Goal: Task Accomplishment & Management: Manage account settings

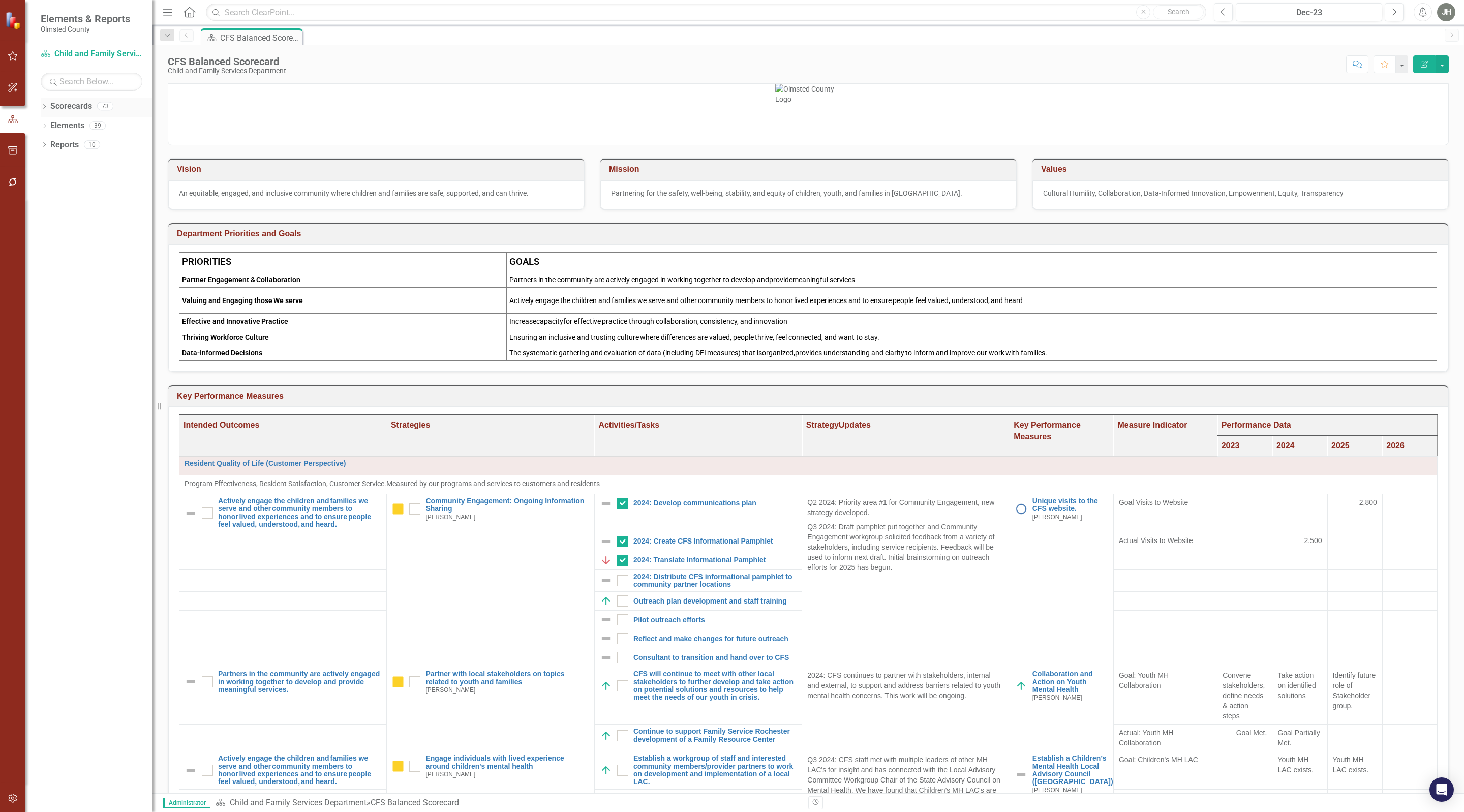
click at [43, 106] on icon at bounding box center [44, 106] width 3 height 4
click at [49, 220] on icon "Dropdown" at bounding box center [49, 221] width 8 height 6
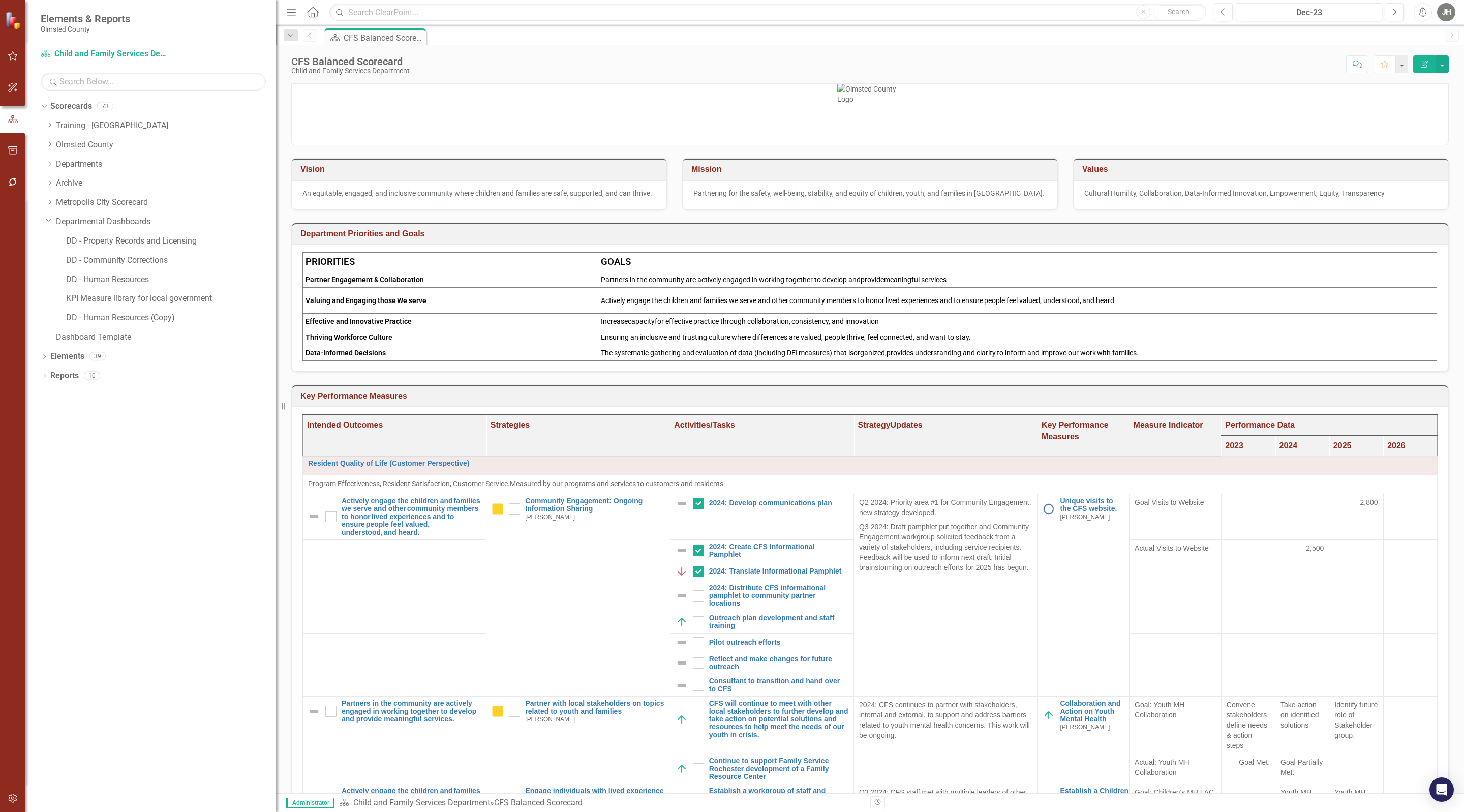
drag, startPoint x: 153, startPoint y: 297, endPoint x: 276, endPoint y: 297, distance: 123.0
click at [276, 297] on div "Resize" at bounding box center [280, 406] width 8 height 812
click at [133, 316] on link "DD - Human Resources (Copy)" at bounding box center [171, 318] width 210 height 12
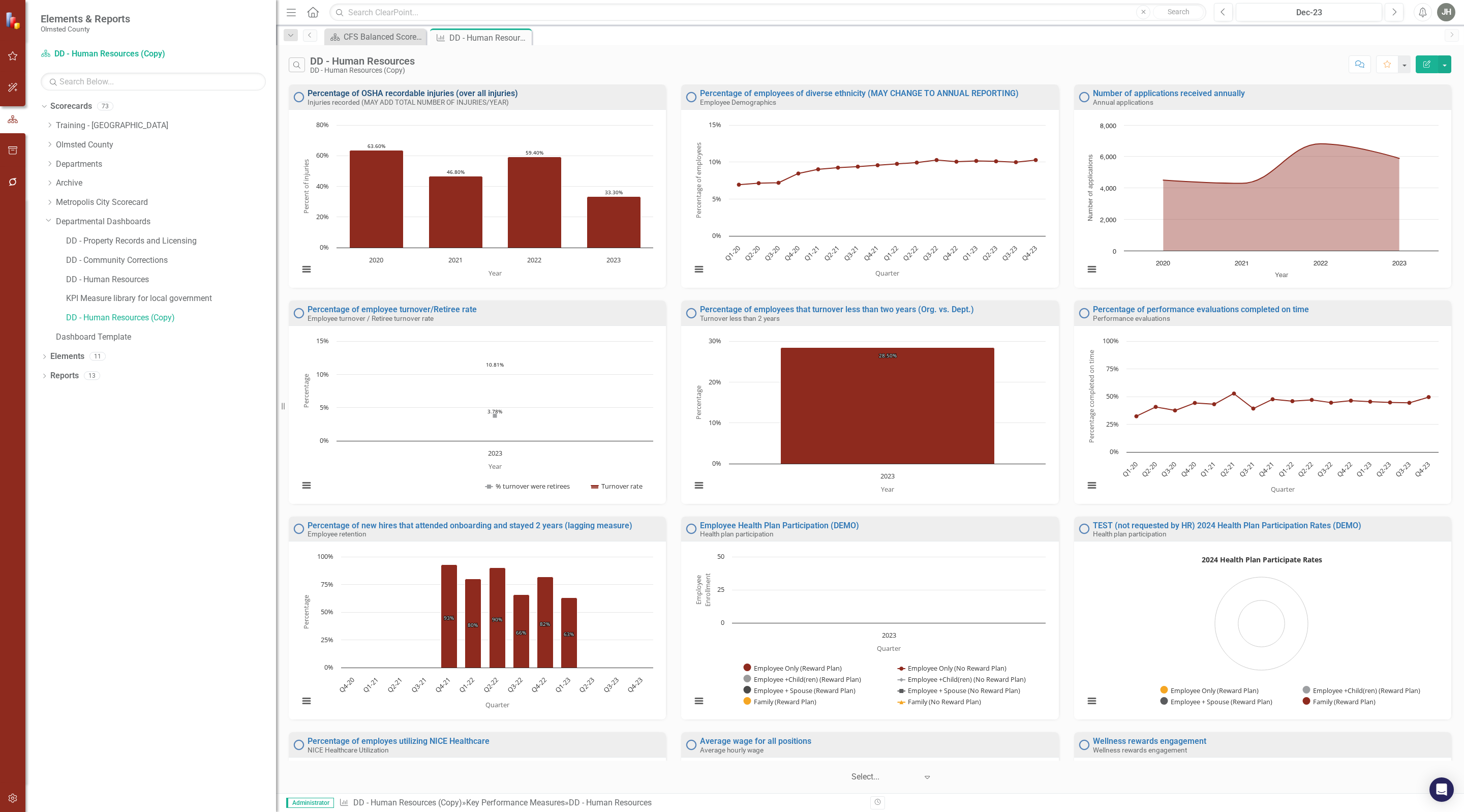
click at [412, 93] on link "Percentage of OSHA recordable injuries (over all injuries)" at bounding box center [412, 92] width 211 height 9
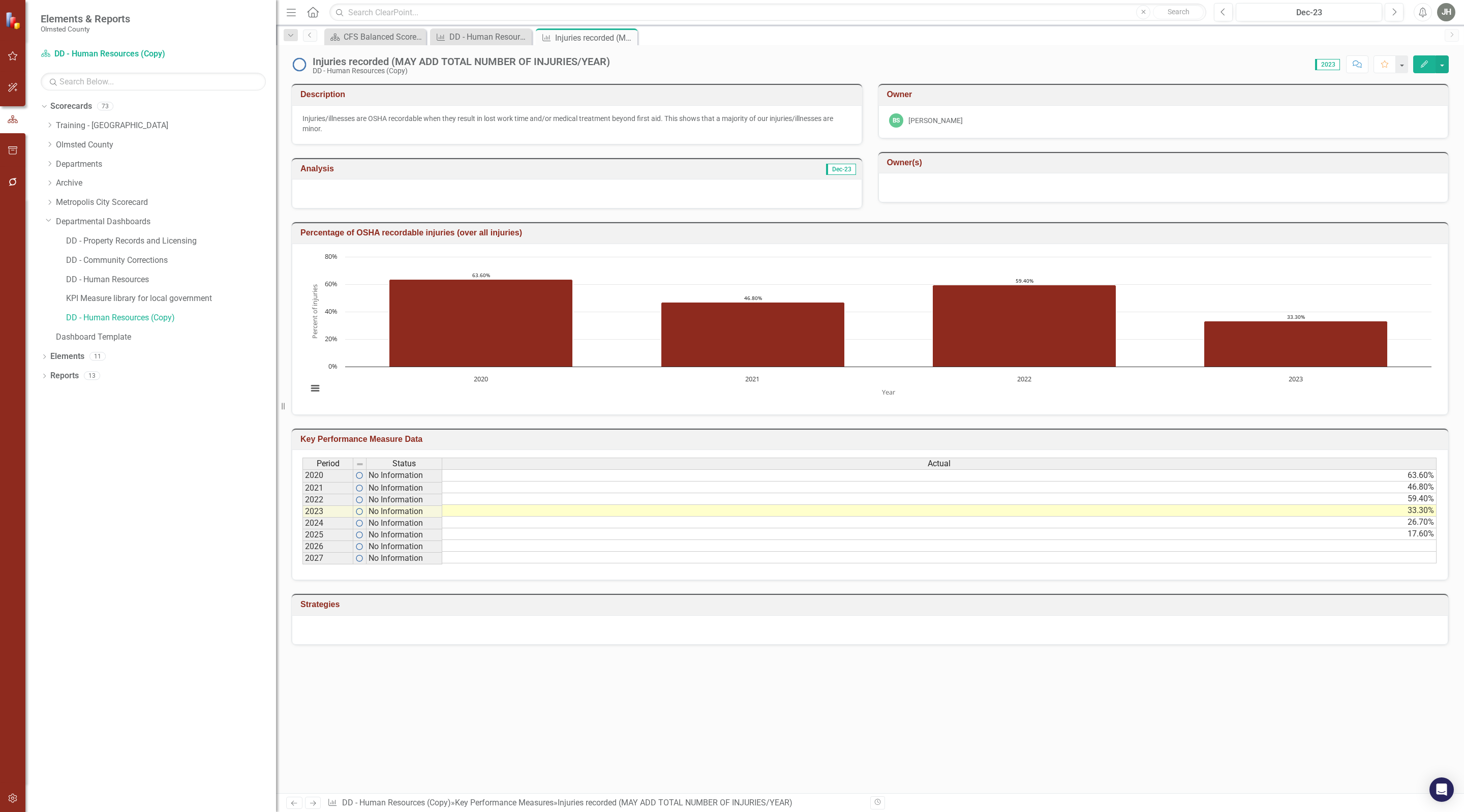
click at [1420, 58] on button "Edit" at bounding box center [1424, 64] width 22 height 18
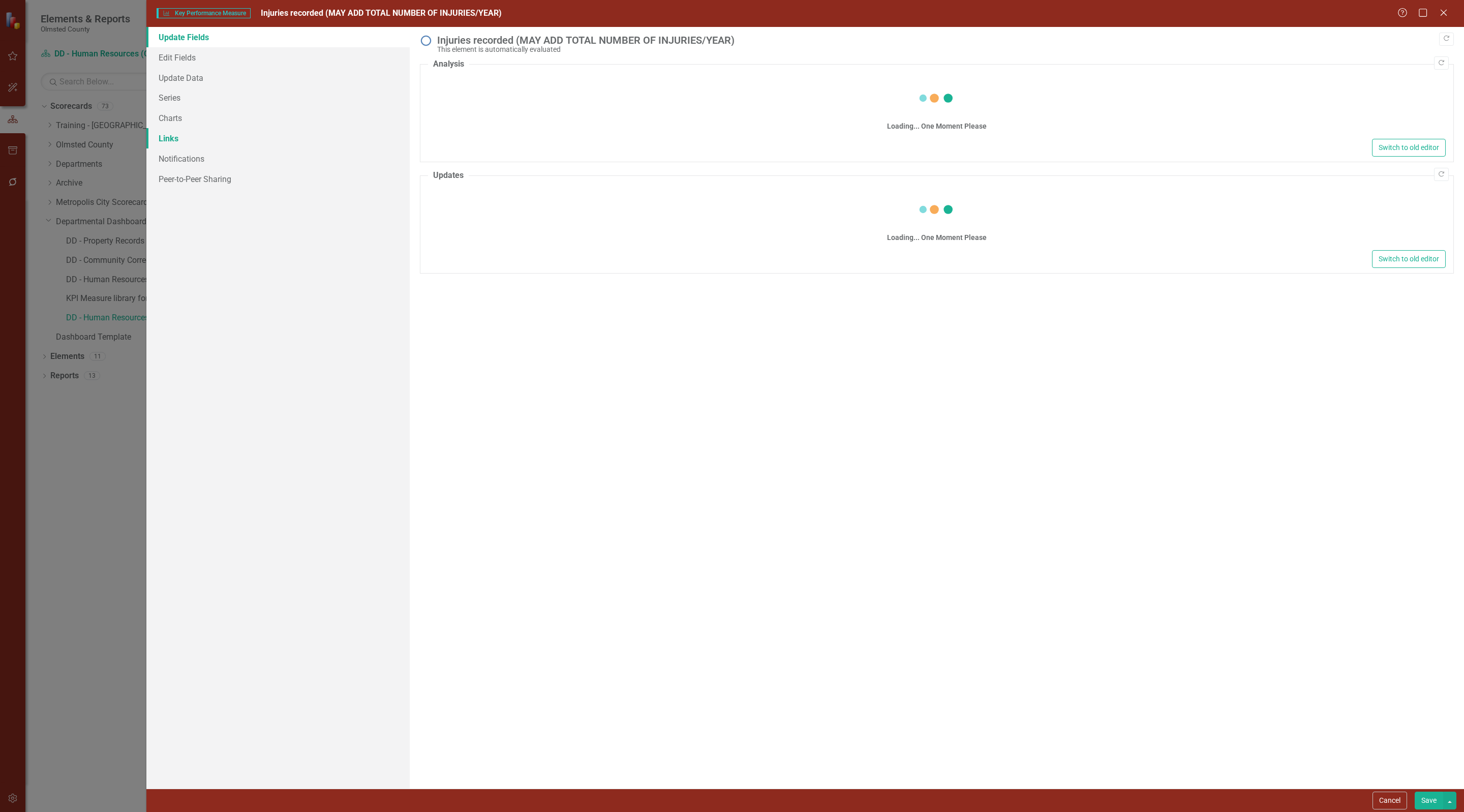
click at [176, 142] on link "Links" at bounding box center [278, 138] width 263 height 20
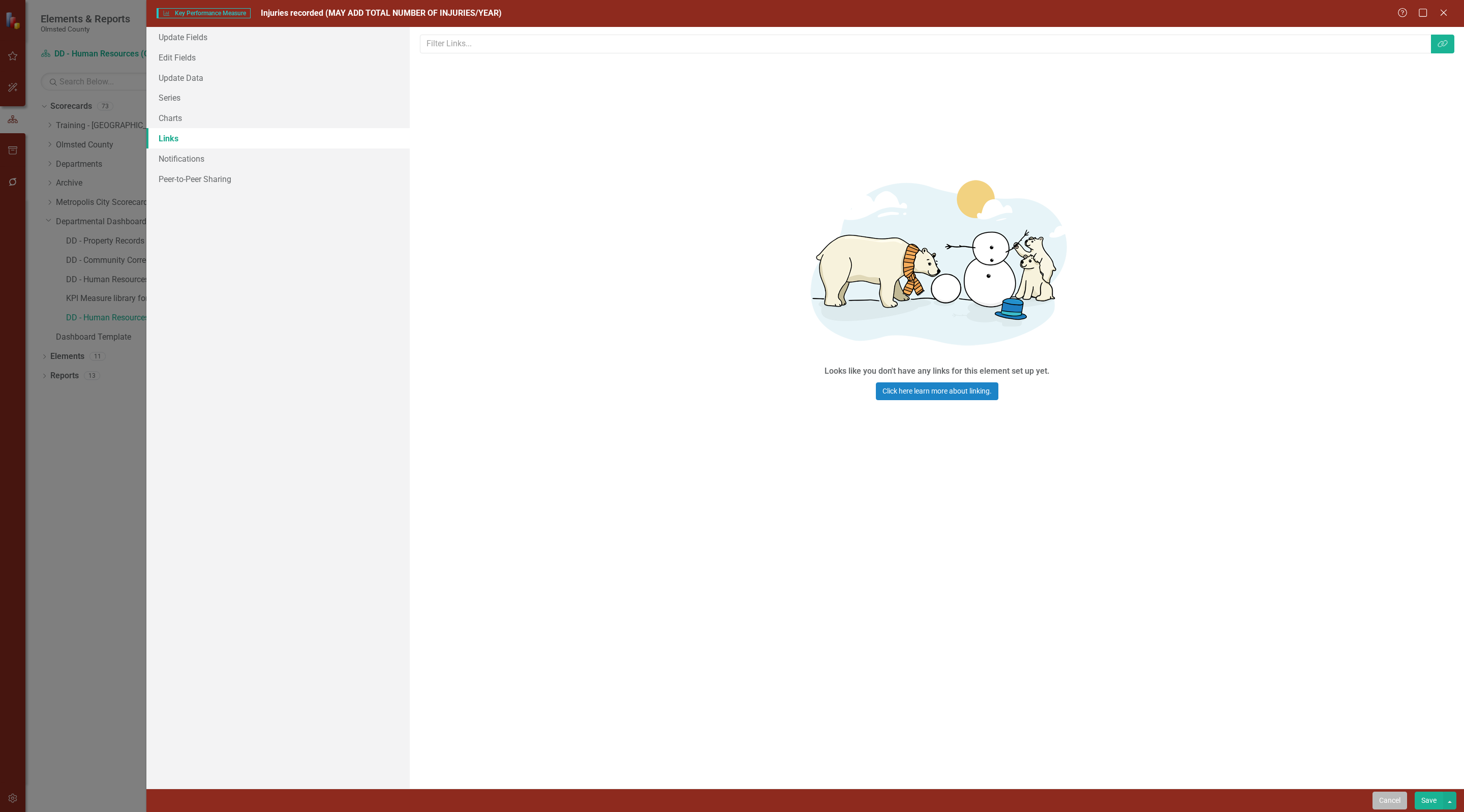
click at [1389, 803] on button "Cancel" at bounding box center [1389, 800] width 35 height 18
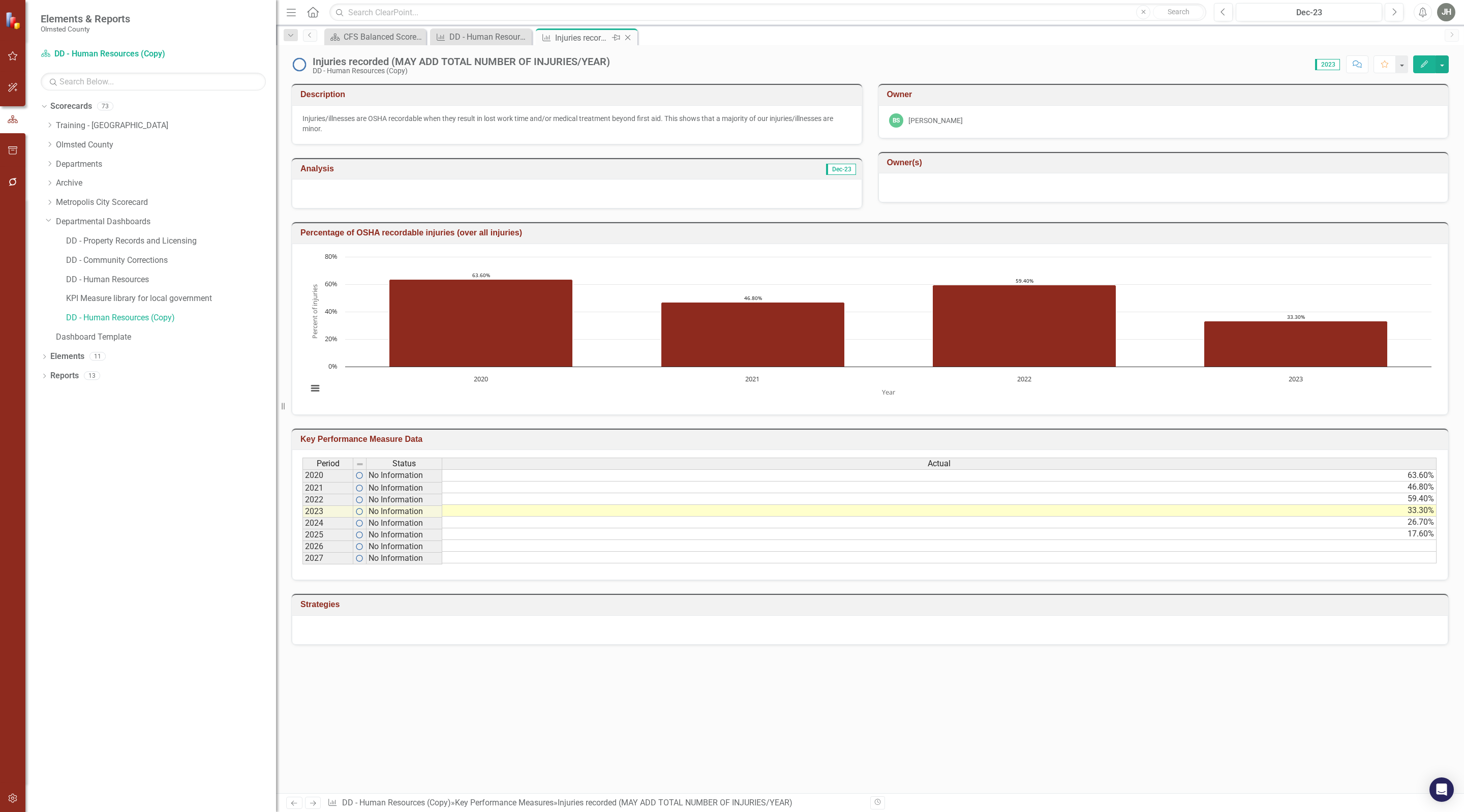
click at [627, 34] on icon "Close" at bounding box center [627, 38] width 10 height 8
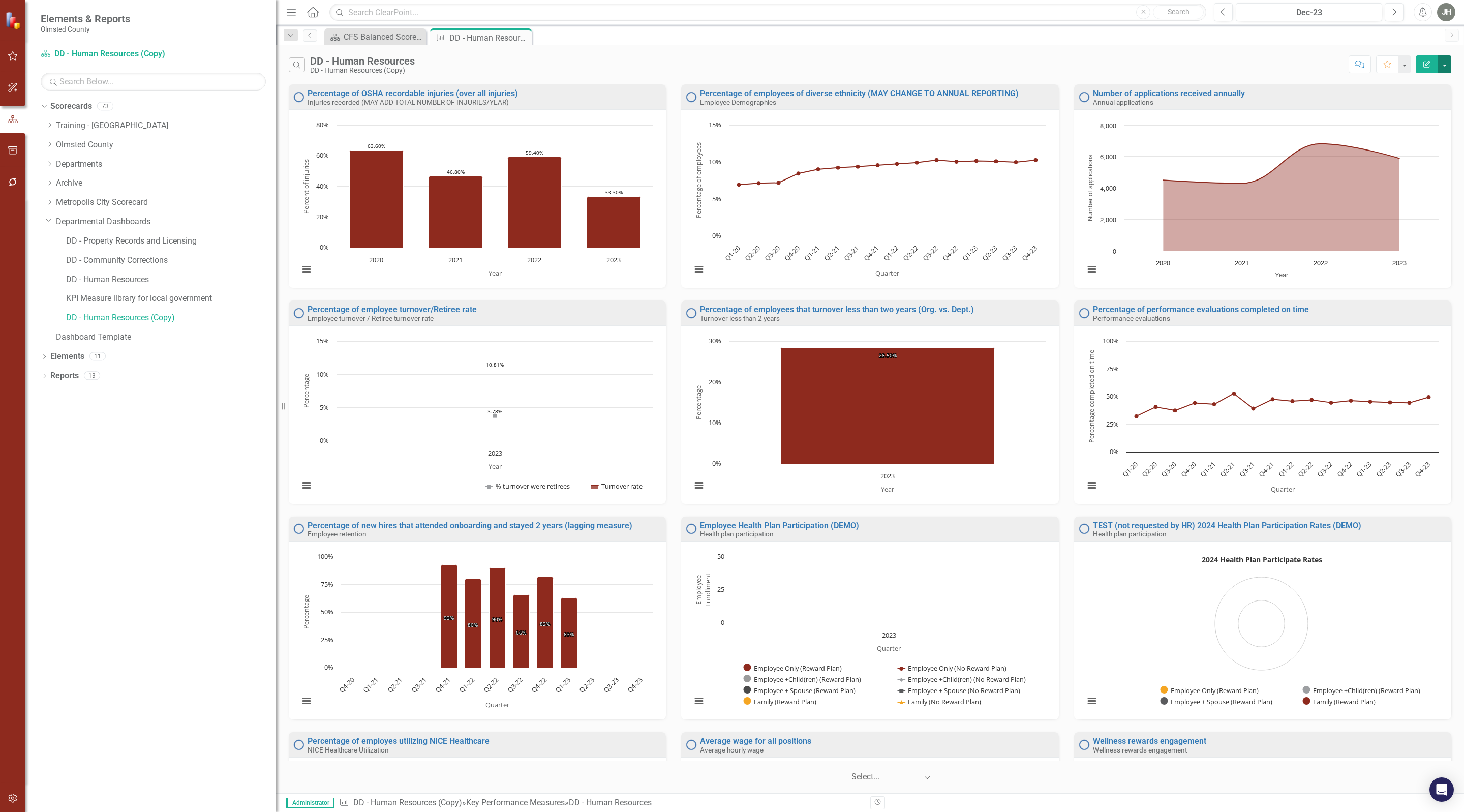
click at [1442, 67] on button "button" at bounding box center [1445, 64] width 14 height 18
click at [1423, 63] on icon "button" at bounding box center [1427, 64] width 7 height 7
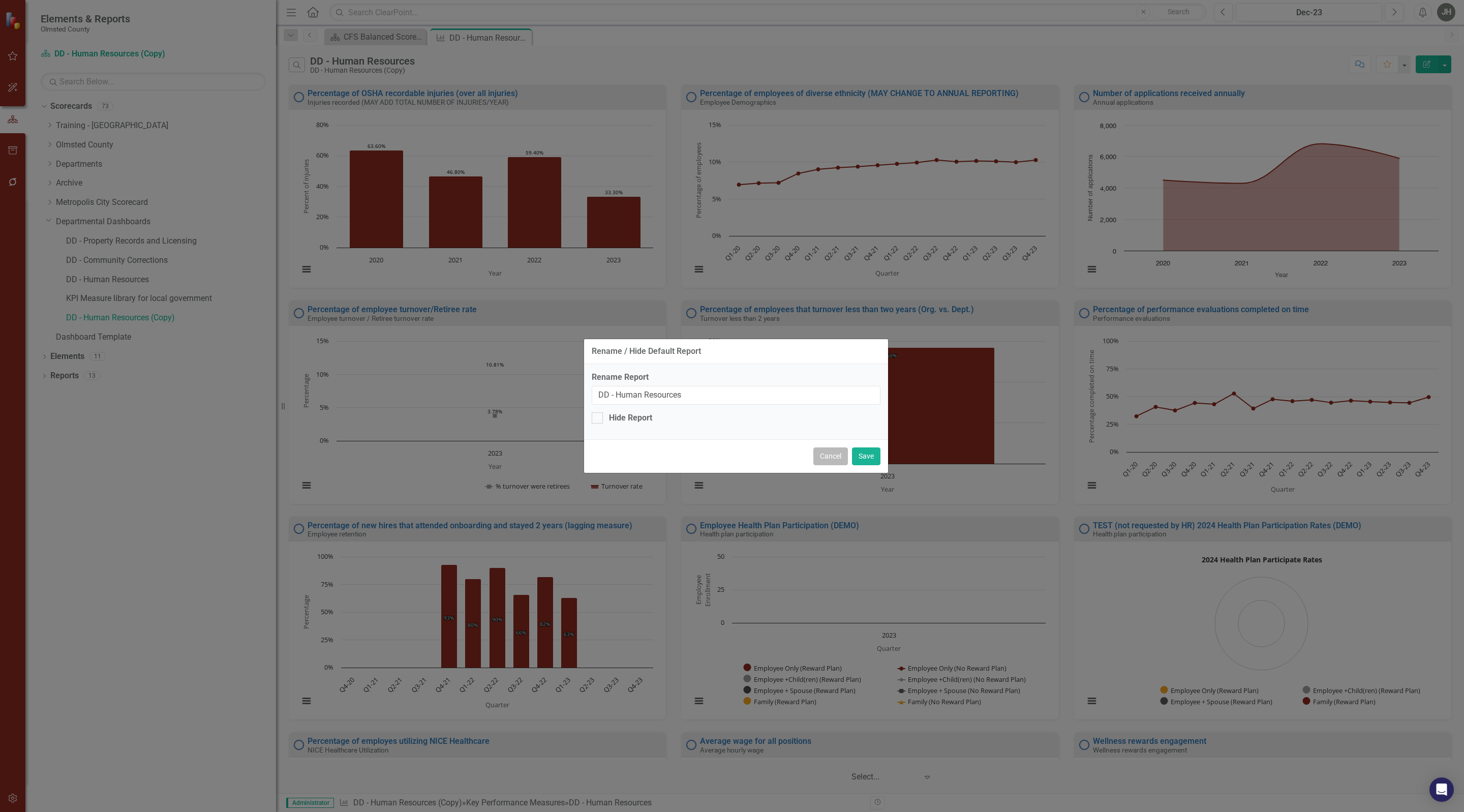
click at [829, 459] on button "Cancel" at bounding box center [831, 456] width 35 height 18
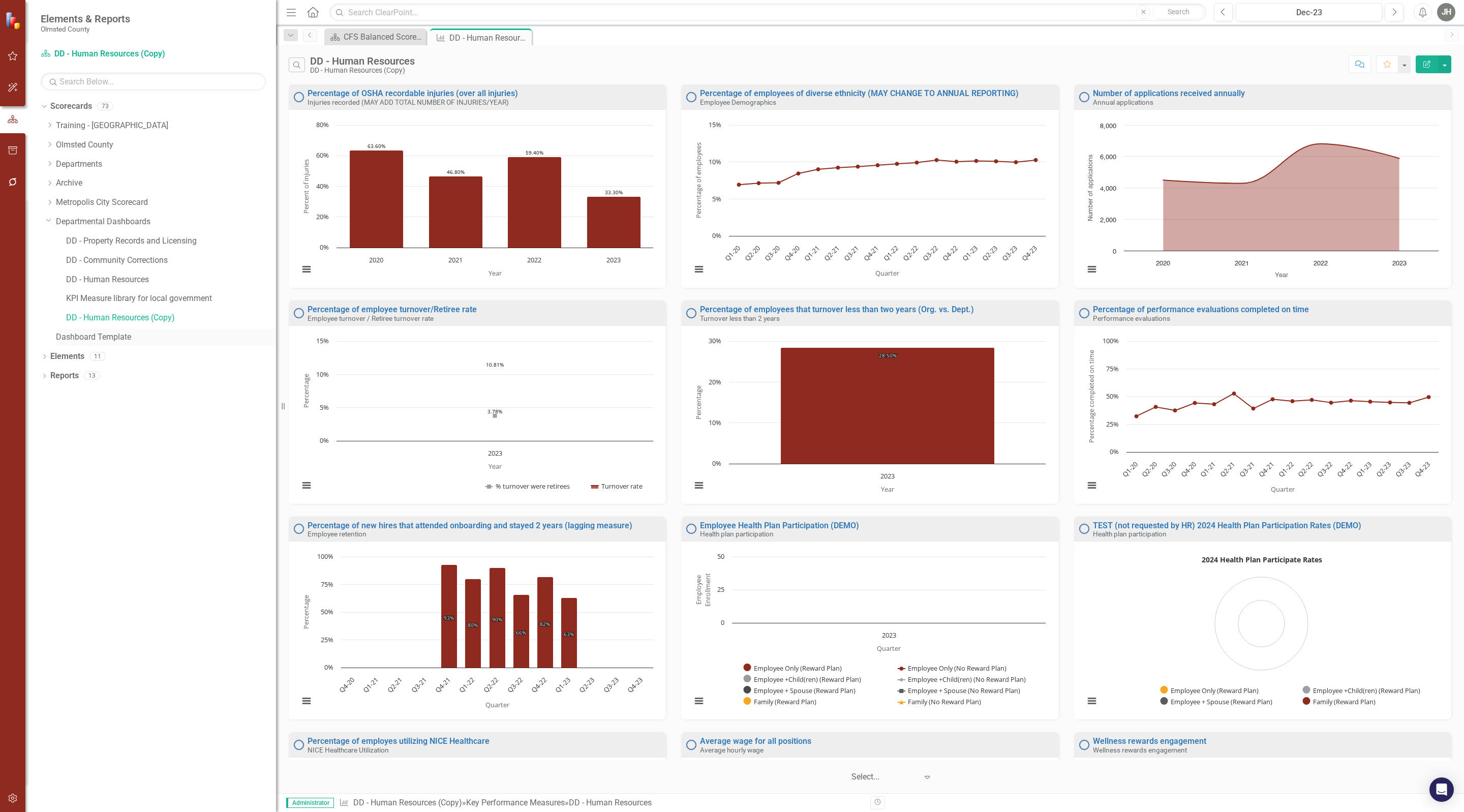
click at [115, 336] on link "Dashboard Template" at bounding box center [166, 337] width 220 height 12
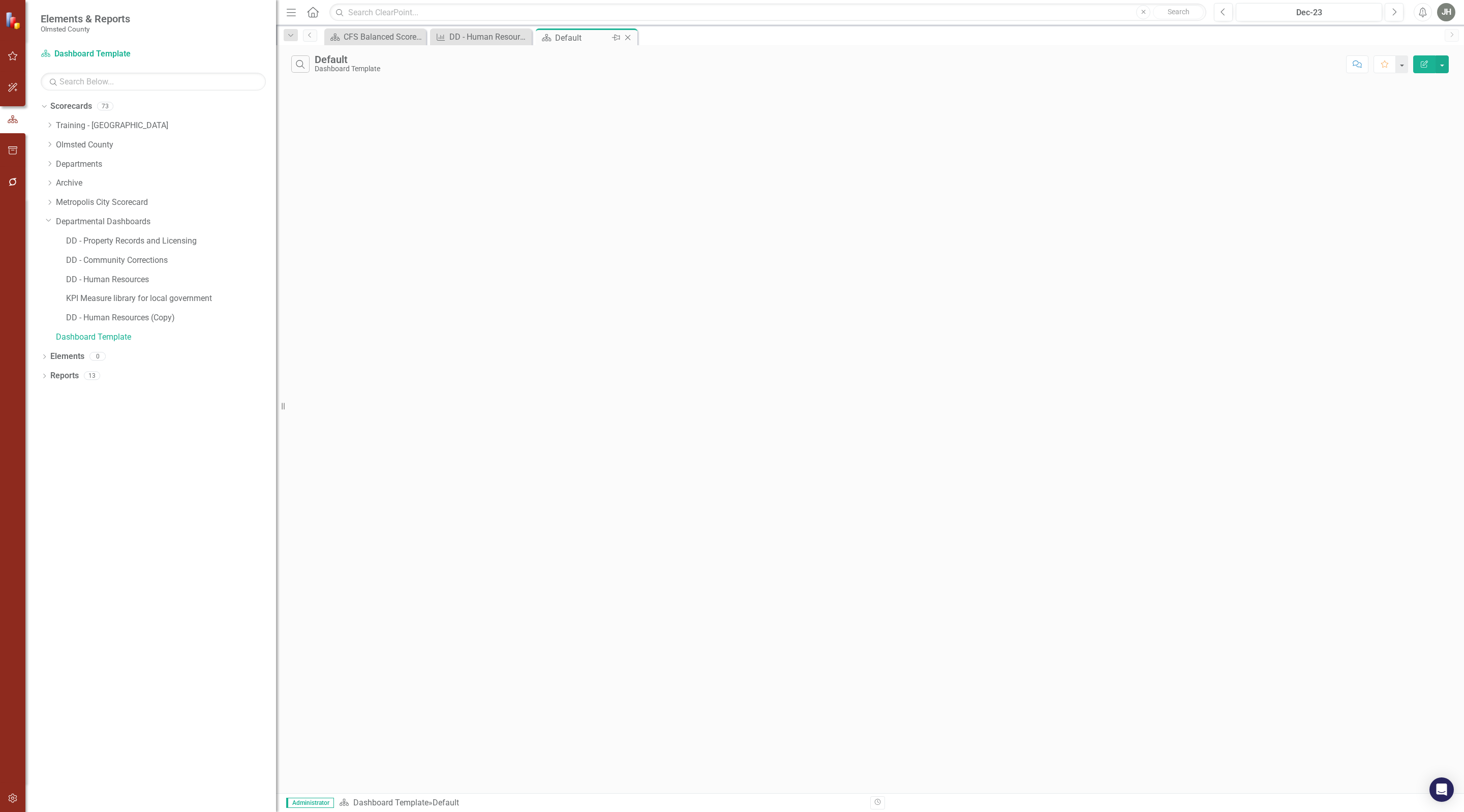
click at [563, 36] on div "Default" at bounding box center [583, 37] width 54 height 13
click at [488, 37] on div "DD - Human Resources" at bounding box center [483, 36] width 67 height 13
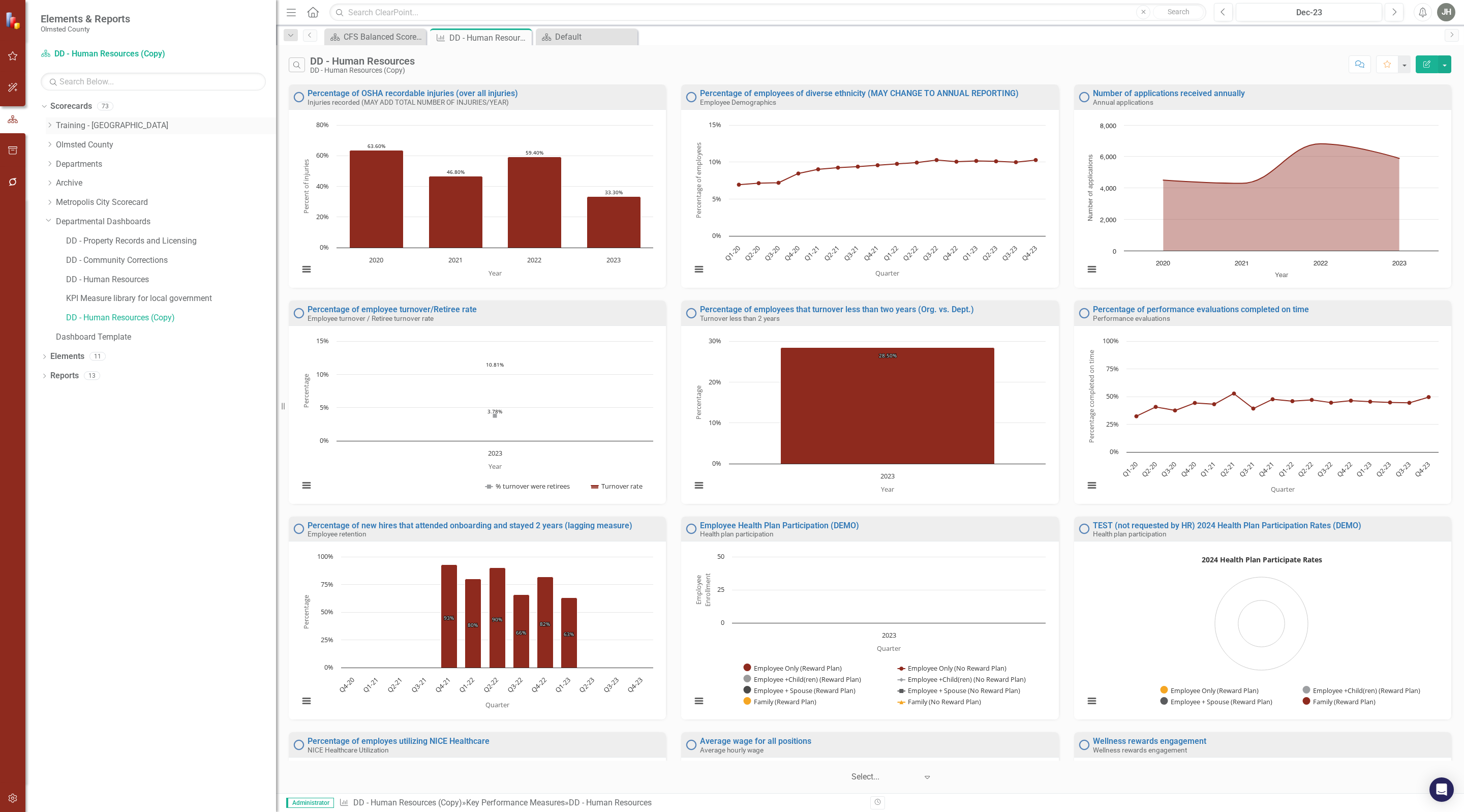
click at [50, 127] on icon "Dropdown" at bounding box center [49, 124] width 8 height 6
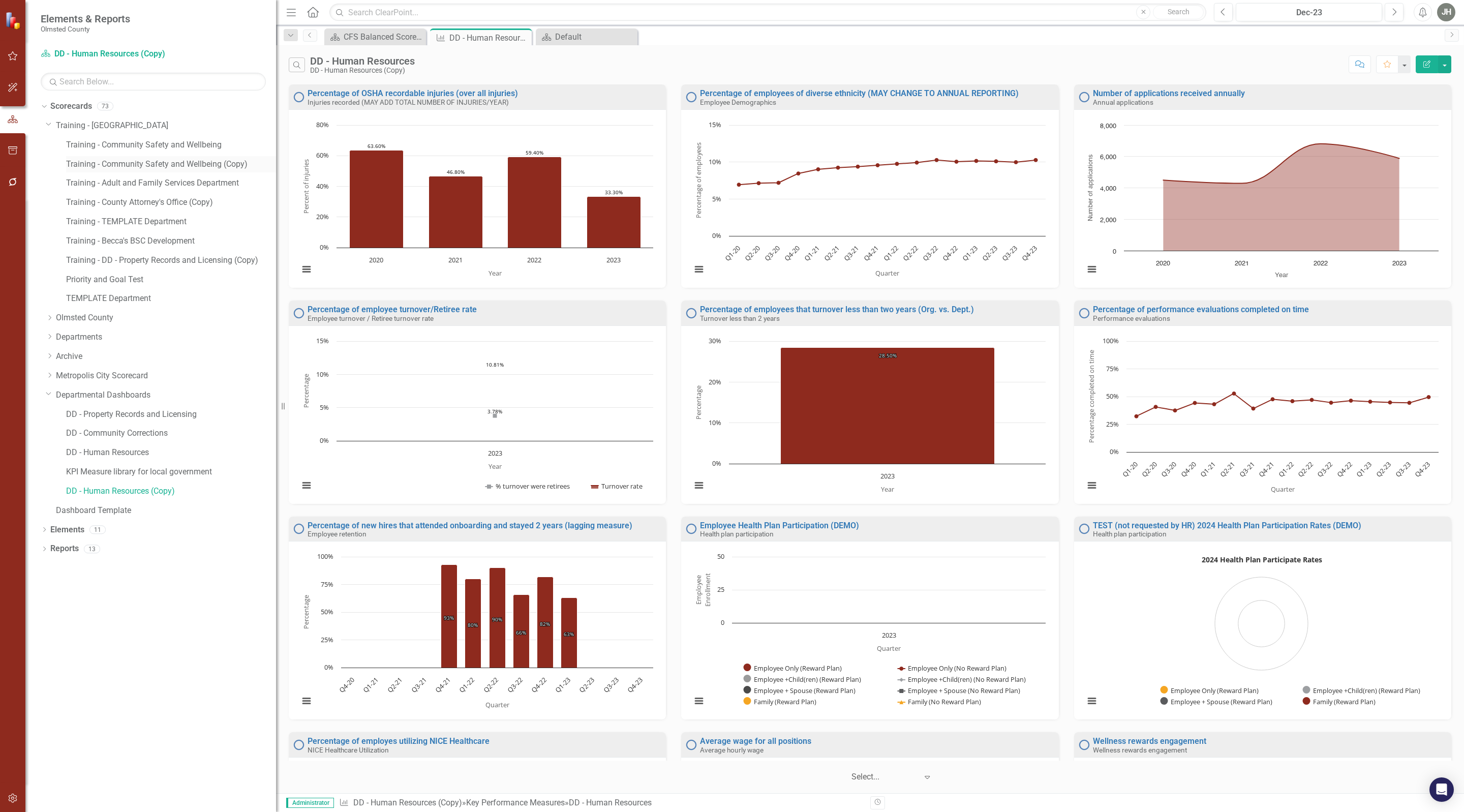
click at [168, 161] on link "Training - Community Safety and Wellbeing (Copy)" at bounding box center [171, 164] width 210 height 12
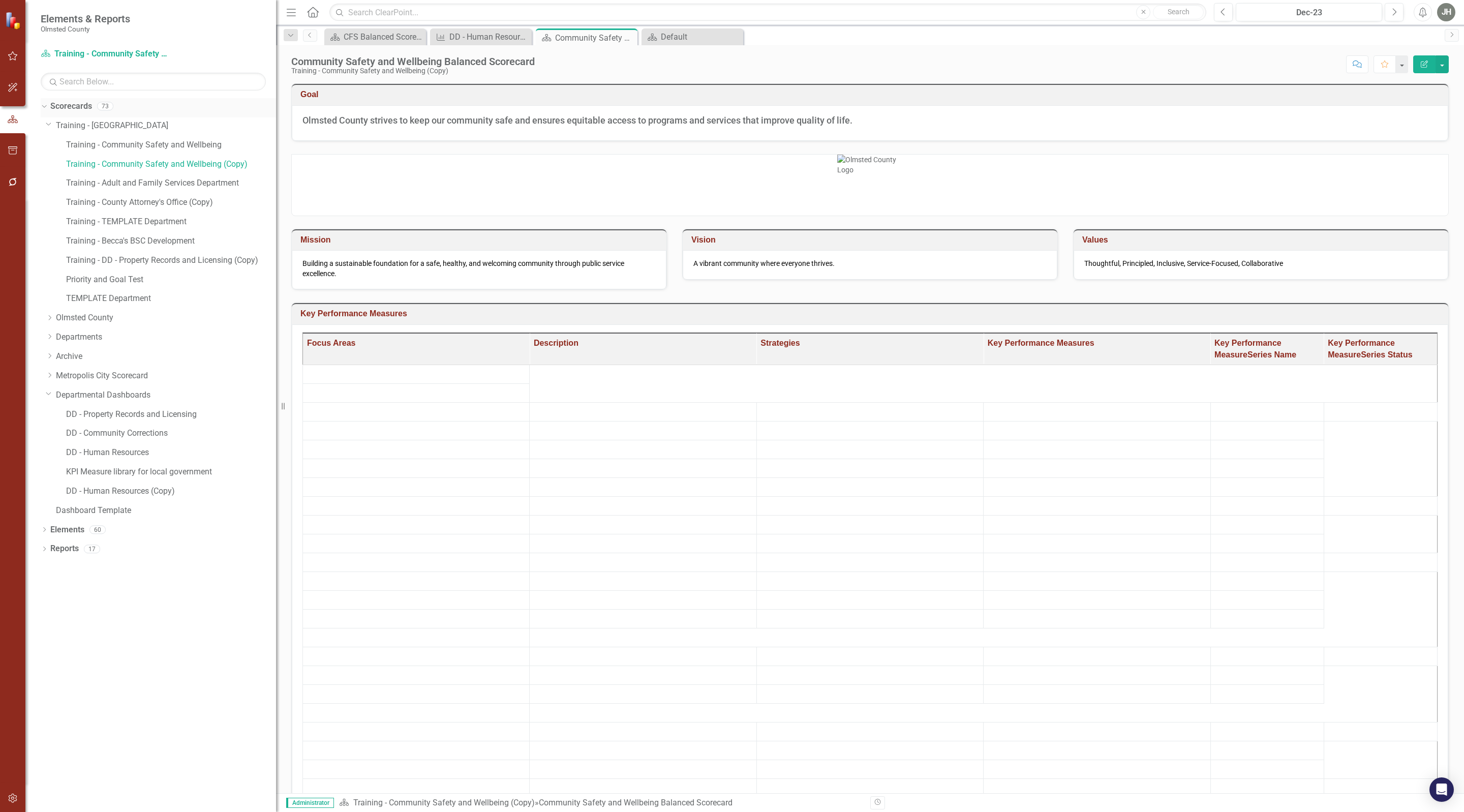
click at [63, 104] on link "Scorecards" at bounding box center [70, 107] width 41 height 12
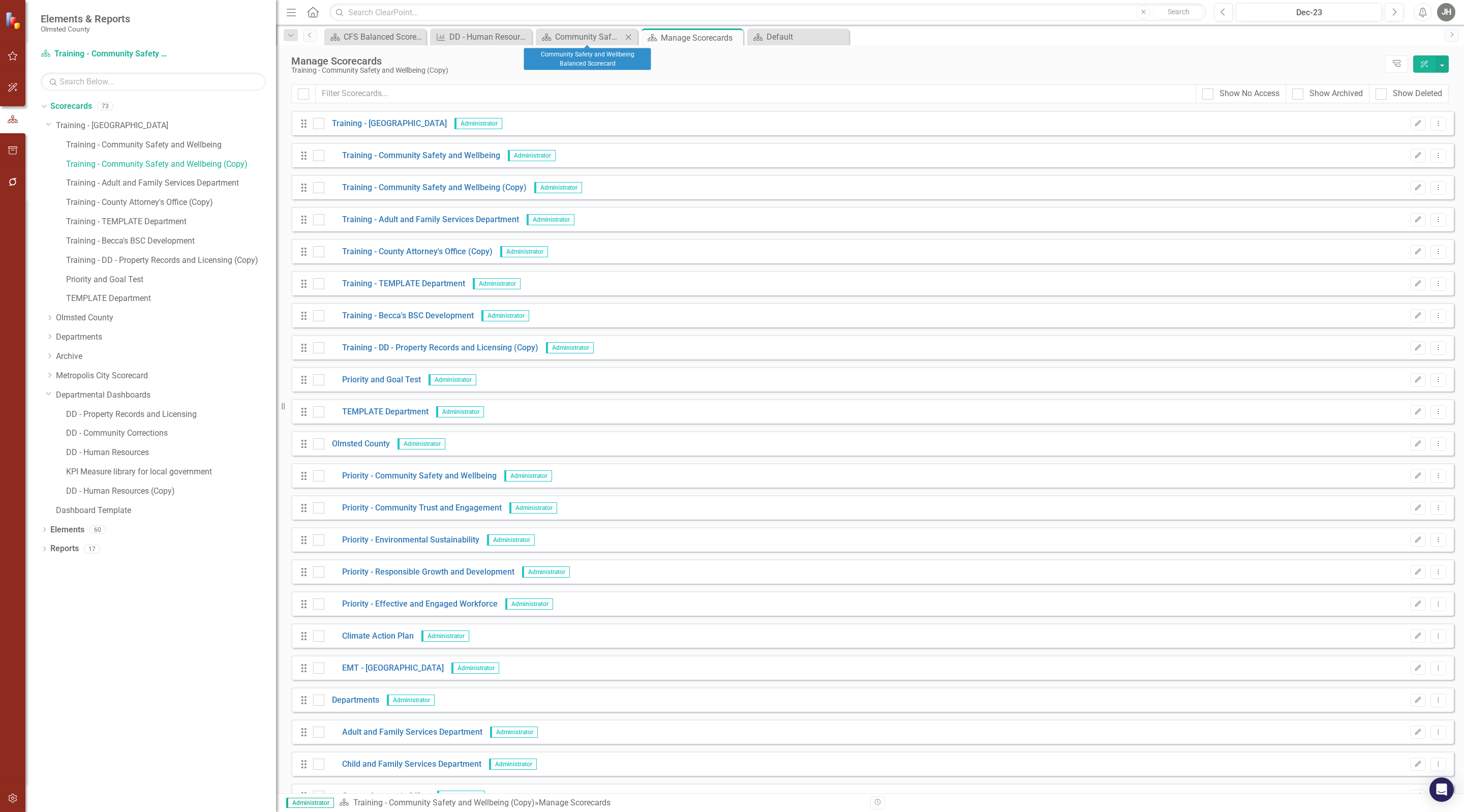
click at [630, 34] on icon "Close" at bounding box center [628, 37] width 10 height 8
click at [1434, 218] on icon "Dropdown Menu" at bounding box center [1439, 219] width 8 height 7
click at [1389, 257] on link "Copy Duplicate Scorecard" at bounding box center [1382, 258] width 113 height 19
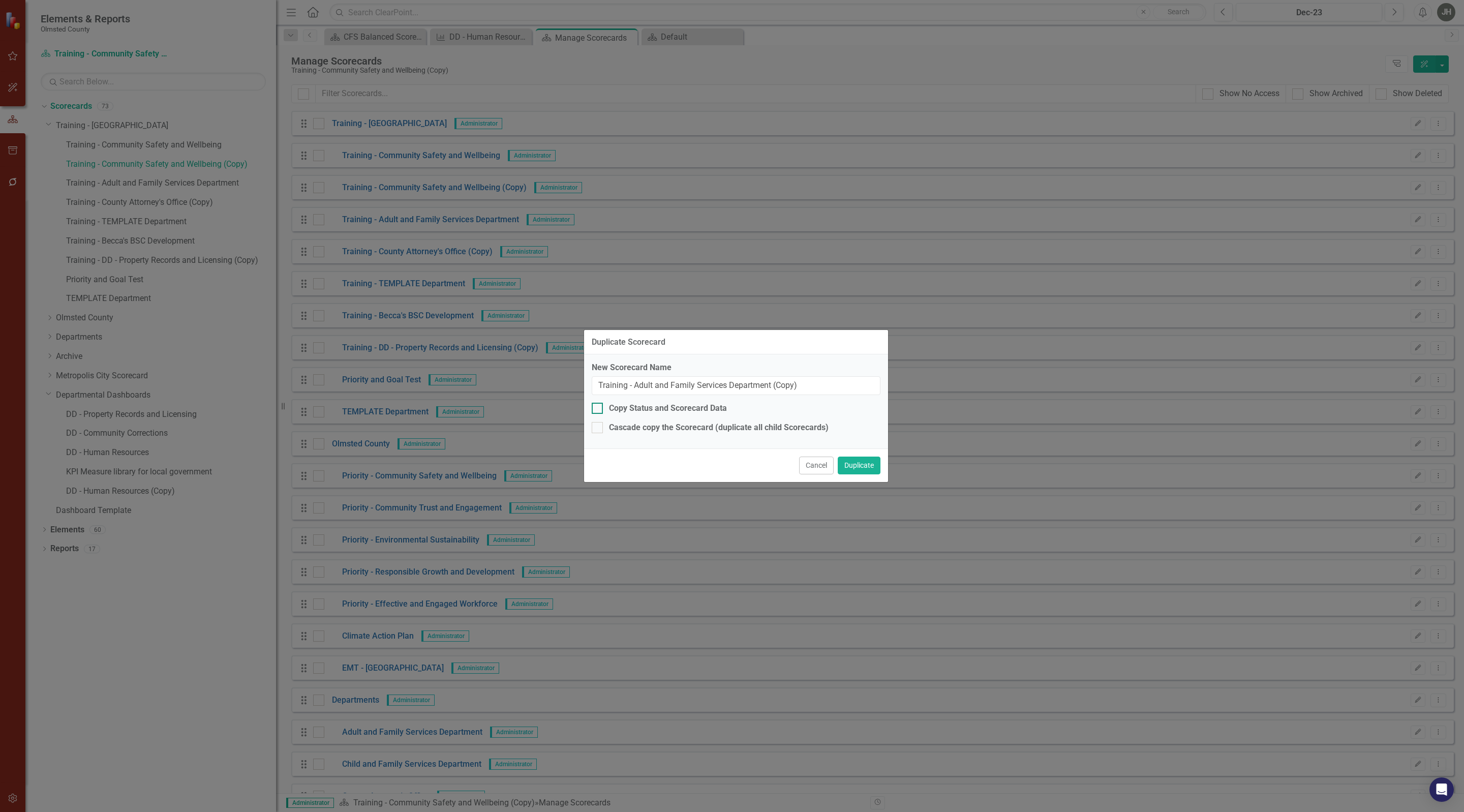
click at [605, 409] on div "Copy Status and Scorecard Data" at bounding box center [736, 408] width 289 height 12
click at [599, 409] on input "Copy Status and Scorecard Data" at bounding box center [595, 406] width 7 height 7
checkbox input "true"
drag, startPoint x: 628, startPoint y: 384, endPoint x: 581, endPoint y: 383, distance: 47.0
click at [579, 386] on div "Duplicate Scorecard New Scorecard Name Training - Adult and Family Services Dep…" at bounding box center [732, 406] width 1464 height 812
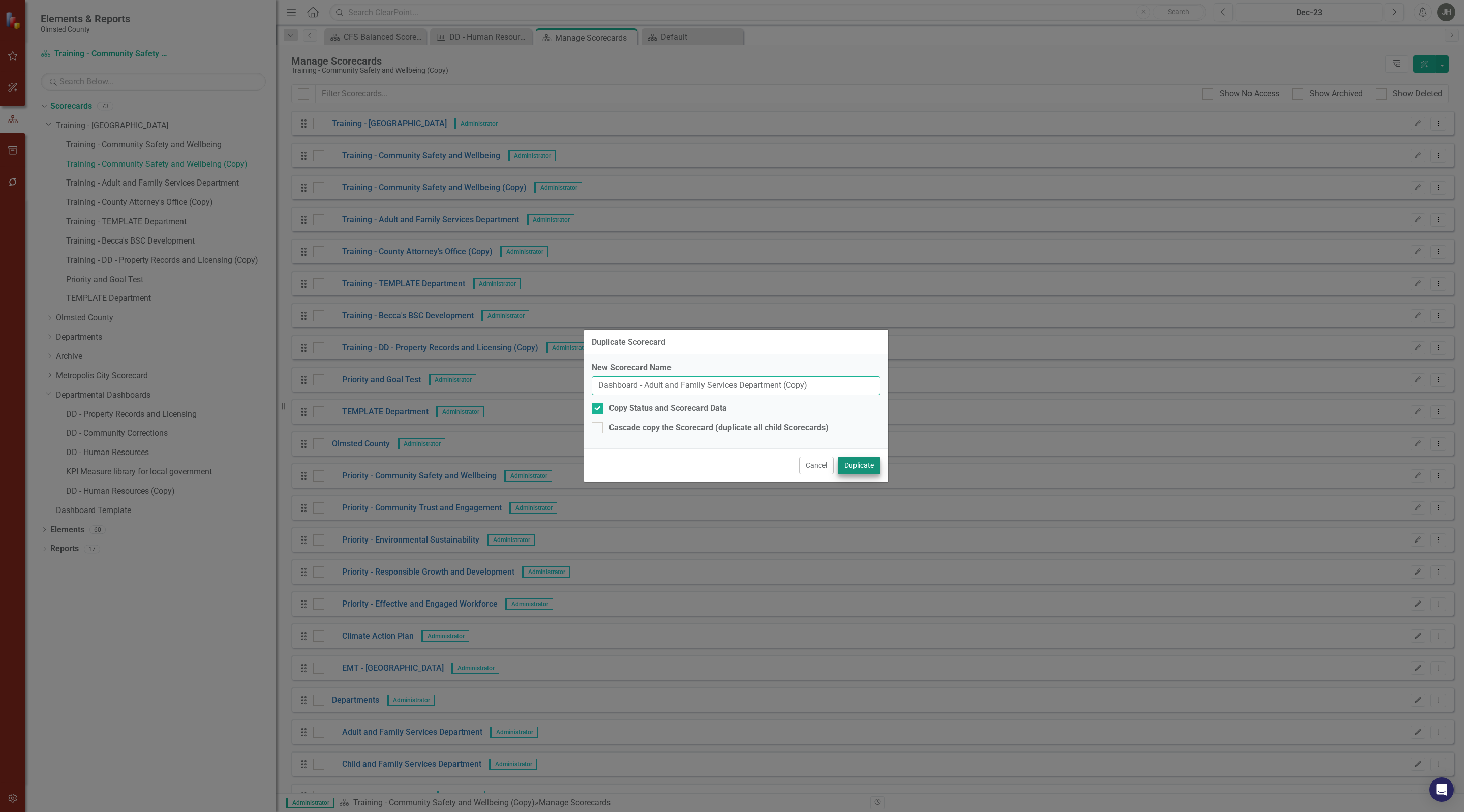
type input "Dashboard - Adult and Family Services Department (Copy)"
click at [856, 467] on button "Duplicate" at bounding box center [859, 465] width 42 height 18
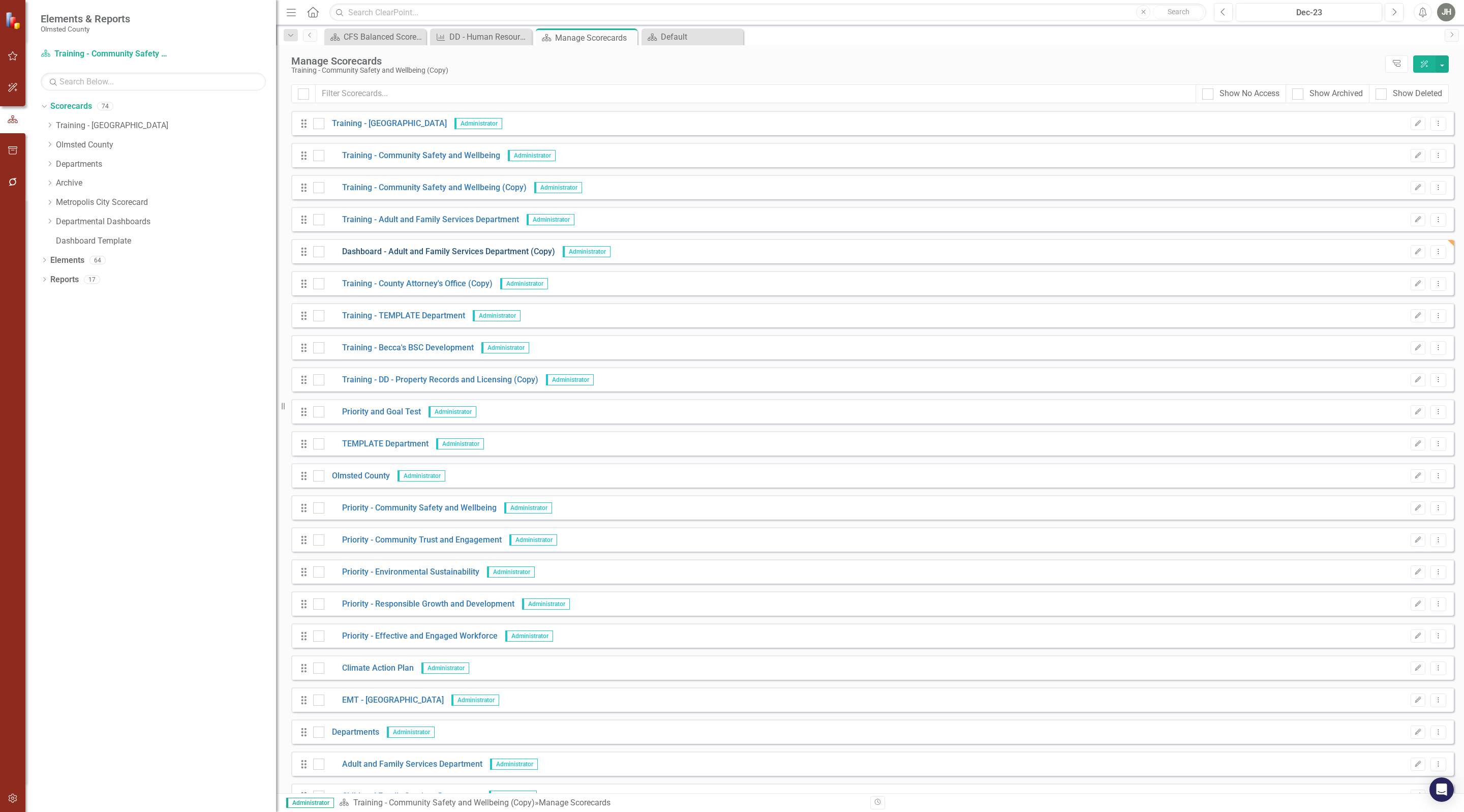
click at [420, 250] on link "Dashboard - Adult and Family Services Department (Copy)" at bounding box center [439, 252] width 231 height 12
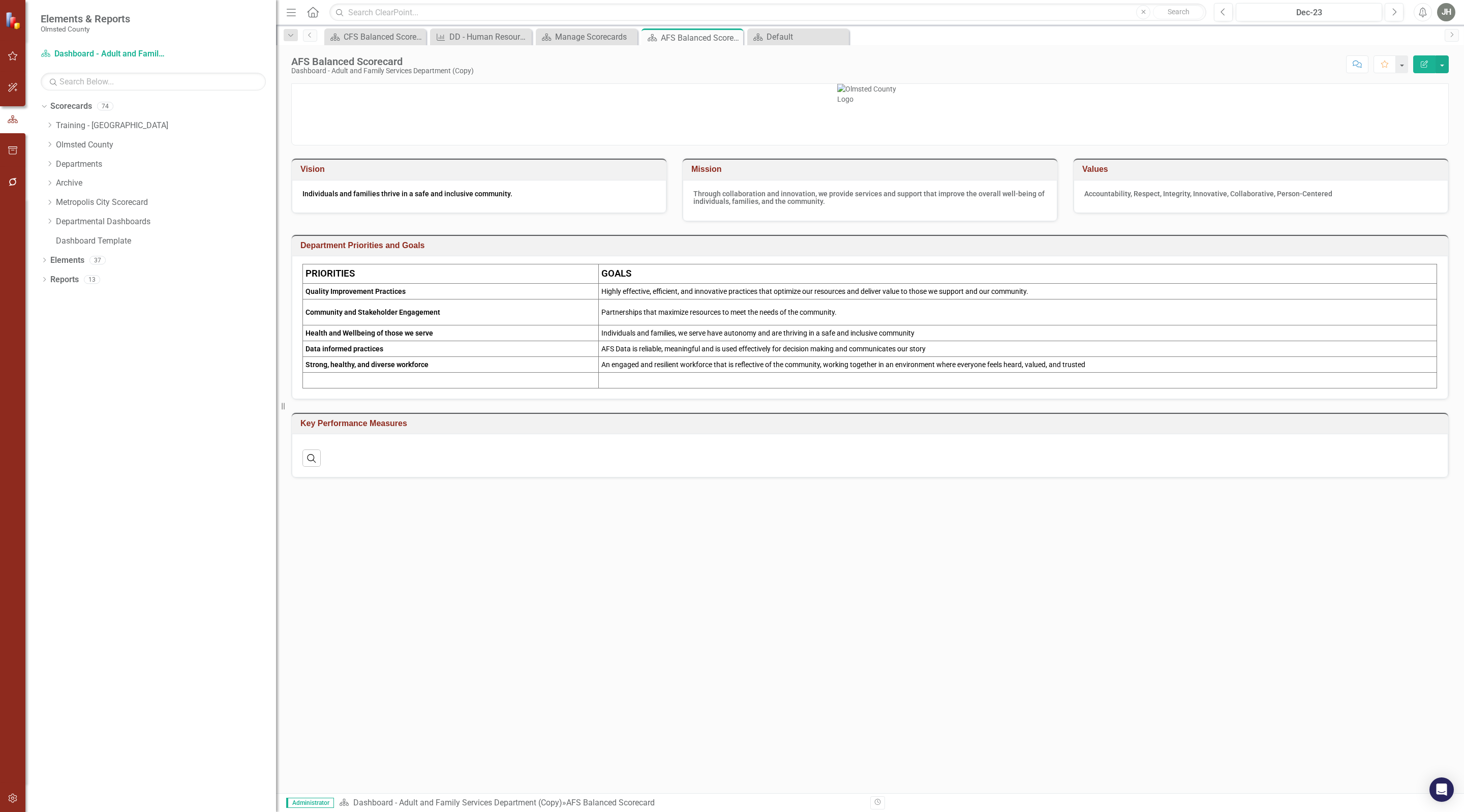
click at [1423, 60] on button "Edit Report" at bounding box center [1424, 64] width 22 height 18
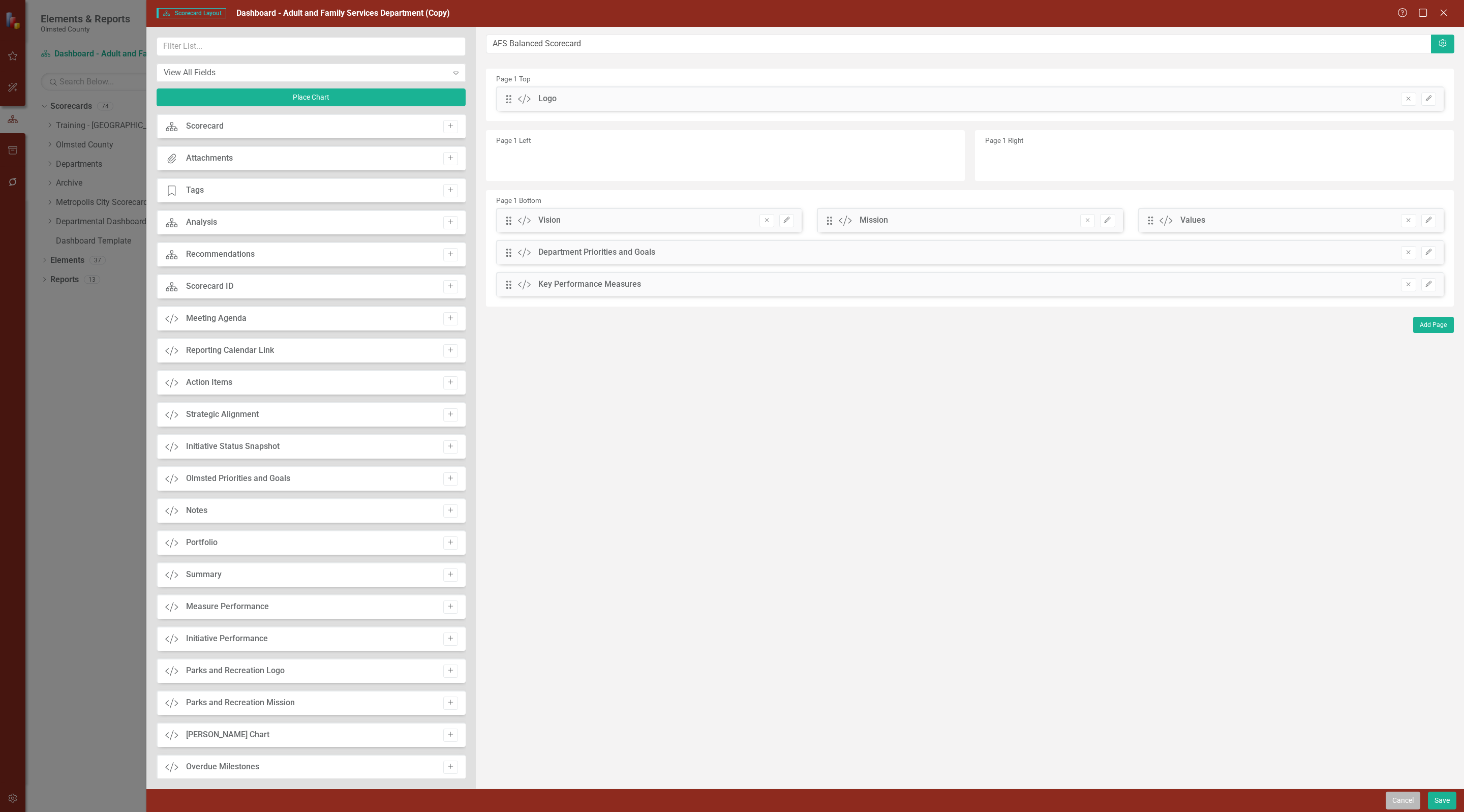
click at [1403, 802] on button "Cancel" at bounding box center [1403, 800] width 35 height 18
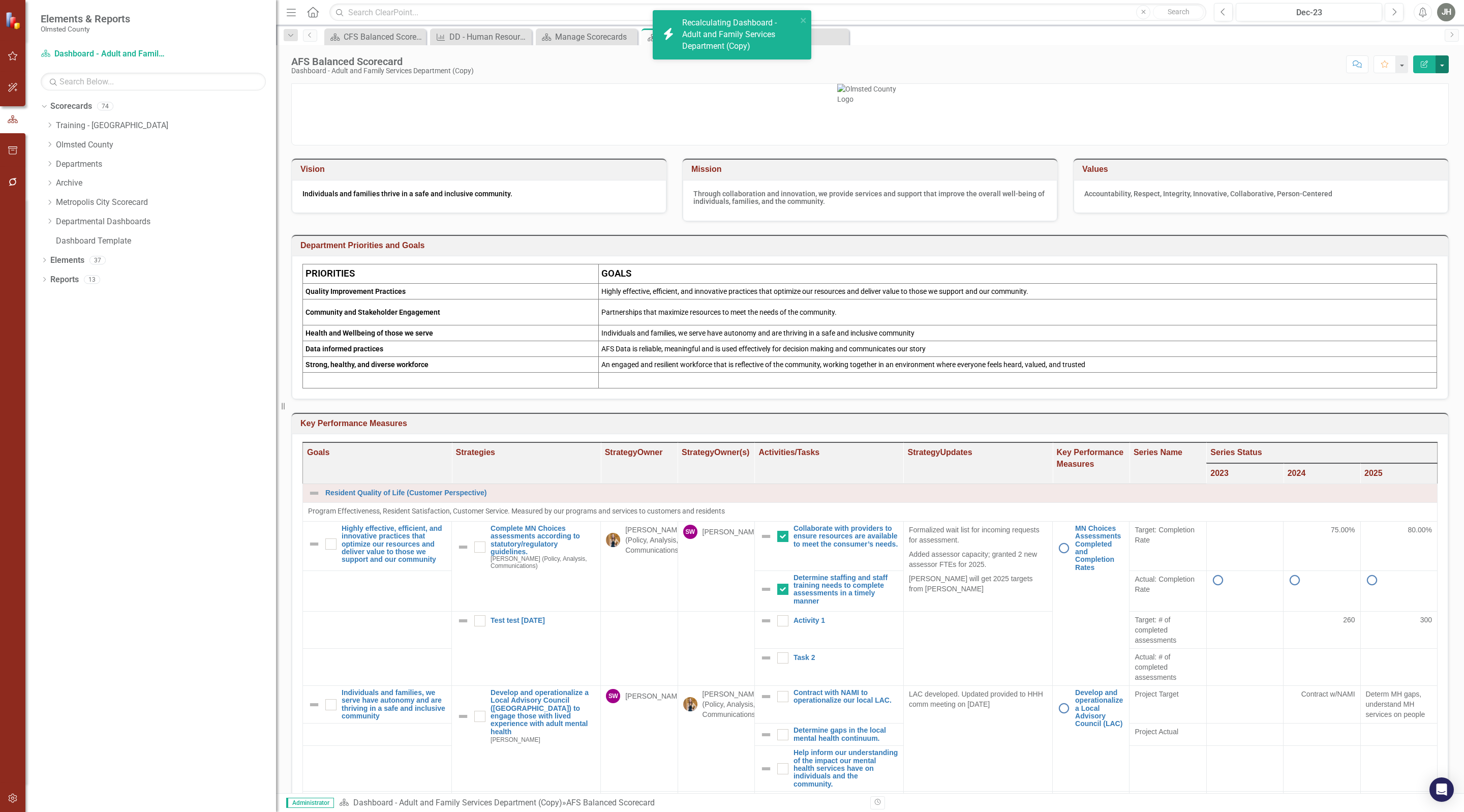
click at [1443, 69] on button "button" at bounding box center [1442, 64] width 14 height 18
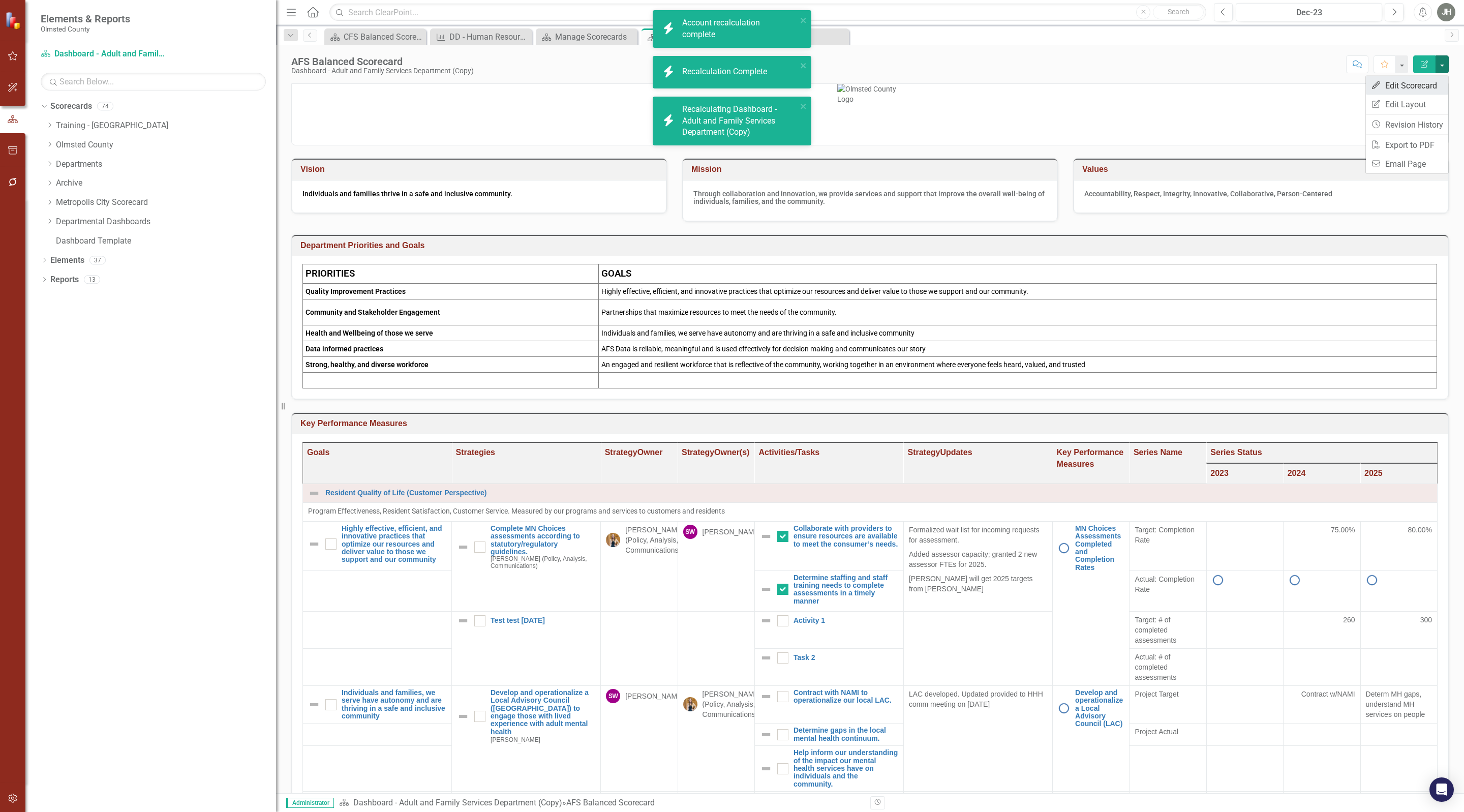
click at [1404, 83] on link "Edit Edit Scorecard" at bounding box center [1406, 86] width 82 height 19
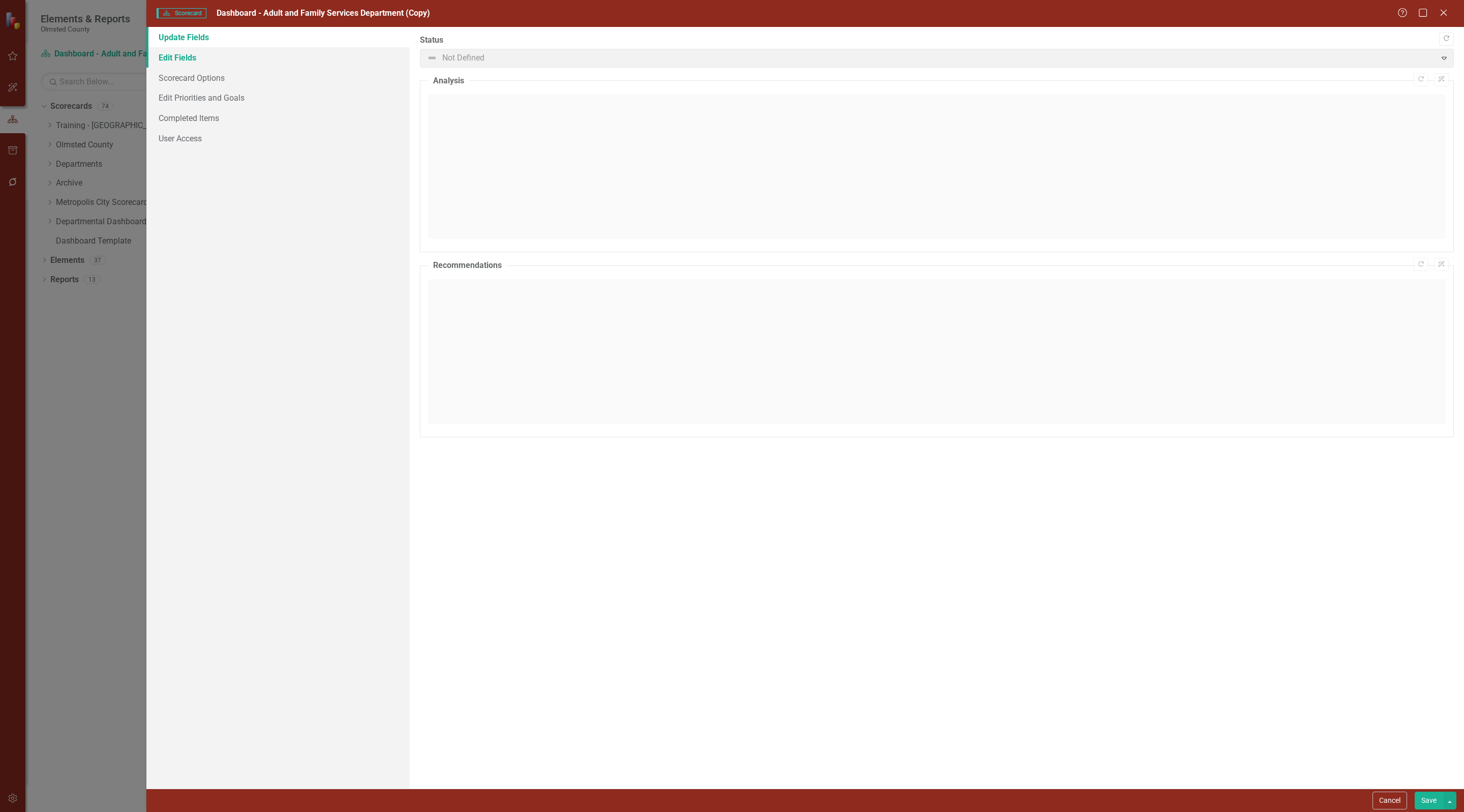
click at [168, 57] on link "Edit Fields" at bounding box center [278, 58] width 263 height 20
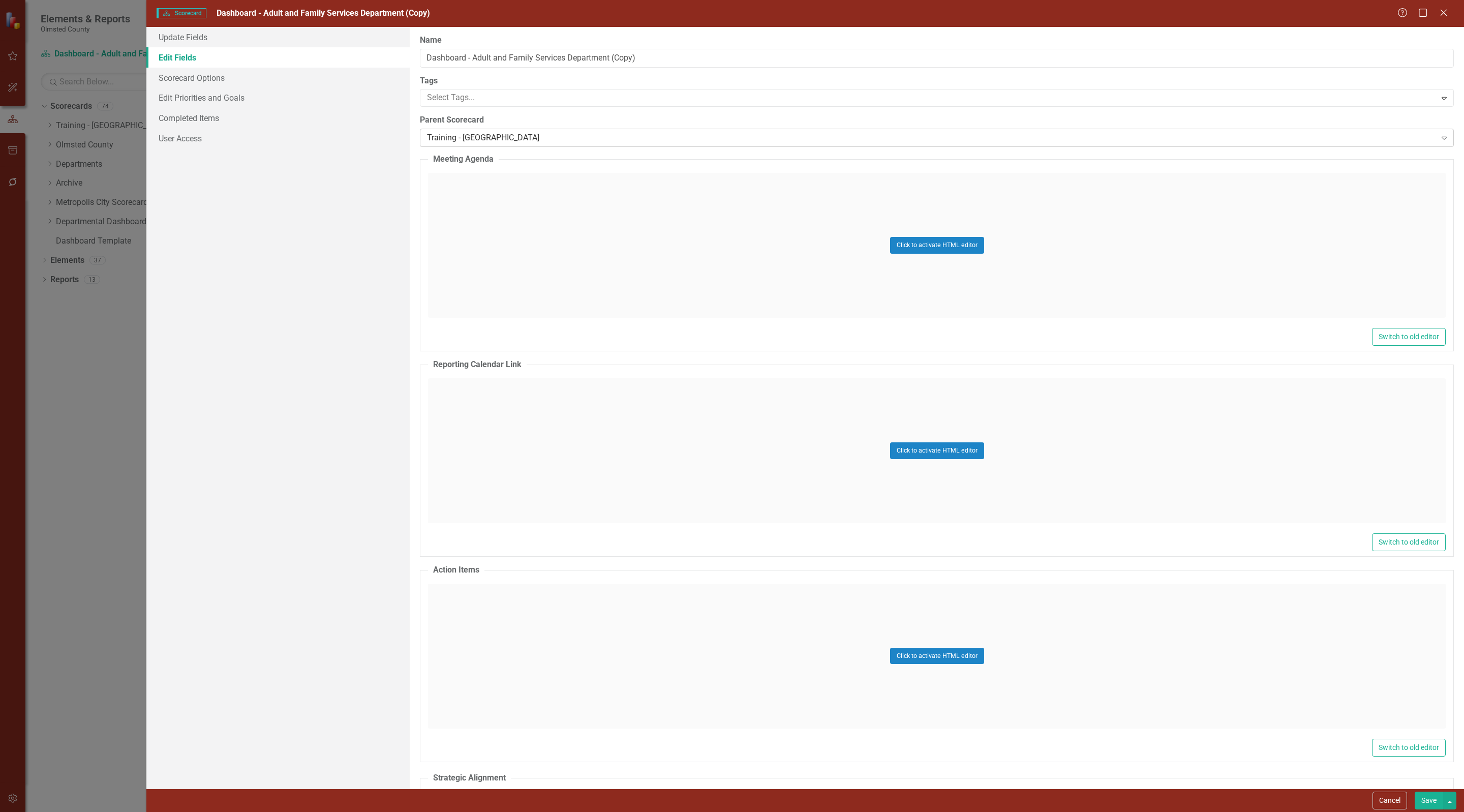
click at [568, 142] on div "Training - [GEOGRAPHIC_DATA]" at bounding box center [931, 138] width 1008 height 12
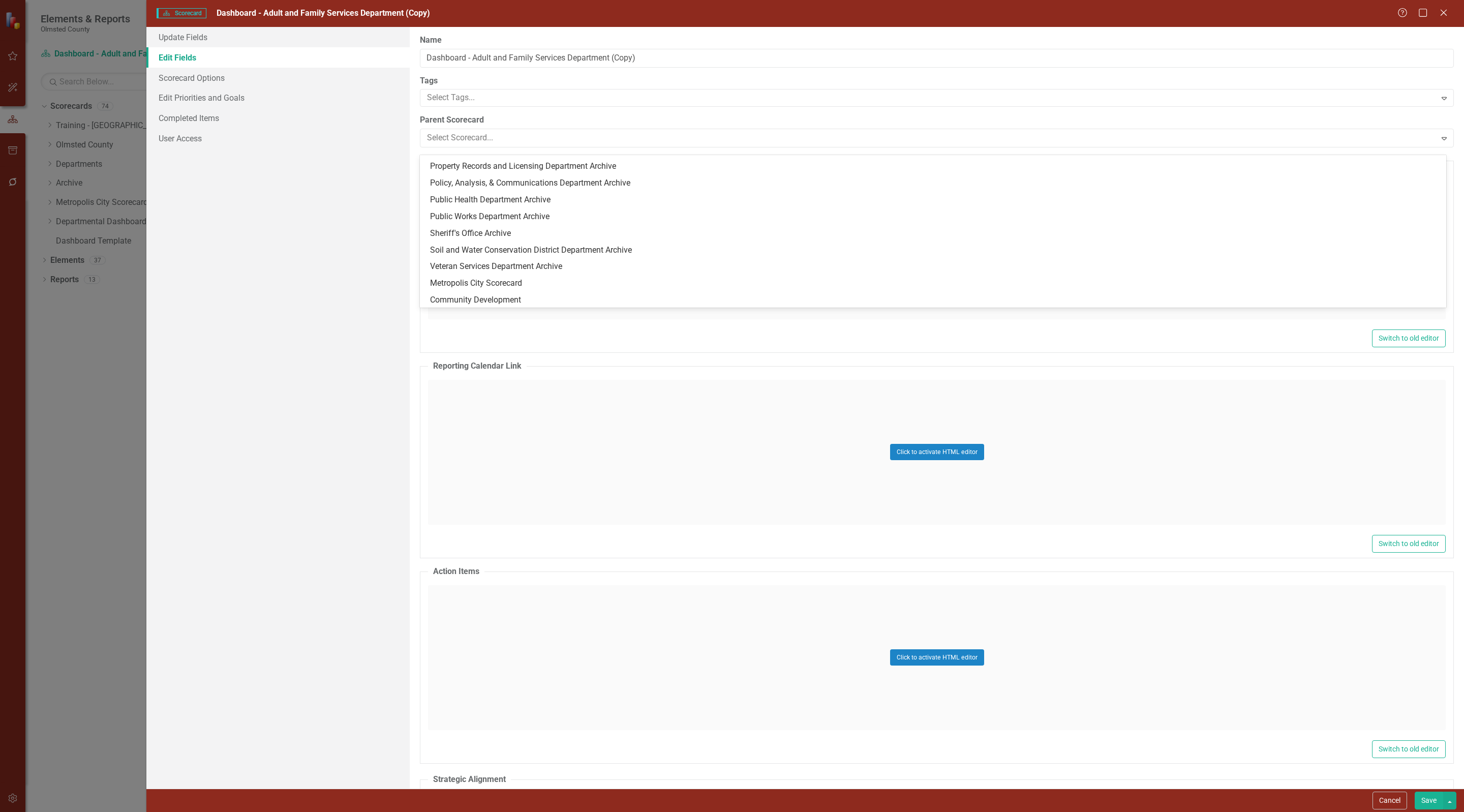
scroll to position [1033, 0]
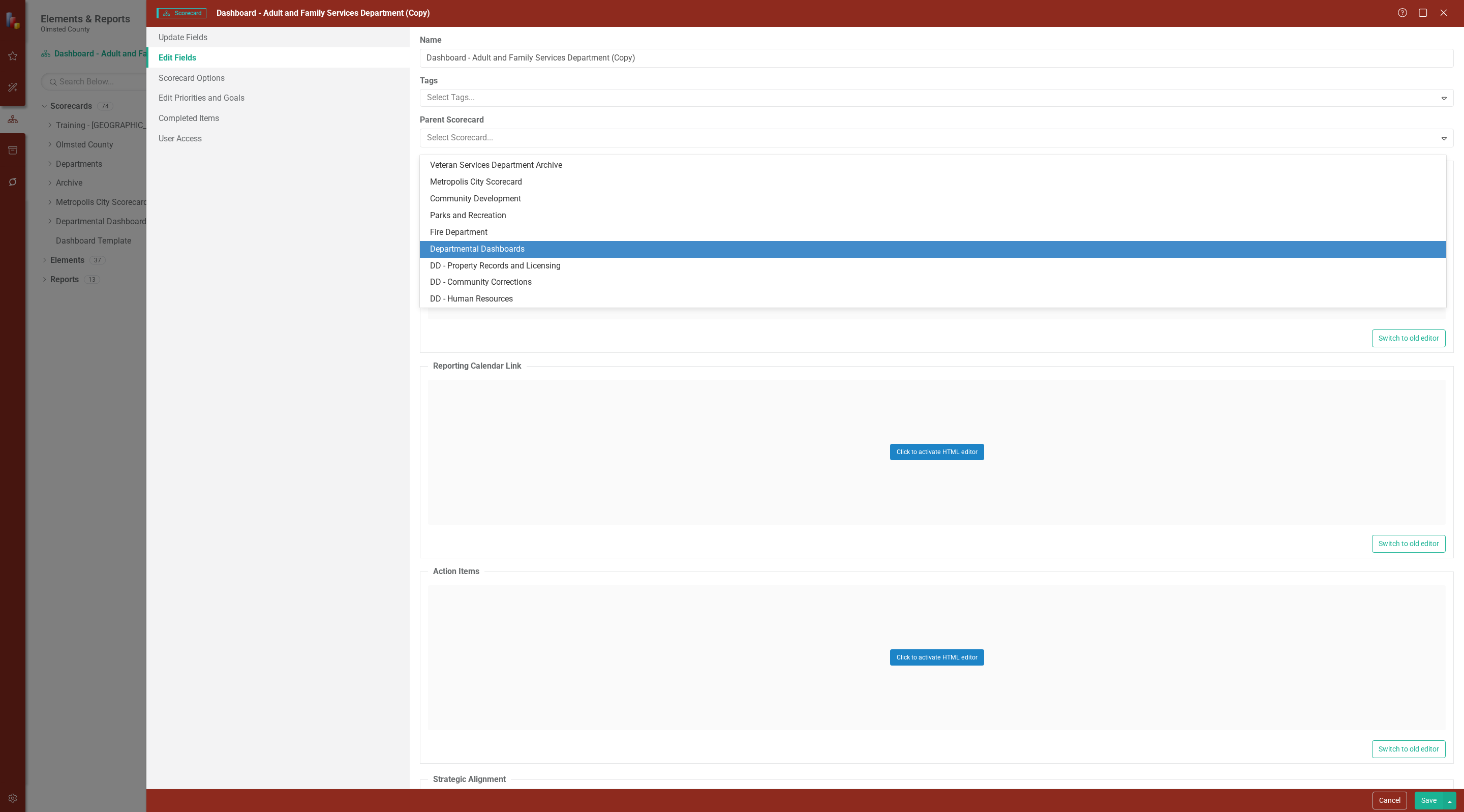
click at [507, 246] on div "Departmental Dashboards" at bounding box center [935, 250] width 1010 height 12
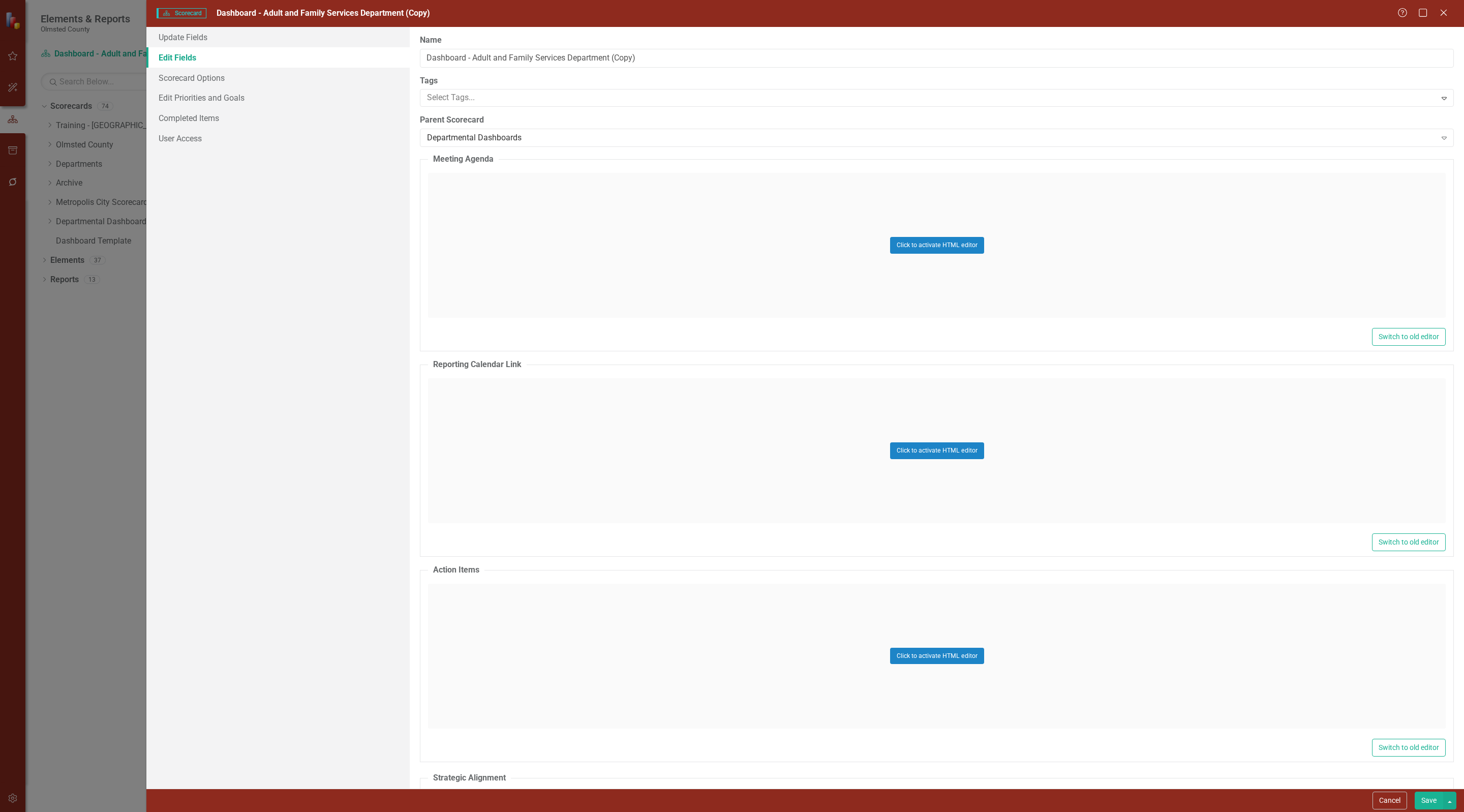
click at [1425, 801] on button "Save" at bounding box center [1429, 800] width 29 height 18
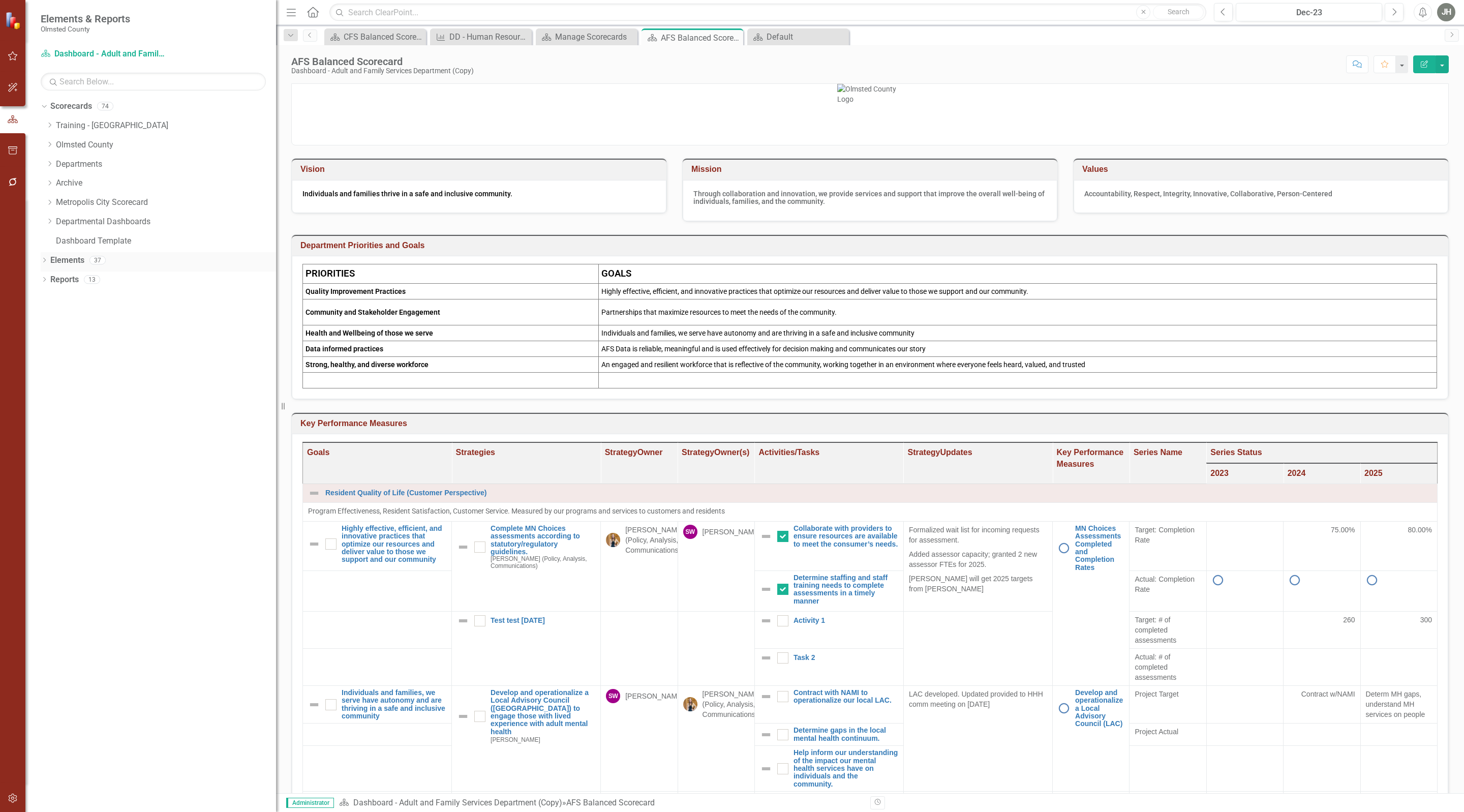
click at [61, 257] on link "Elements" at bounding box center [67, 261] width 34 height 12
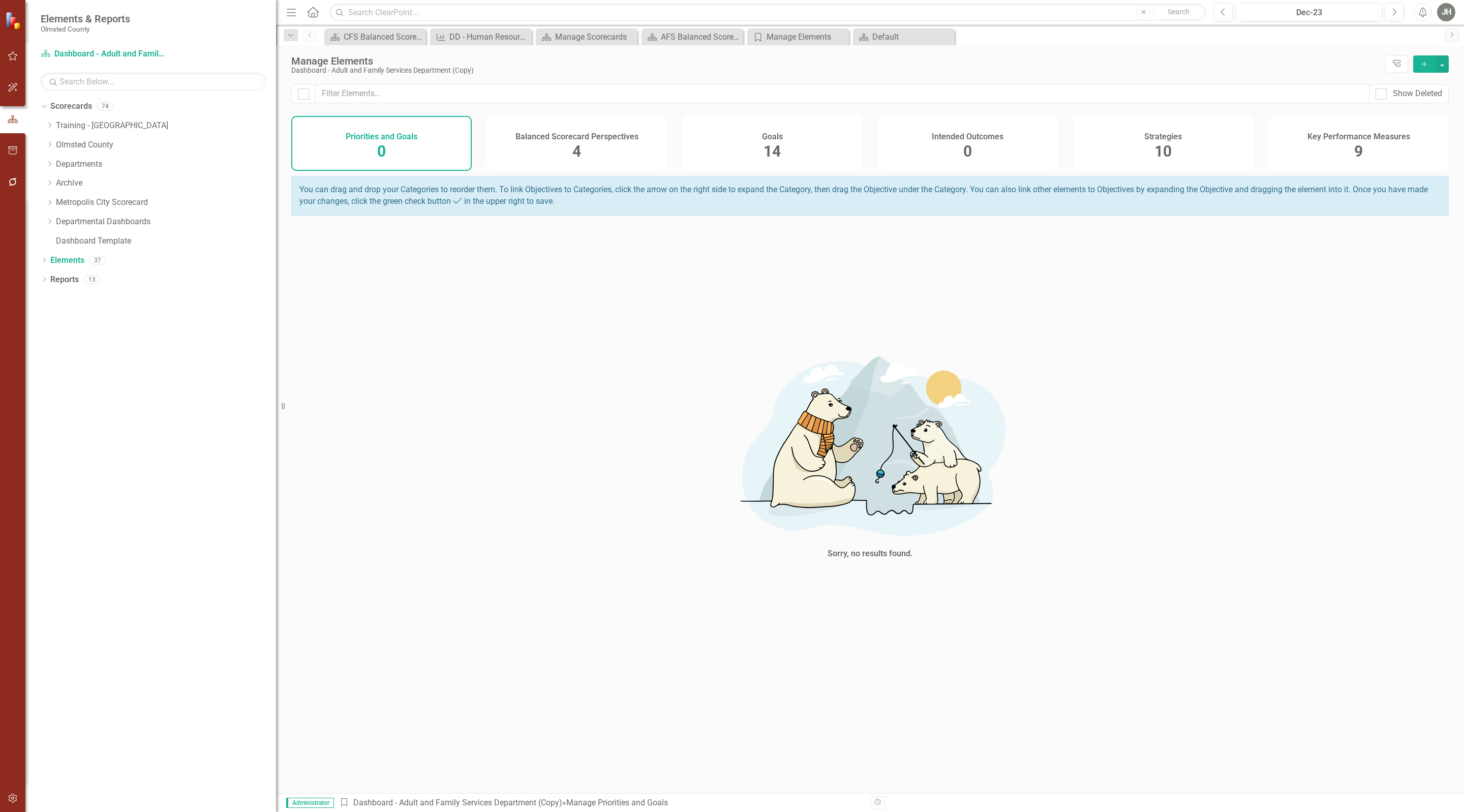
click at [580, 141] on h4 "Balanced Scorecard Perspectives" at bounding box center [577, 136] width 123 height 9
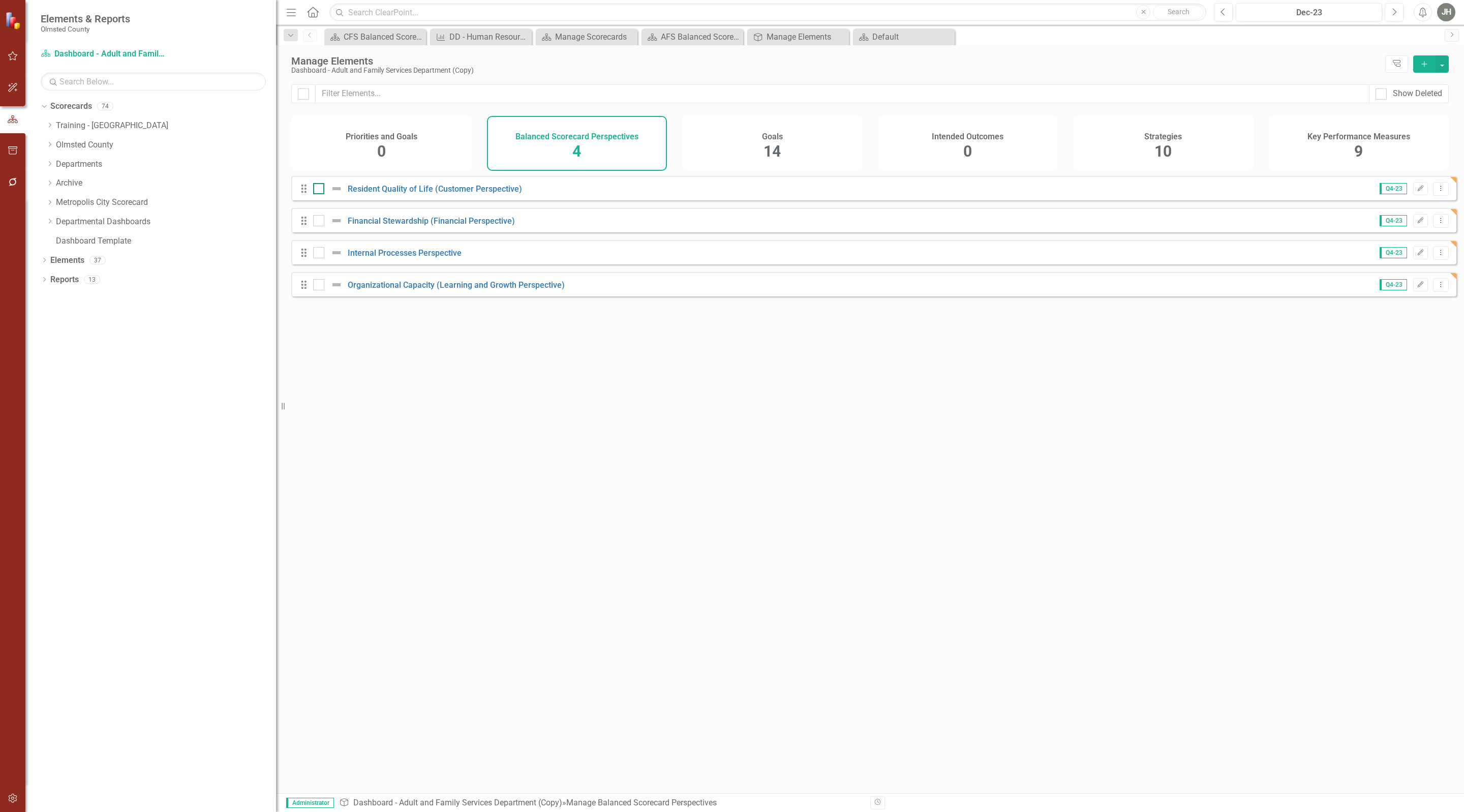
click at [322, 194] on div at bounding box center [318, 188] width 11 height 11
click at [320, 190] on input "checkbox" at bounding box center [317, 186] width 7 height 7
checkbox input "true"
click at [318, 222] on input "checkbox" at bounding box center [317, 218] width 7 height 7
checkbox input "true"
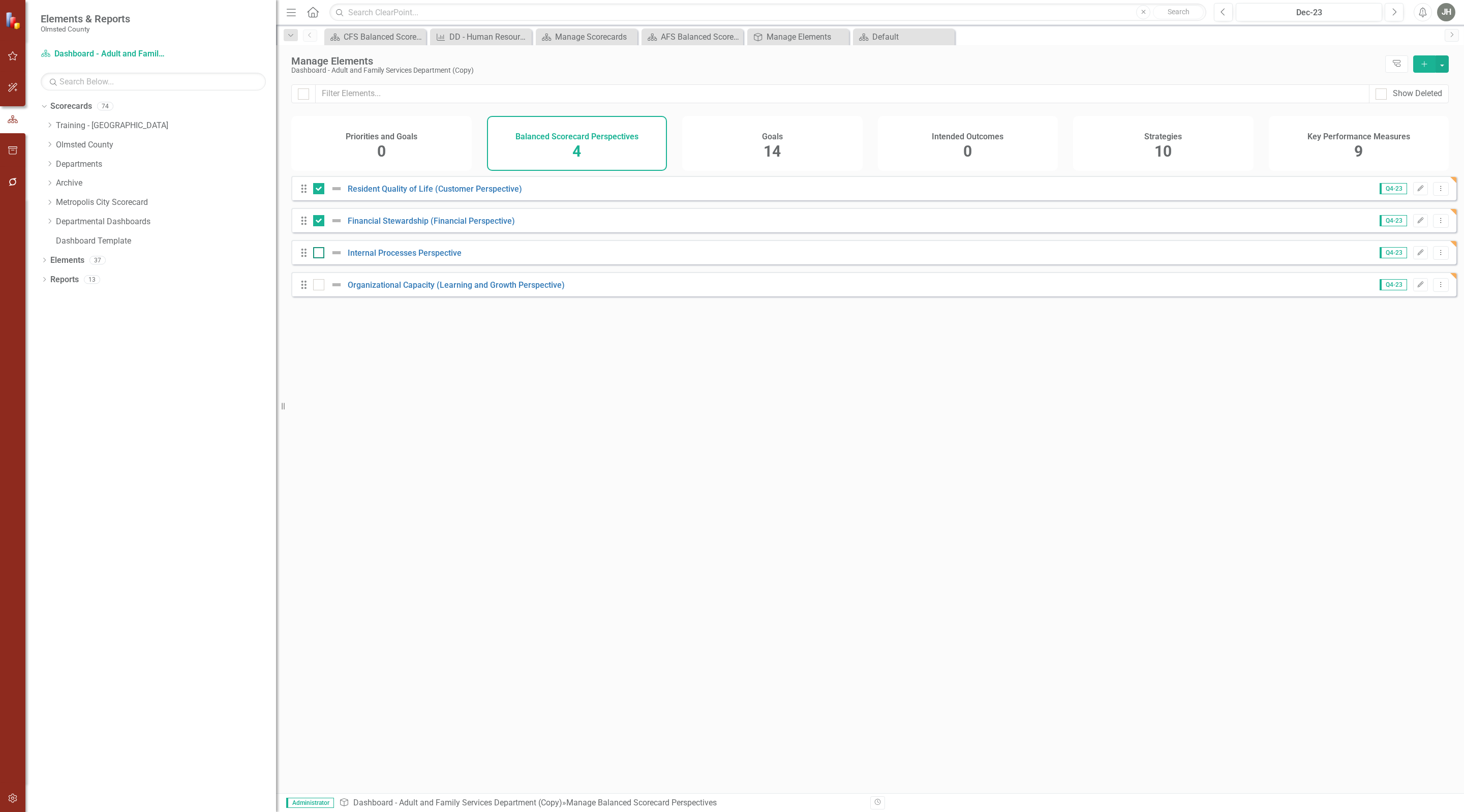
click at [316, 254] on input "checkbox" at bounding box center [317, 251] width 7 height 7
checkbox input "true"
click at [323, 290] on div at bounding box center [318, 284] width 11 height 11
click at [320, 285] on input "checkbox" at bounding box center [317, 283] width 7 height 7
checkbox input "true"
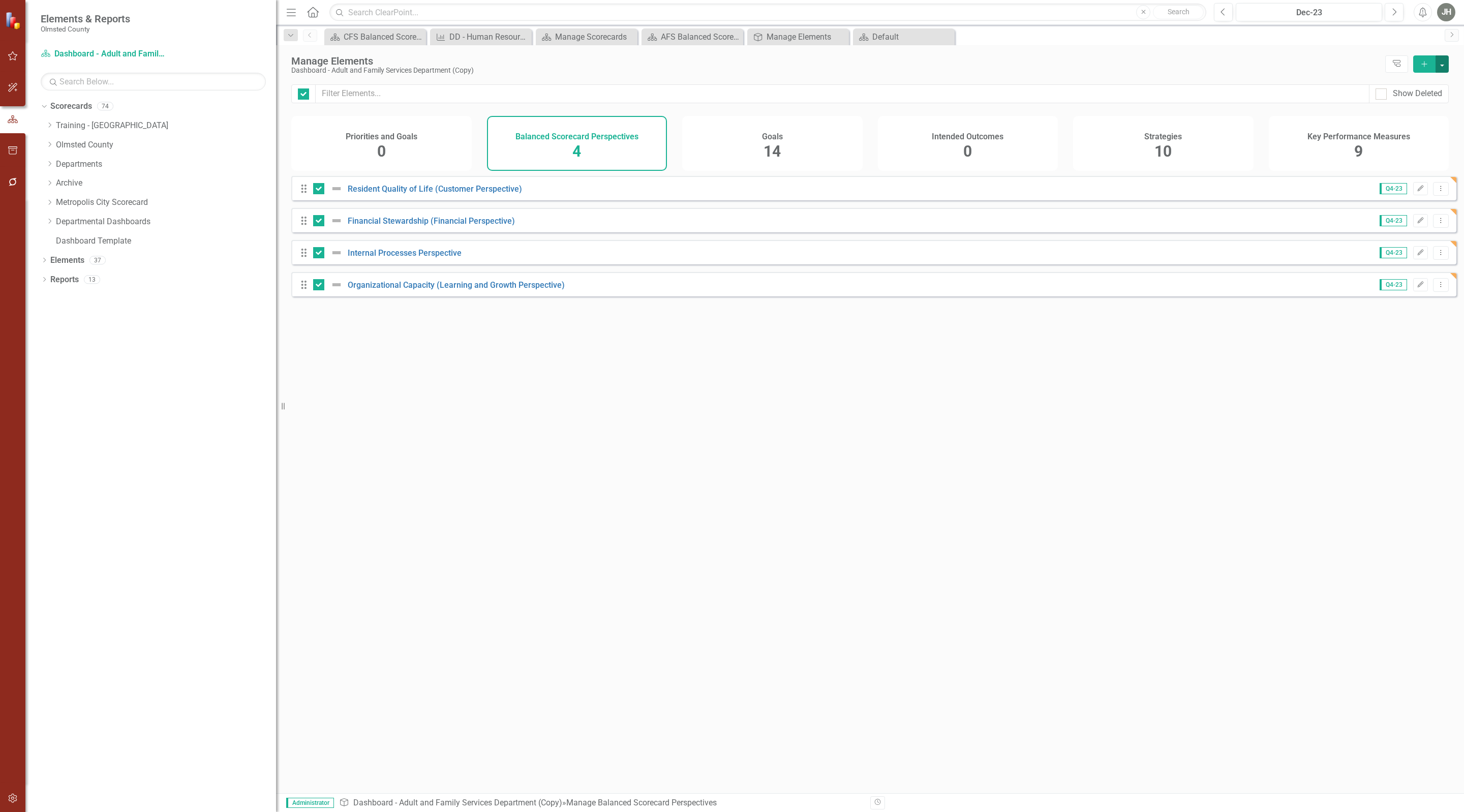
click at [1439, 57] on button "button" at bounding box center [1442, 64] width 14 height 17
click at [1344, 139] on link "Trash Delete Multiple" at bounding box center [1371, 140] width 156 height 19
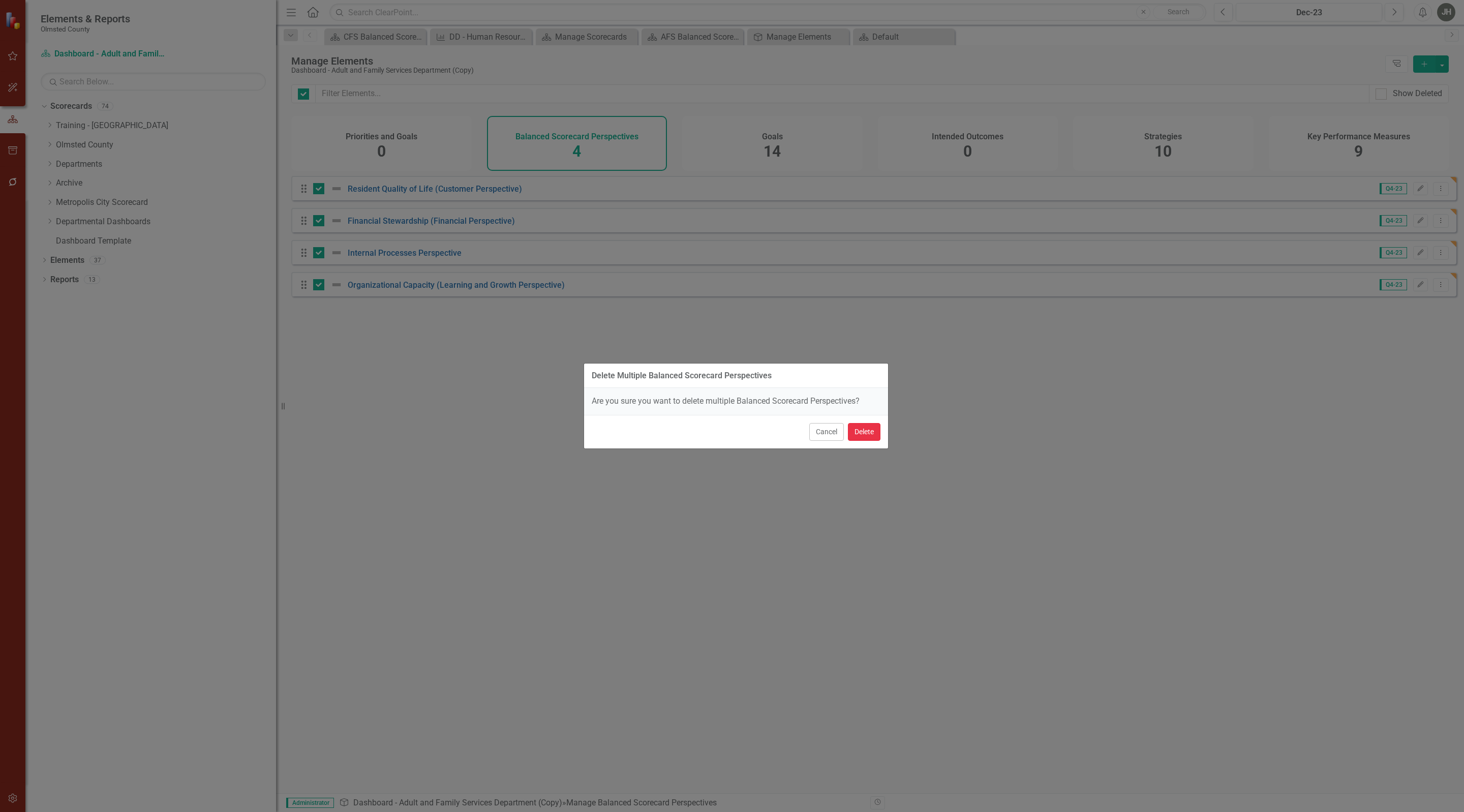
click at [860, 428] on button "Delete" at bounding box center [864, 432] width 32 height 18
checkbox input "false"
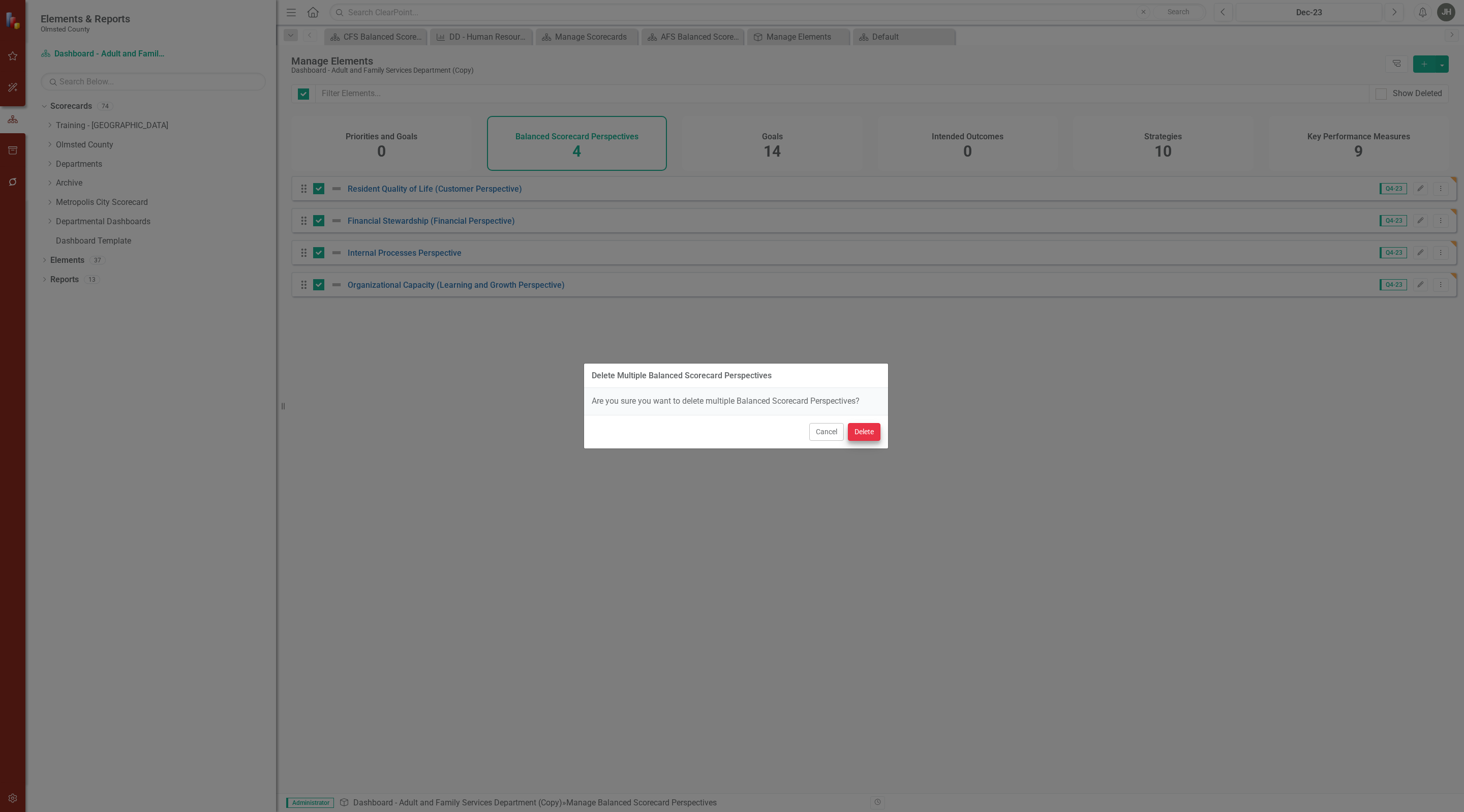
checkbox input "false"
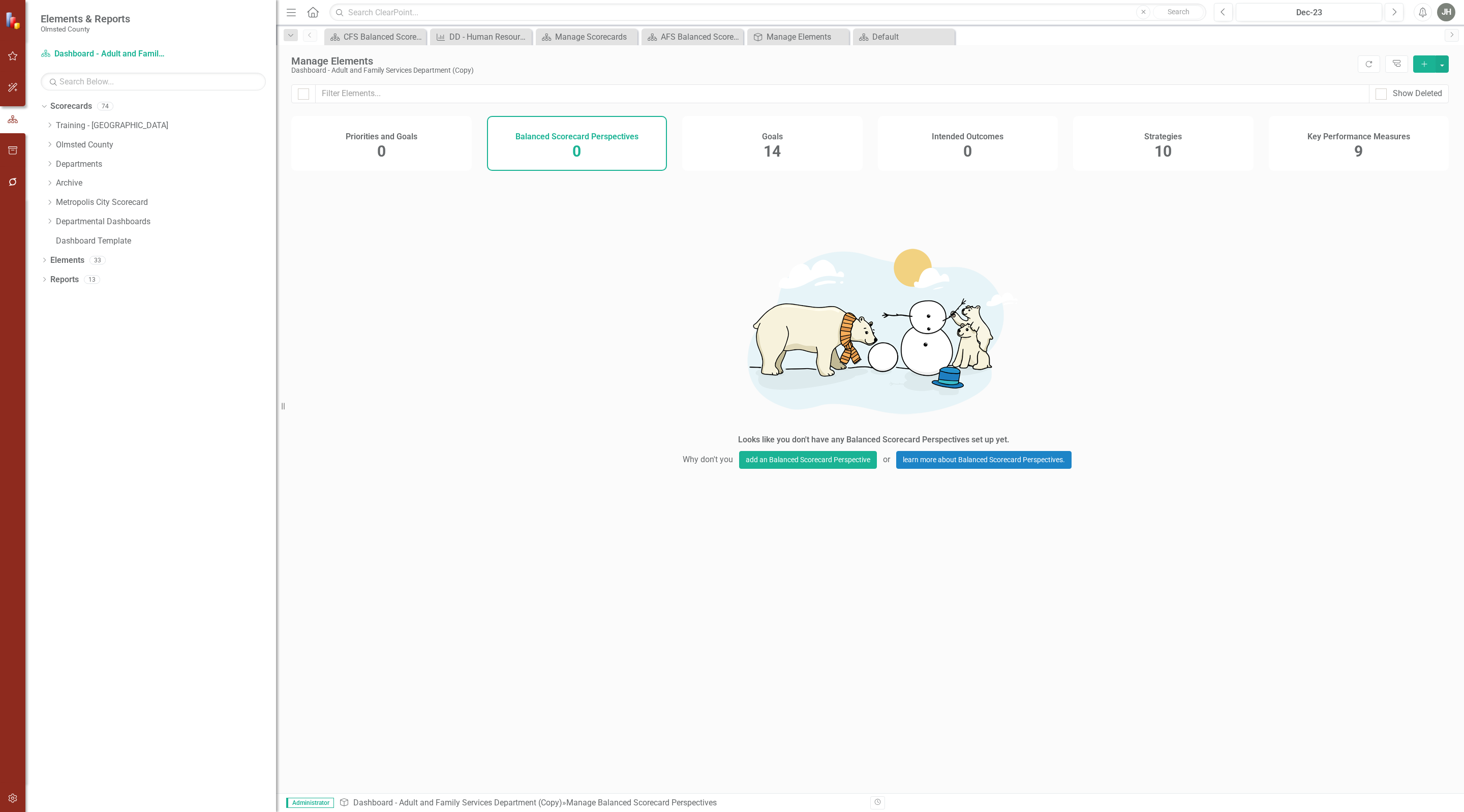
click at [1164, 144] on div "10" at bounding box center [1163, 152] width 17 height 22
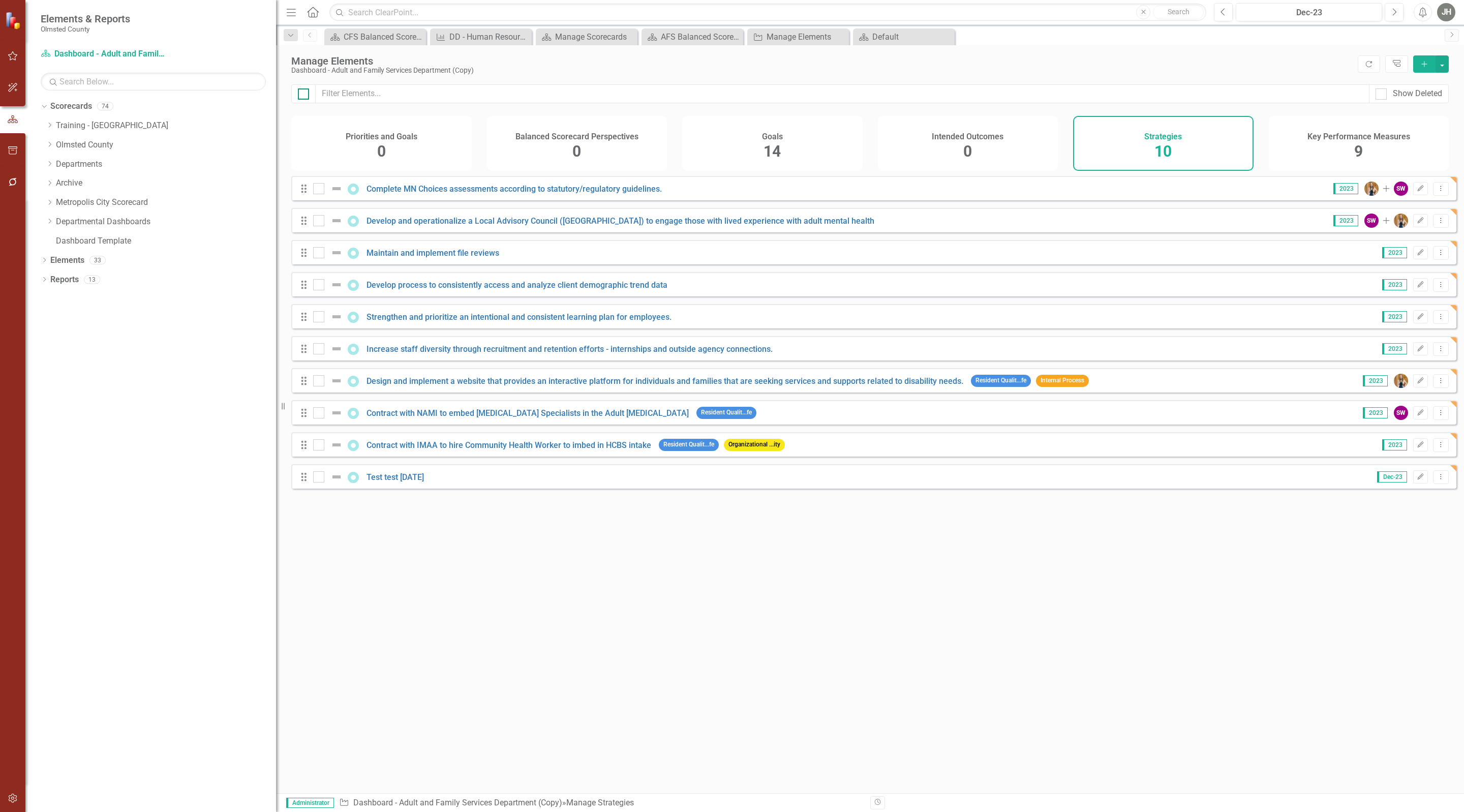
click at [302, 93] on input "checkbox" at bounding box center [301, 91] width 7 height 7
checkbox input "true"
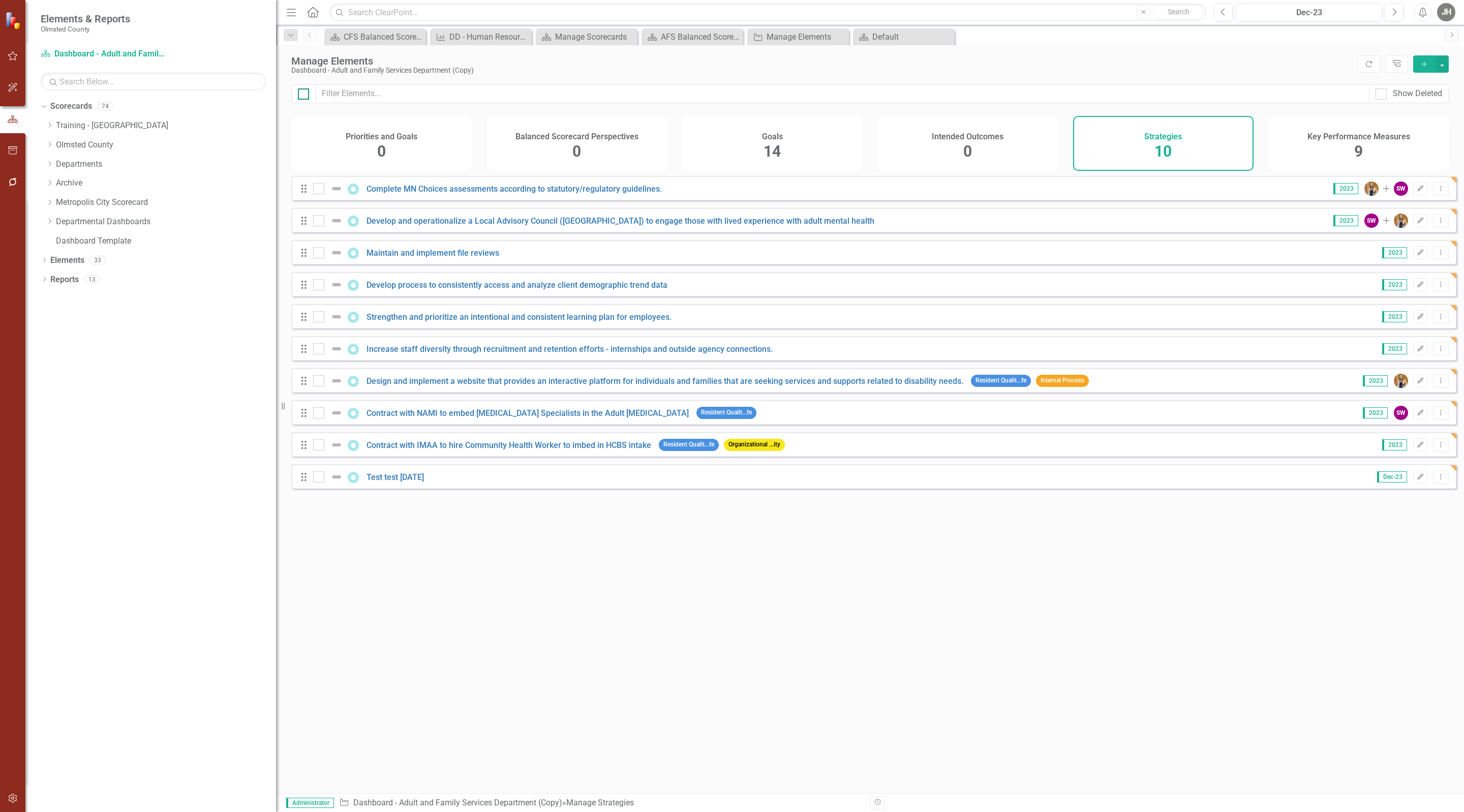
checkbox input "true"
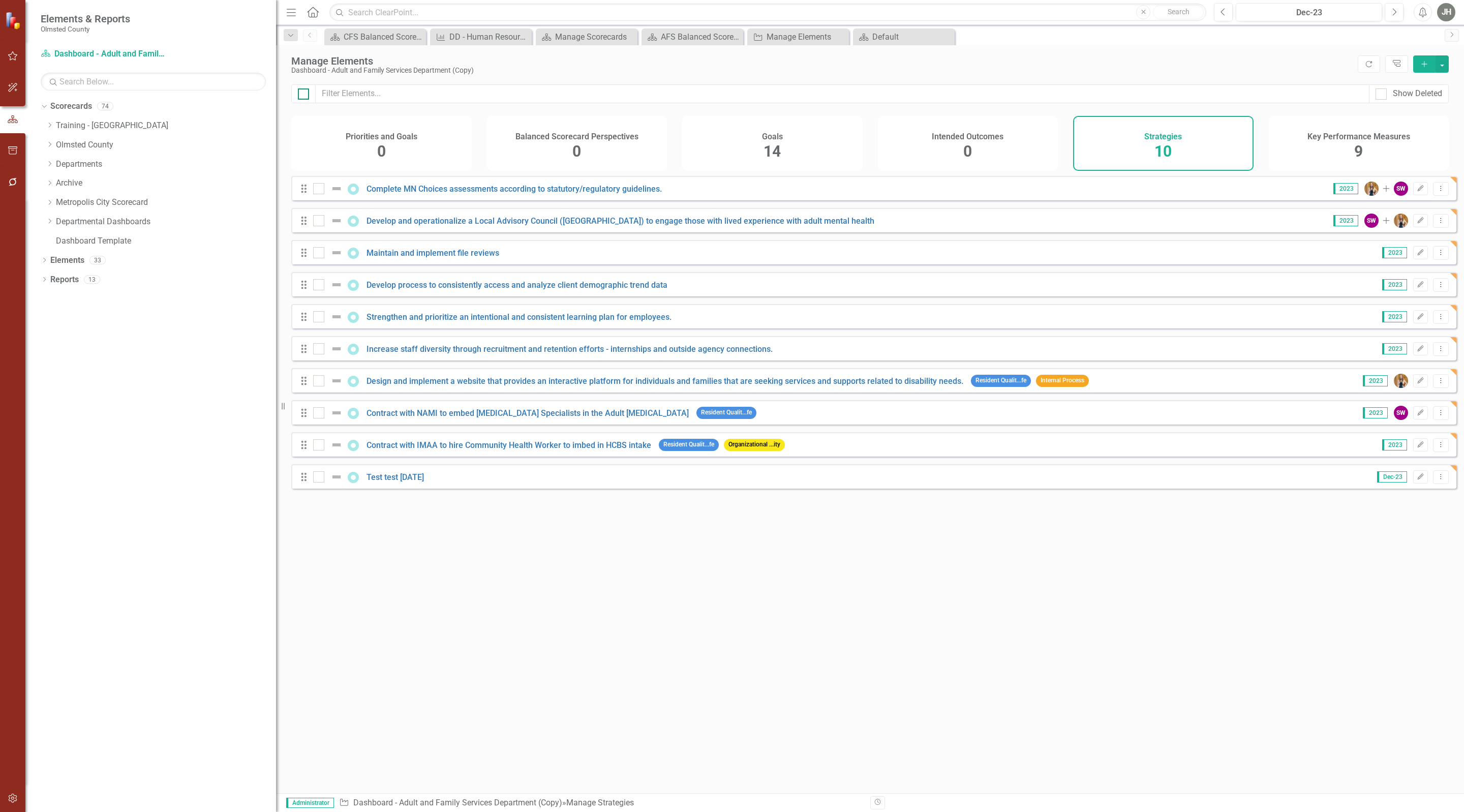
checkbox input "true"
click at [1441, 64] on button "button" at bounding box center [1442, 64] width 14 height 17
click at [1420, 65] on icon "Add" at bounding box center [1424, 64] width 9 height 7
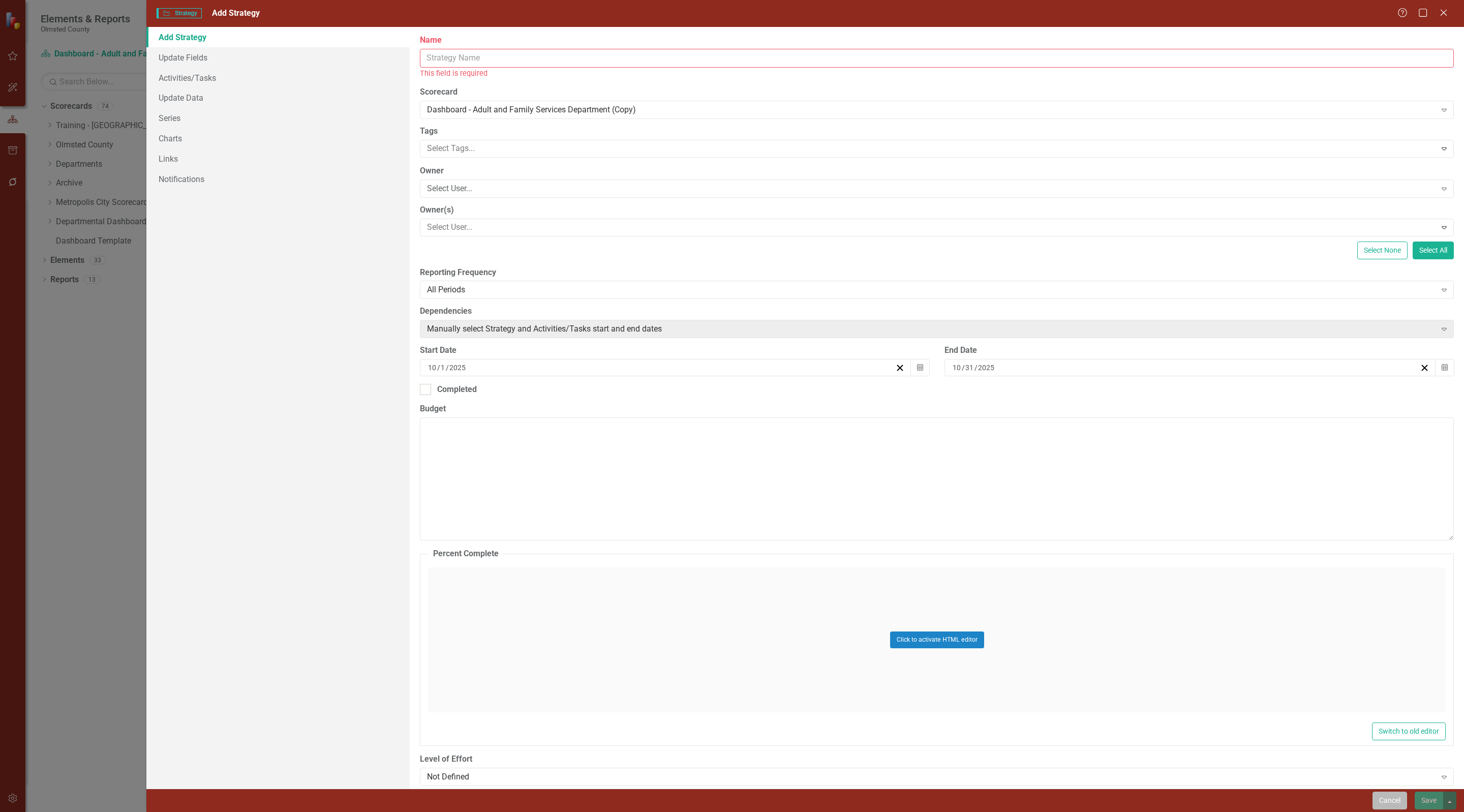
drag, startPoint x: 1388, startPoint y: 799, endPoint x: 780, endPoint y: 578, distance: 646.9
click at [1388, 798] on button "Cancel" at bounding box center [1389, 800] width 35 height 18
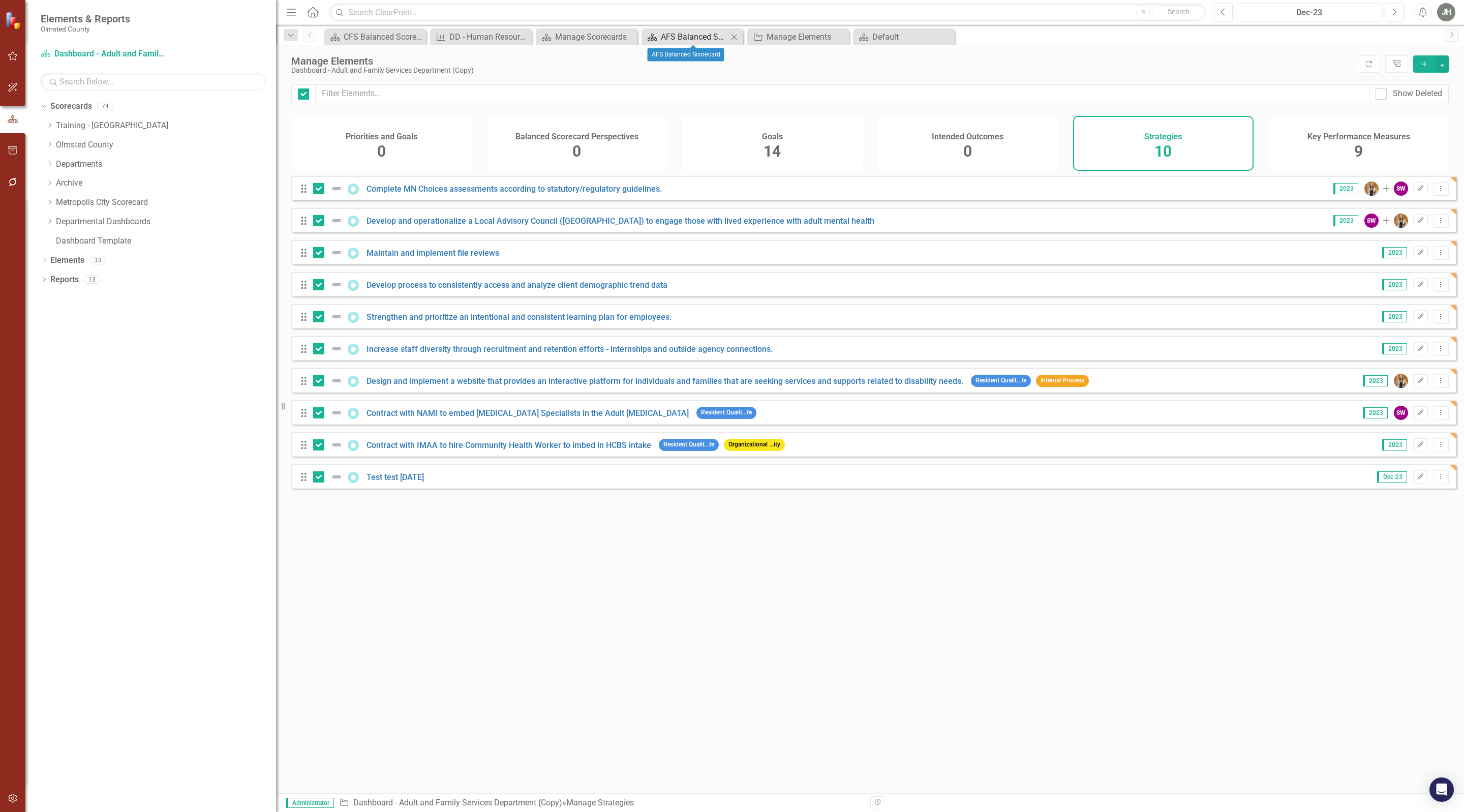
click at [683, 37] on div "AFS Balanced Scorecard" at bounding box center [693, 36] width 67 height 13
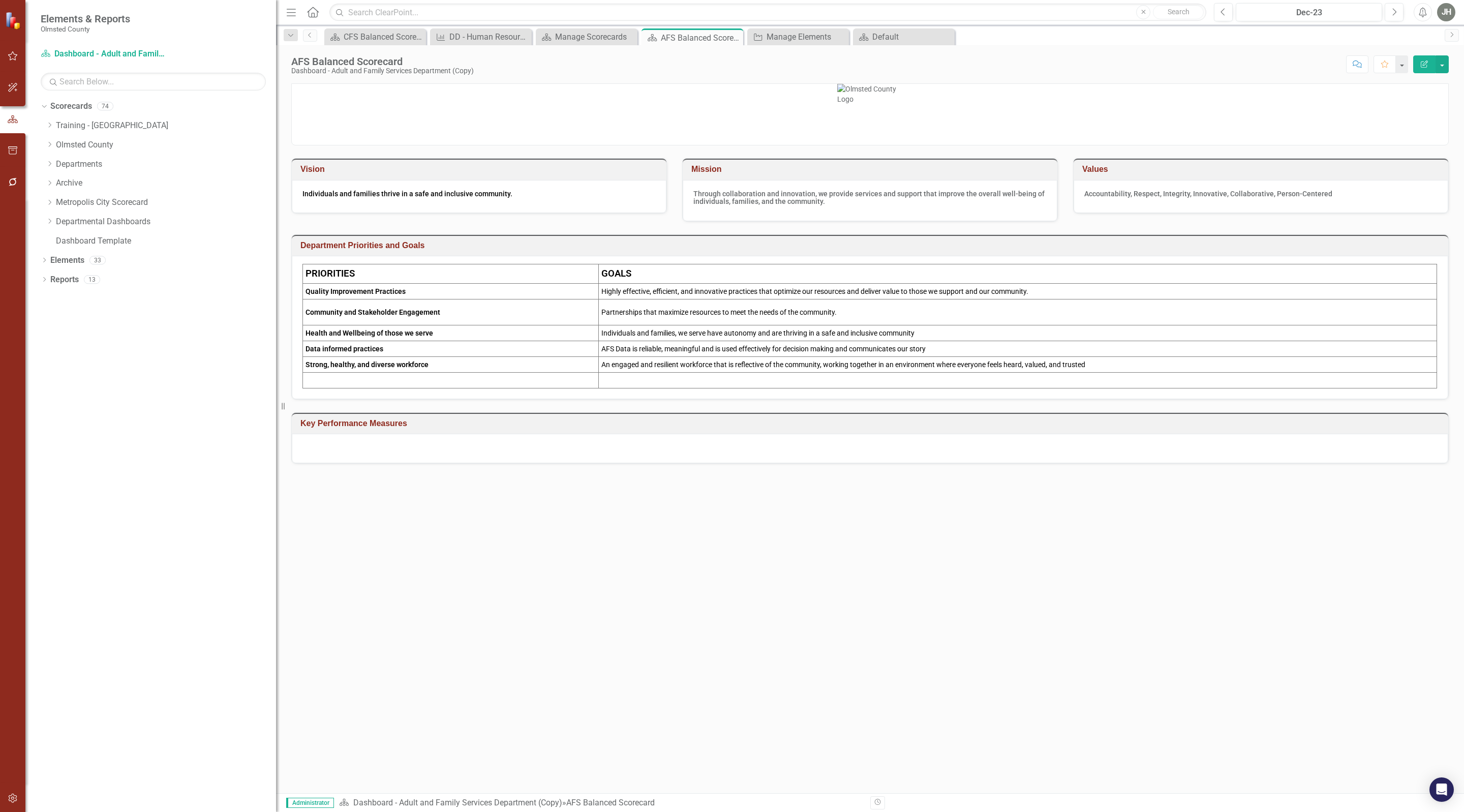
click at [1297, 428] on h3 "Key Performance Measures" at bounding box center [872, 423] width 1143 height 9
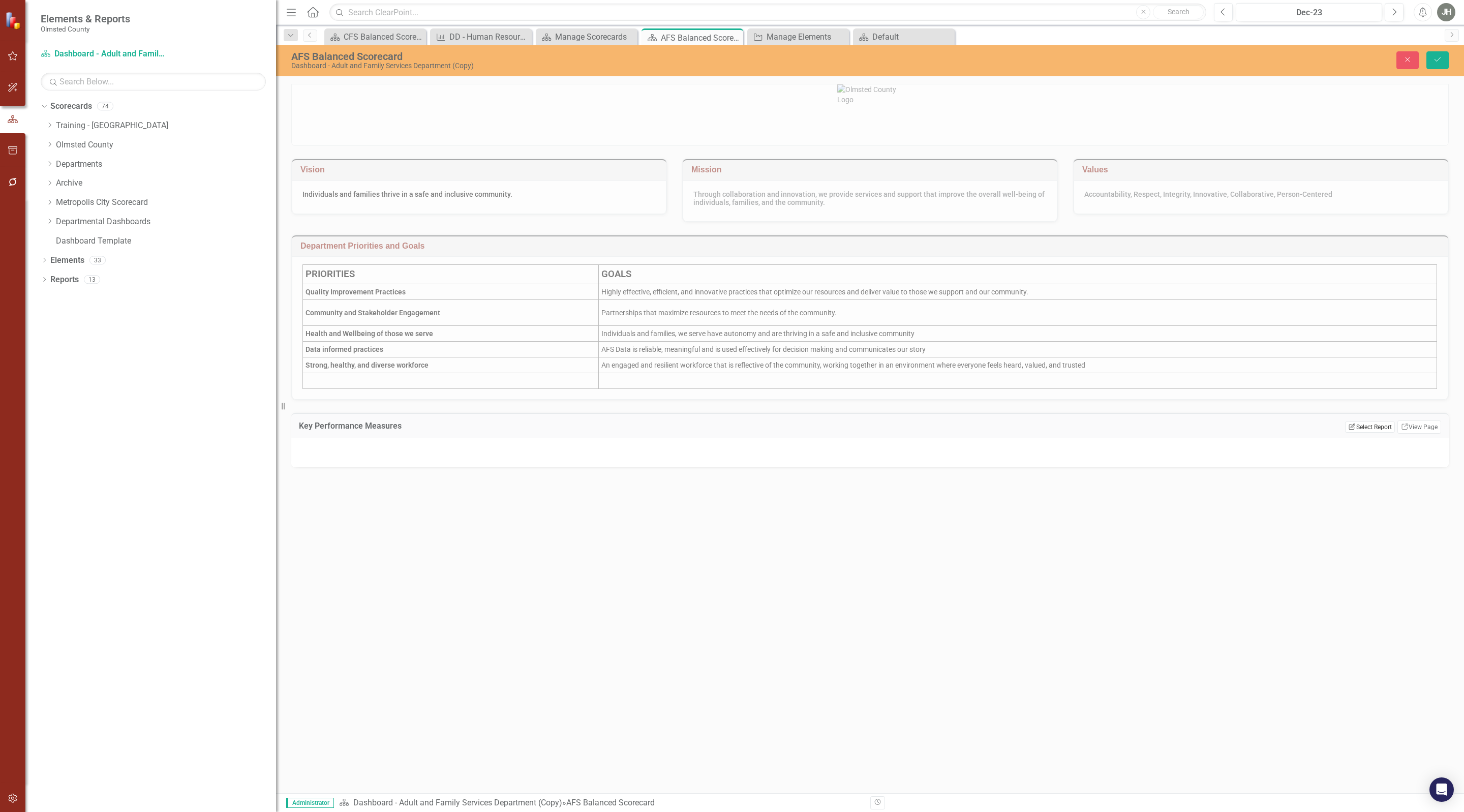
click at [1358, 433] on button "Edit Report Select Report" at bounding box center [1370, 427] width 49 height 11
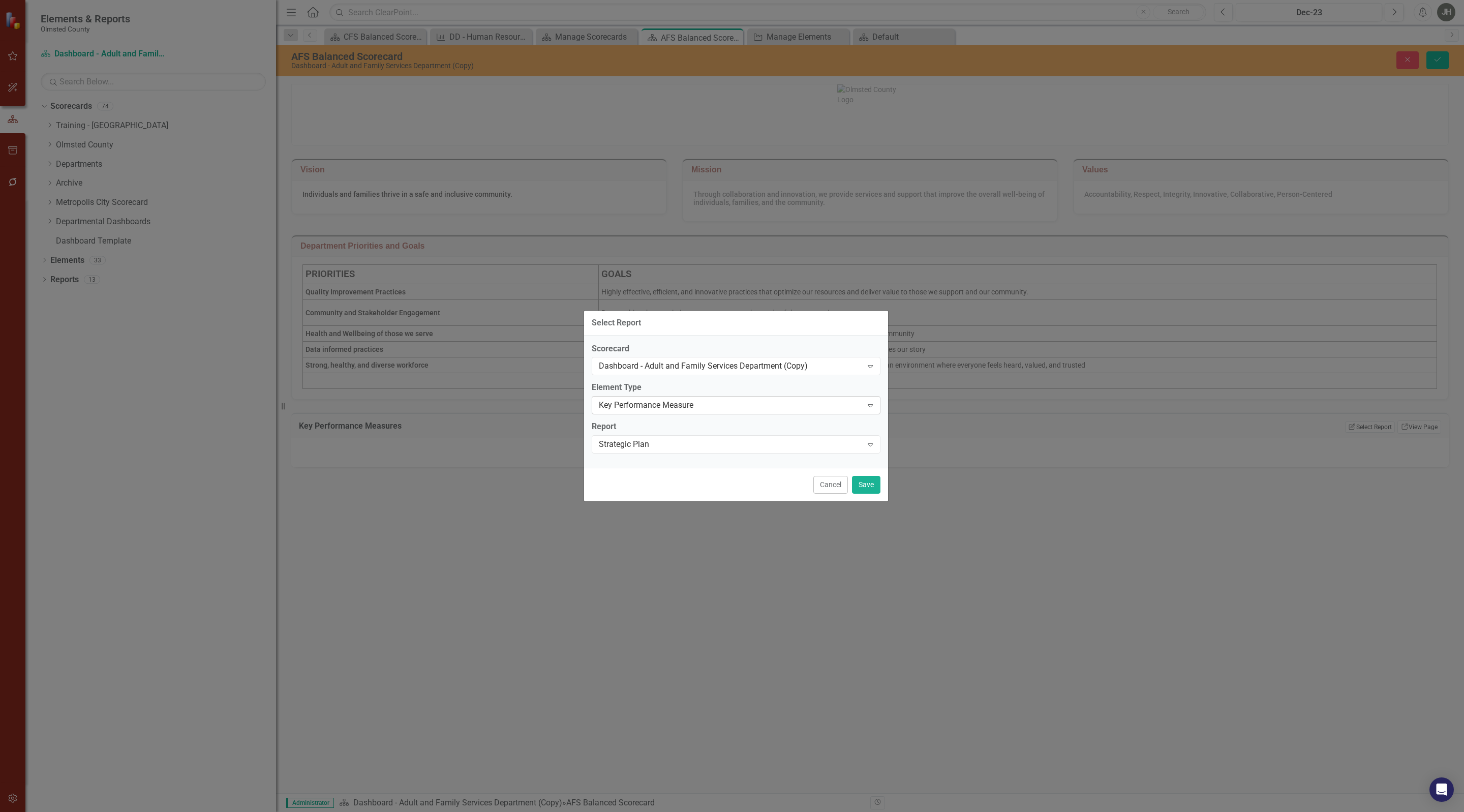
click at [799, 402] on div "Key Performance Measure" at bounding box center [731, 406] width 264 height 12
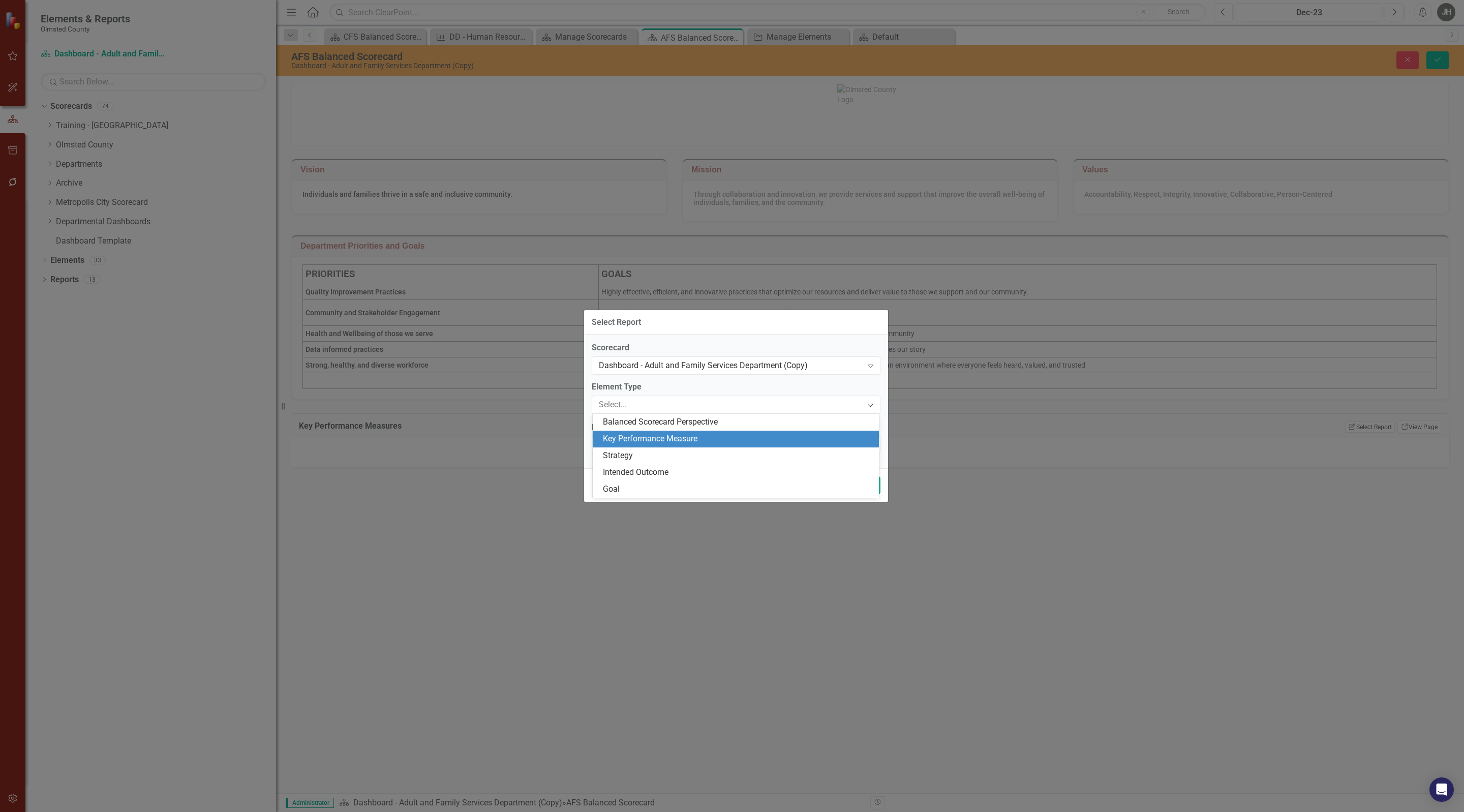
click at [699, 438] on div "Key Performance Measure" at bounding box center [738, 439] width 270 height 12
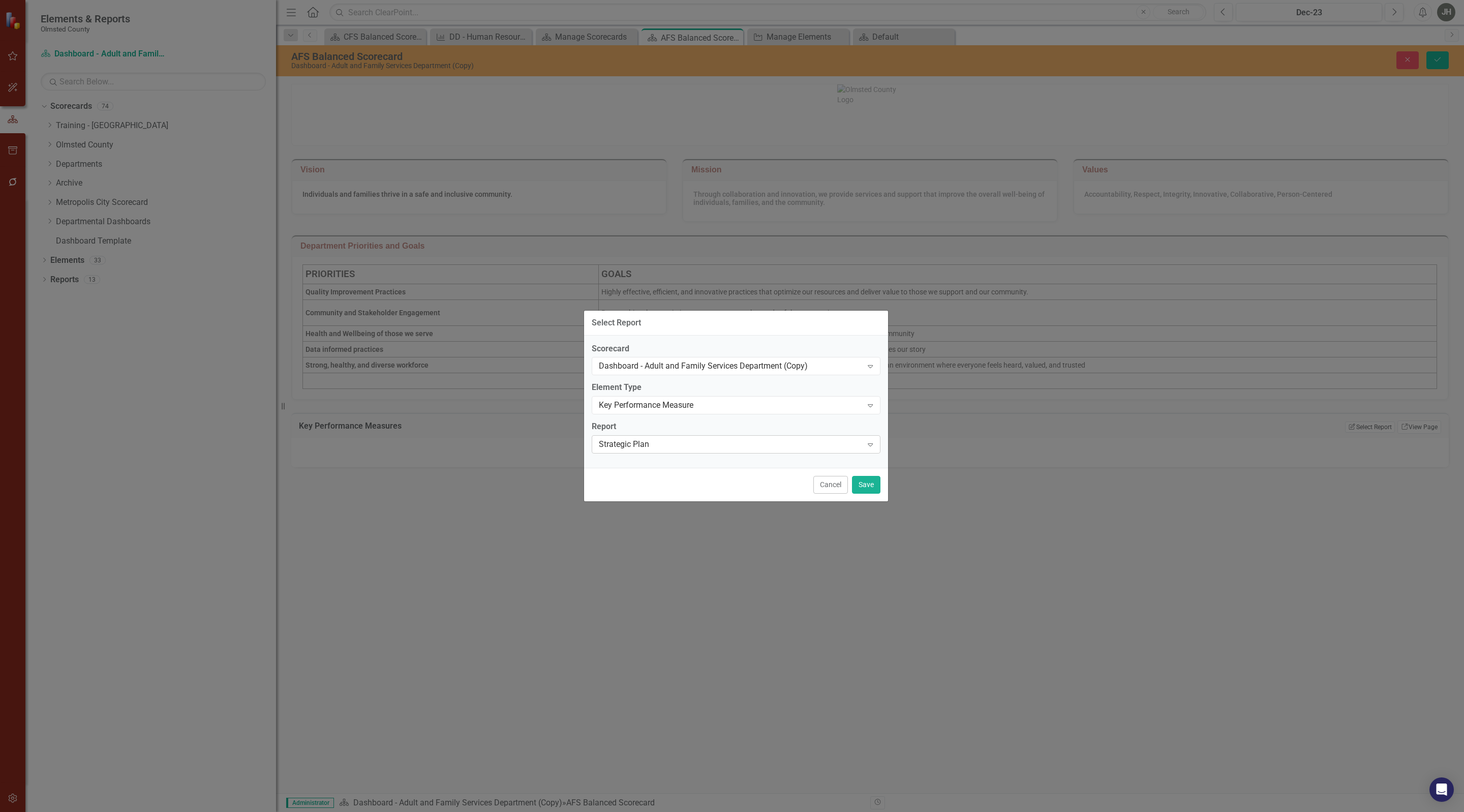
click at [692, 443] on div "Strategic Plan" at bounding box center [731, 445] width 264 height 12
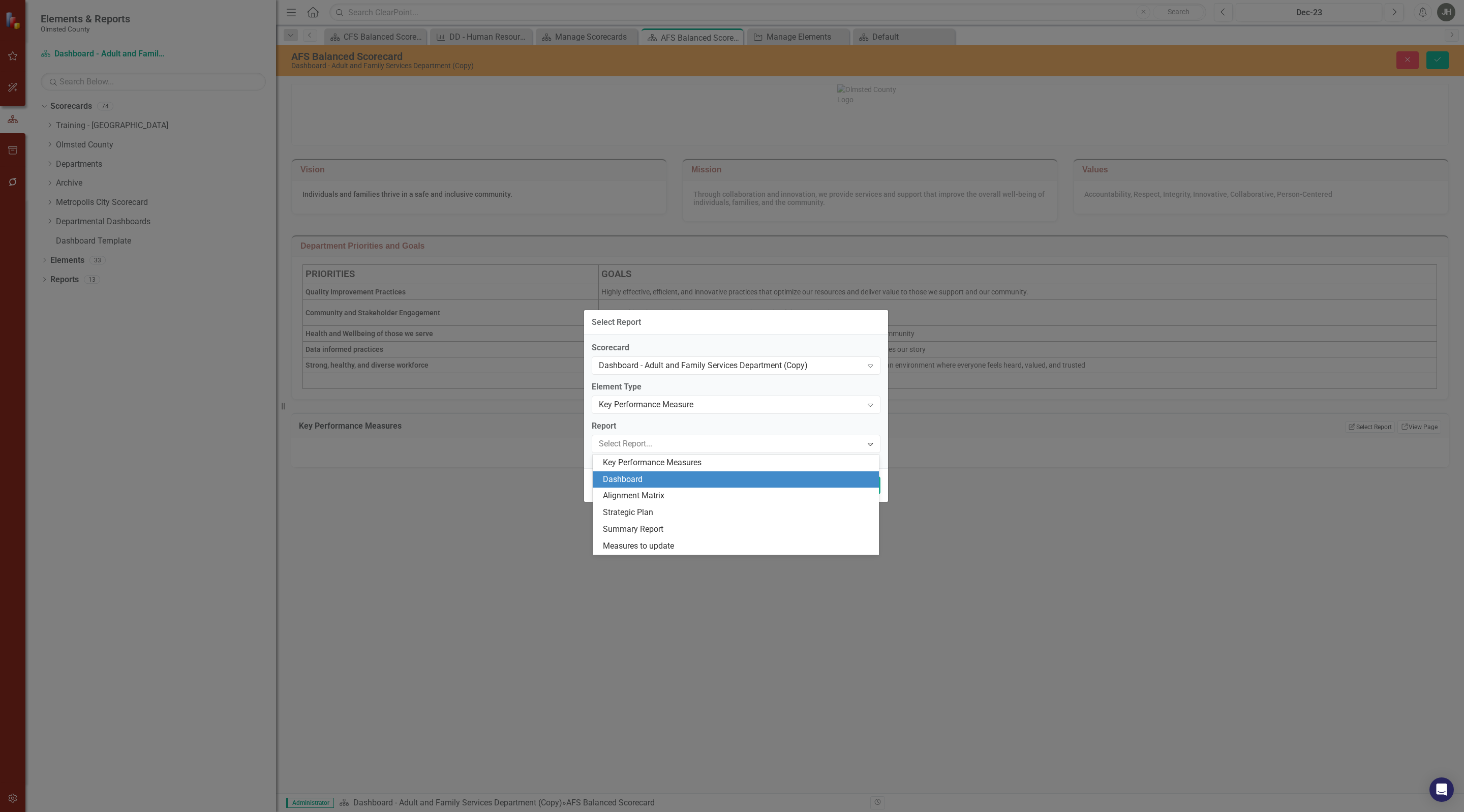
click at [655, 478] on div "Dashboard" at bounding box center [738, 480] width 270 height 12
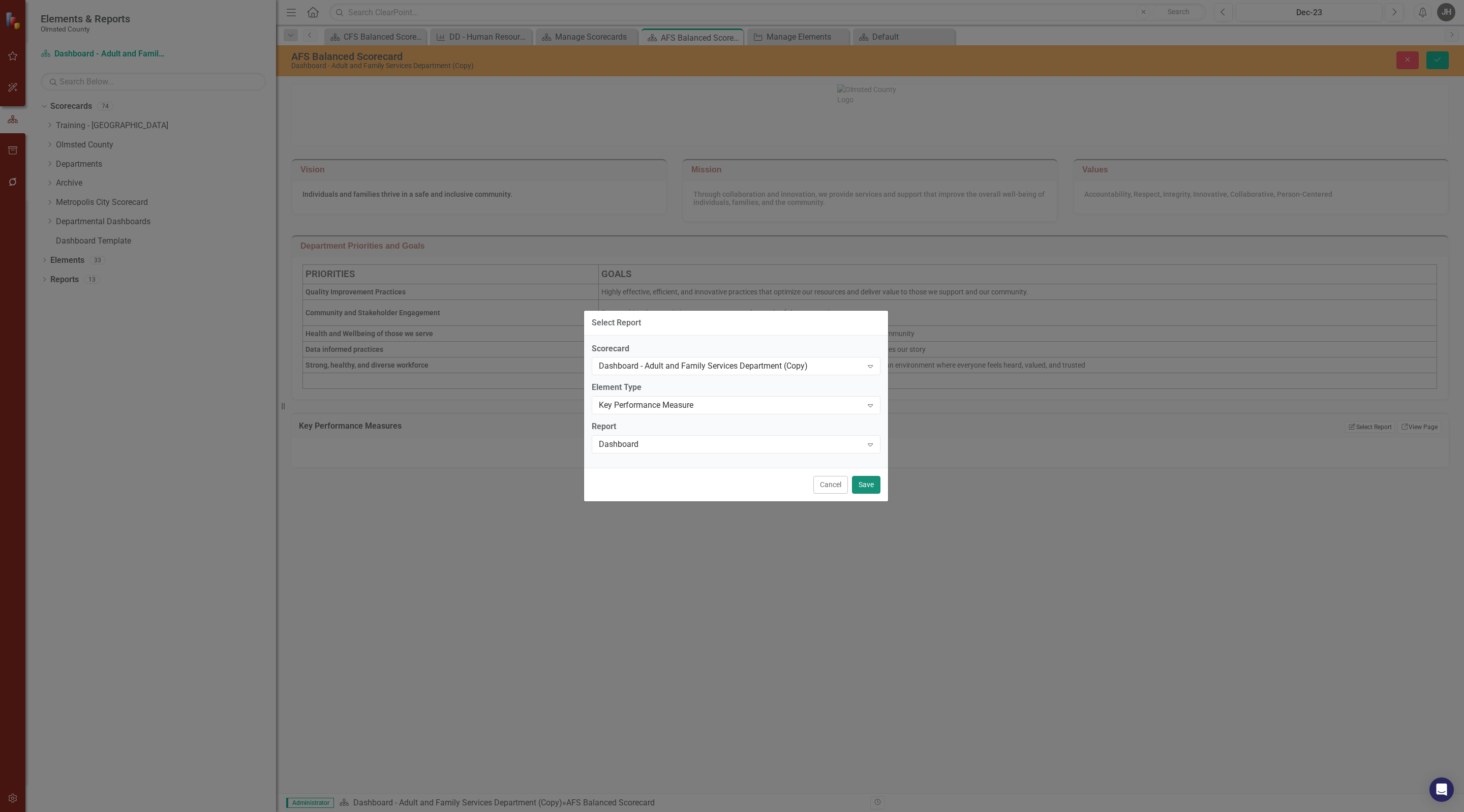
click at [862, 485] on button "Save" at bounding box center [866, 484] width 29 height 18
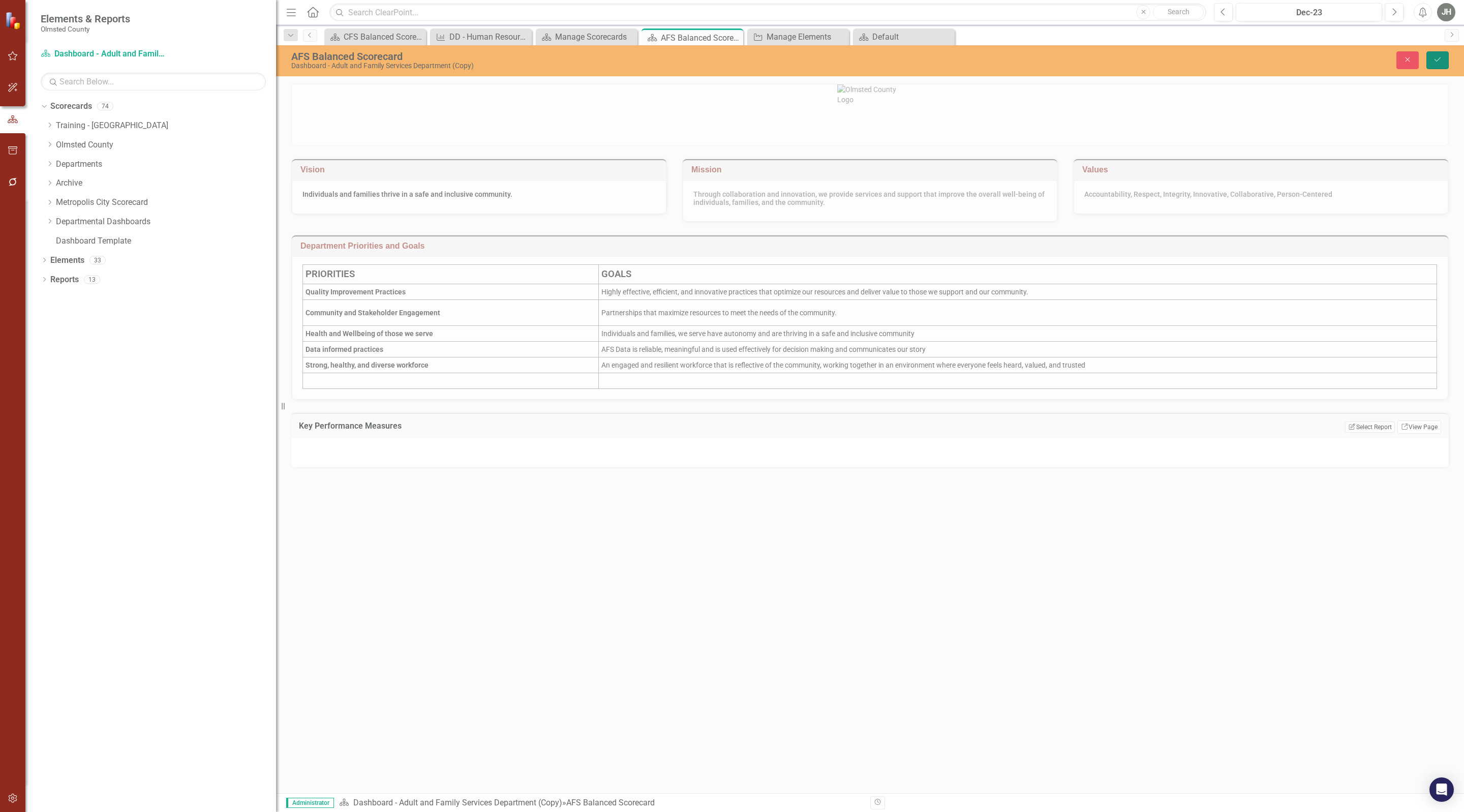
click at [1443, 55] on button "Save" at bounding box center [1438, 60] width 22 height 18
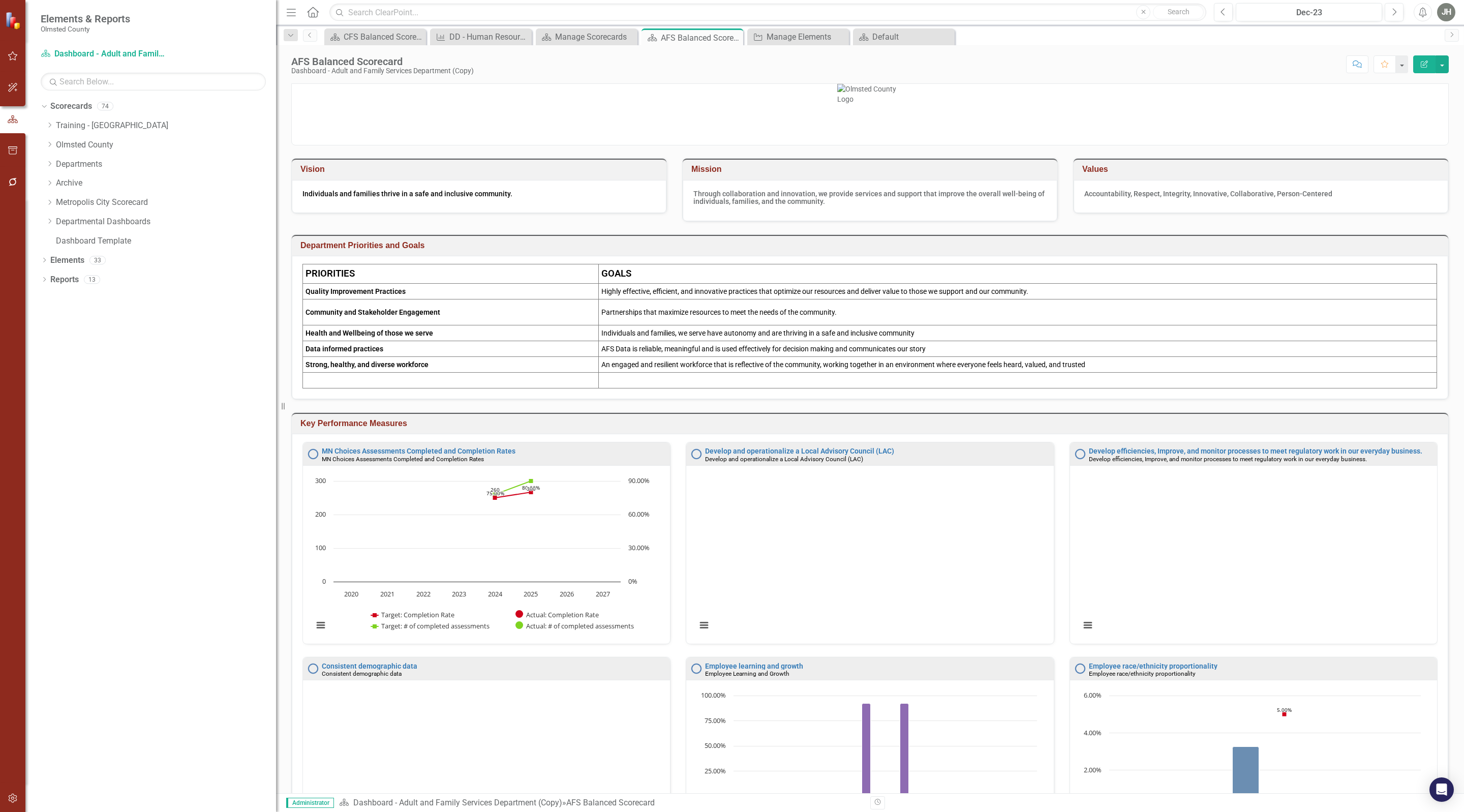
click at [1422, 67] on icon "Edit Report" at bounding box center [1424, 64] width 9 height 7
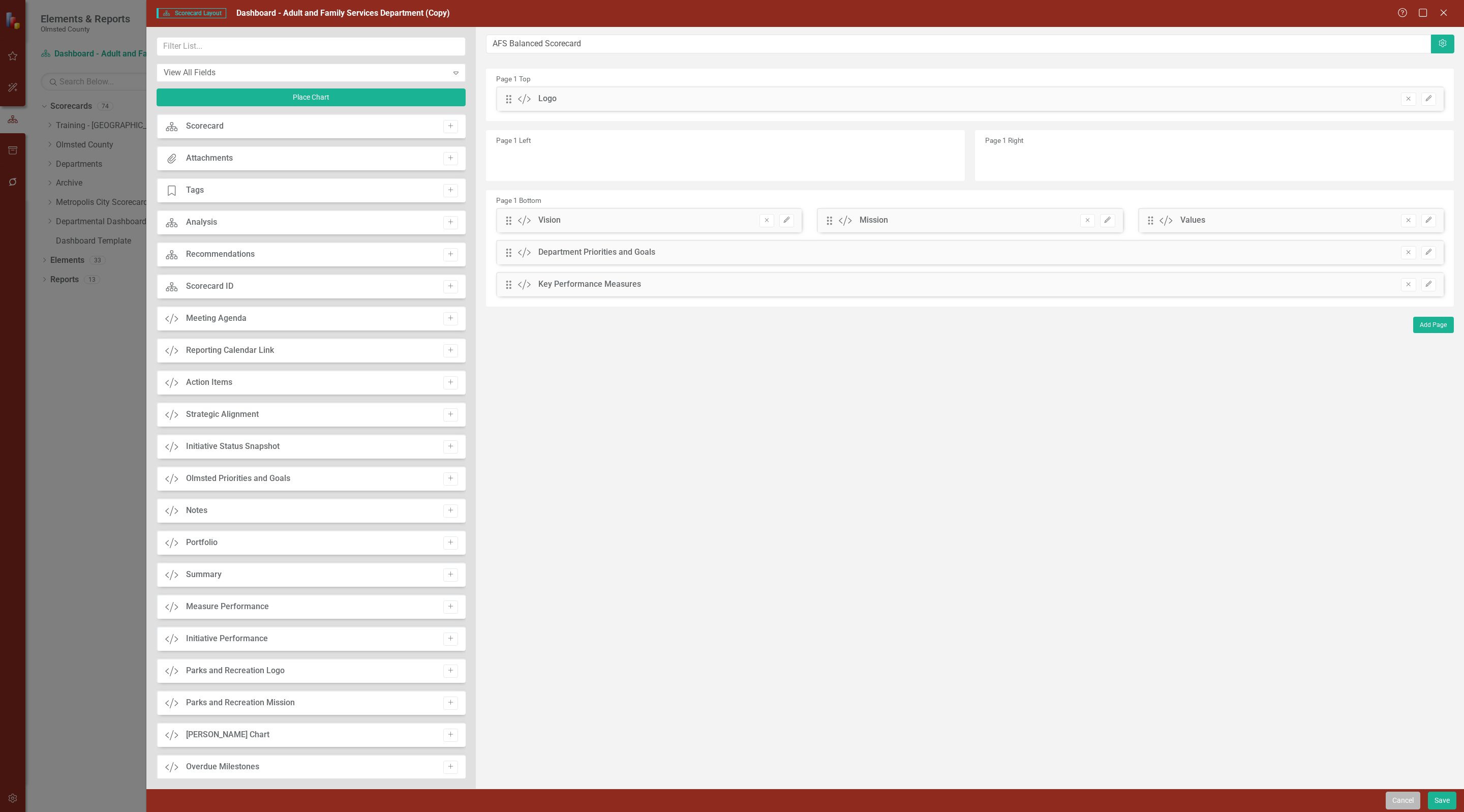
click at [1403, 792] on button "Cancel" at bounding box center [1403, 800] width 35 height 18
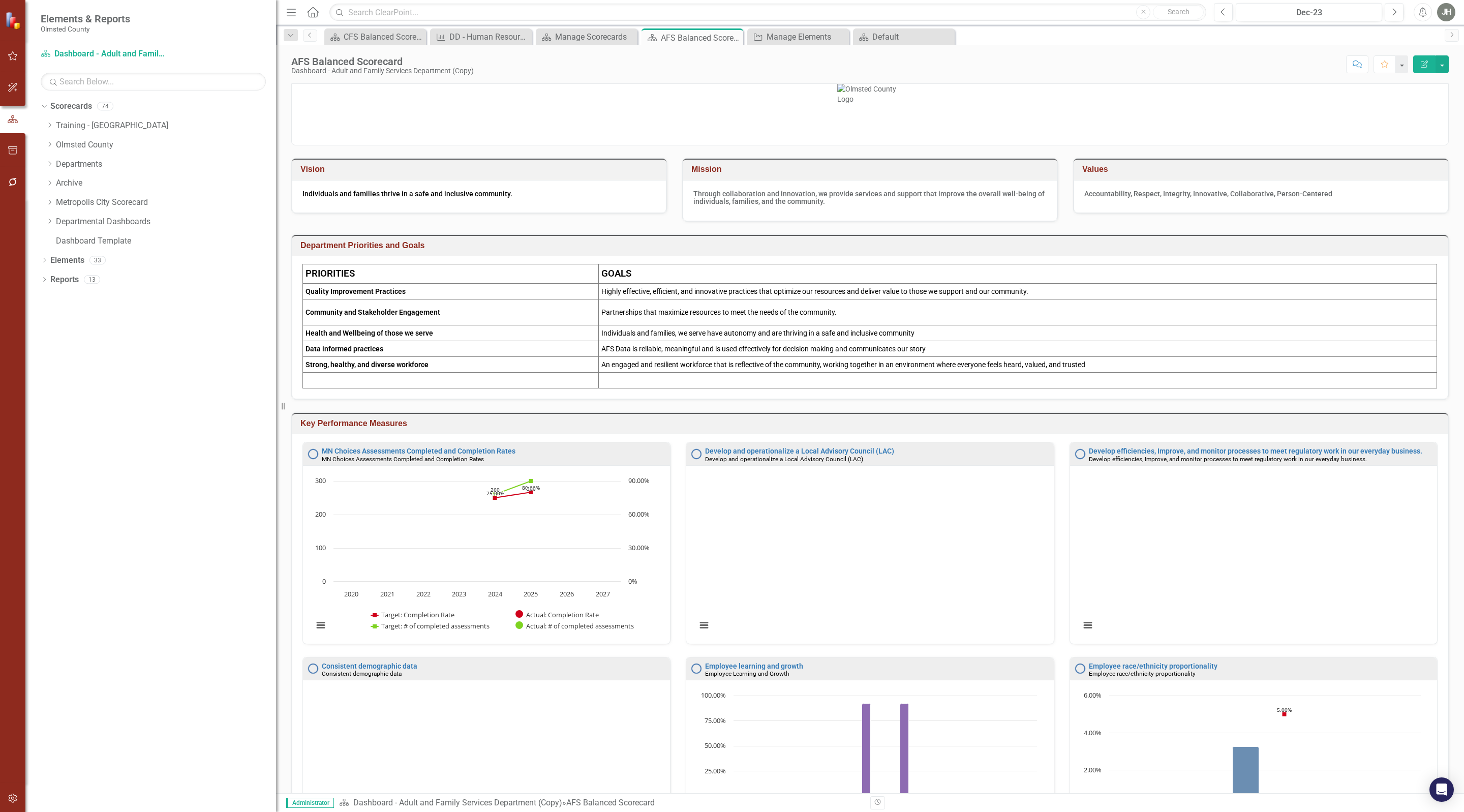
click at [1265, 428] on h3 "Key Performance Measures" at bounding box center [872, 423] width 1143 height 9
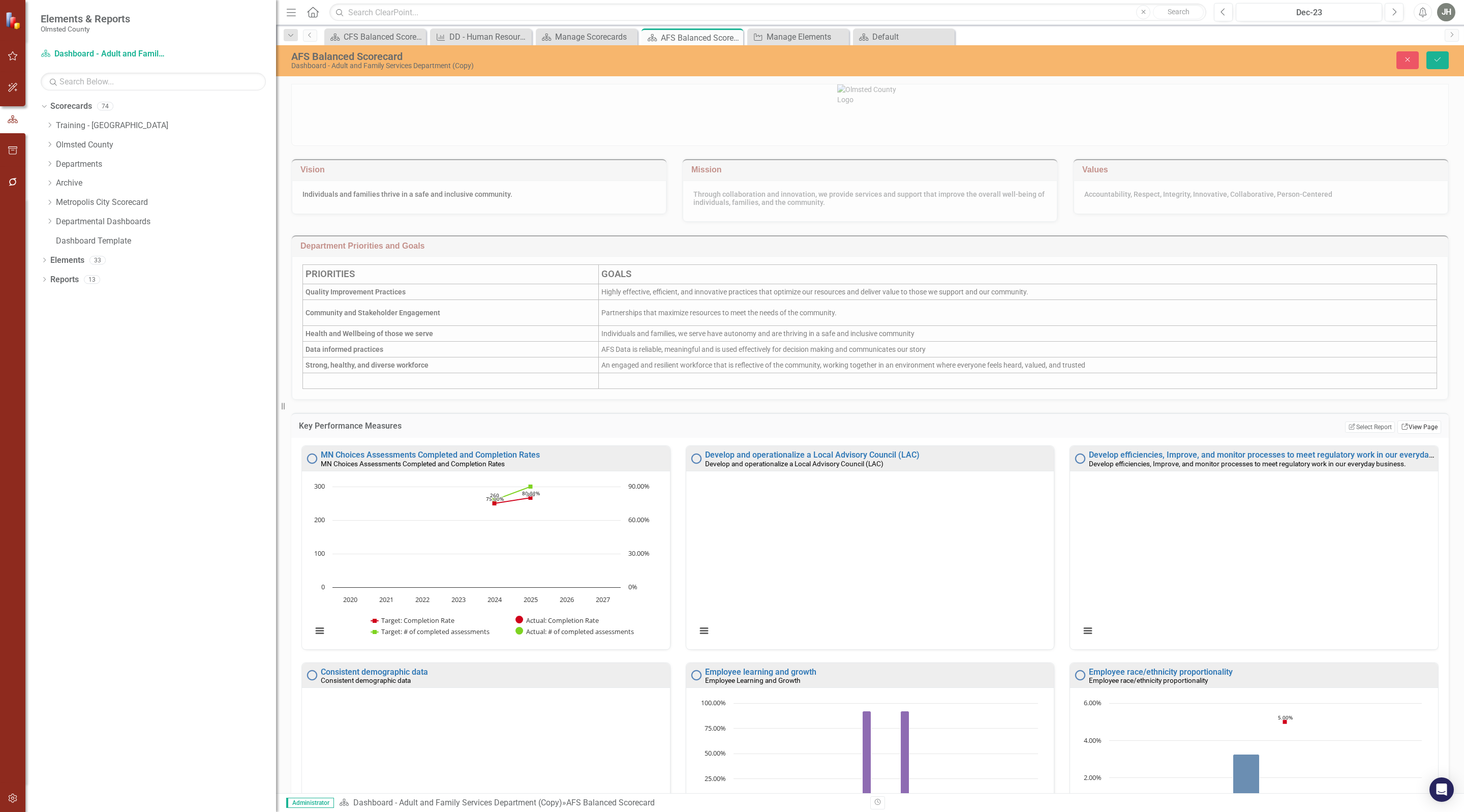
click at [1410, 434] on link "Link View Page" at bounding box center [1419, 428] width 44 height 14
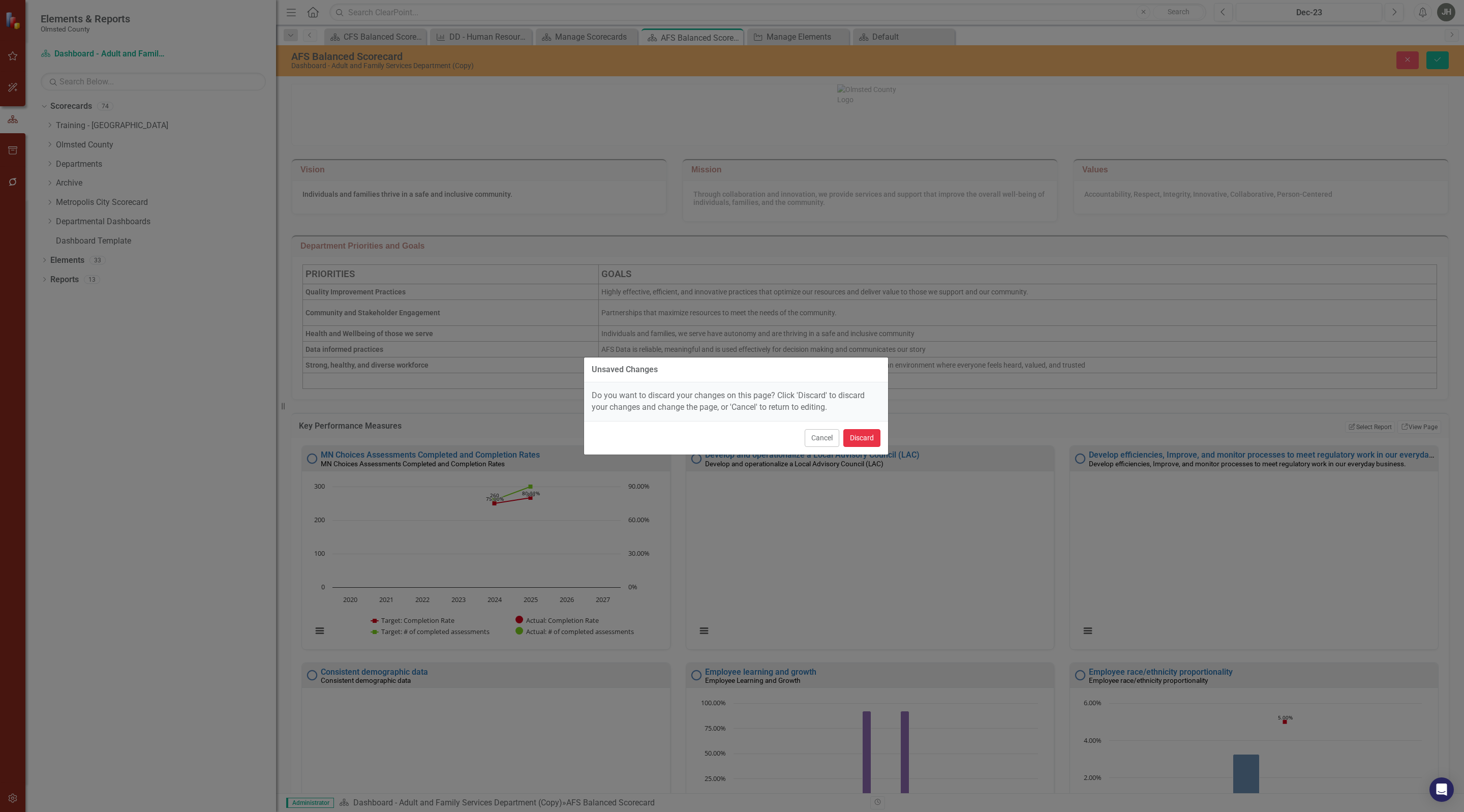
click at [863, 431] on button "Discard" at bounding box center [862, 438] width 37 height 18
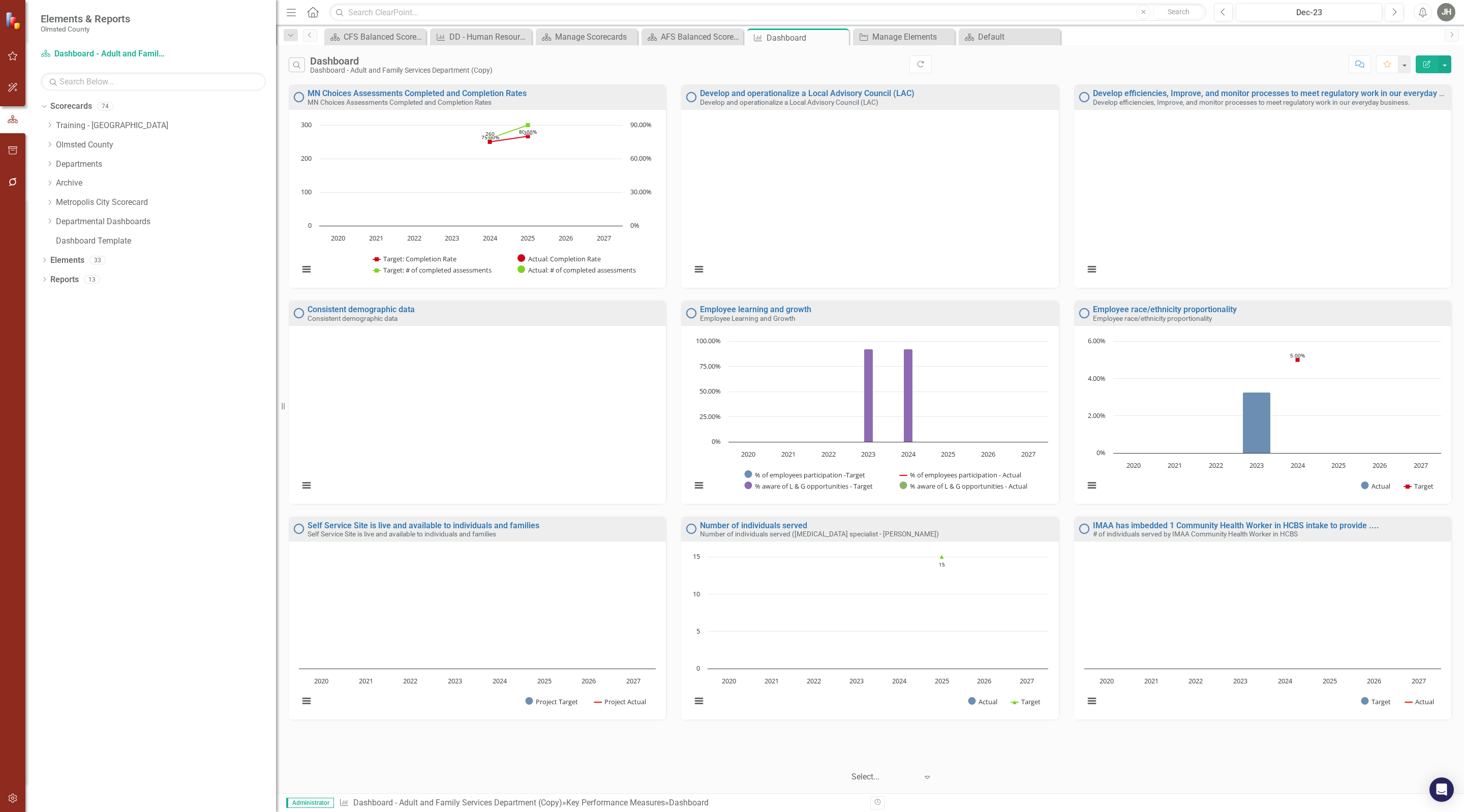
click at [1425, 59] on button "Edit Report" at bounding box center [1427, 64] width 22 height 18
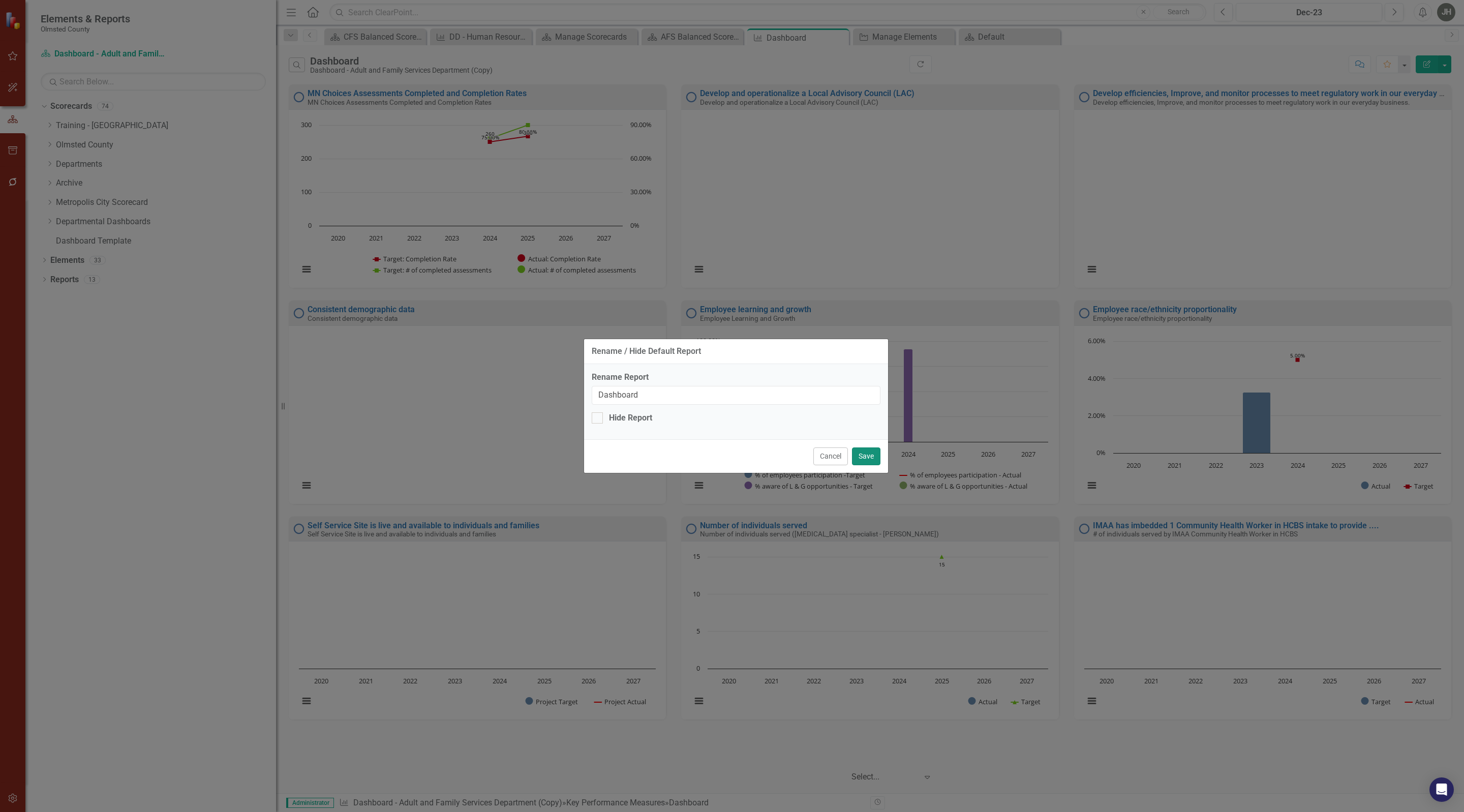
click at [870, 457] on button "Save" at bounding box center [866, 456] width 29 height 18
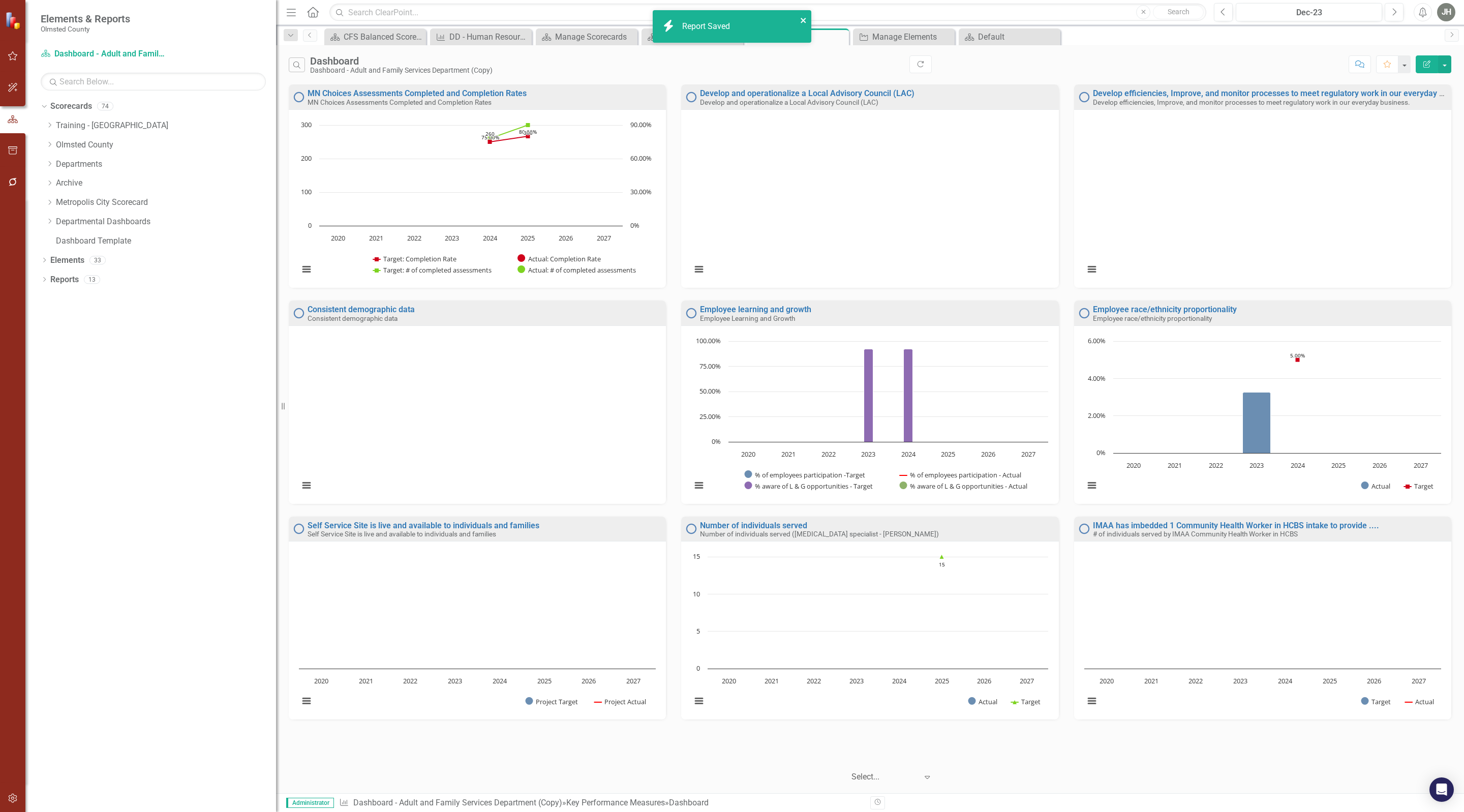
click at [804, 19] on icon "close" at bounding box center [804, 20] width 5 height 5
click at [1443, 65] on button "button" at bounding box center [1445, 64] width 14 height 18
click at [1423, 81] on link "Edit Report Edit Report" at bounding box center [1401, 86] width 100 height 19
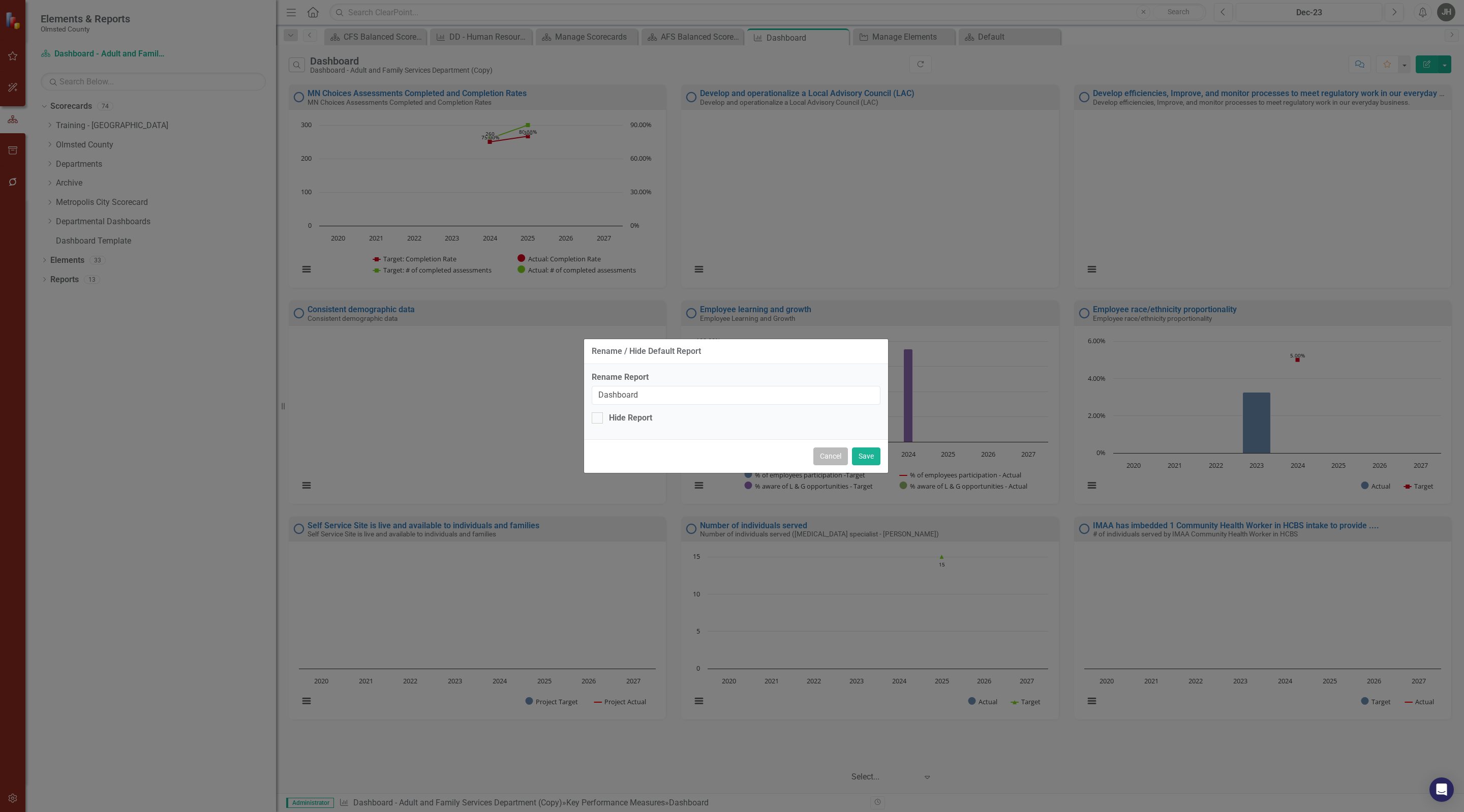
click at [824, 456] on button "Cancel" at bounding box center [831, 456] width 35 height 18
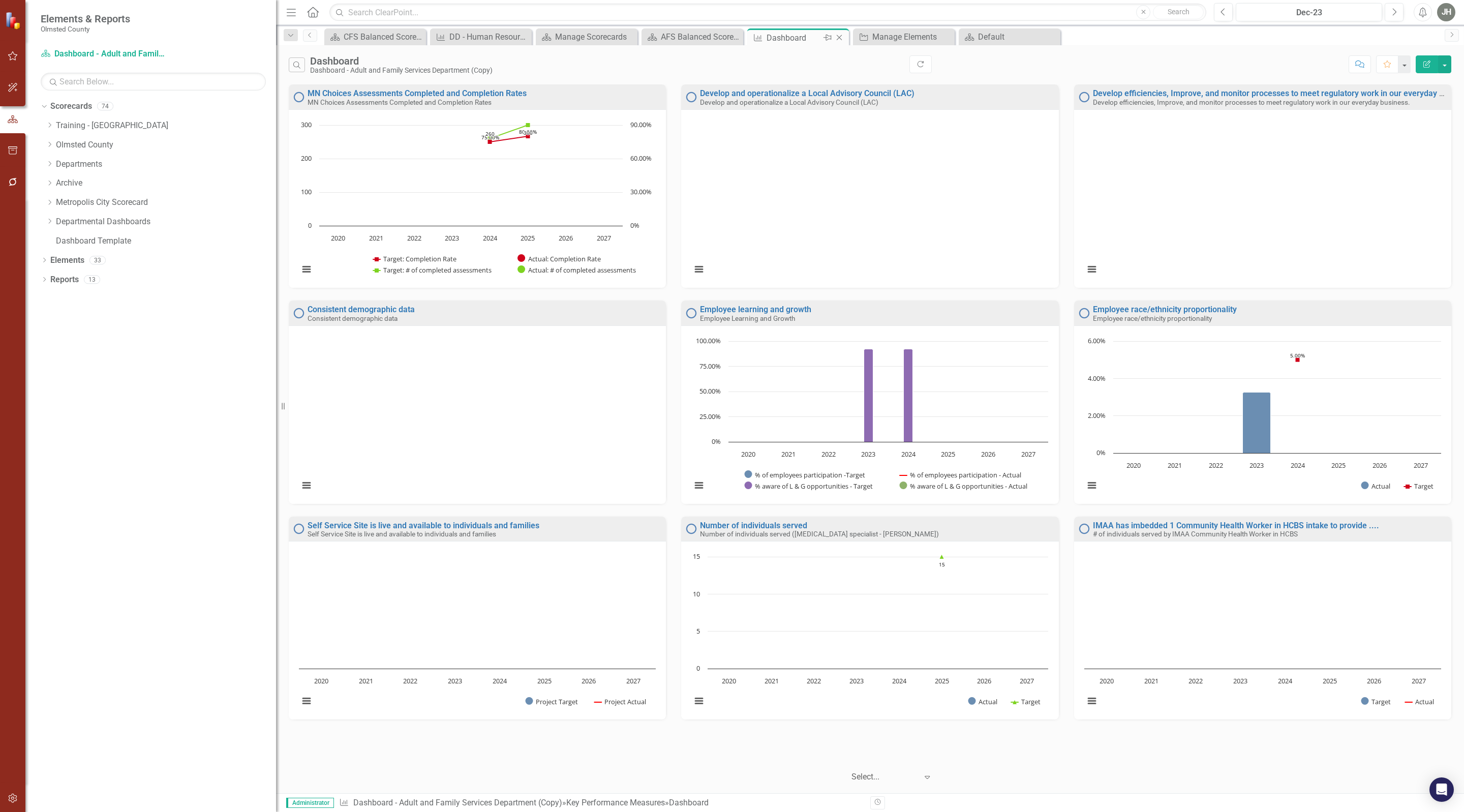
click at [840, 36] on icon "Close" at bounding box center [839, 38] width 10 height 8
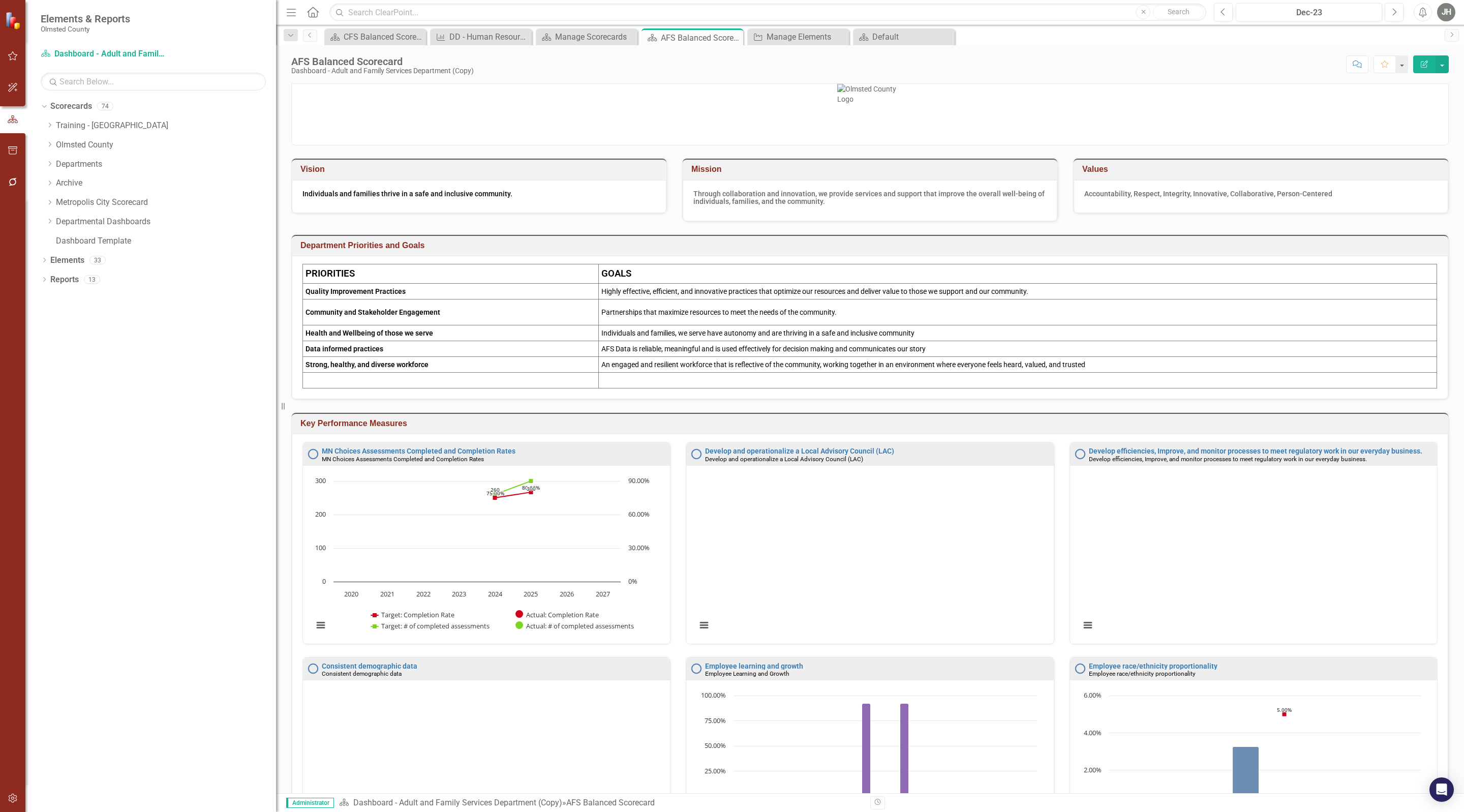
click at [1279, 428] on h3 "Key Performance Measures" at bounding box center [872, 423] width 1143 height 9
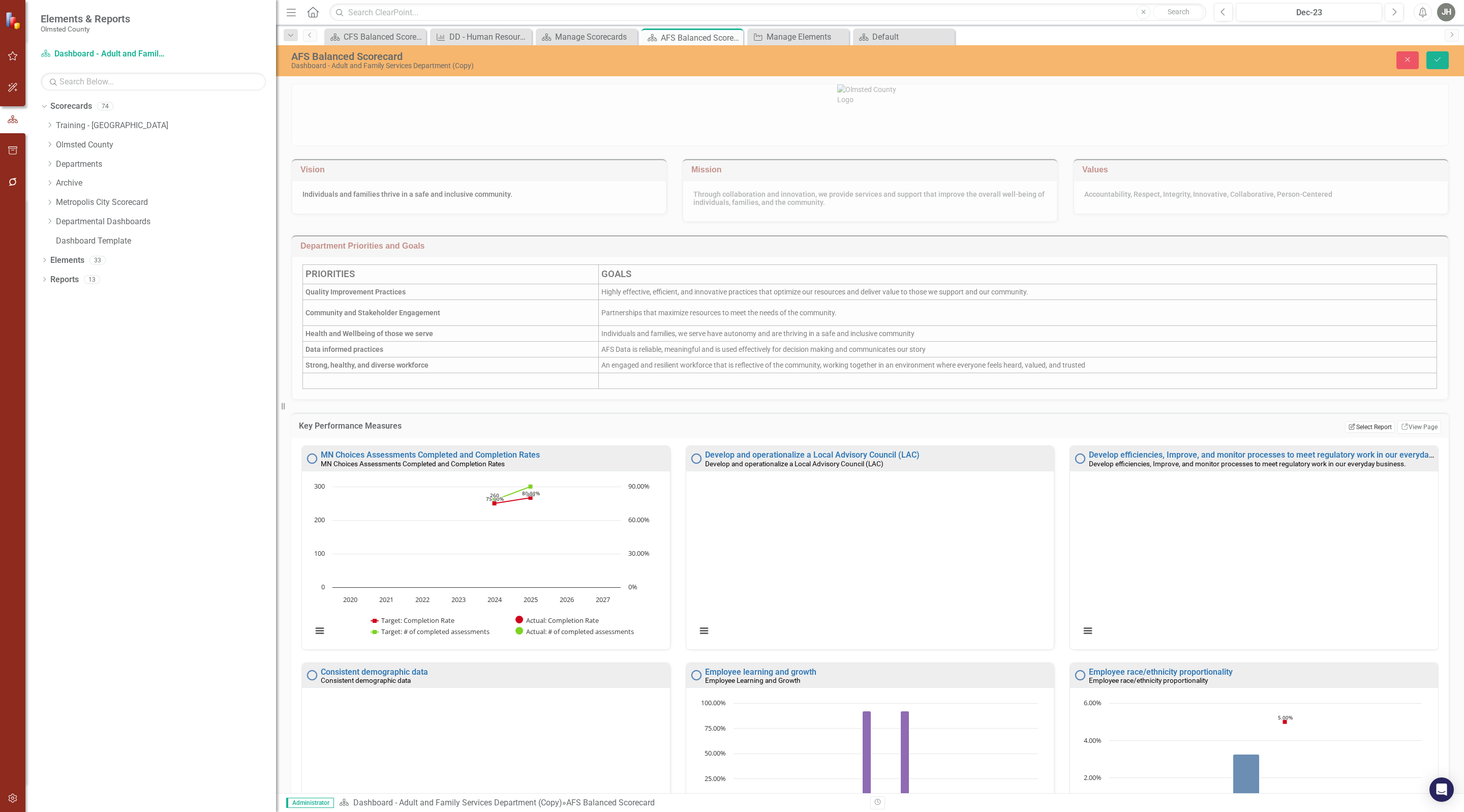
click at [1353, 433] on button "Edit Report Select Report" at bounding box center [1370, 427] width 49 height 11
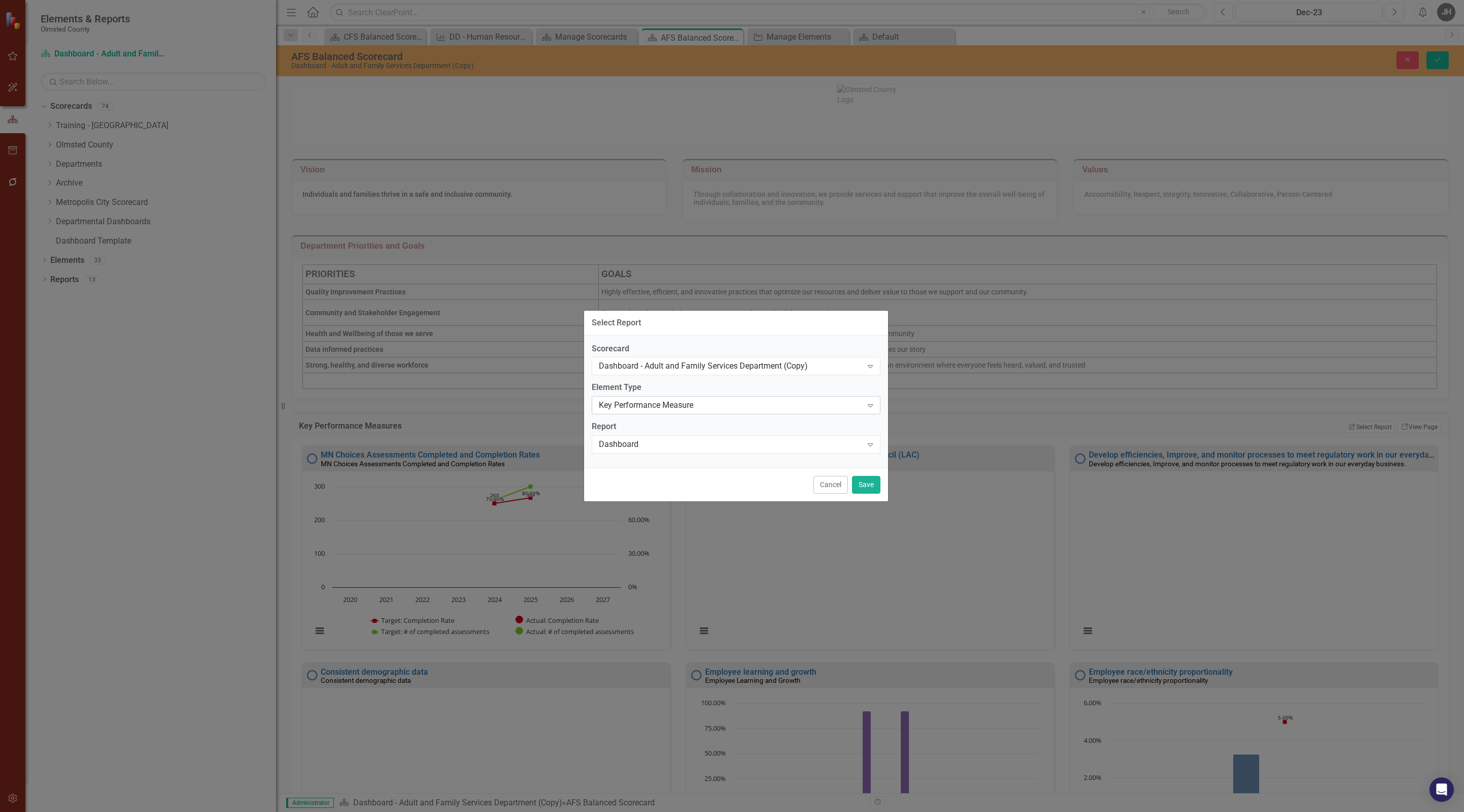
click at [703, 397] on div "Key Performance Measure Expand" at bounding box center [736, 406] width 289 height 19
click at [674, 455] on div "Strategy" at bounding box center [738, 456] width 270 height 12
click at [676, 444] on div "Select Report..." at bounding box center [731, 445] width 264 height 12
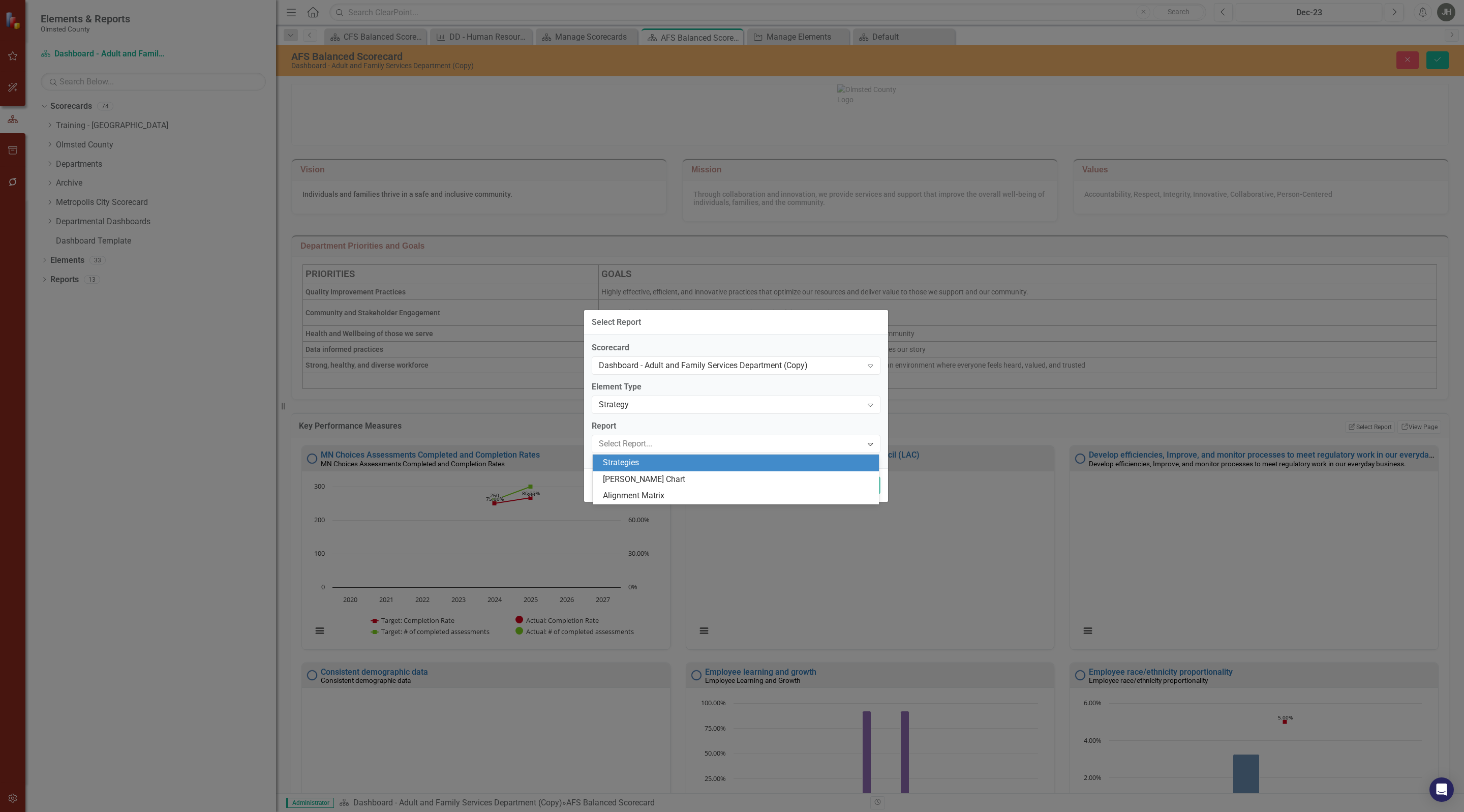
click at [659, 465] on div "Strategies" at bounding box center [738, 463] width 270 height 12
click at [862, 490] on button "Save" at bounding box center [866, 484] width 29 height 18
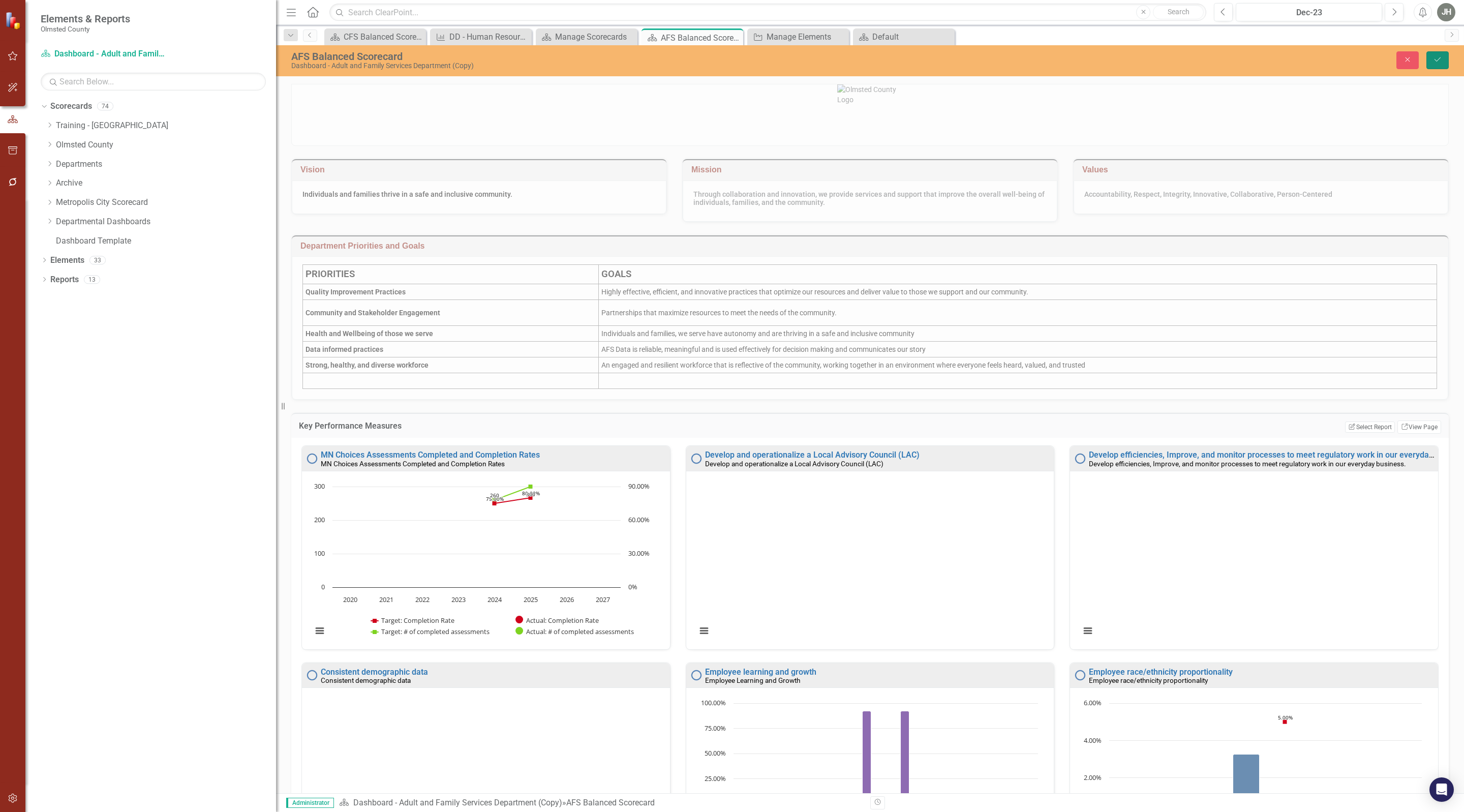
drag, startPoint x: 1437, startPoint y: 63, endPoint x: 1003, endPoint y: 369, distance: 531.0
click at [1437, 63] on icon "Save" at bounding box center [1437, 59] width 9 height 7
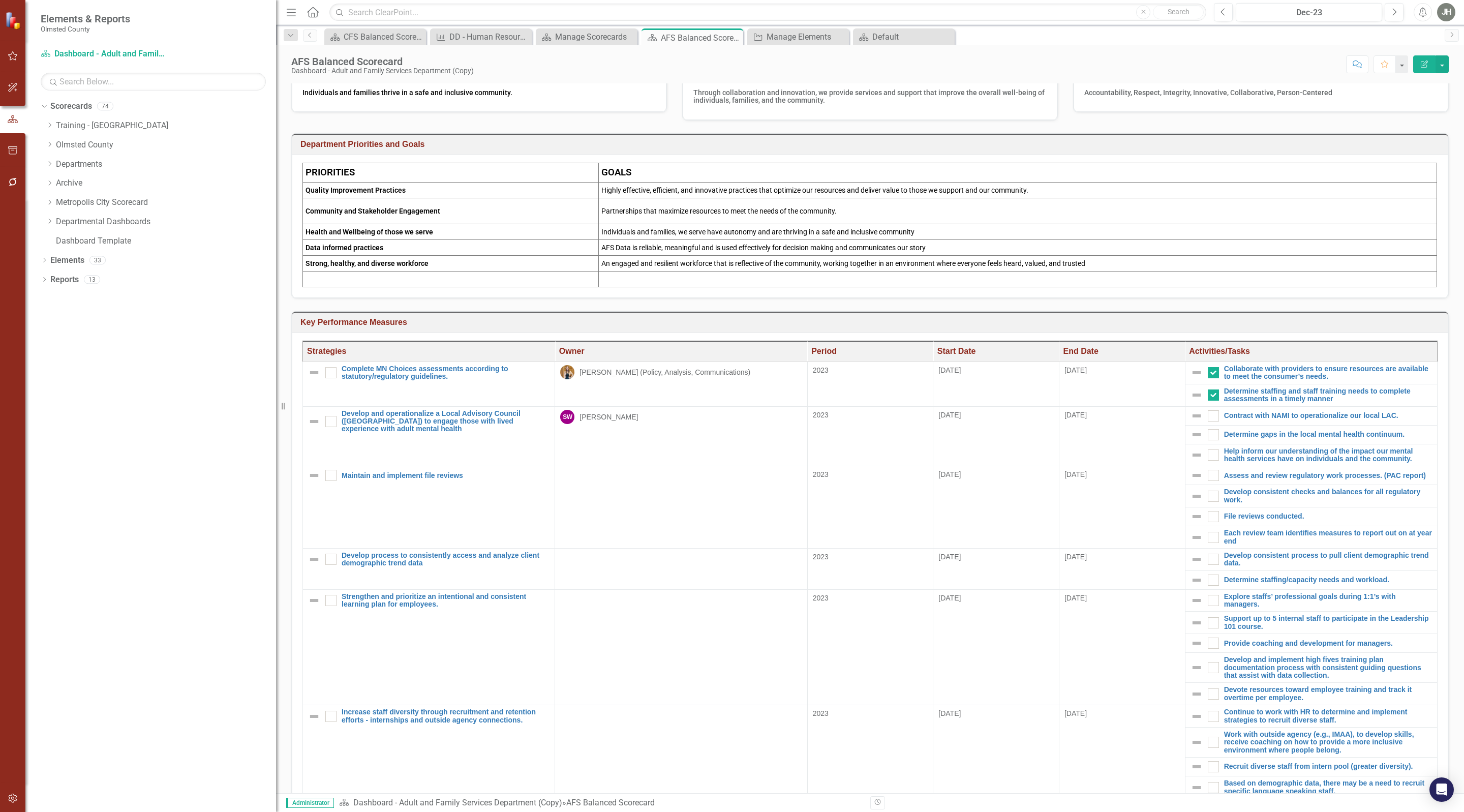
scroll to position [203, 0]
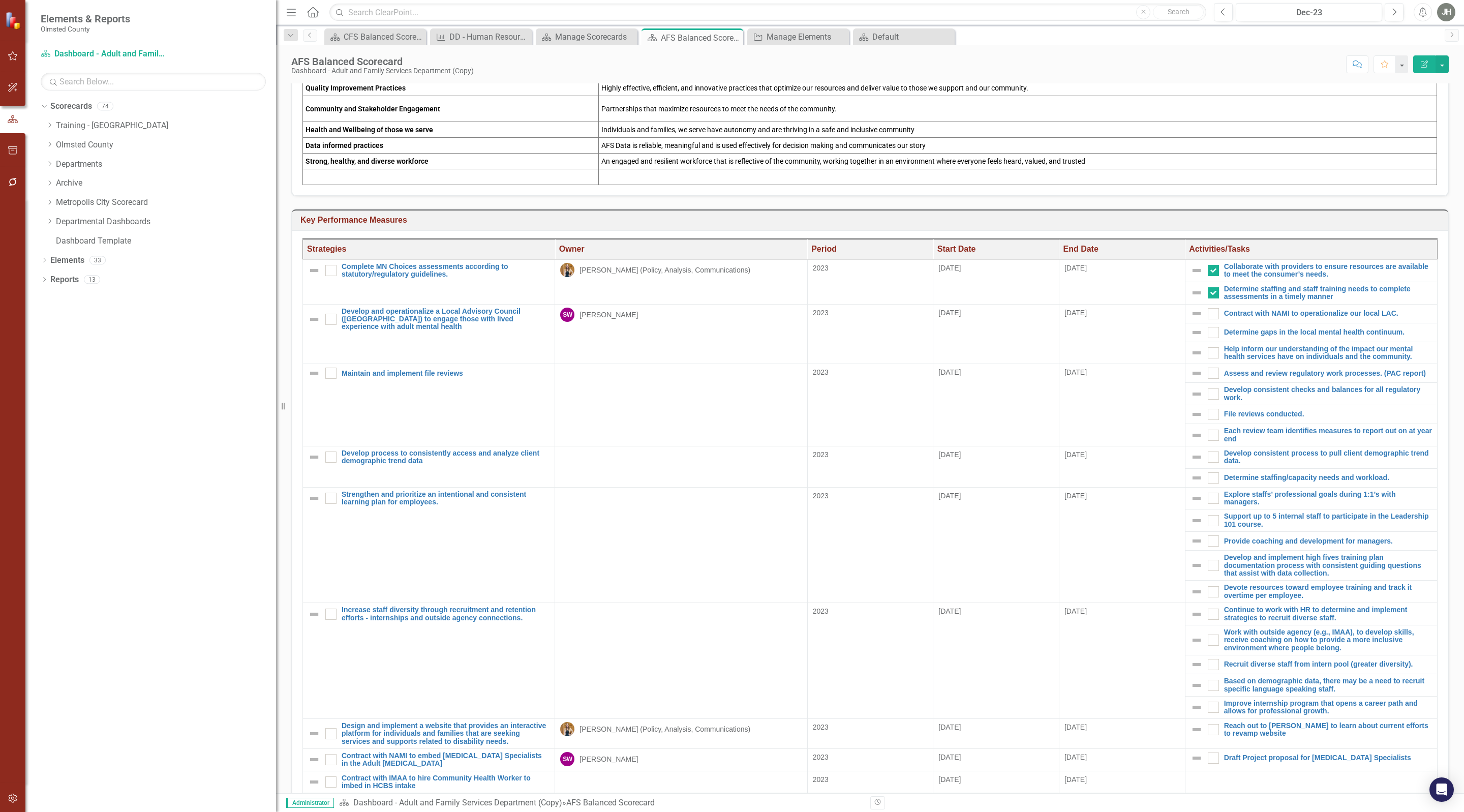
click at [1300, 224] on h3 "Key Performance Measures" at bounding box center [872, 220] width 1143 height 9
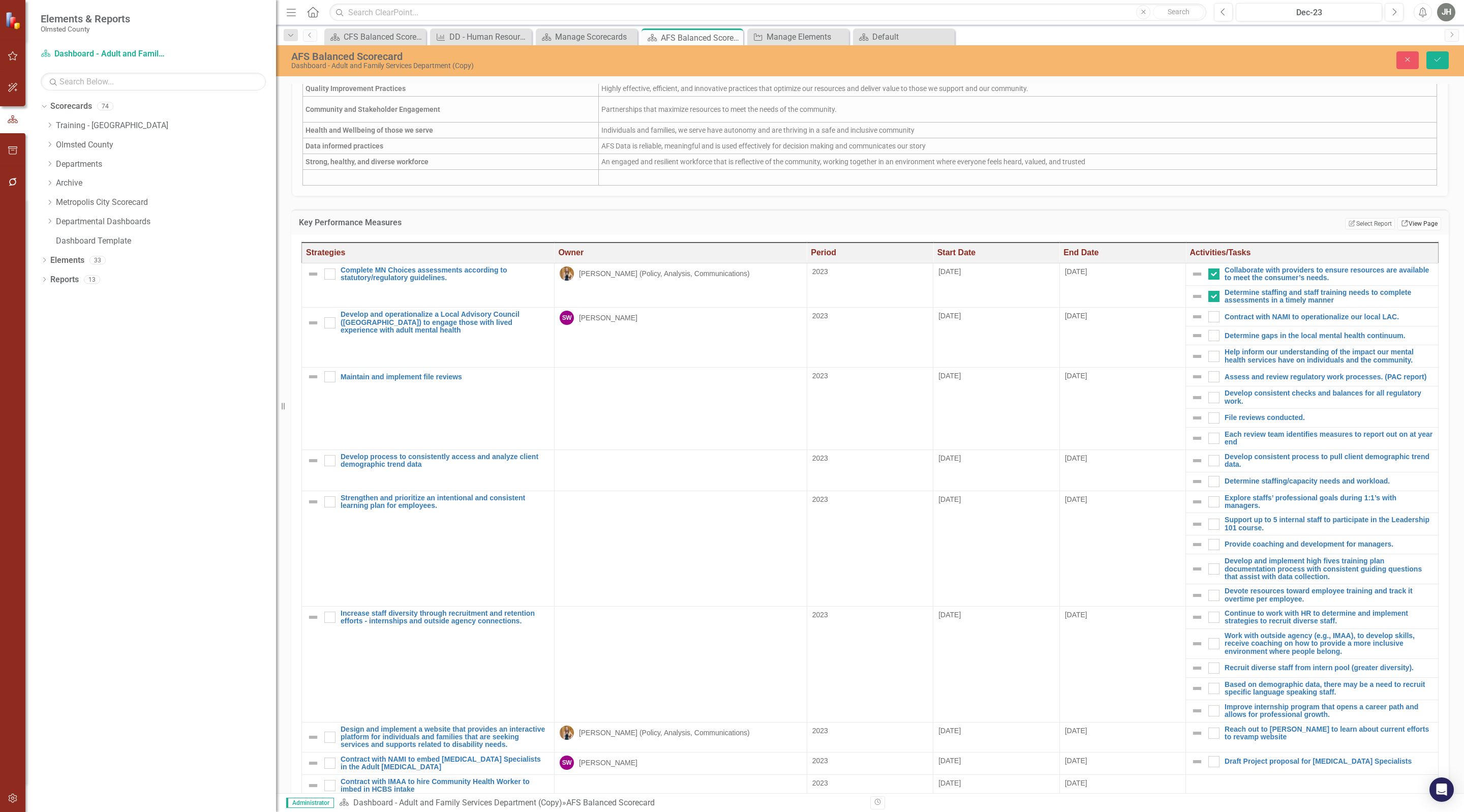
click at [1403, 230] on link "Link View Page" at bounding box center [1419, 224] width 44 height 14
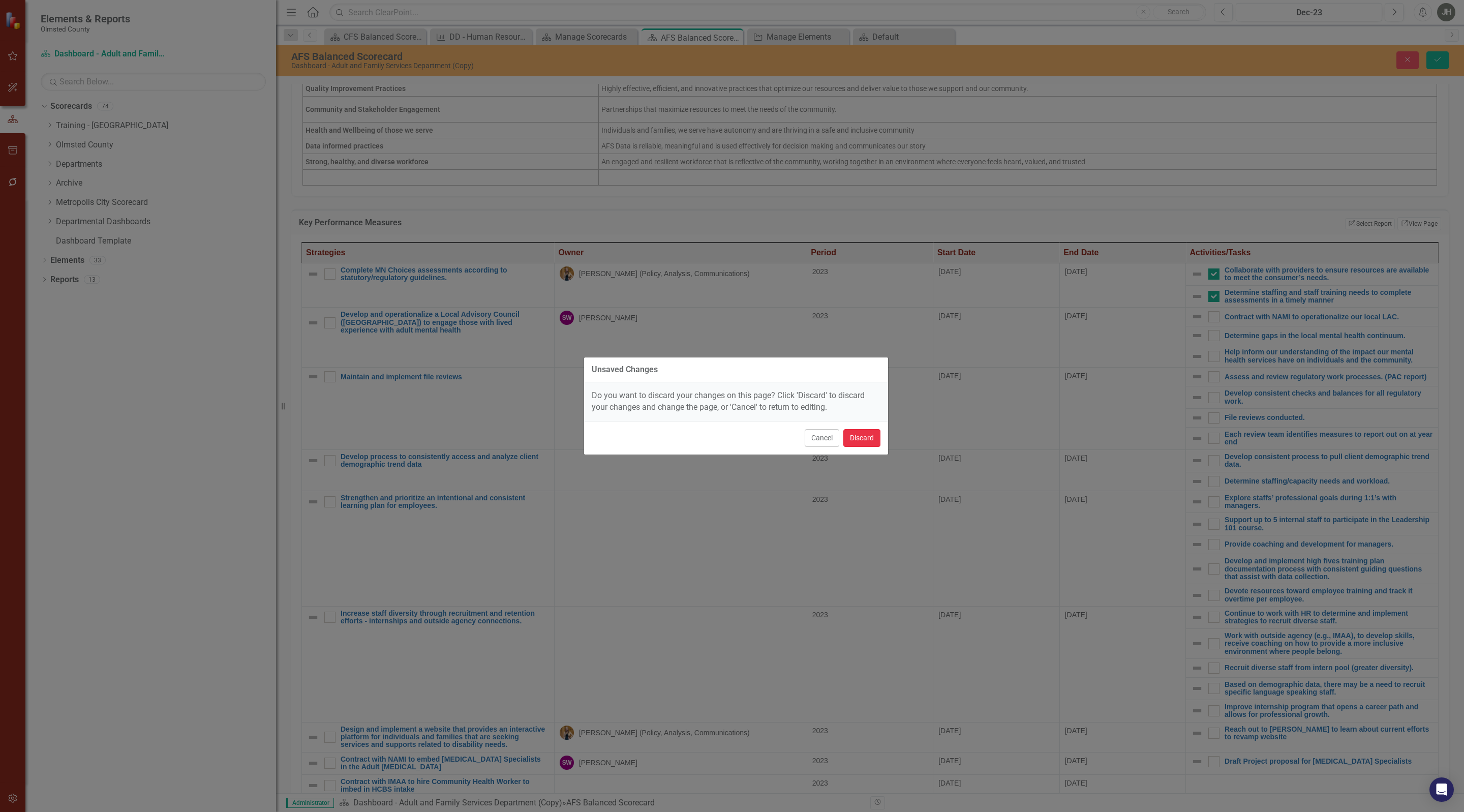
click at [851, 438] on button "Discard" at bounding box center [862, 438] width 37 height 18
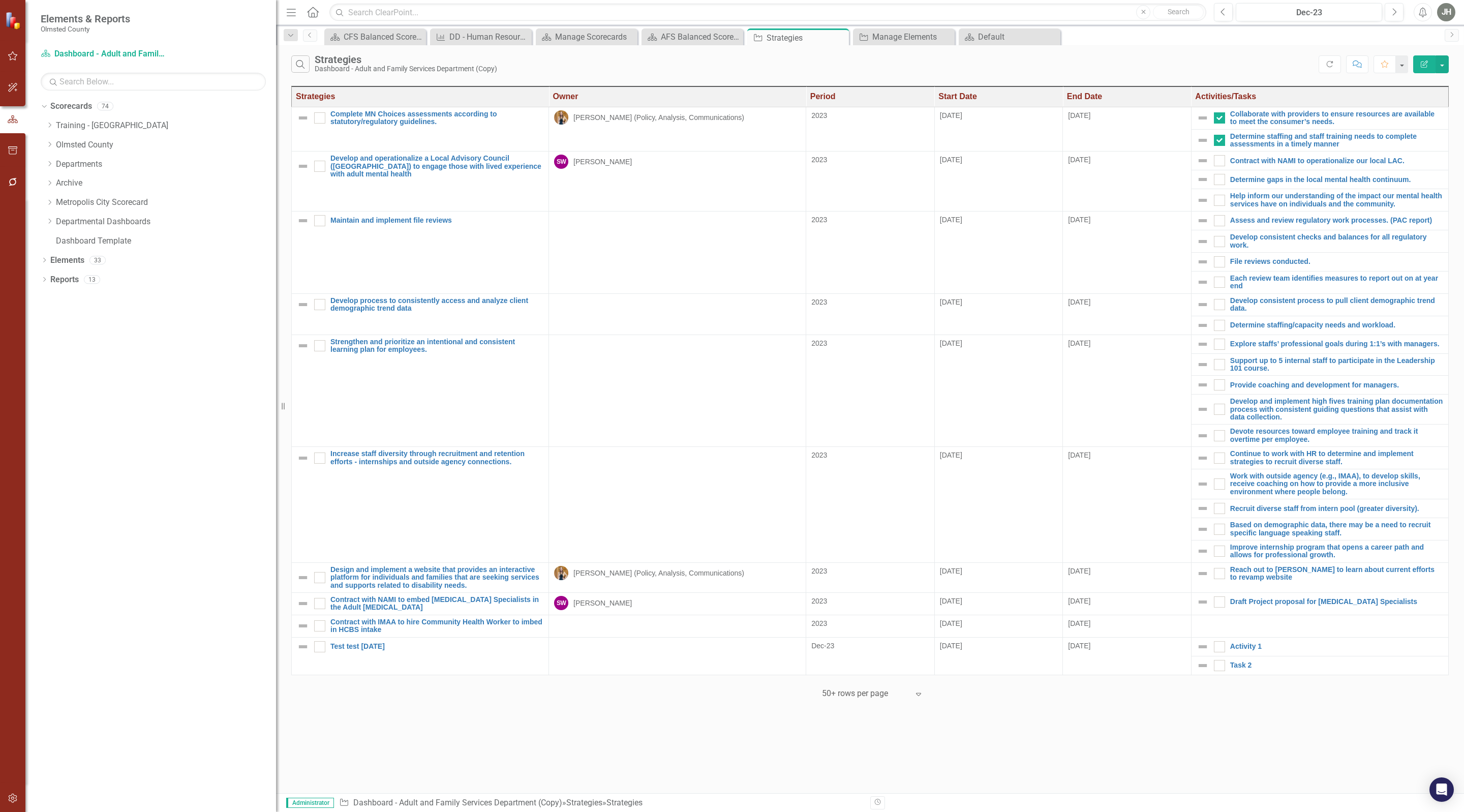
click at [1426, 62] on icon "Edit Report" at bounding box center [1424, 64] width 9 height 7
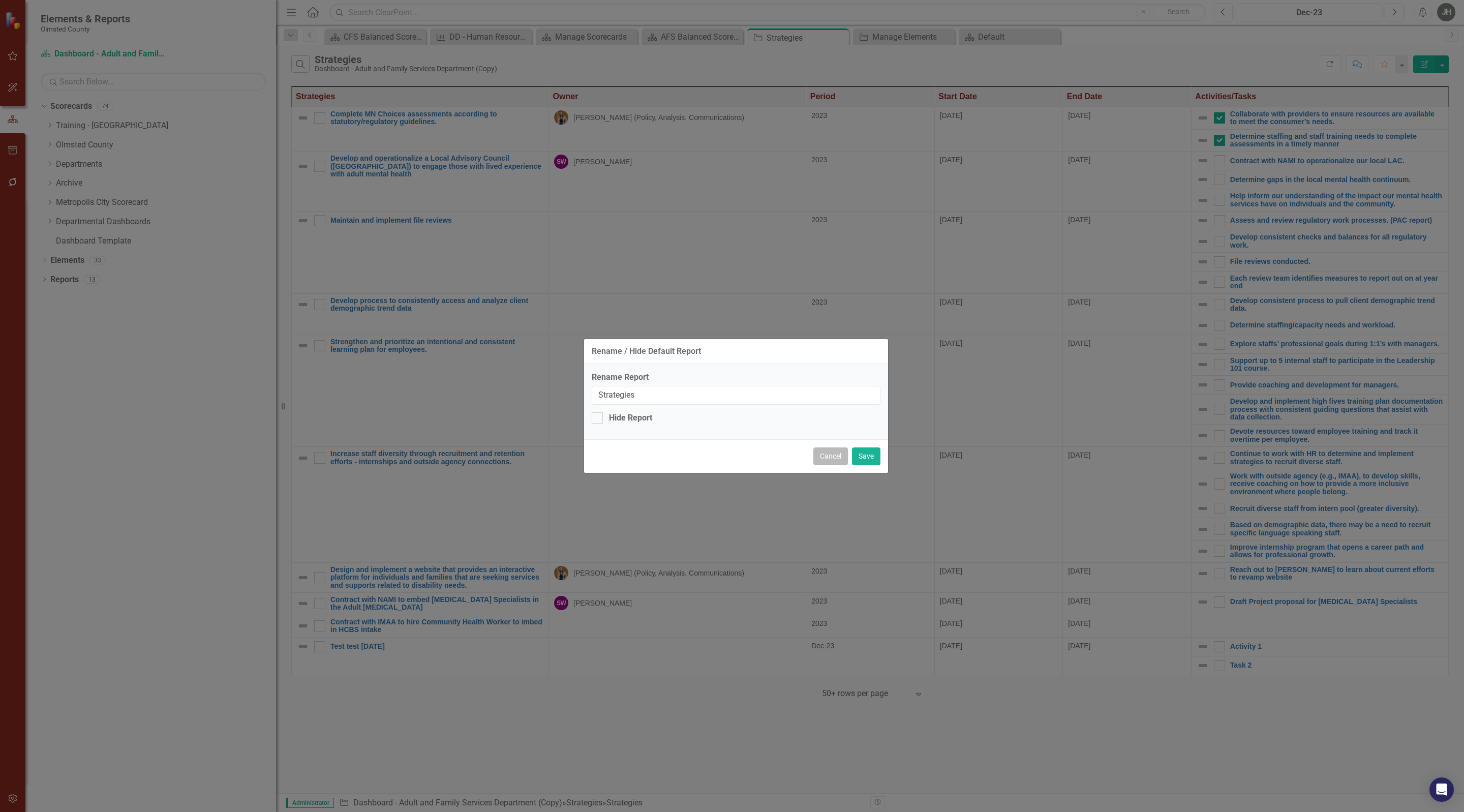
click at [827, 456] on button "Cancel" at bounding box center [831, 456] width 35 height 18
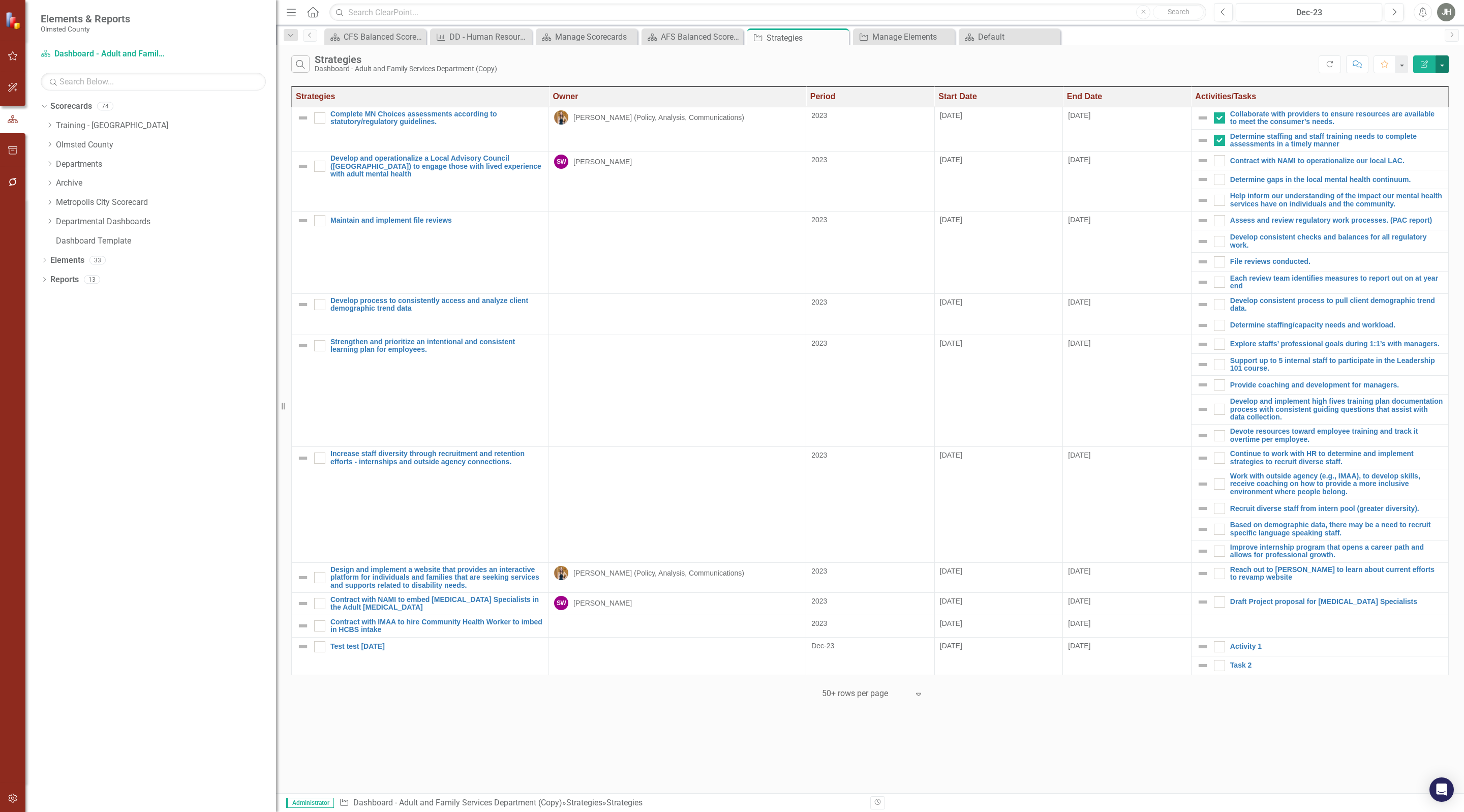
click at [1445, 63] on button "button" at bounding box center [1442, 64] width 14 height 18
click at [1423, 64] on icon "Edit Report" at bounding box center [1424, 64] width 9 height 7
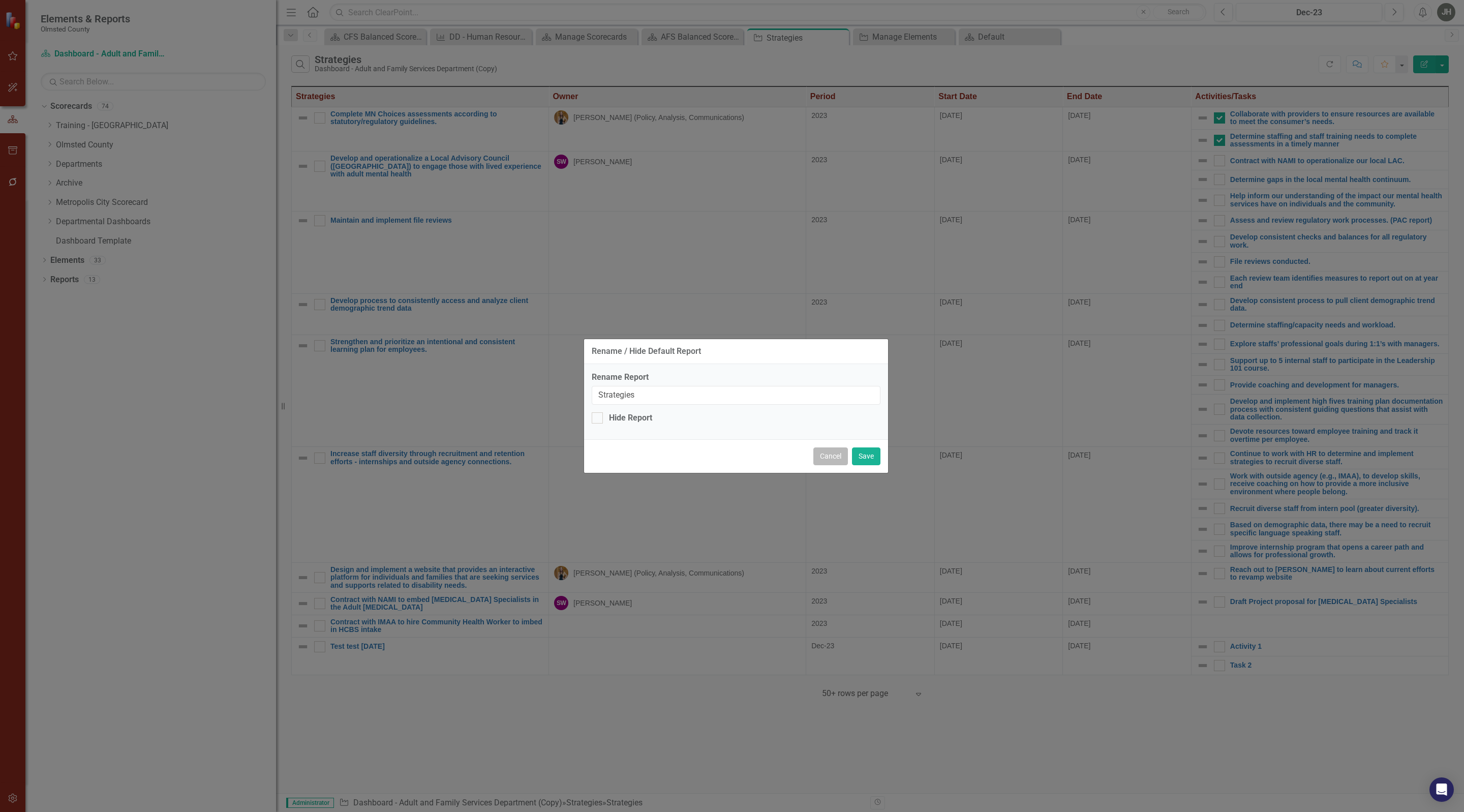
click at [815, 460] on button "Cancel" at bounding box center [831, 456] width 35 height 18
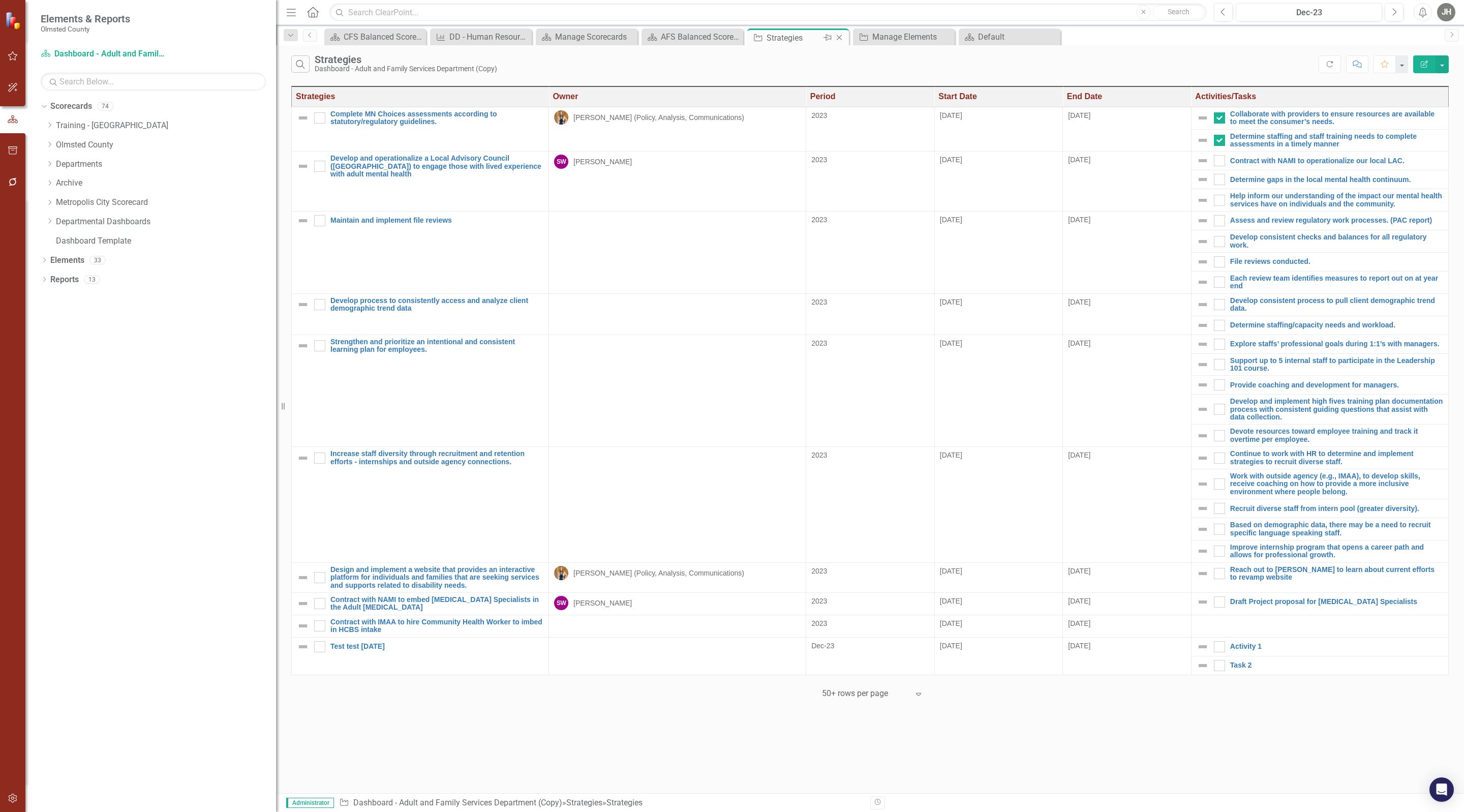
click at [841, 35] on icon "Close" at bounding box center [839, 38] width 10 height 8
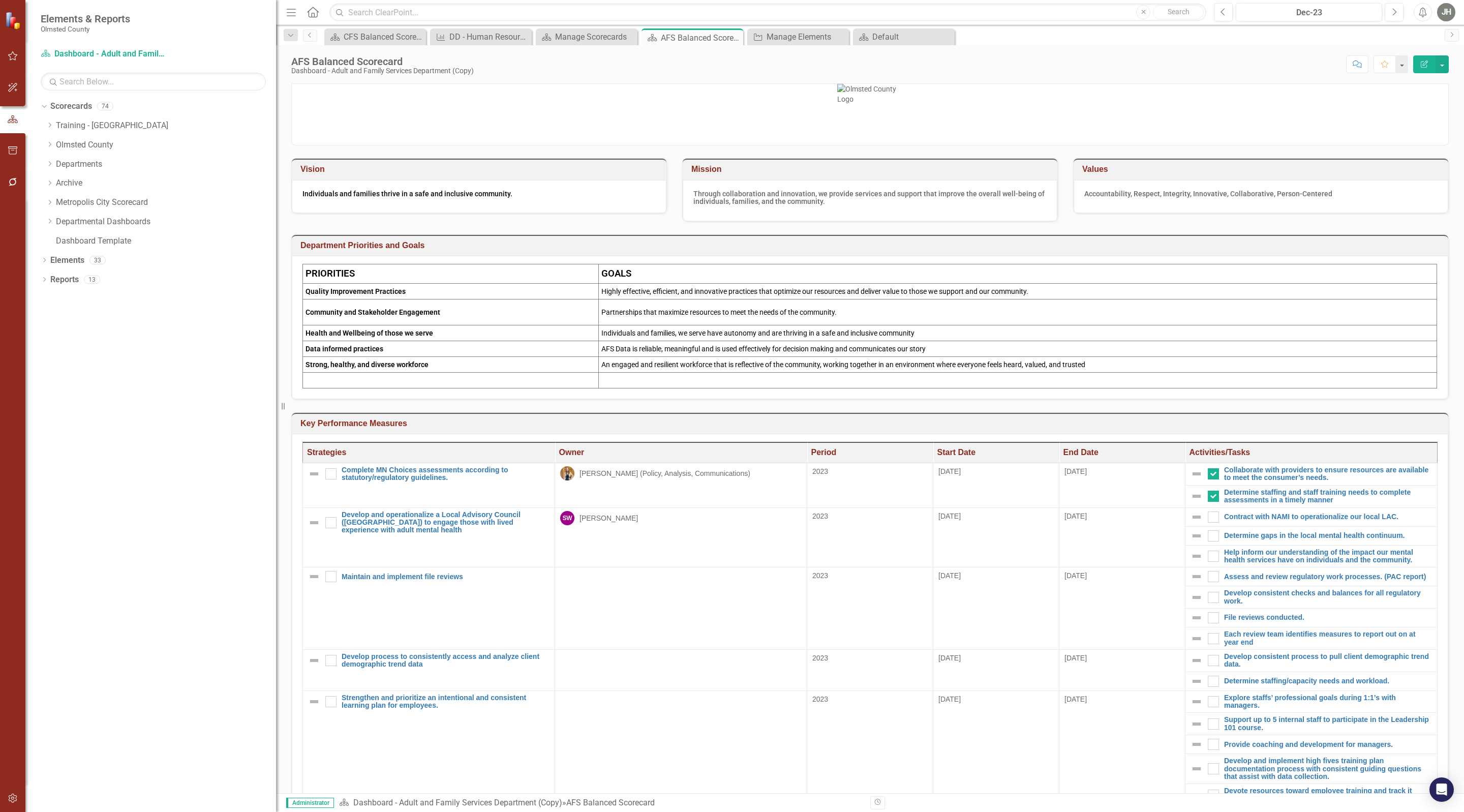
click at [1269, 428] on h3 "Key Performance Measures" at bounding box center [872, 423] width 1143 height 9
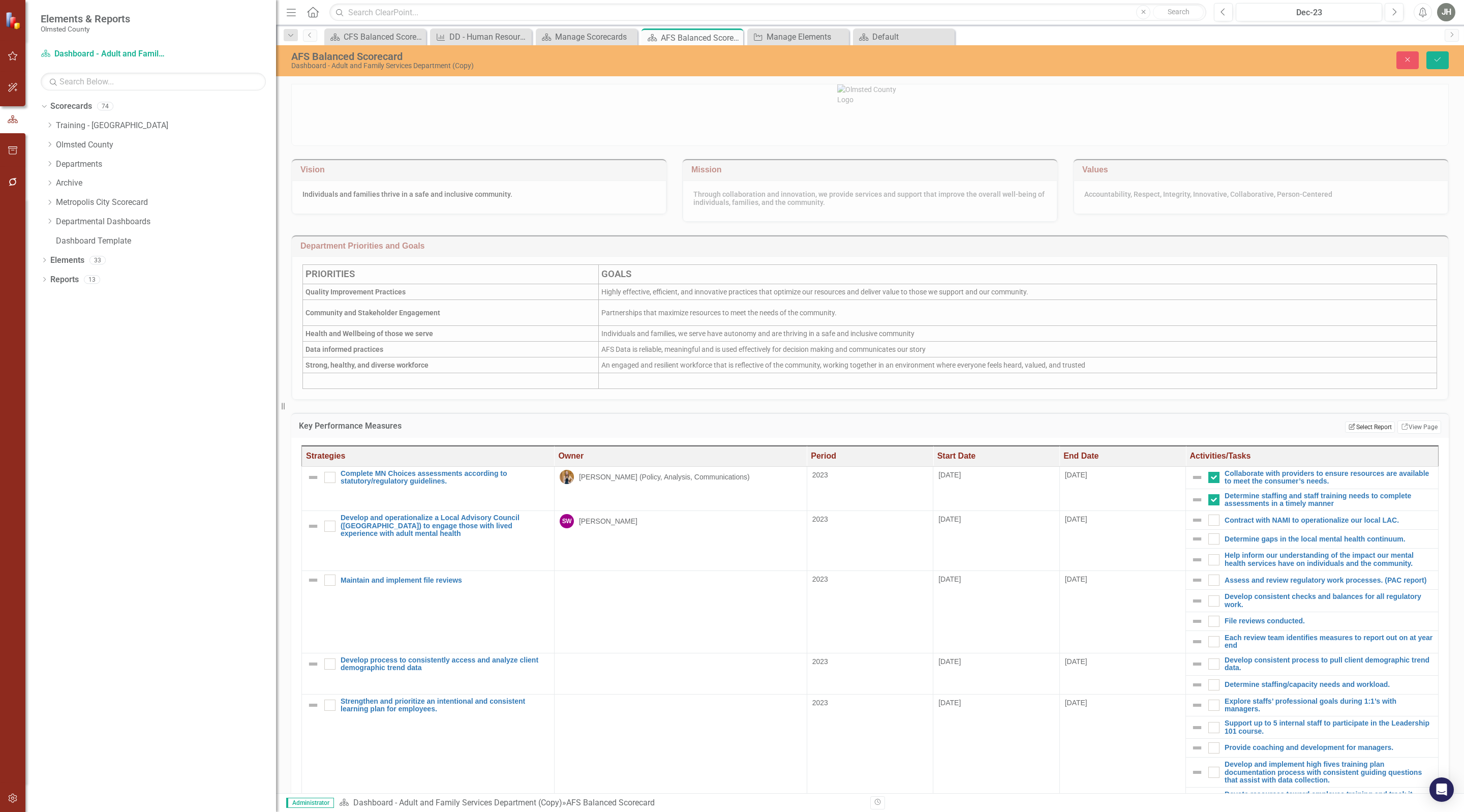
click at [1354, 433] on button "Edit Report Select Report" at bounding box center [1370, 427] width 49 height 11
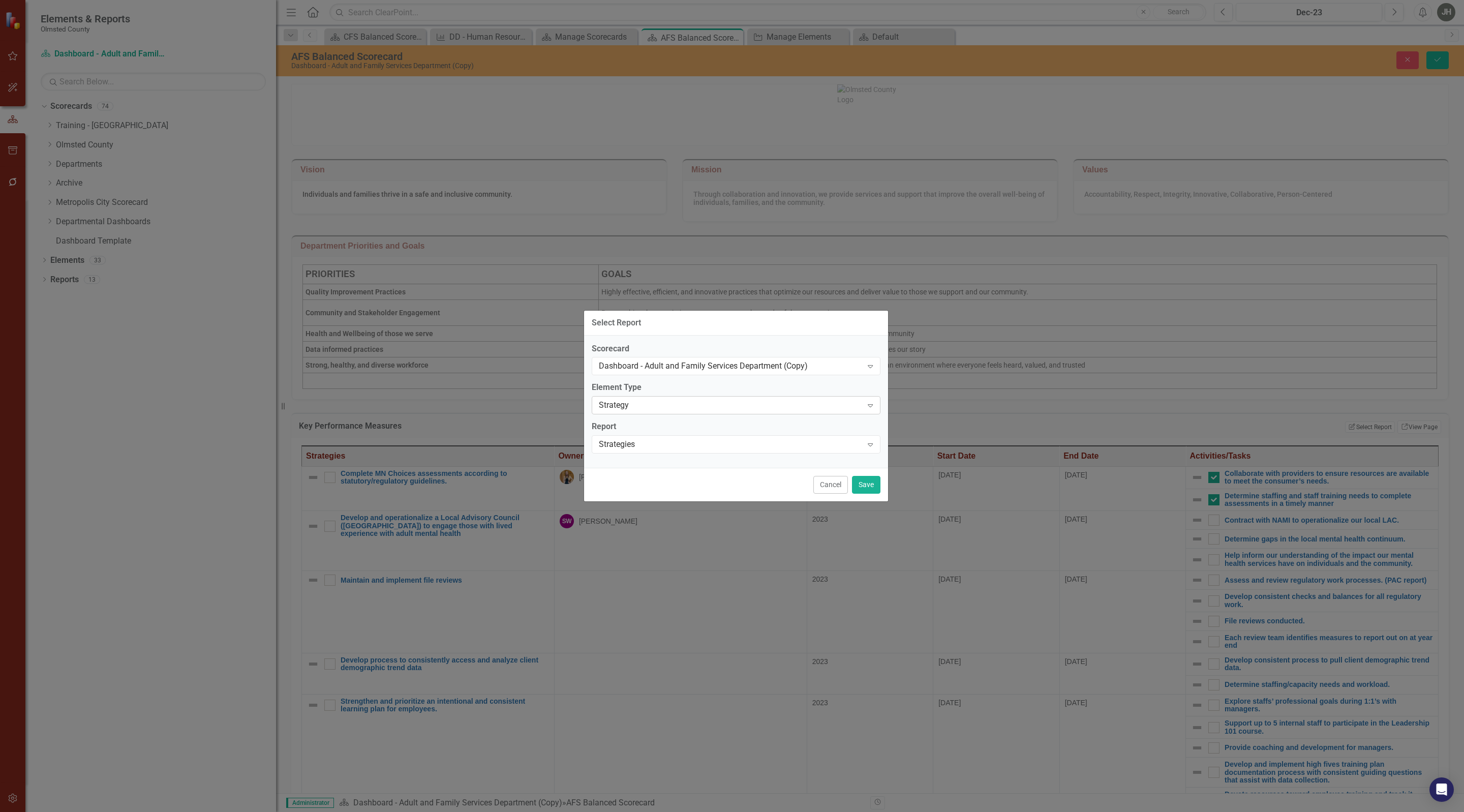
click at [758, 400] on div "Strategy" at bounding box center [731, 406] width 264 height 12
click at [738, 418] on div "Balanced Scorecard Perspective" at bounding box center [738, 423] width 270 height 12
click at [816, 442] on div "Select Report..." at bounding box center [731, 445] width 264 height 12
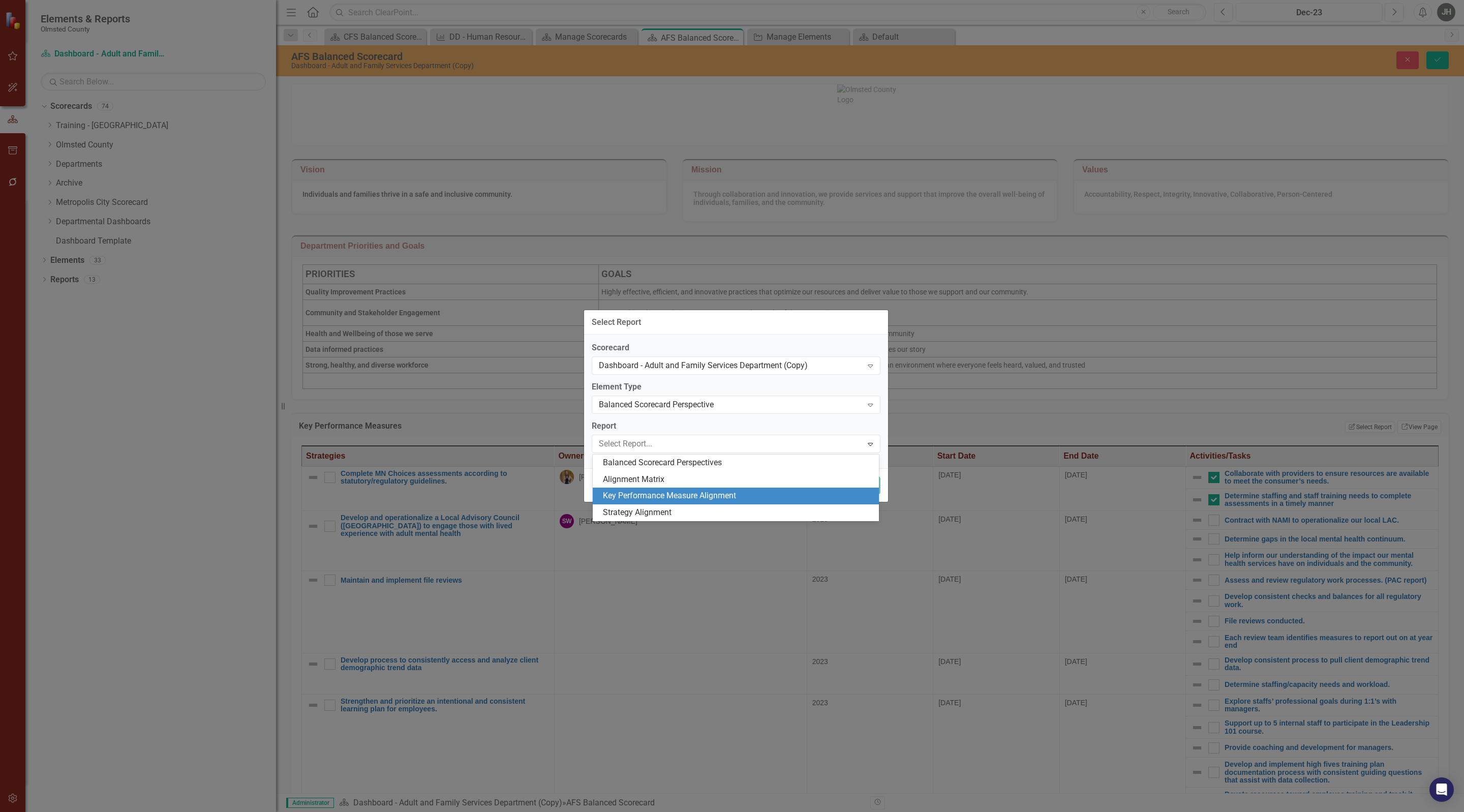
click at [710, 493] on div "Key Performance Measure Alignment" at bounding box center [738, 496] width 270 height 12
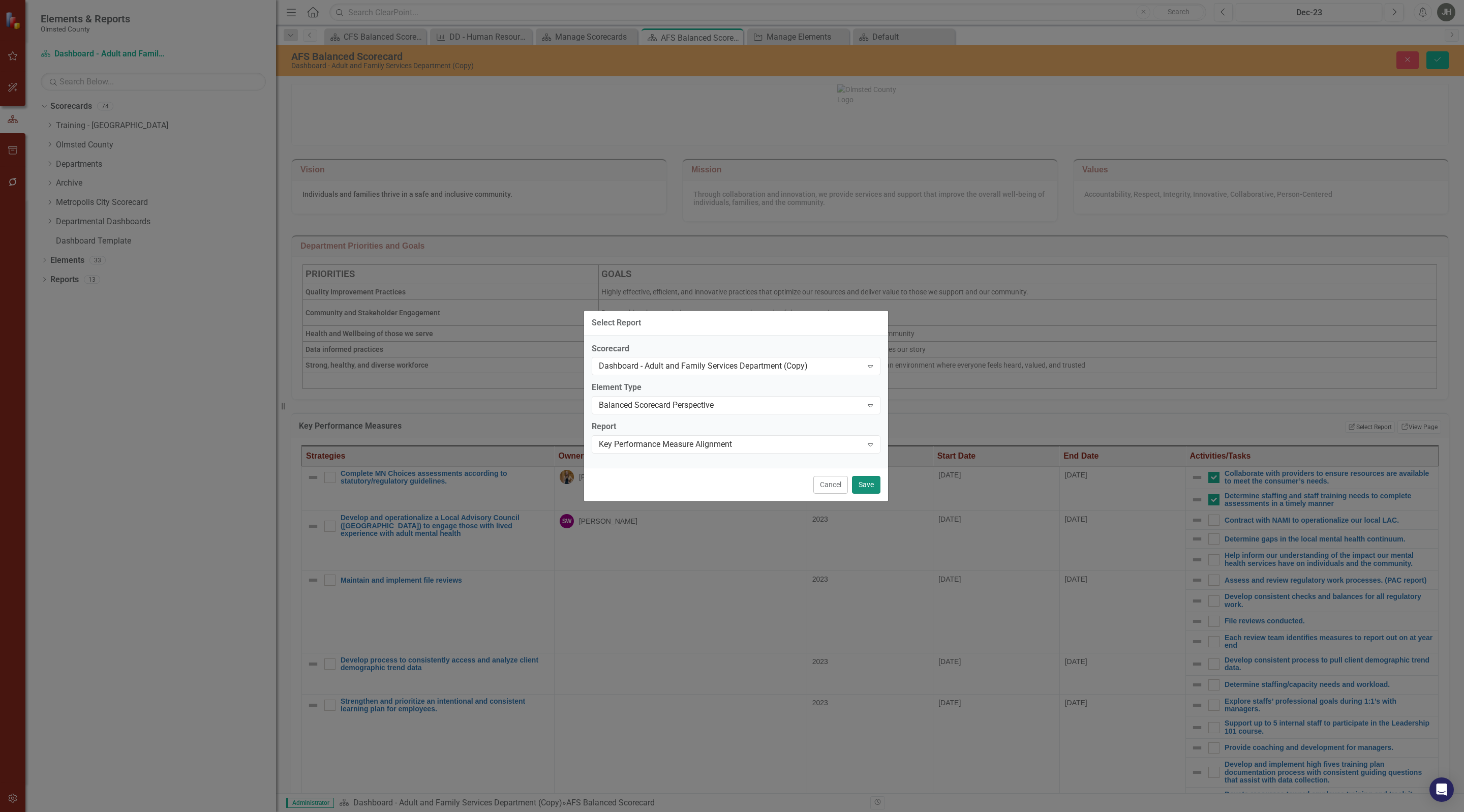
click at [870, 487] on button "Save" at bounding box center [866, 484] width 29 height 18
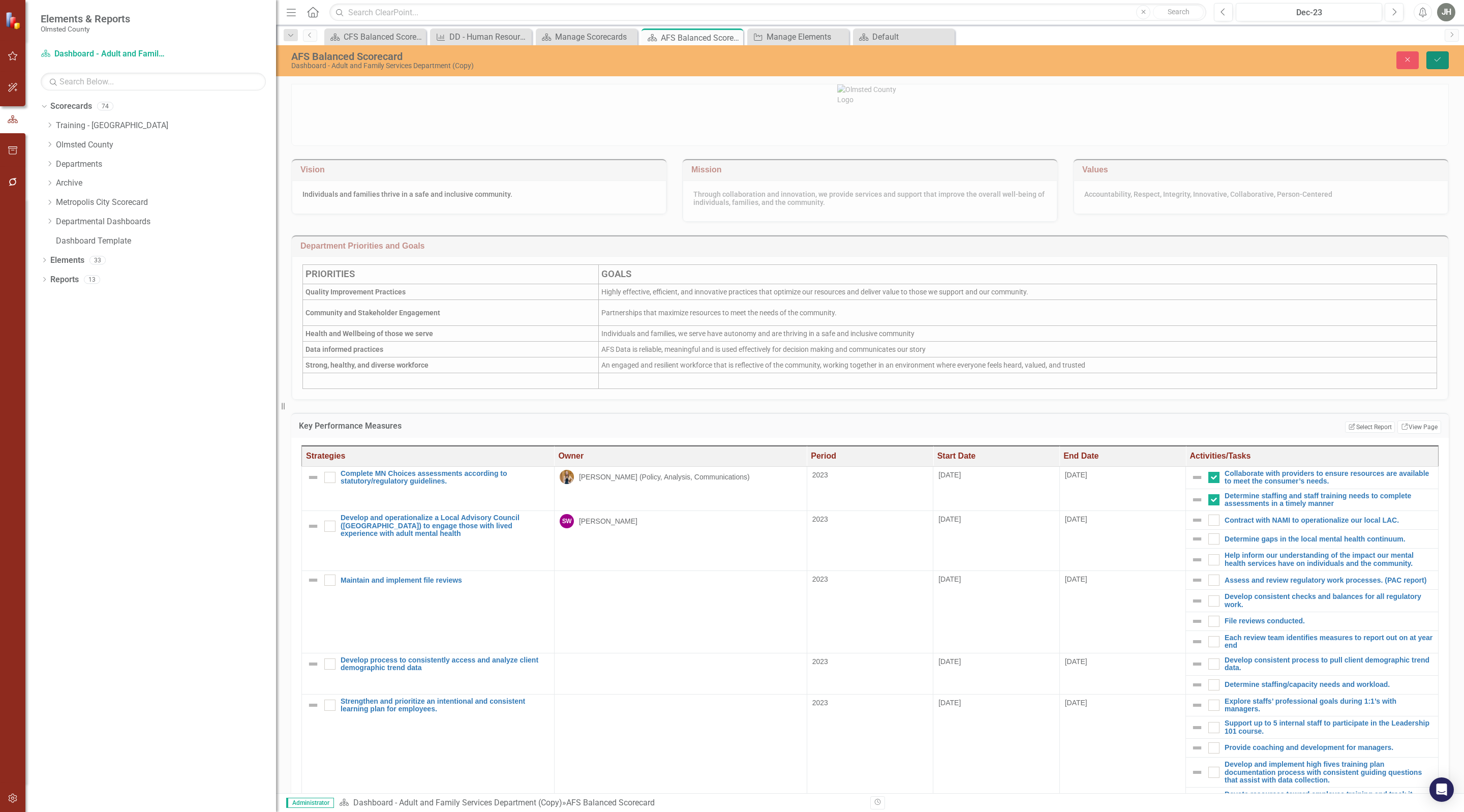
click at [1434, 59] on icon "Save" at bounding box center [1437, 59] width 9 height 7
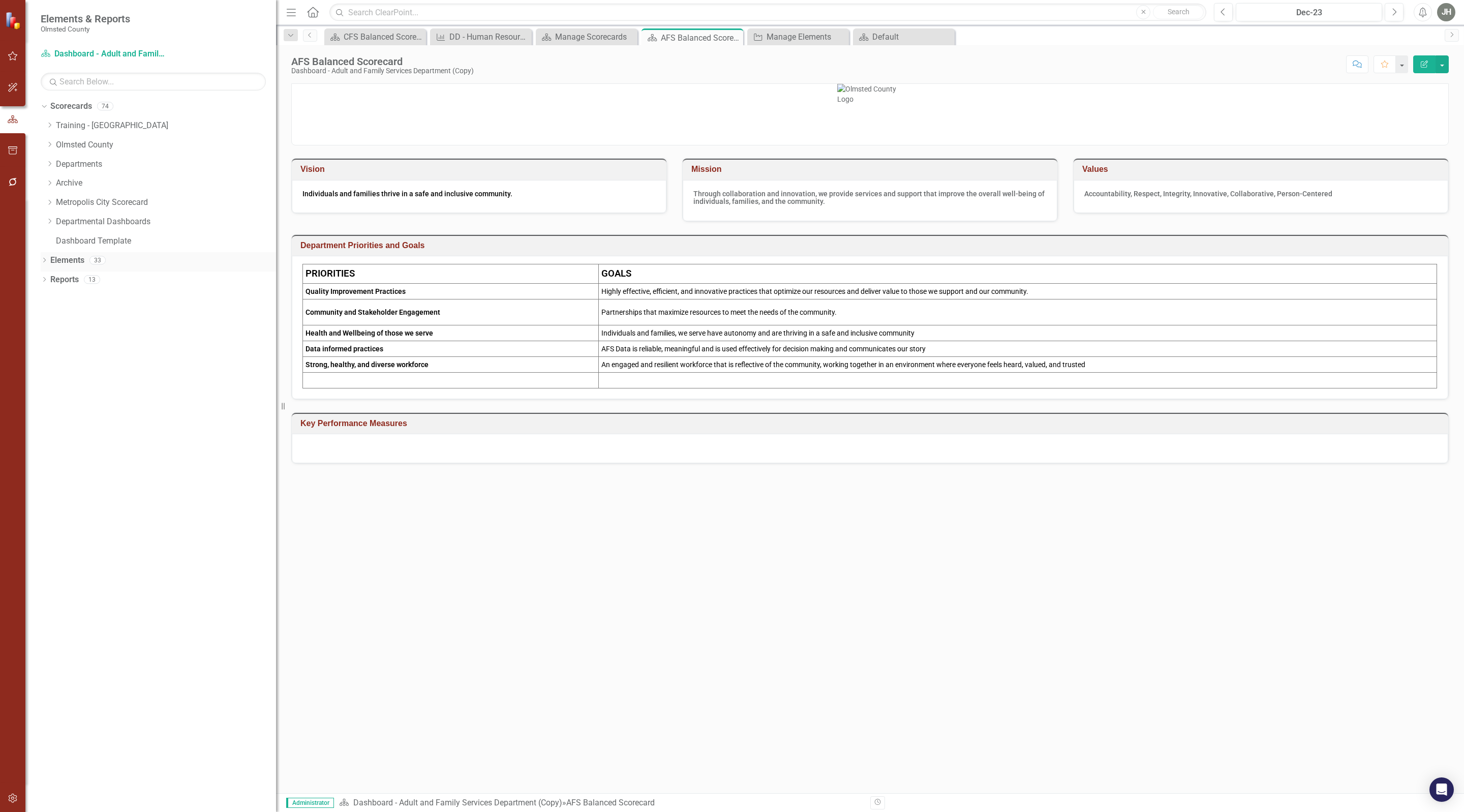
click at [66, 259] on link "Elements" at bounding box center [67, 261] width 34 height 12
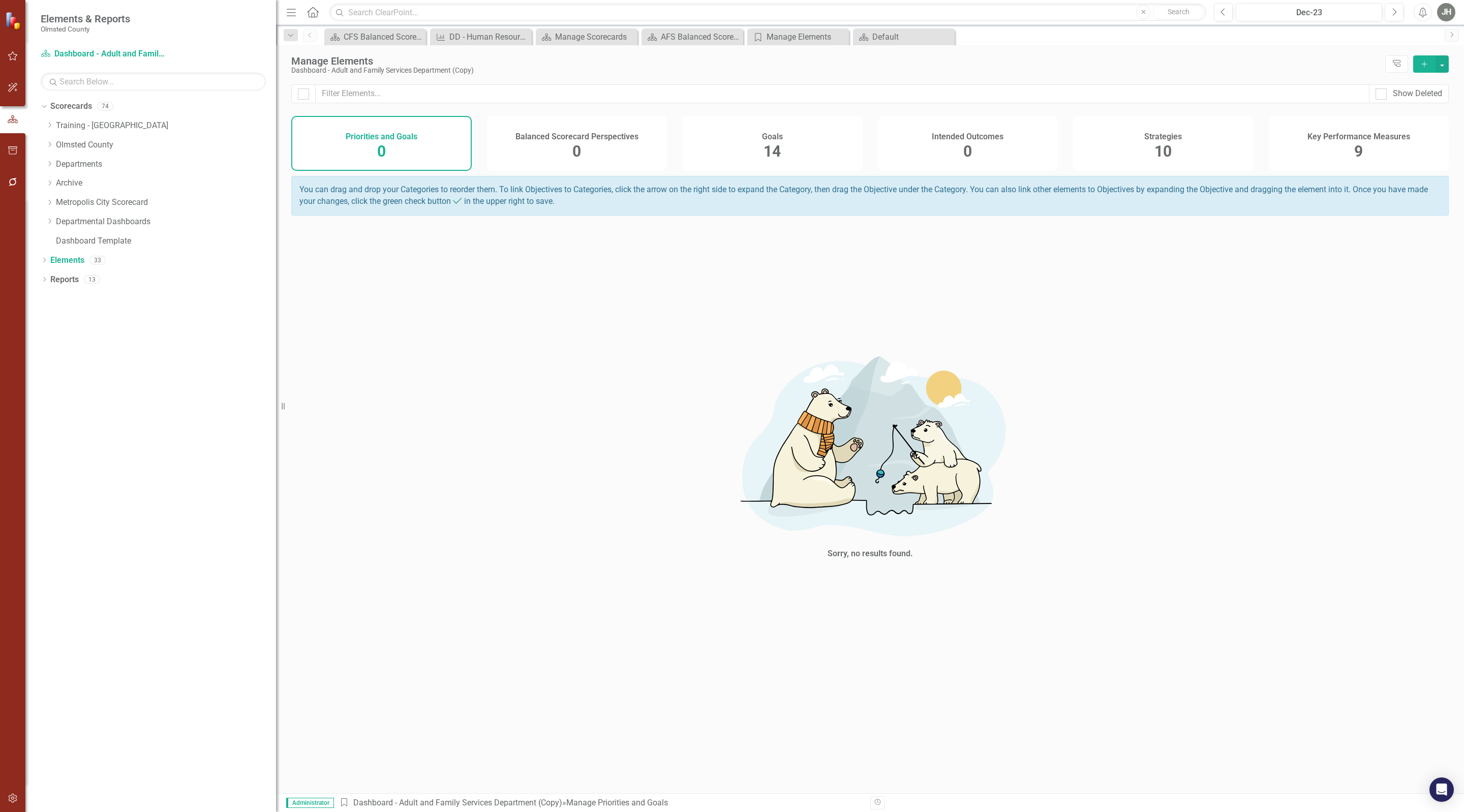
click at [587, 141] on h4 "Balanced Scorecard Perspectives" at bounding box center [577, 136] width 123 height 9
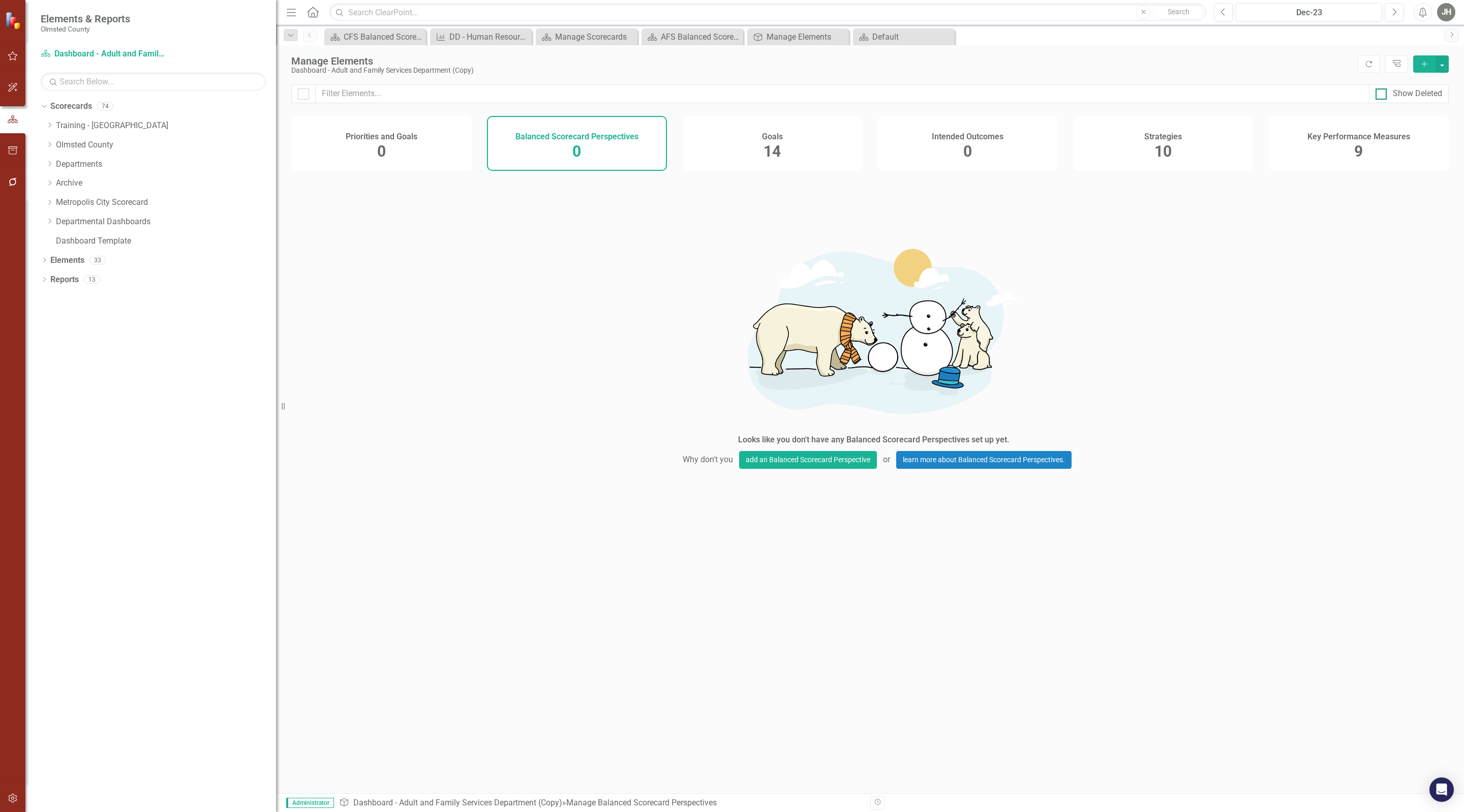
click at [1384, 91] on div at bounding box center [1381, 93] width 11 height 11
click at [1382, 91] on input "Show Deleted" at bounding box center [1379, 91] width 7 height 7
checkbox input "true"
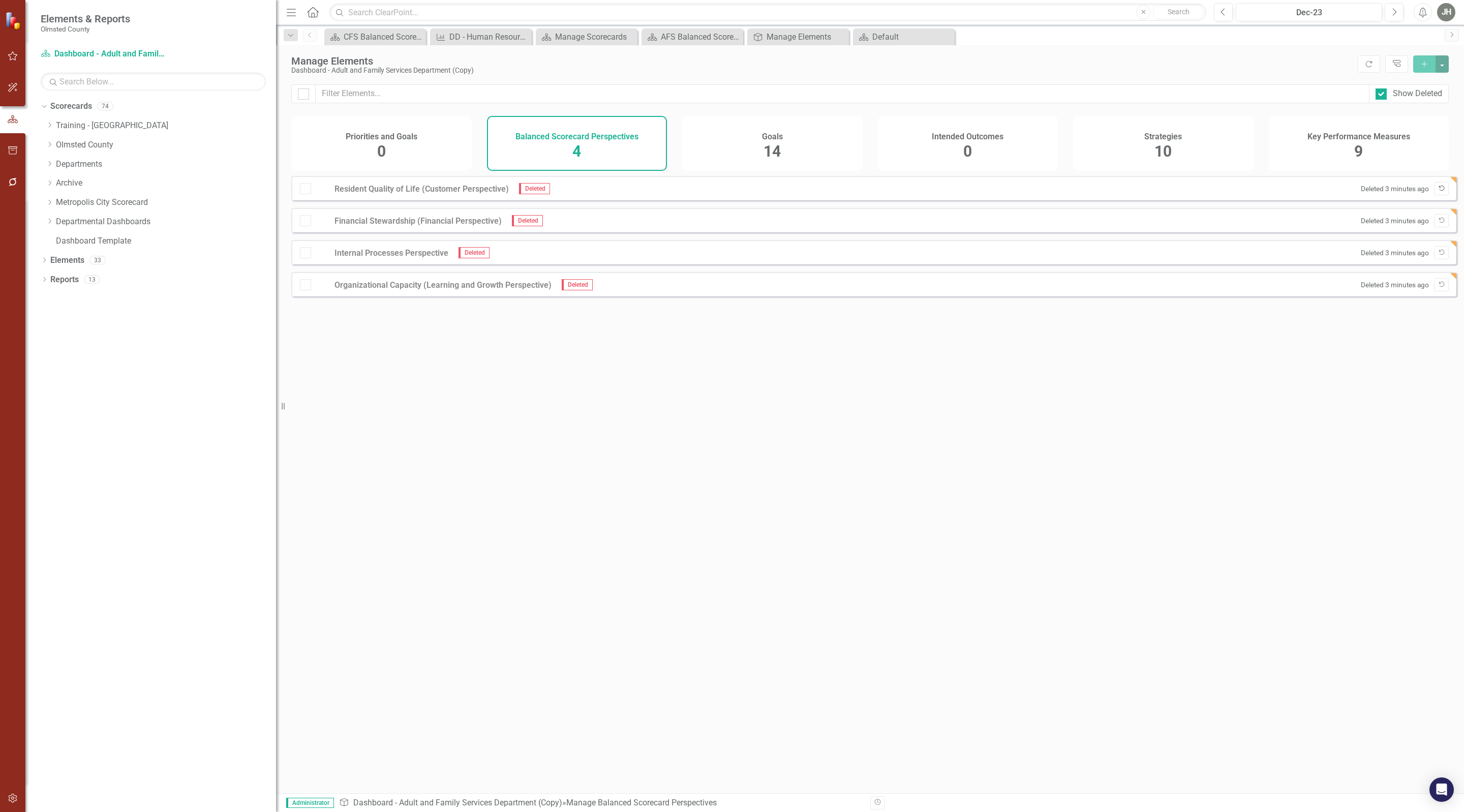
click at [1438, 191] on icon "Undelete" at bounding box center [1441, 188] width 8 height 6
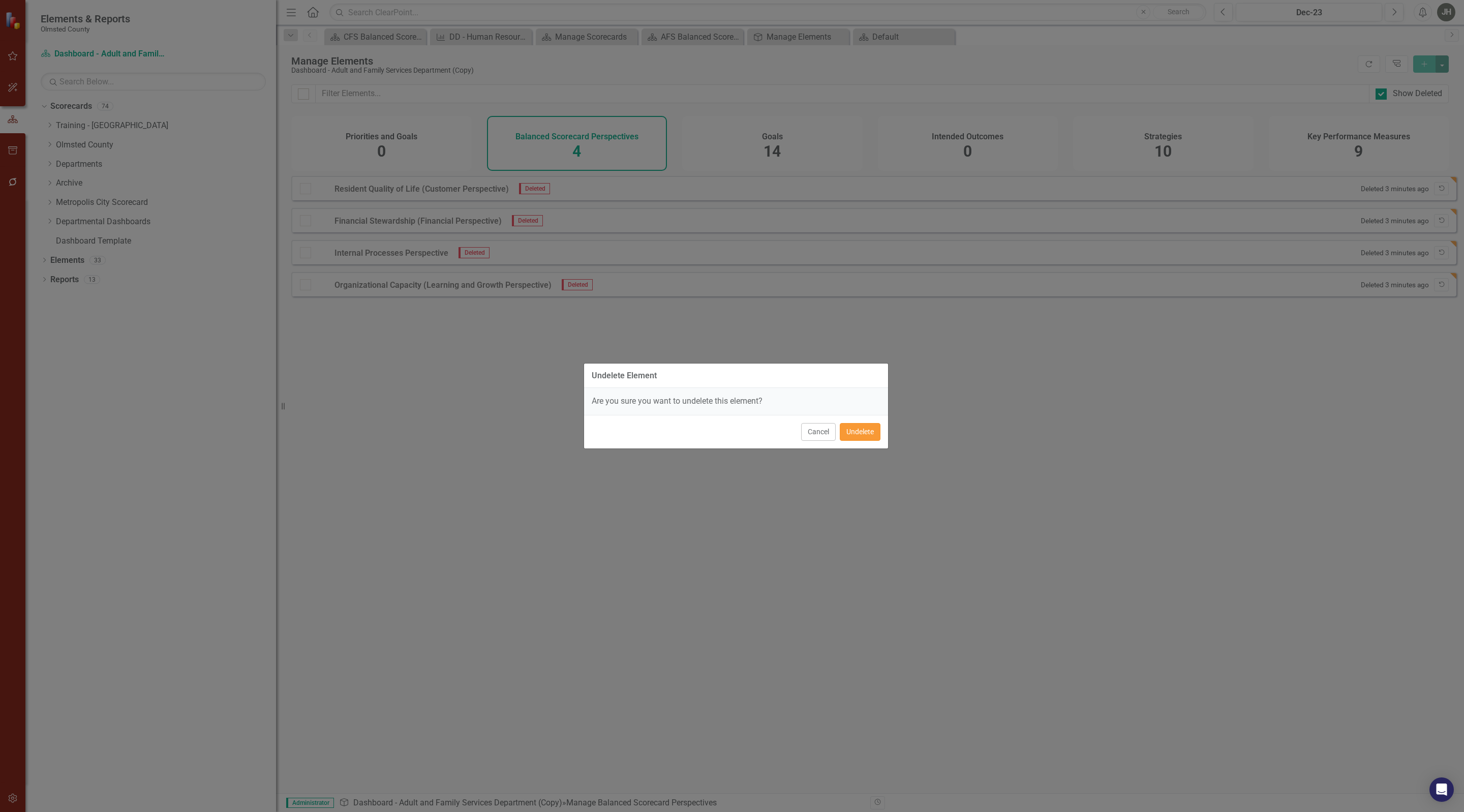
click at [860, 432] on button "Undelete" at bounding box center [860, 432] width 41 height 18
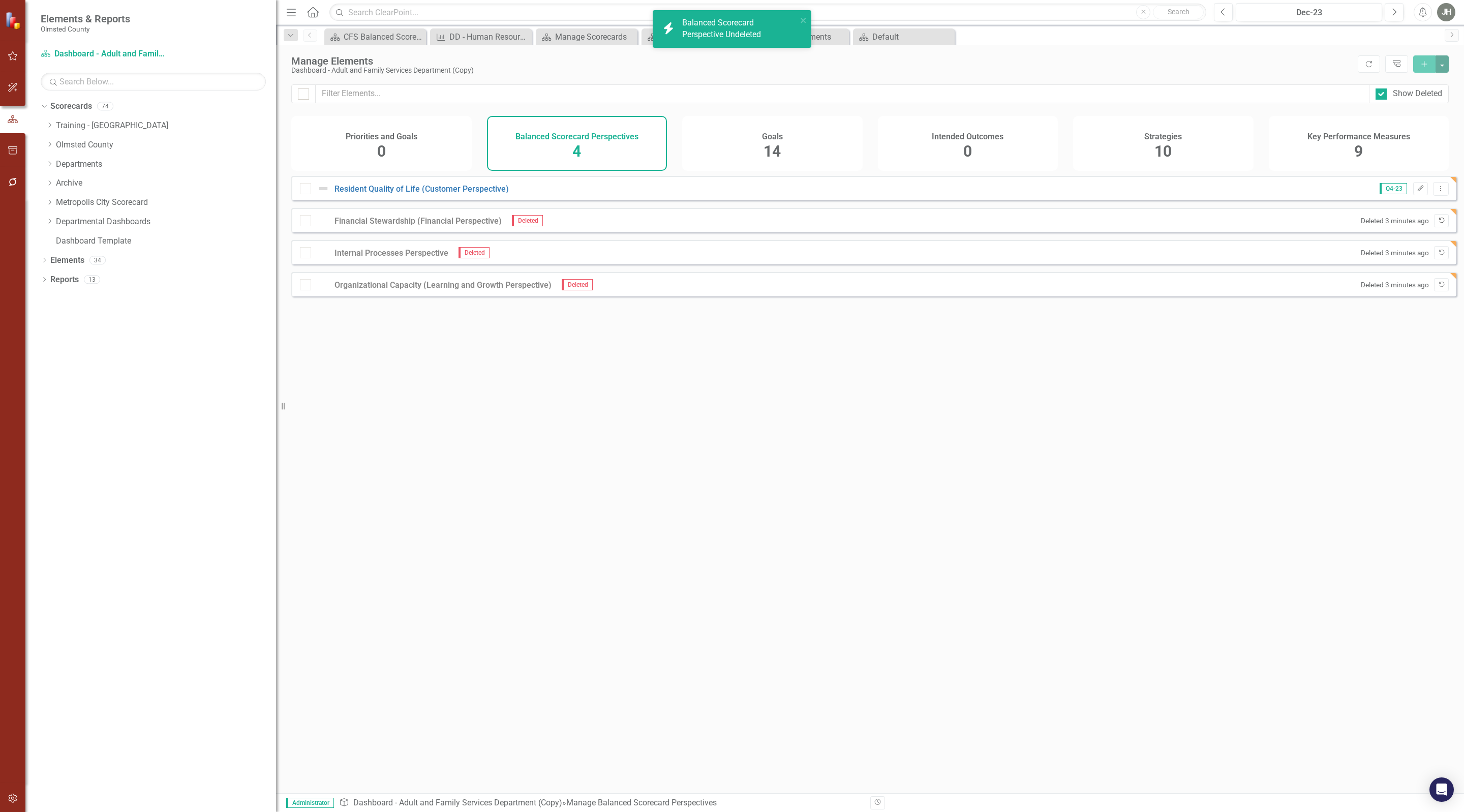
click at [1438, 224] on icon "Undelete" at bounding box center [1441, 220] width 8 height 6
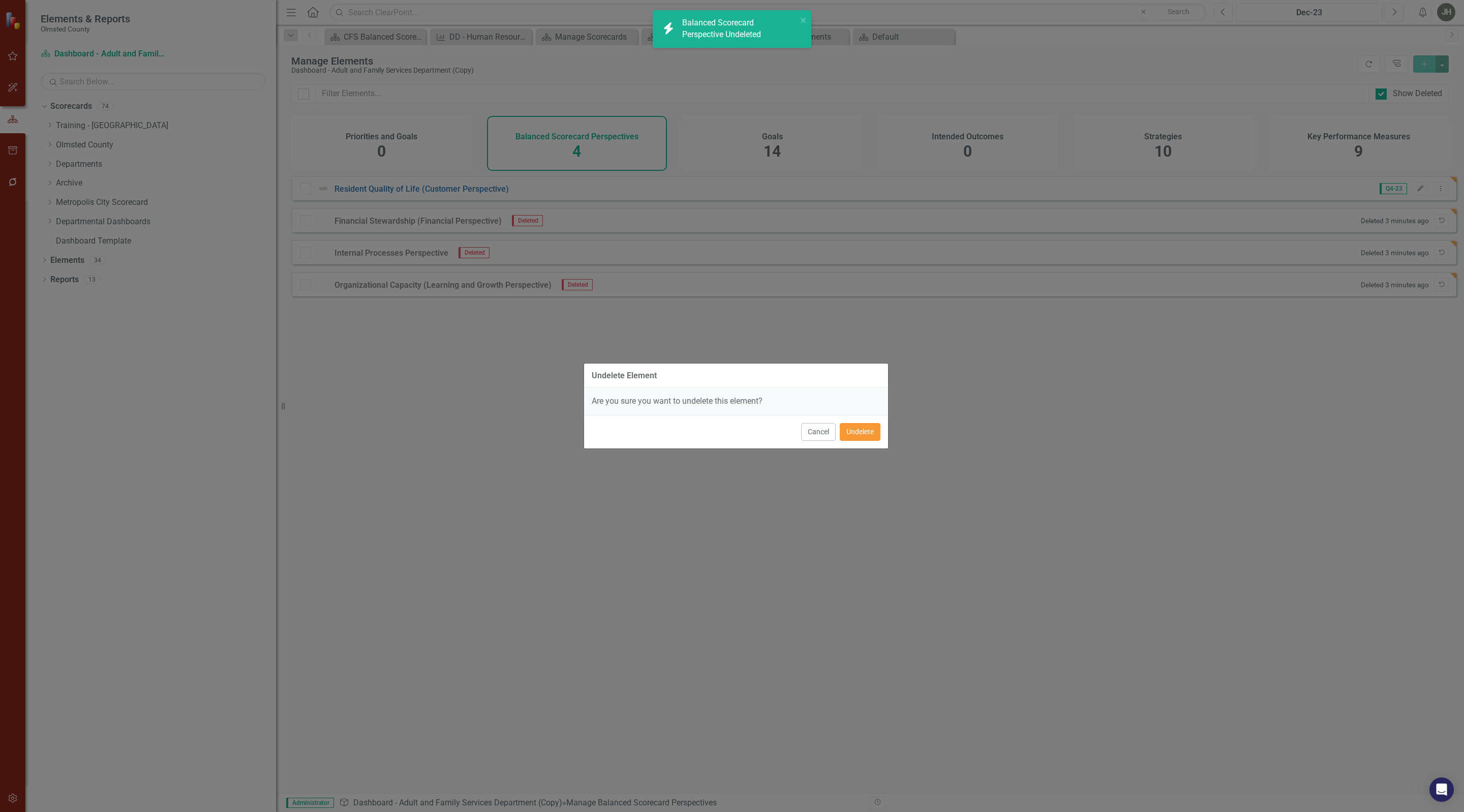
click at [857, 434] on button "Undelete" at bounding box center [860, 432] width 41 height 18
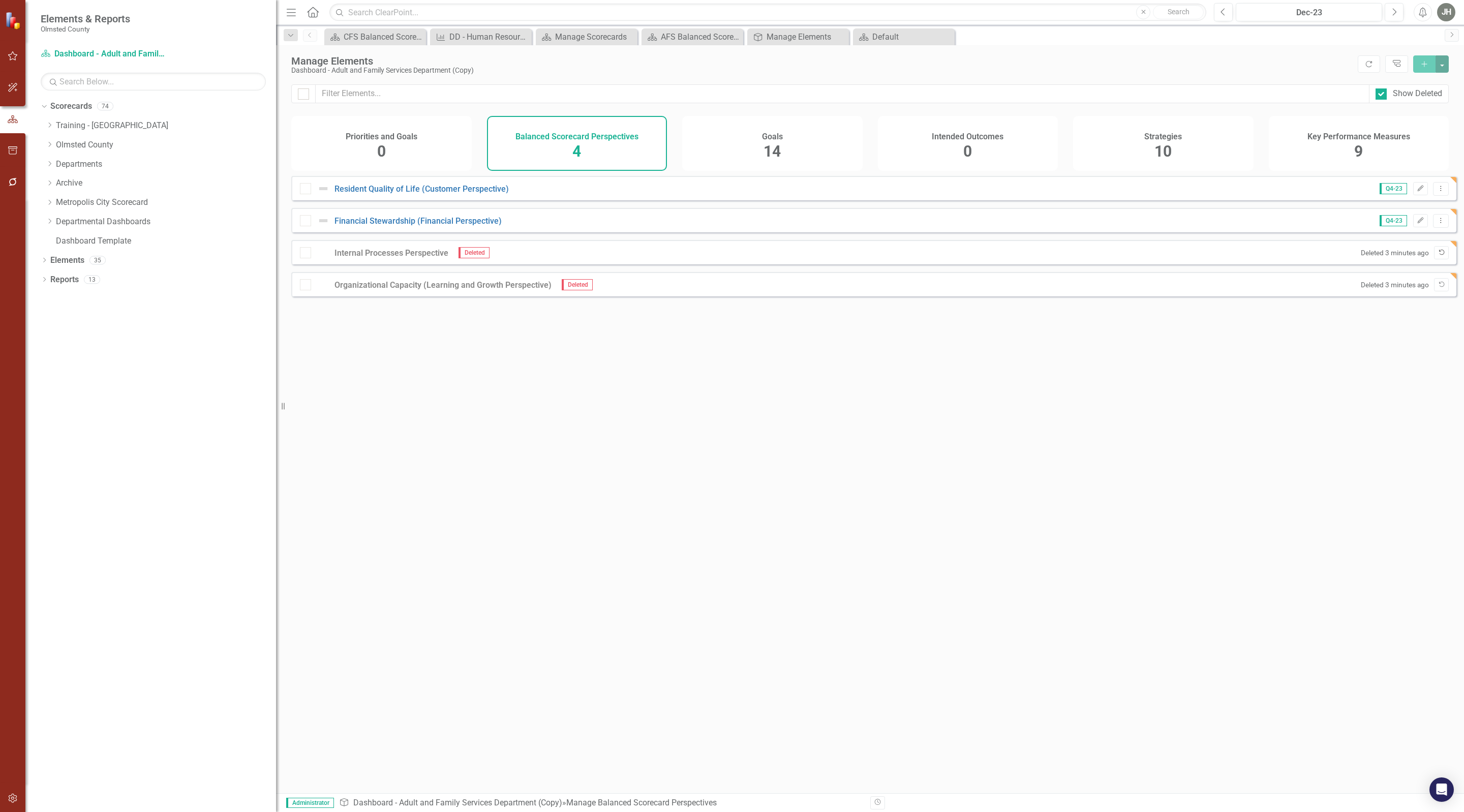
click at [1434, 257] on button "Undelete" at bounding box center [1441, 253] width 14 height 14
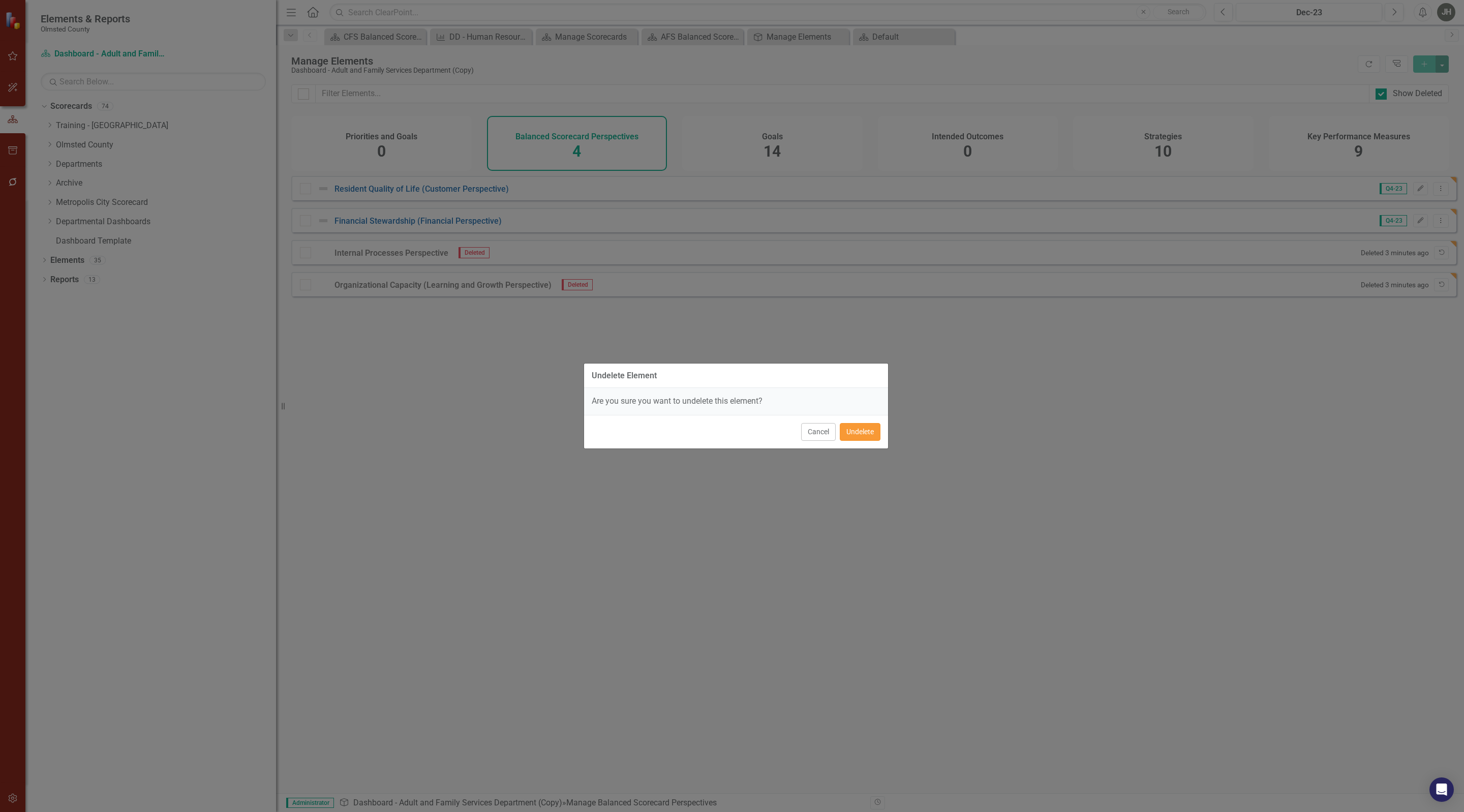
click at [858, 434] on button "Undelete" at bounding box center [860, 432] width 41 height 18
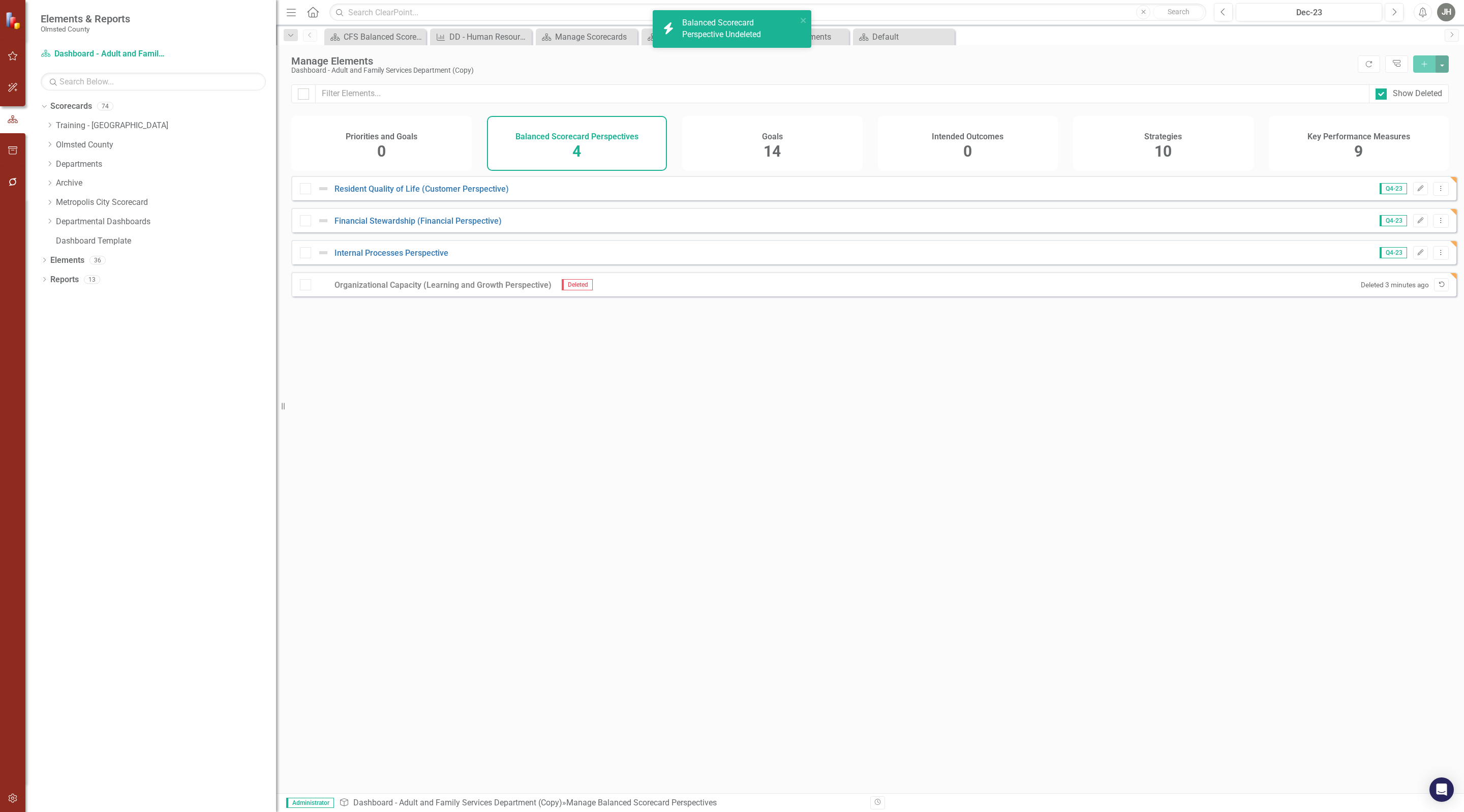
click at [1439, 287] on icon "button" at bounding box center [1442, 284] width 6 height 6
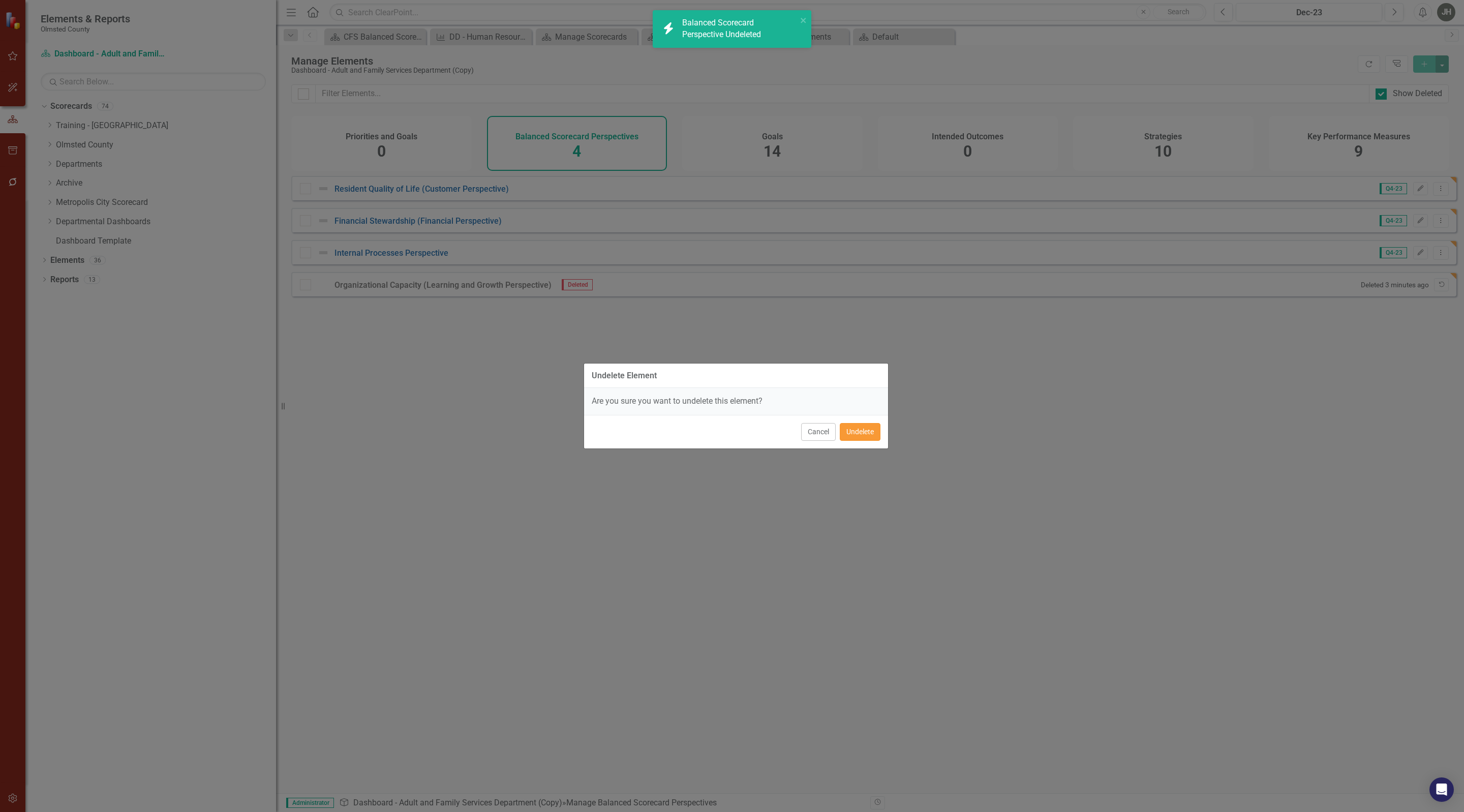
click at [867, 432] on button "Undelete" at bounding box center [860, 432] width 41 height 18
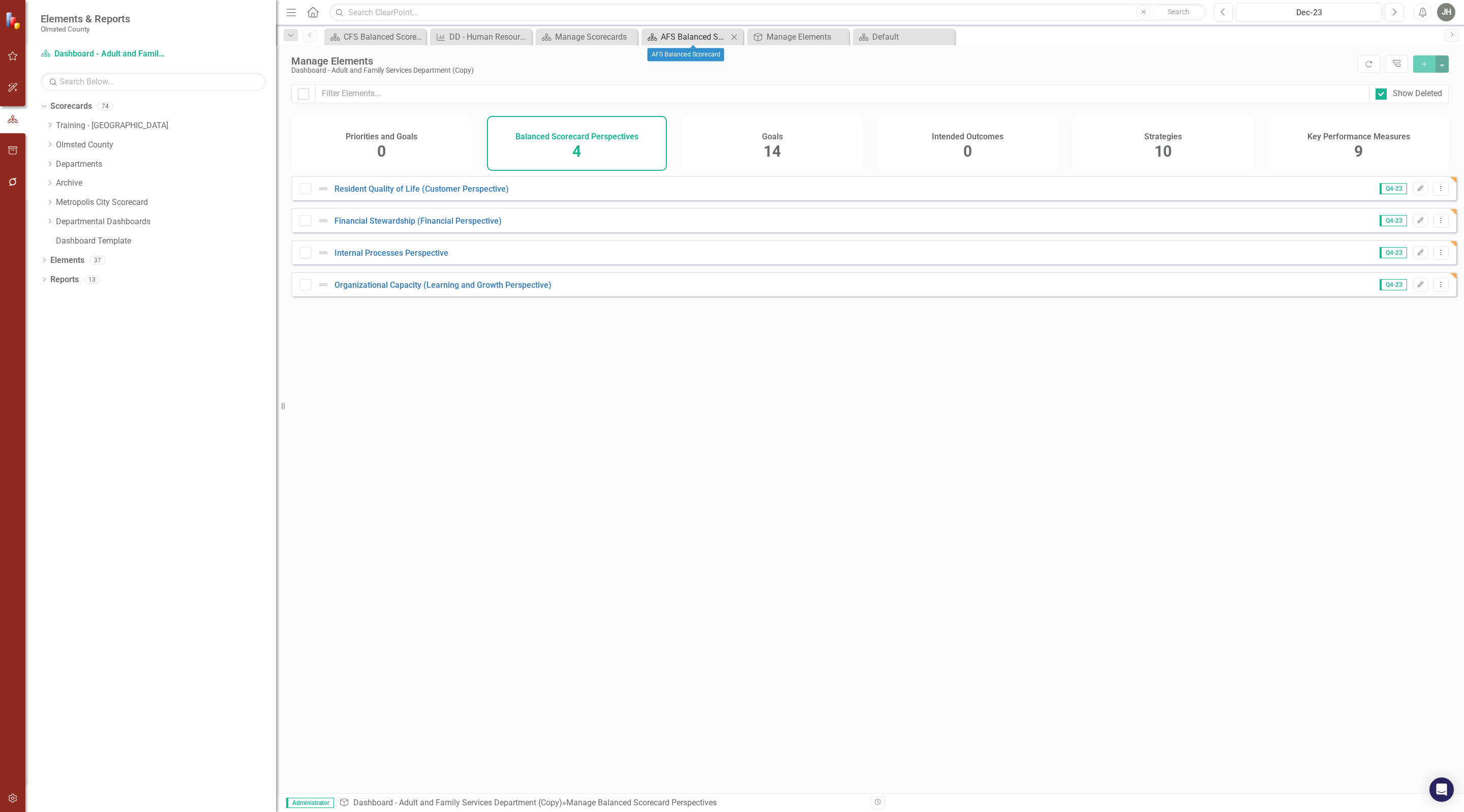
click at [700, 36] on div "AFS Balanced Scorecard" at bounding box center [693, 36] width 67 height 13
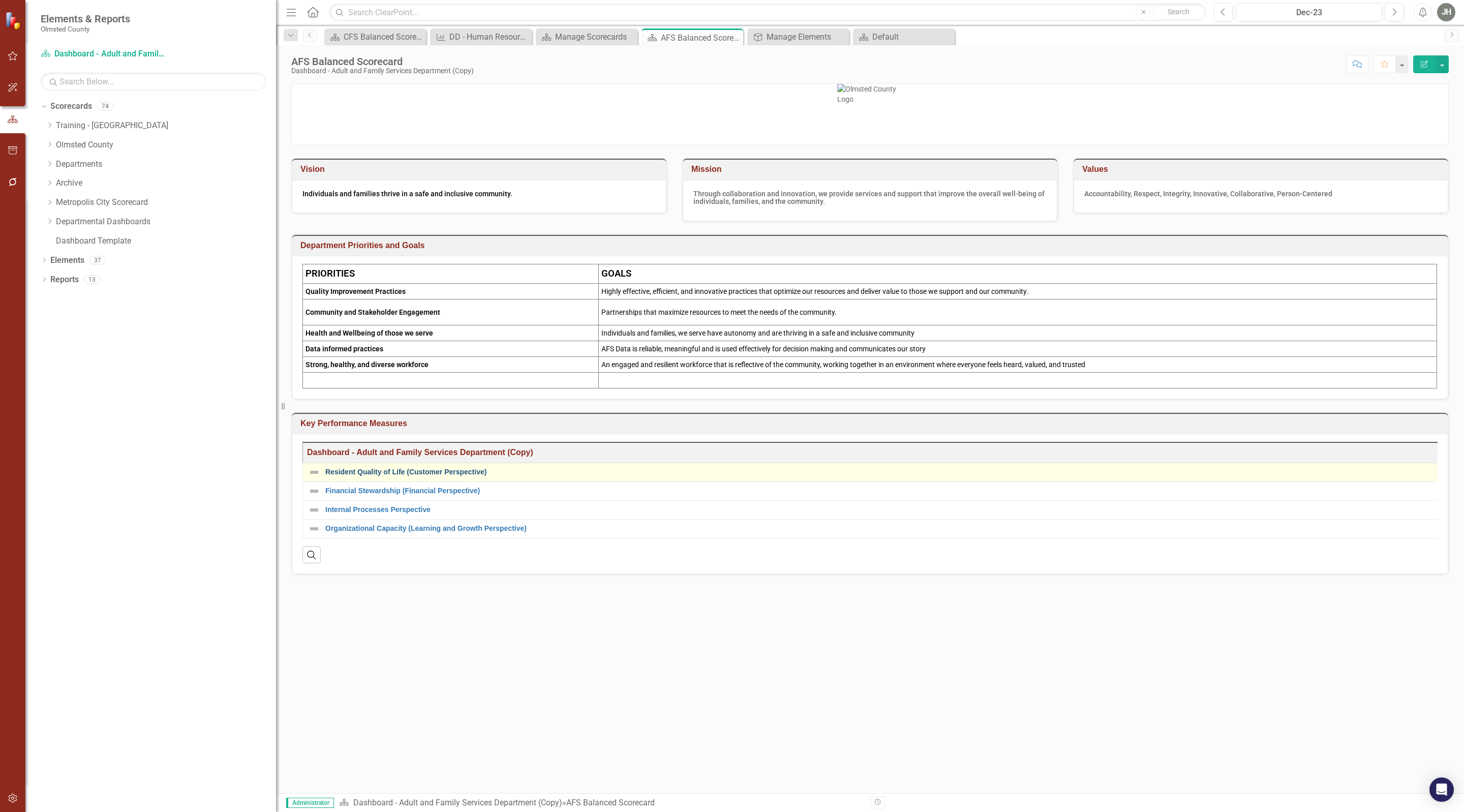
click at [412, 476] on link "Resident Quality of Life (Customer Perspective)" at bounding box center [884, 472] width 1119 height 8
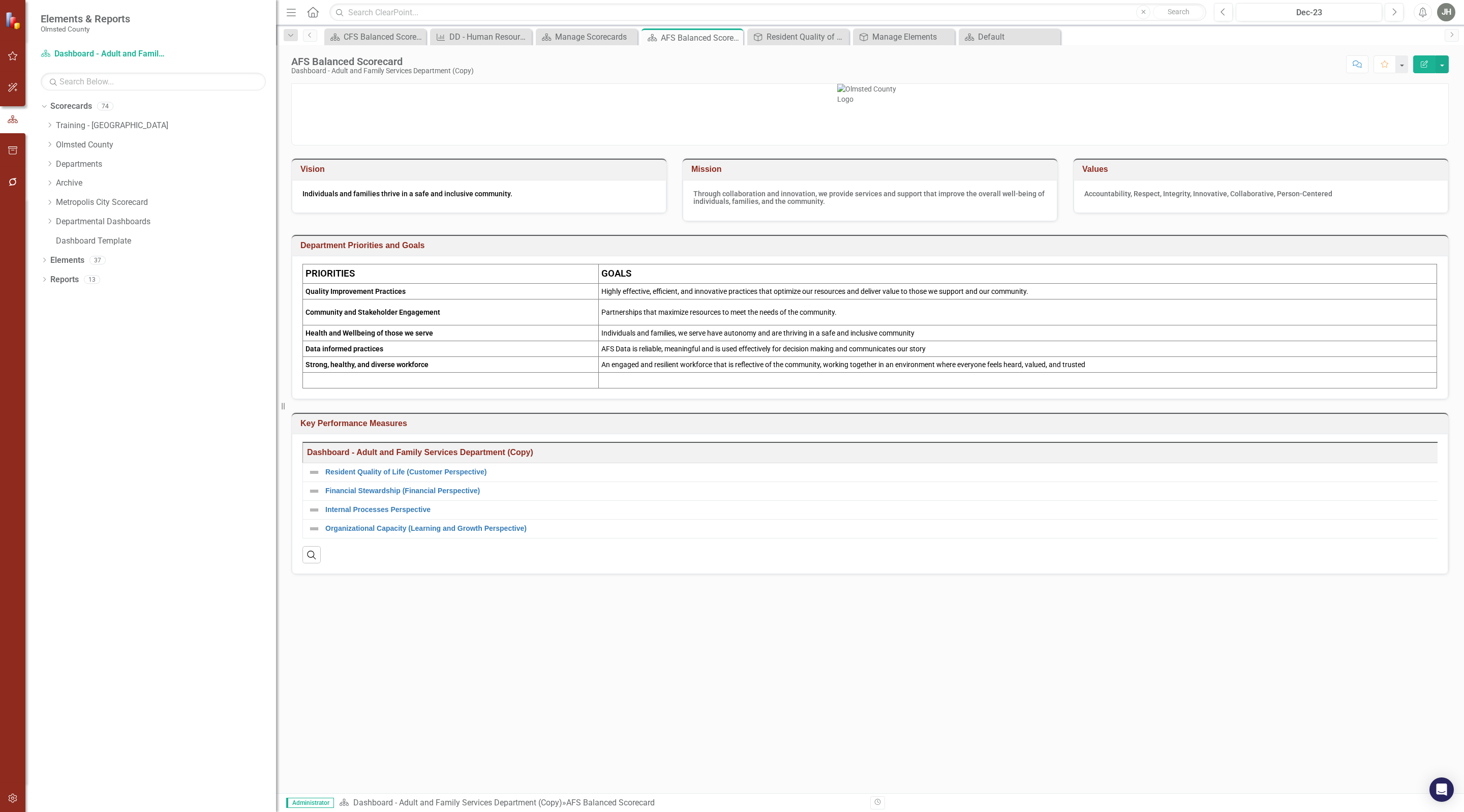
click at [1353, 428] on h3 "Key Performance Measures" at bounding box center [872, 423] width 1143 height 9
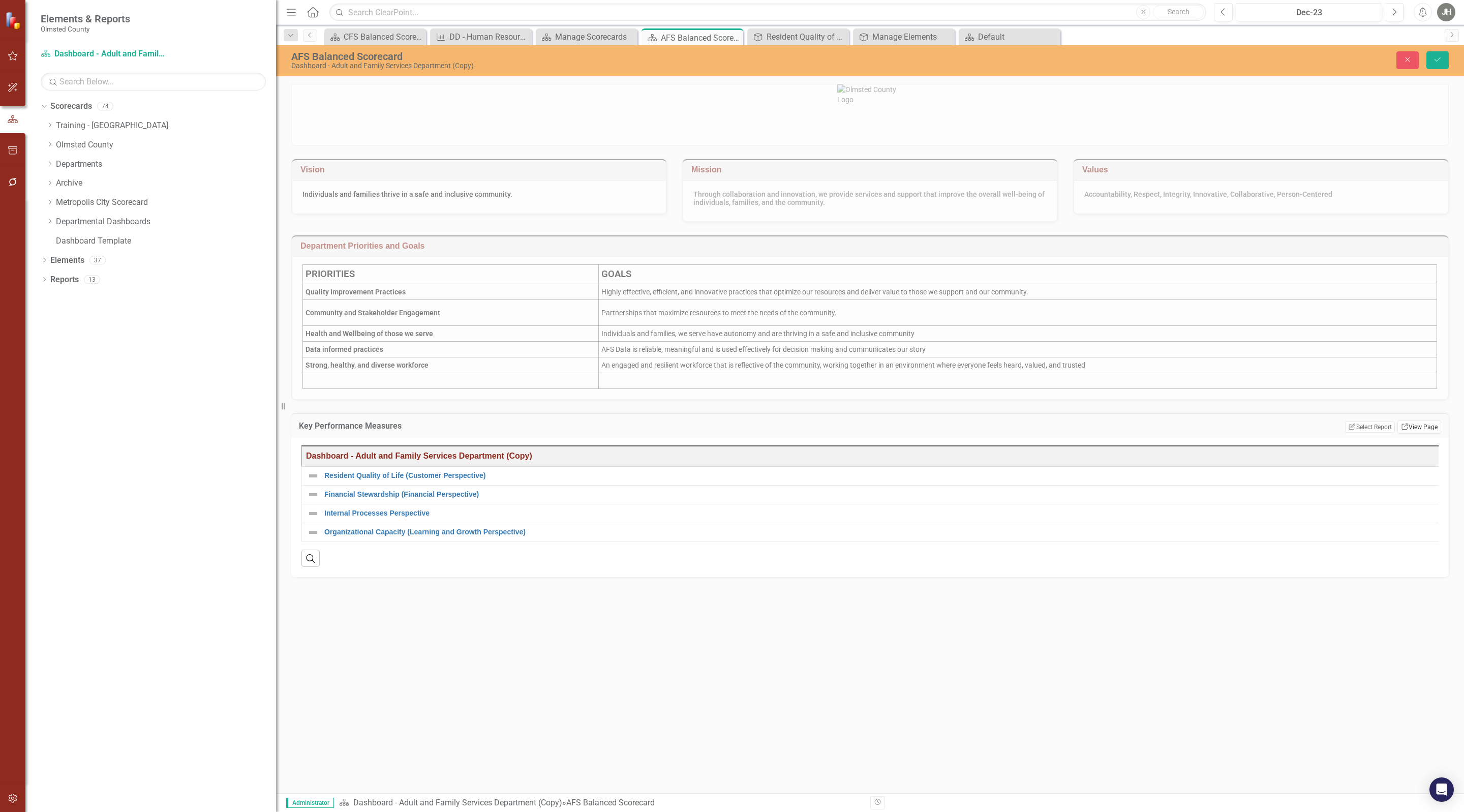
click at [1412, 434] on link "Link View Page" at bounding box center [1419, 428] width 44 height 14
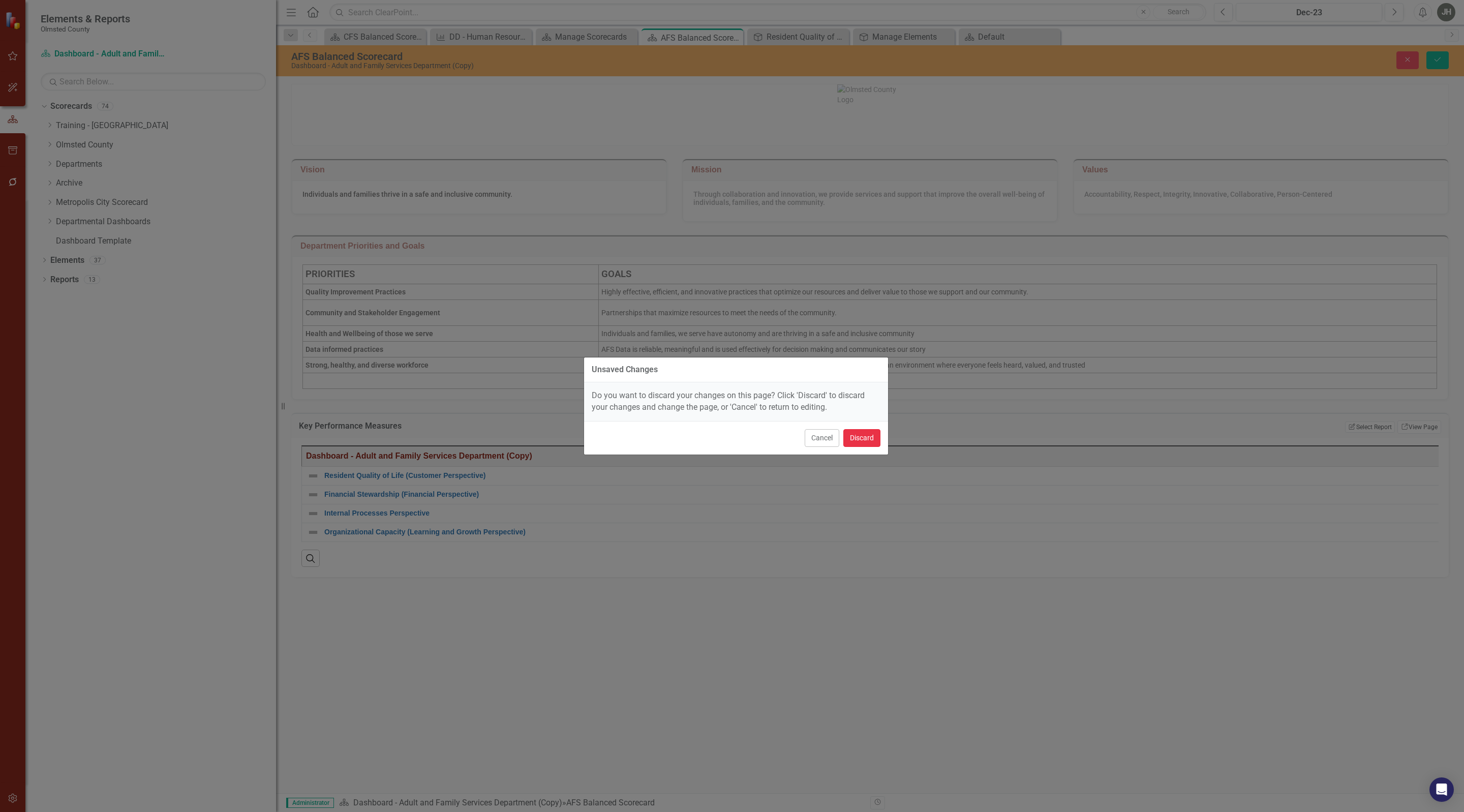
click at [844, 435] on button "Discard" at bounding box center [862, 438] width 37 height 18
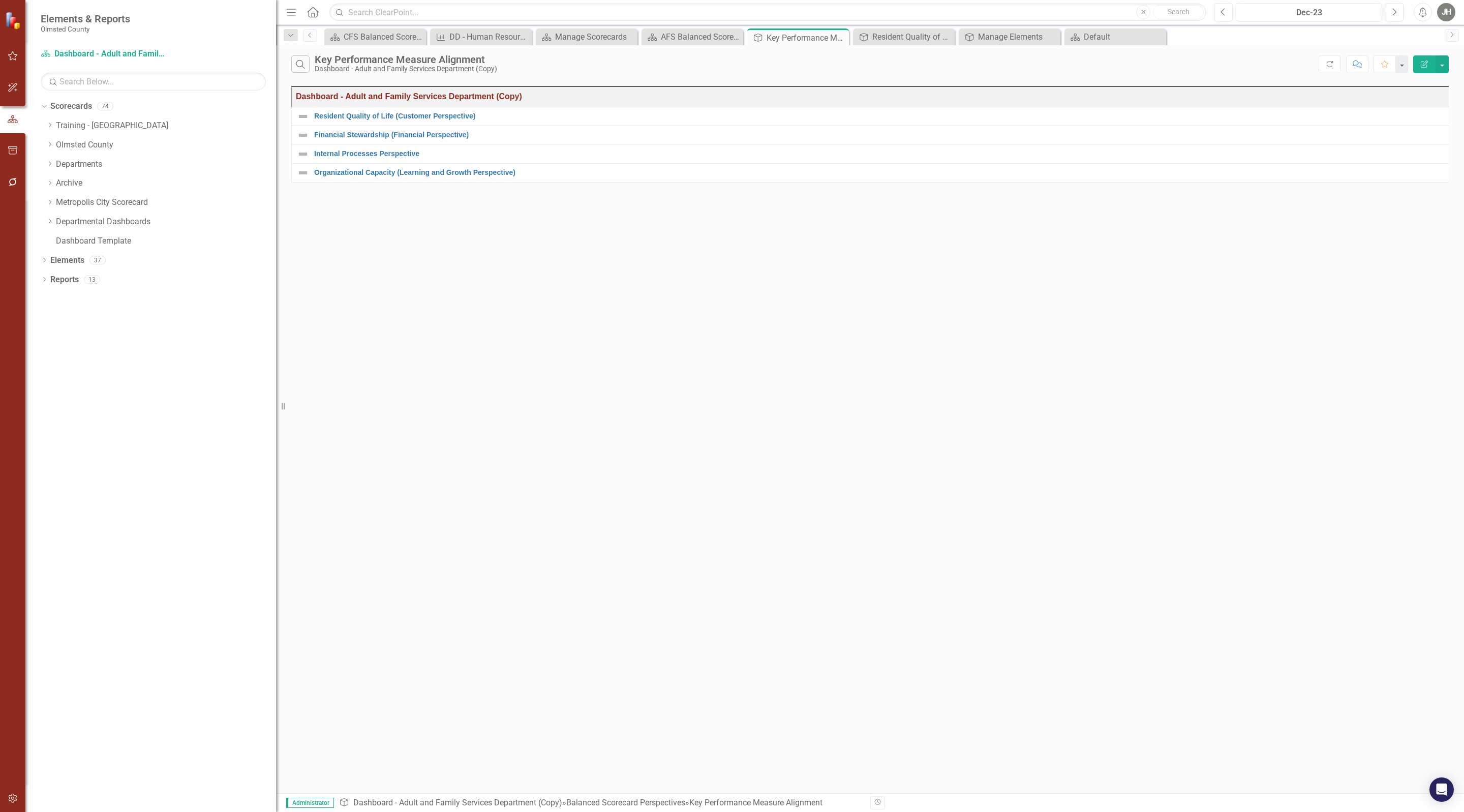
click at [1423, 68] on icon "Edit Report" at bounding box center [1424, 64] width 9 height 7
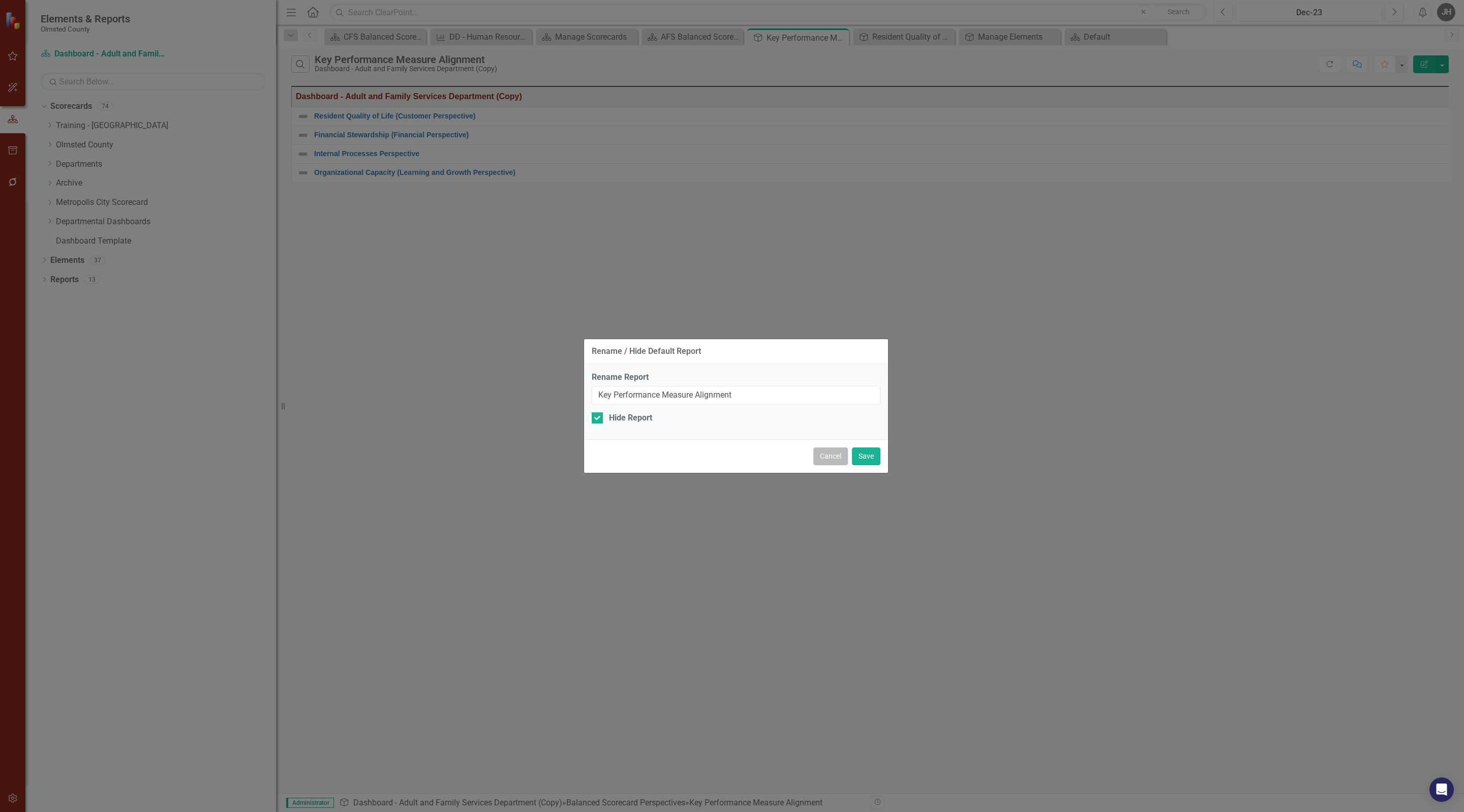
click at [818, 460] on button "Cancel" at bounding box center [831, 456] width 35 height 18
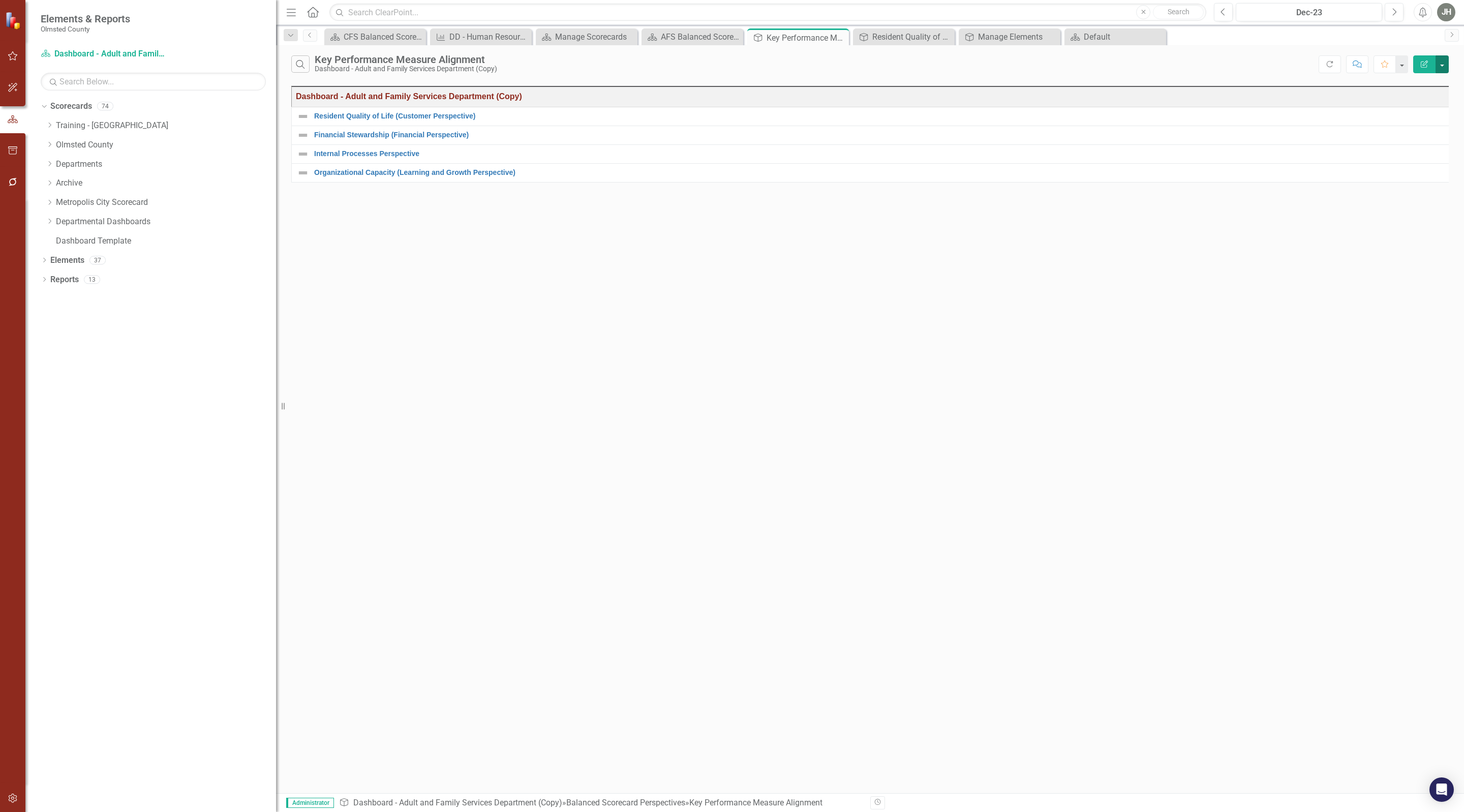
click at [1446, 63] on button "button" at bounding box center [1442, 64] width 14 height 18
click at [1417, 88] on link "Edit Report Edit Report" at bounding box center [1408, 86] width 80 height 19
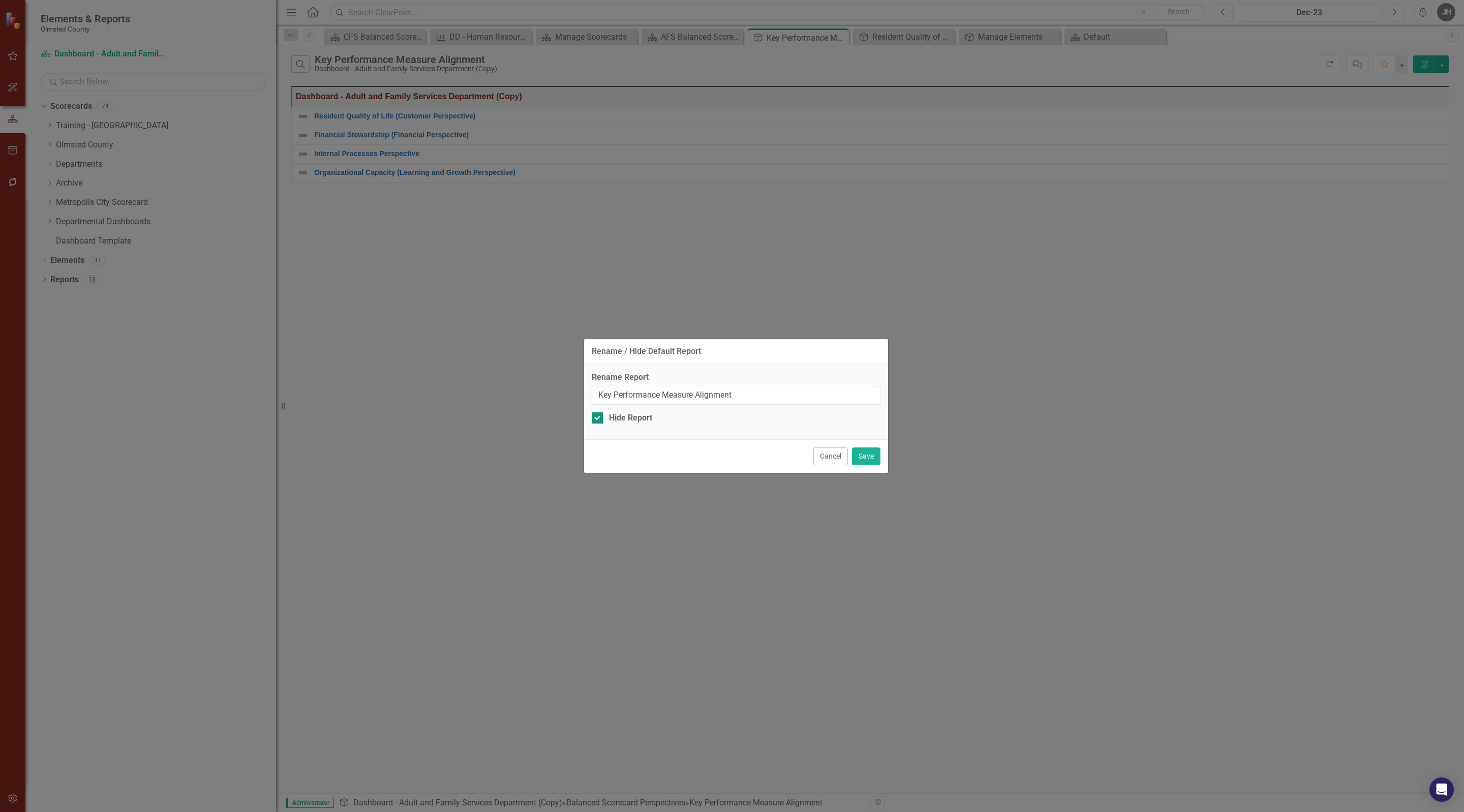
click at [599, 415] on div at bounding box center [597, 417] width 11 height 11
click at [599, 415] on input "Hide Report" at bounding box center [595, 416] width 7 height 7
checkbox input "false"
click at [820, 457] on button "Cancel" at bounding box center [831, 456] width 35 height 18
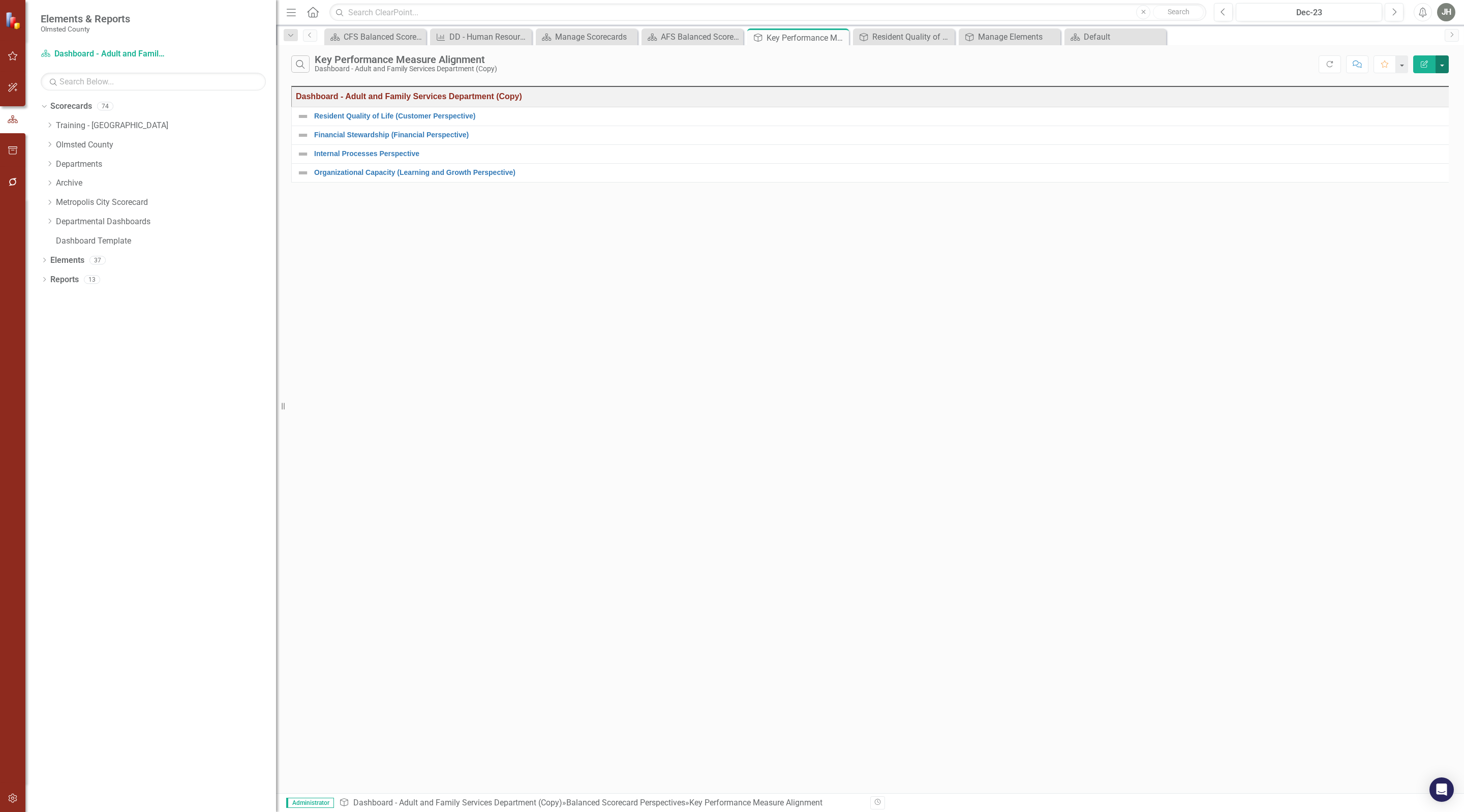
click at [1443, 68] on button "button" at bounding box center [1442, 64] width 14 height 18
click at [1406, 87] on link "Edit Report Edit Report" at bounding box center [1408, 86] width 80 height 19
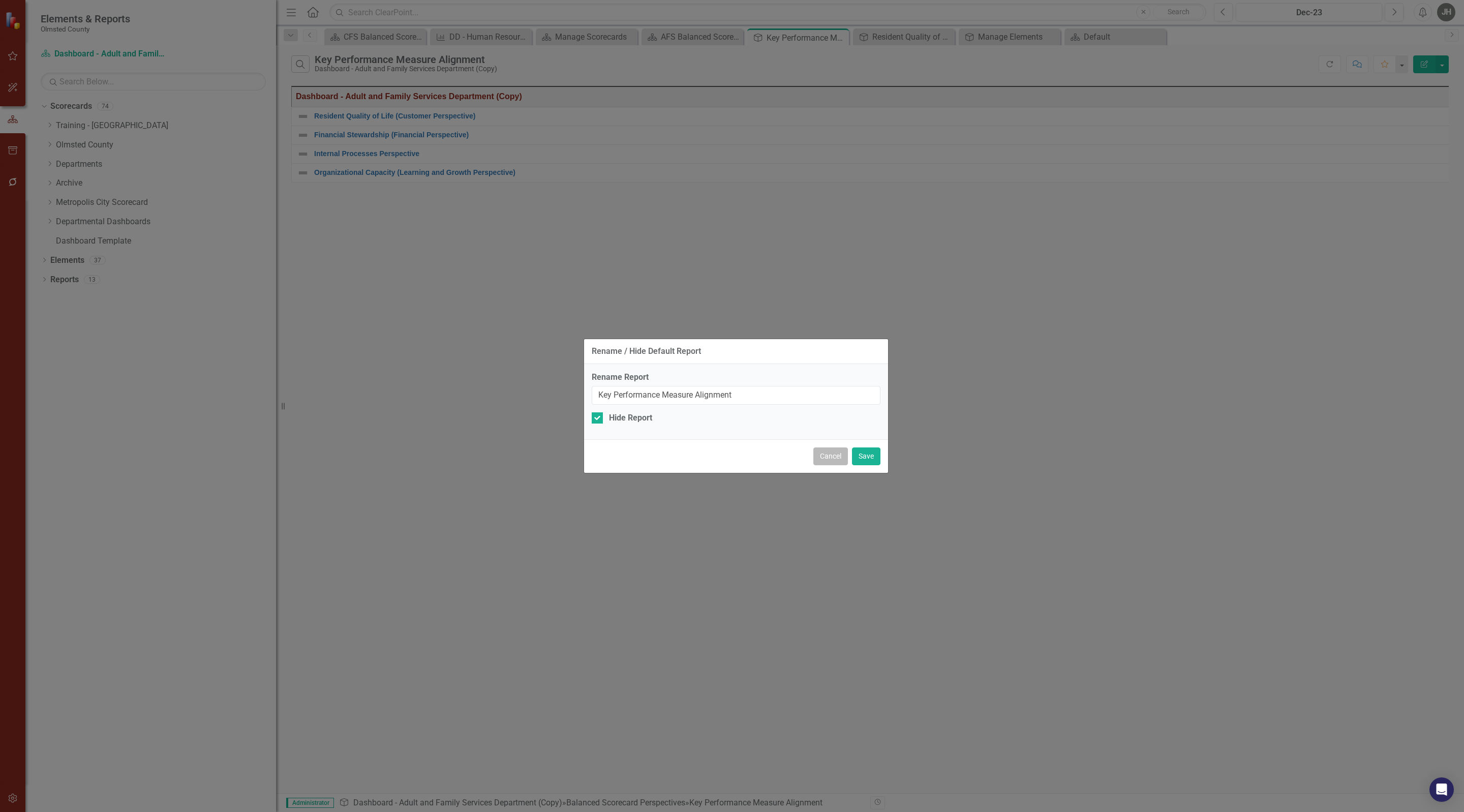
click at [819, 456] on button "Cancel" at bounding box center [831, 456] width 35 height 18
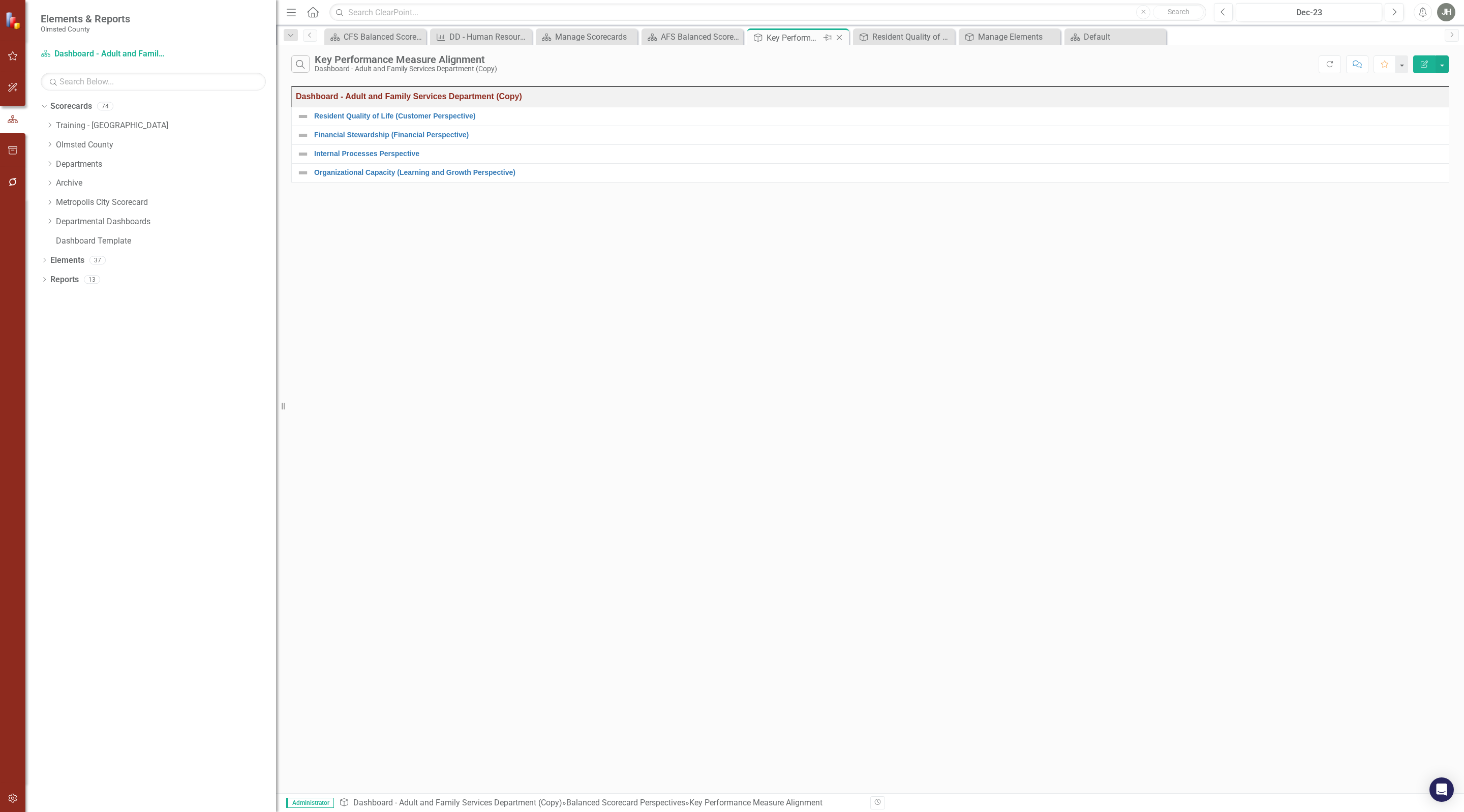
click at [842, 36] on icon at bounding box center [839, 37] width 6 height 6
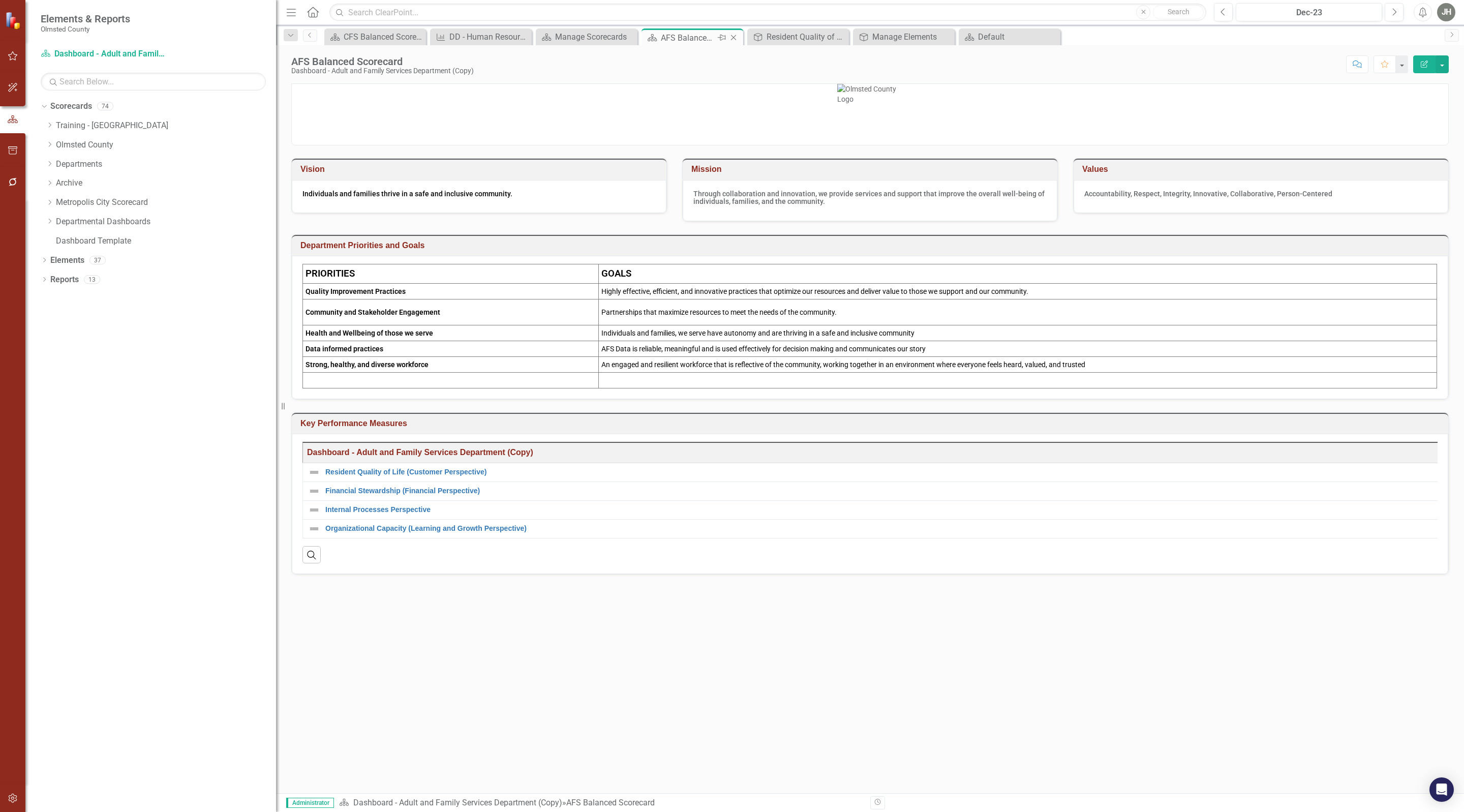
click at [702, 38] on div "AFS Balanced Scorecard" at bounding box center [688, 37] width 54 height 13
click at [1356, 428] on h3 "Key Performance Measures" at bounding box center [872, 423] width 1143 height 9
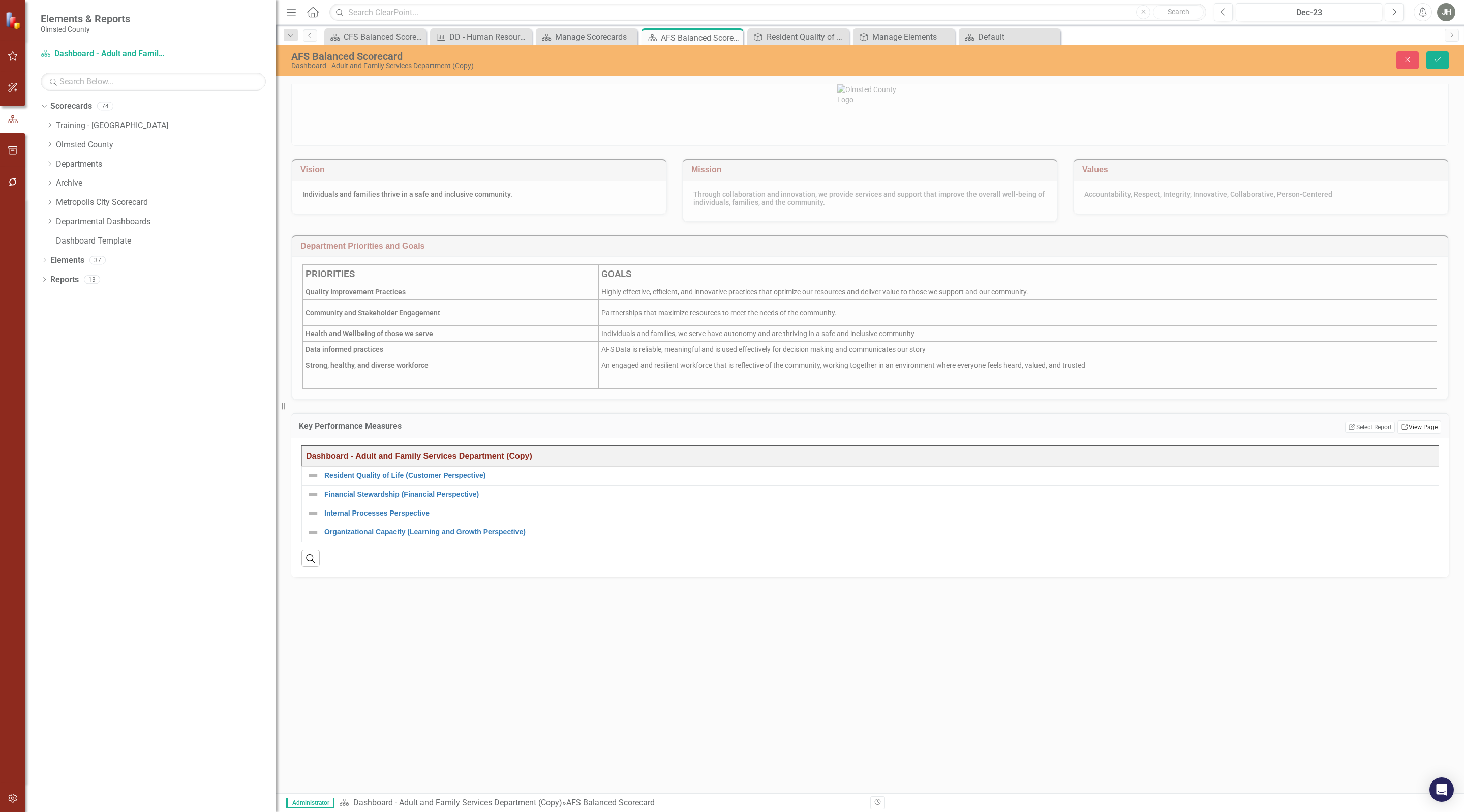
click at [1420, 434] on link "Link View Page" at bounding box center [1419, 428] width 44 height 14
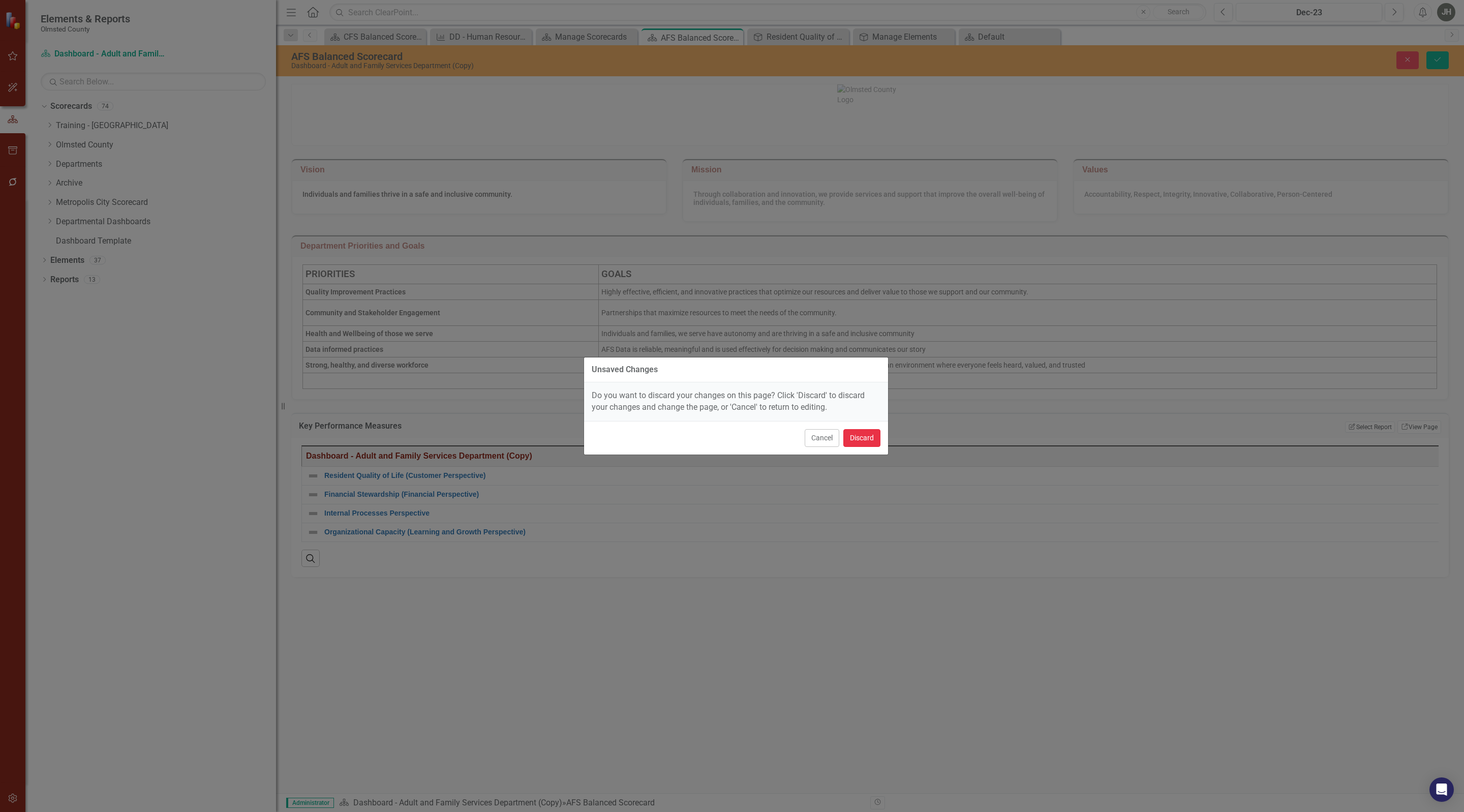
click at [862, 437] on button "Discard" at bounding box center [862, 438] width 37 height 18
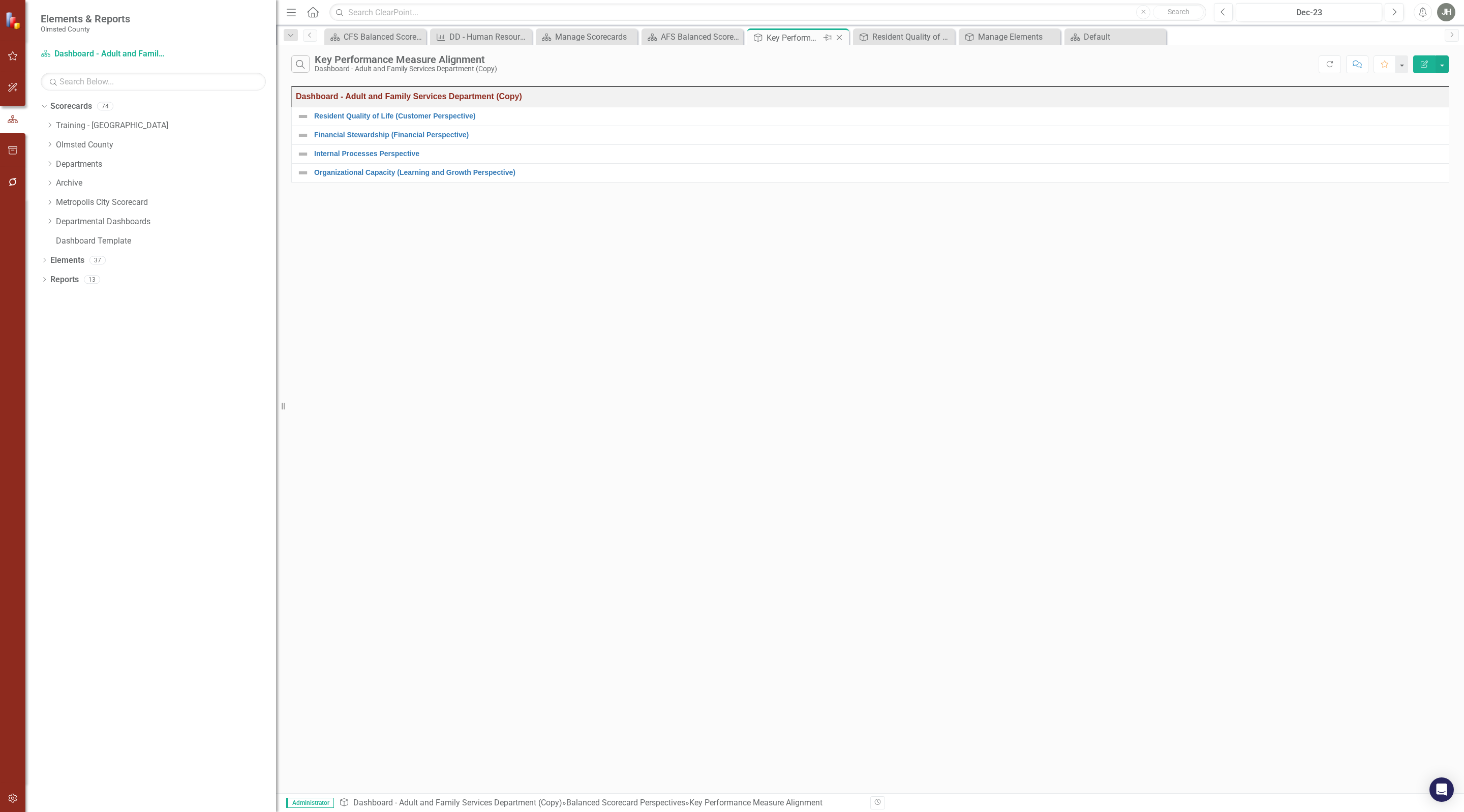
click at [839, 36] on icon at bounding box center [839, 37] width 6 height 6
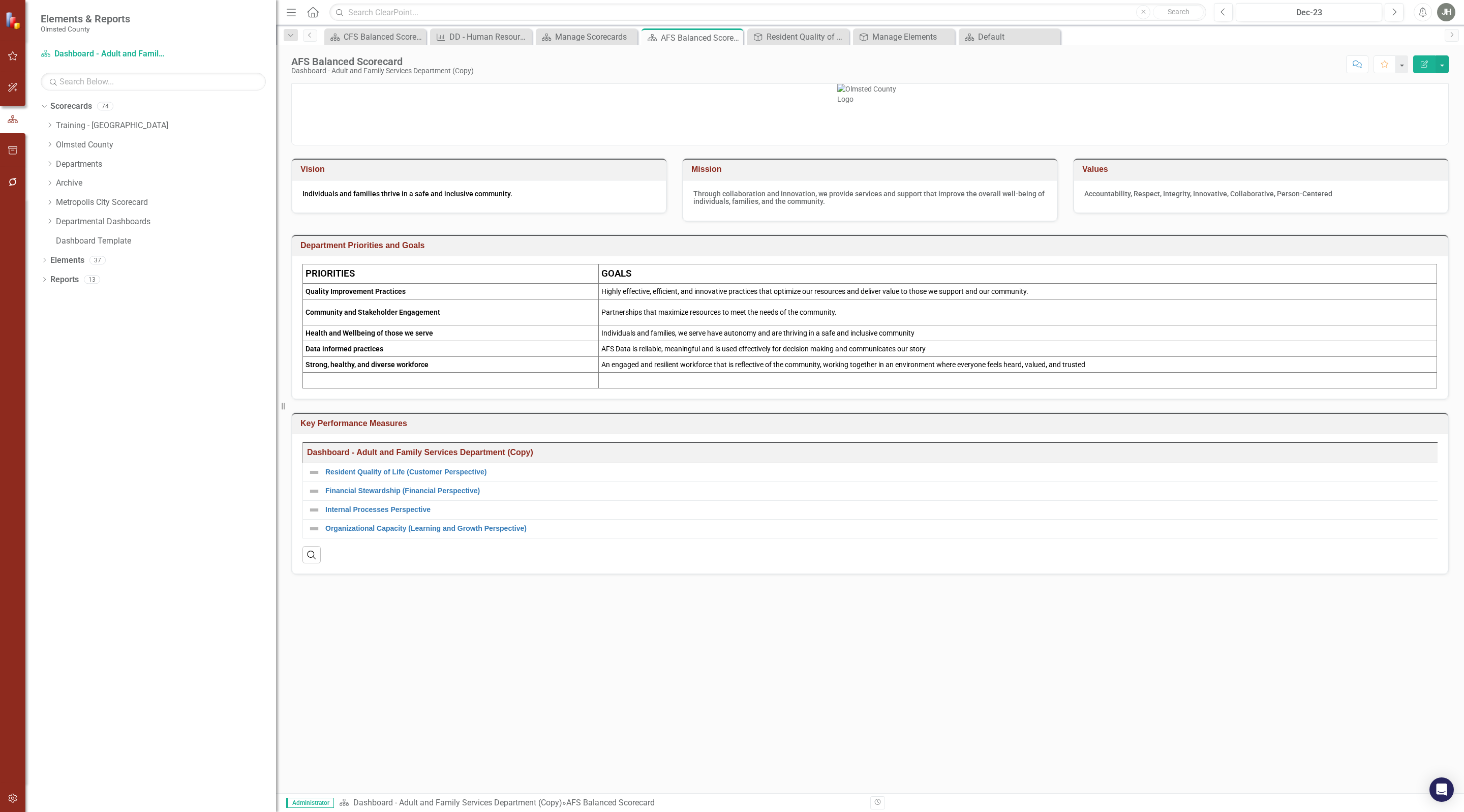
click at [1326, 428] on h3 "Key Performance Measures" at bounding box center [872, 423] width 1143 height 9
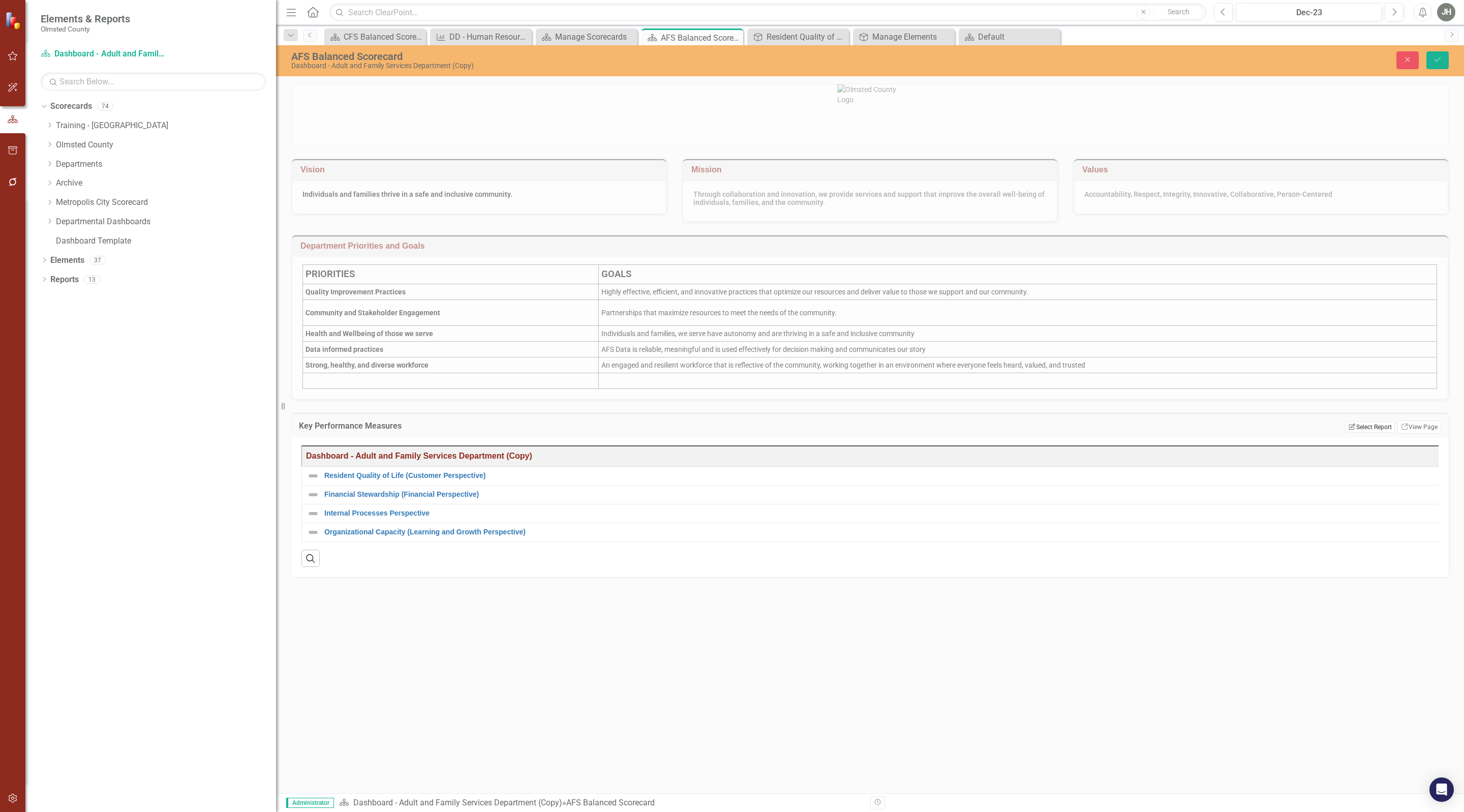
click at [1359, 433] on button "Edit Report Select Report" at bounding box center [1370, 427] width 49 height 11
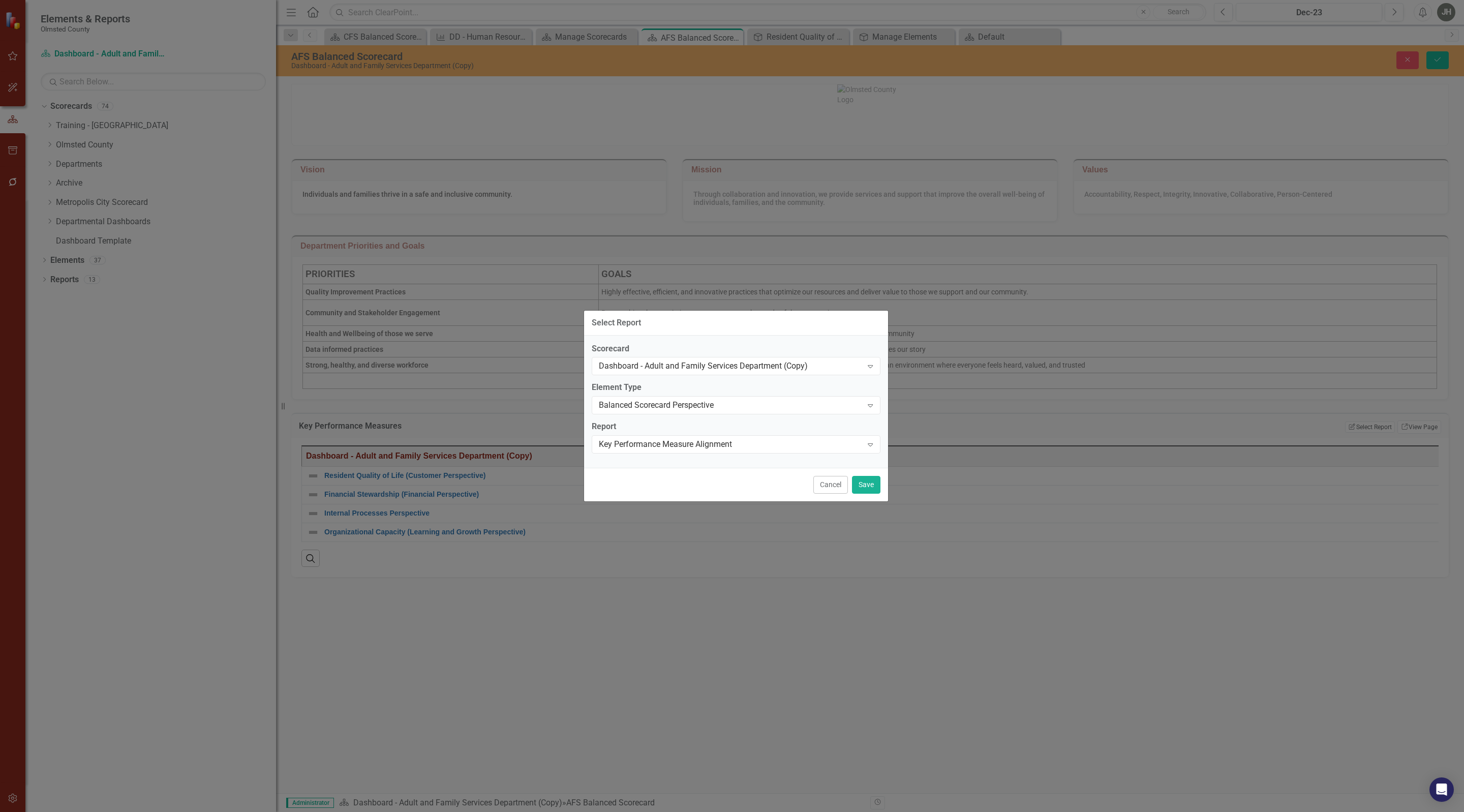
click at [755, 413] on span "Balanced Scorecard Perspective Expand" at bounding box center [736, 406] width 289 height 19
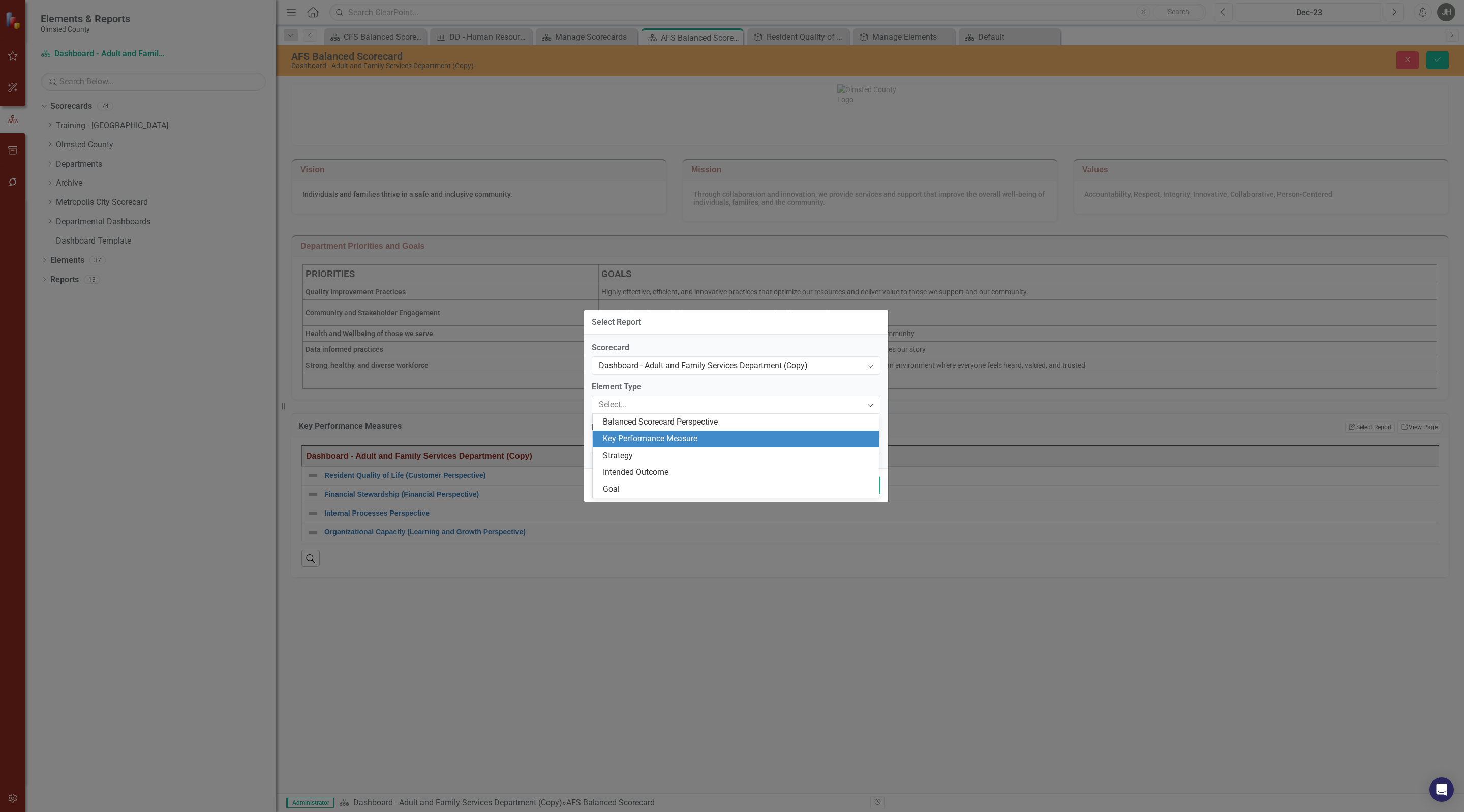
click at [715, 432] on div "Key Performance Measure" at bounding box center [736, 439] width 286 height 17
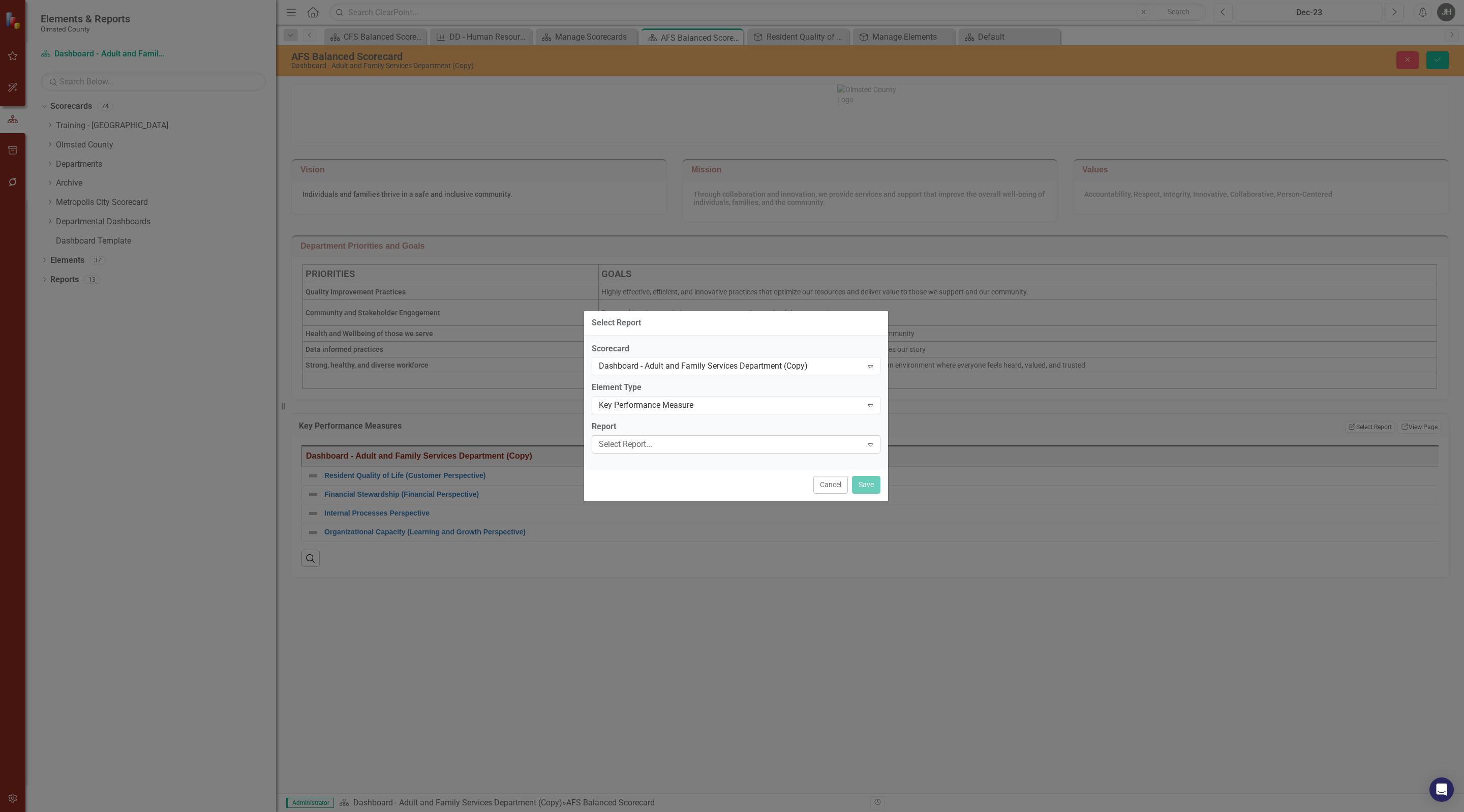
click at [726, 445] on div "Select Report..." at bounding box center [731, 445] width 264 height 12
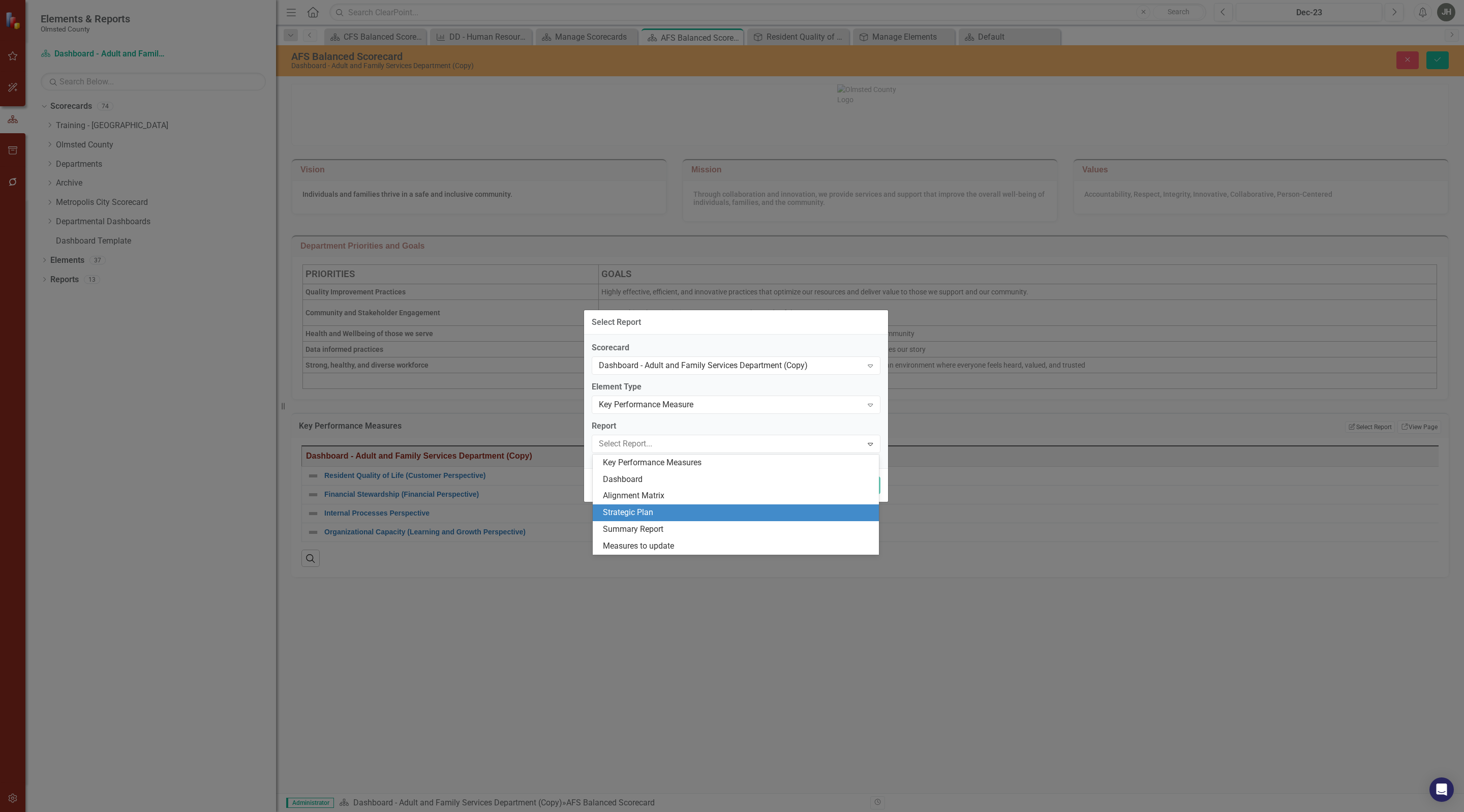
click at [693, 511] on div "Strategic Plan" at bounding box center [738, 513] width 270 height 12
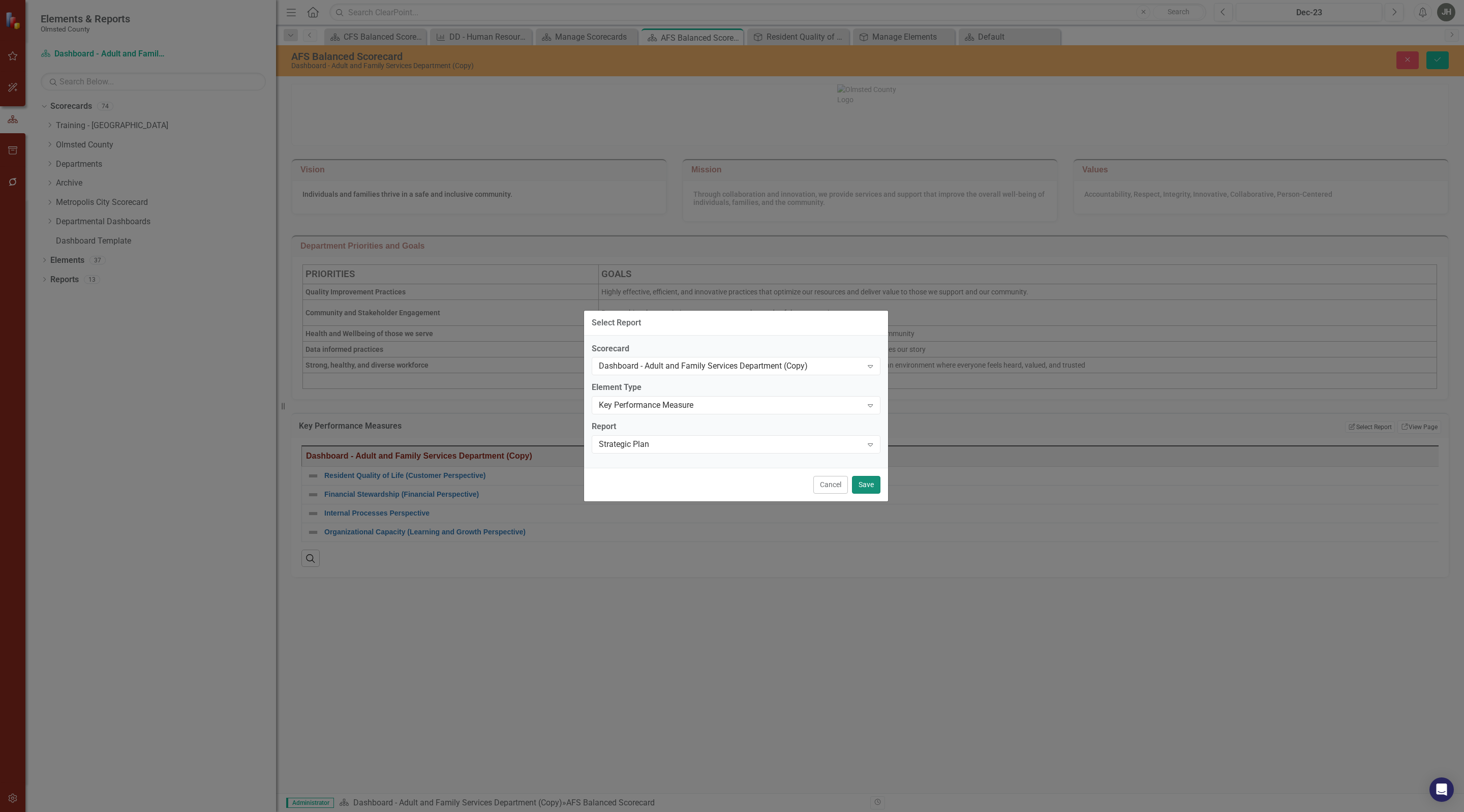
click at [866, 487] on button "Save" at bounding box center [866, 484] width 29 height 18
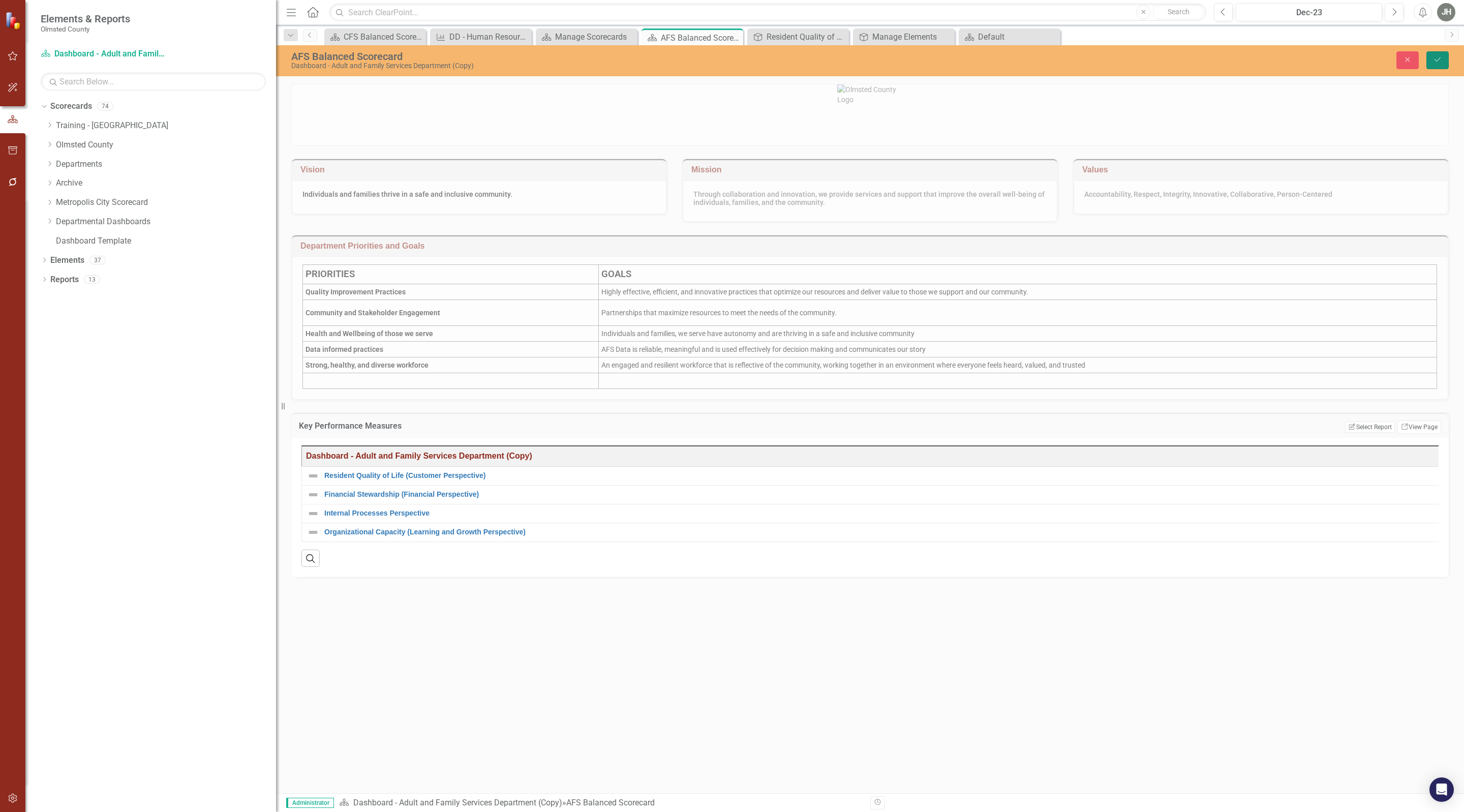
click at [1441, 58] on icon "Save" at bounding box center [1437, 59] width 9 height 7
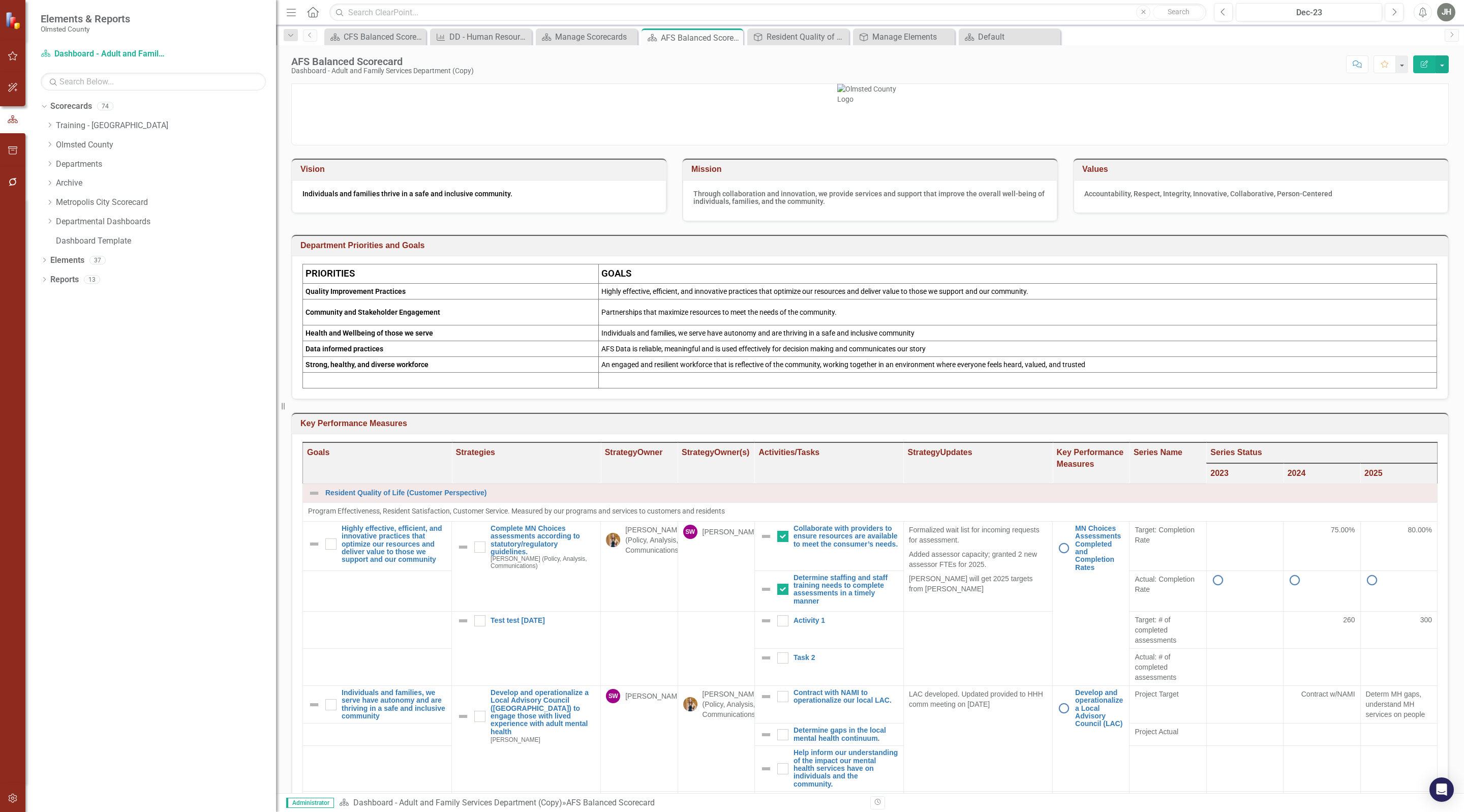
click at [1423, 64] on icon "button" at bounding box center [1424, 64] width 7 height 7
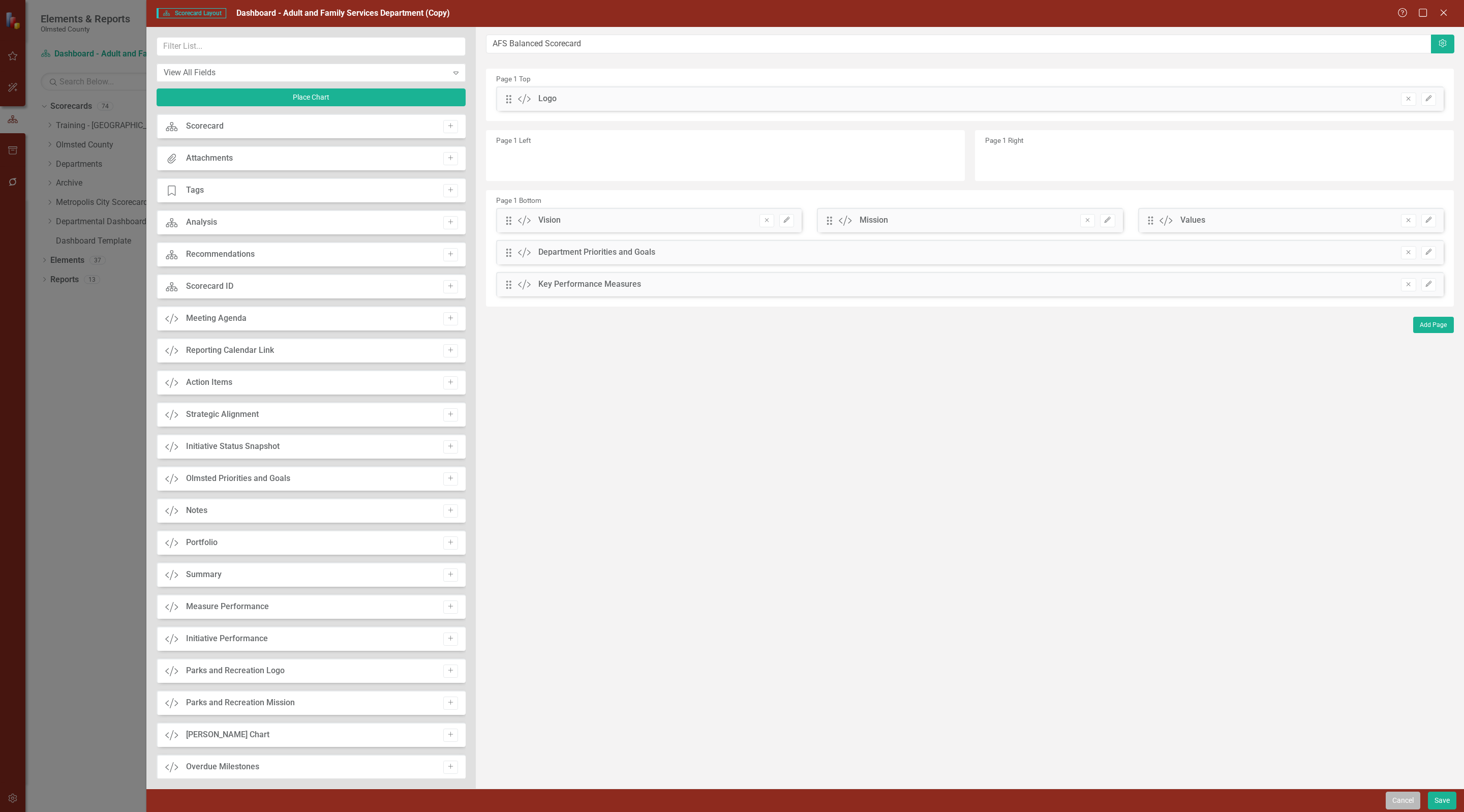
click at [1397, 795] on button "Cancel" at bounding box center [1403, 800] width 35 height 18
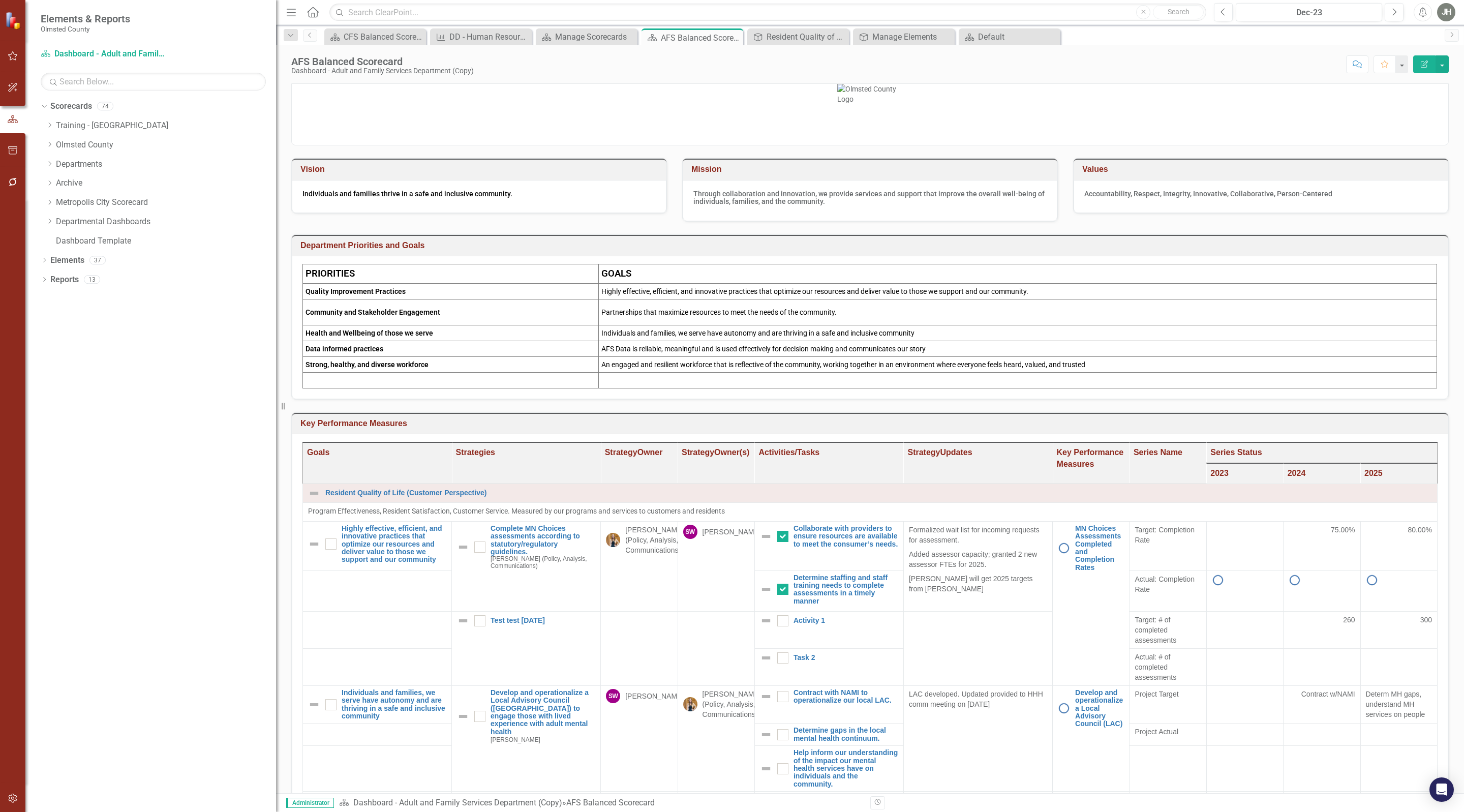
click at [1326, 428] on h3 "Key Performance Measures" at bounding box center [872, 423] width 1143 height 9
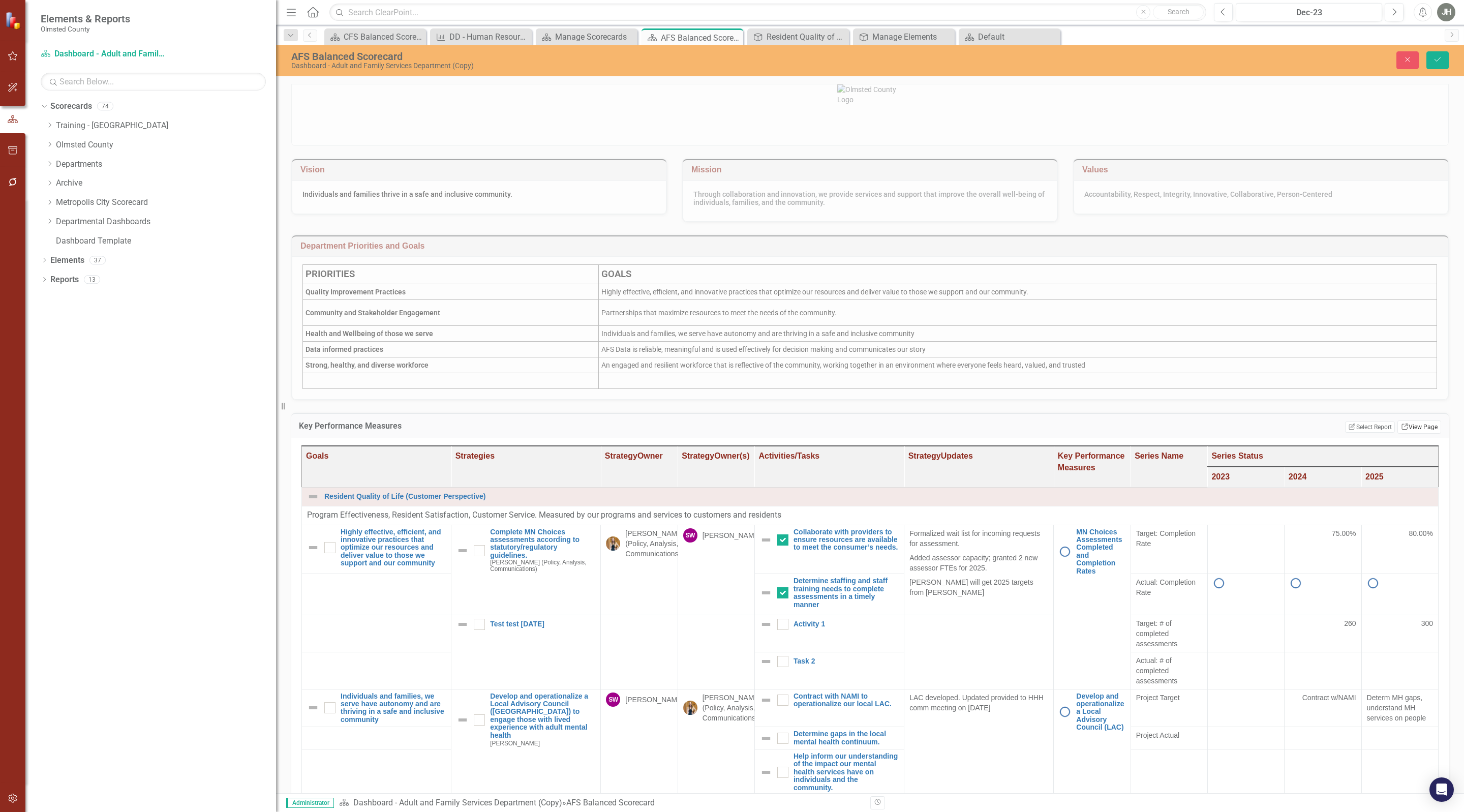
click at [1412, 434] on link "Link View Page" at bounding box center [1419, 428] width 44 height 14
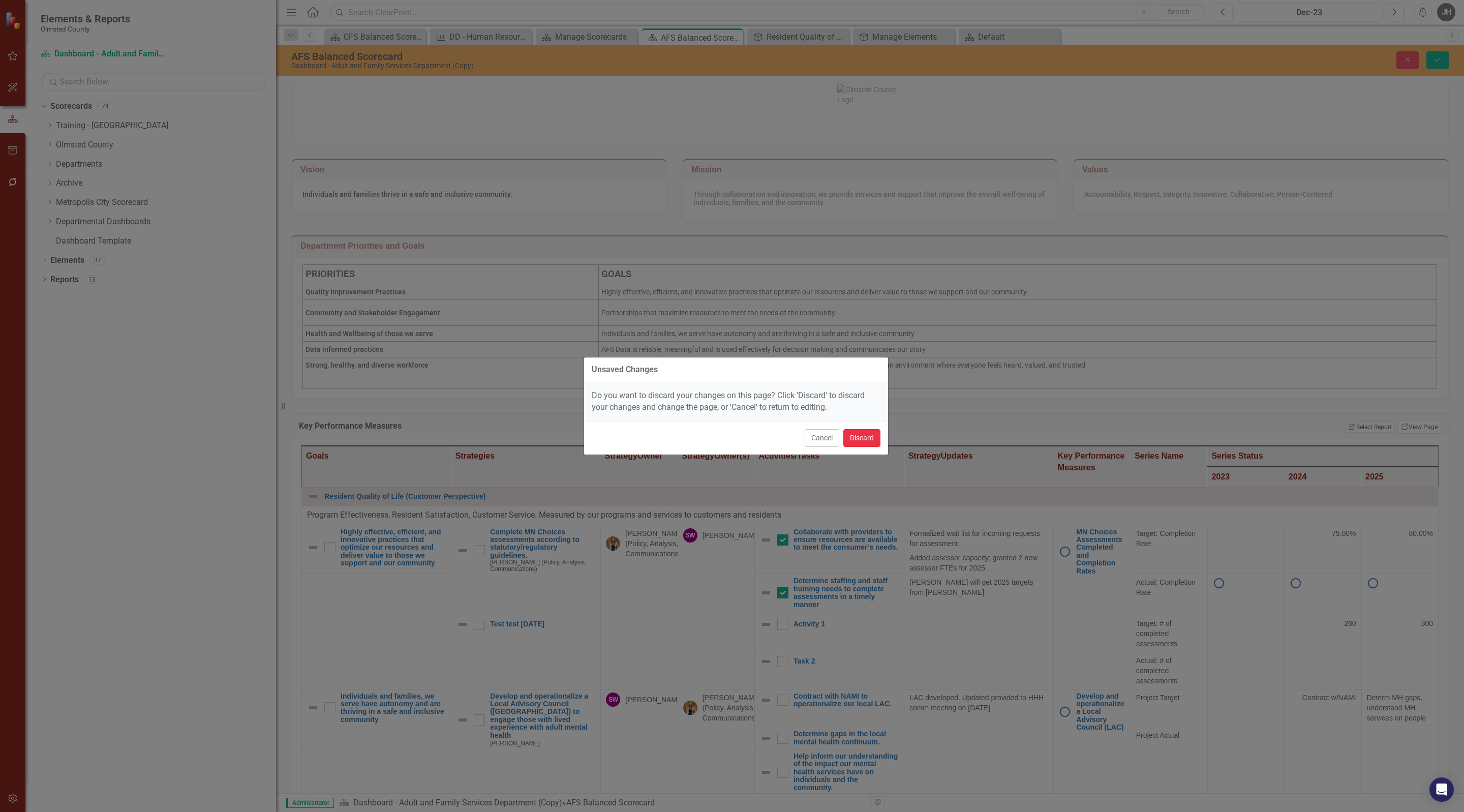
click at [860, 438] on button "Discard" at bounding box center [862, 438] width 37 height 18
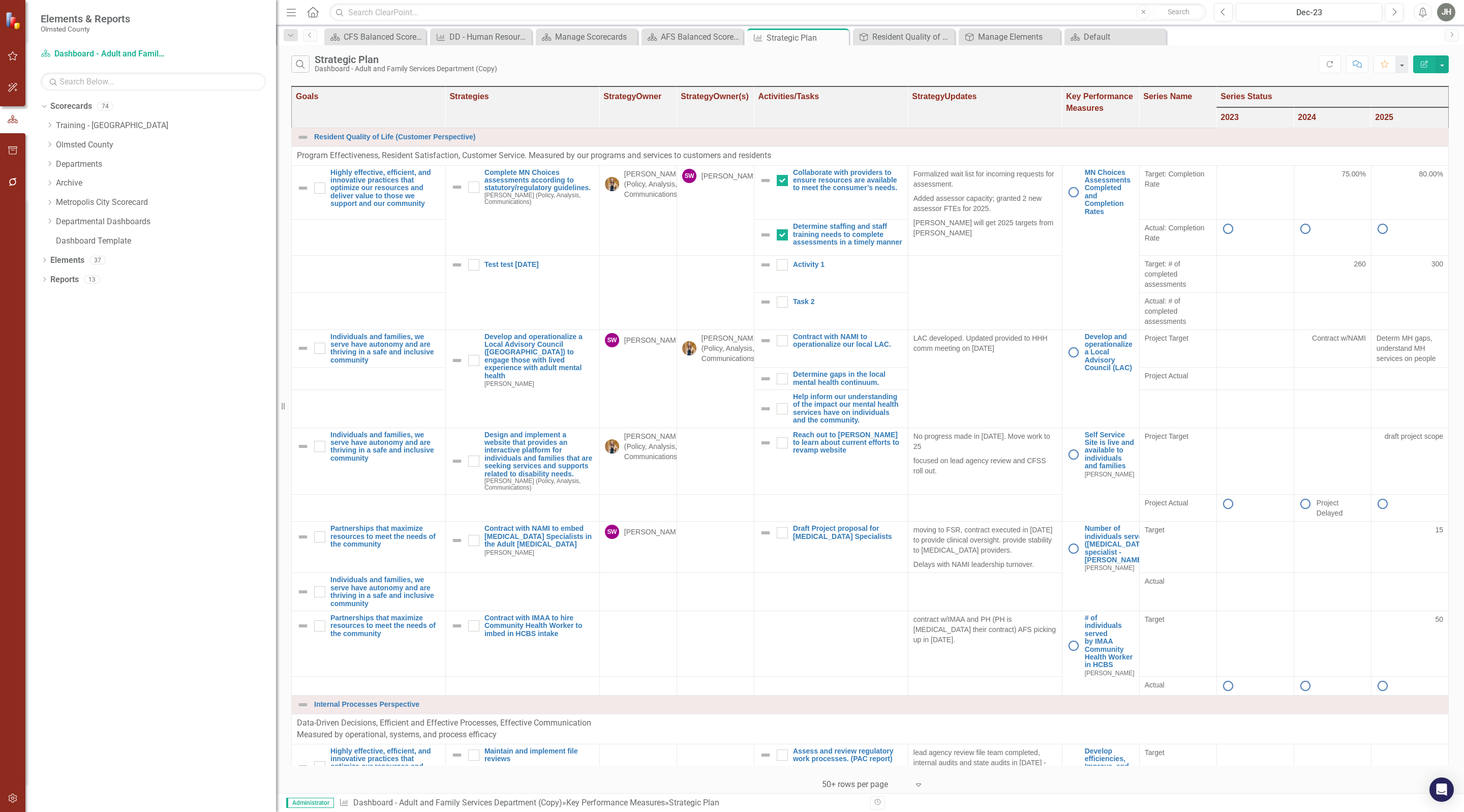
click at [1424, 63] on icon "Edit Report" at bounding box center [1424, 64] width 9 height 7
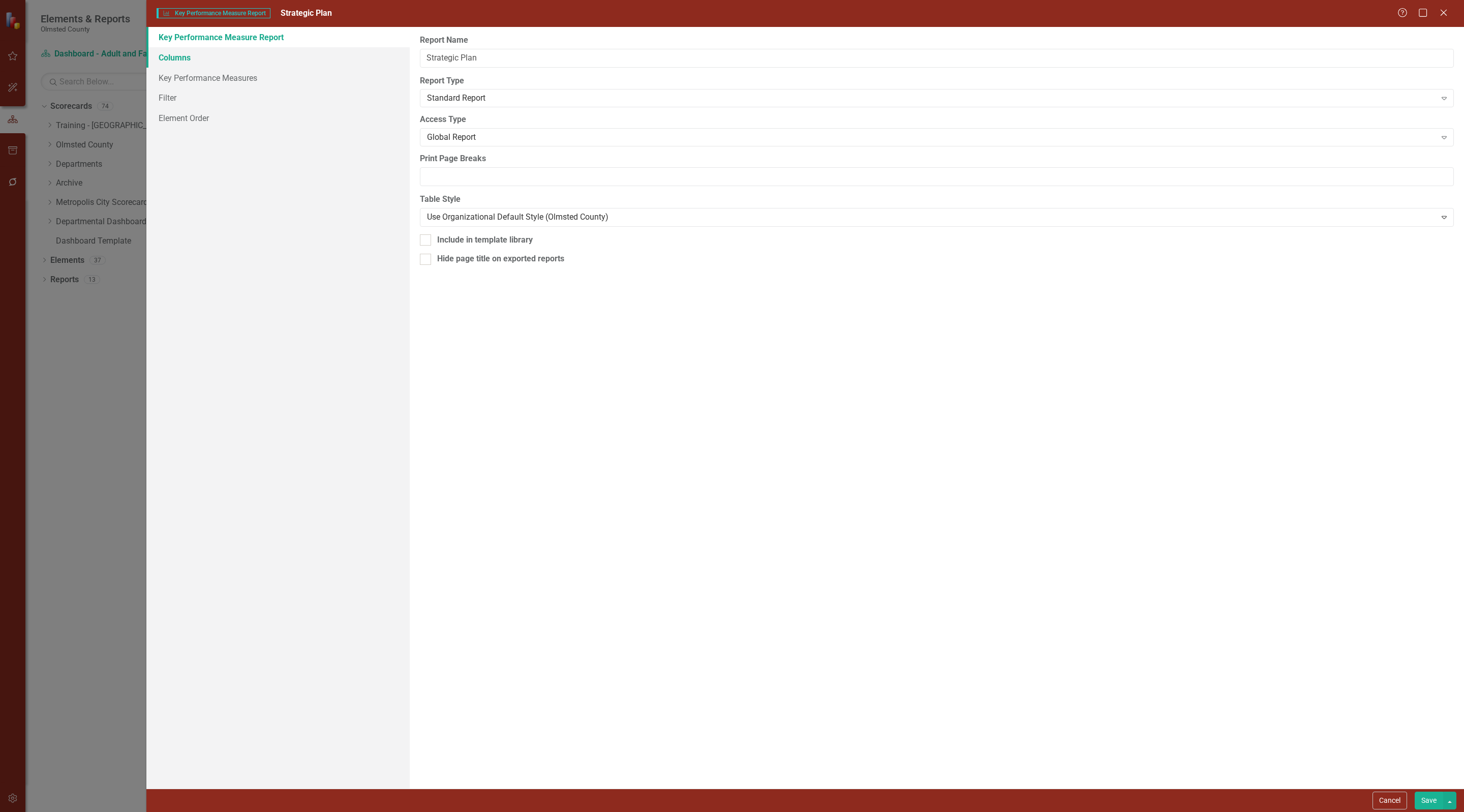
click at [171, 55] on link "Columns" at bounding box center [278, 58] width 263 height 20
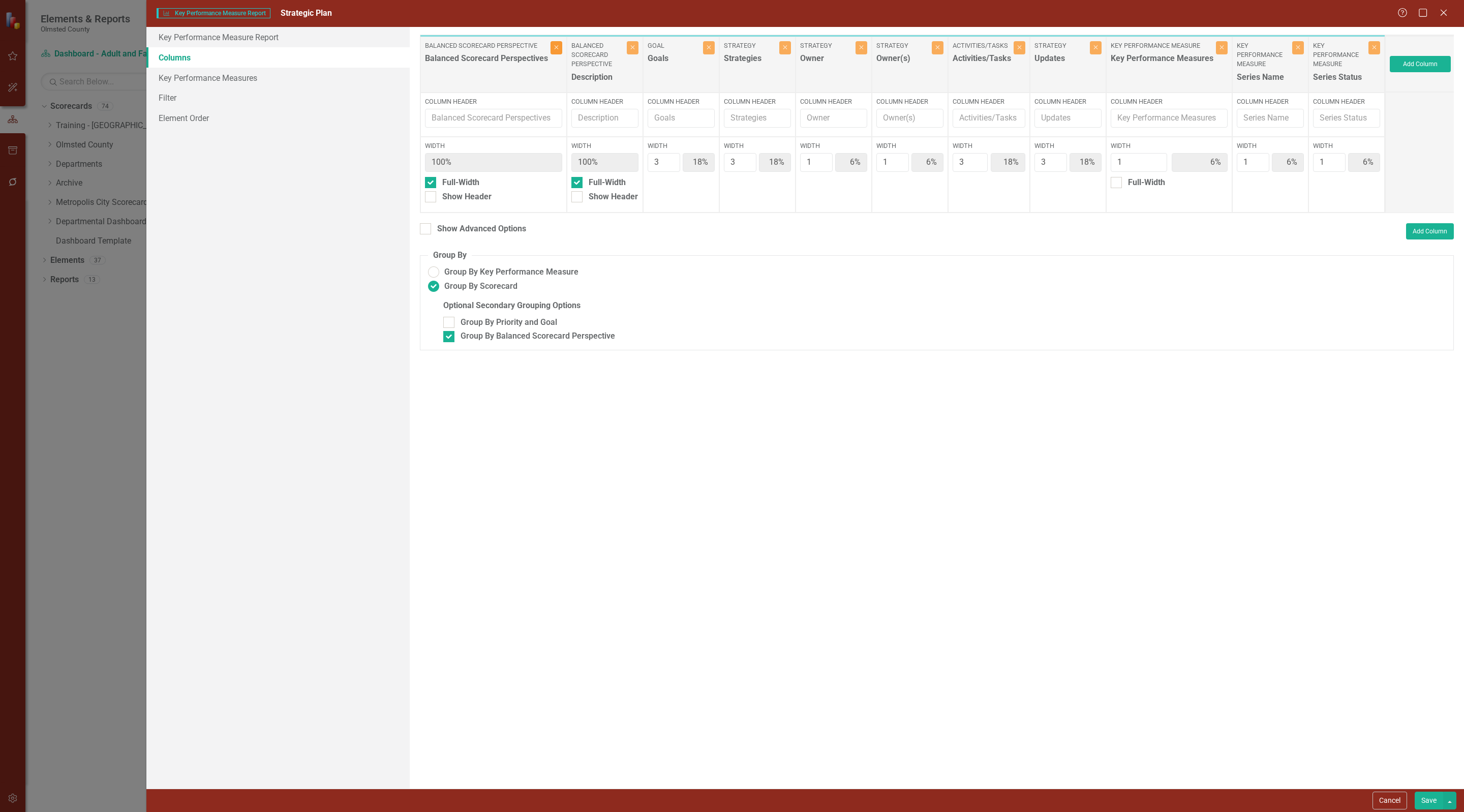
click at [556, 47] on icon "Close" at bounding box center [555, 47] width 4 height 6
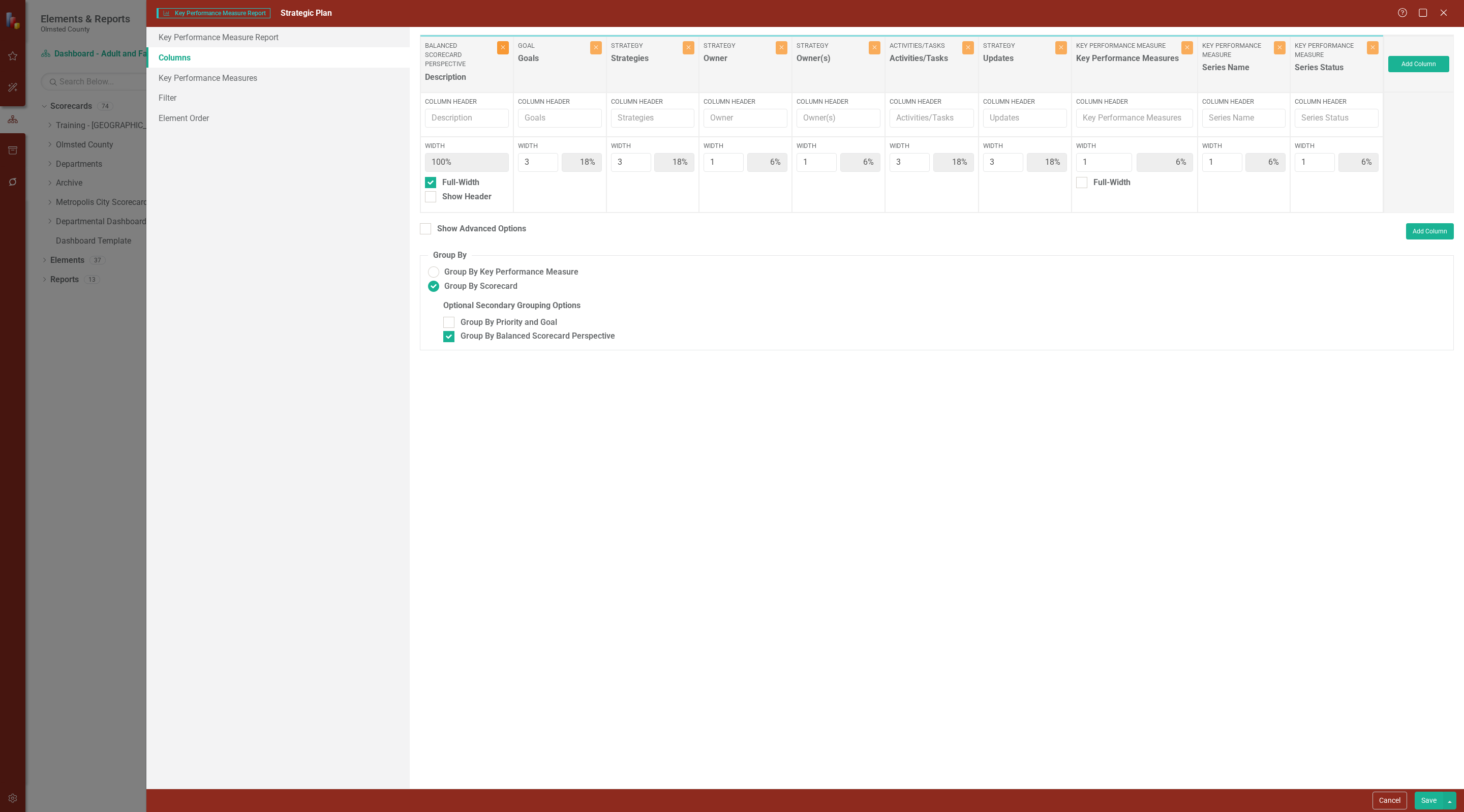
click at [500, 47] on icon "Close" at bounding box center [502, 47] width 4 height 6
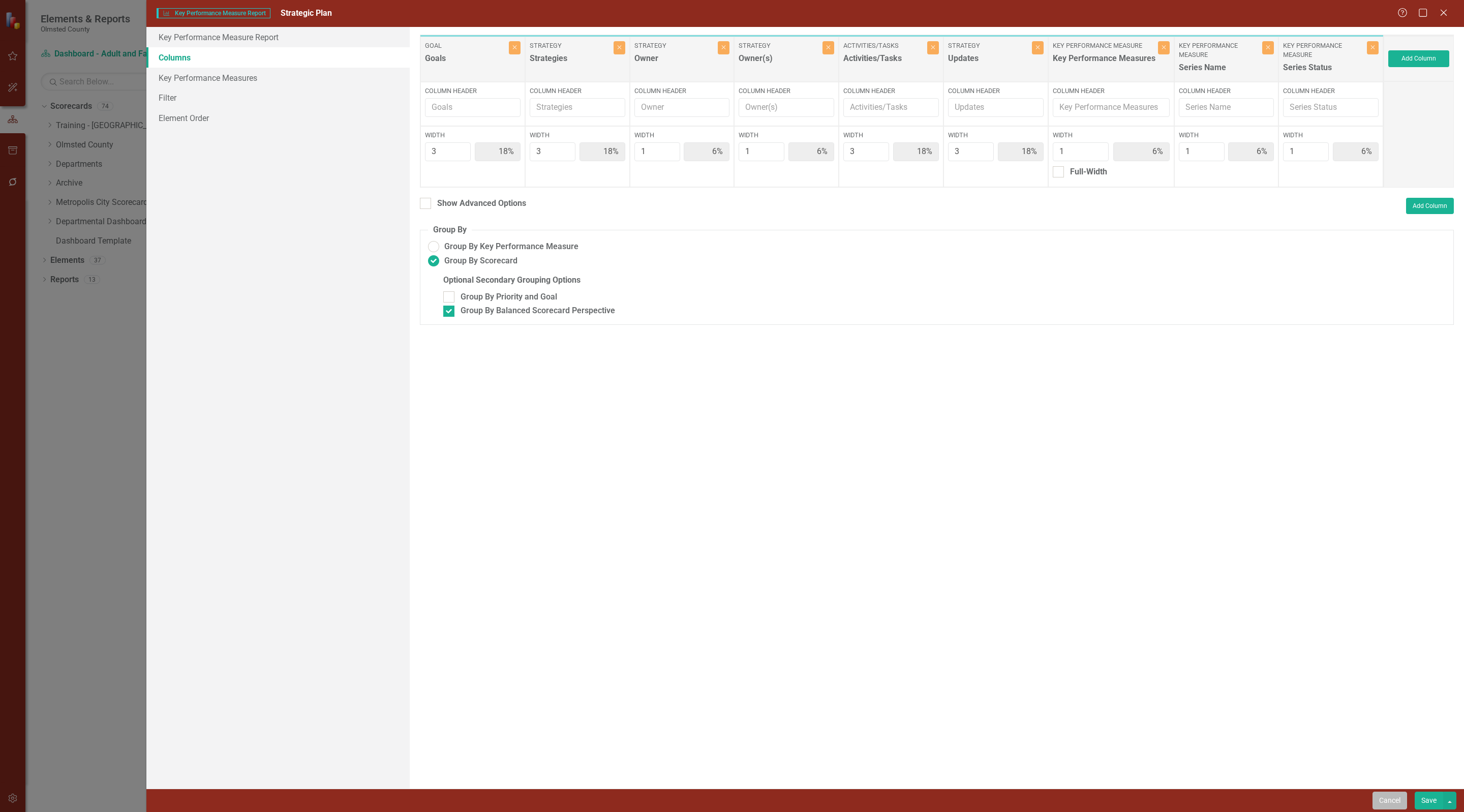
click at [1384, 801] on button "Cancel" at bounding box center [1389, 800] width 35 height 18
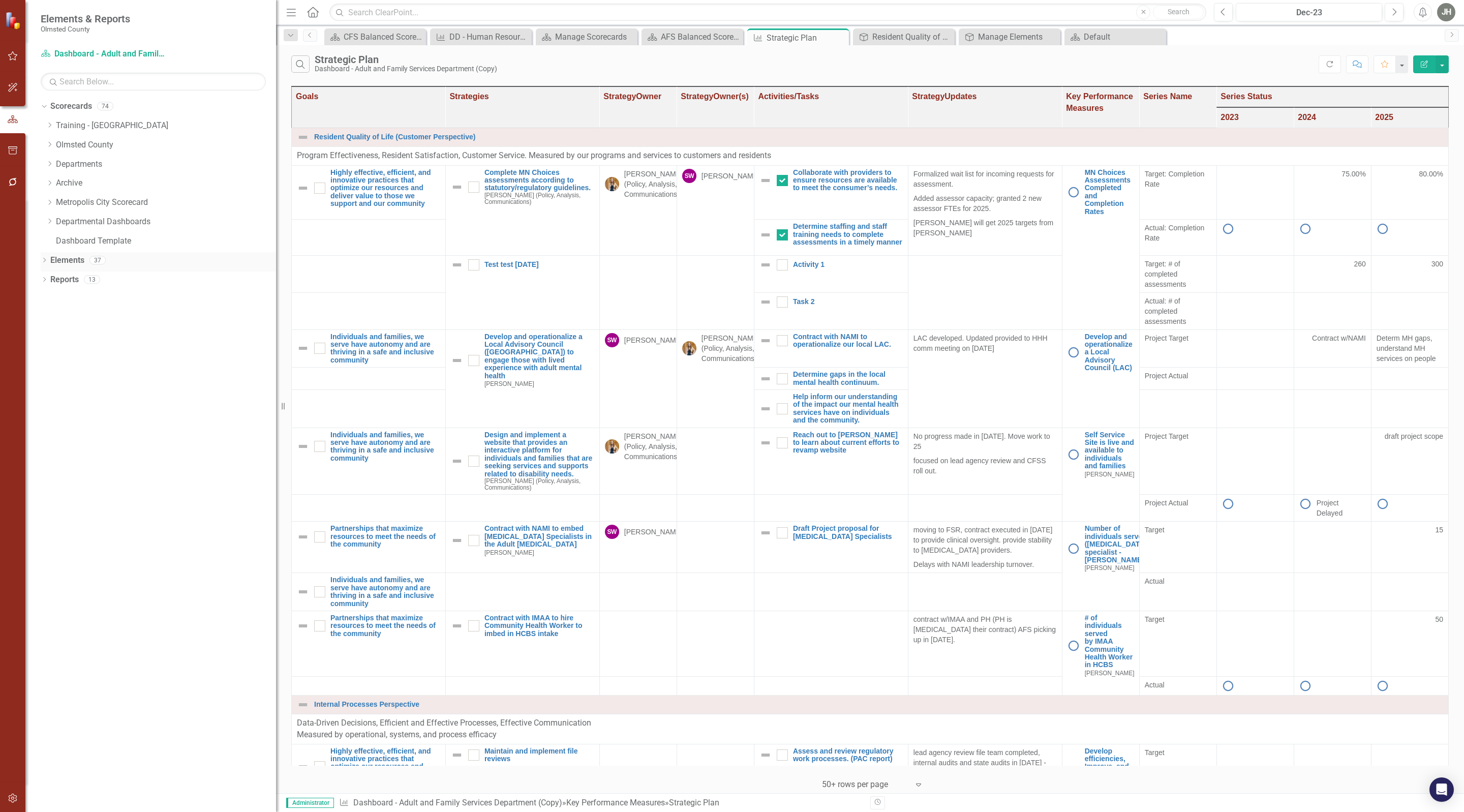
click at [58, 260] on link "Elements" at bounding box center [67, 261] width 34 height 12
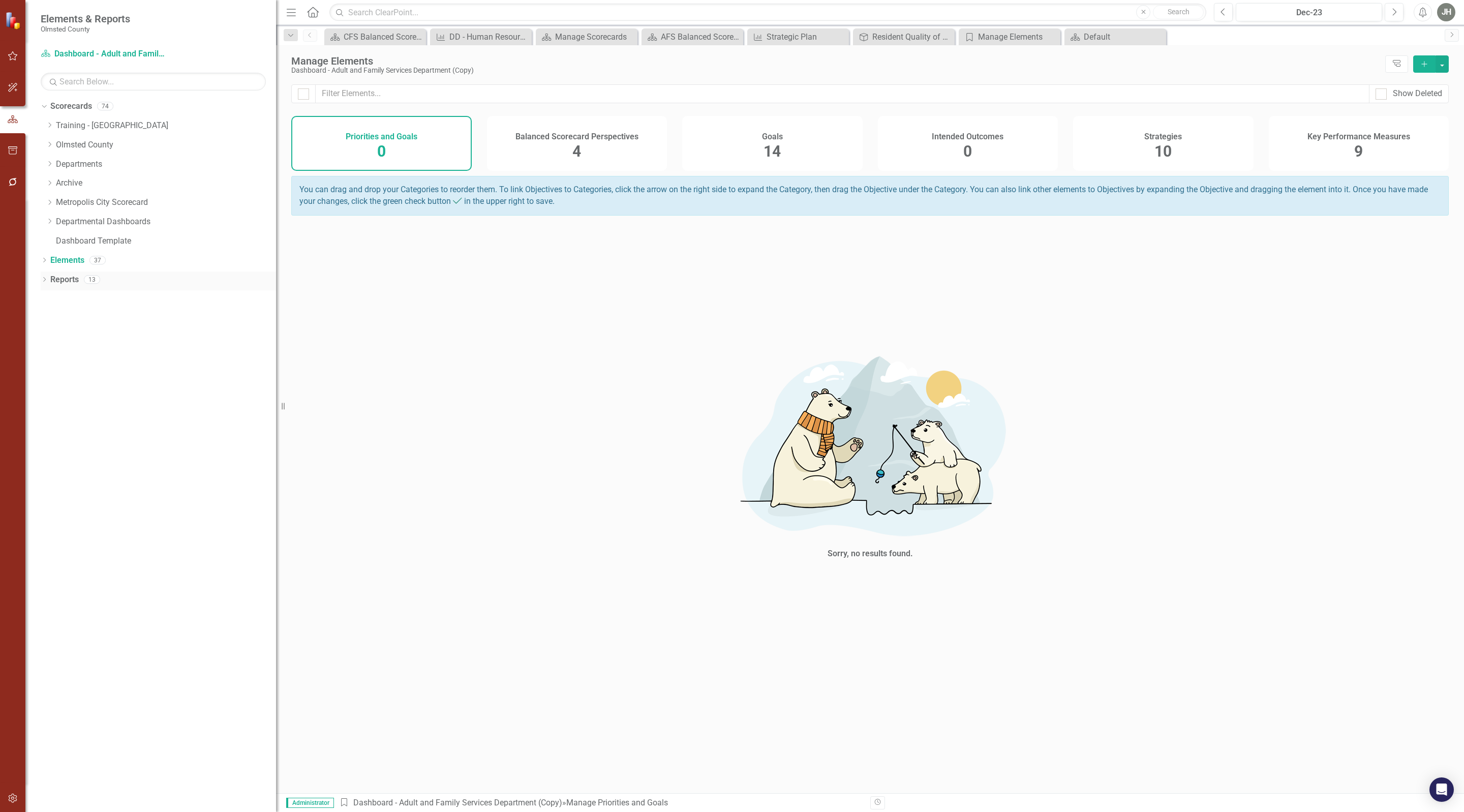
click at [63, 277] on link "Reports" at bounding box center [64, 280] width 29 height 12
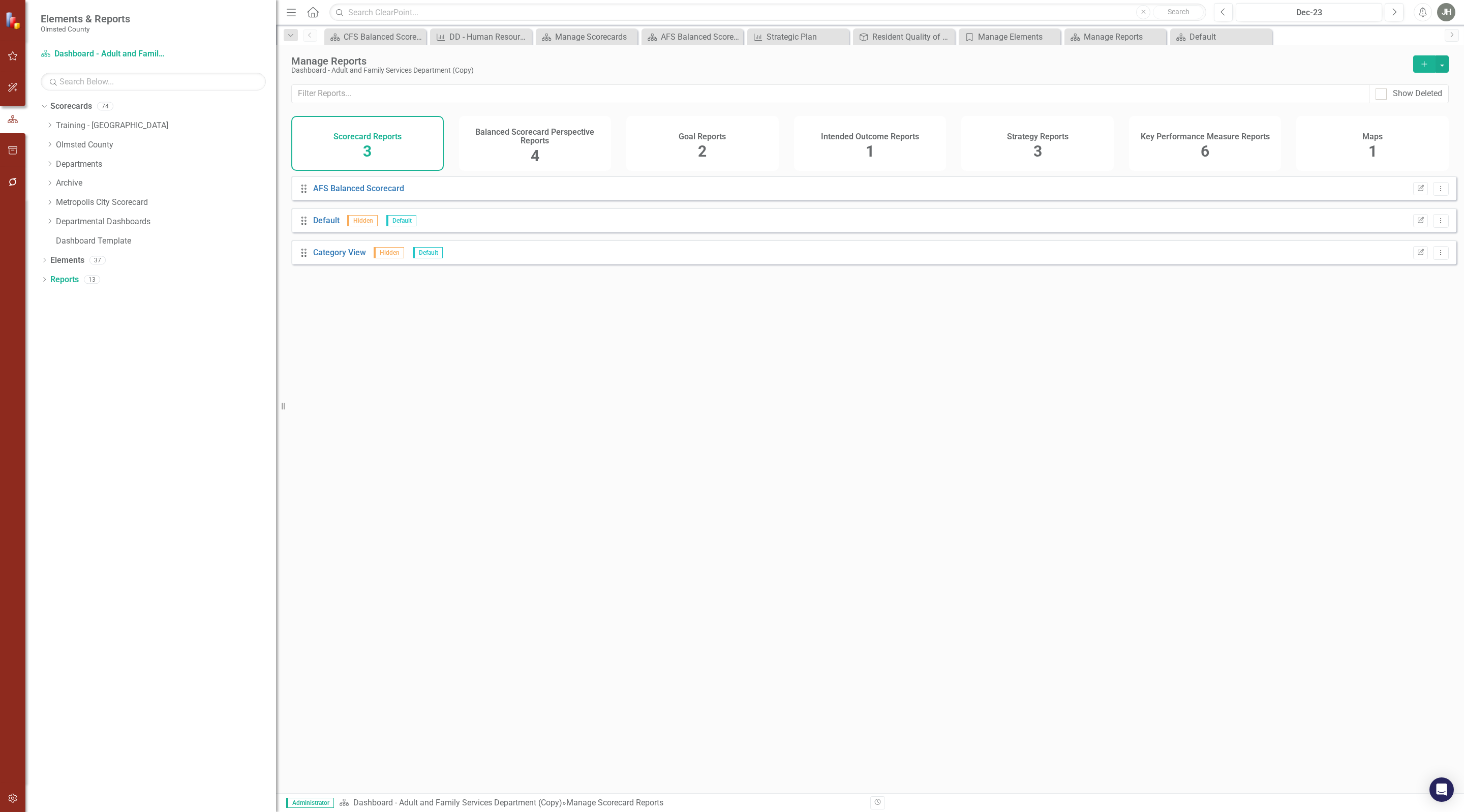
click at [1212, 141] on h4 "Key Performance Measure Reports" at bounding box center [1205, 136] width 129 height 9
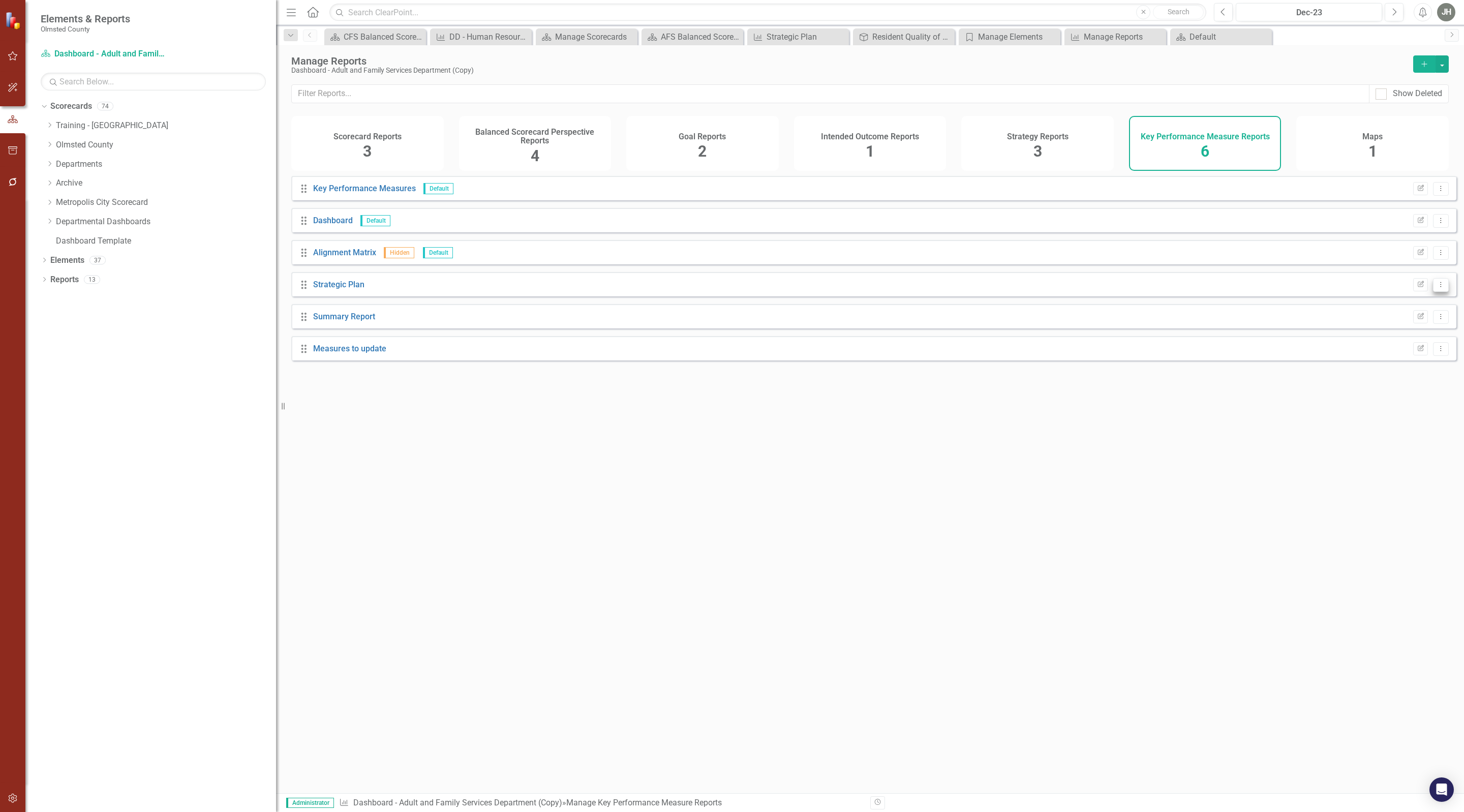
click at [1437, 288] on icon "Dropdown Menu" at bounding box center [1441, 284] width 8 height 7
click at [1427, 350] on link "Copy Duplicate Report" at bounding box center [1398, 351] width 84 height 19
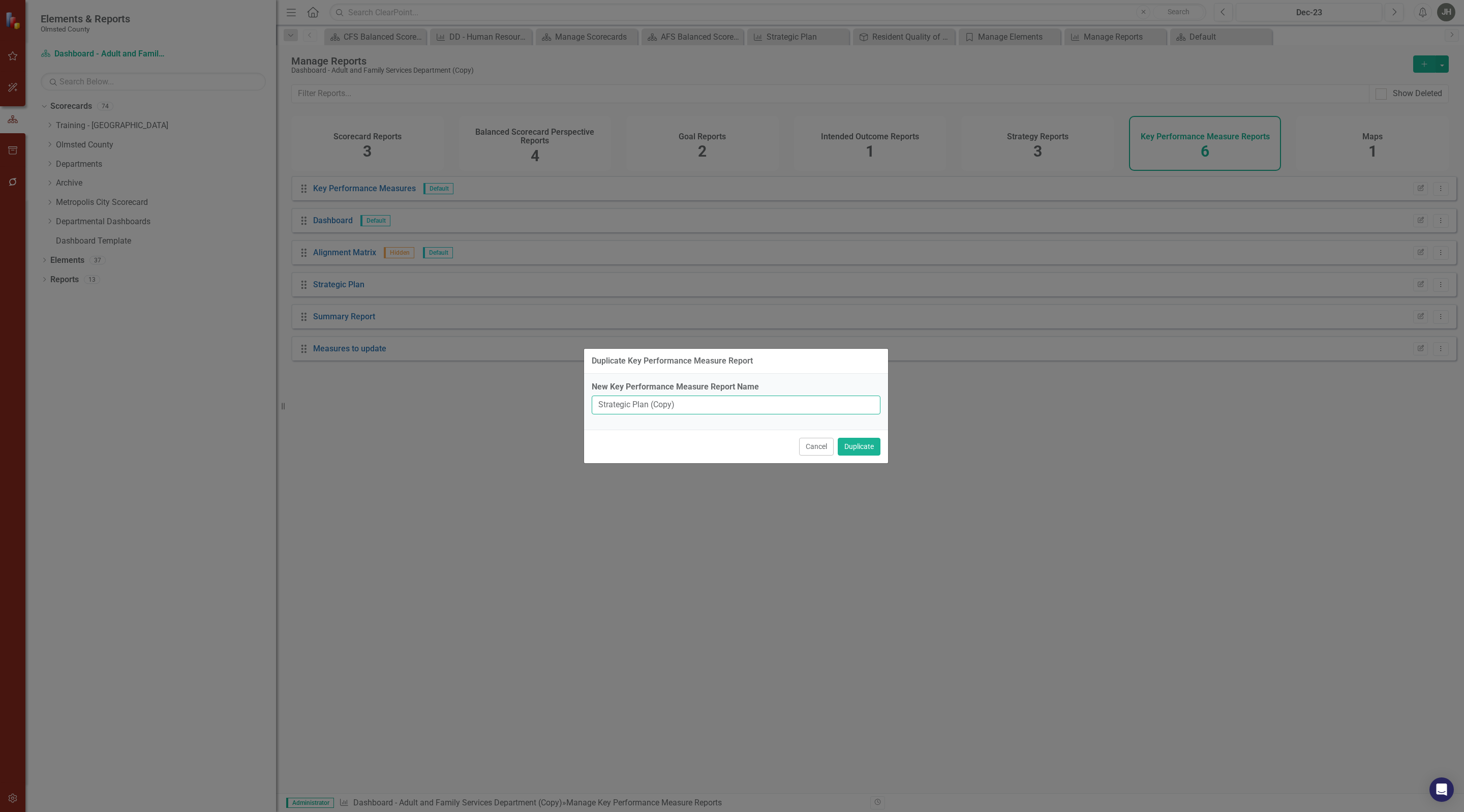
drag, startPoint x: 693, startPoint y: 401, endPoint x: 594, endPoint y: 400, distance: 99.0
click at [594, 400] on input "Strategic Plan (Copy)" at bounding box center [736, 405] width 289 height 19
type input "D"
type input "K"
type input "Dashboard report"
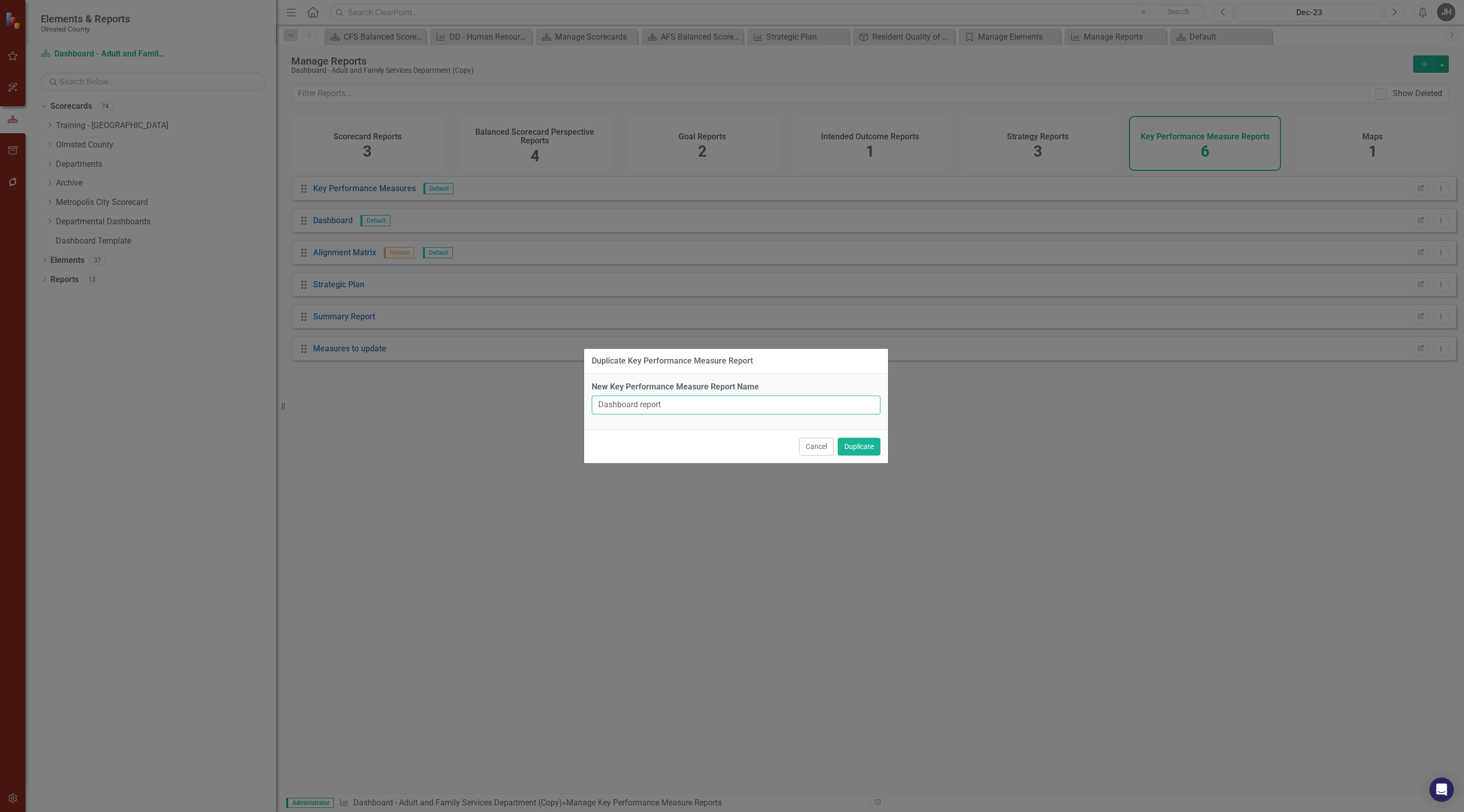
click at [837, 438] on button "Duplicate" at bounding box center [859, 446] width 42 height 18
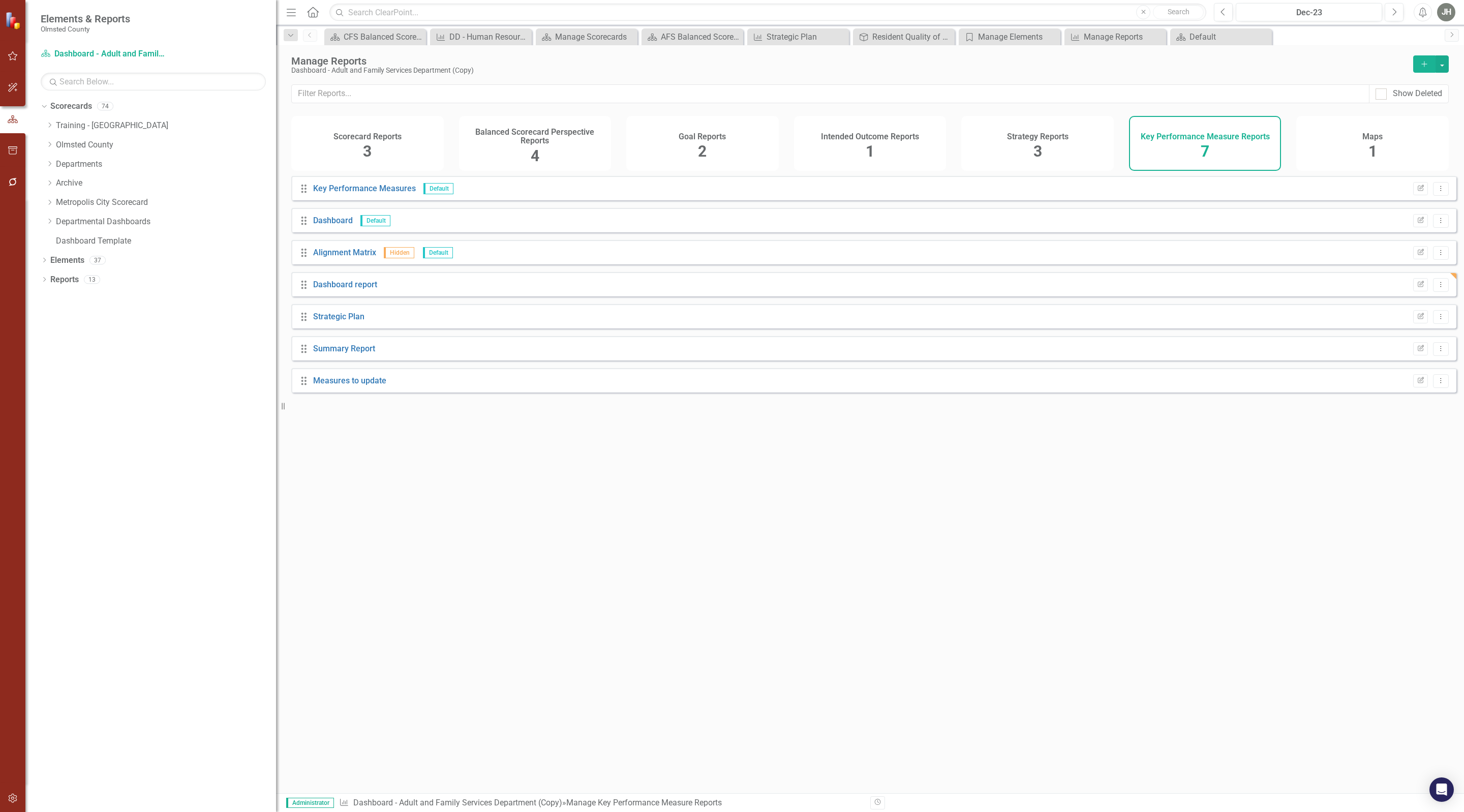
click at [364, 288] on div "Dashboard report" at bounding box center [345, 285] width 64 height 12
click at [363, 290] on link "Dashboard report" at bounding box center [345, 284] width 64 height 9
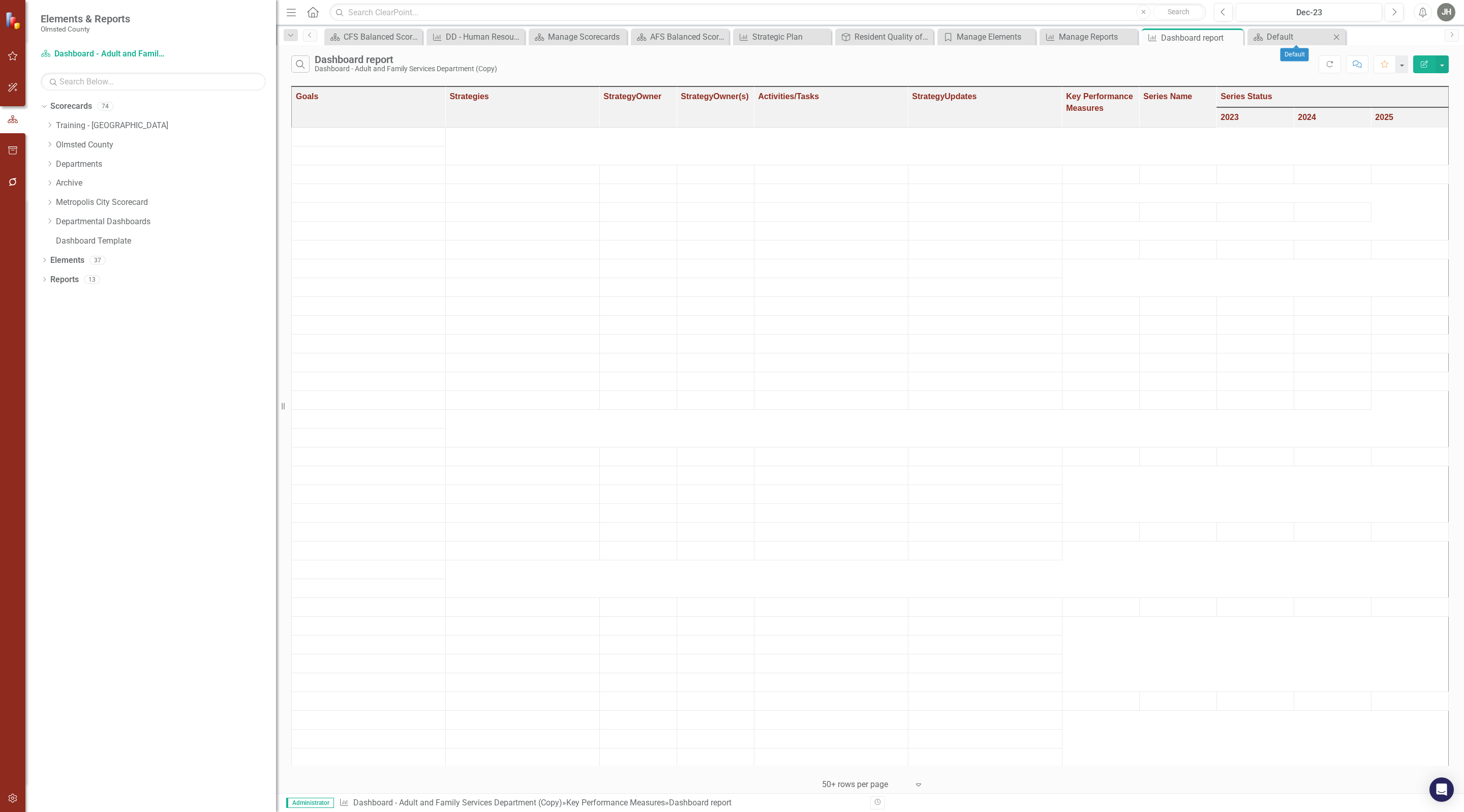
click at [1340, 36] on icon "Close" at bounding box center [1336, 37] width 10 height 8
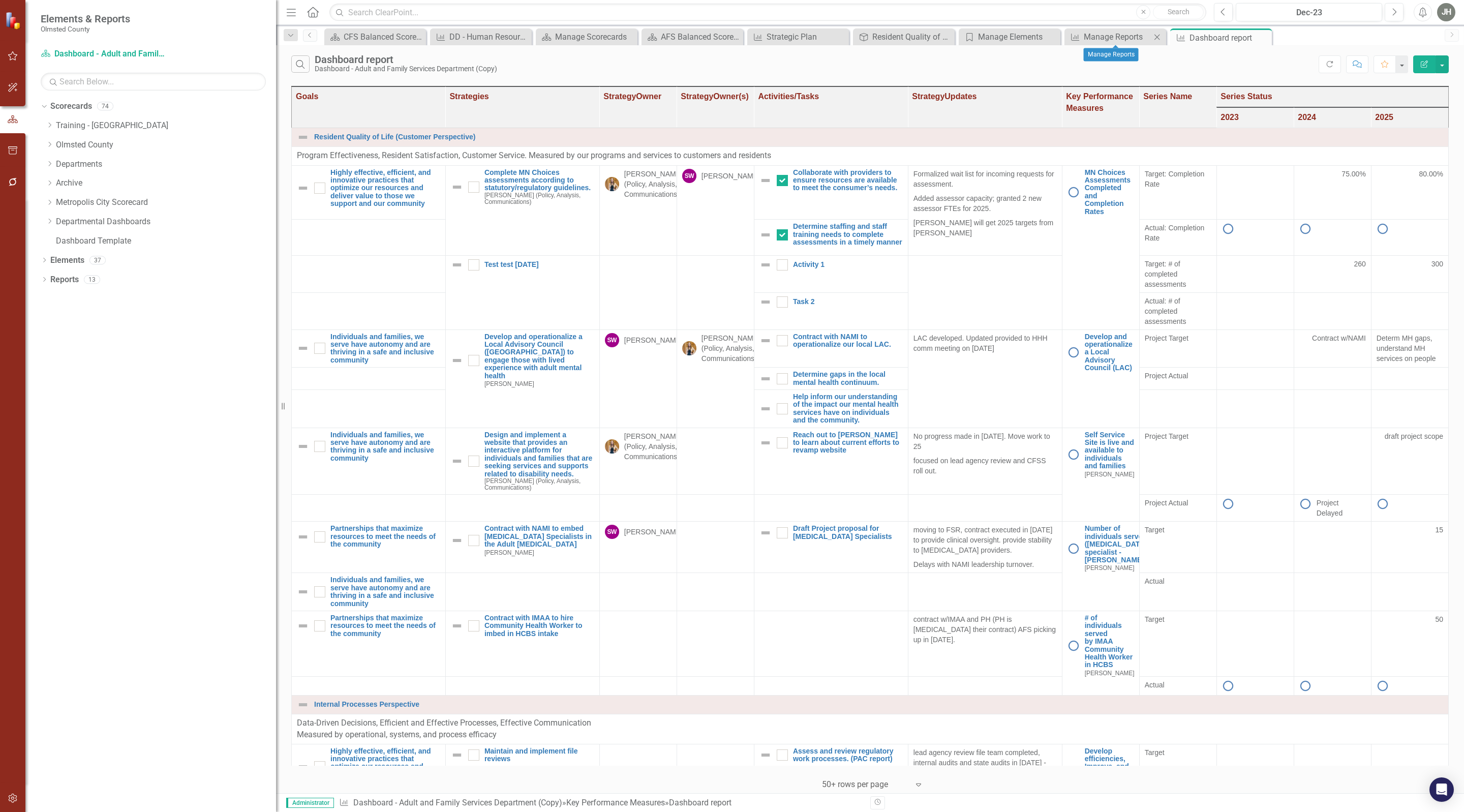
click at [1158, 34] on icon "Close" at bounding box center [1157, 37] width 10 height 8
click at [1054, 34] on icon "Close" at bounding box center [1052, 37] width 10 height 8
click at [947, 35] on icon "Close" at bounding box center [946, 37] width 10 height 8
click at [839, 34] on icon "Close" at bounding box center [840, 37] width 10 height 8
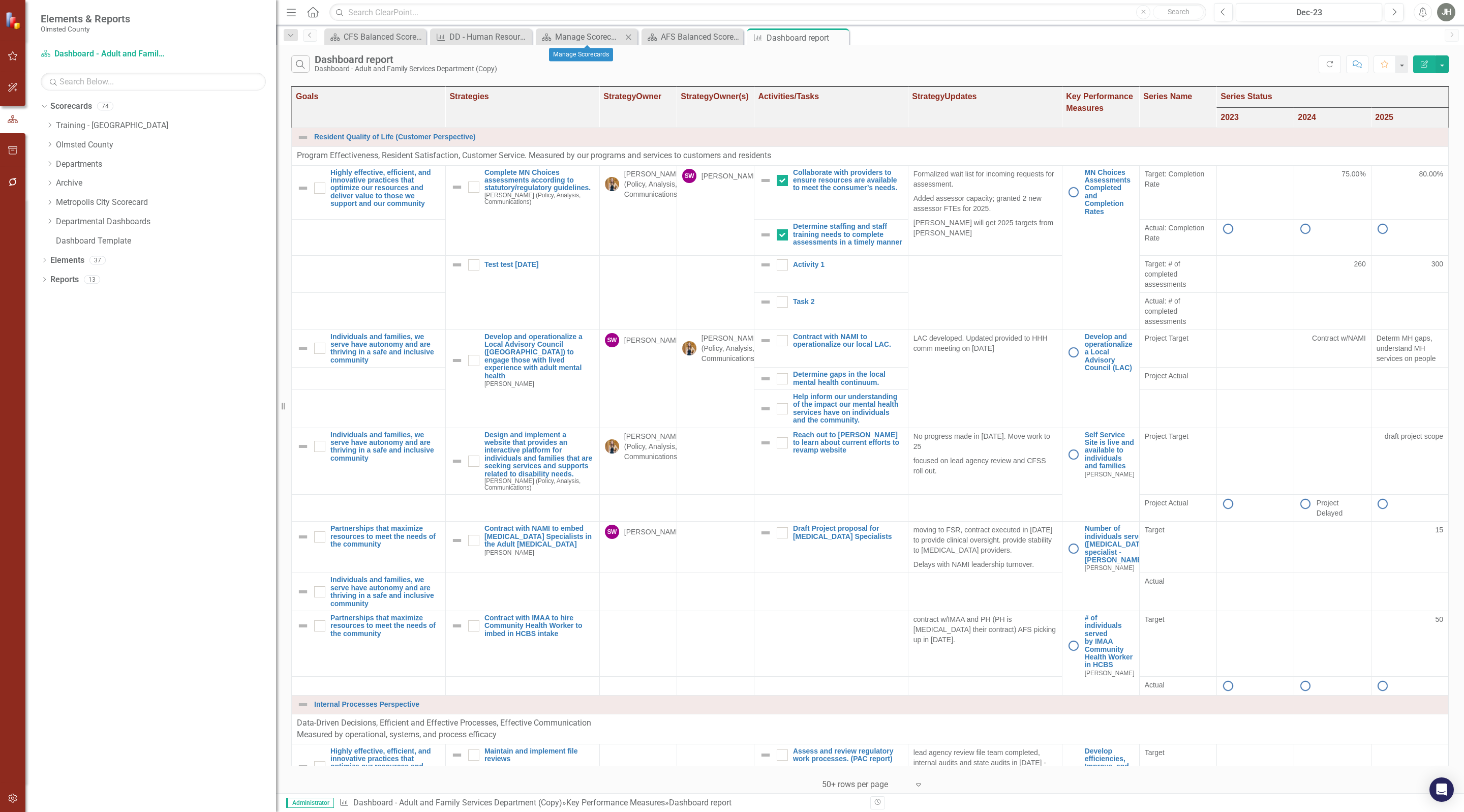
click at [632, 35] on icon "Close" at bounding box center [628, 37] width 10 height 8
click at [529, 36] on div "Close" at bounding box center [522, 36] width 13 height 13
click at [417, 34] on icon "Close" at bounding box center [417, 37] width 10 height 8
click at [381, 36] on div "AFS Balanced Scorecard" at bounding box center [377, 36] width 67 height 13
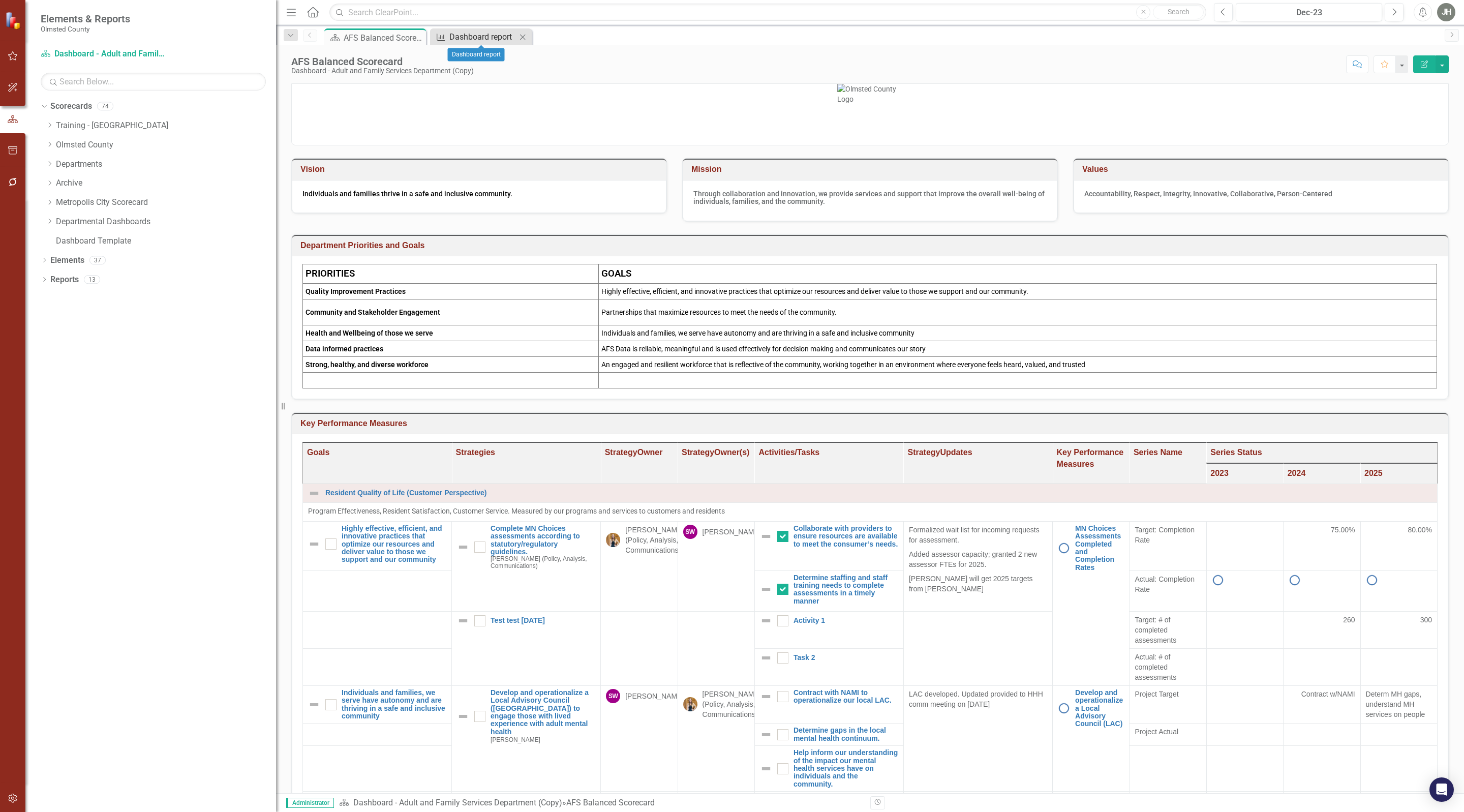
click at [477, 37] on div "Dashboard report" at bounding box center [483, 36] width 67 height 13
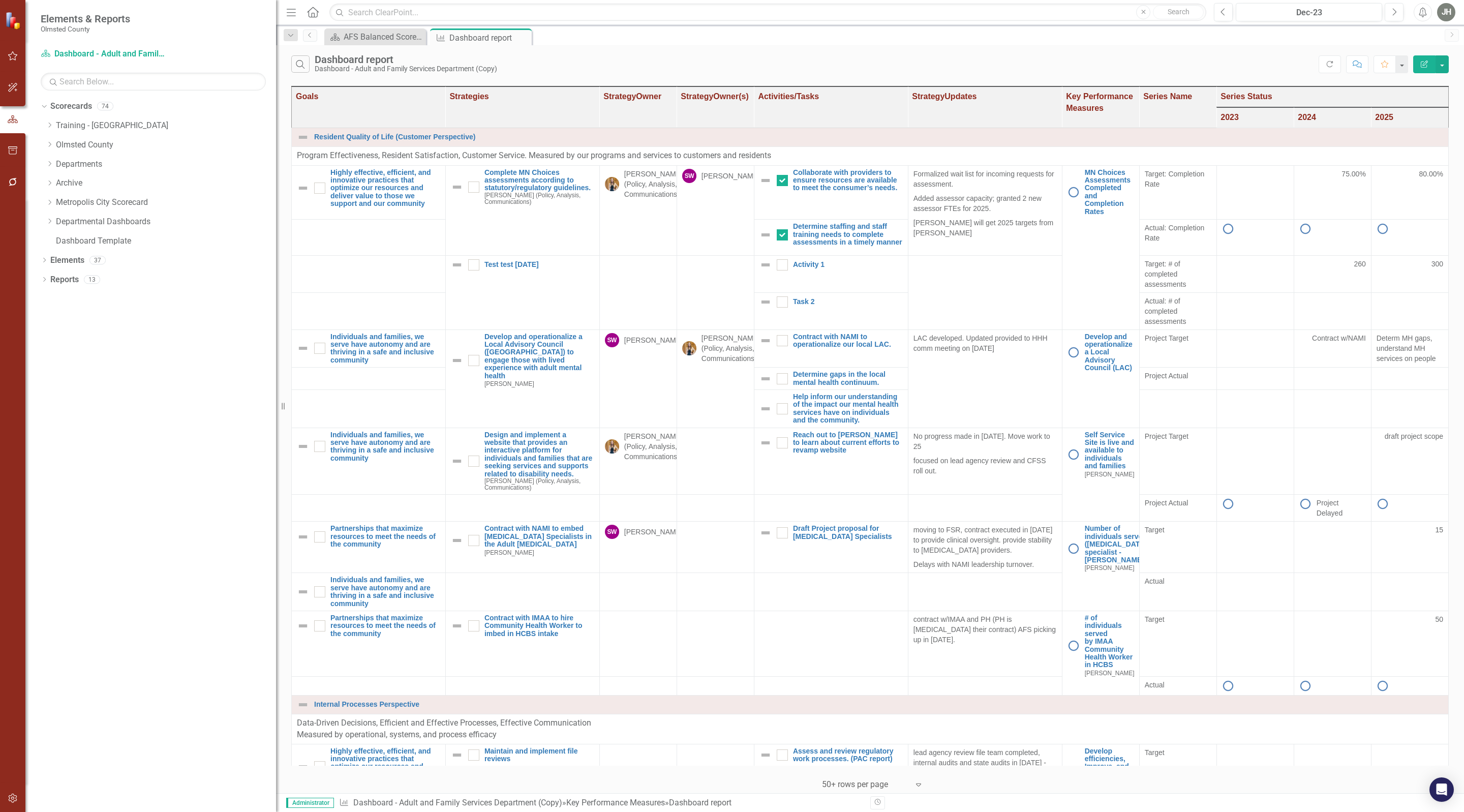
click at [1423, 59] on button "Edit Report" at bounding box center [1424, 64] width 22 height 18
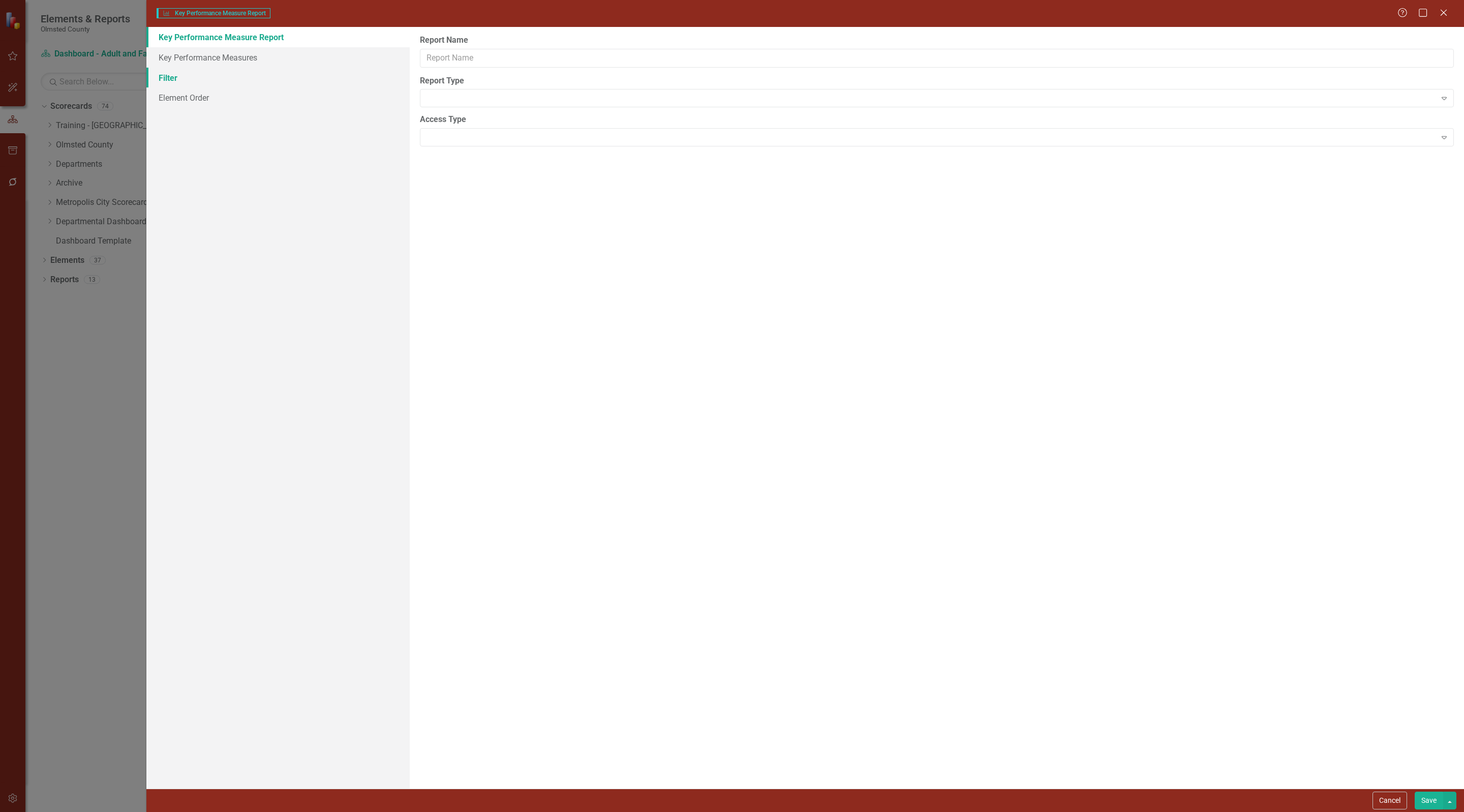
type input "Dashboard report"
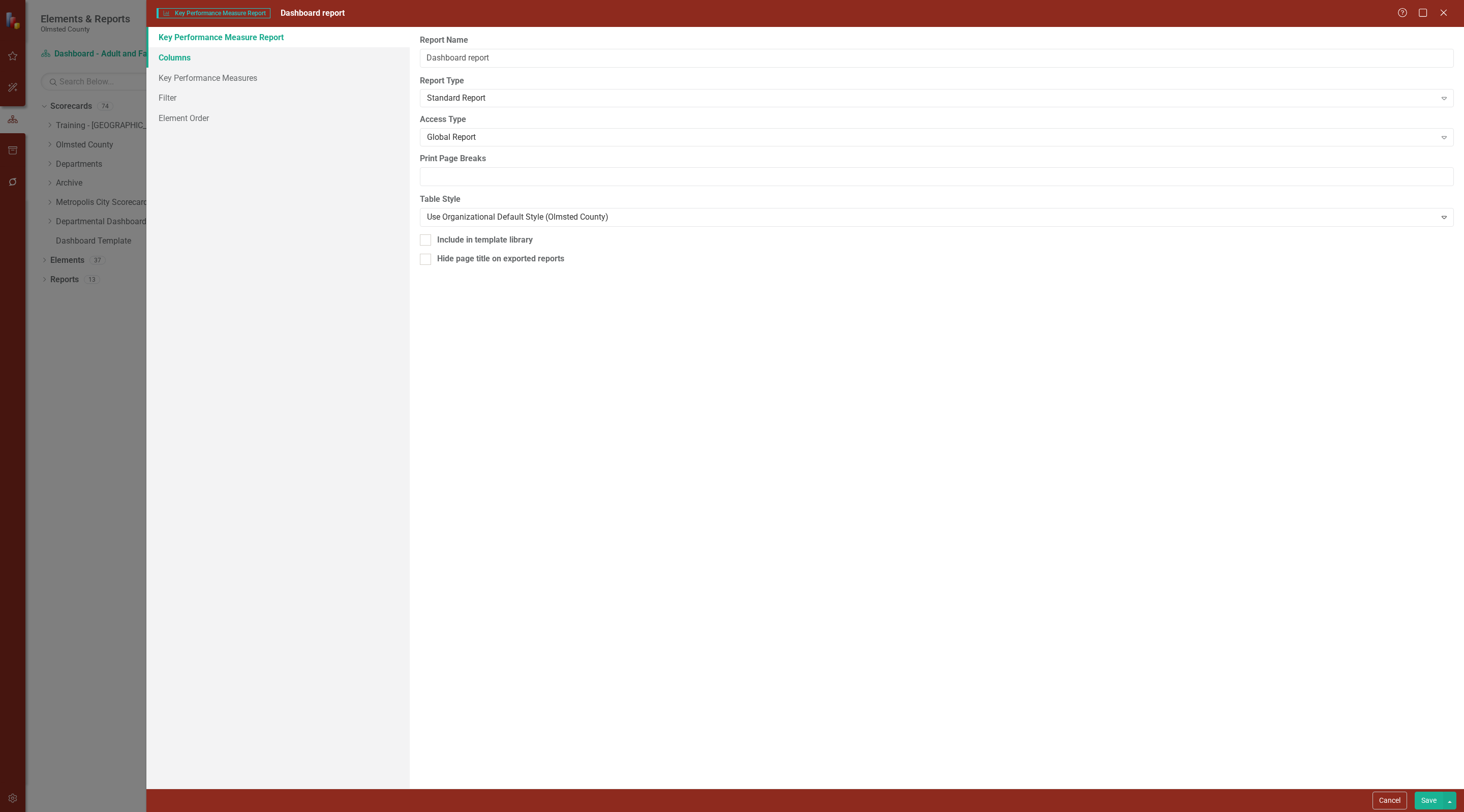
click at [182, 57] on link "Columns" at bounding box center [278, 58] width 263 height 20
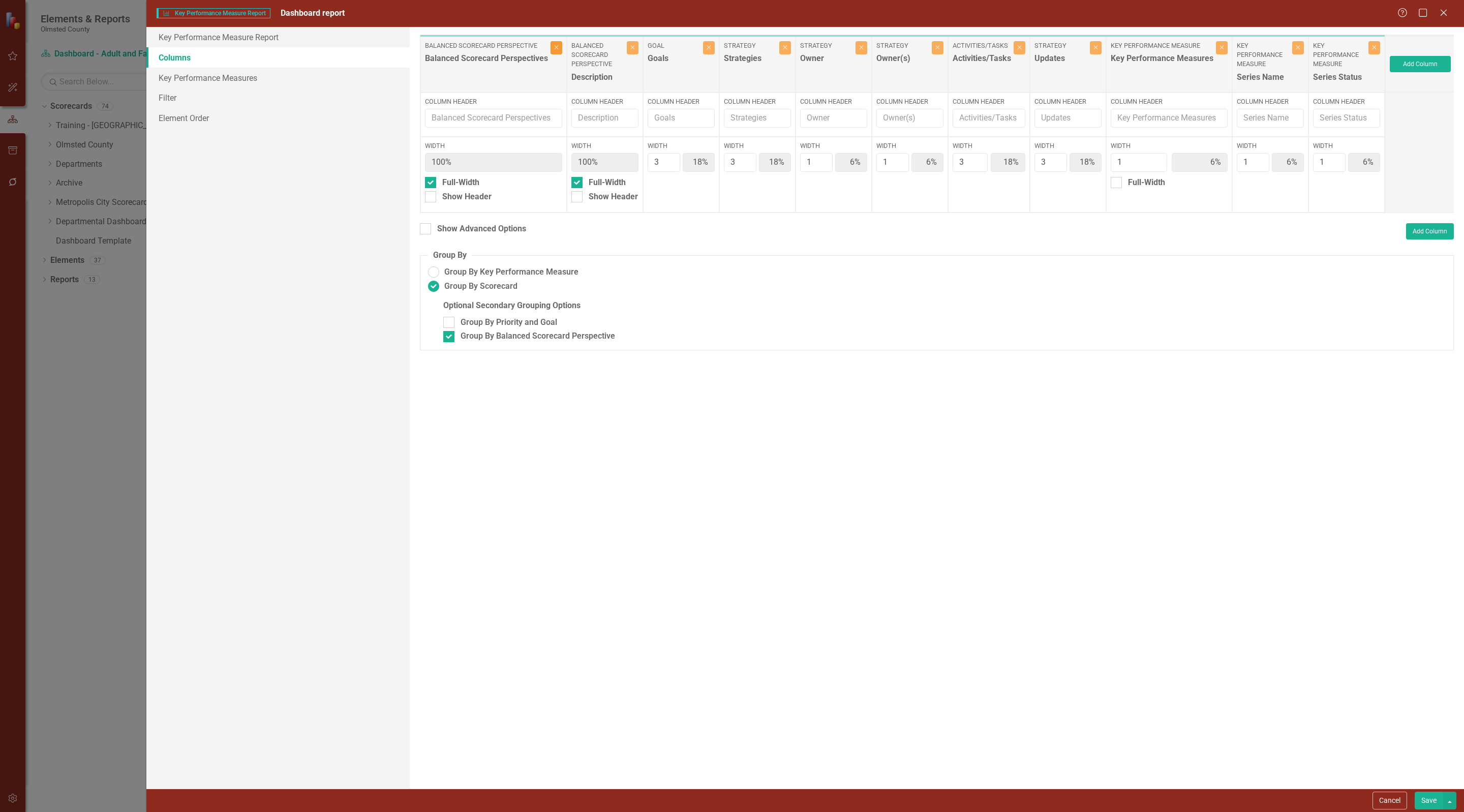
click at [559, 47] on icon "Close" at bounding box center [555, 47] width 4 height 6
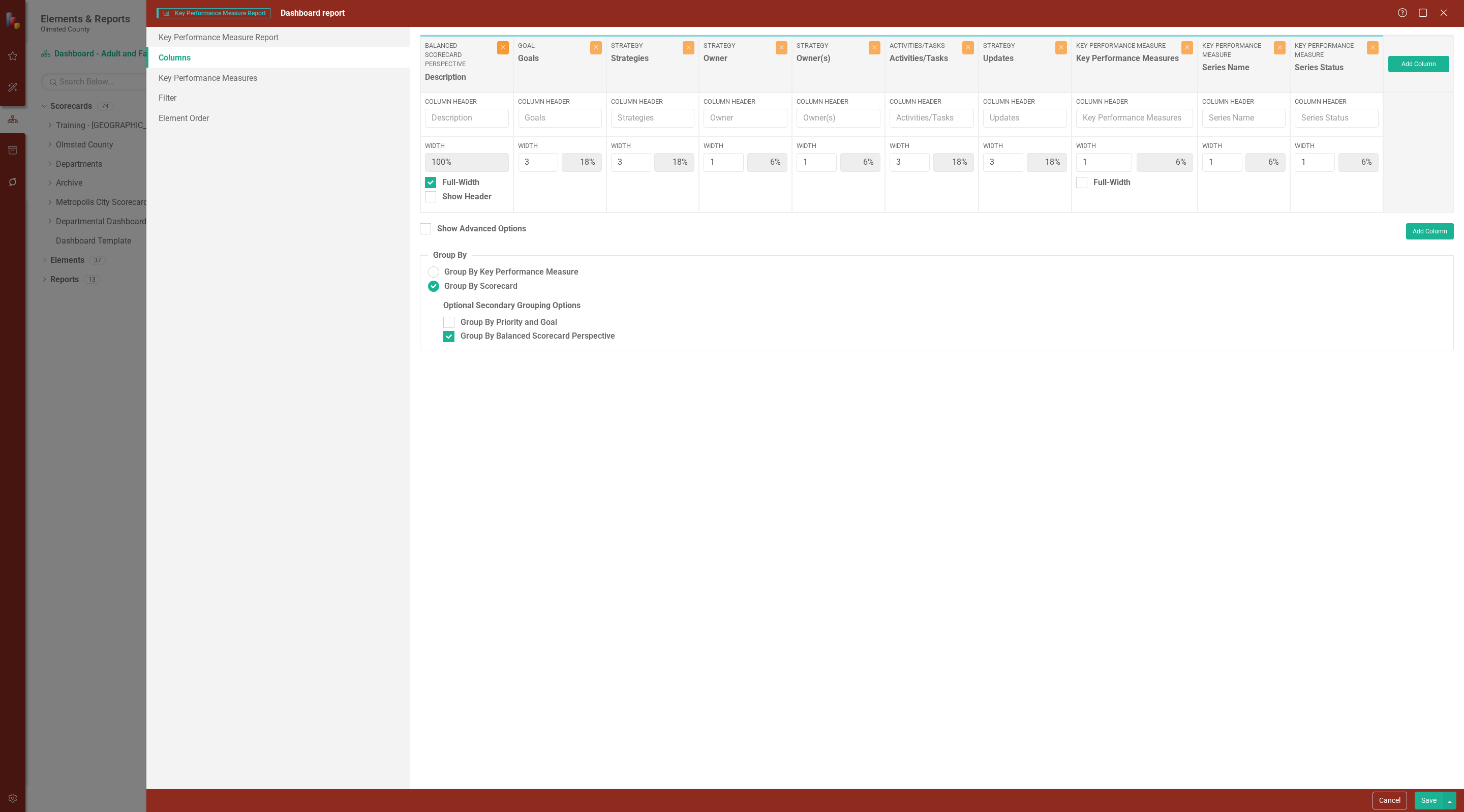
click at [500, 47] on icon "Close" at bounding box center [502, 47] width 4 height 6
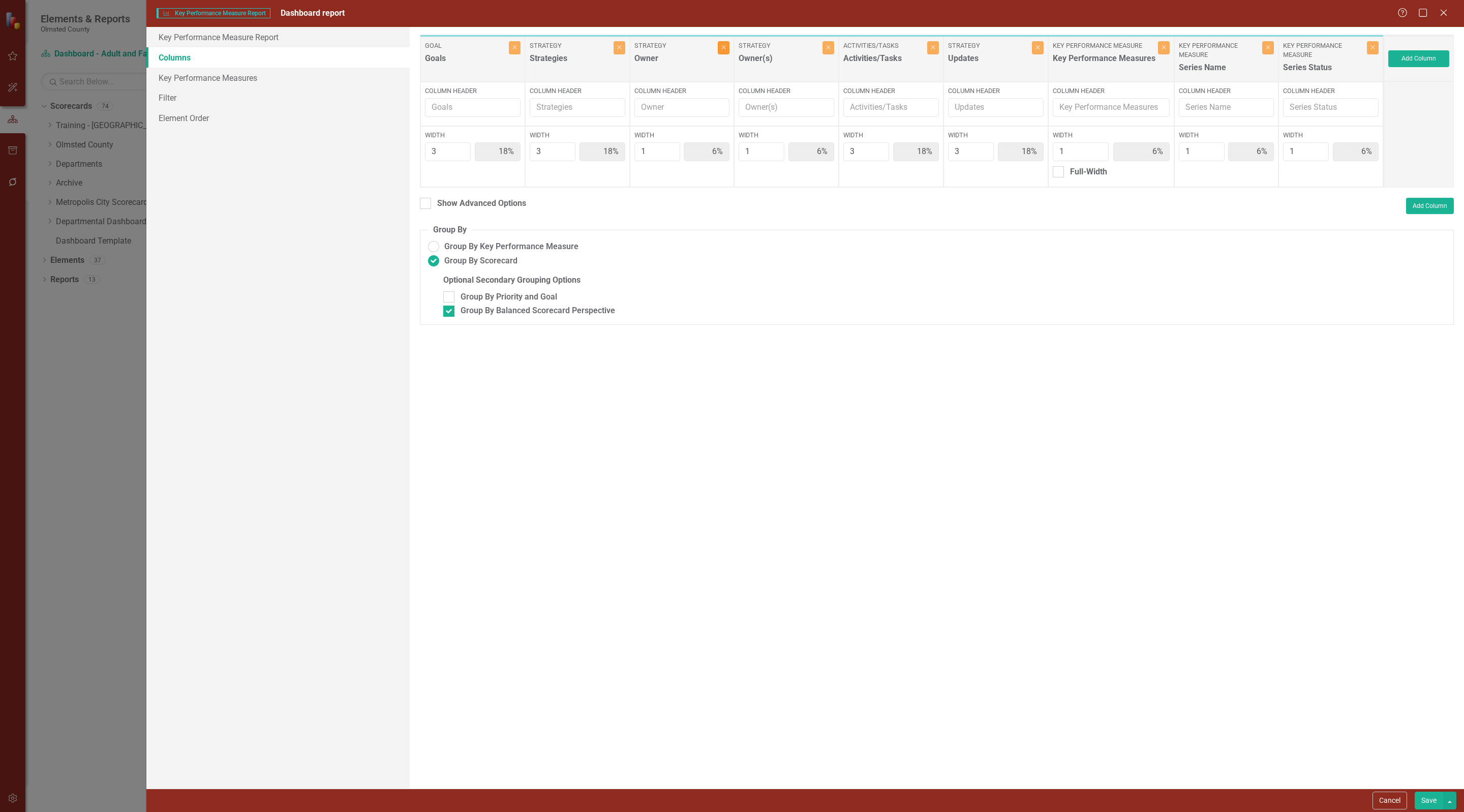
click at [723, 50] on icon "Close" at bounding box center [723, 47] width 4 height 6
type input "19%"
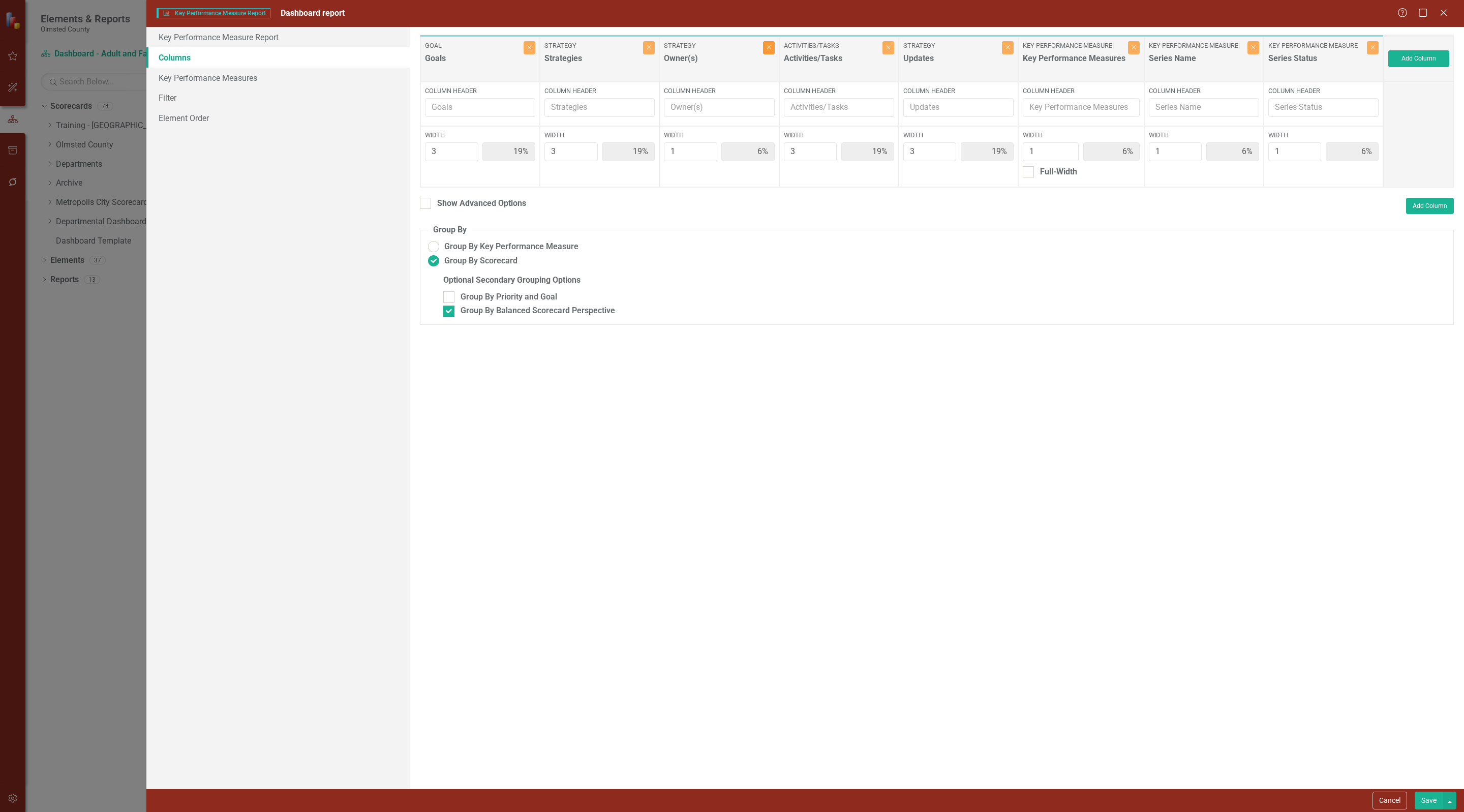
click at [771, 47] on button "Close" at bounding box center [769, 48] width 12 height 14
type input "20%"
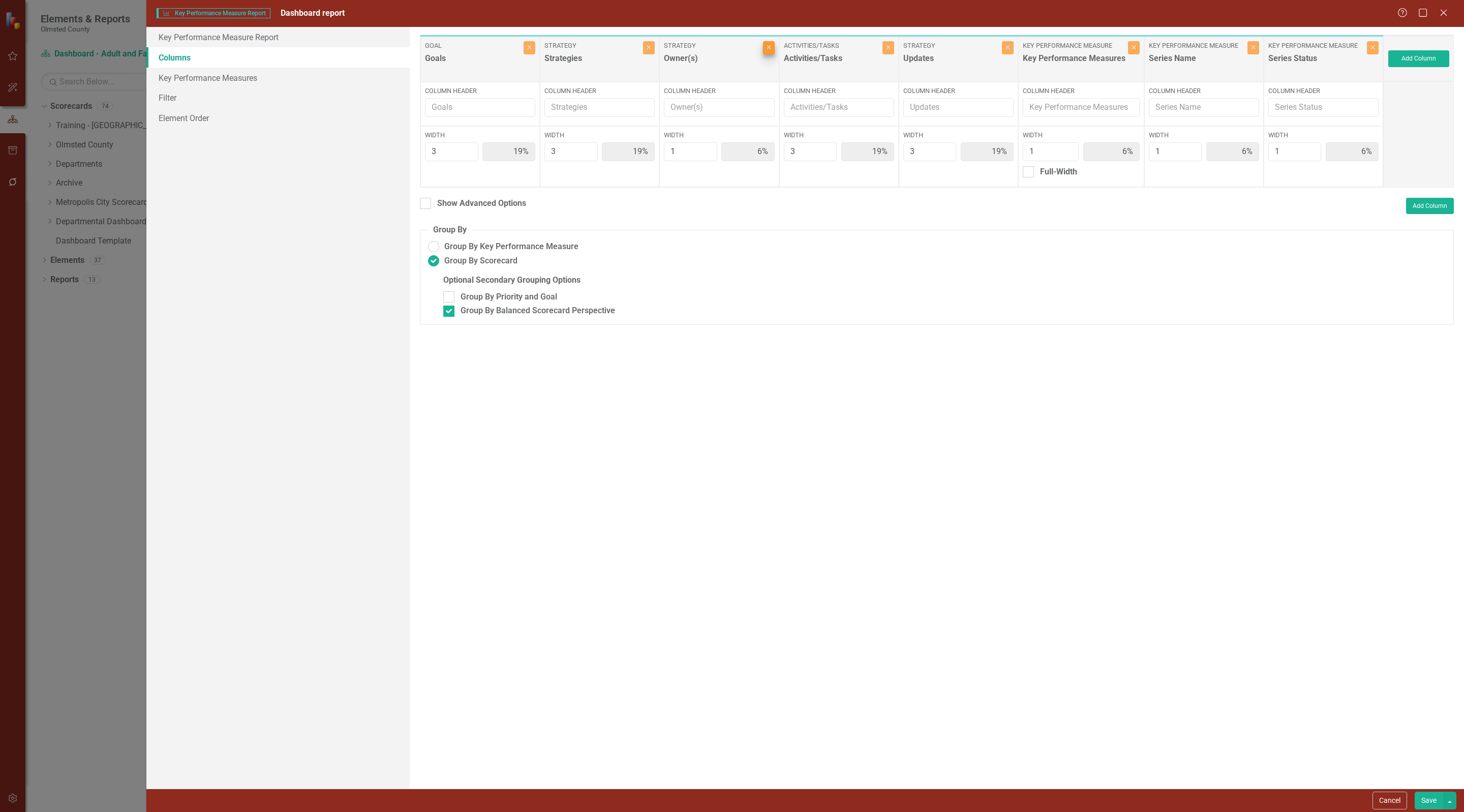
type input "7%"
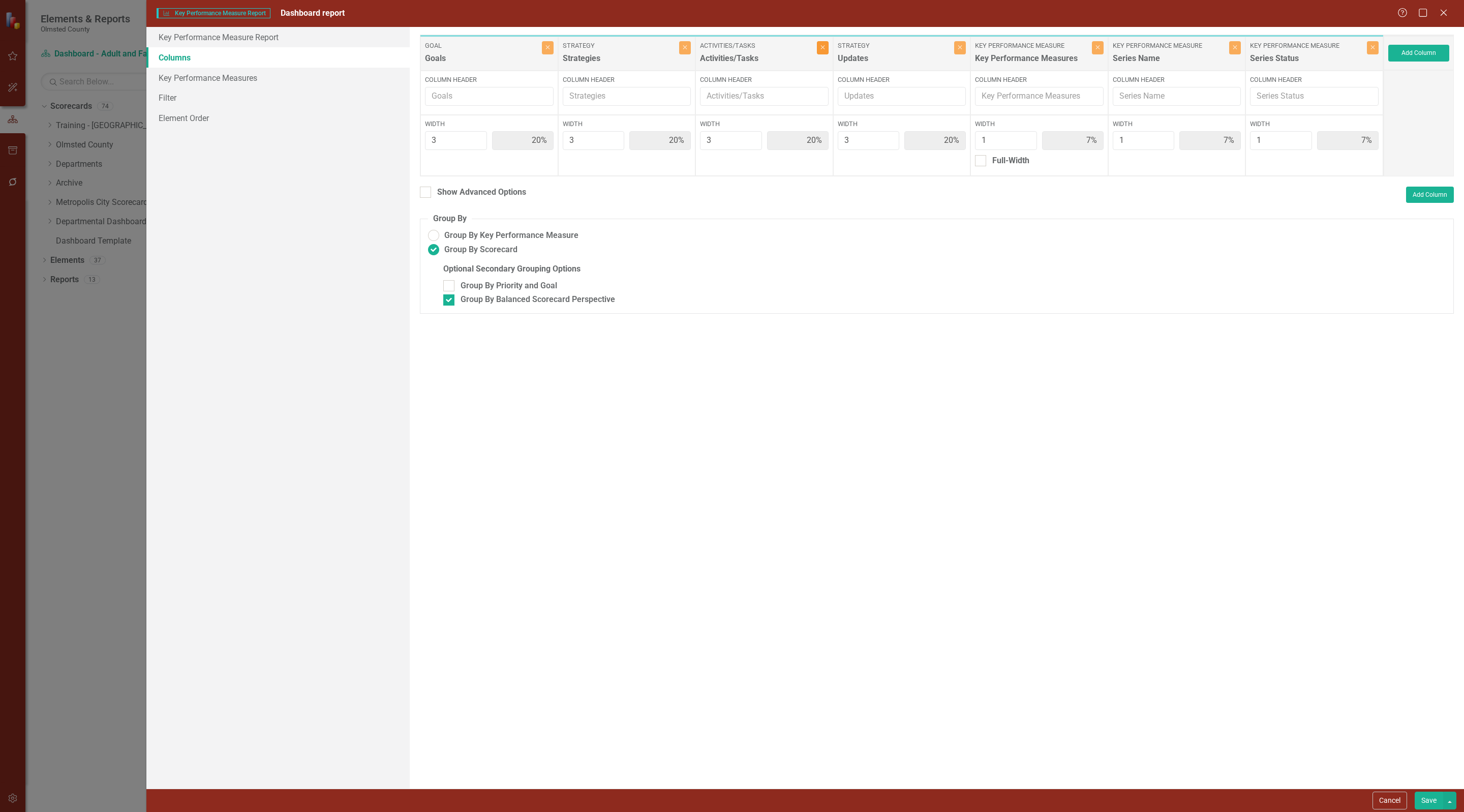
click at [822, 50] on icon "button" at bounding box center [823, 47] width 4 height 4
type input "25%"
type input "8%"
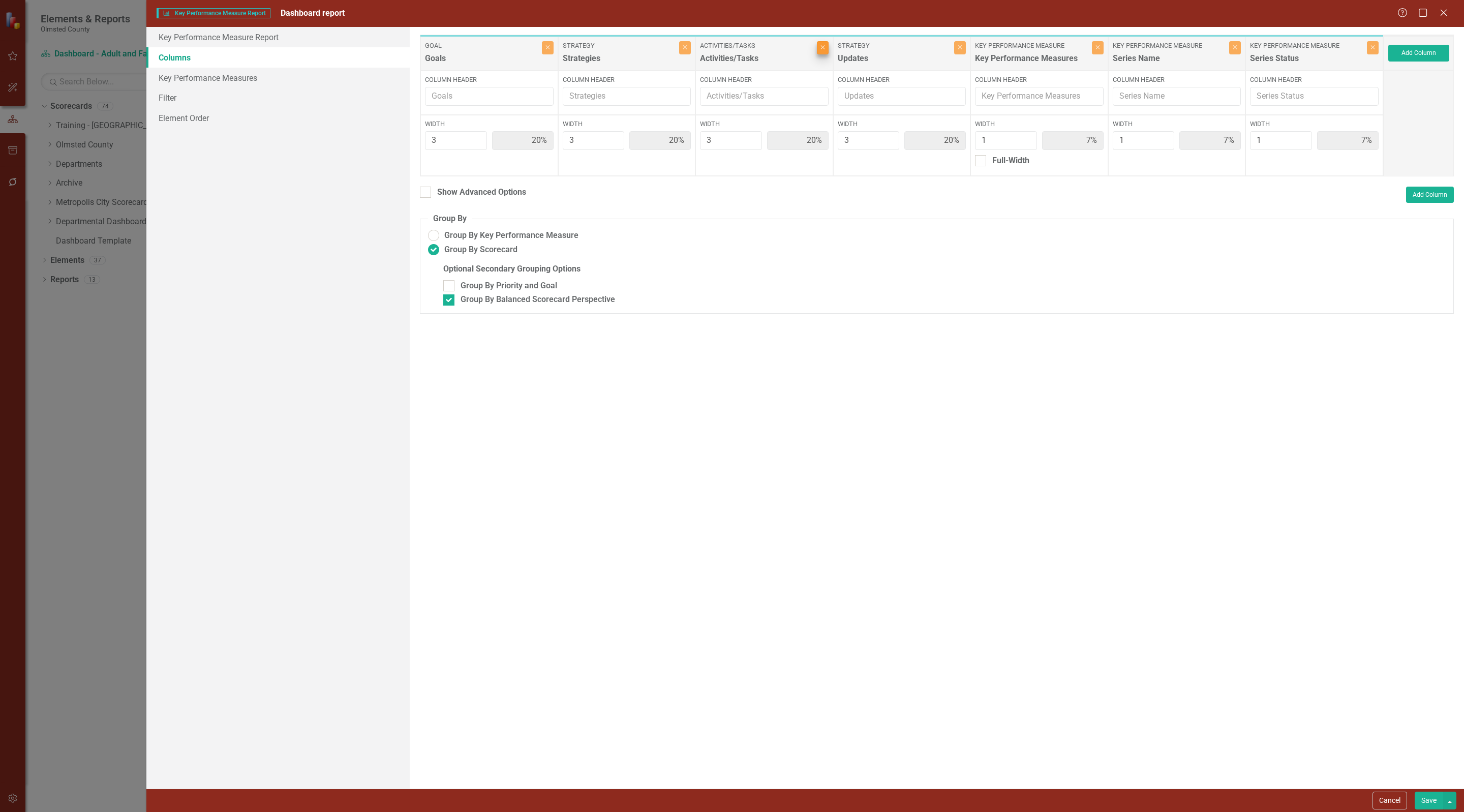
type input "8%"
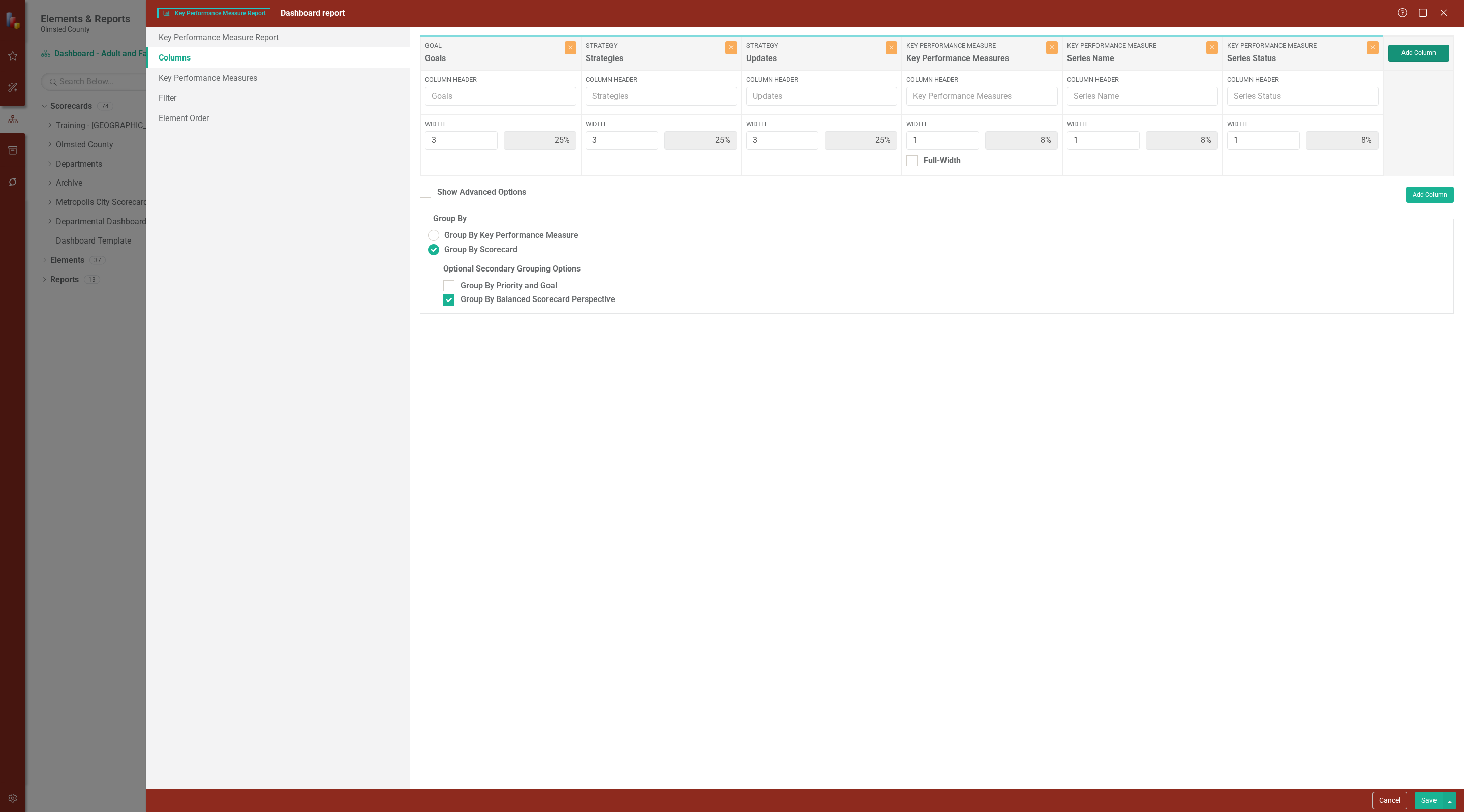
click at [1415, 55] on button "Add Column" at bounding box center [1419, 52] width 61 height 16
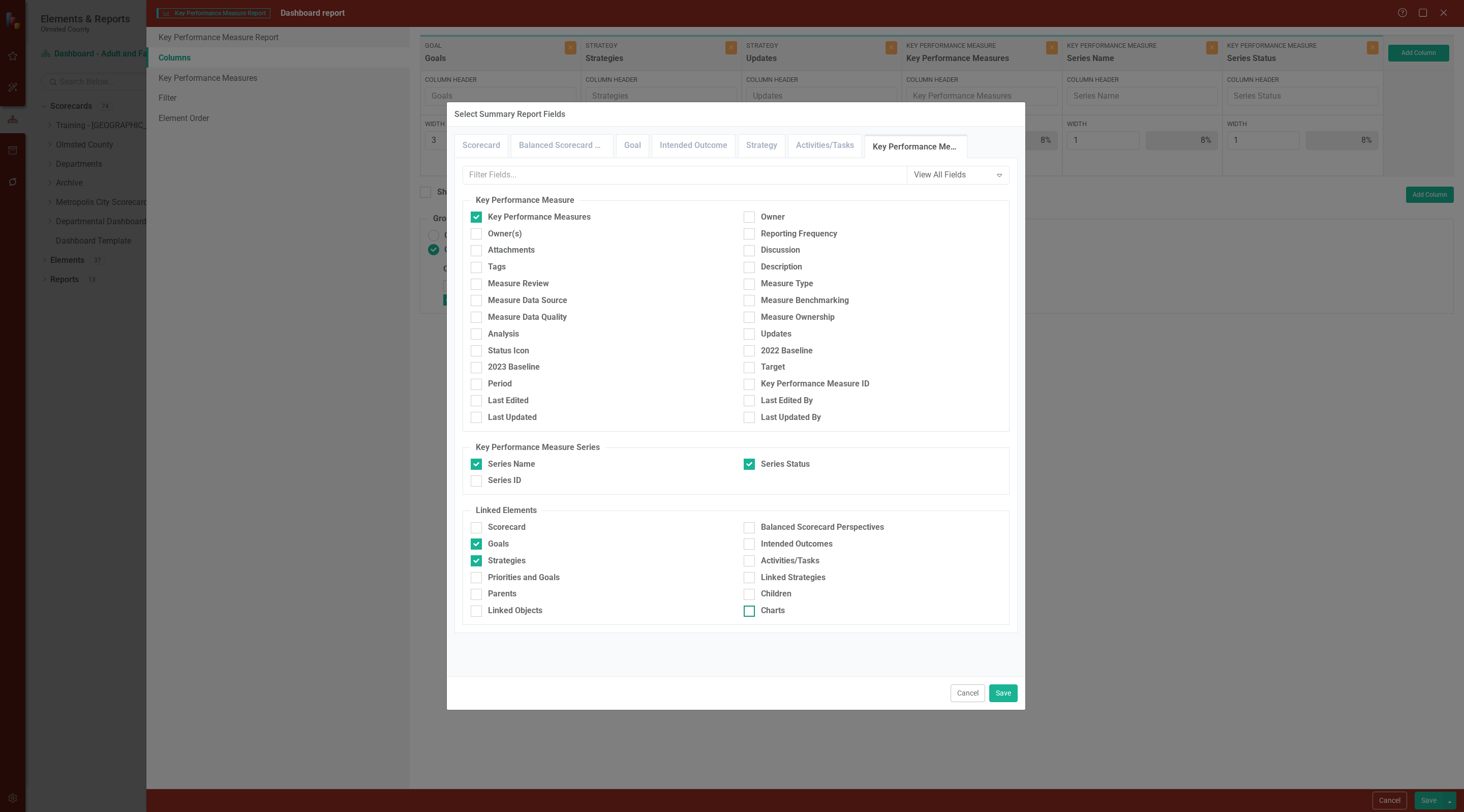
click at [748, 612] on input "Charts" at bounding box center [747, 609] width 7 height 7
checkbox input "true"
click at [754, 272] on div at bounding box center [749, 267] width 11 height 11
click at [750, 268] on input "Description" at bounding box center [747, 265] width 7 height 7
checkbox input "true"
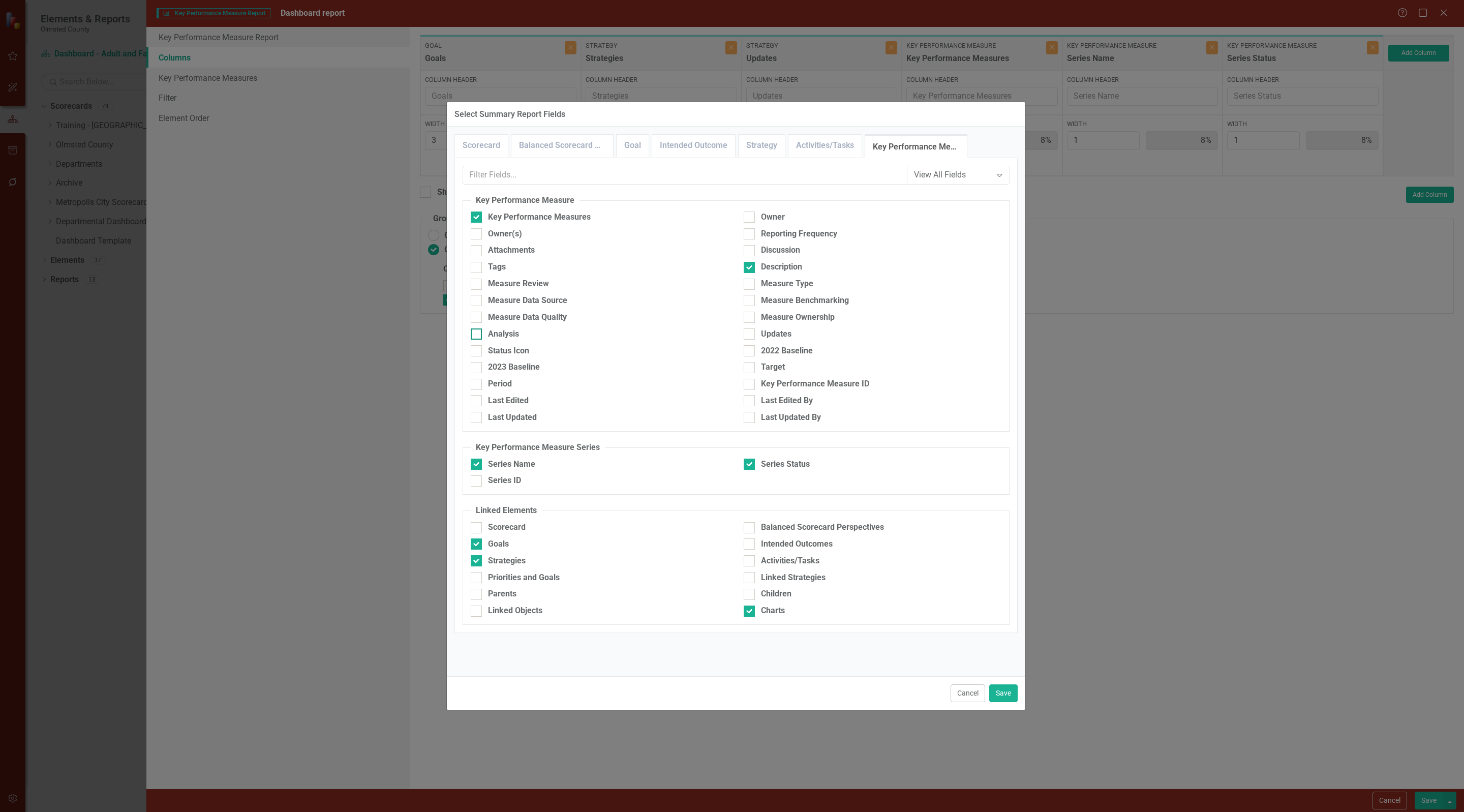
click at [476, 335] on input "Analysis" at bounding box center [474, 332] width 7 height 7
click at [478, 335] on input "Analysis" at bounding box center [474, 332] width 7 height 7
checkbox input "false"
click at [748, 268] on input "Description" at bounding box center [747, 265] width 7 height 7
checkbox input "false"
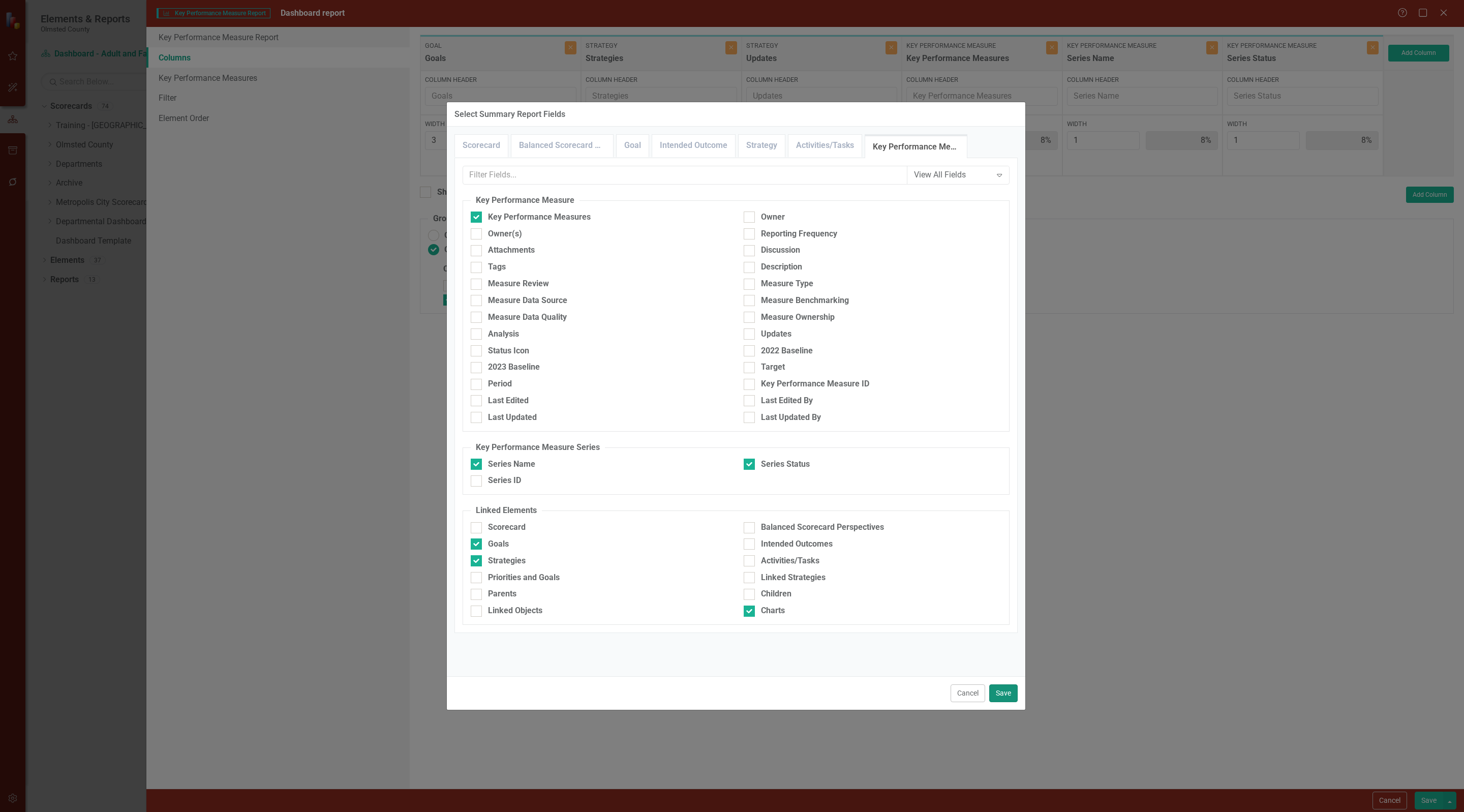
click at [1001, 688] on button "Save" at bounding box center [1003, 693] width 29 height 18
type input "23%"
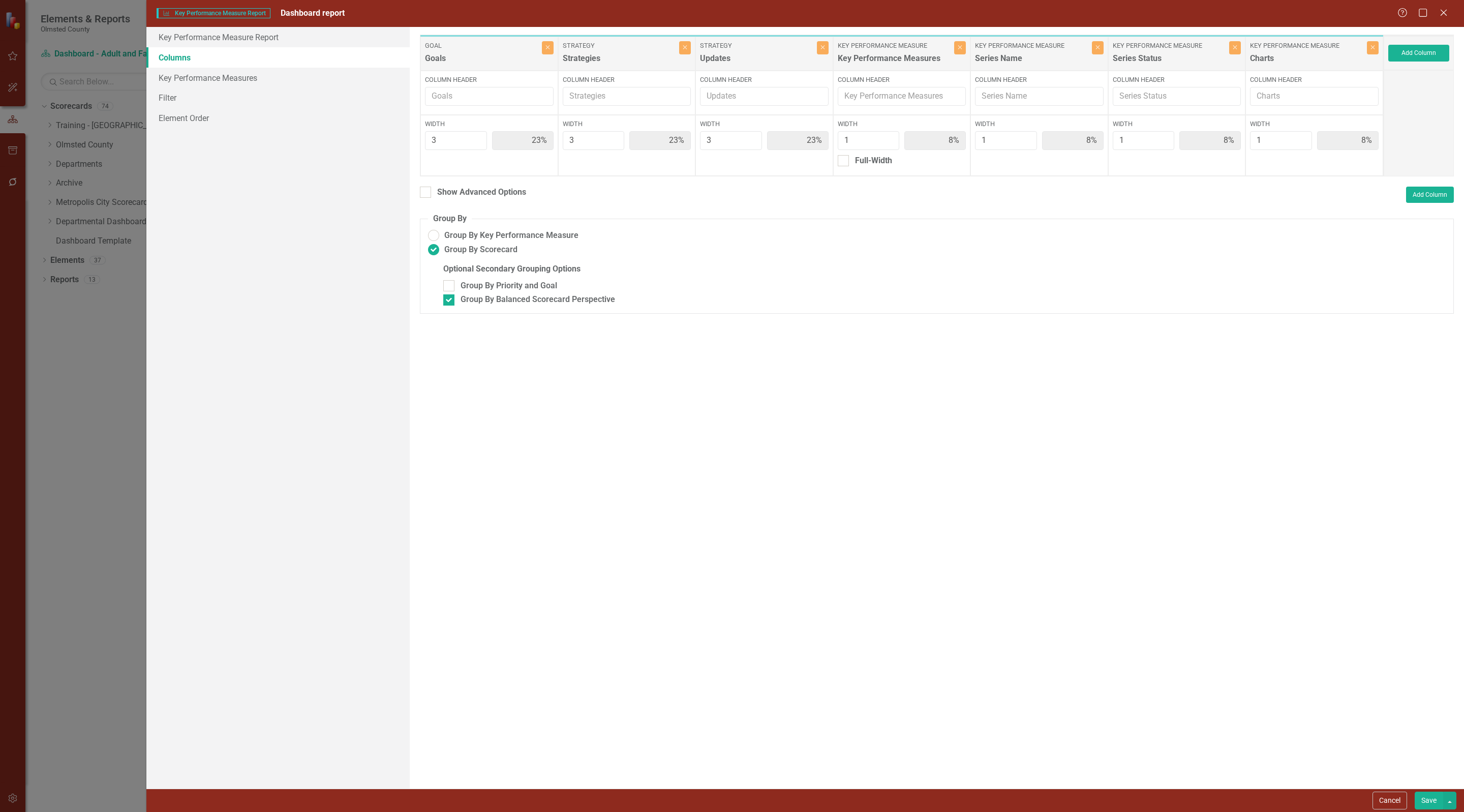
drag, startPoint x: 1427, startPoint y: 801, endPoint x: 1412, endPoint y: 795, distance: 16.2
click at [1426, 801] on button "Save" at bounding box center [1429, 800] width 29 height 18
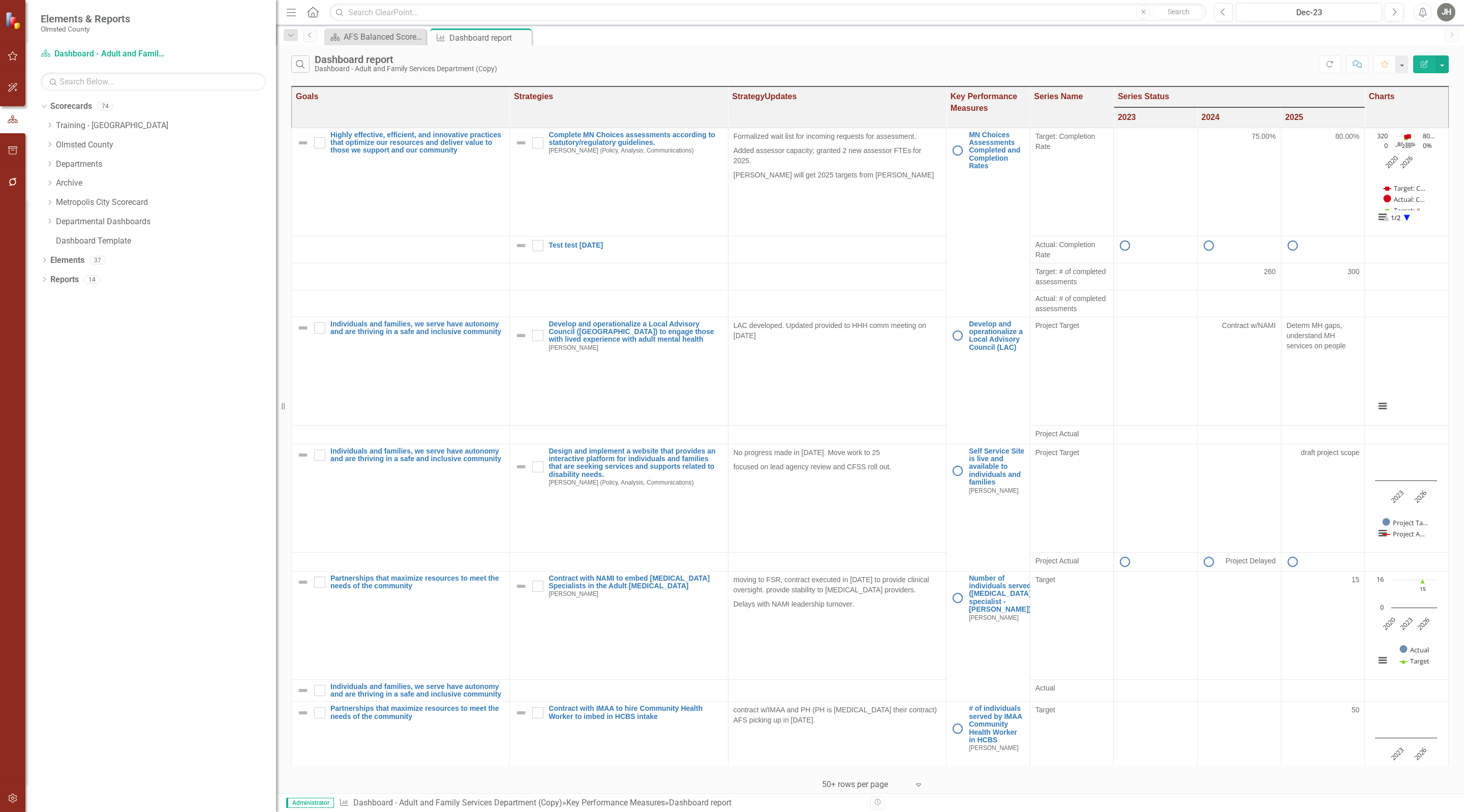
click at [1420, 64] on icon "Edit Report" at bounding box center [1424, 64] width 9 height 7
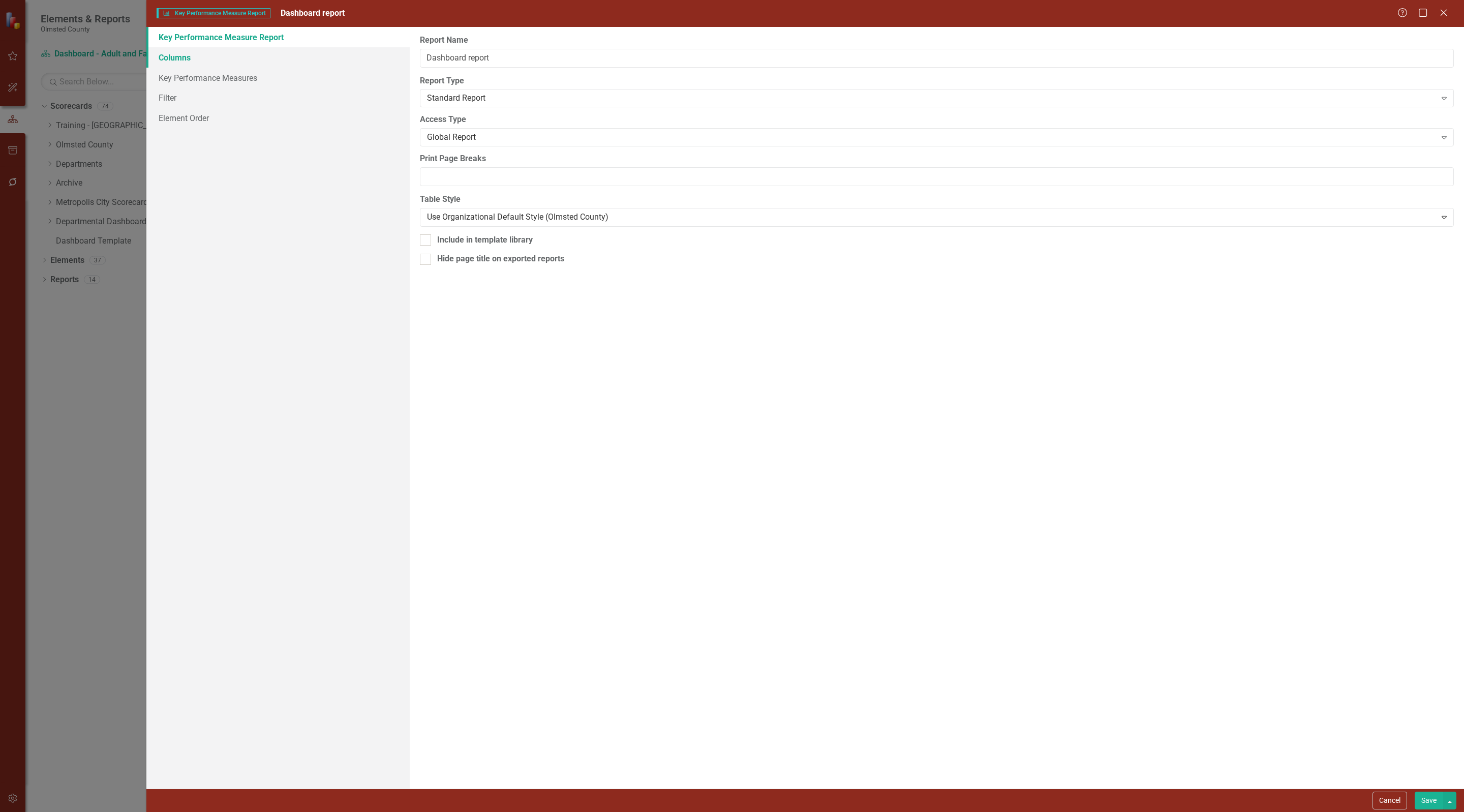
click at [171, 57] on link "Columns" at bounding box center [278, 58] width 263 height 20
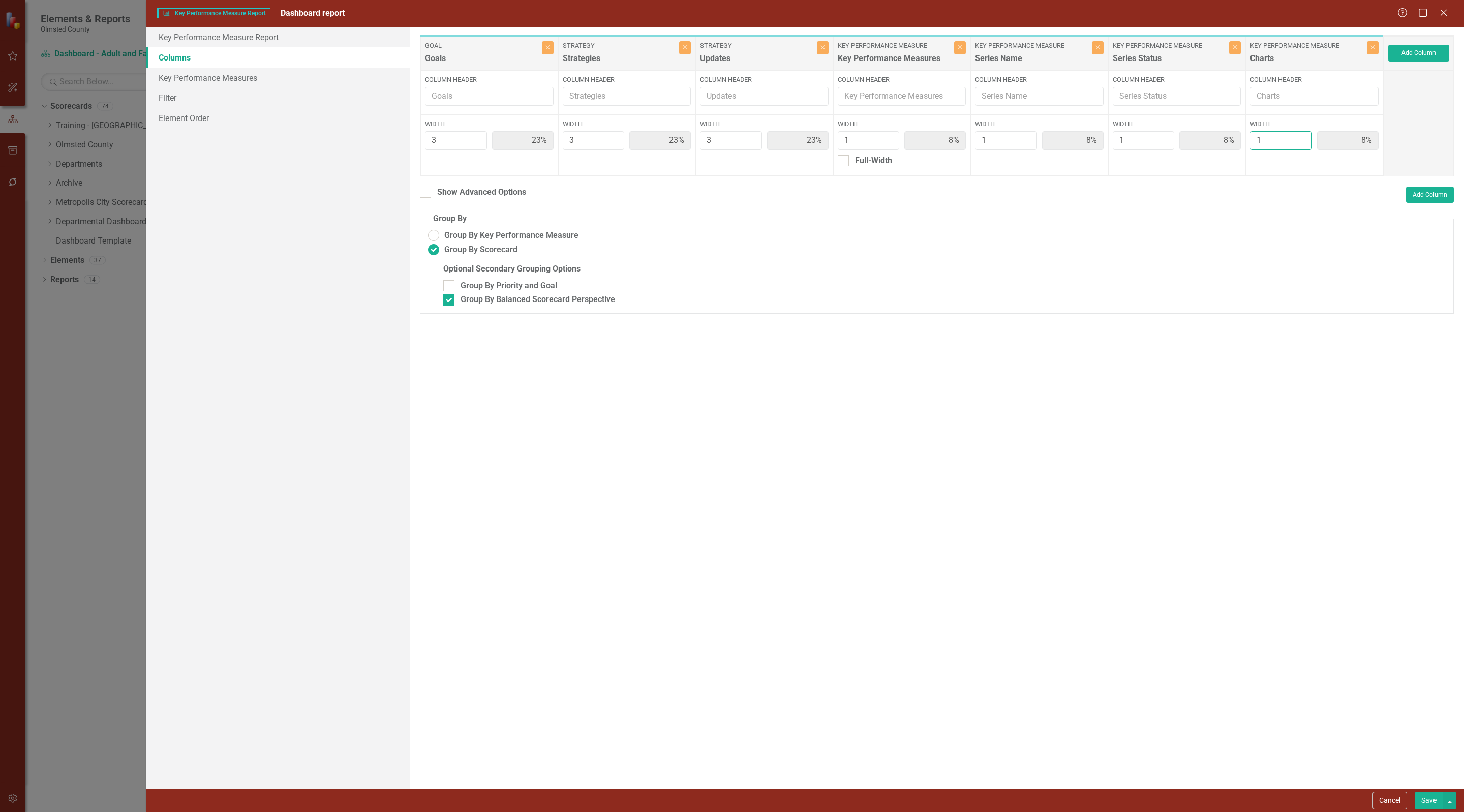
type input "2"
type input "21%"
type input "7%"
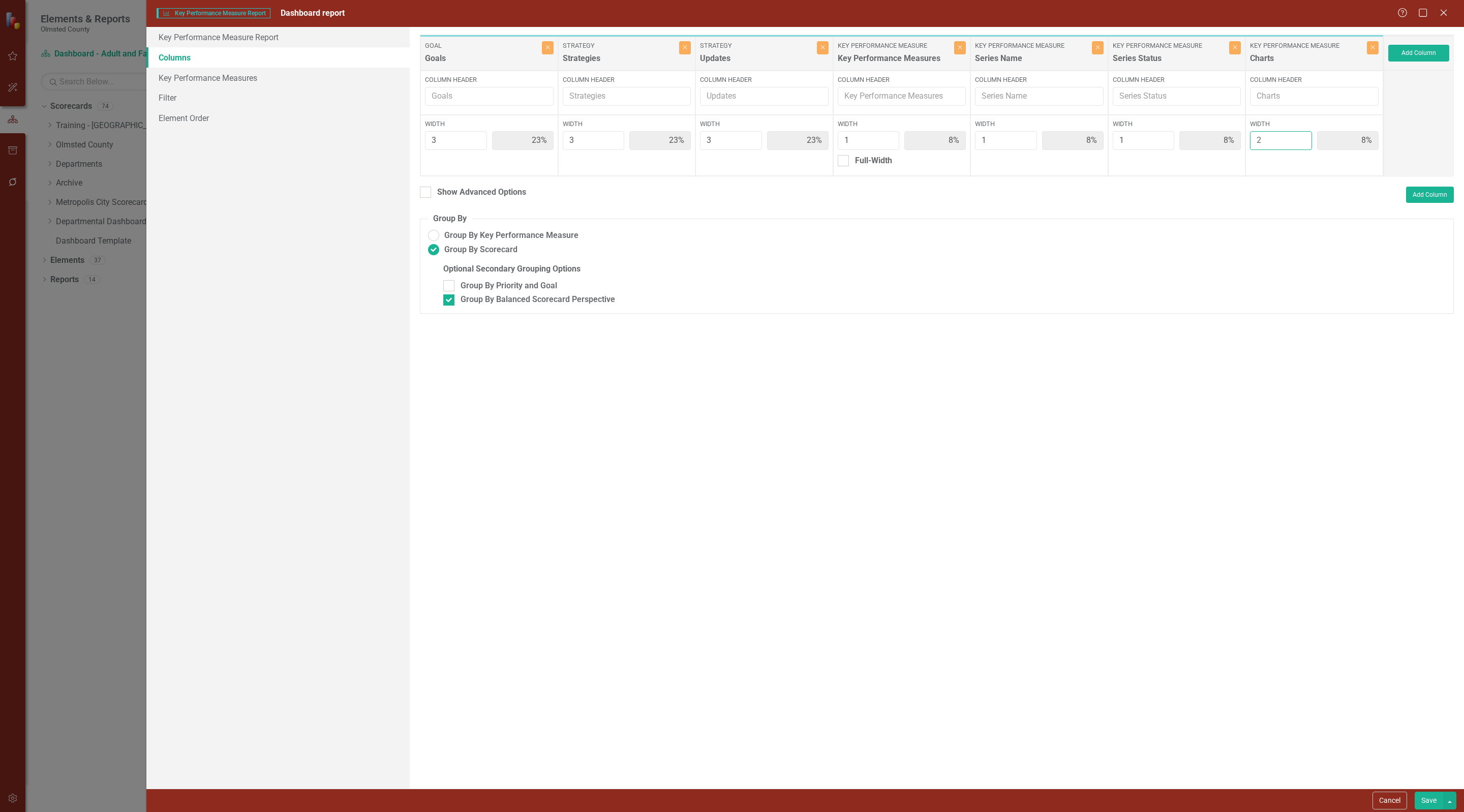
type input "7%"
type input "14%"
click at [1298, 138] on input "2" at bounding box center [1280, 141] width 62 height 19
type input "3"
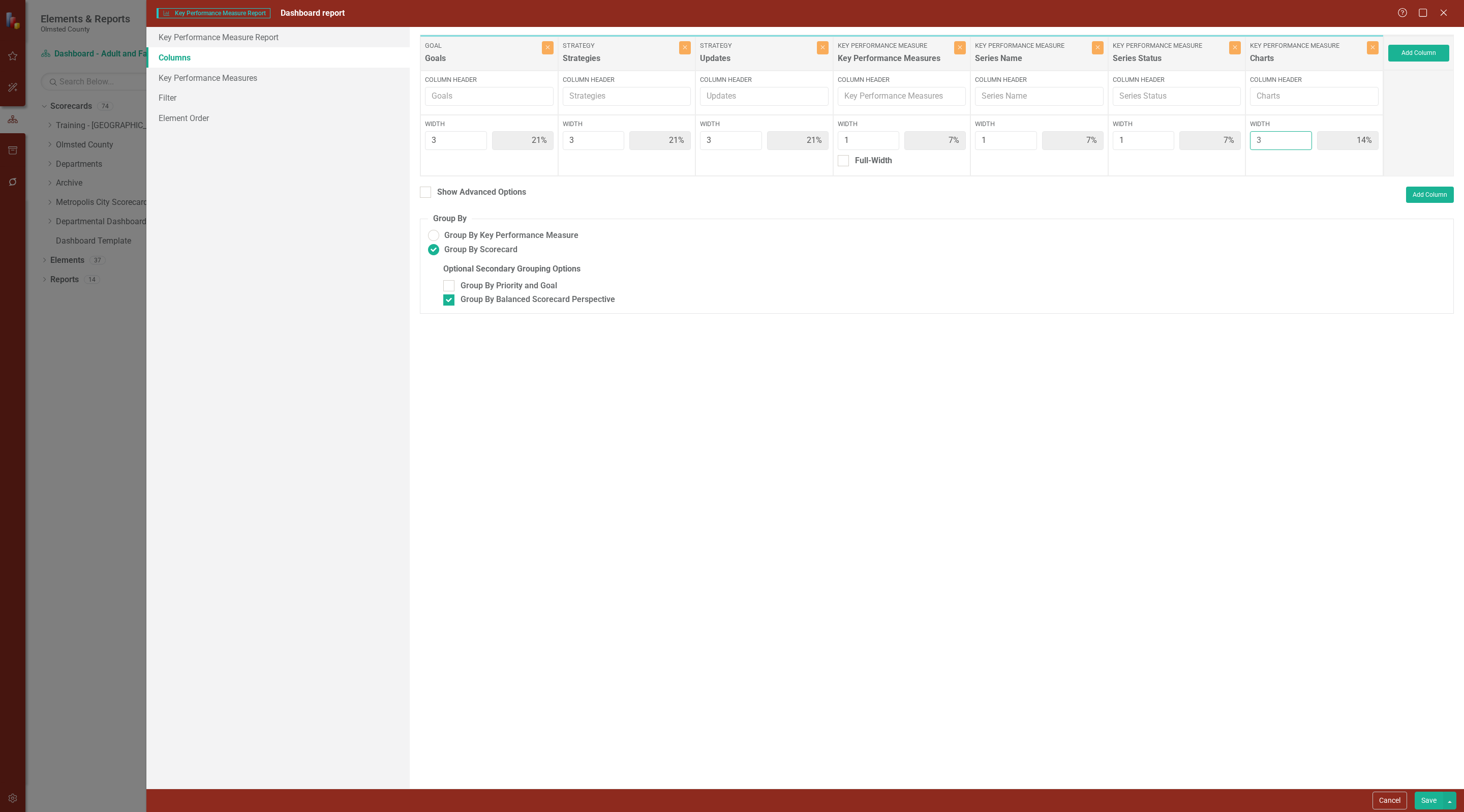
type input "20%"
click at [1298, 138] on input "3" at bounding box center [1280, 141] width 62 height 19
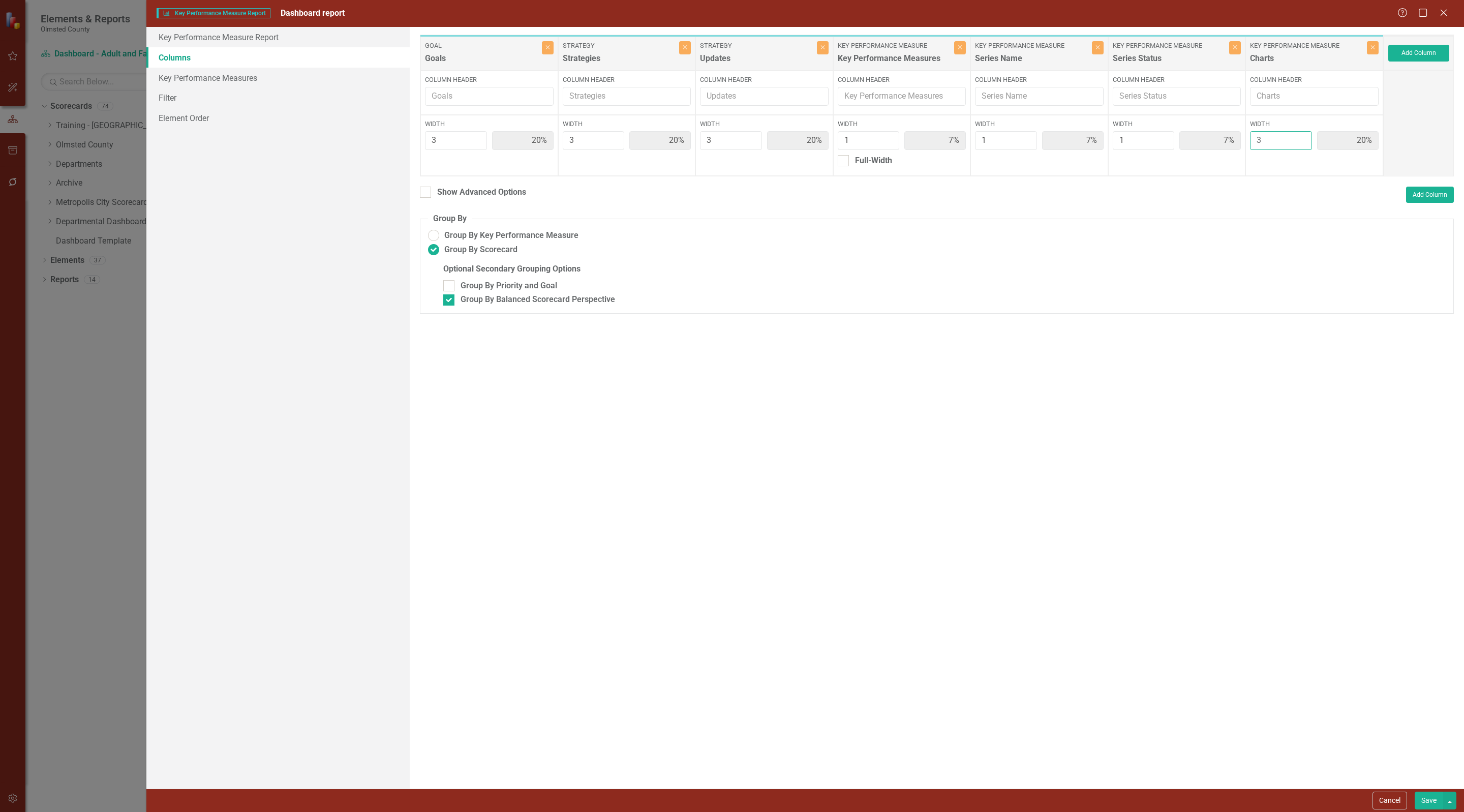
type input "4"
type input "19%"
type input "6%"
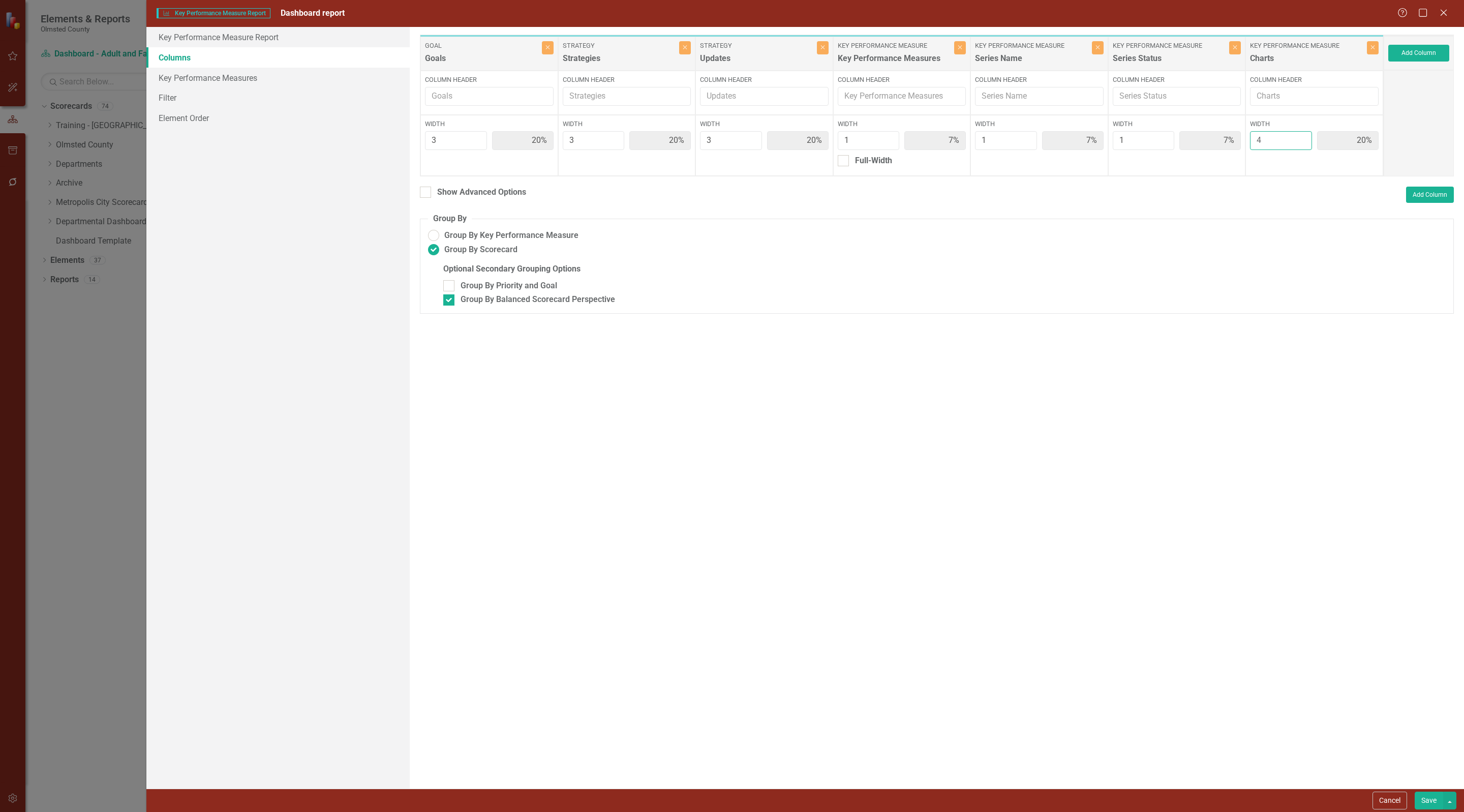
type input "6%"
type input "25%"
type input "4"
click at [1298, 138] on input "4" at bounding box center [1280, 141] width 62 height 19
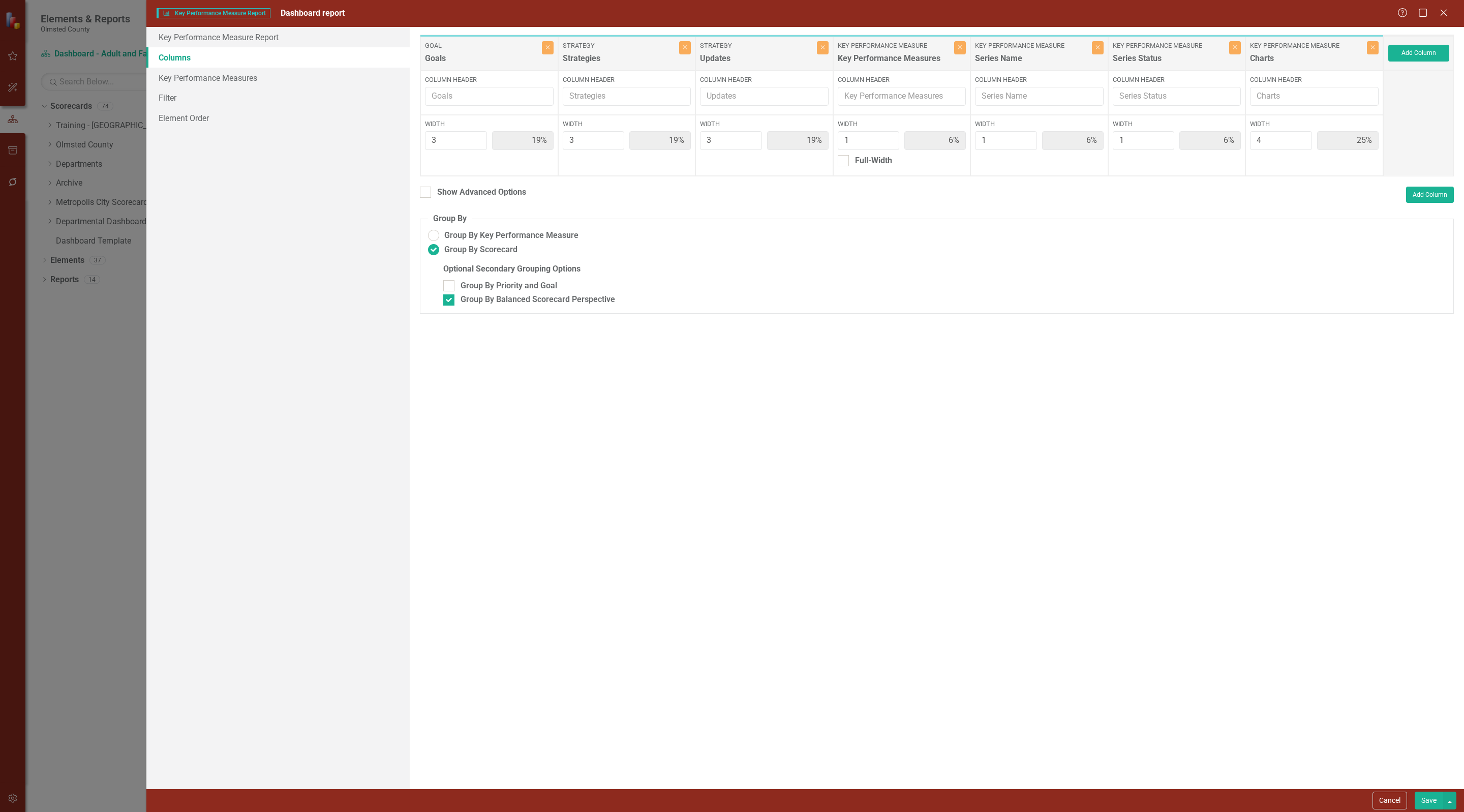
click at [1427, 799] on button "Save" at bounding box center [1429, 800] width 29 height 18
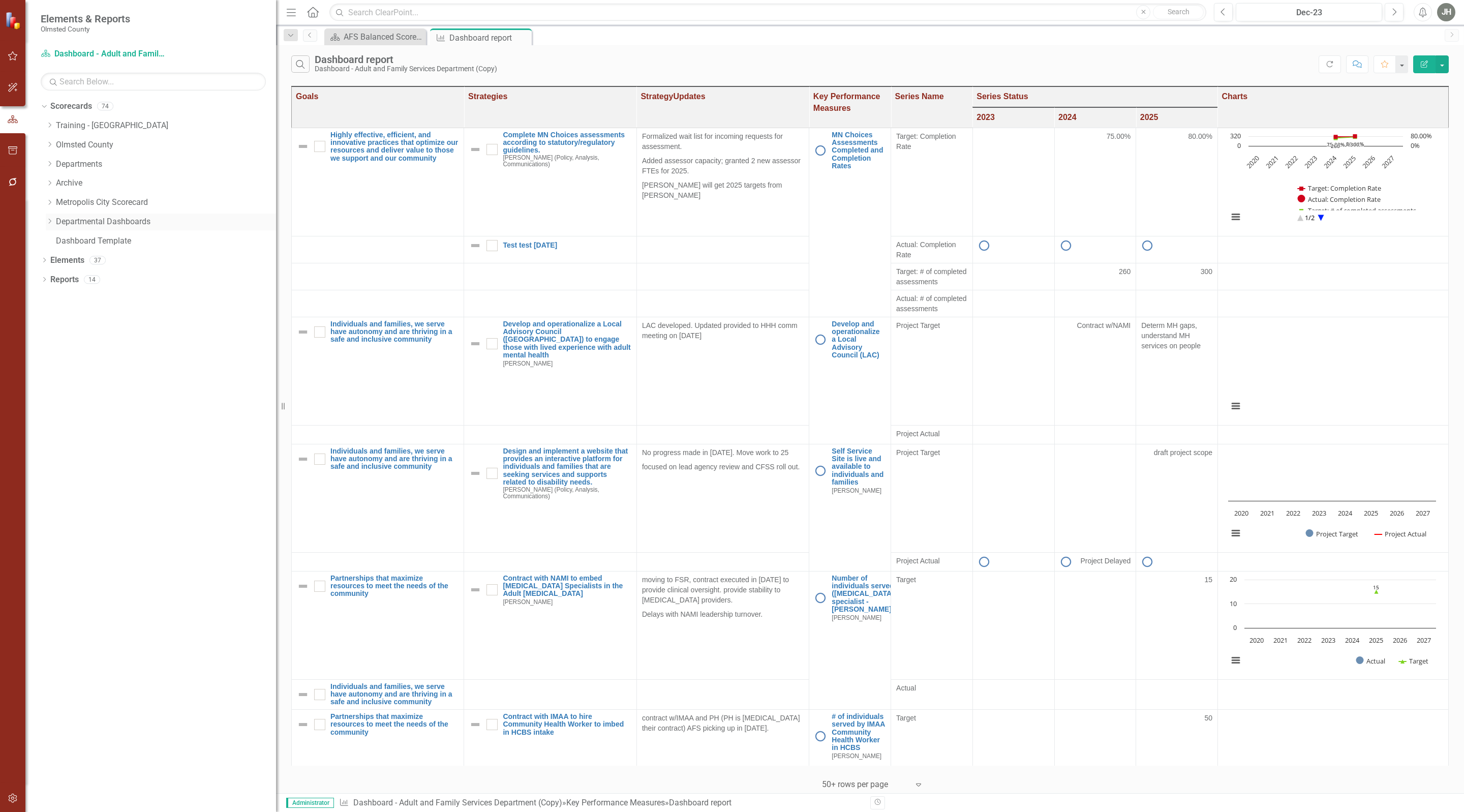
click at [47, 223] on icon "Dropdown" at bounding box center [49, 221] width 8 height 6
click at [124, 335] on link "DD - Human Resources (Copy)" at bounding box center [171, 337] width 210 height 12
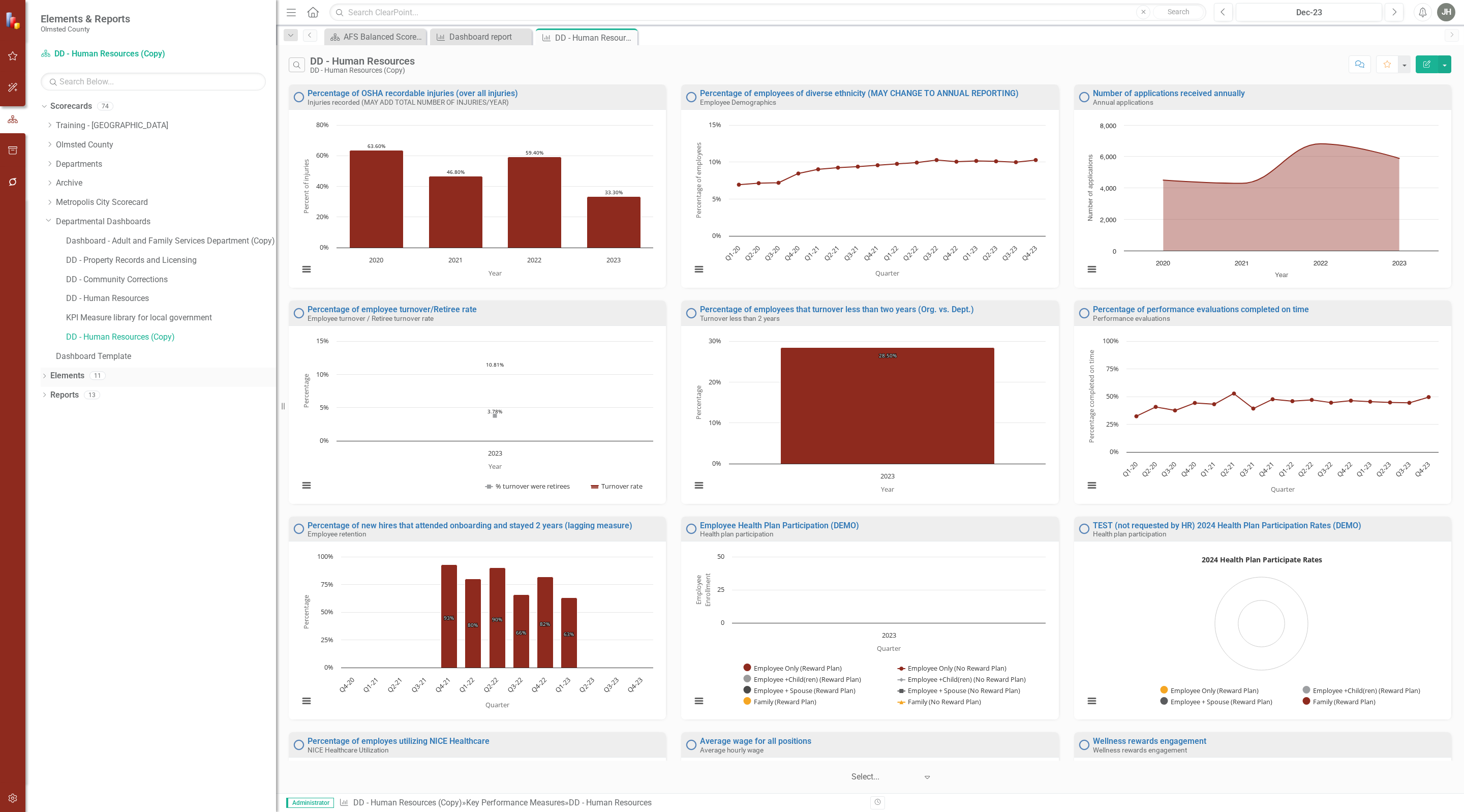
click at [66, 372] on link "Elements" at bounding box center [67, 376] width 34 height 12
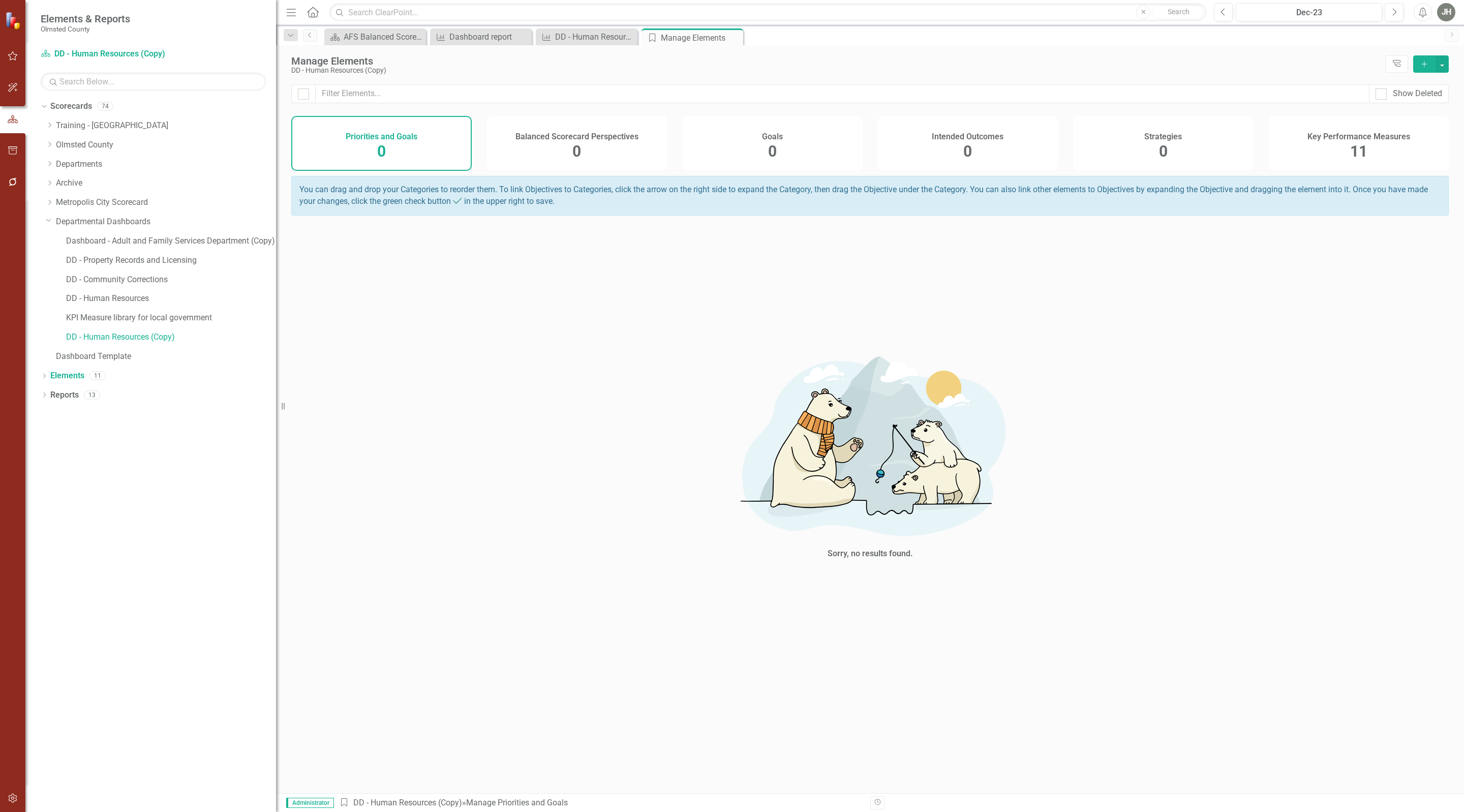
click at [1356, 150] on span "11" at bounding box center [1359, 151] width 17 height 18
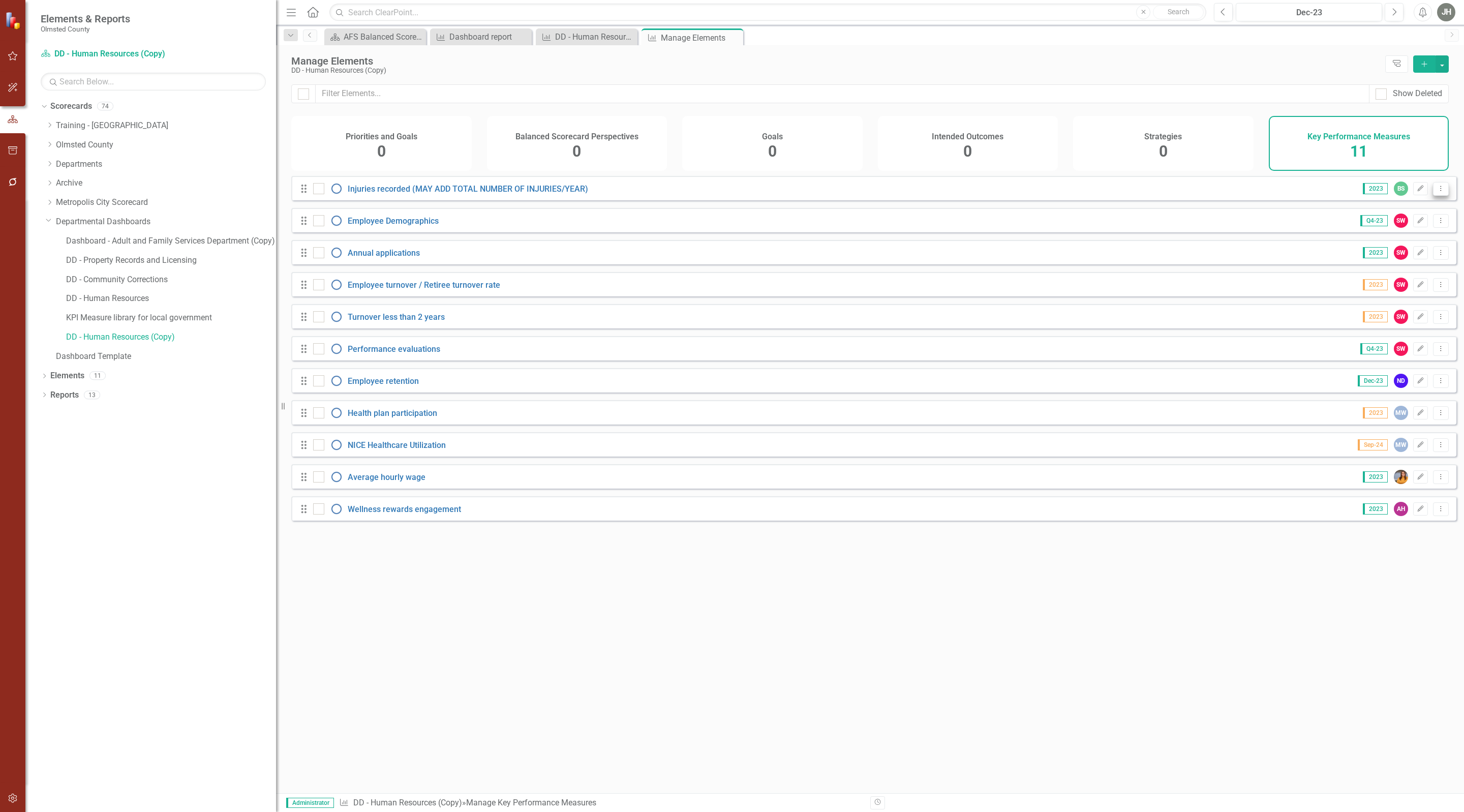
click at [1437, 191] on icon "Dropdown Menu" at bounding box center [1441, 189] width 8 height 7
click at [1395, 252] on link "Copy Duplicate Key Performance Measure" at bounding box center [1362, 254] width 155 height 19
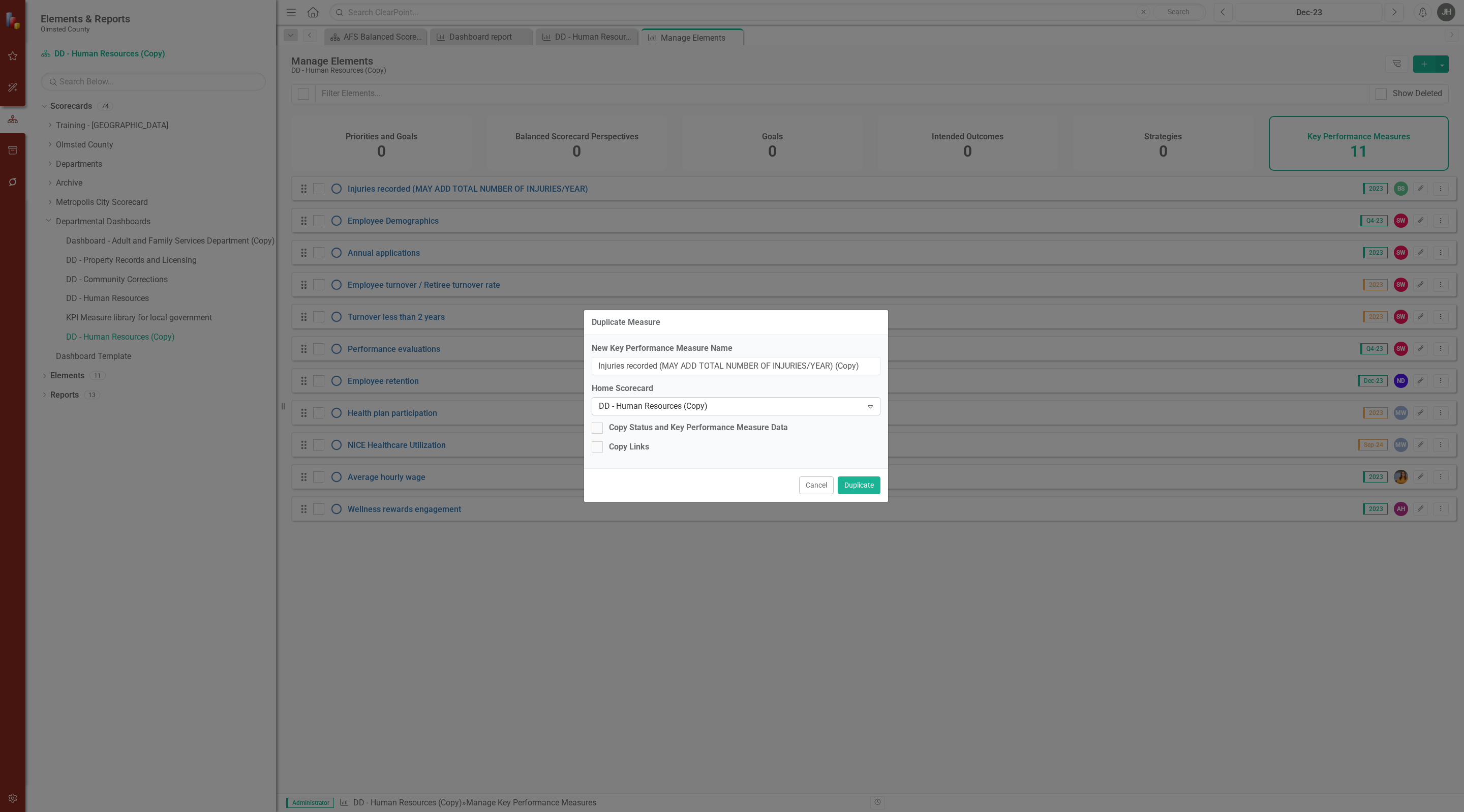
click at [745, 406] on div "DD - Human Resources (Copy)" at bounding box center [731, 406] width 264 height 12
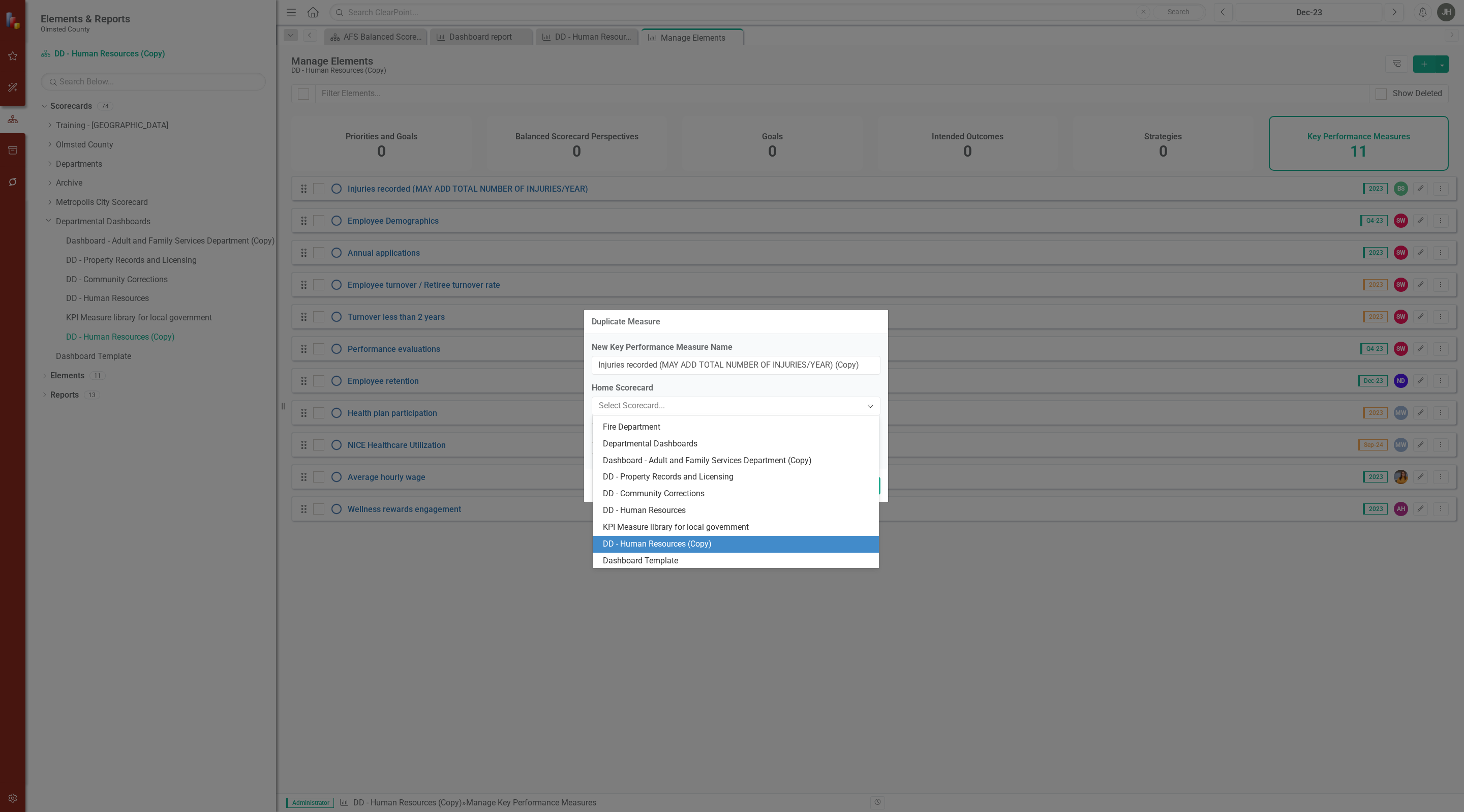
scroll to position [1083, 0]
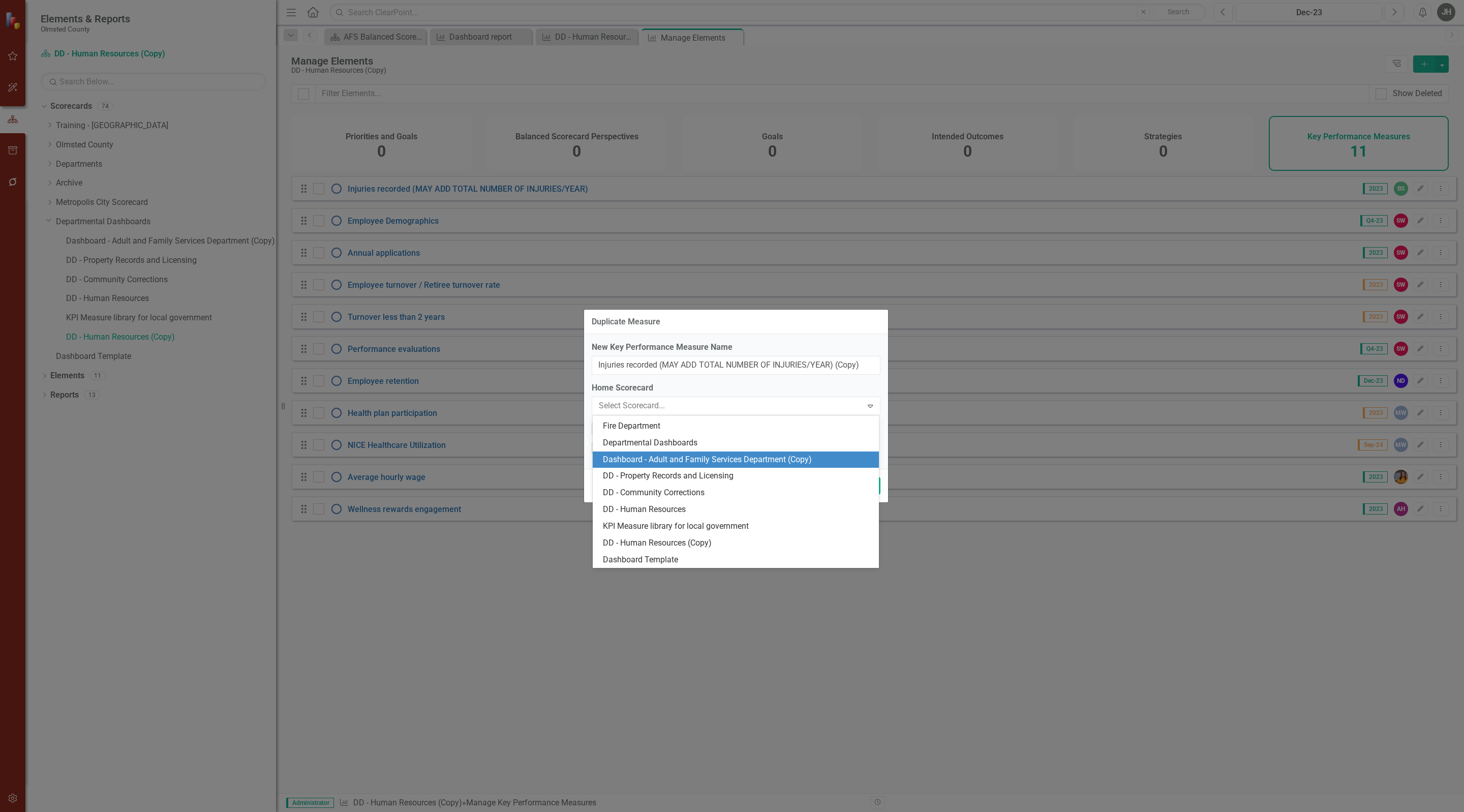
click at [717, 456] on div "Dashboard - Adult and Family Services Department (Copy)" at bounding box center [738, 460] width 270 height 12
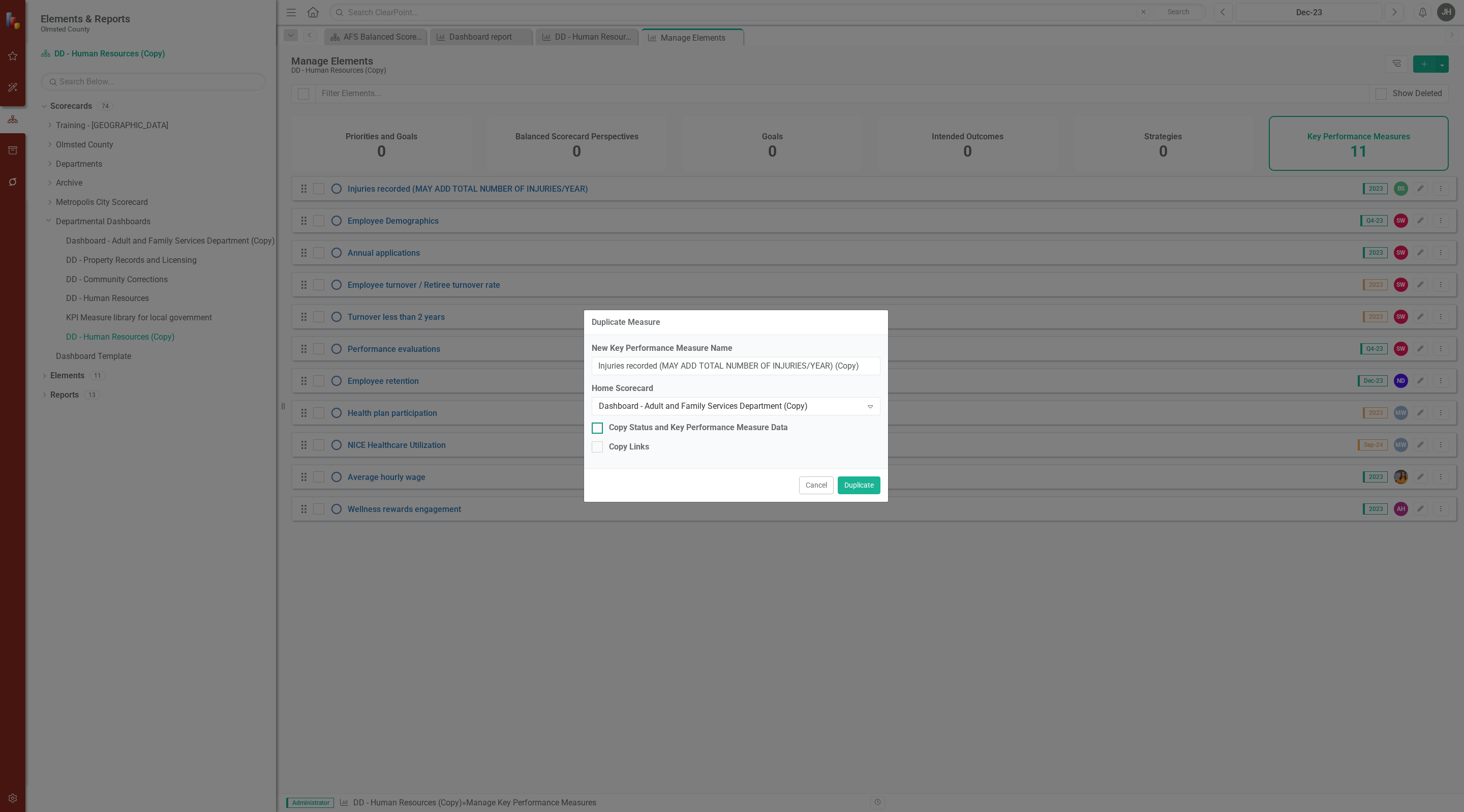
click at [599, 428] on div at bounding box center [597, 428] width 11 height 11
click at [599, 428] on input "Copy Status and Key Performance Measure Data" at bounding box center [595, 426] width 7 height 7
checkbox input "true"
click at [858, 487] on button "Duplicate" at bounding box center [859, 485] width 42 height 18
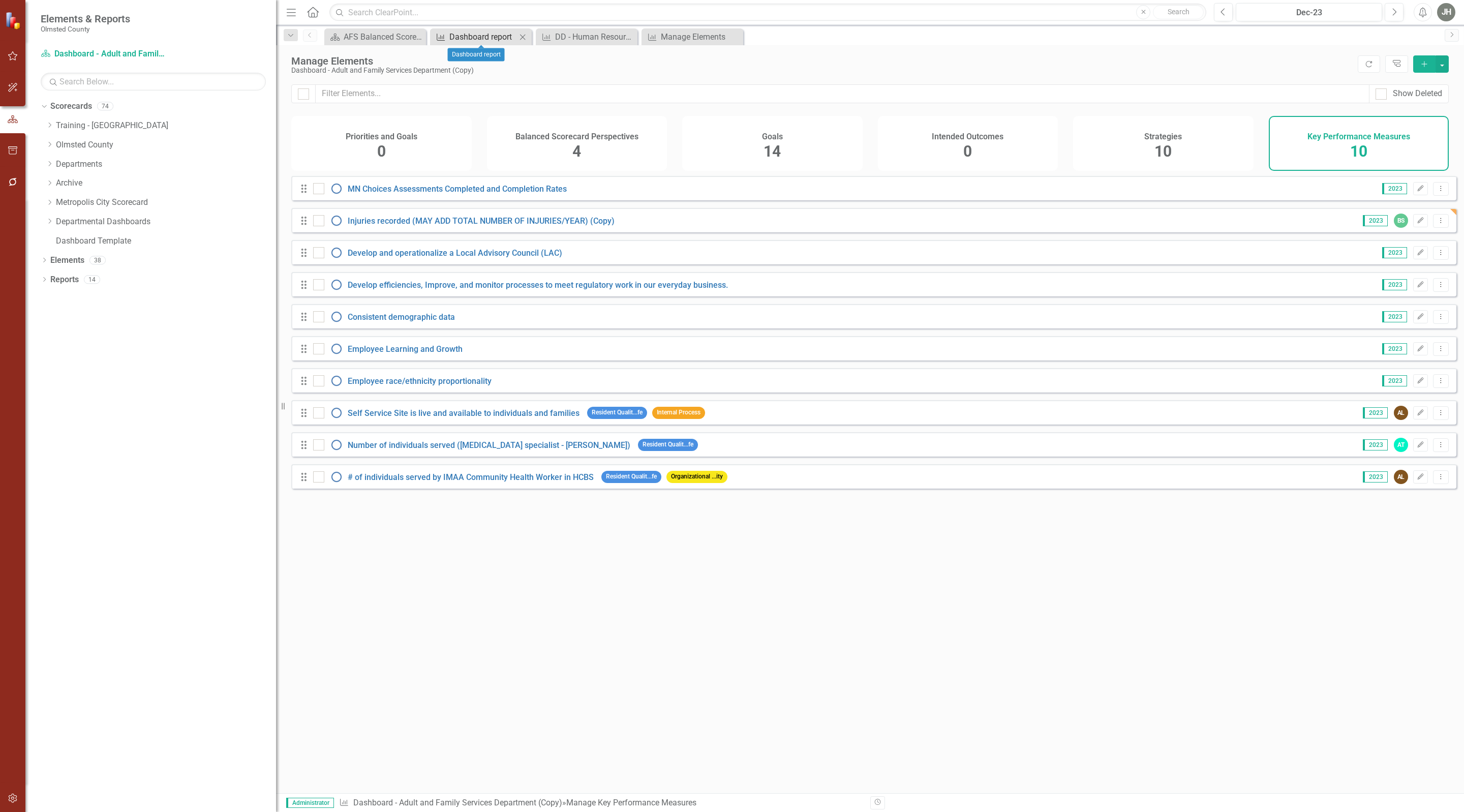
click at [475, 36] on div "Dashboard report" at bounding box center [483, 36] width 67 height 13
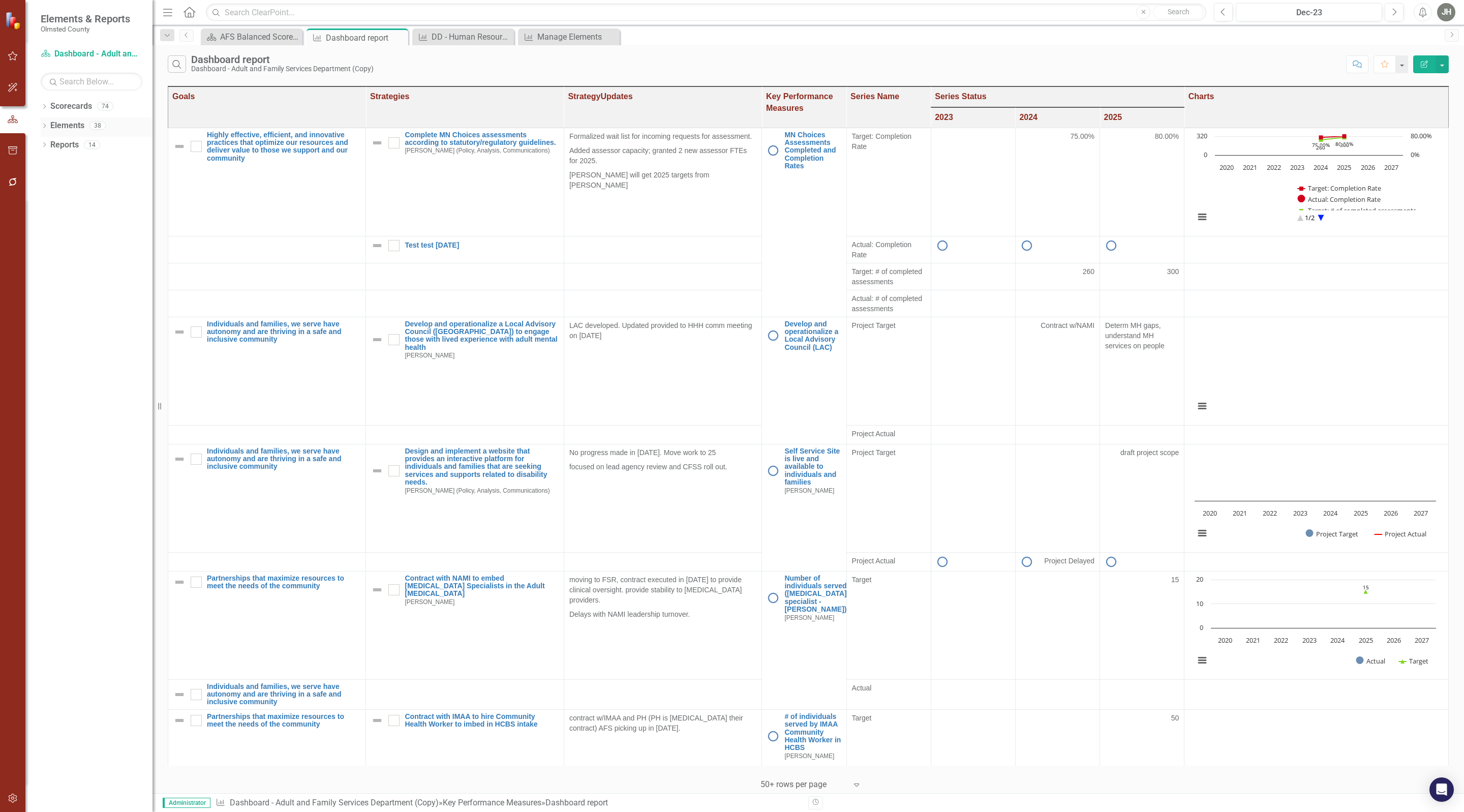
click at [68, 125] on link "Elements" at bounding box center [67, 126] width 34 height 12
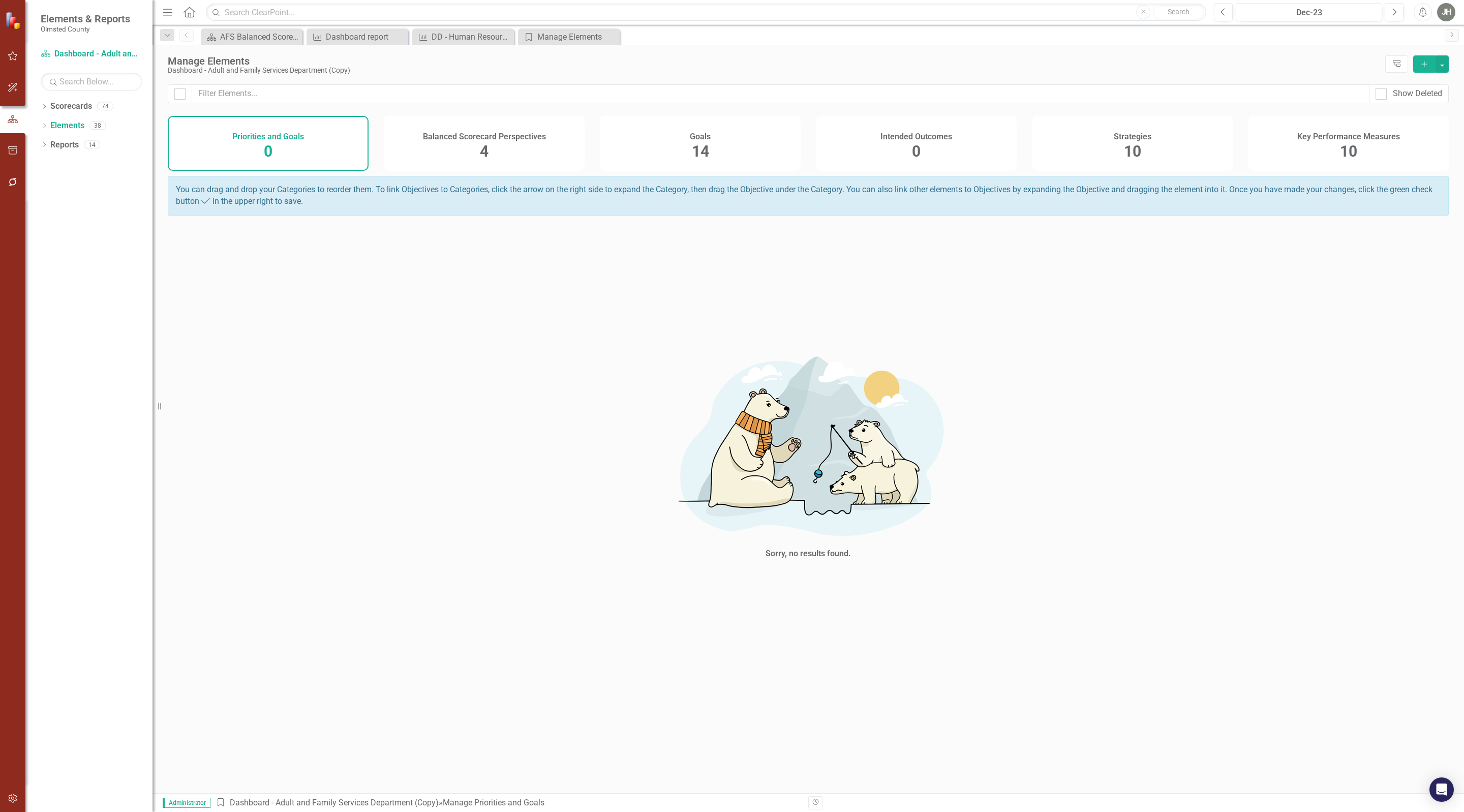
click at [1349, 144] on div "10" at bounding box center [1349, 152] width 17 height 22
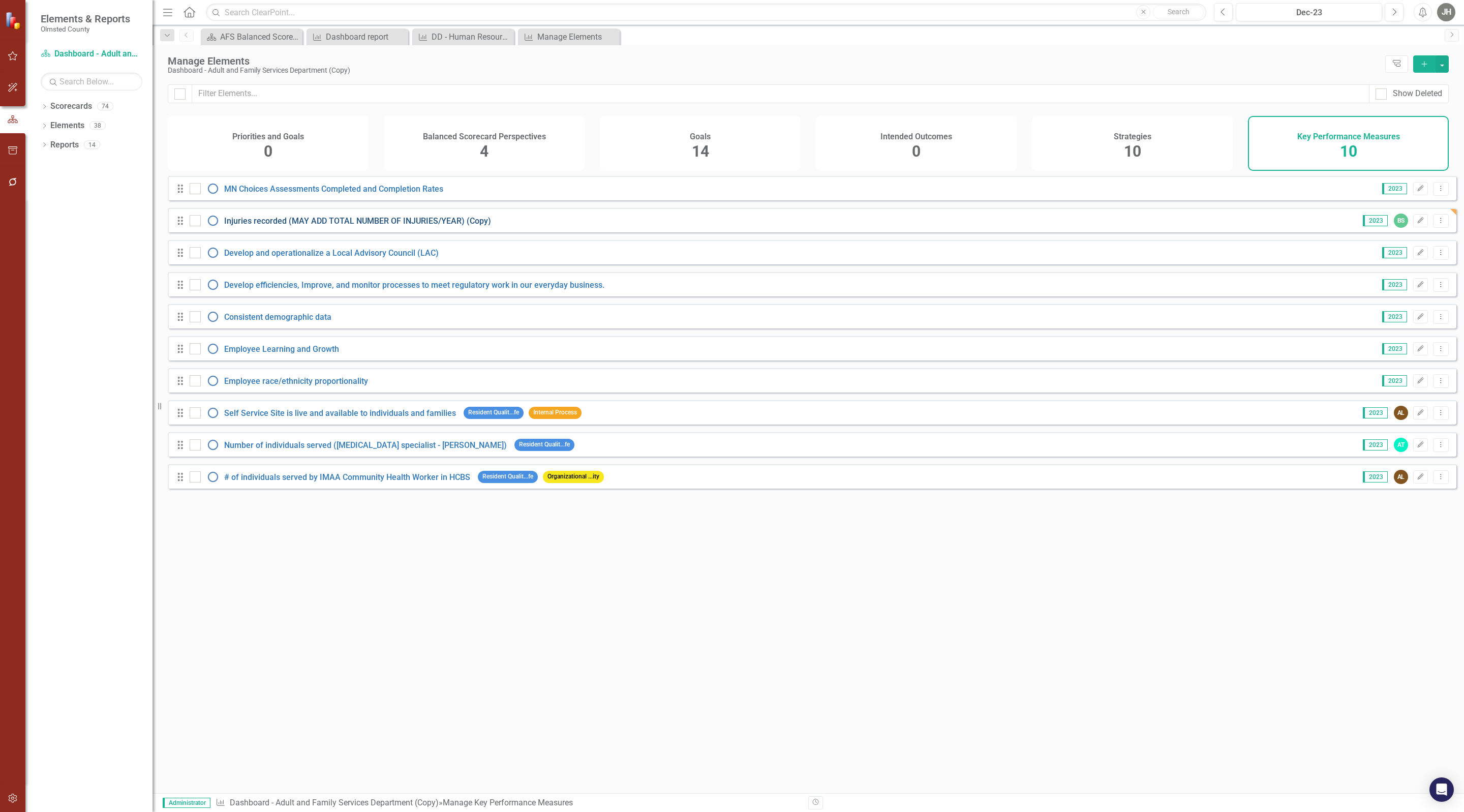
click at [434, 226] on link "Injuries recorded (MAY ADD TOTAL NUMBER OF INJURIES/YEAR) (Copy)" at bounding box center [357, 220] width 267 height 9
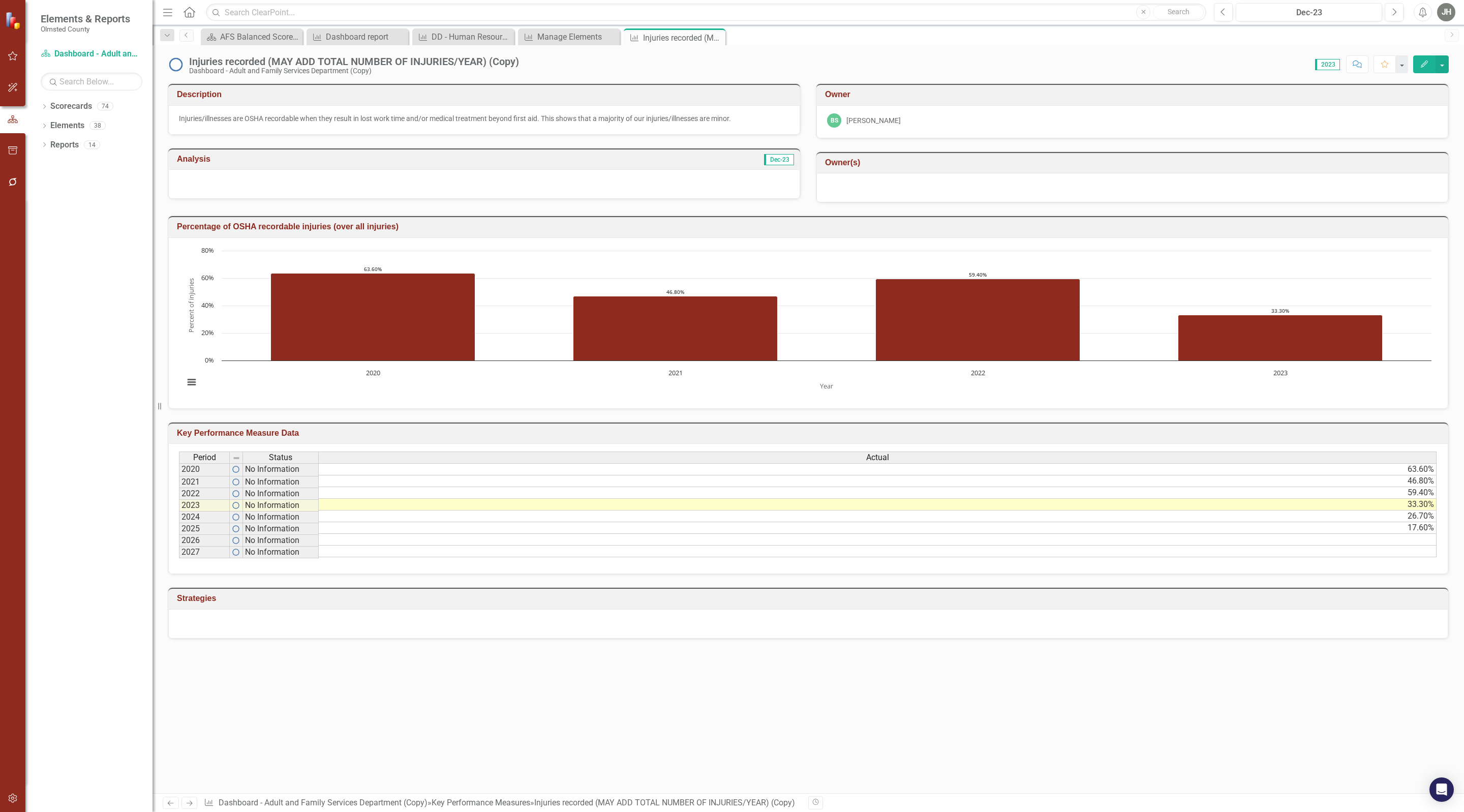
click at [1420, 63] on icon "Edit" at bounding box center [1424, 64] width 9 height 7
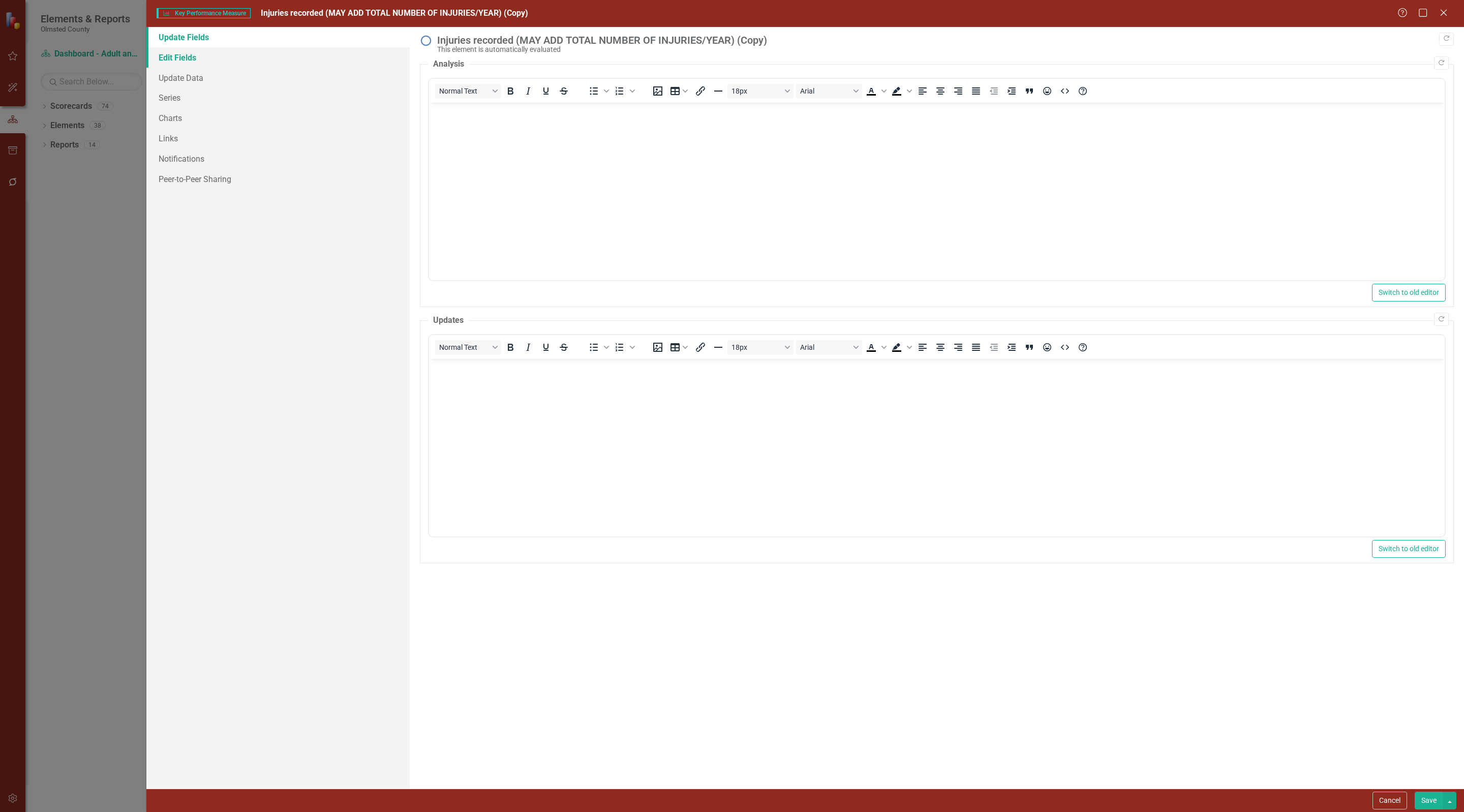
click at [181, 58] on link "Edit Fields" at bounding box center [278, 58] width 263 height 20
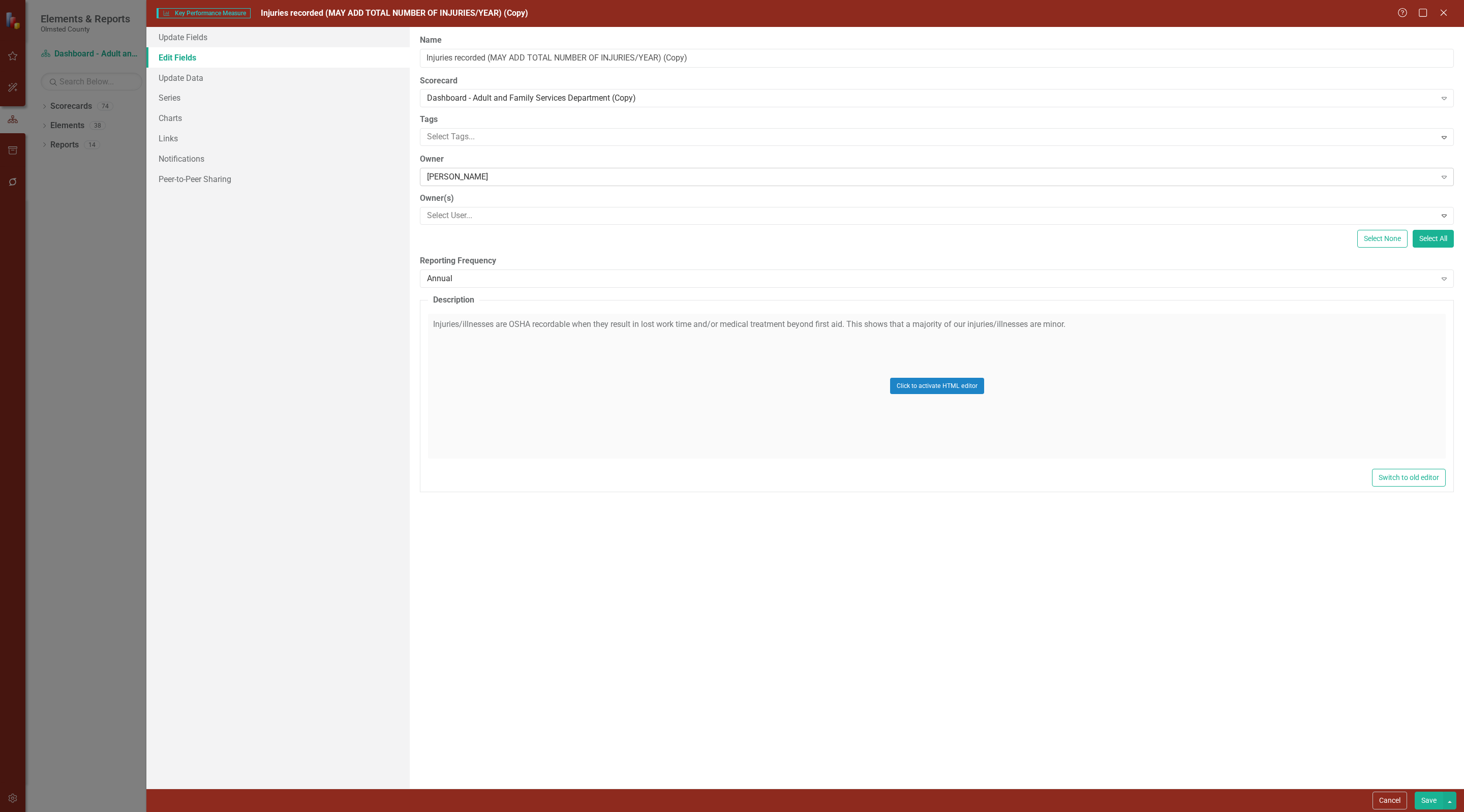
click at [549, 181] on div "[PERSON_NAME]" at bounding box center [931, 177] width 1008 height 12
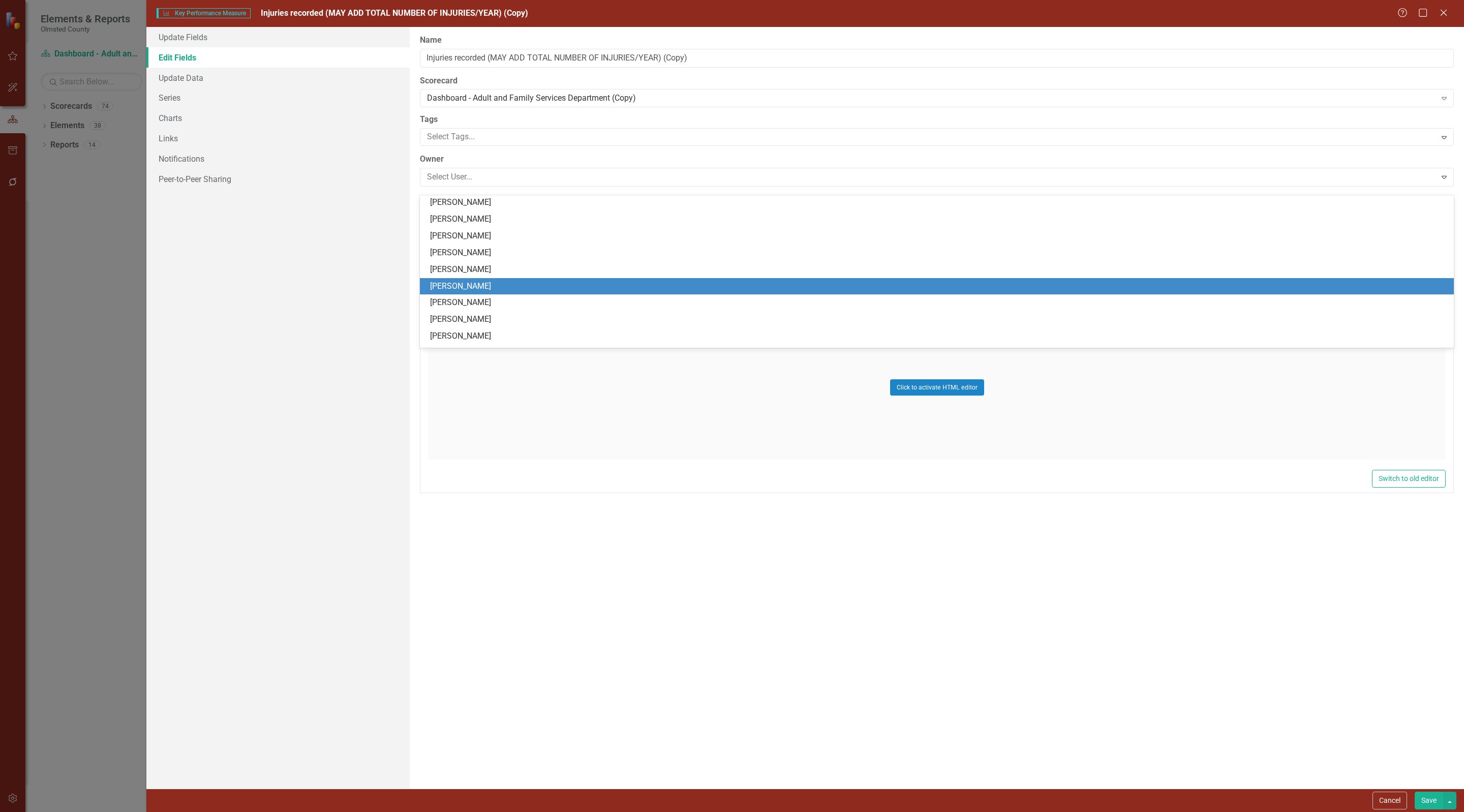
scroll to position [1853, 0]
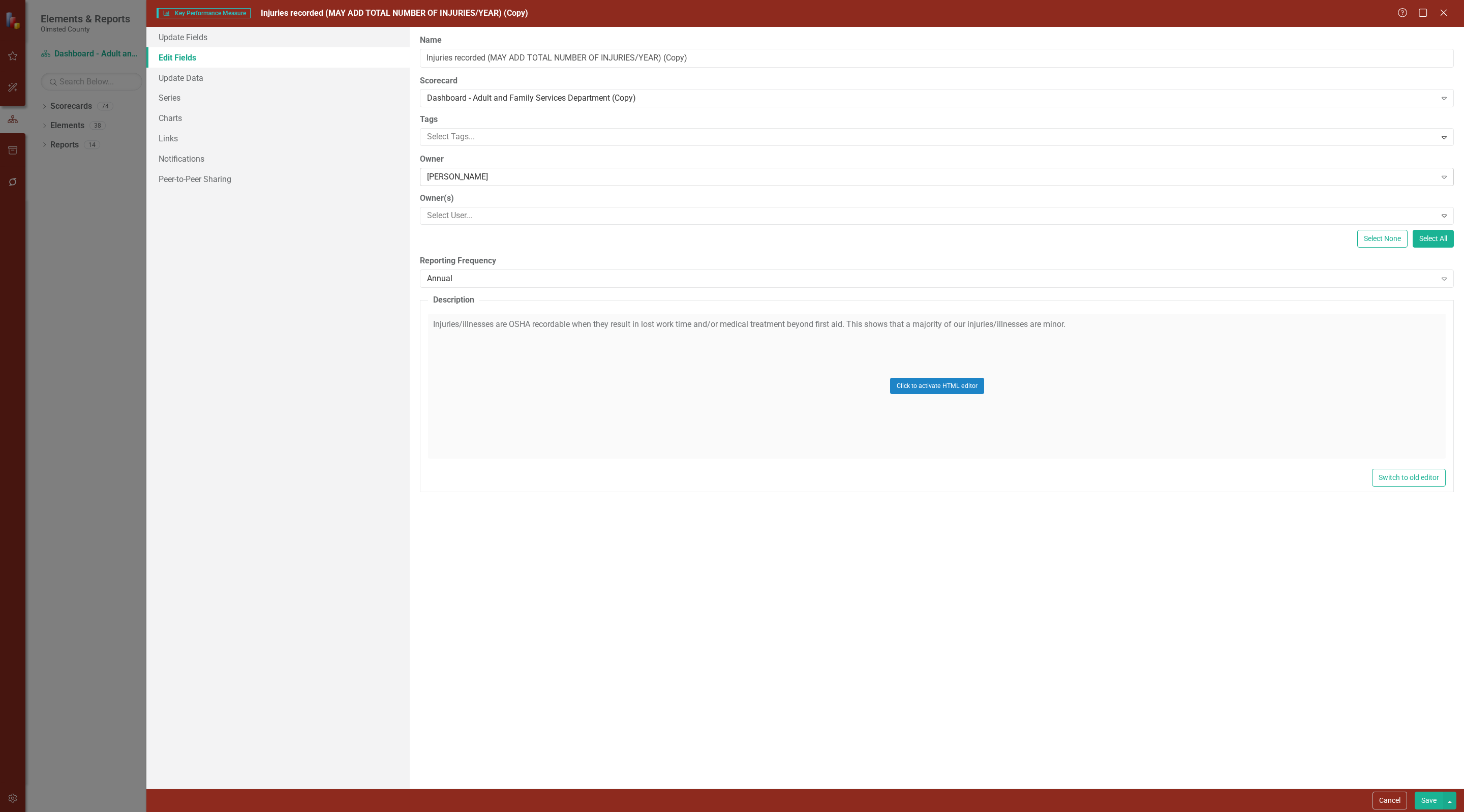
click at [1446, 180] on icon "Expand" at bounding box center [1445, 177] width 10 height 8
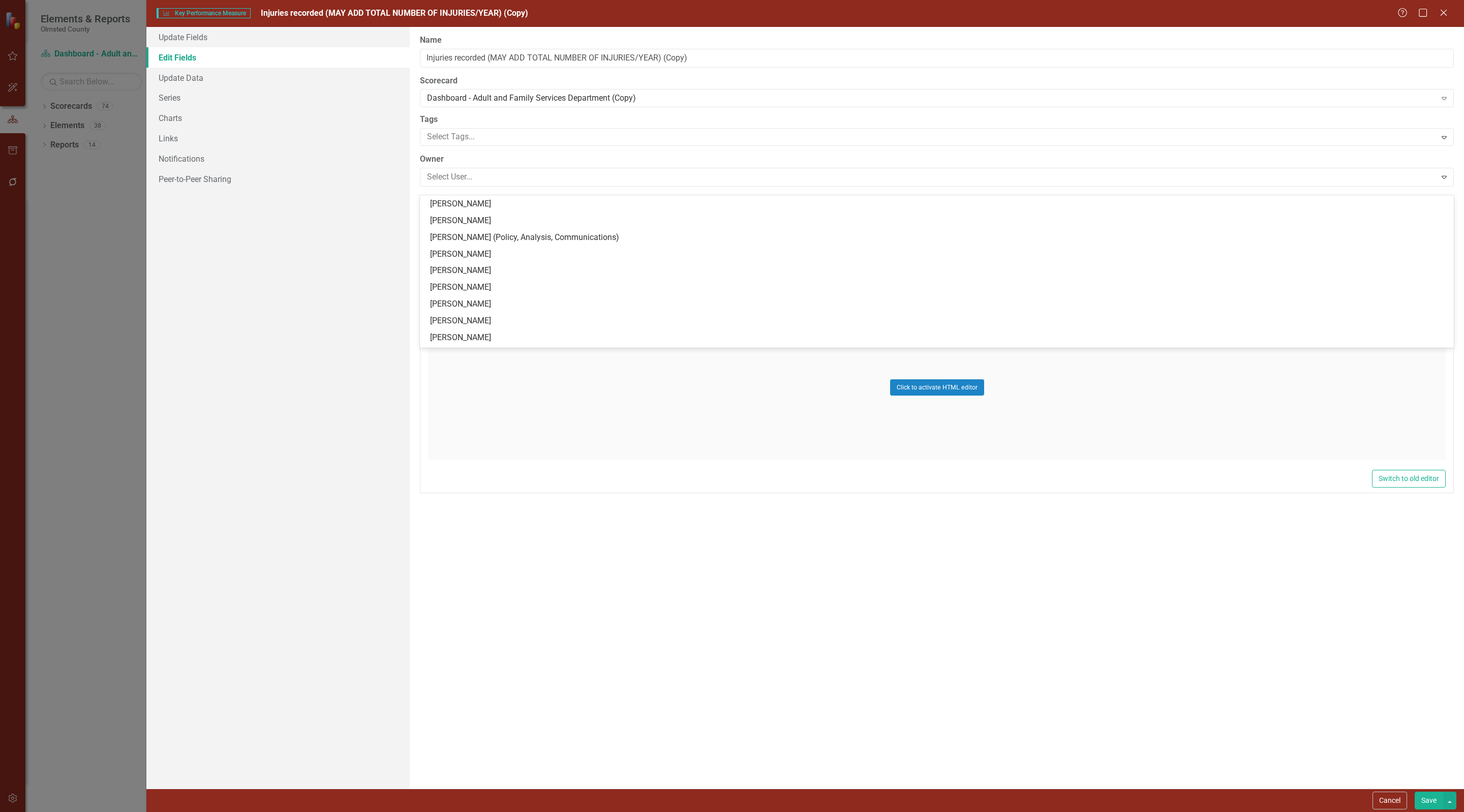
scroll to position [0, 0]
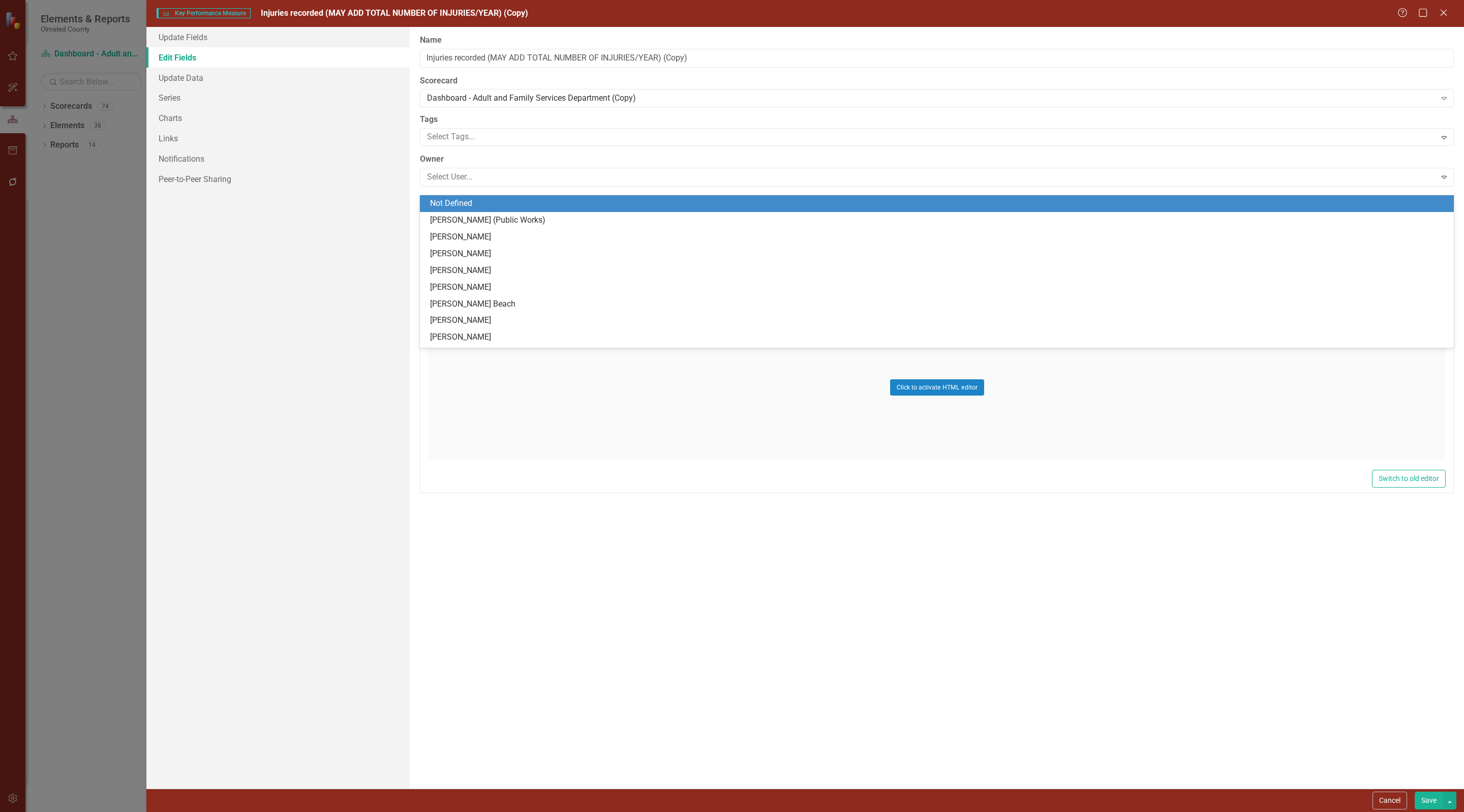
click at [445, 200] on div "Not Defined" at bounding box center [939, 204] width 1018 height 12
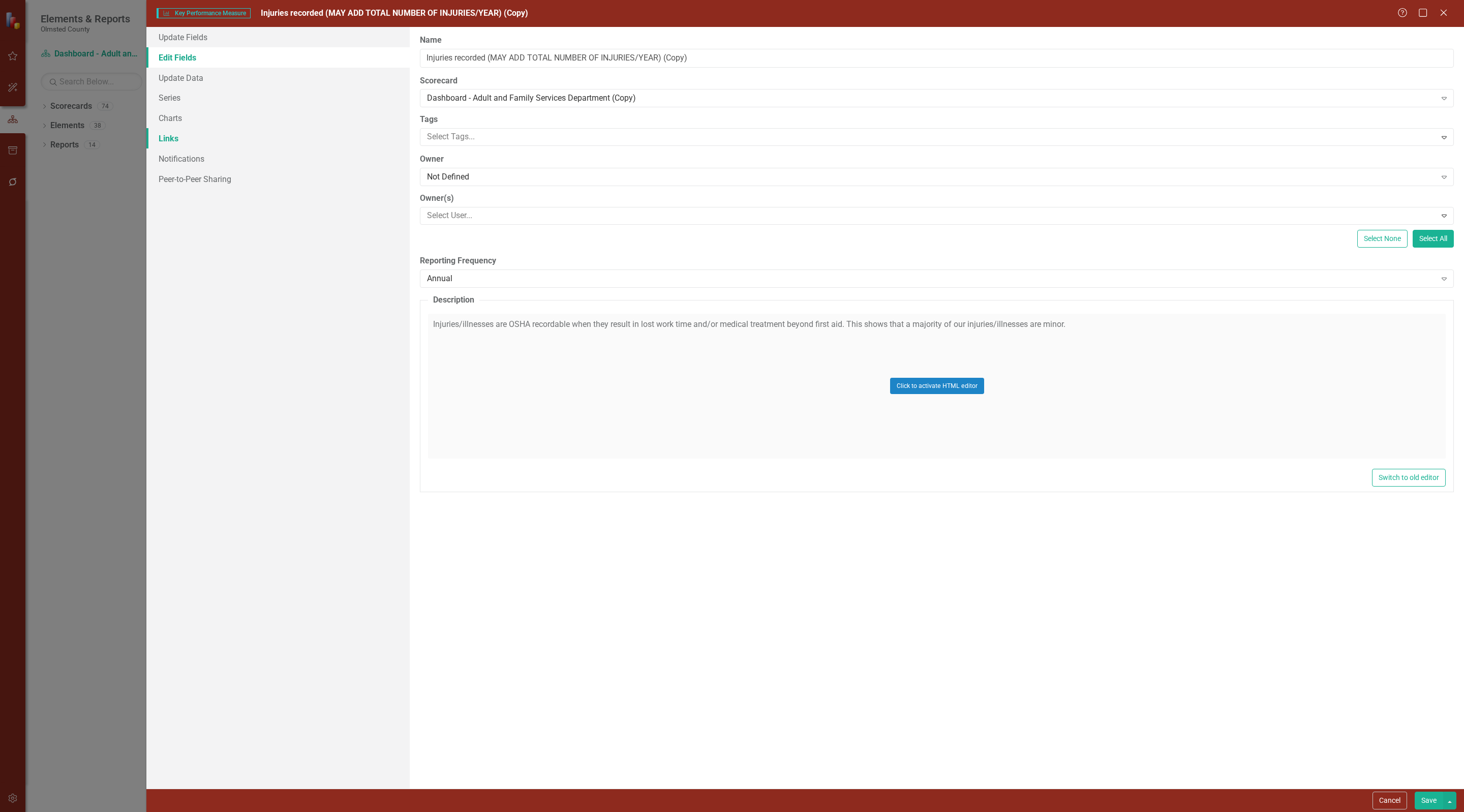
click at [168, 135] on link "Links" at bounding box center [278, 138] width 263 height 20
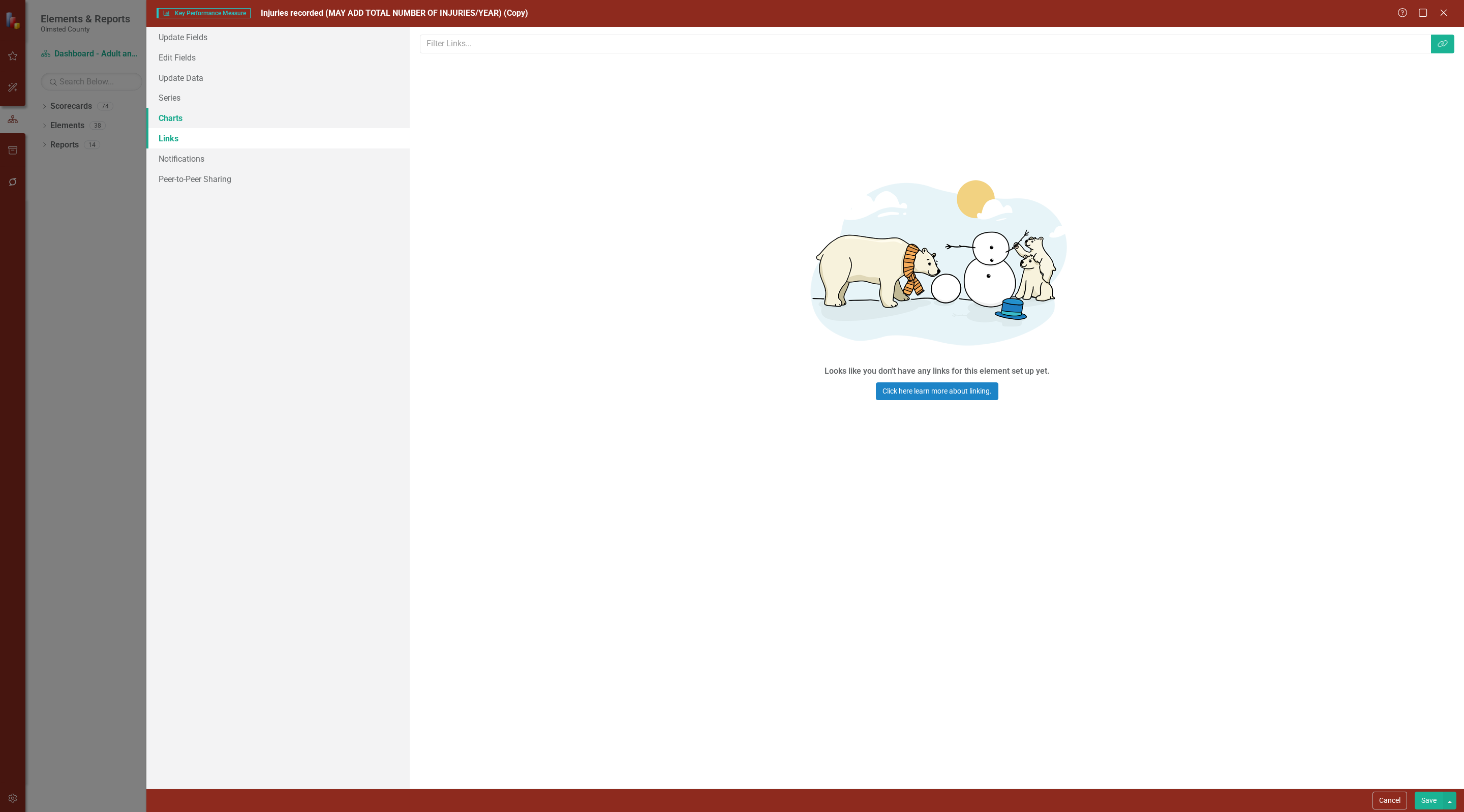
click at [169, 120] on link "Charts" at bounding box center [278, 118] width 263 height 20
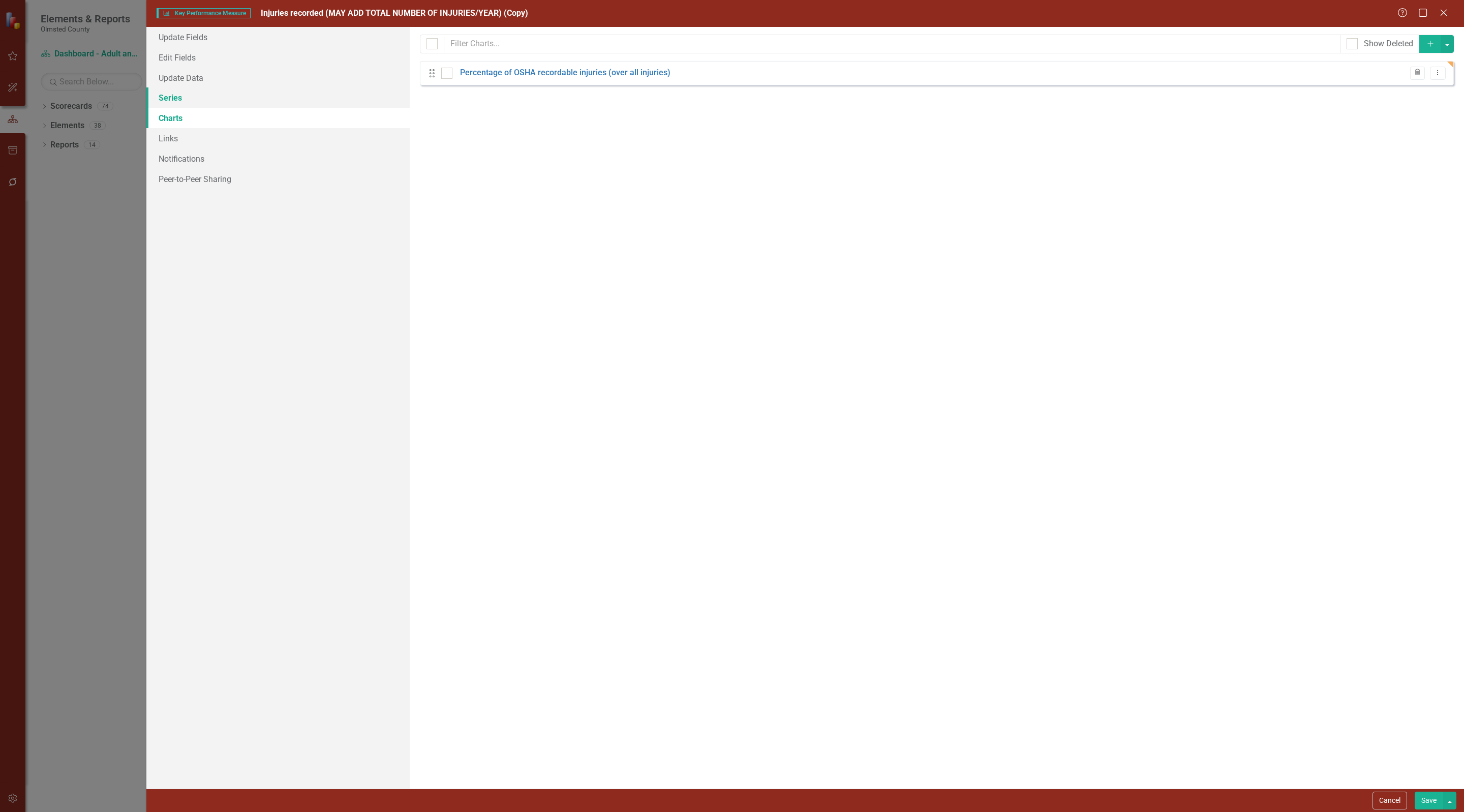
click at [171, 97] on link "Series" at bounding box center [278, 97] width 263 height 20
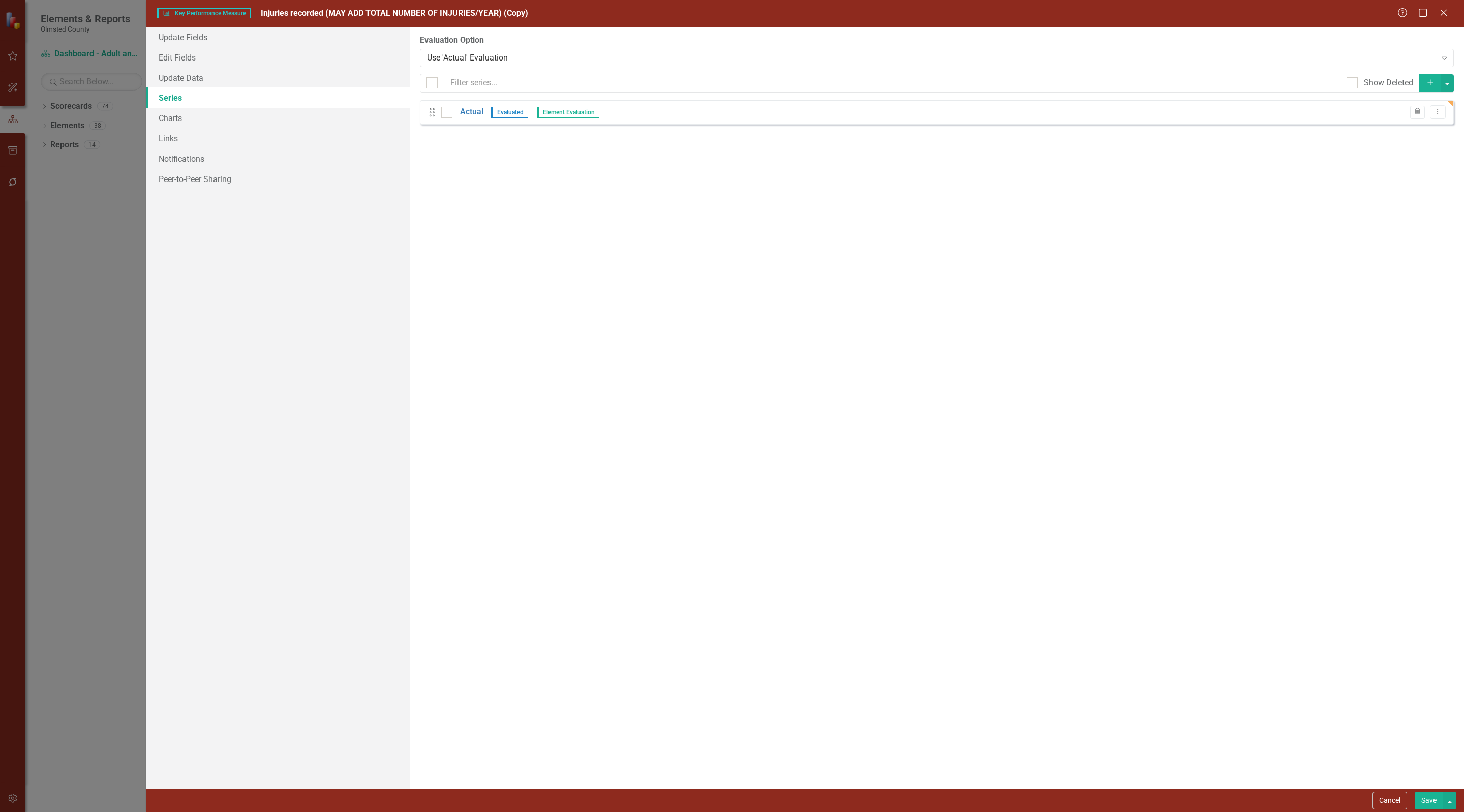
click at [1427, 796] on button "Save" at bounding box center [1429, 800] width 29 height 18
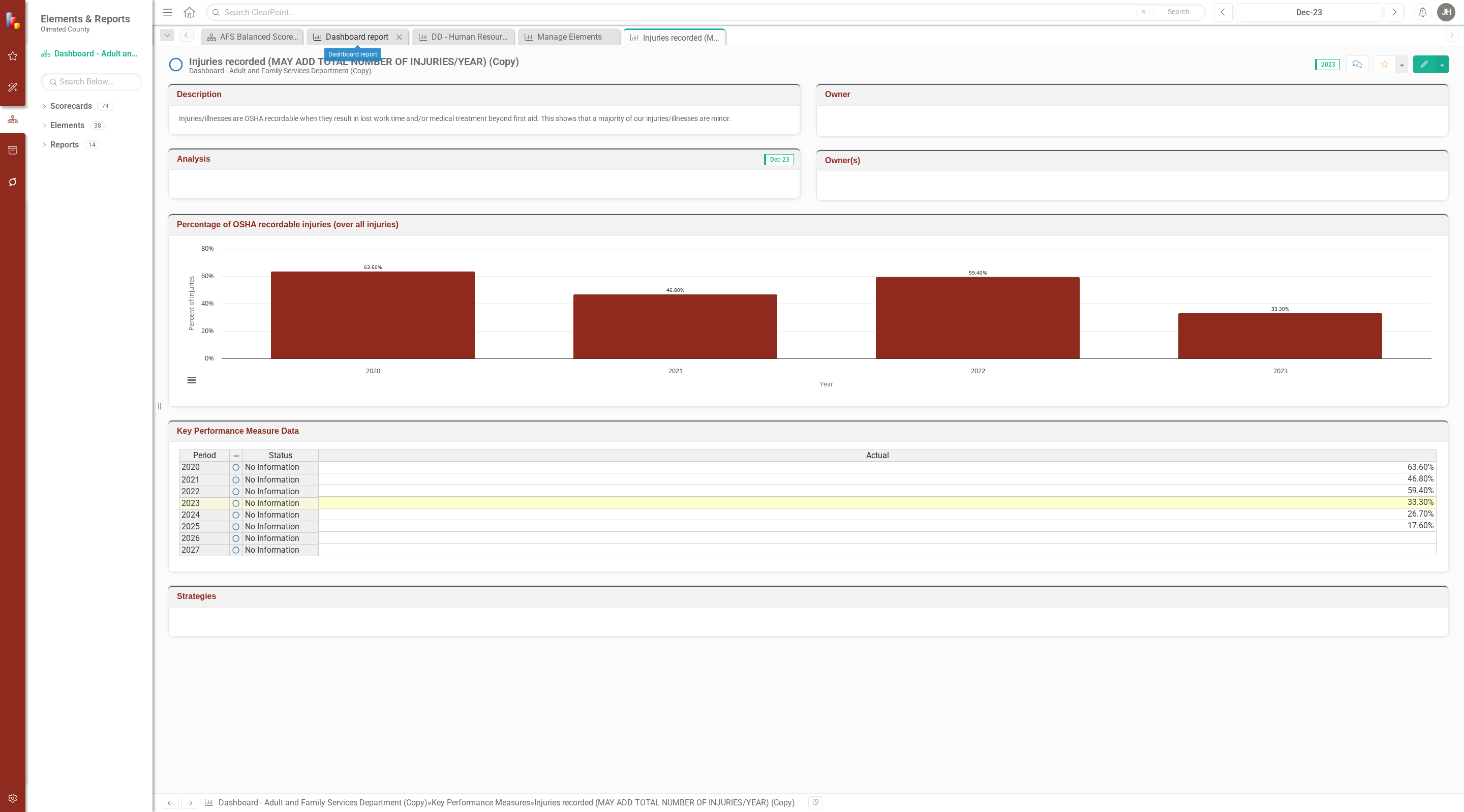
click at [348, 36] on div "Dashboard report" at bounding box center [359, 36] width 67 height 13
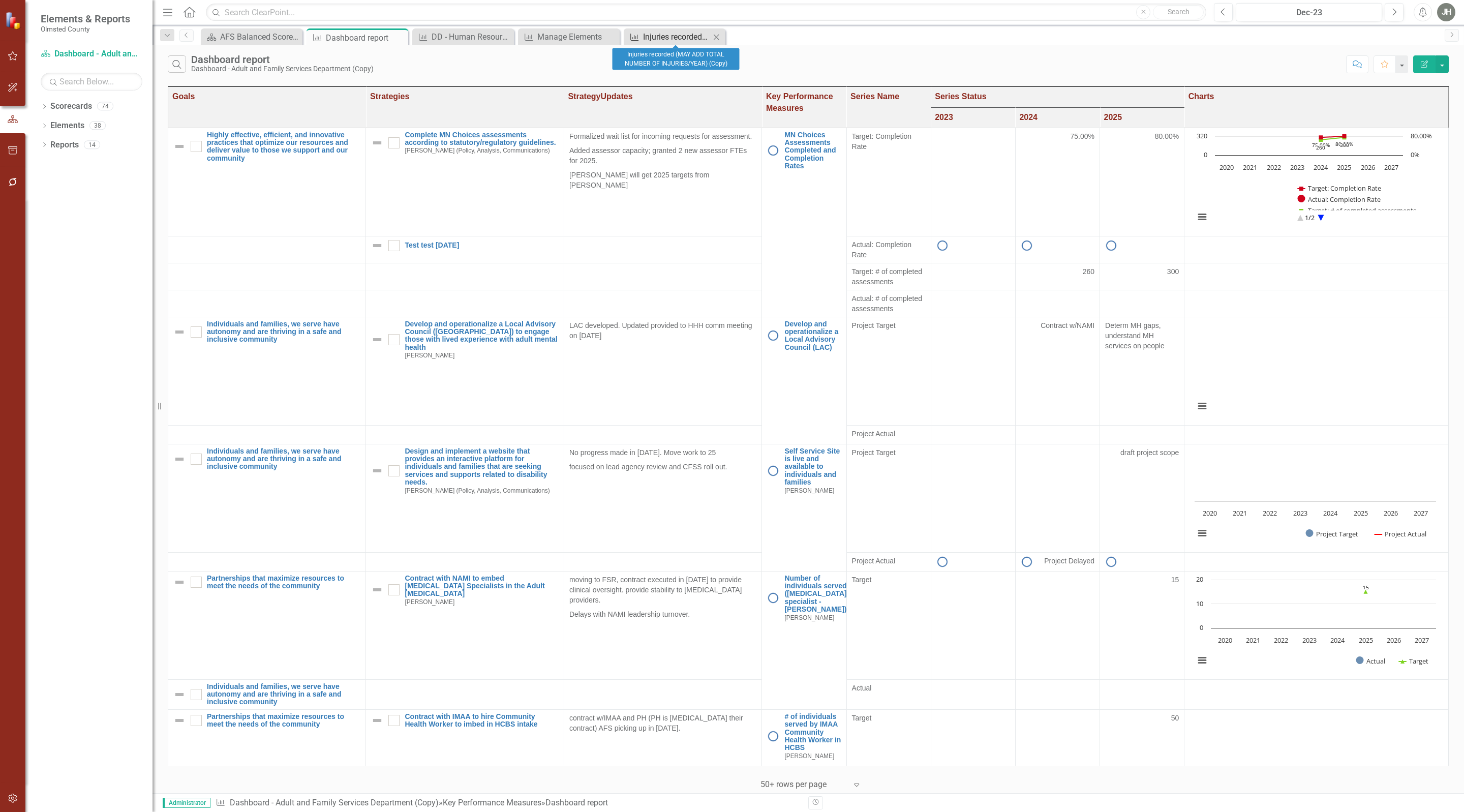
click at [679, 36] on div "Injuries recorded (MAY ADD TOTAL NUMBER OF INJURIES/YEAR) (Copy)" at bounding box center [676, 36] width 67 height 13
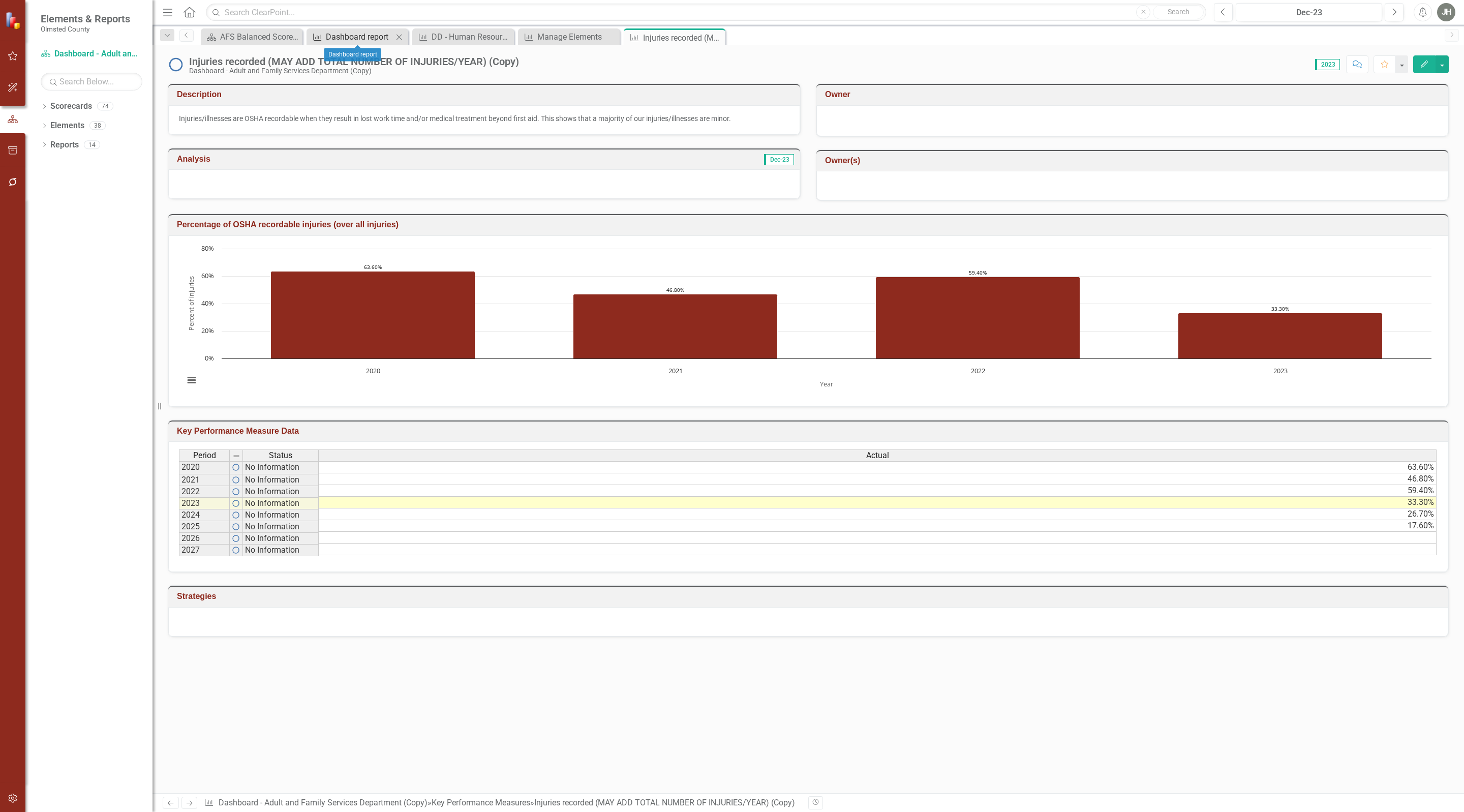
click at [364, 37] on div "Dashboard report" at bounding box center [359, 36] width 67 height 13
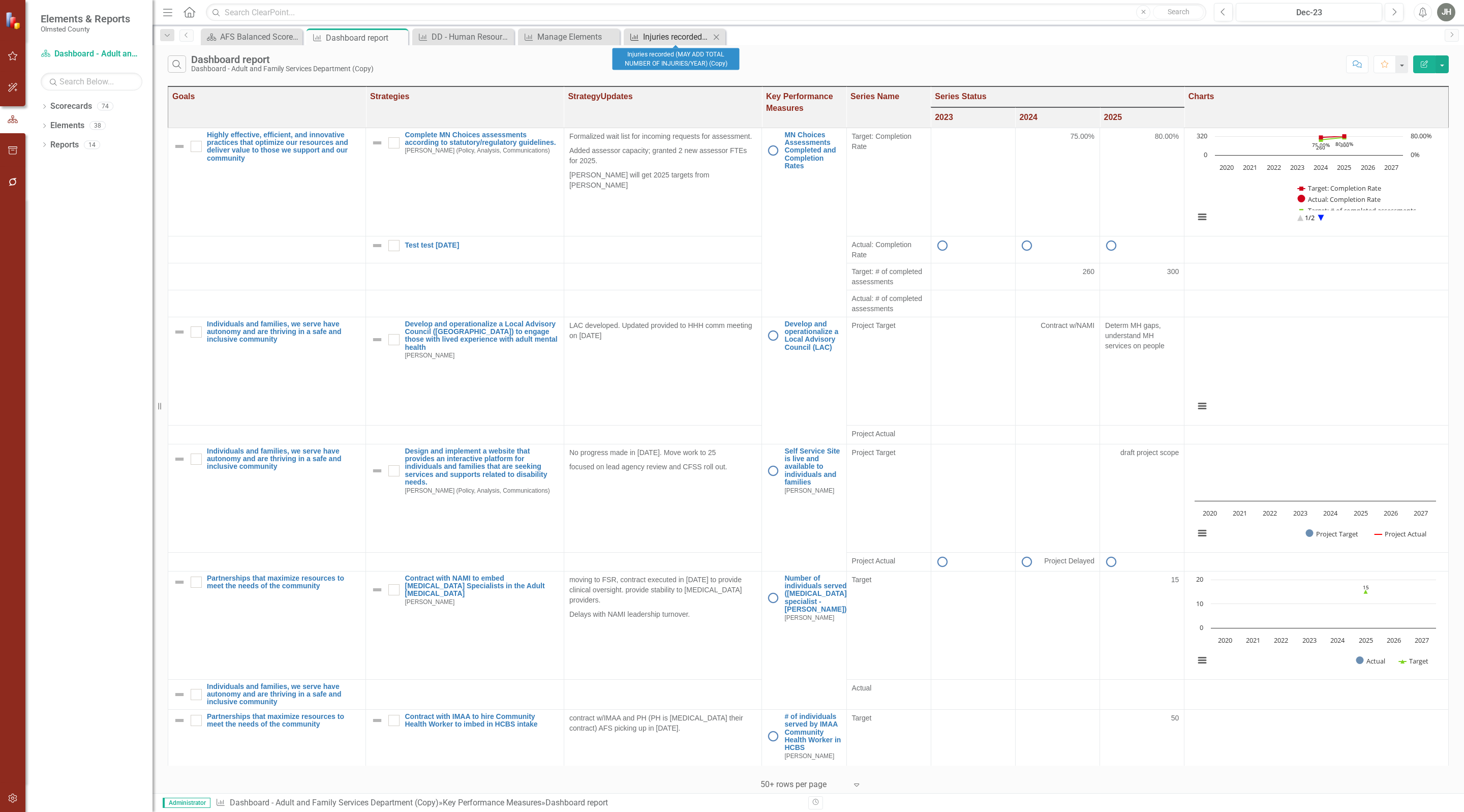
click at [668, 34] on div "Injuries recorded (MAY ADD TOTAL NUMBER OF INJURIES/YEAR) (Copy)" at bounding box center [676, 36] width 67 height 13
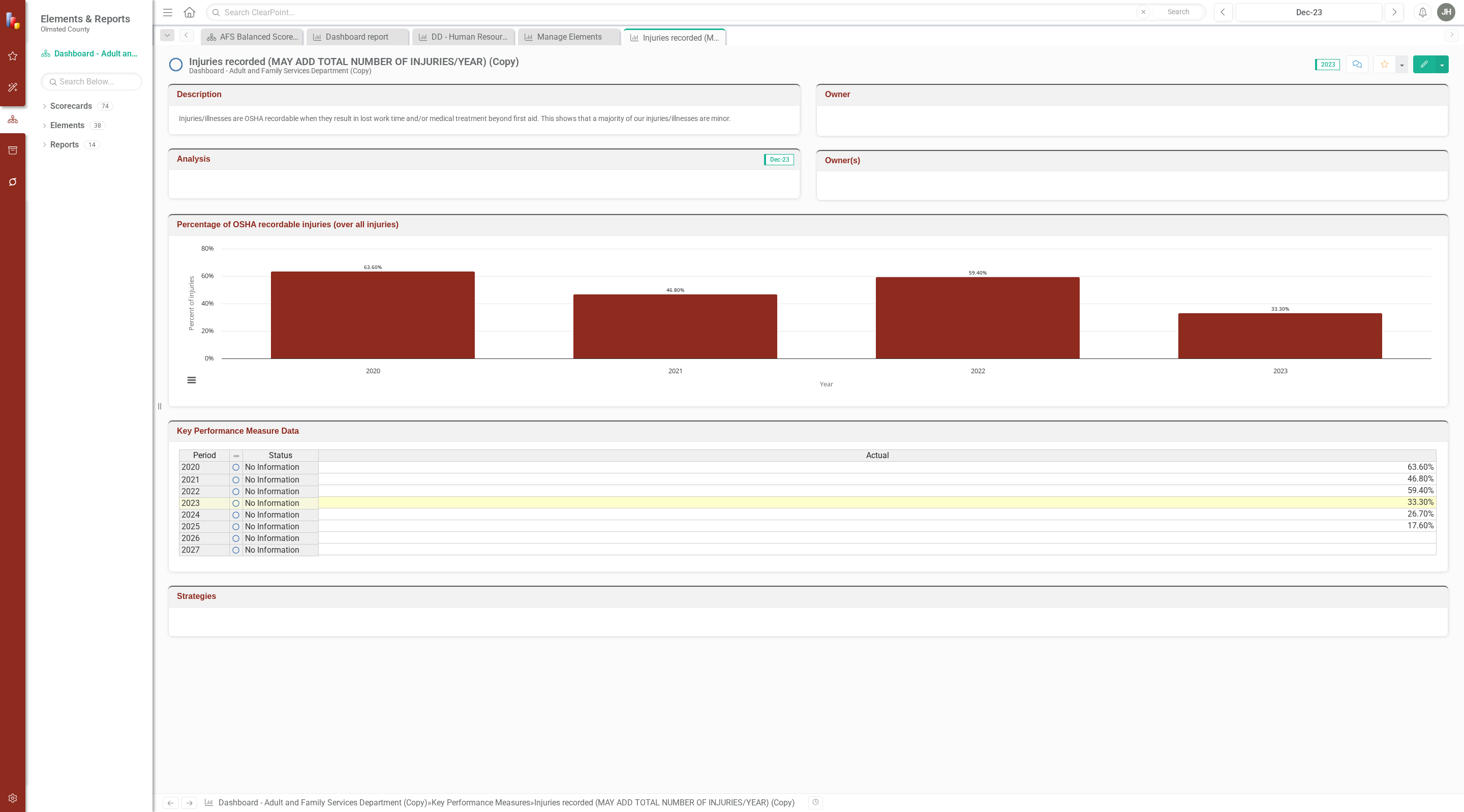
click at [1423, 65] on icon "button" at bounding box center [1424, 64] width 7 height 7
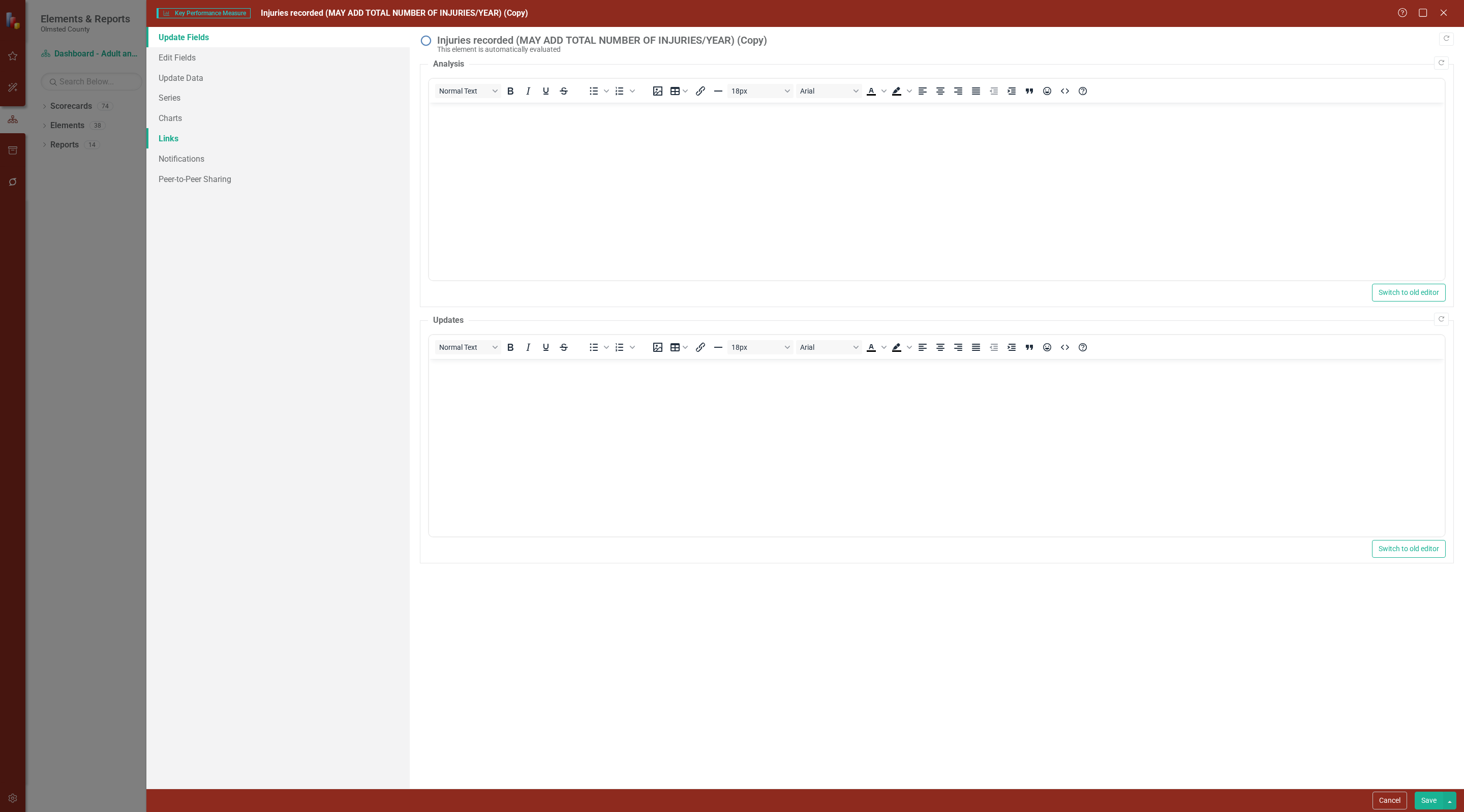
click at [173, 135] on link "Links" at bounding box center [278, 138] width 263 height 20
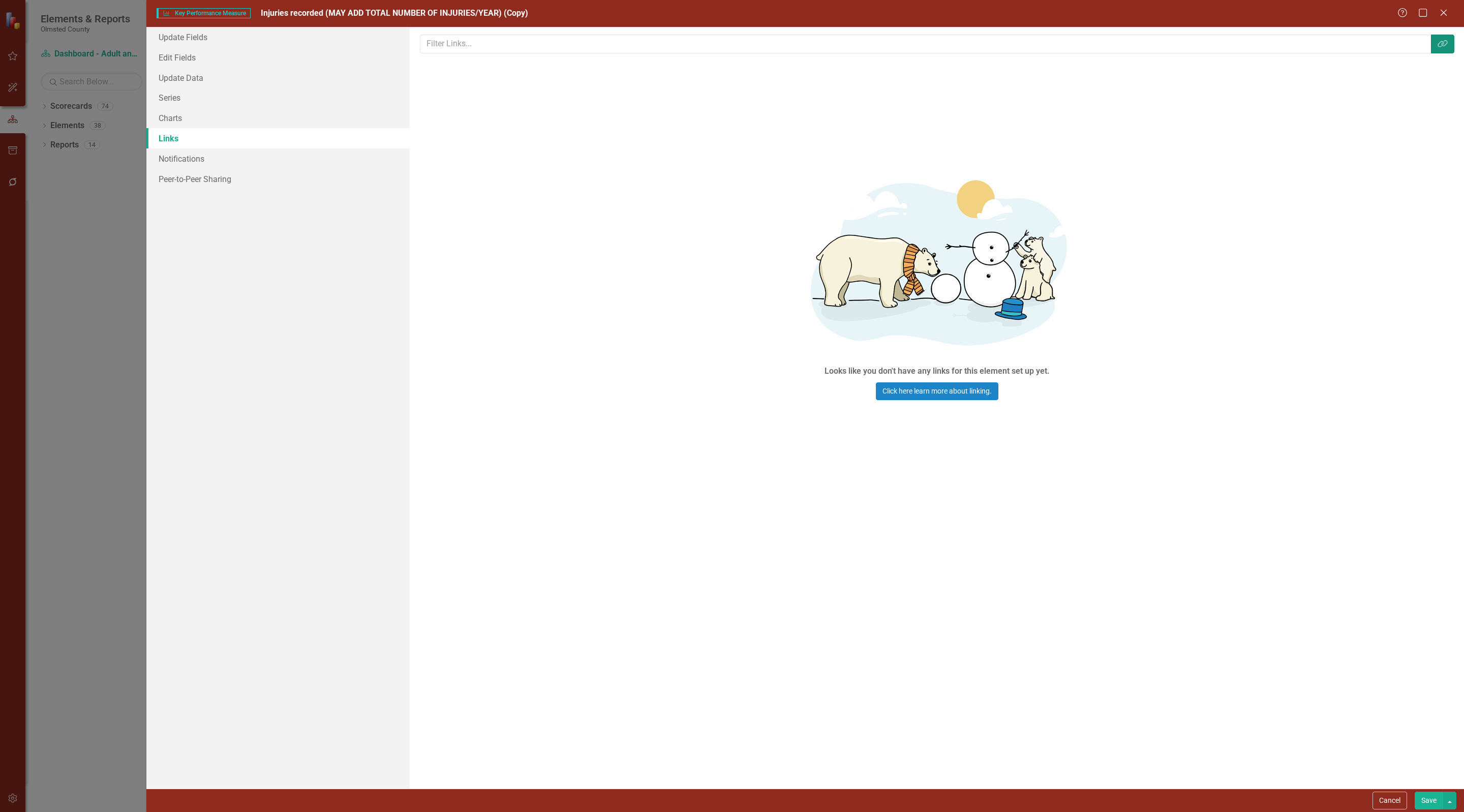
click at [1439, 41] on icon "Link Tag" at bounding box center [1443, 44] width 10 height 8
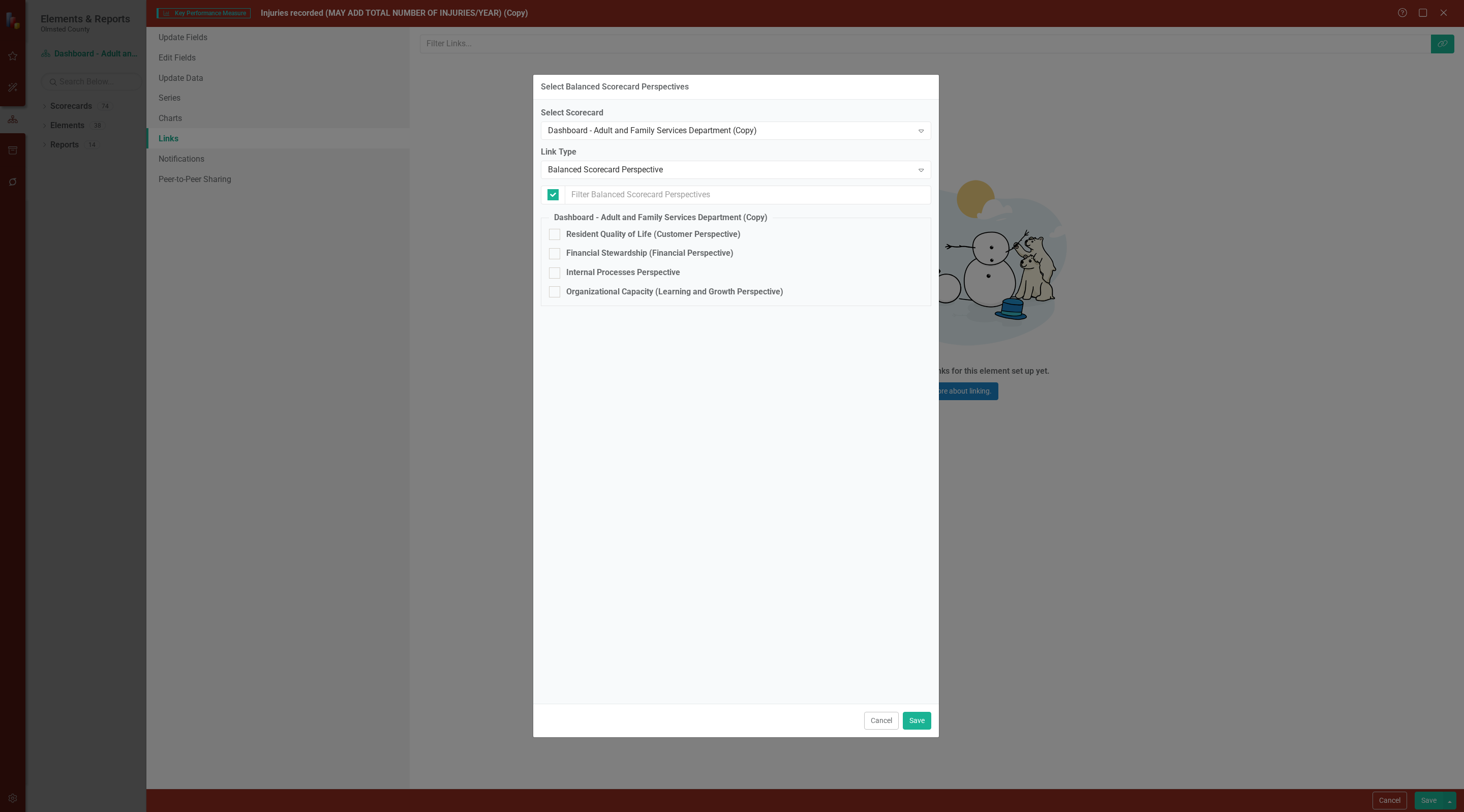
checkbox input "false"
click at [695, 171] on div "Balanced Scorecard Perspective" at bounding box center [731, 169] width 366 height 12
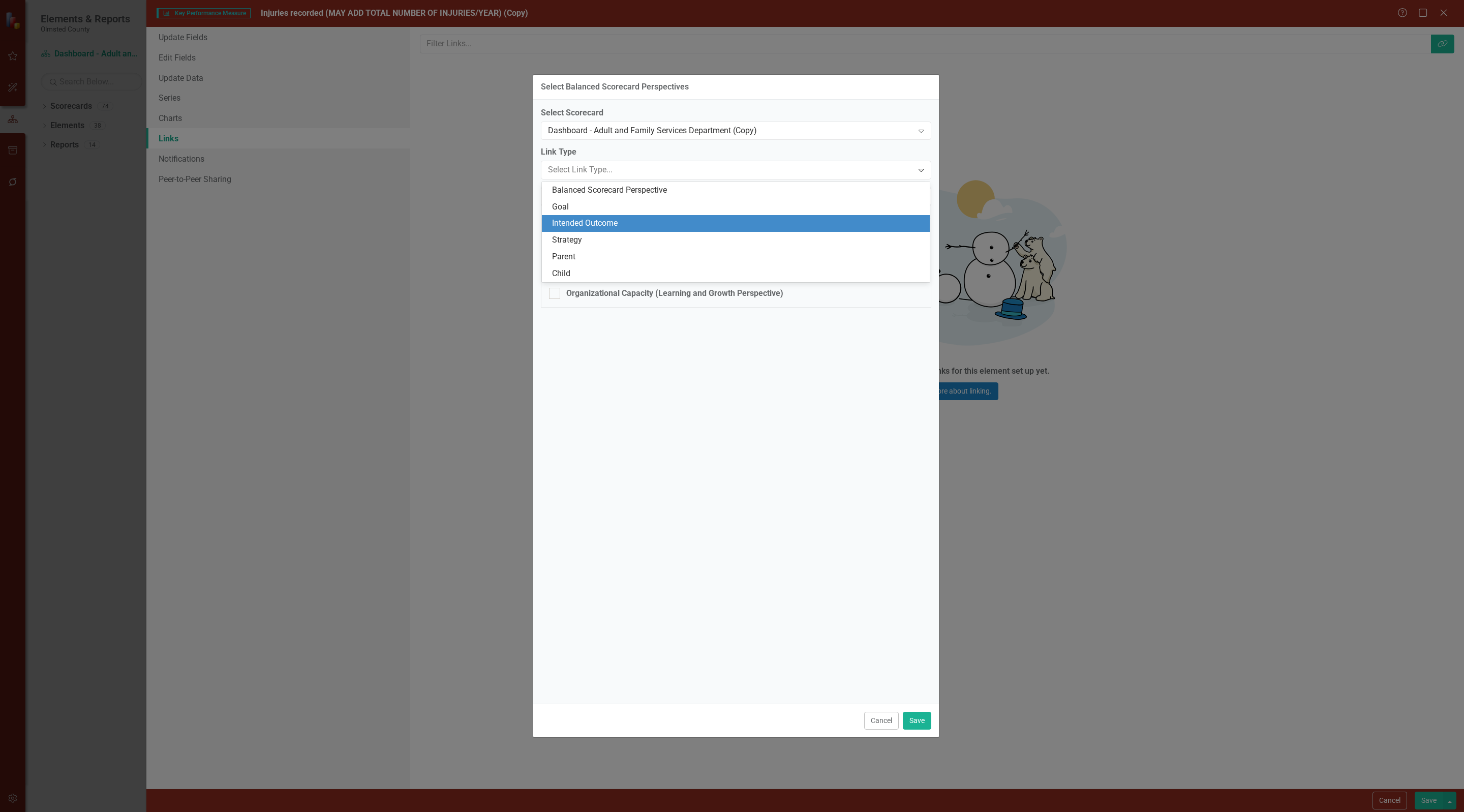
click at [578, 224] on div "Intended Outcome" at bounding box center [738, 224] width 372 height 12
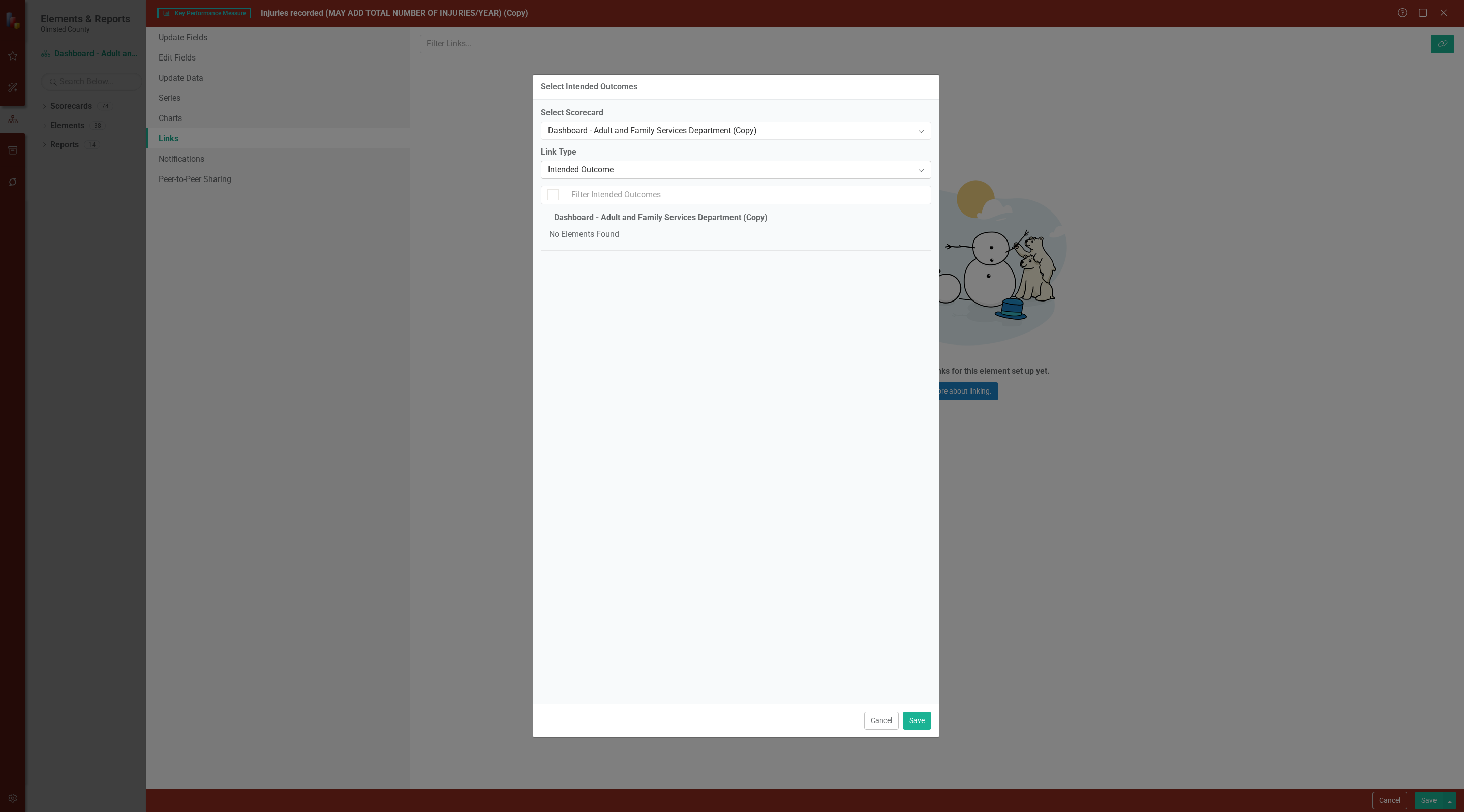
click at [599, 171] on div "Intended Outcome" at bounding box center [731, 169] width 366 height 12
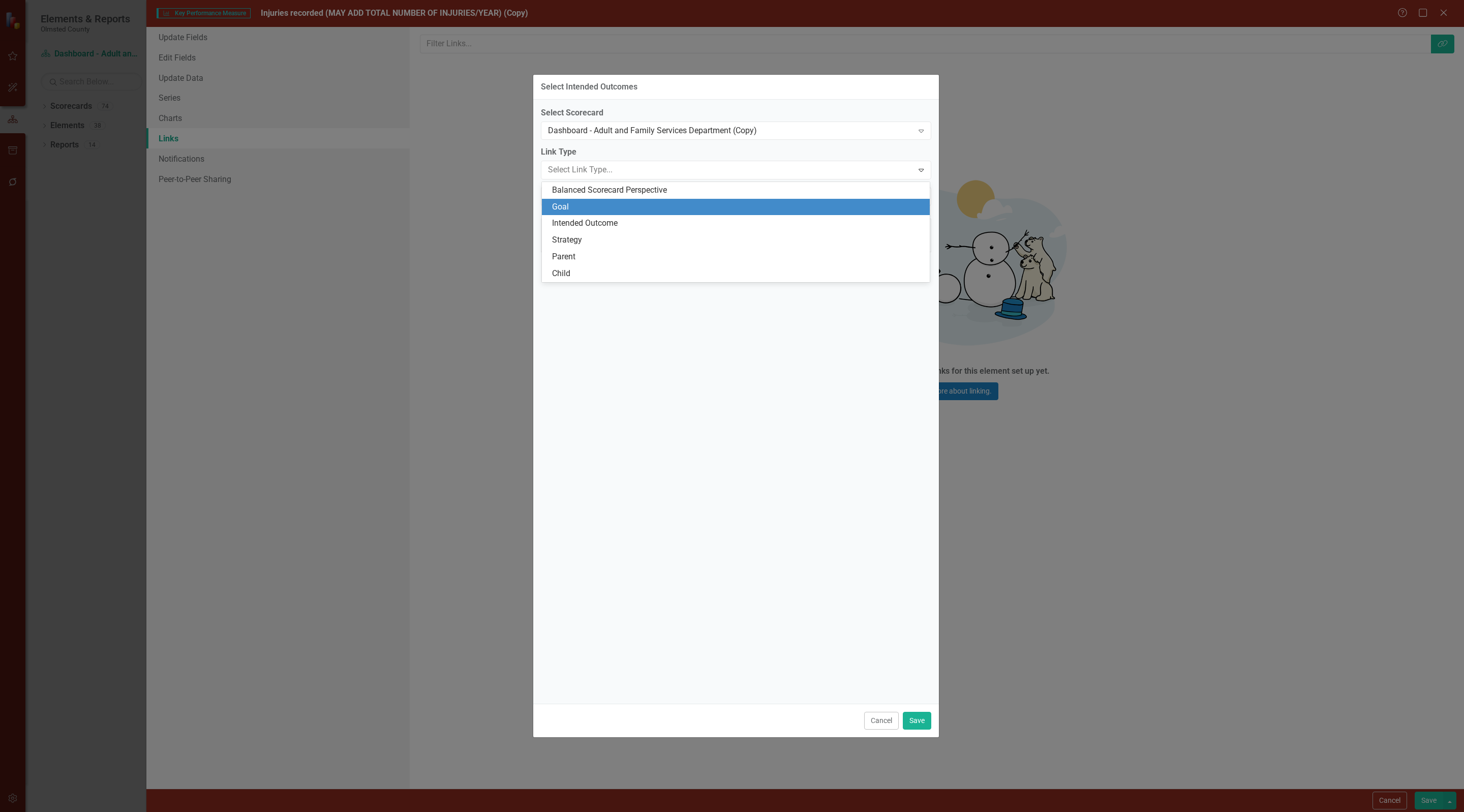
click at [590, 212] on div "Goal" at bounding box center [738, 207] width 372 height 12
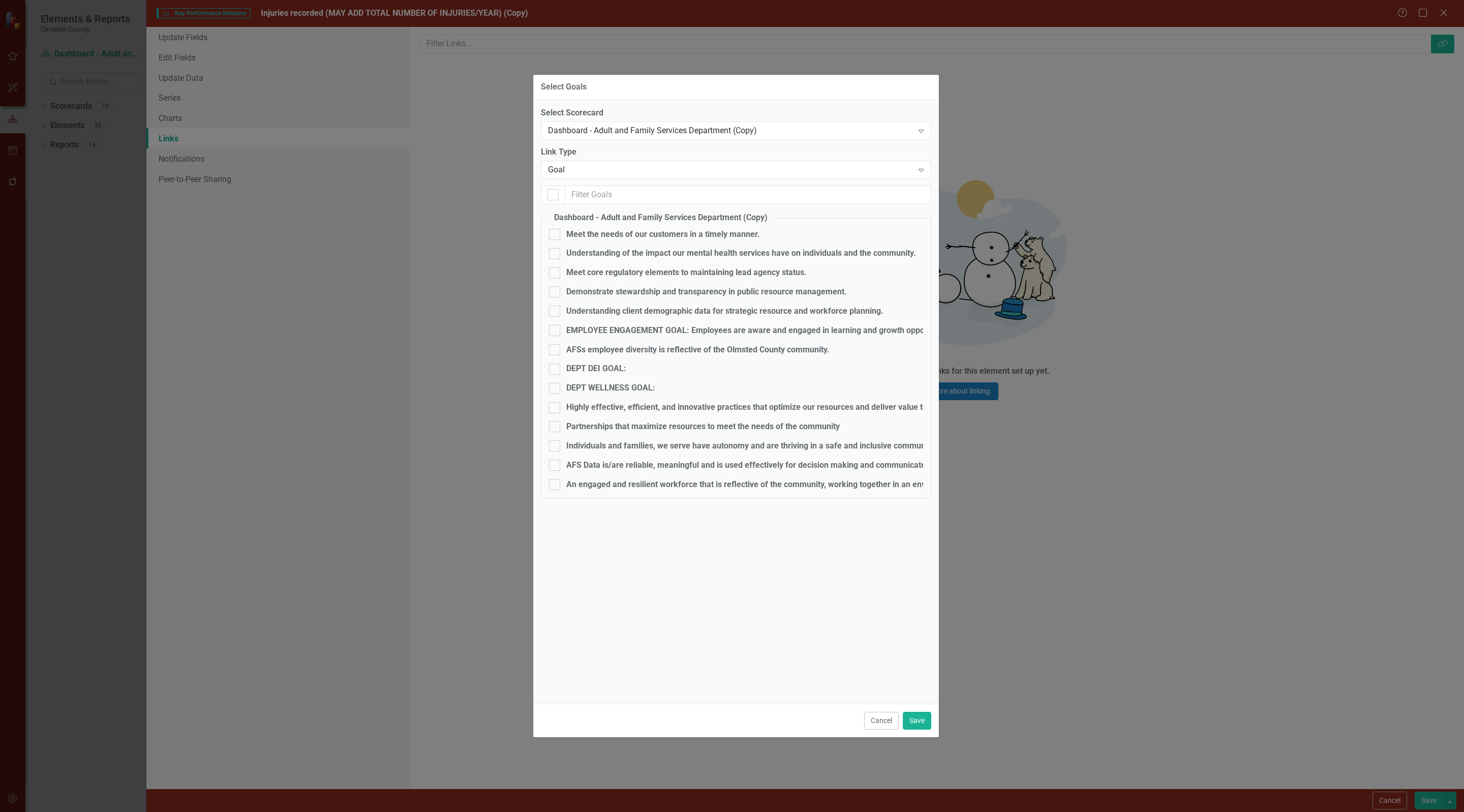
checkbox input "false"
click at [555, 235] on input "Meet the needs of our customers in a timely manner." at bounding box center [552, 232] width 7 height 7
checkbox input "true"
click at [914, 723] on button "Save" at bounding box center [917, 721] width 29 height 18
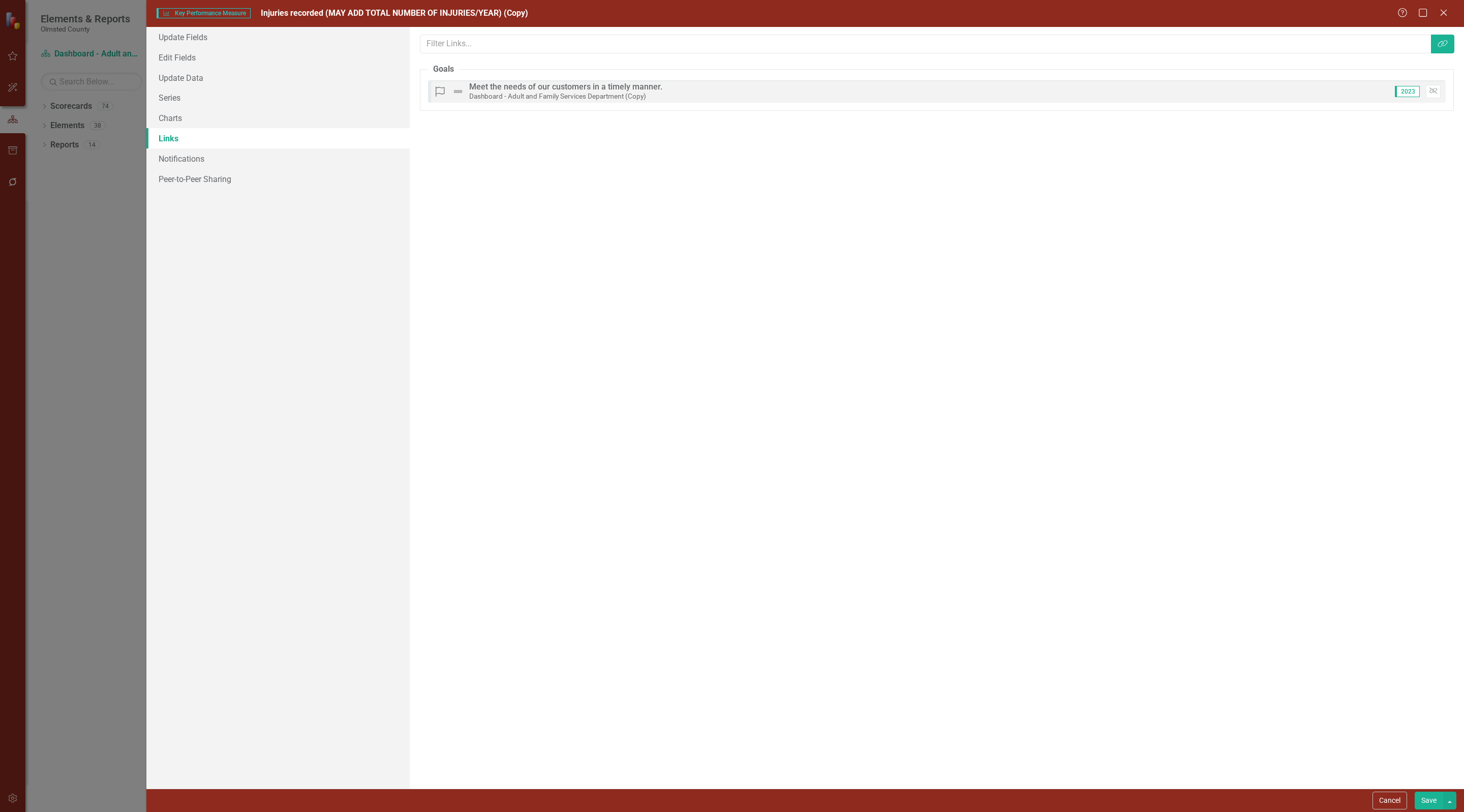
click at [1423, 798] on button "Save" at bounding box center [1429, 800] width 29 height 18
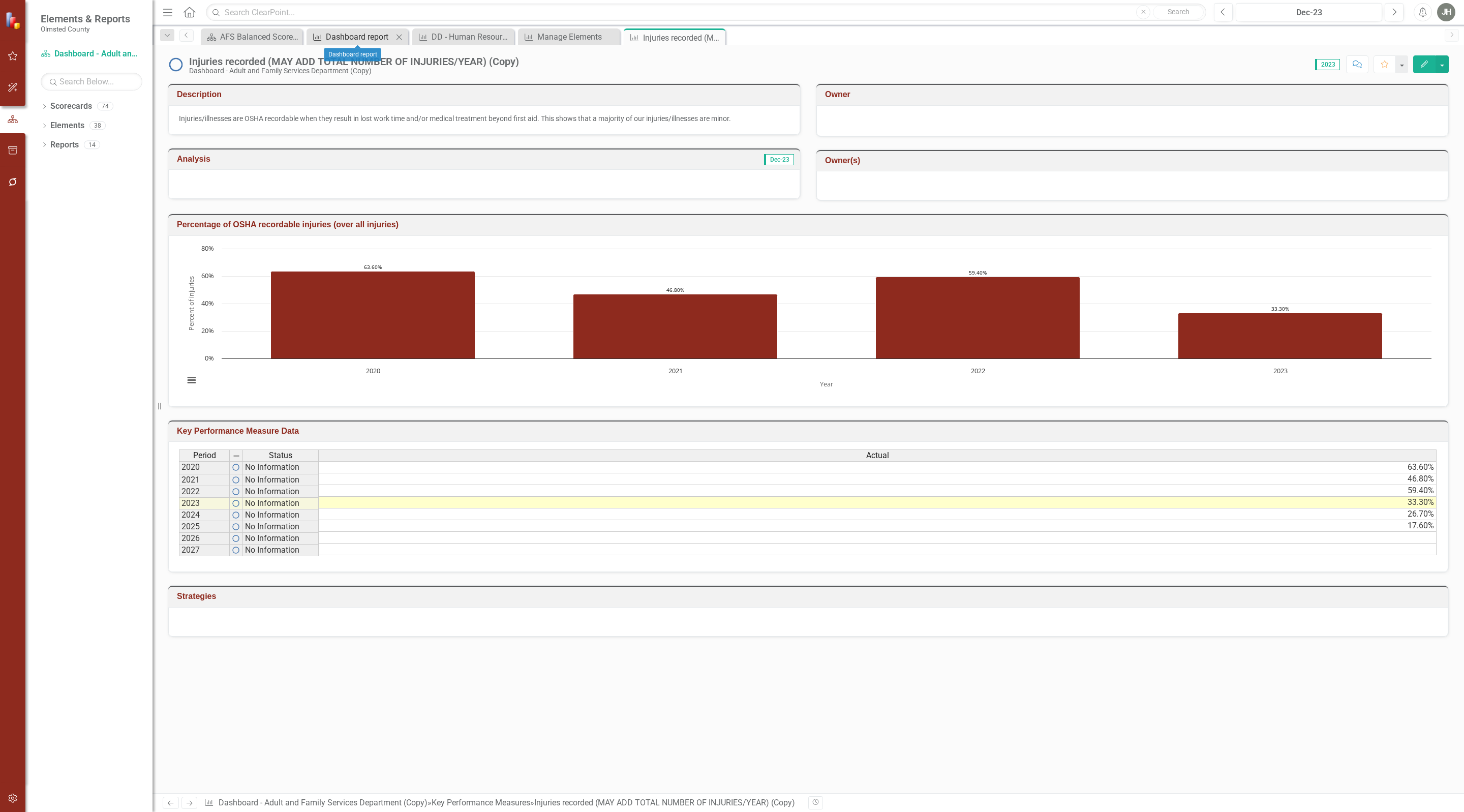
click at [350, 30] on div "Dashboard report" at bounding box center [359, 36] width 67 height 13
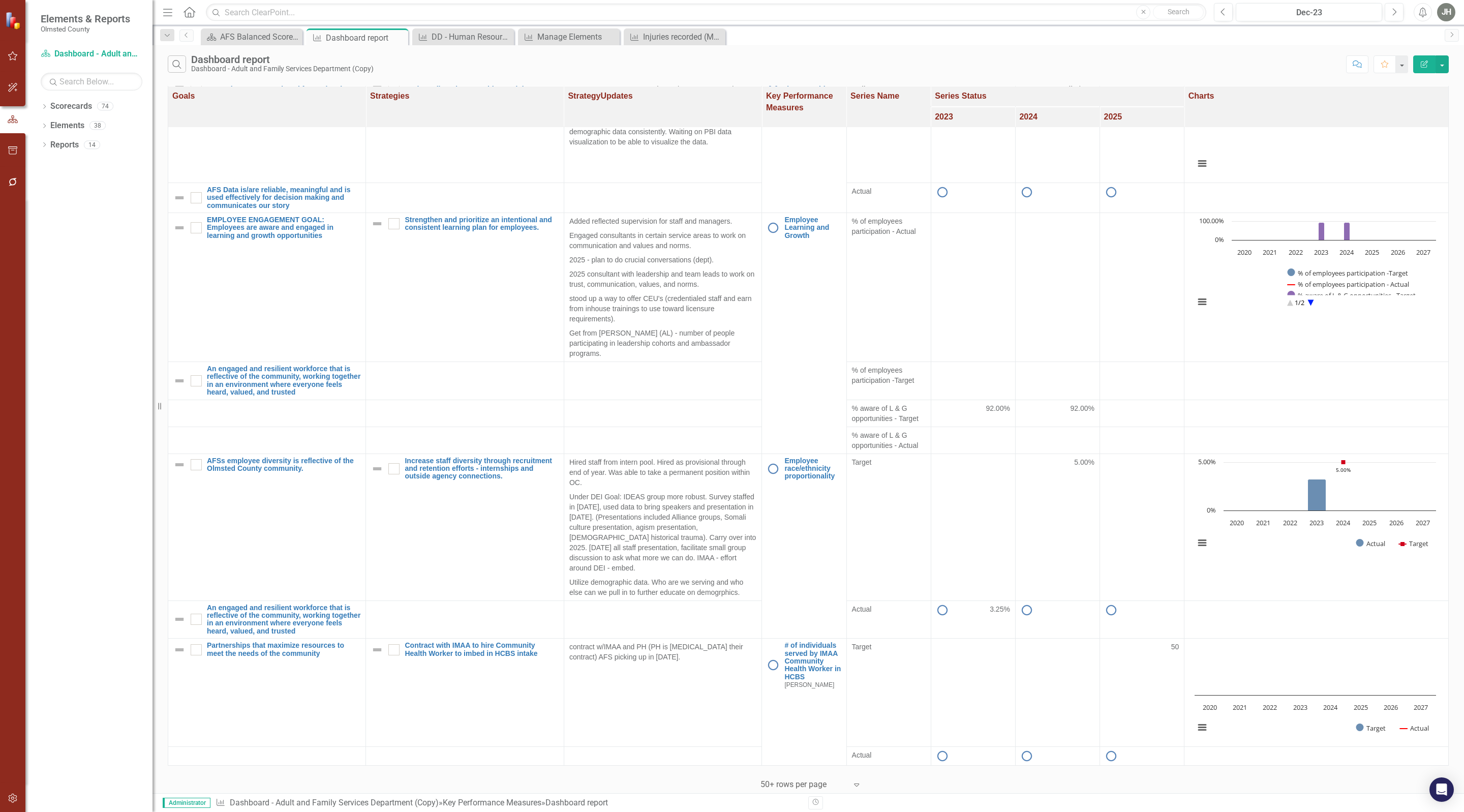
scroll to position [1022, 0]
click at [670, 32] on div "Injuries recorded (MAY ADD TOTAL NUMBER OF INJURIES/YEAR) (Copy)" at bounding box center [676, 36] width 67 height 13
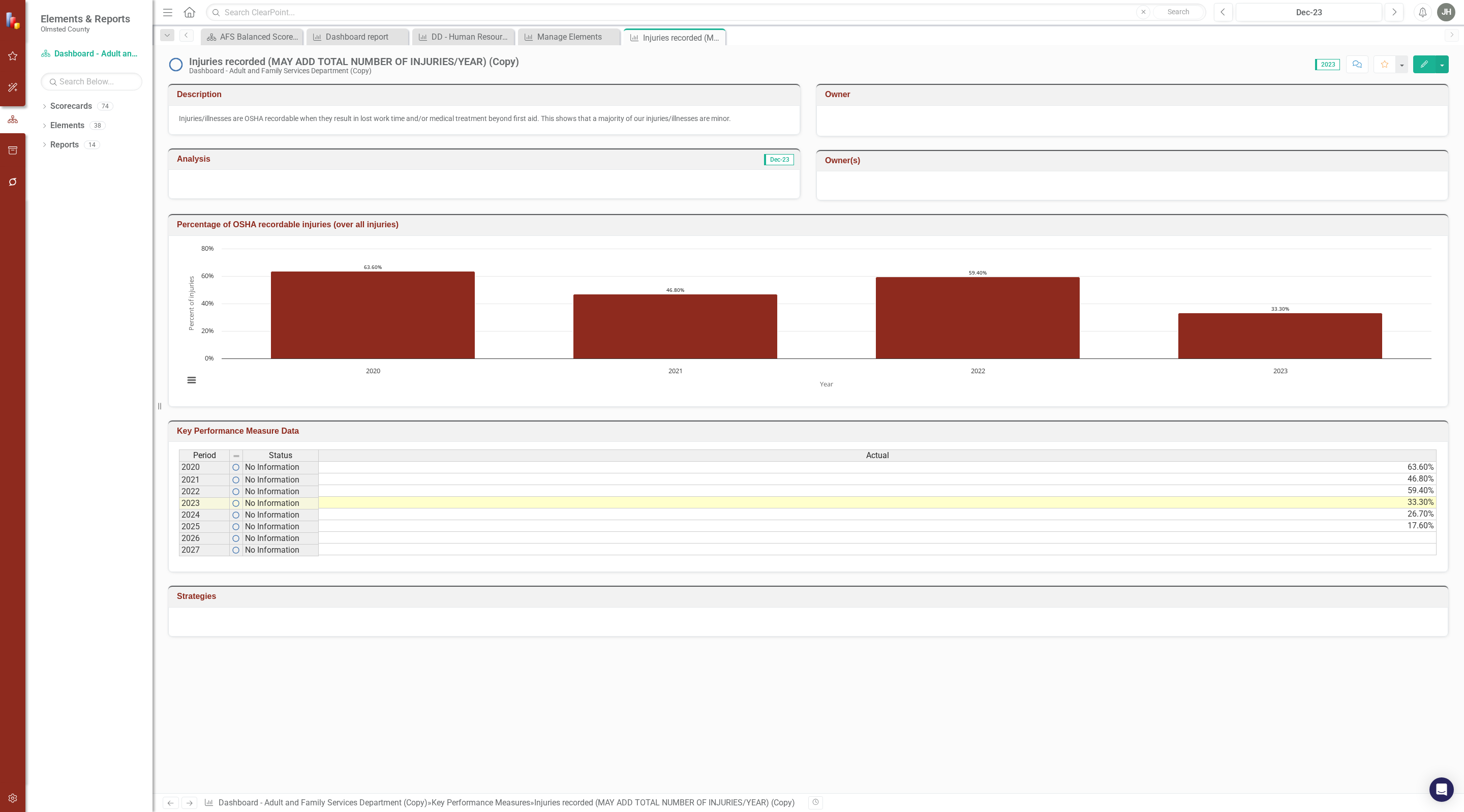
click at [1422, 68] on icon "Edit" at bounding box center [1424, 64] width 9 height 7
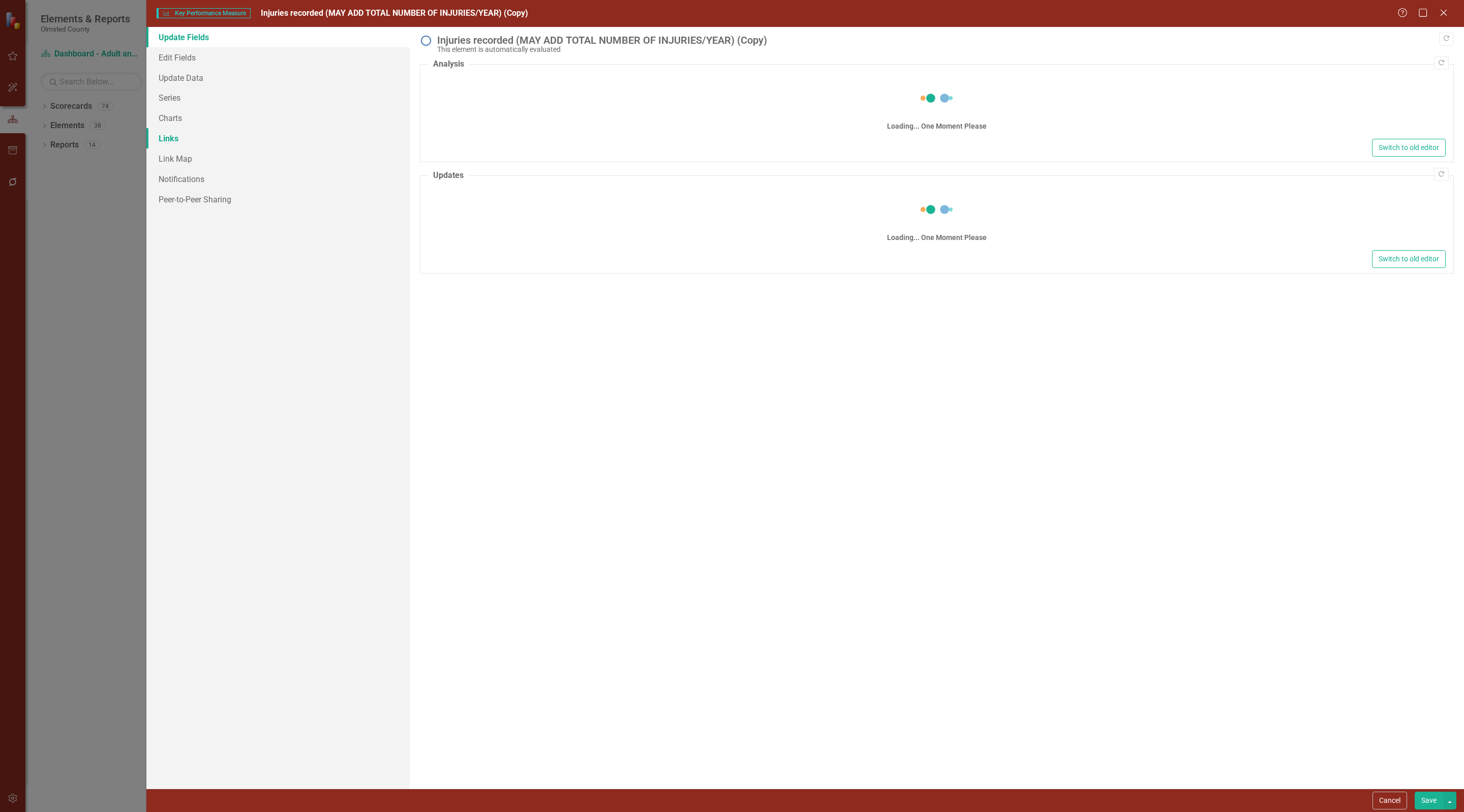
click at [167, 136] on link "Links" at bounding box center [278, 138] width 263 height 20
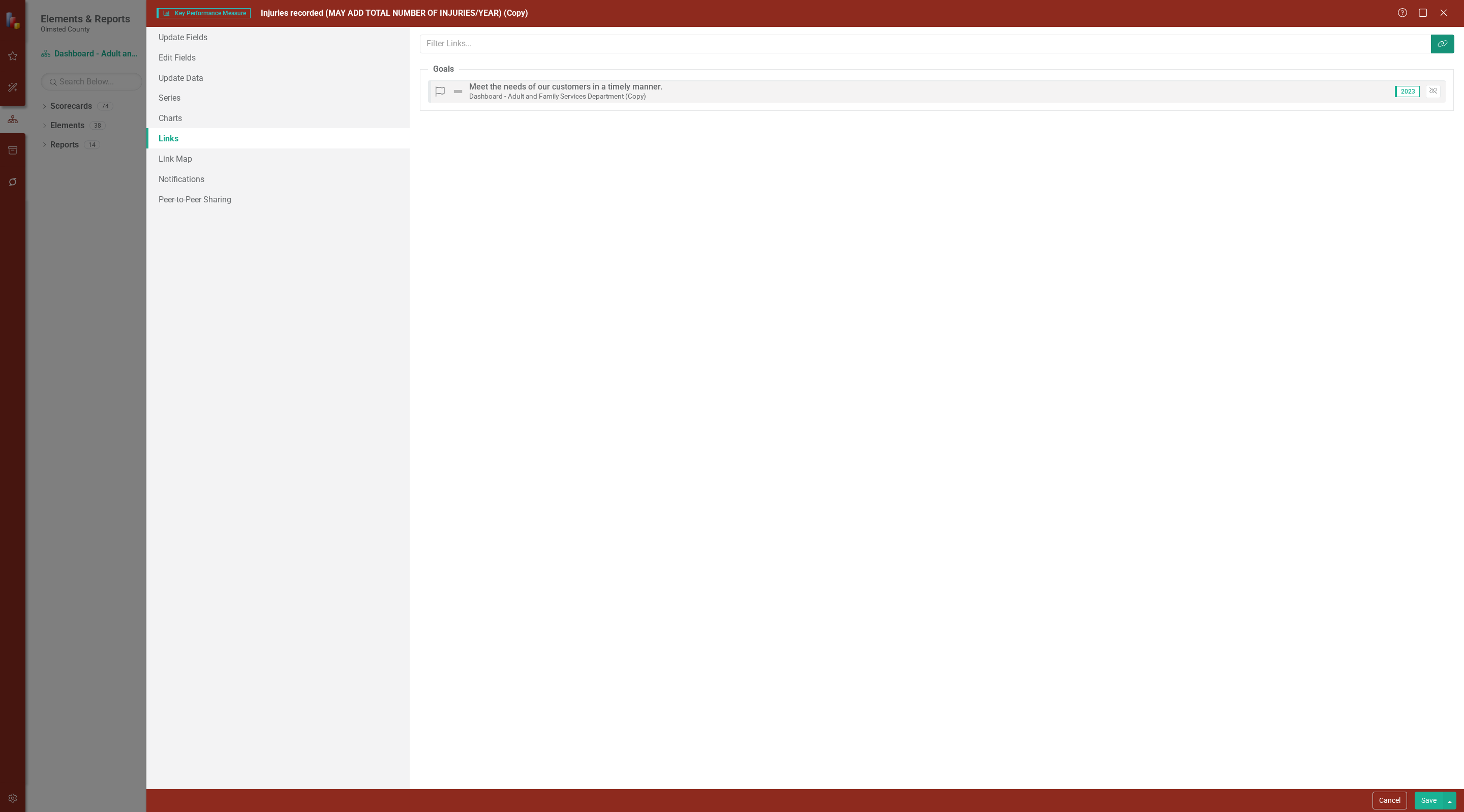
click at [1445, 47] on icon "Link Tag" at bounding box center [1443, 44] width 10 height 8
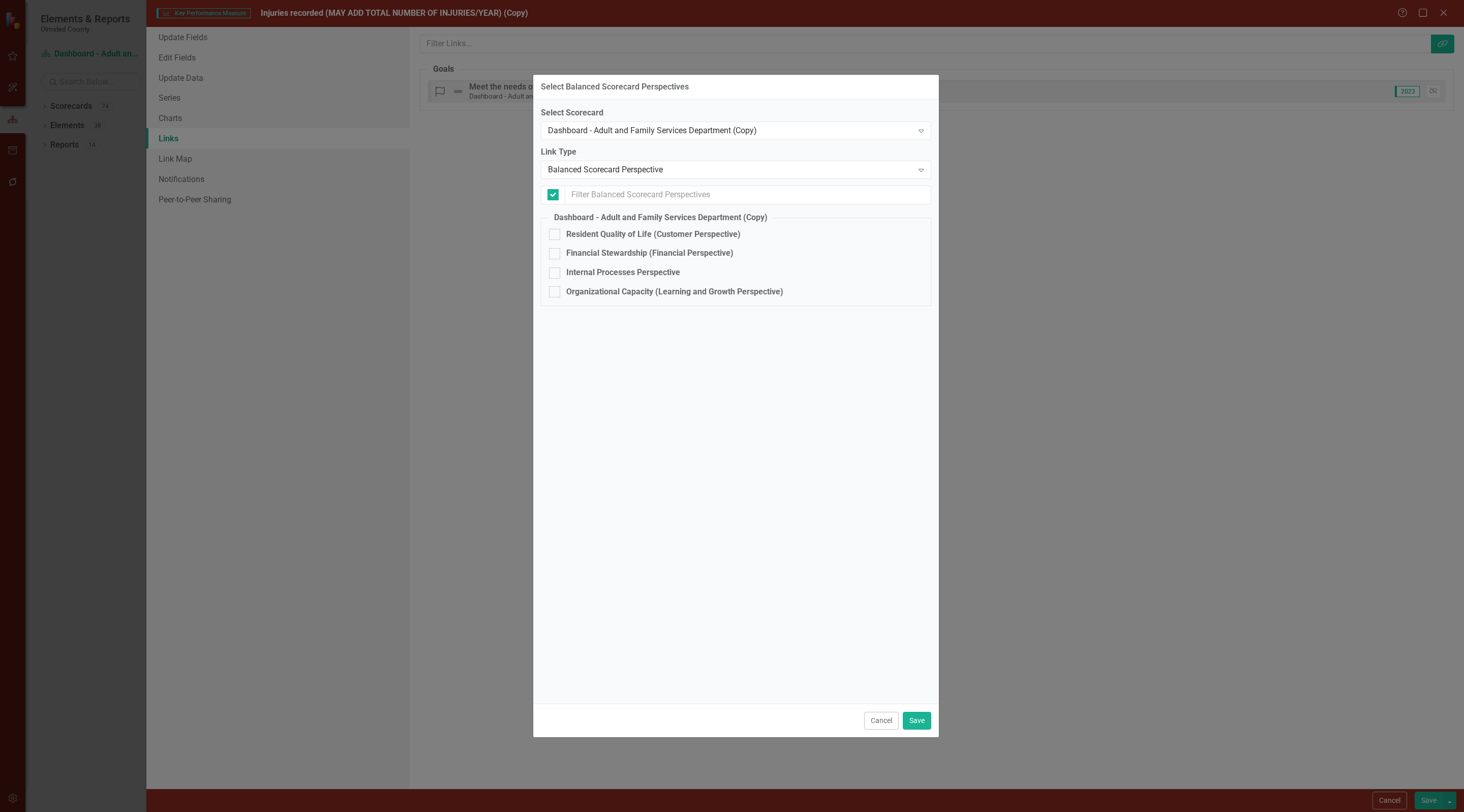
checkbox input "false"
click at [558, 297] on div at bounding box center [554, 291] width 11 height 11
click at [555, 293] on input "Organizational Capacity (Learning and Growth Perspective)" at bounding box center [552, 290] width 7 height 7
checkbox input "true"
click at [627, 168] on div "Balanced Scorecard Perspective" at bounding box center [731, 169] width 366 height 12
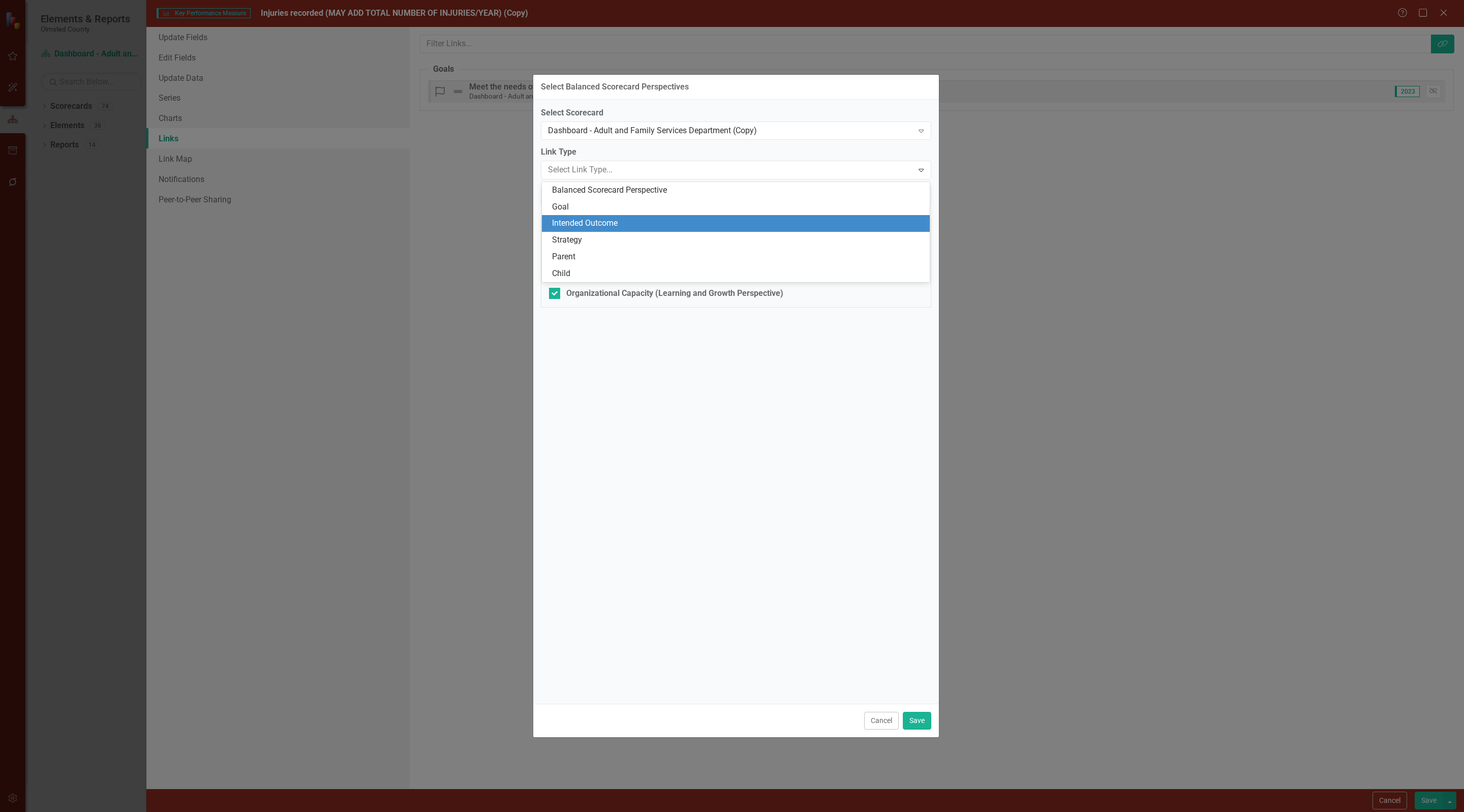
click at [578, 226] on div "Intended Outcome" at bounding box center [738, 224] width 372 height 12
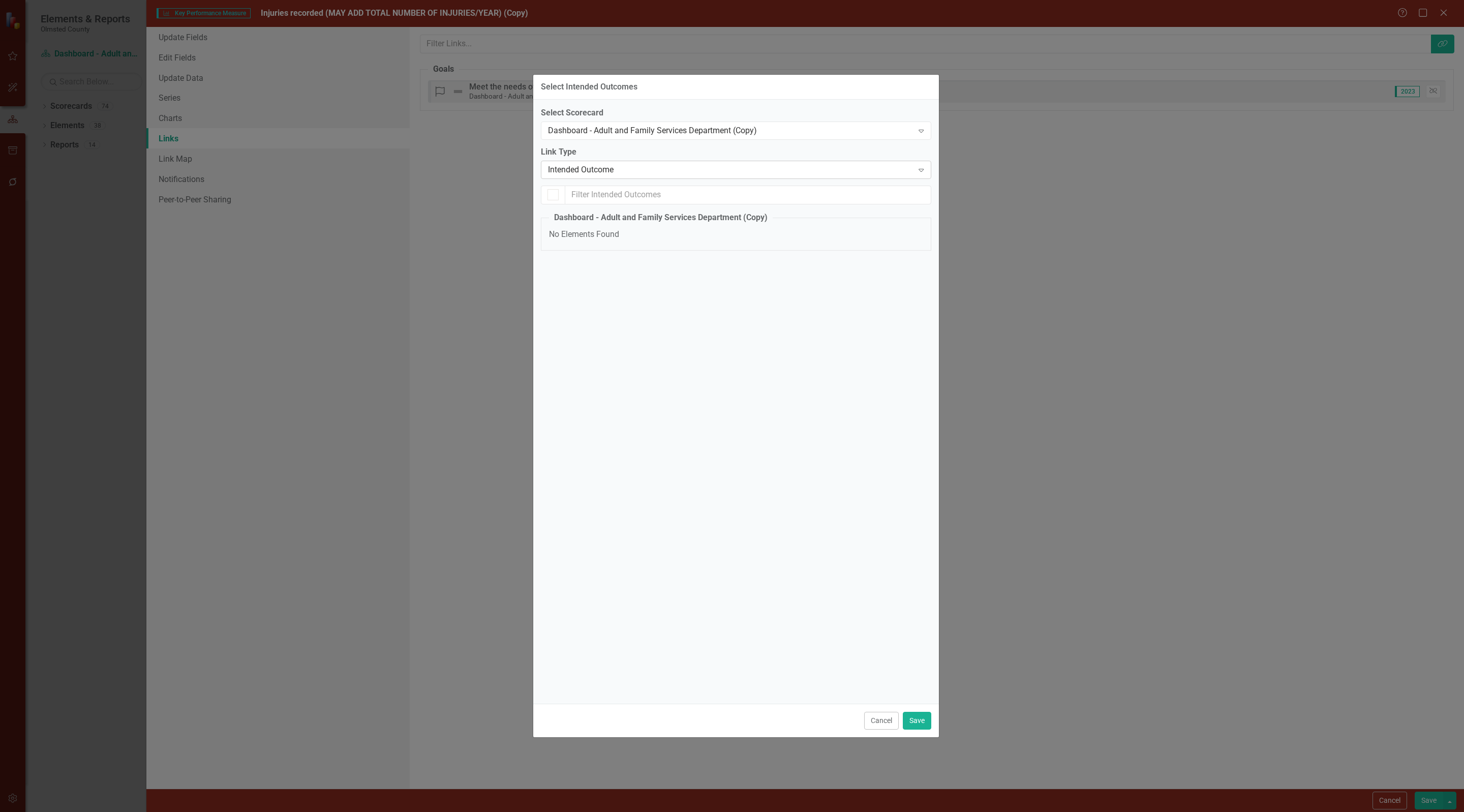
click at [619, 170] on div "Intended Outcome" at bounding box center [731, 169] width 366 height 12
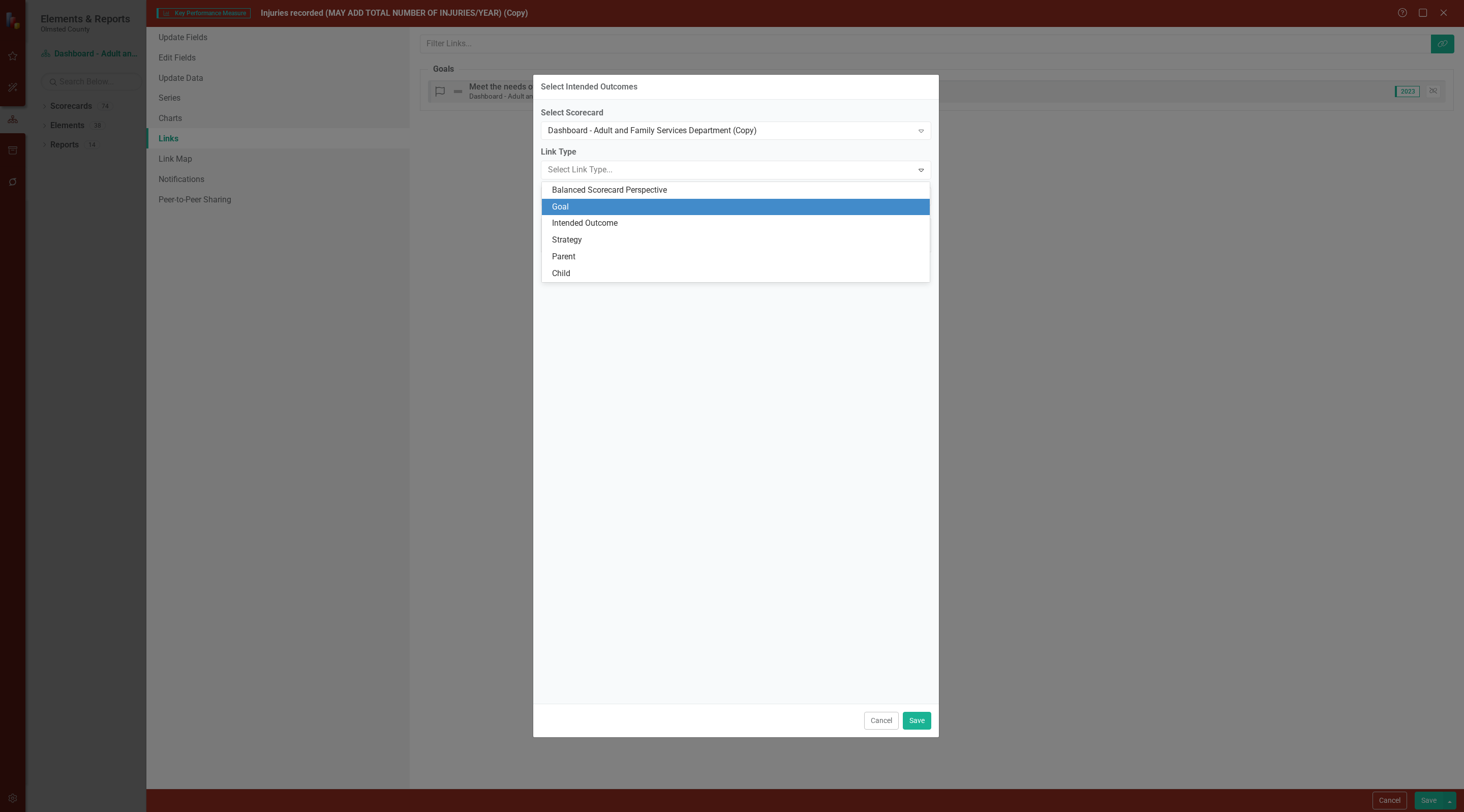
click at [561, 205] on div "Goal" at bounding box center [738, 207] width 372 height 12
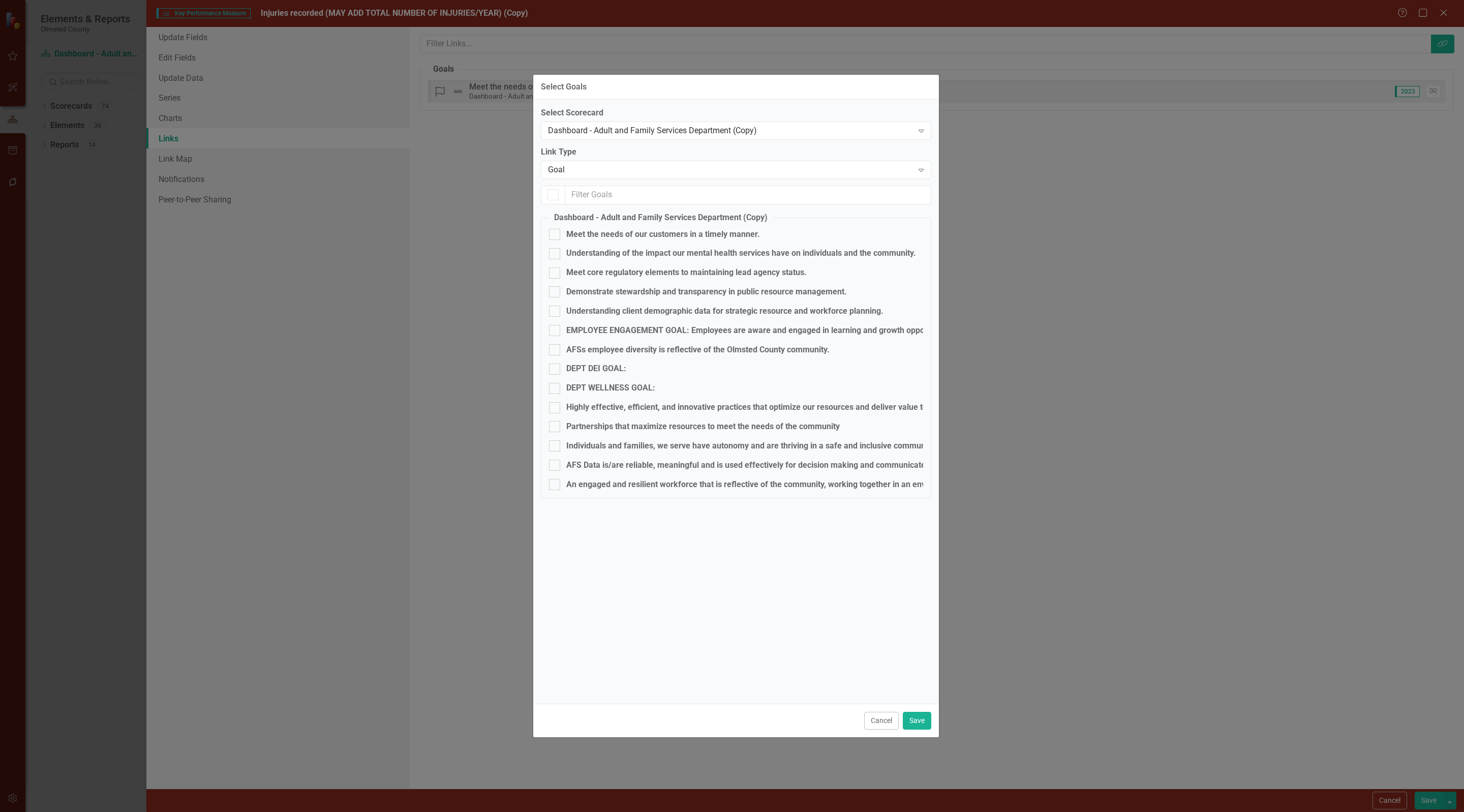
checkbox input "true"
checkbox input "false"
click at [558, 490] on div at bounding box center [554, 484] width 11 height 11
click at [555, 485] on input "An engaged and resilient workforce that is reflective of the community, working…" at bounding box center [552, 483] width 7 height 7
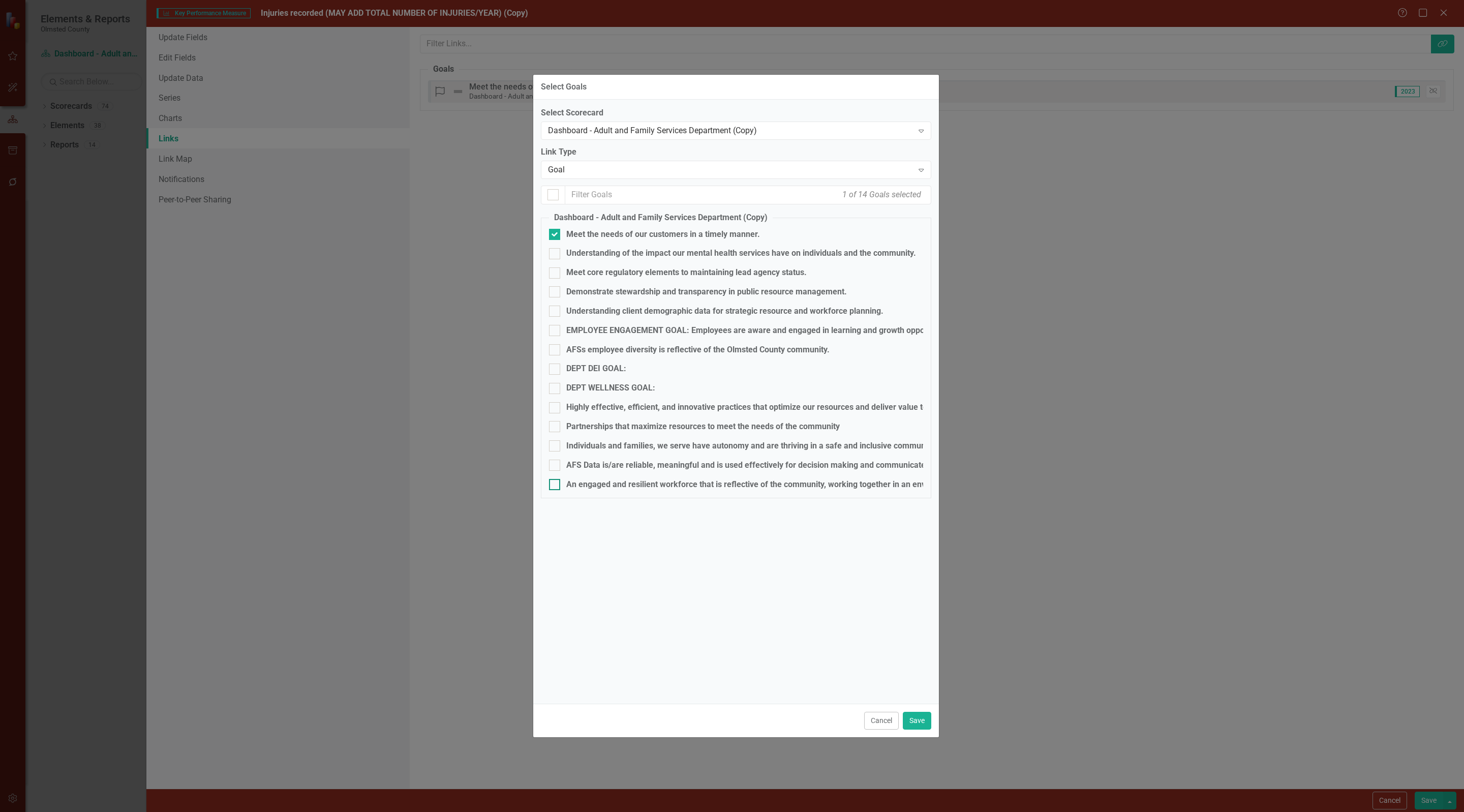
checkbox input "true"
click at [559, 235] on div at bounding box center [554, 234] width 11 height 11
click at [555, 235] on input "Meet the needs of our customers in a timely manner." at bounding box center [552, 232] width 7 height 7
checkbox input "false"
click at [914, 722] on button "Save" at bounding box center [917, 721] width 29 height 18
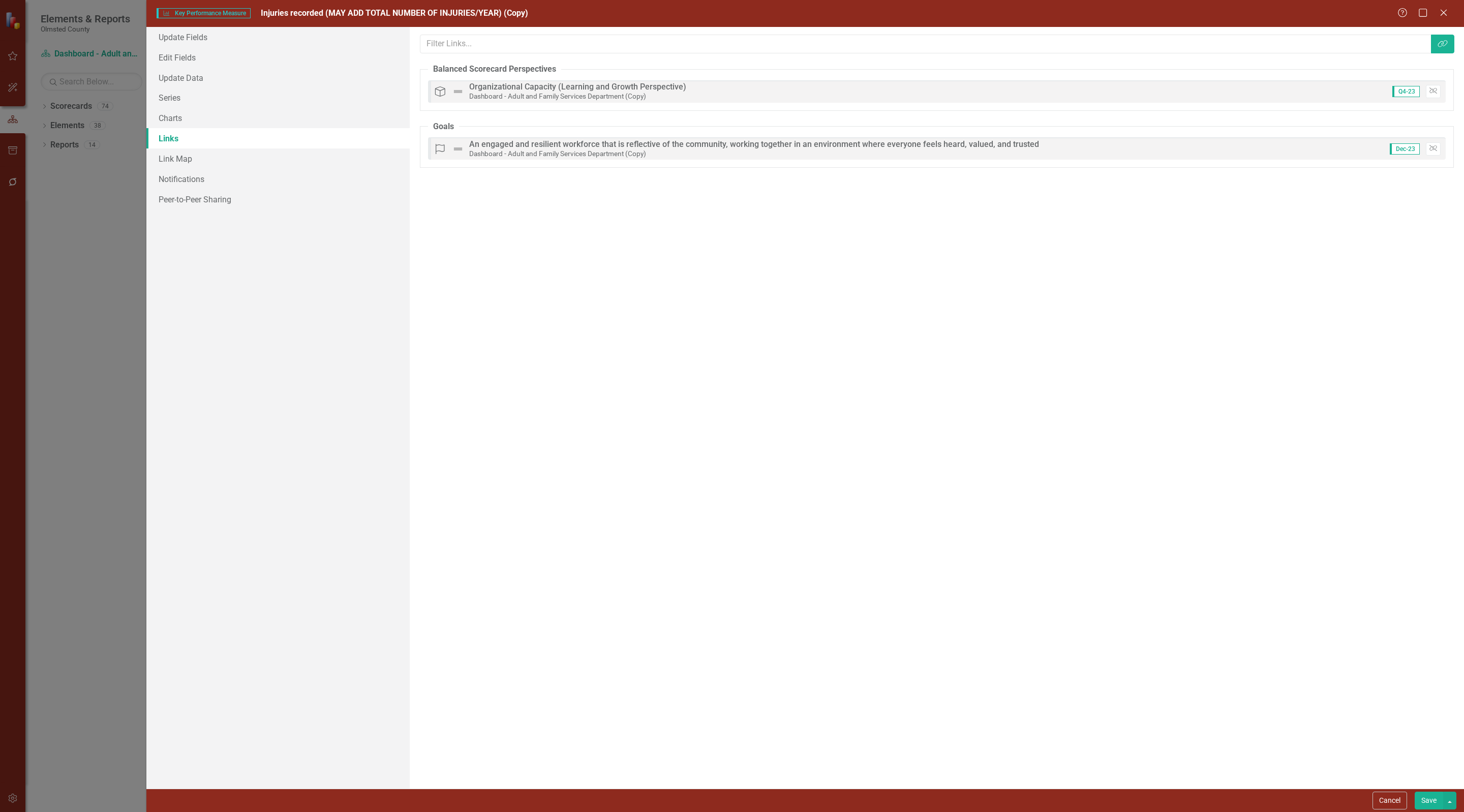
click at [1420, 793] on button "Save" at bounding box center [1429, 800] width 29 height 18
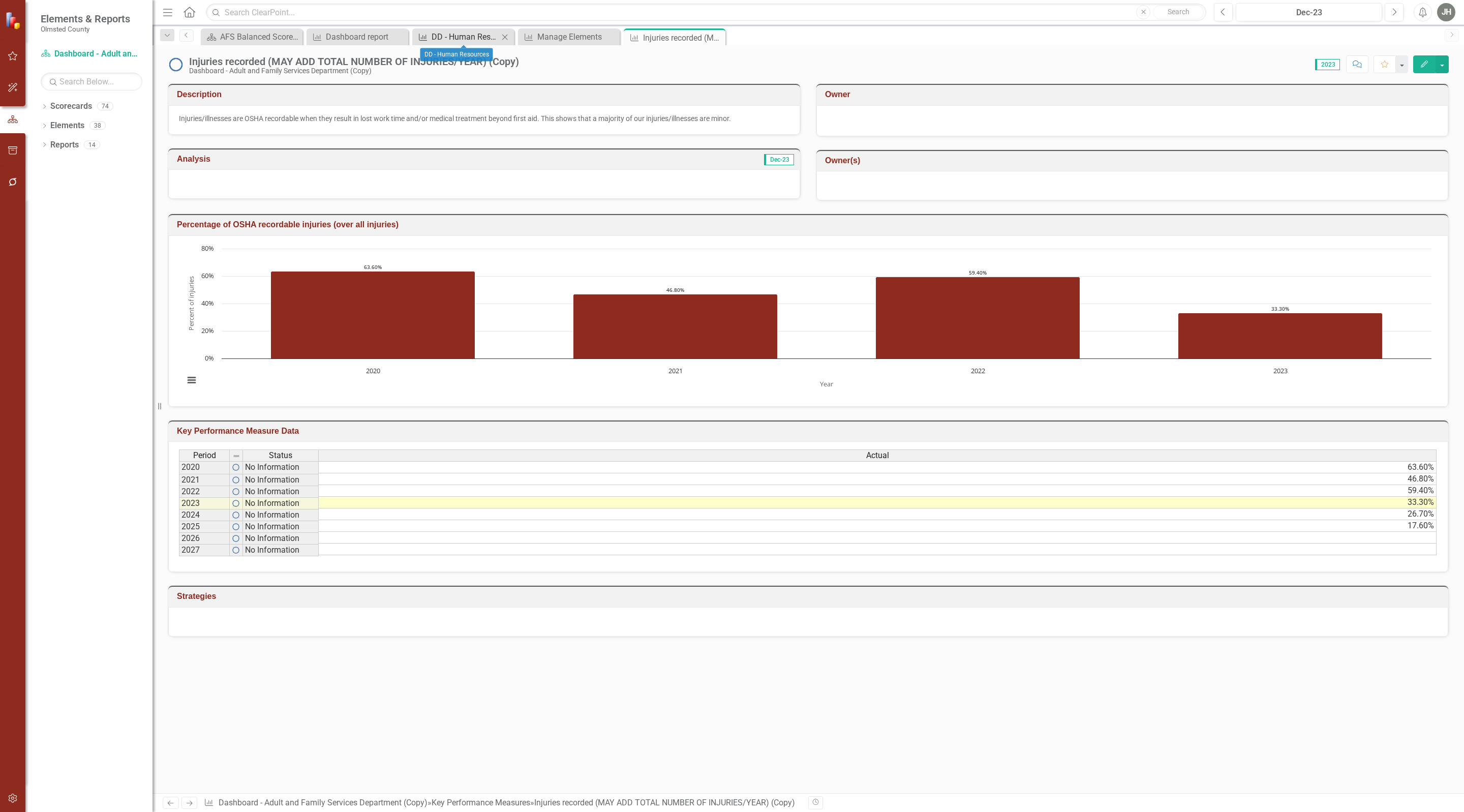
click at [462, 37] on div "DD - Human Resources" at bounding box center [465, 36] width 67 height 13
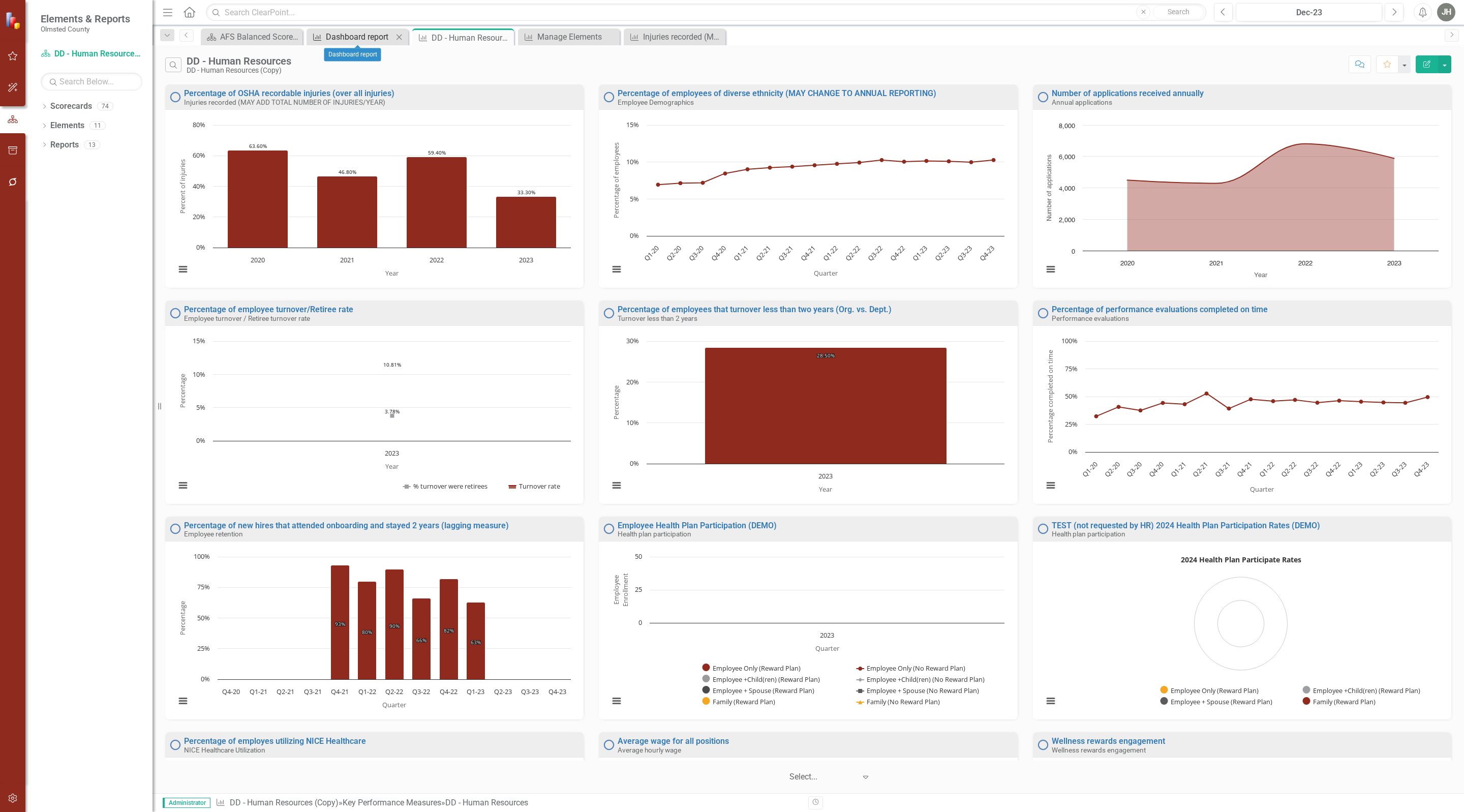
click at [371, 36] on div "Dashboard report" at bounding box center [359, 36] width 67 height 13
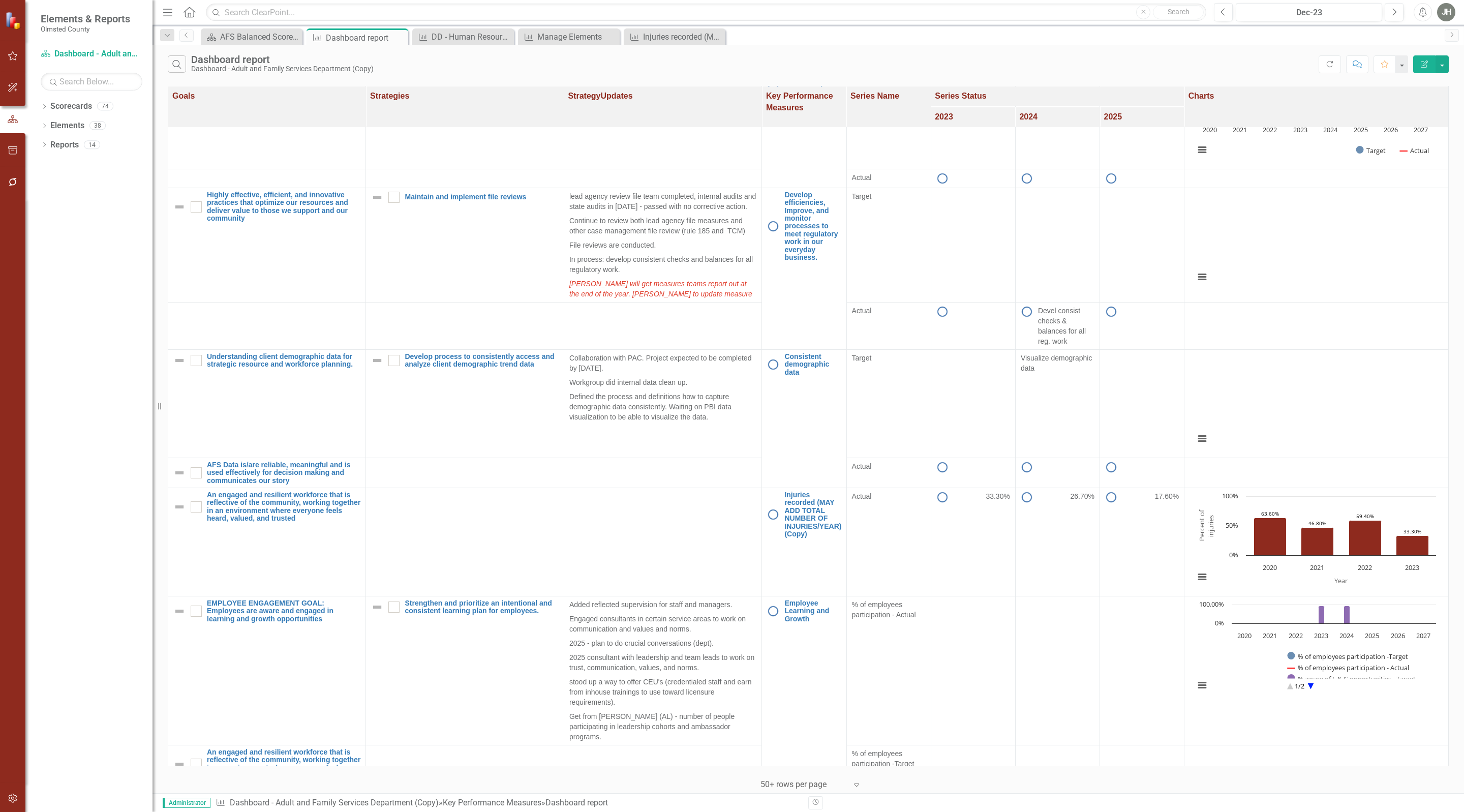
scroll to position [711, 0]
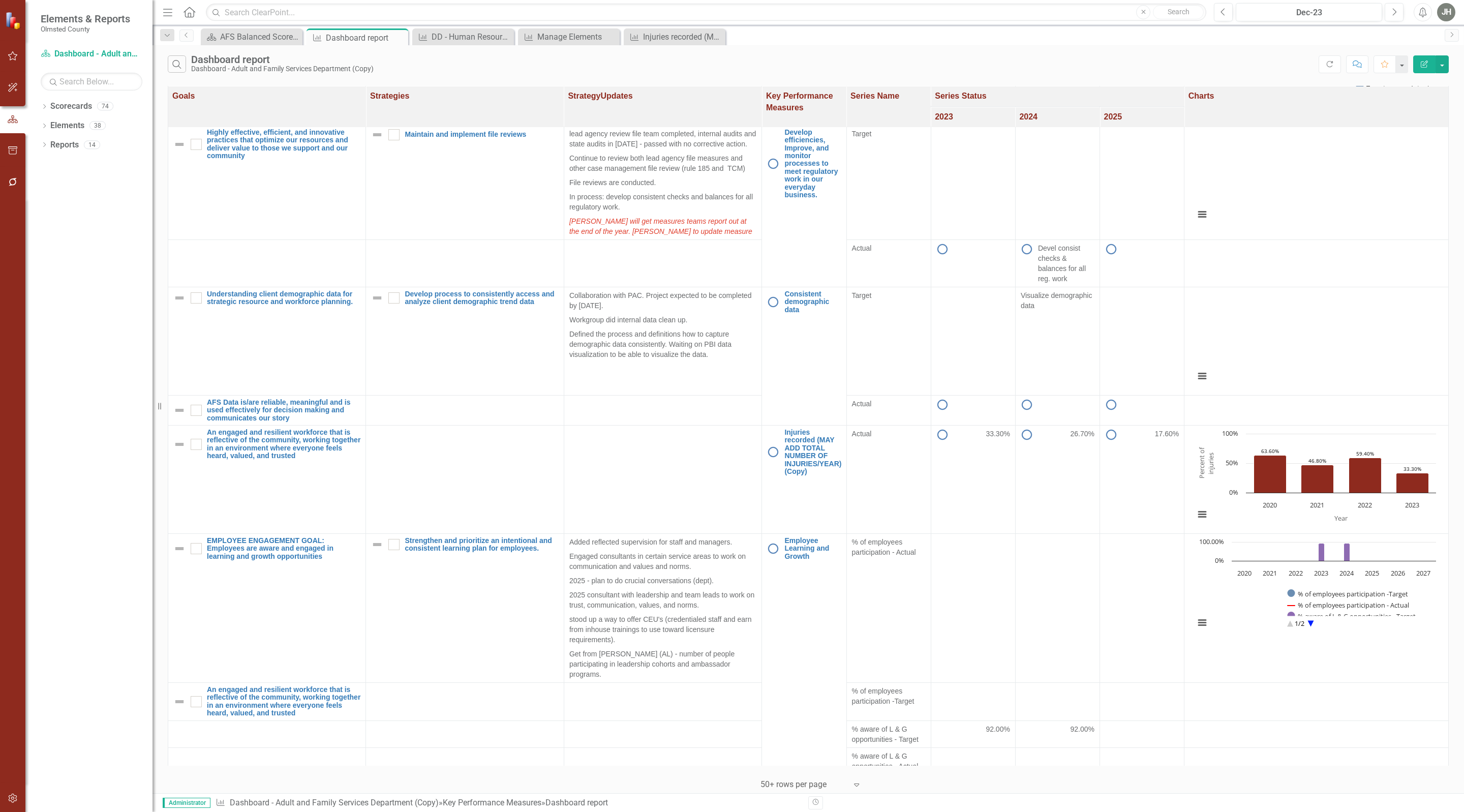
click at [1422, 64] on icon "Edit Report" at bounding box center [1424, 64] width 9 height 7
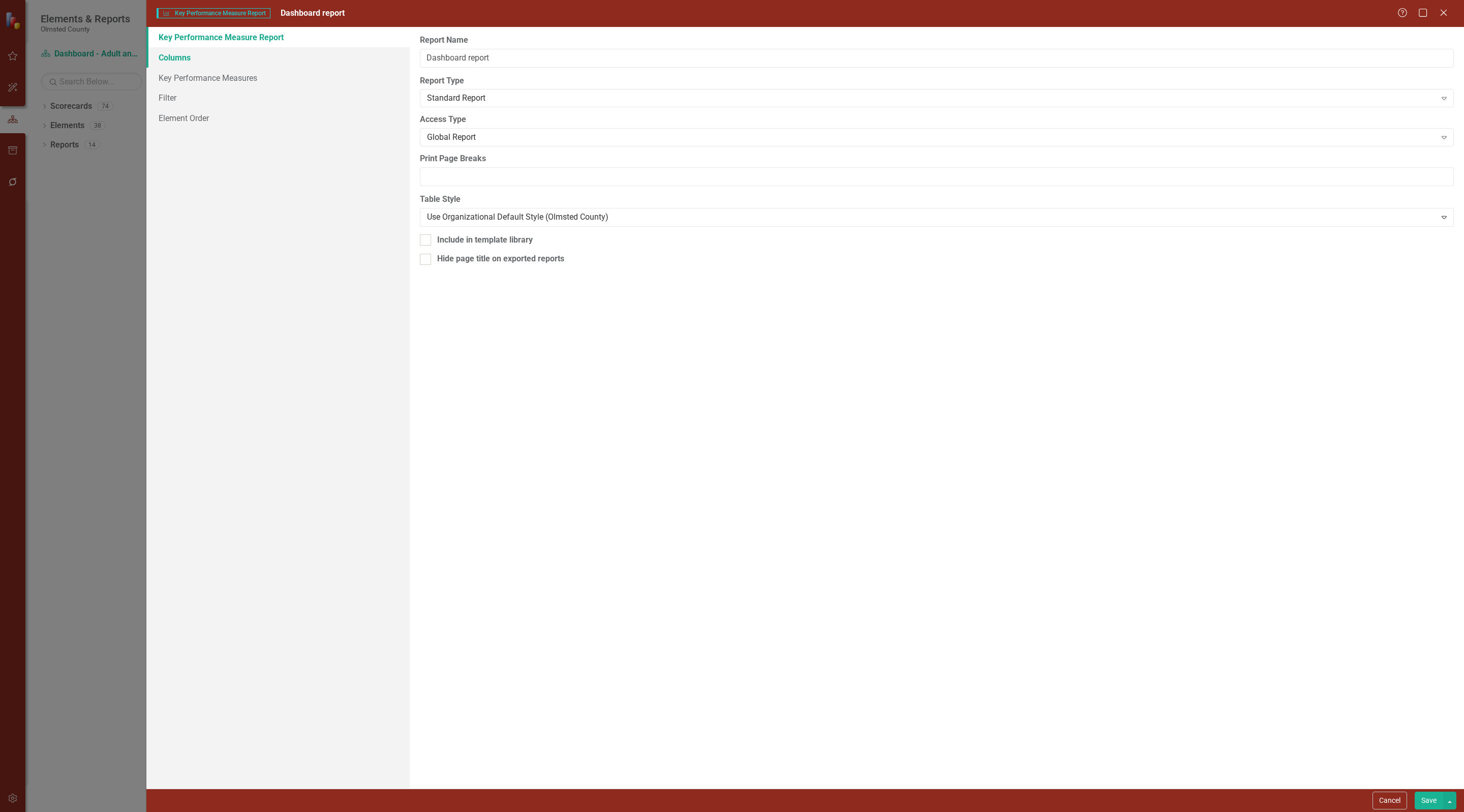
click at [170, 58] on link "Columns" at bounding box center [278, 58] width 263 height 20
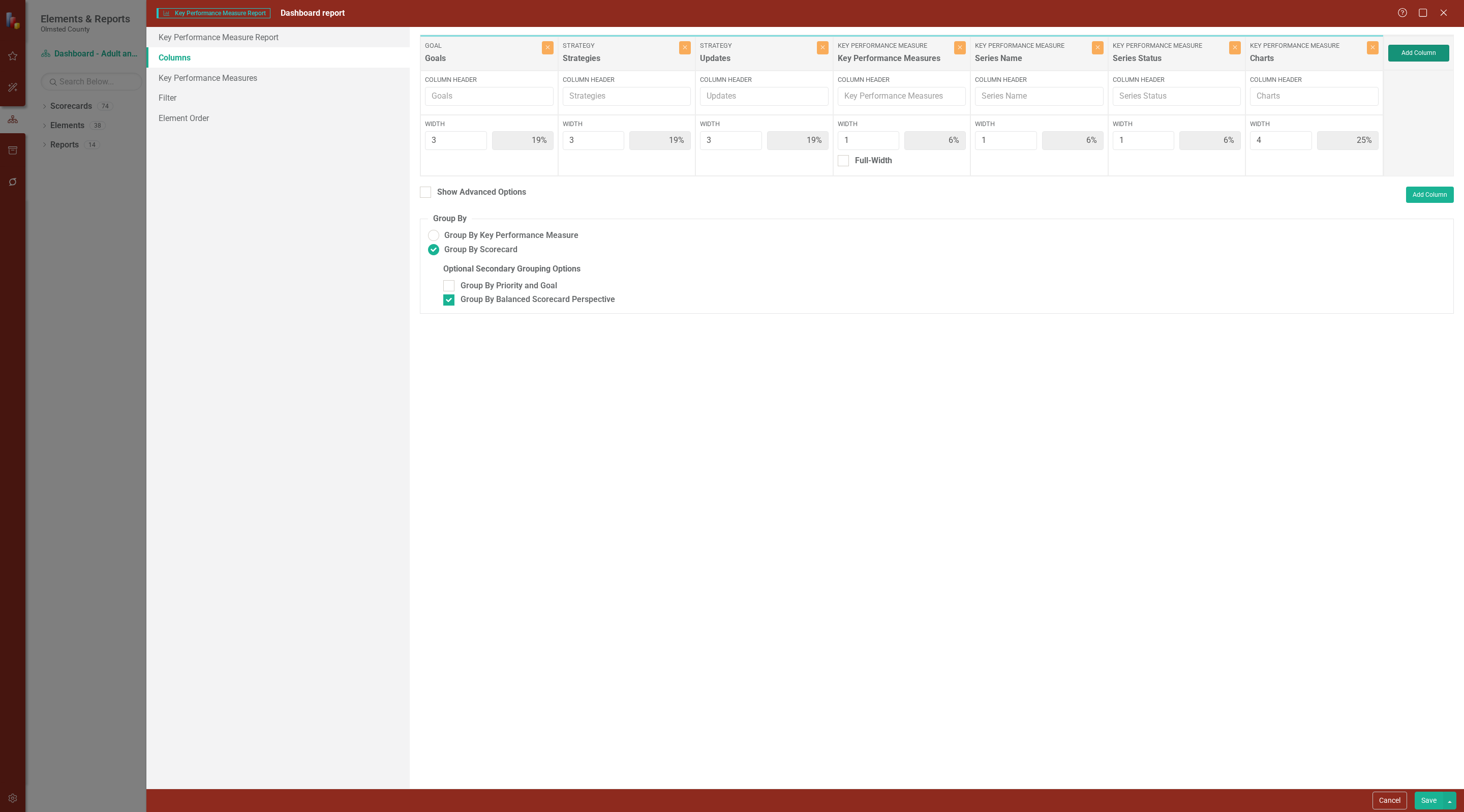
click at [1397, 52] on button "Add Column" at bounding box center [1419, 52] width 61 height 16
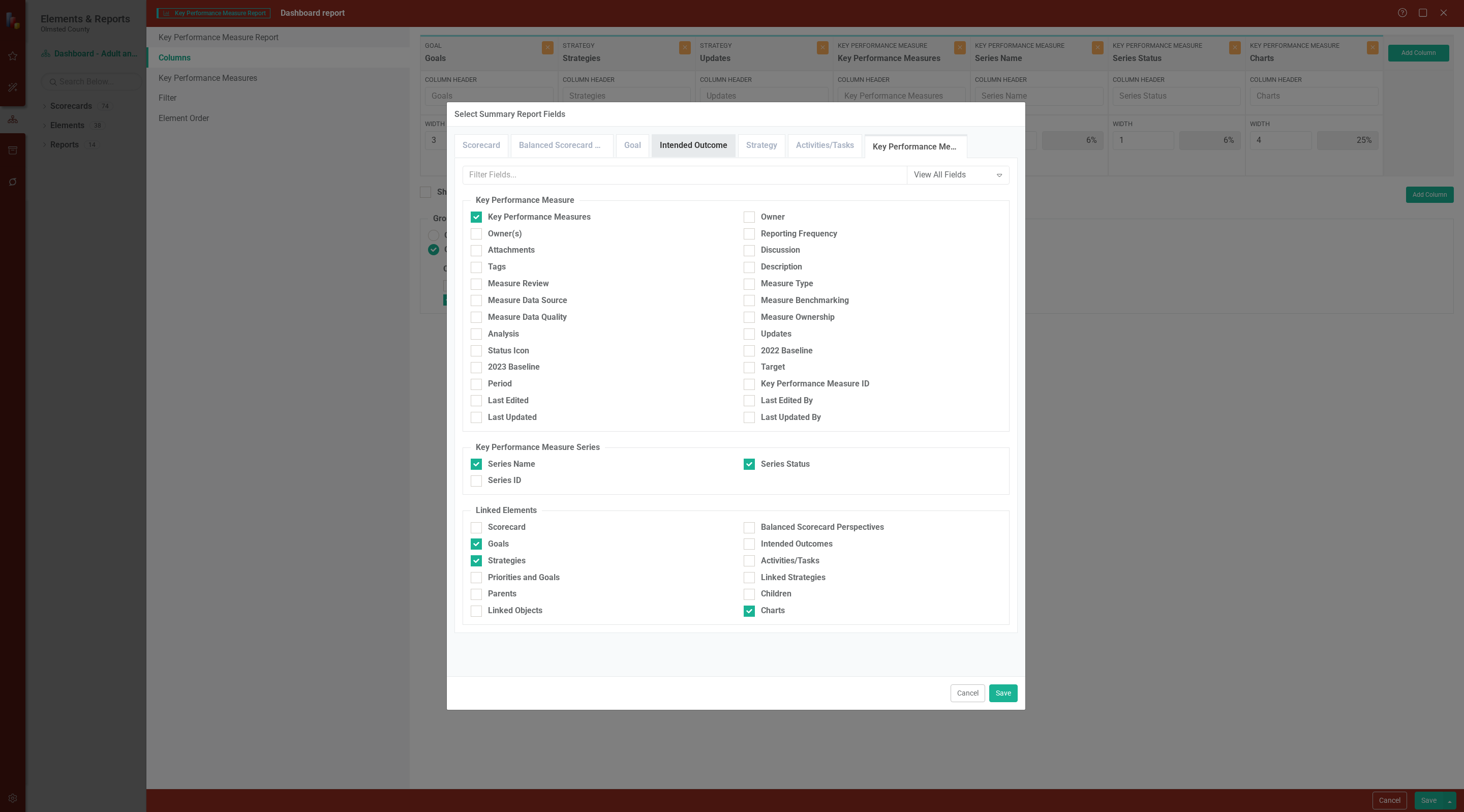
click at [682, 146] on link "Intended Outcome" at bounding box center [693, 146] width 83 height 22
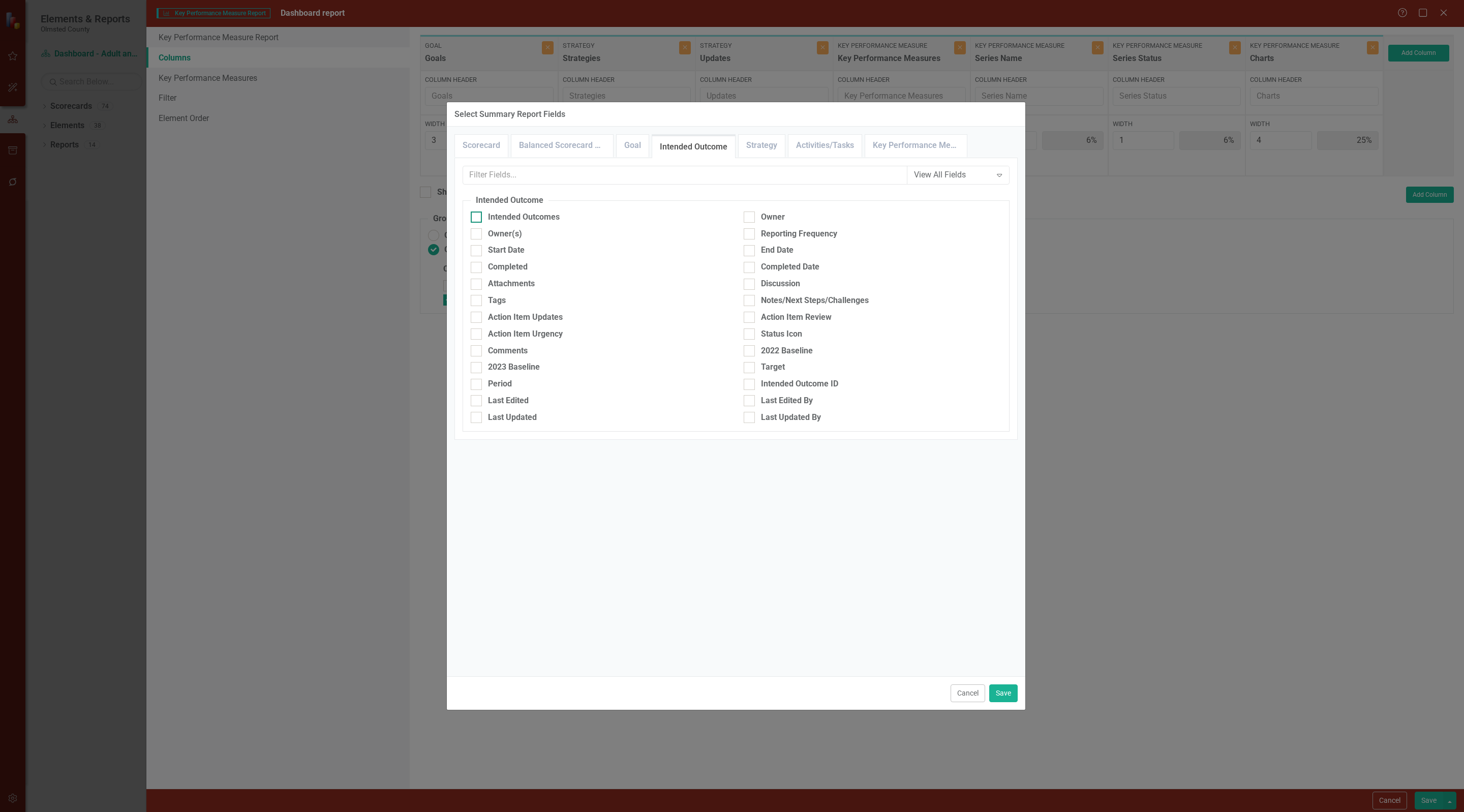
click at [478, 218] on input "Intended Outcomes" at bounding box center [474, 215] width 7 height 7
checkbox input "true"
click at [1006, 688] on button "Save" at bounding box center [1003, 693] width 29 height 18
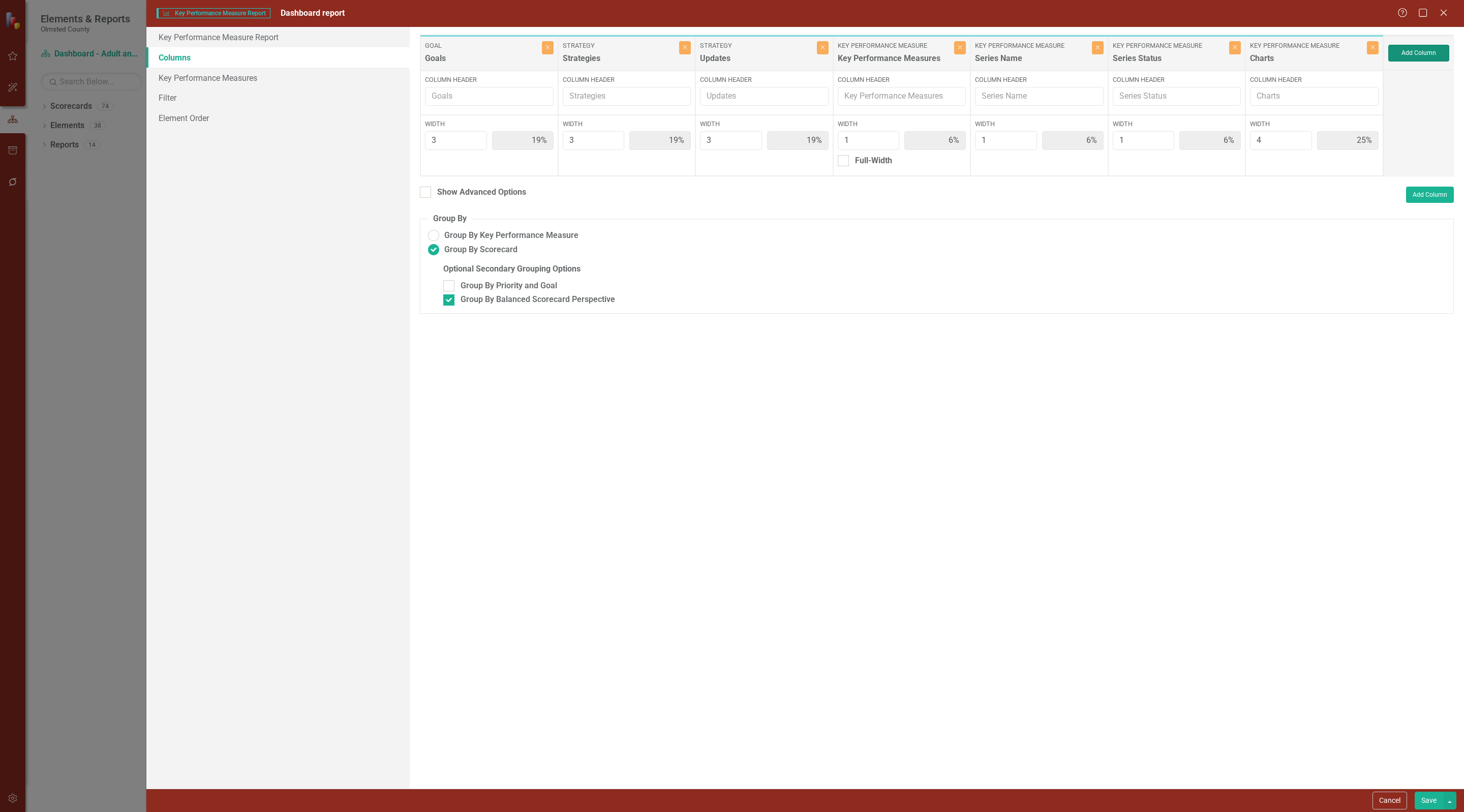
type input "18%"
type input "24%"
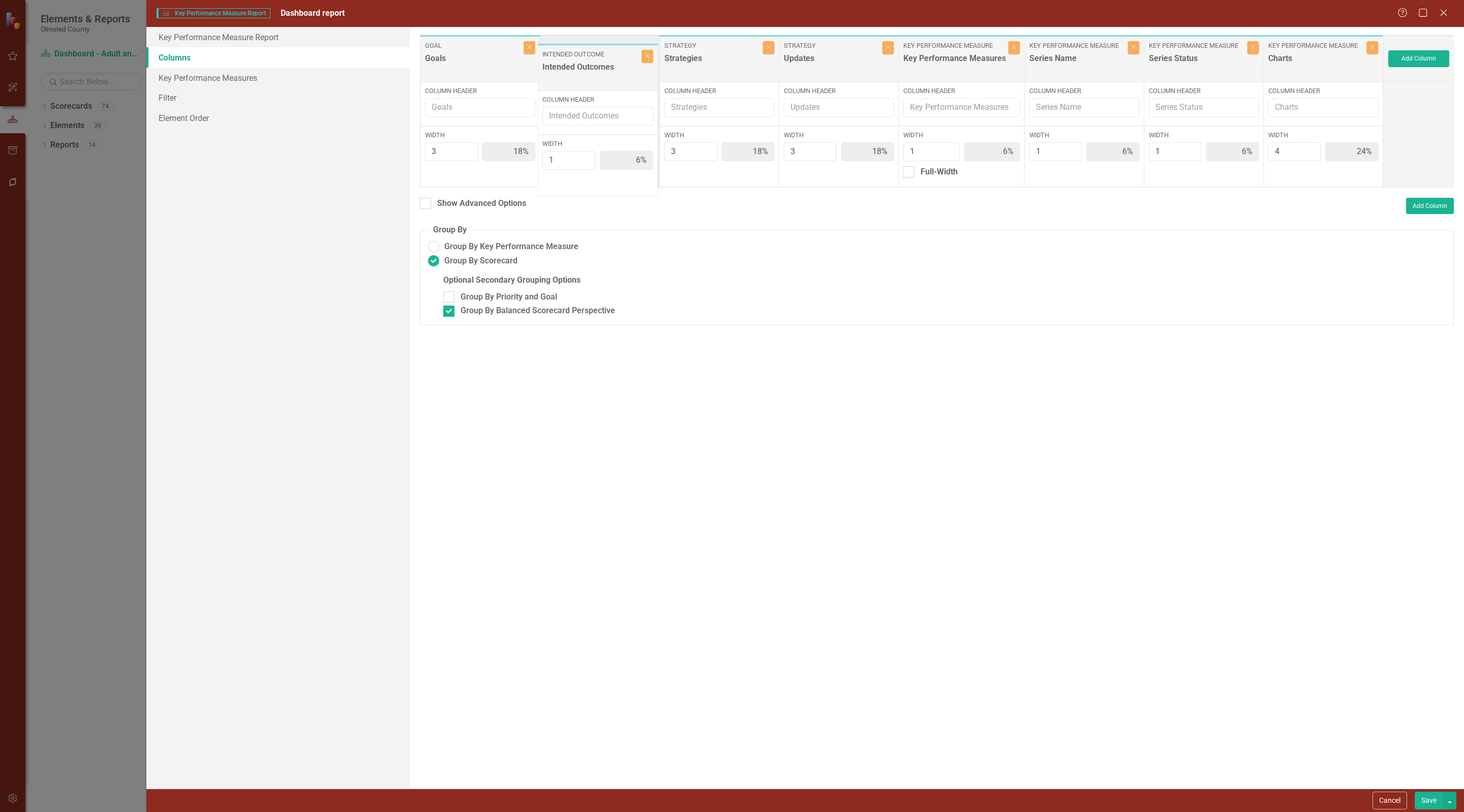
drag, startPoint x: 1312, startPoint y: 57, endPoint x: 587, endPoint y: 64, distance: 725.0
click at [587, 64] on div "Goal Goals Close Column Header Width 3 18% Strategy Strategies Close Column Hea…" at bounding box center [902, 111] width 964 height 153
click at [1430, 799] on button "Save" at bounding box center [1429, 800] width 29 height 18
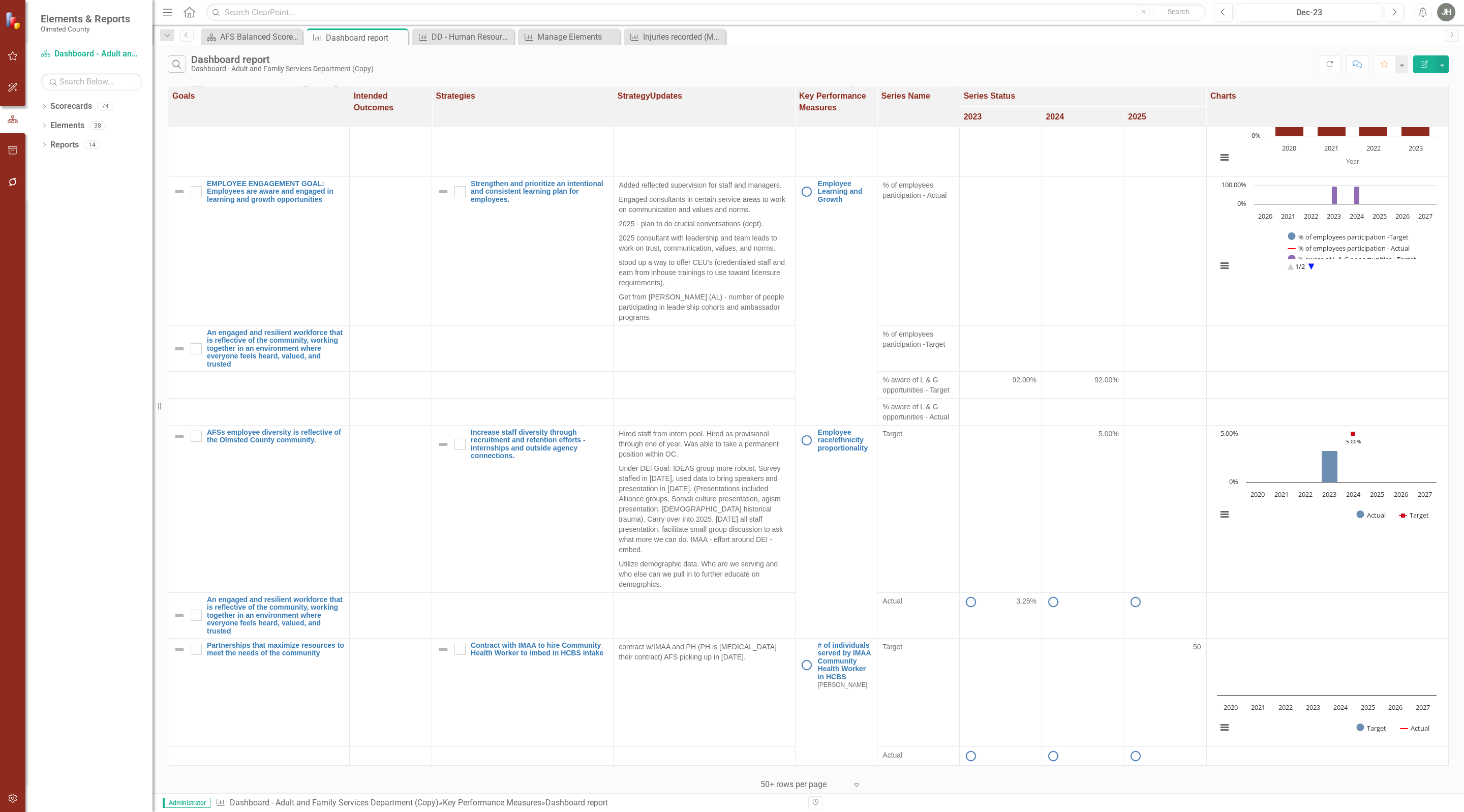
scroll to position [1211, 0]
click at [62, 123] on link "Elements" at bounding box center [67, 126] width 34 height 12
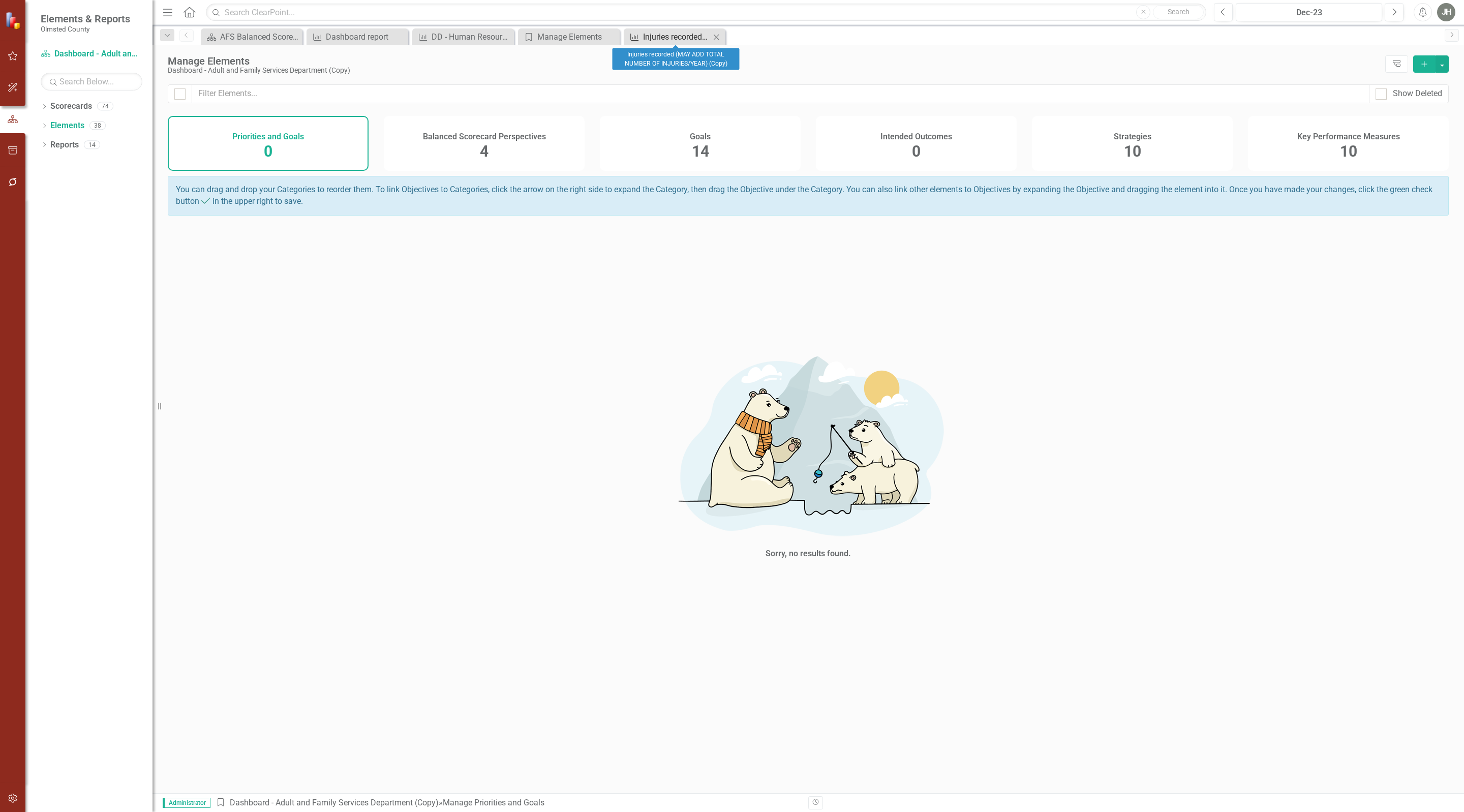
click at [668, 37] on div "Injuries recorded (MAY ADD TOTAL NUMBER OF INJURIES/YEAR) (Copy)" at bounding box center [676, 36] width 67 height 13
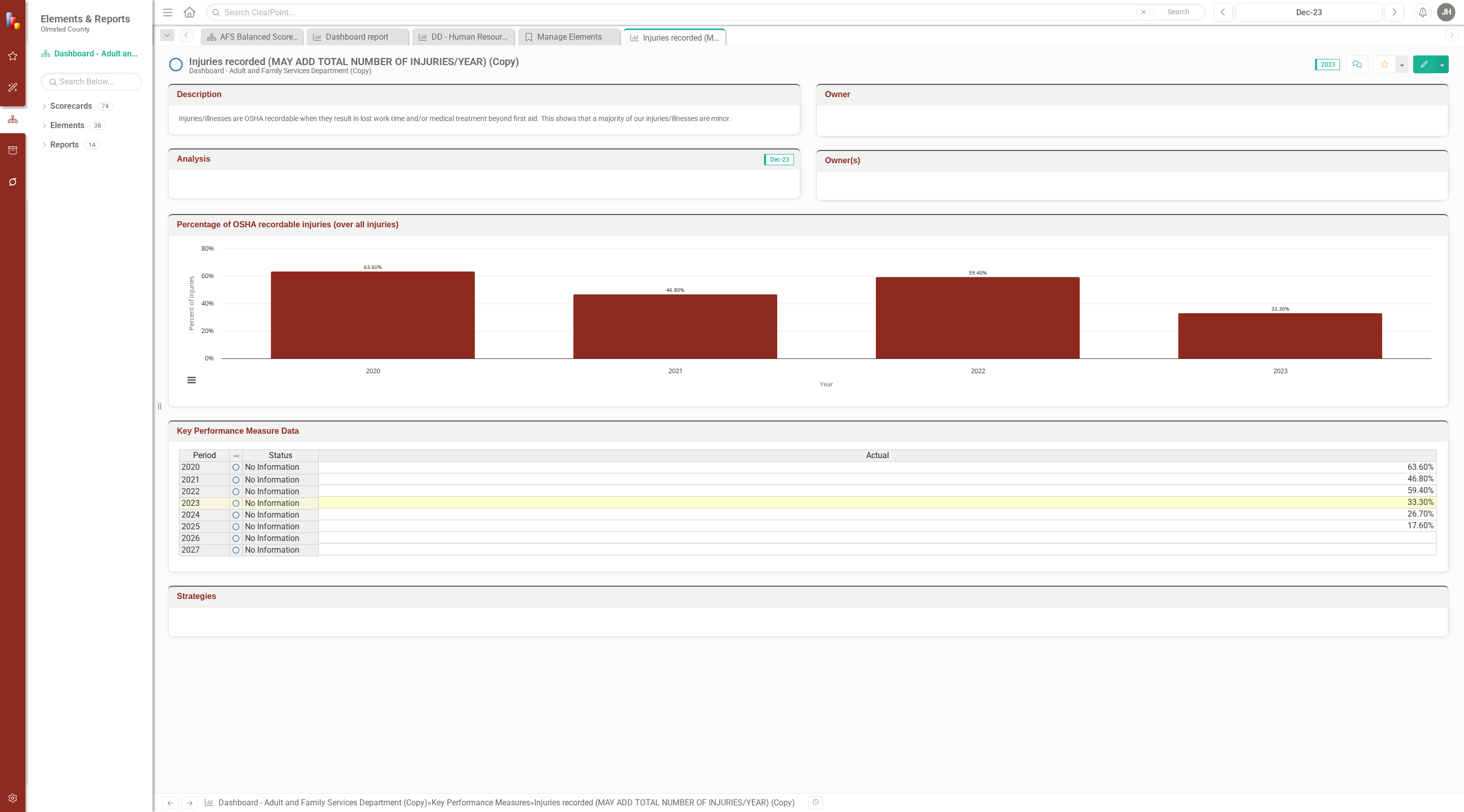
click at [1420, 63] on icon "Edit" at bounding box center [1424, 64] width 9 height 7
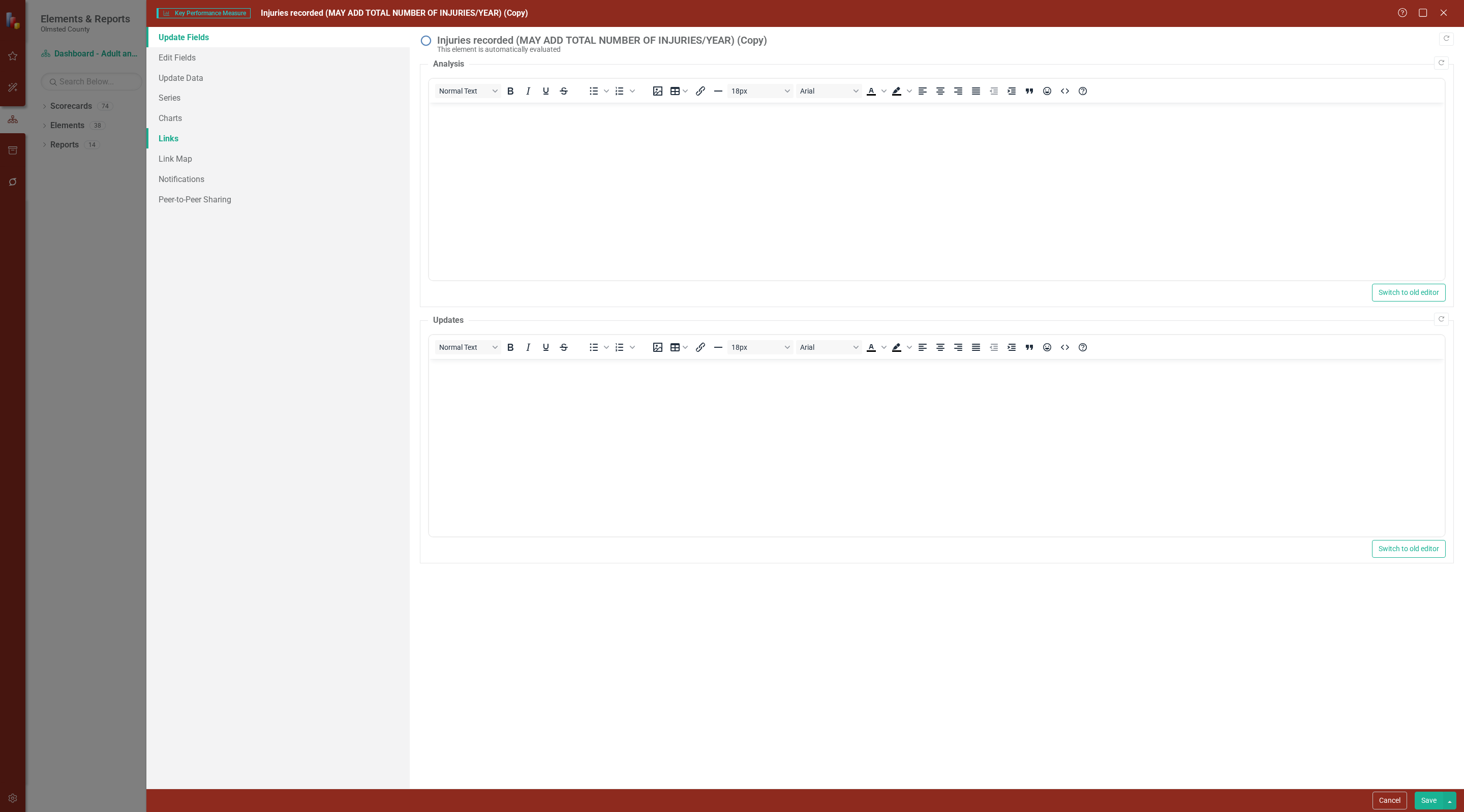
click at [169, 136] on link "Links" at bounding box center [278, 138] width 263 height 20
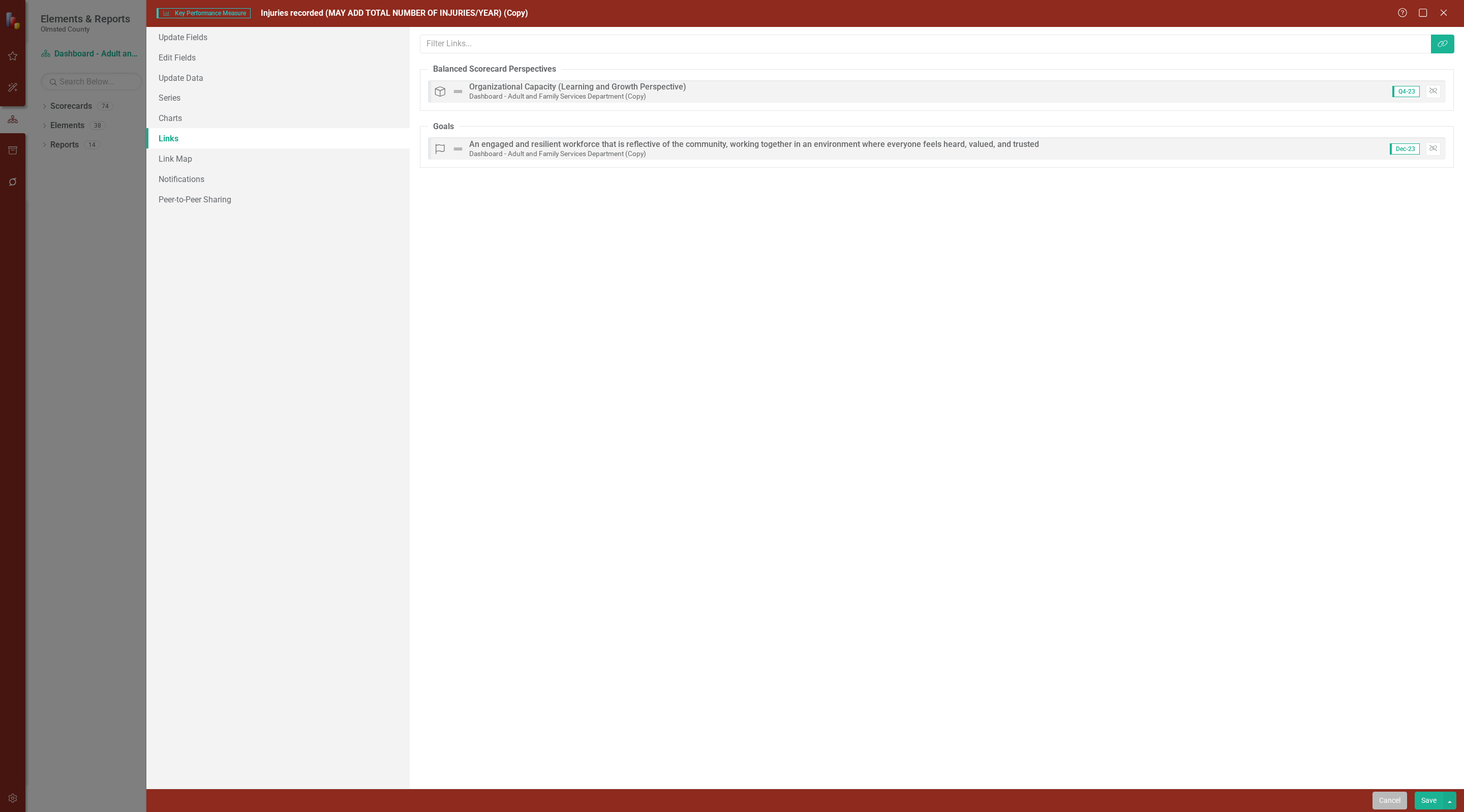
click at [1392, 801] on button "Cancel" at bounding box center [1389, 800] width 35 height 18
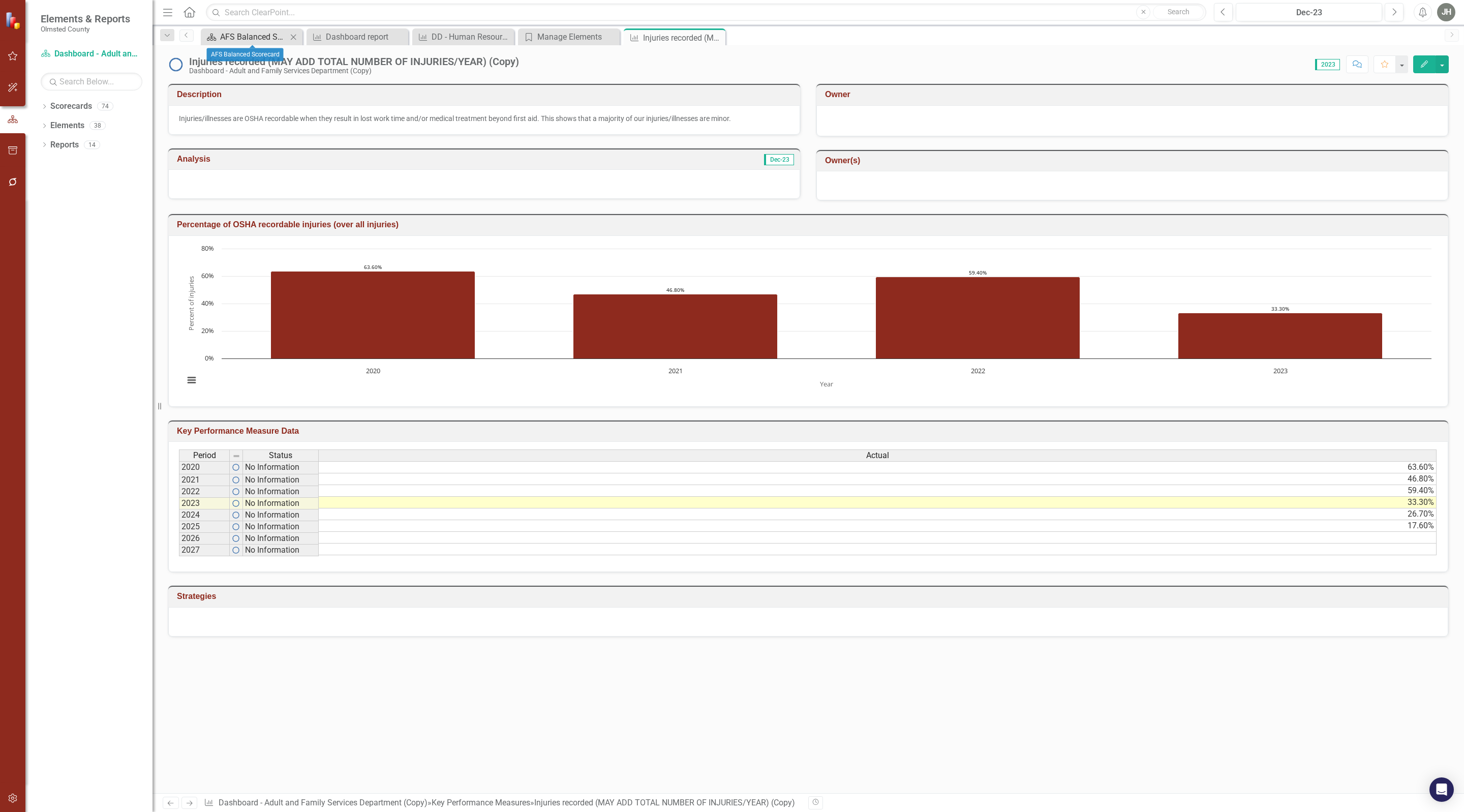
click at [257, 34] on div "AFS Balanced Scorecard" at bounding box center [253, 36] width 67 height 13
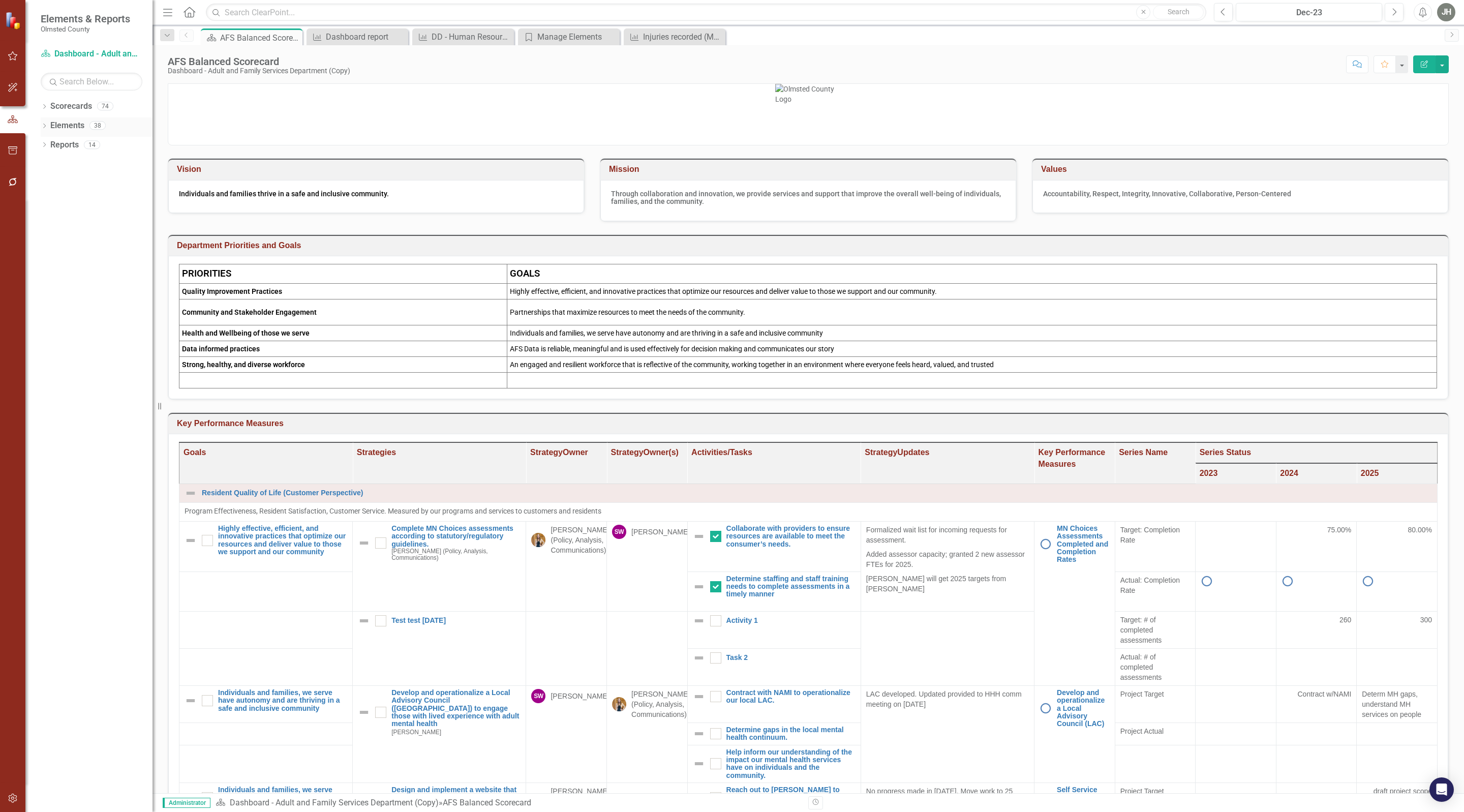
click at [62, 124] on link "Elements" at bounding box center [67, 126] width 34 height 12
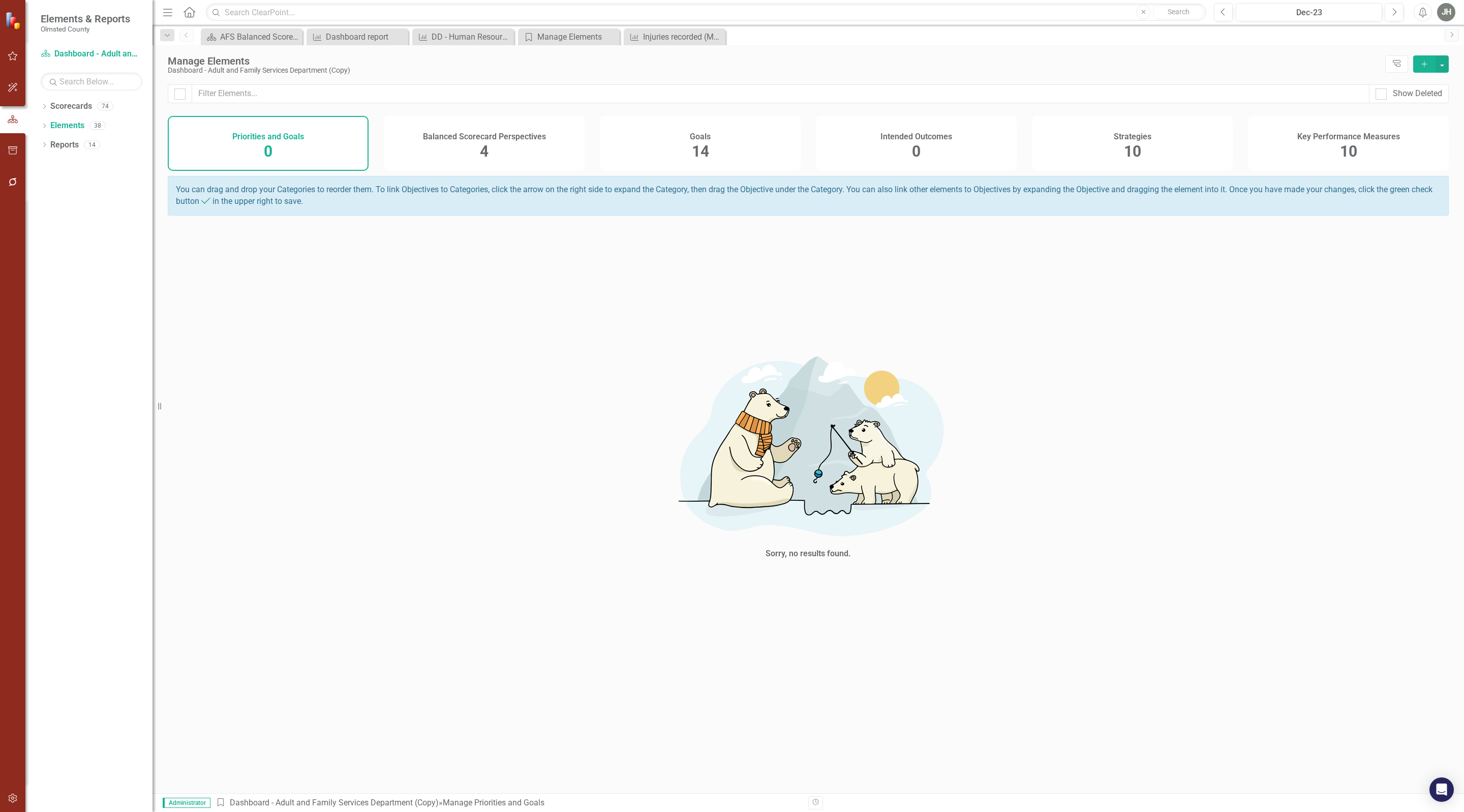
click at [704, 146] on span "14" at bounding box center [700, 151] width 17 height 18
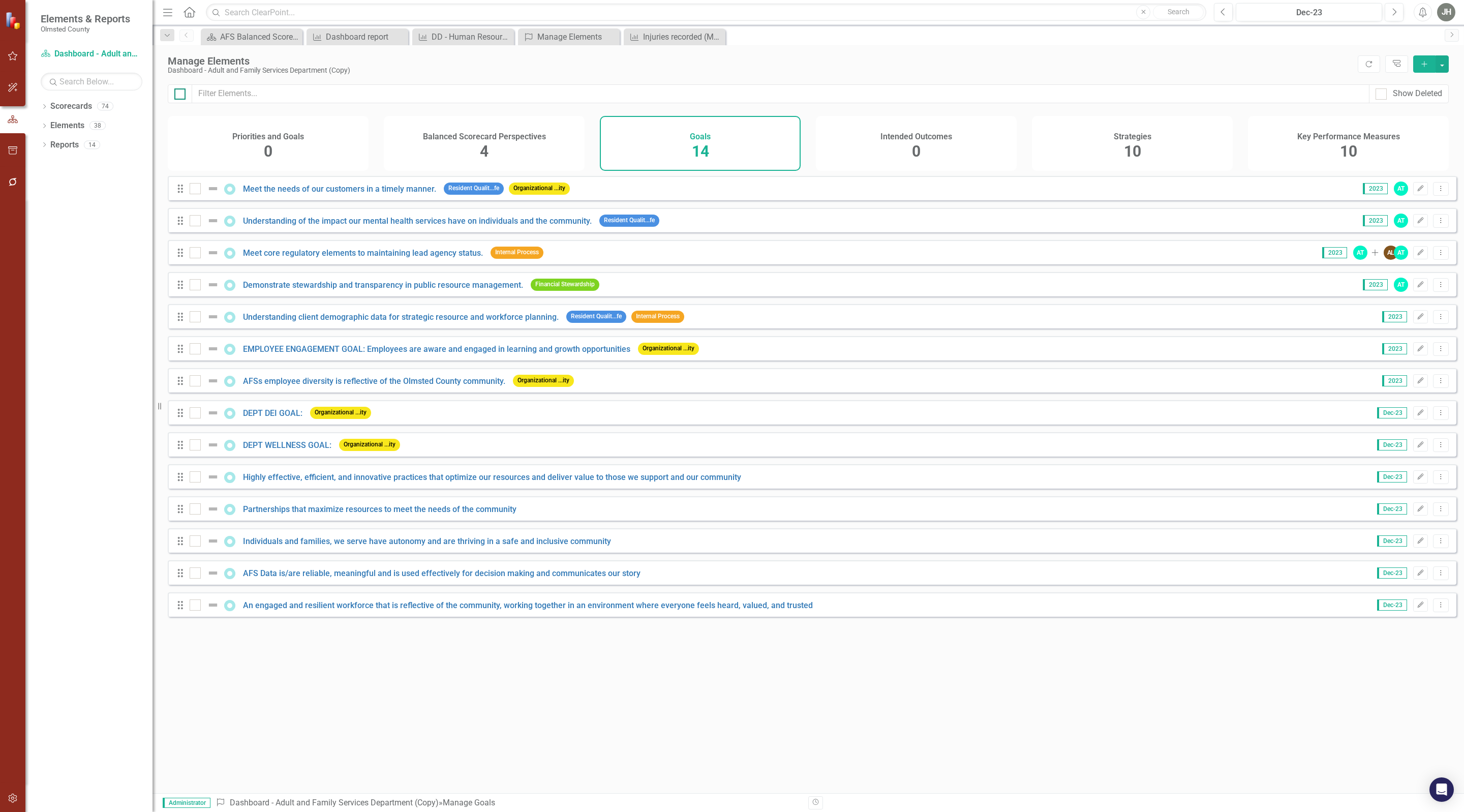
click at [180, 93] on input "checkbox" at bounding box center [178, 91] width 7 height 7
checkbox input "true"
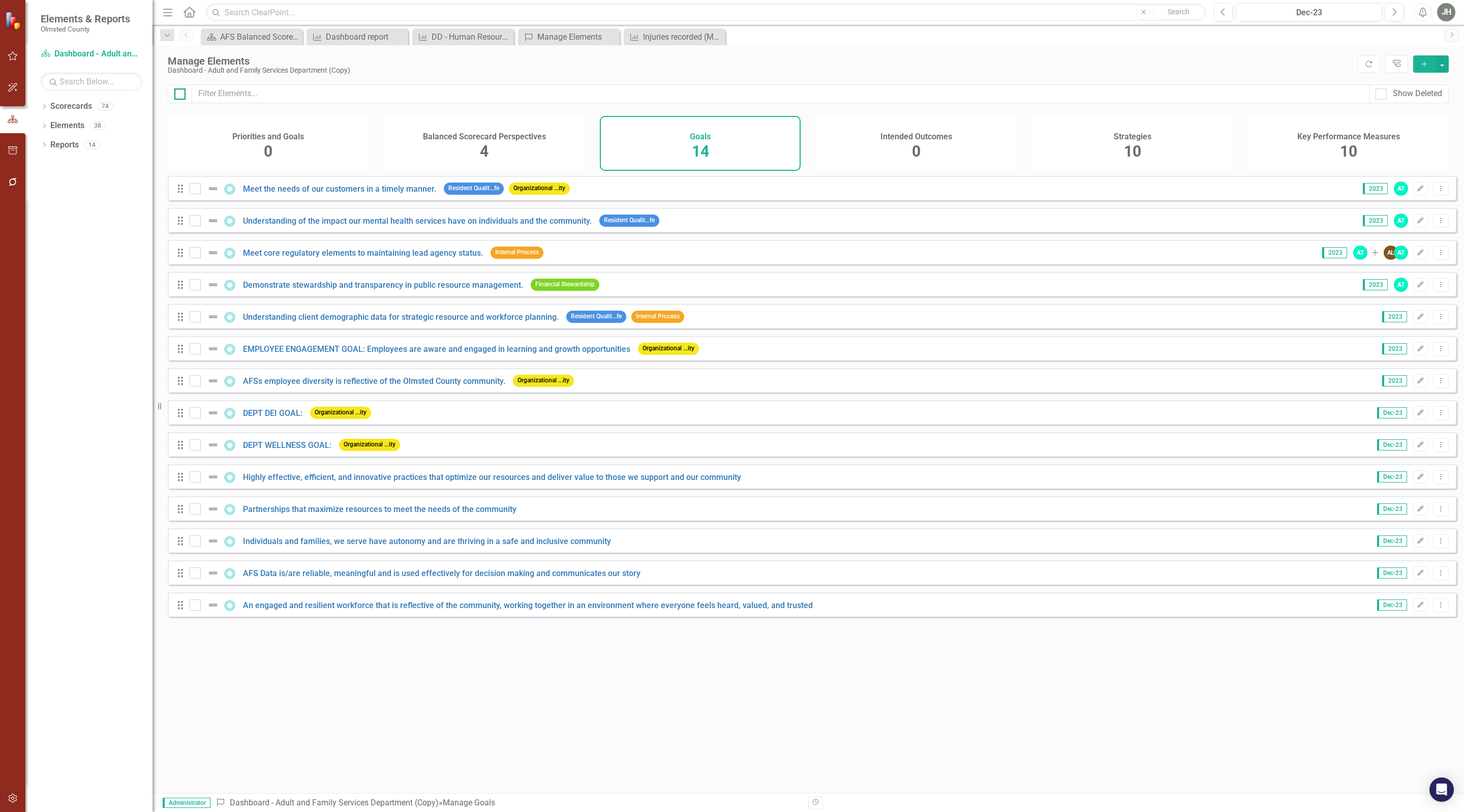
checkbox input "true"
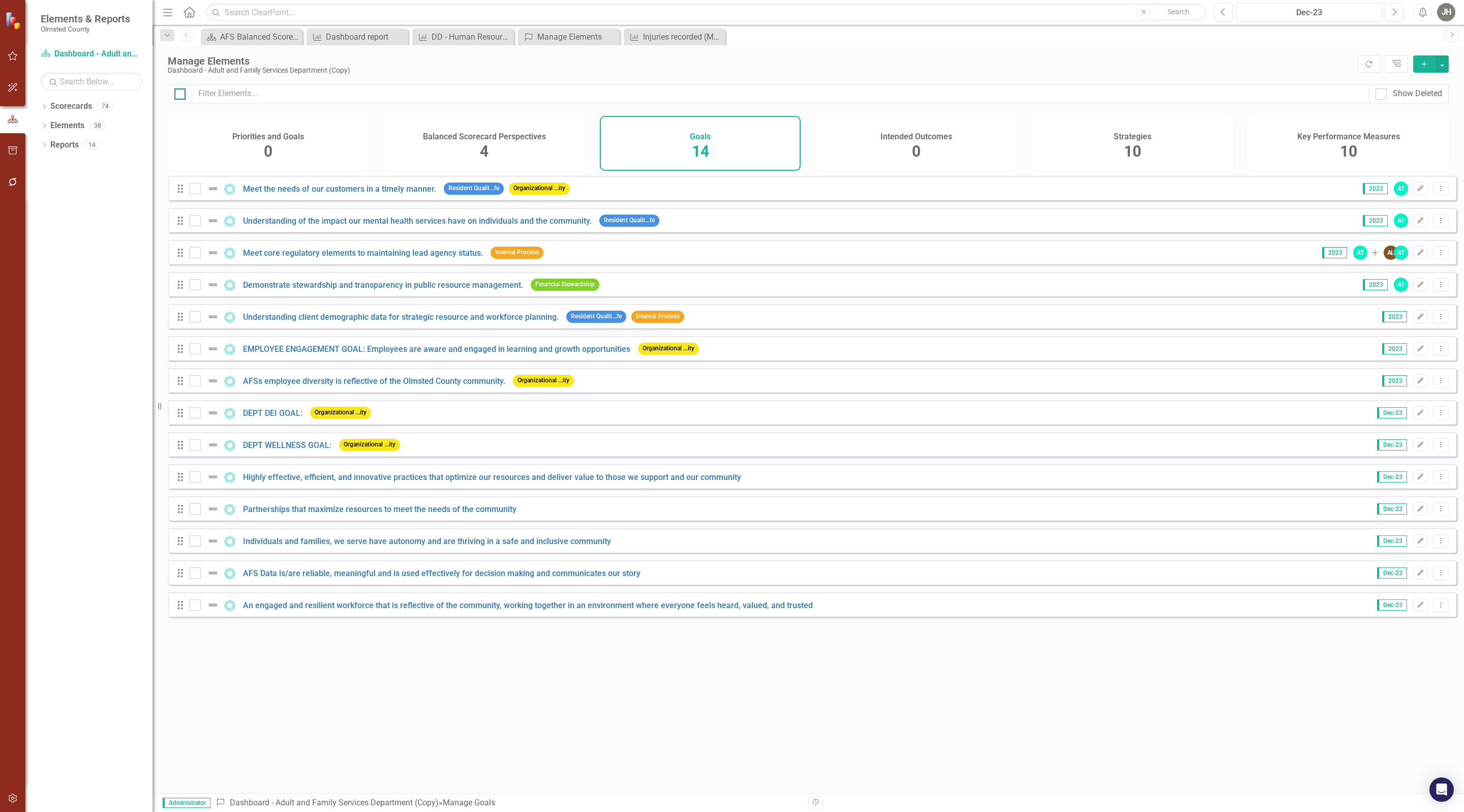
checkbox input "true"
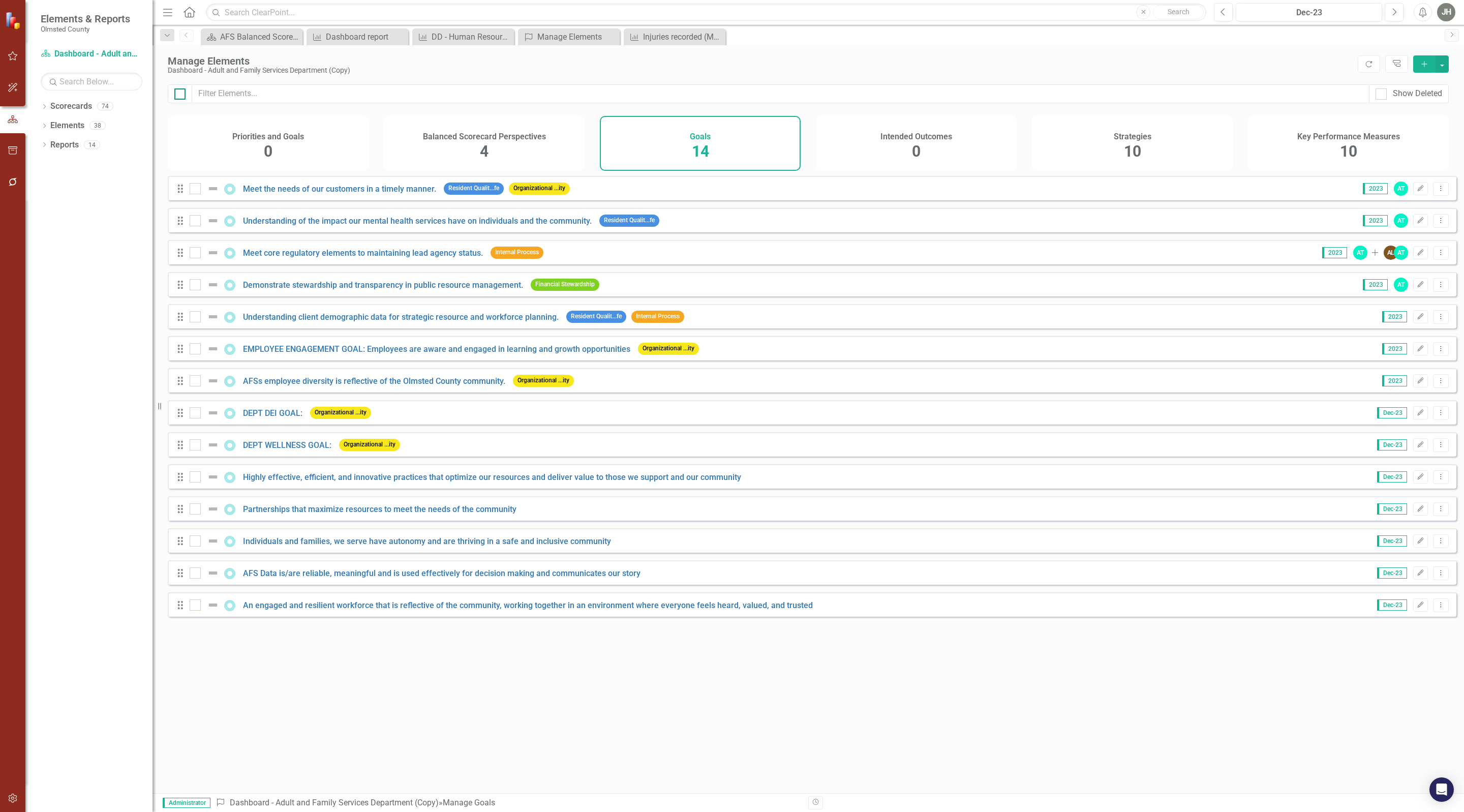
checkbox input "true"
click at [196, 194] on div at bounding box center [195, 188] width 11 height 11
click at [196, 190] on input "checkbox" at bounding box center [193, 186] width 7 height 7
checkbox input "false"
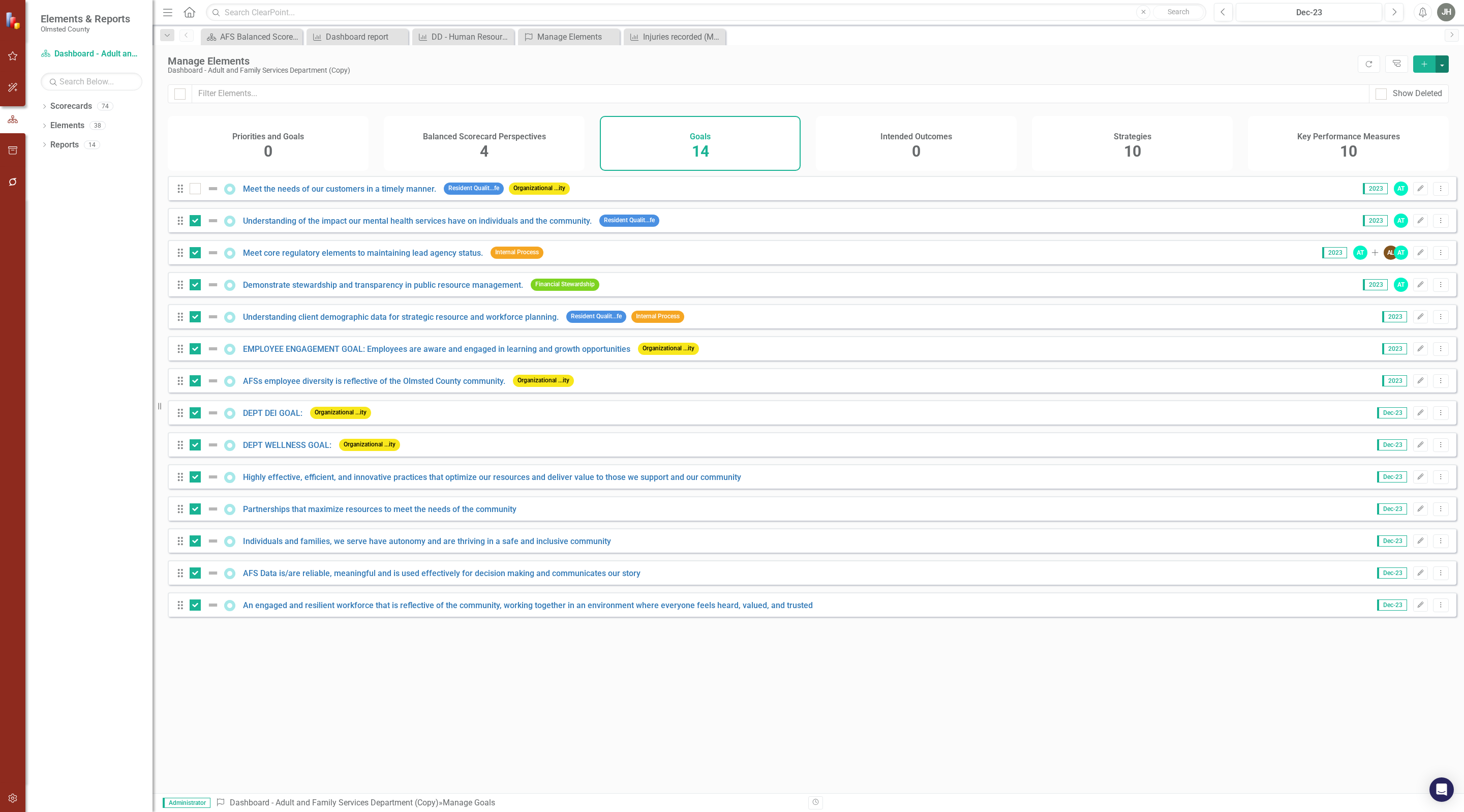
click at [1443, 60] on button "button" at bounding box center [1442, 64] width 14 height 17
click at [1405, 140] on link "Trash Delete Multiple" at bounding box center [1408, 140] width 80 height 19
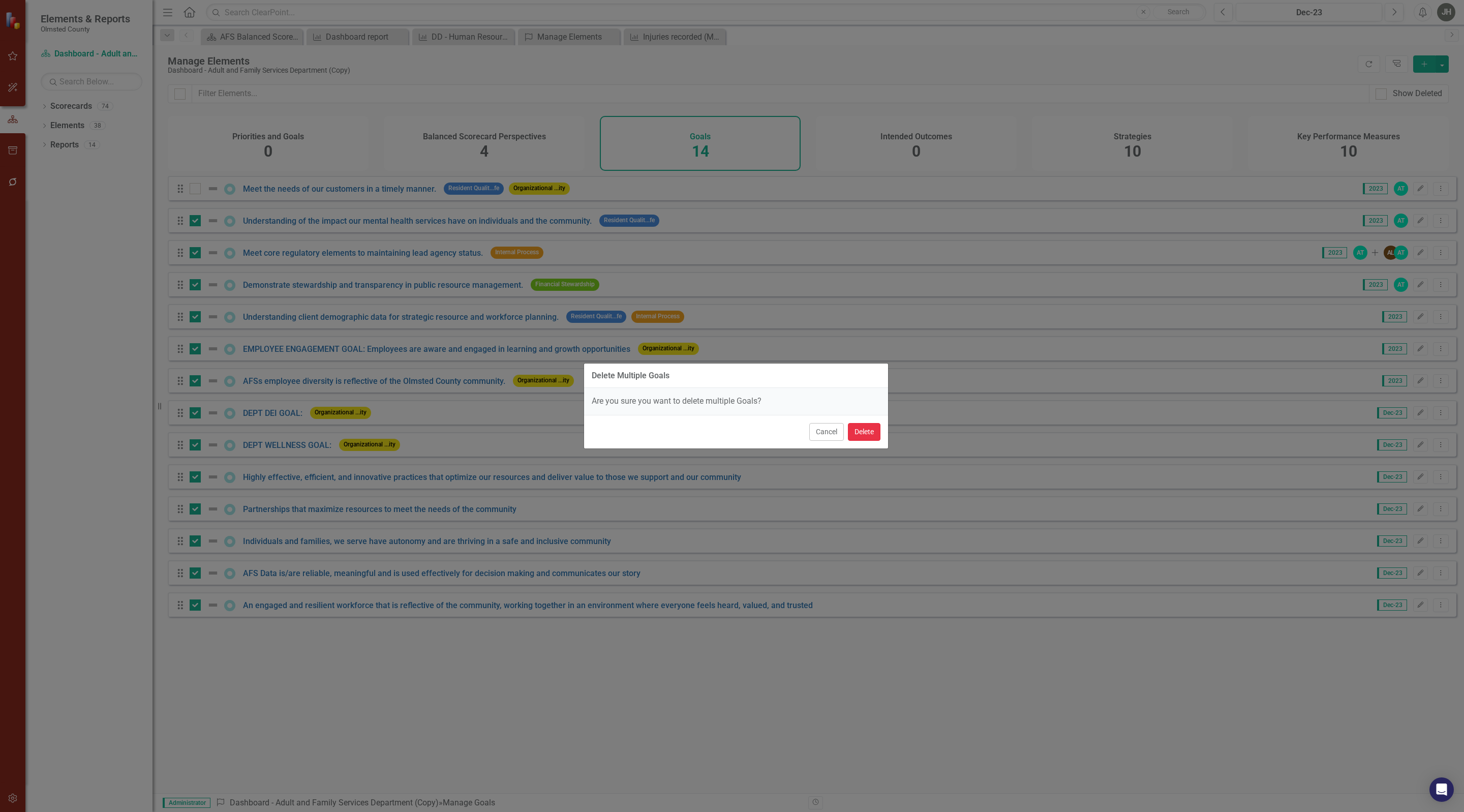
click at [862, 434] on button "Delete" at bounding box center [864, 432] width 32 height 18
checkbox input "false"
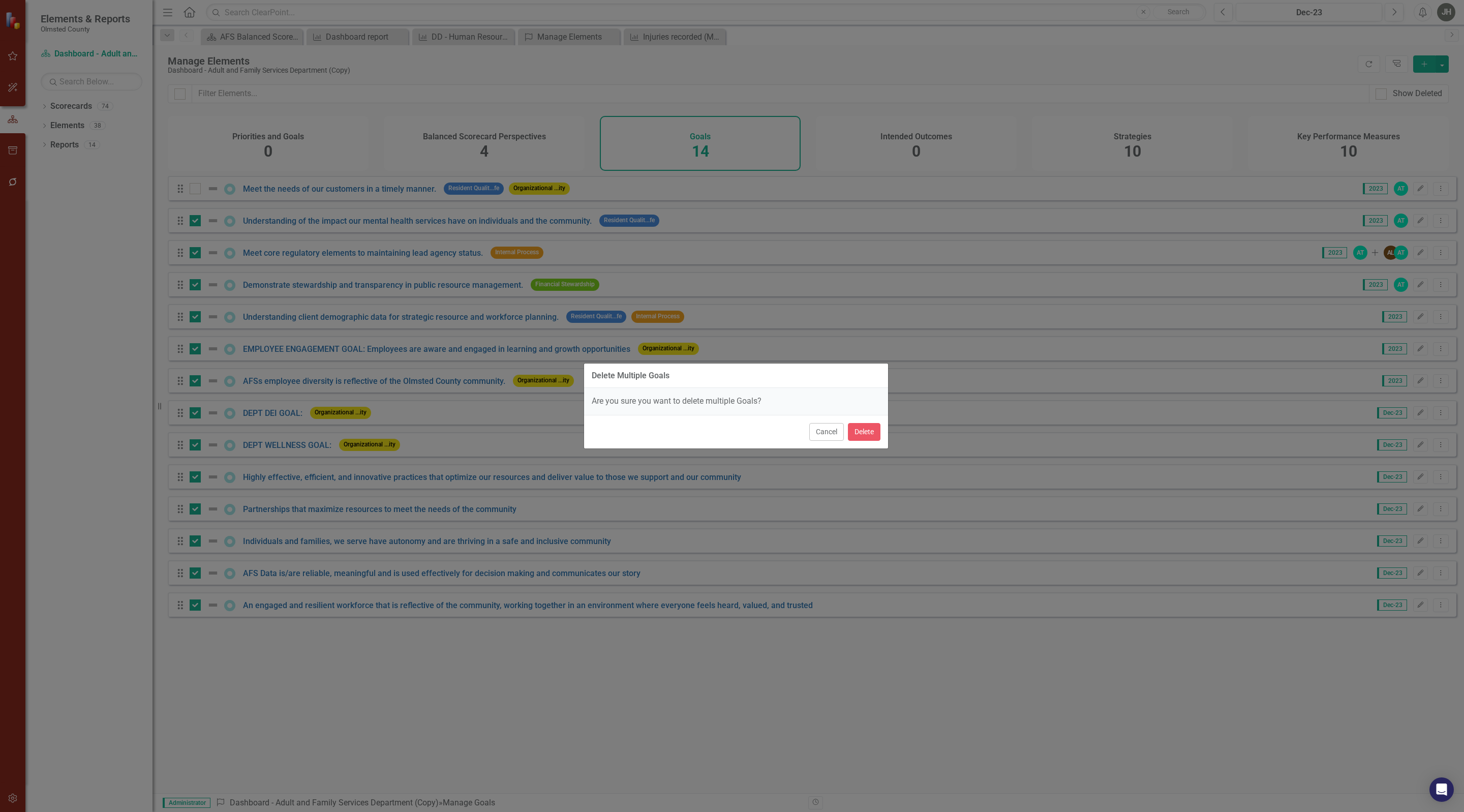
checkbox input "false"
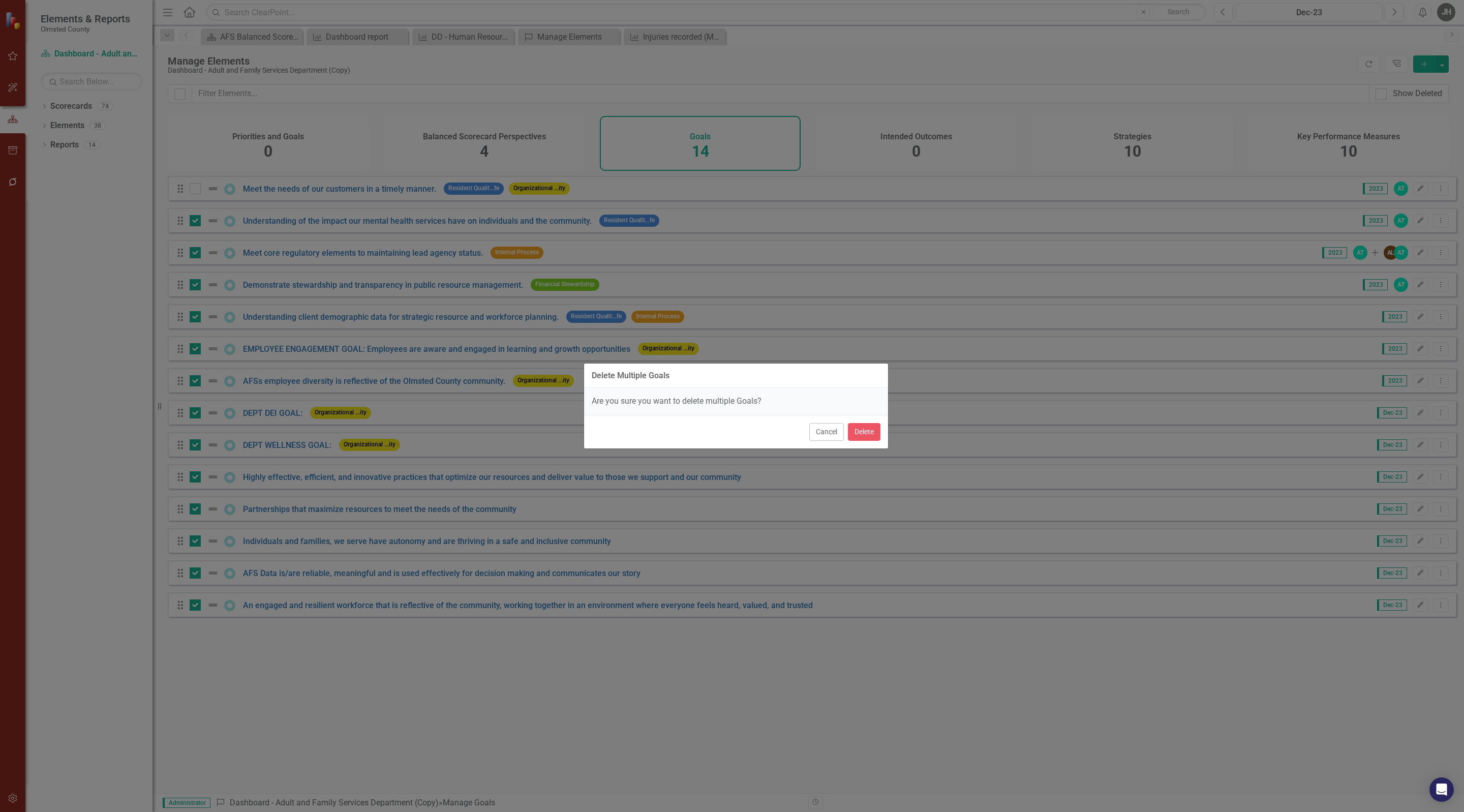
checkbox input "false"
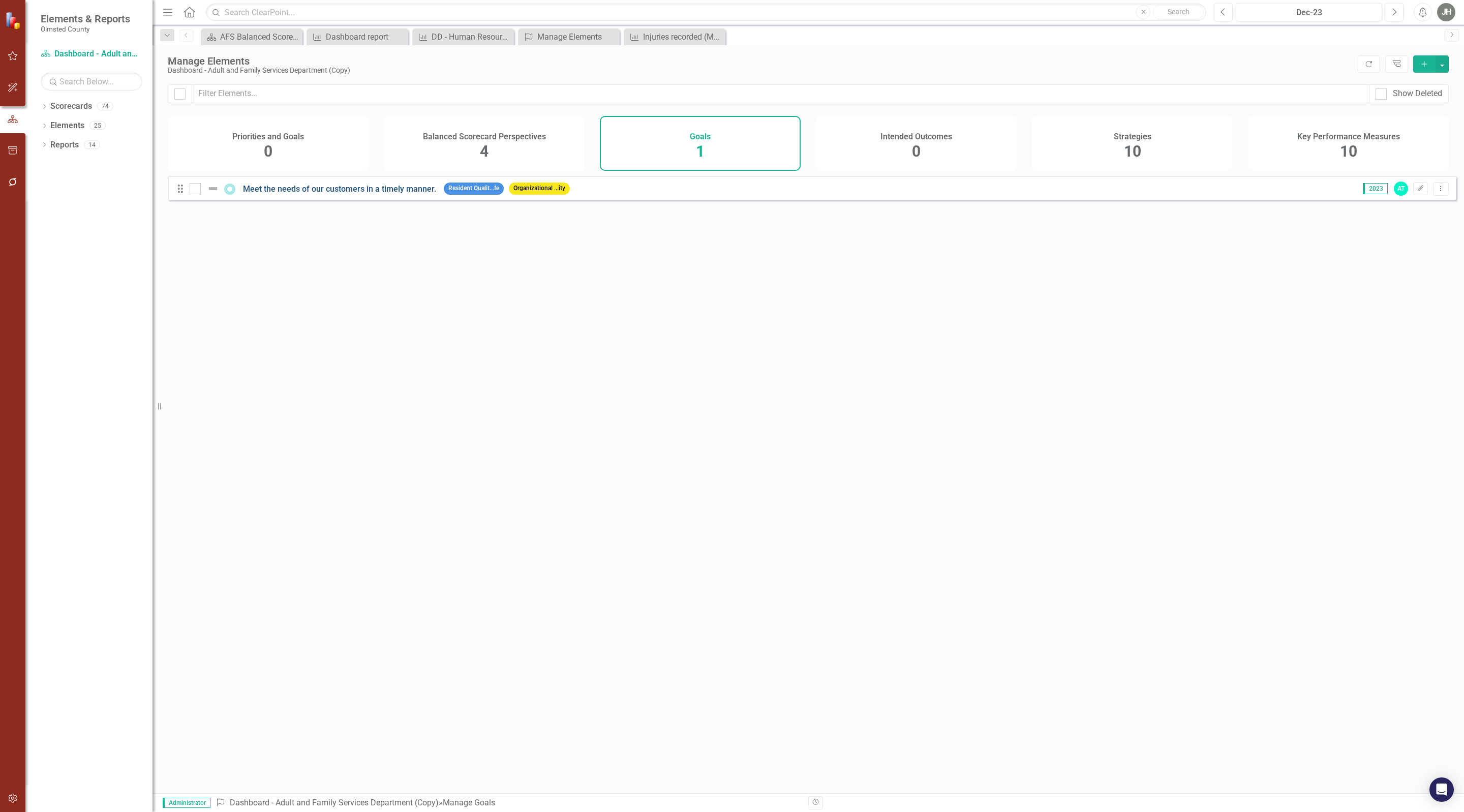
click at [301, 194] on link "Meet the needs of our customers in a timely manner." at bounding box center [340, 188] width 193 height 9
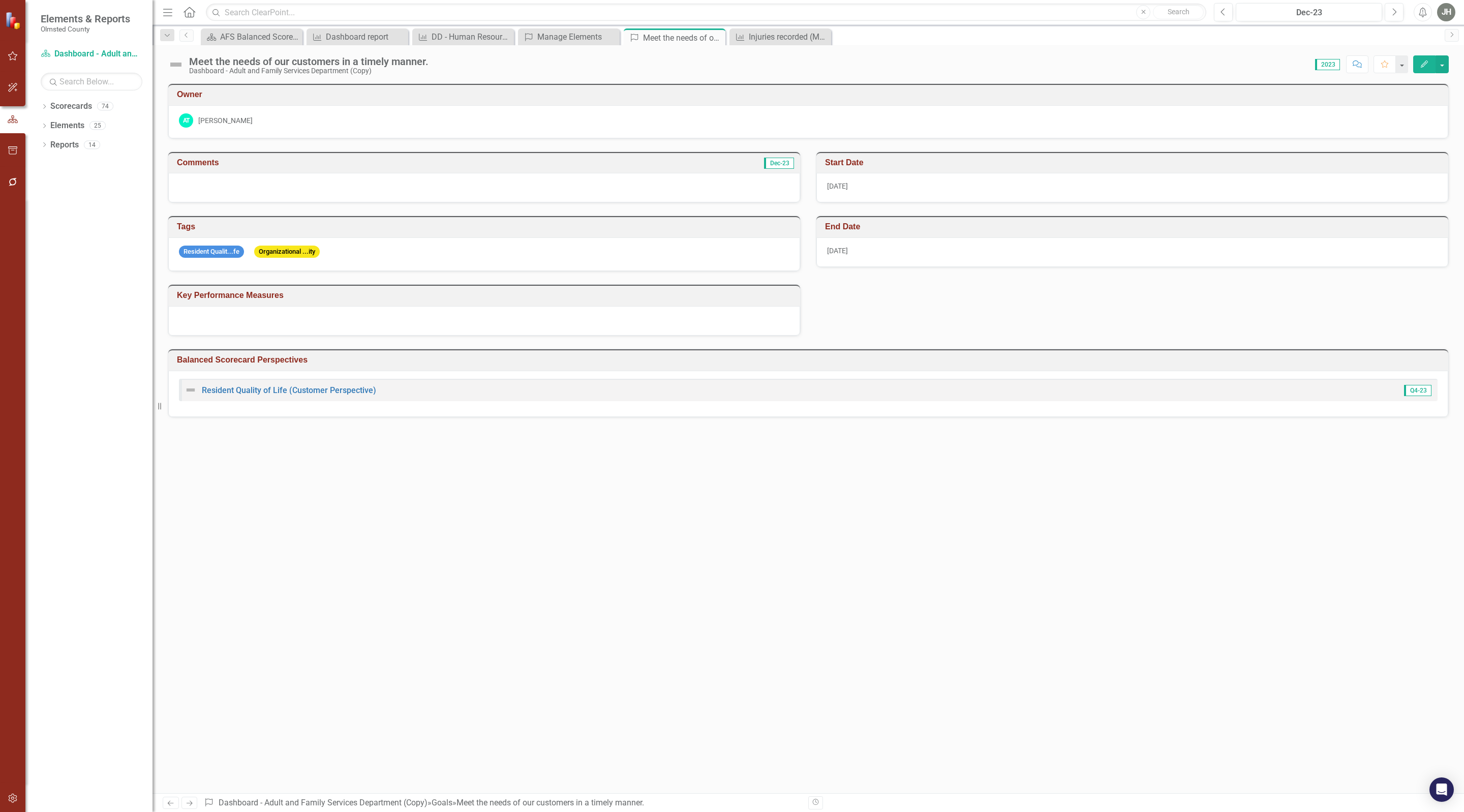
click at [1423, 63] on icon "button" at bounding box center [1424, 64] width 7 height 7
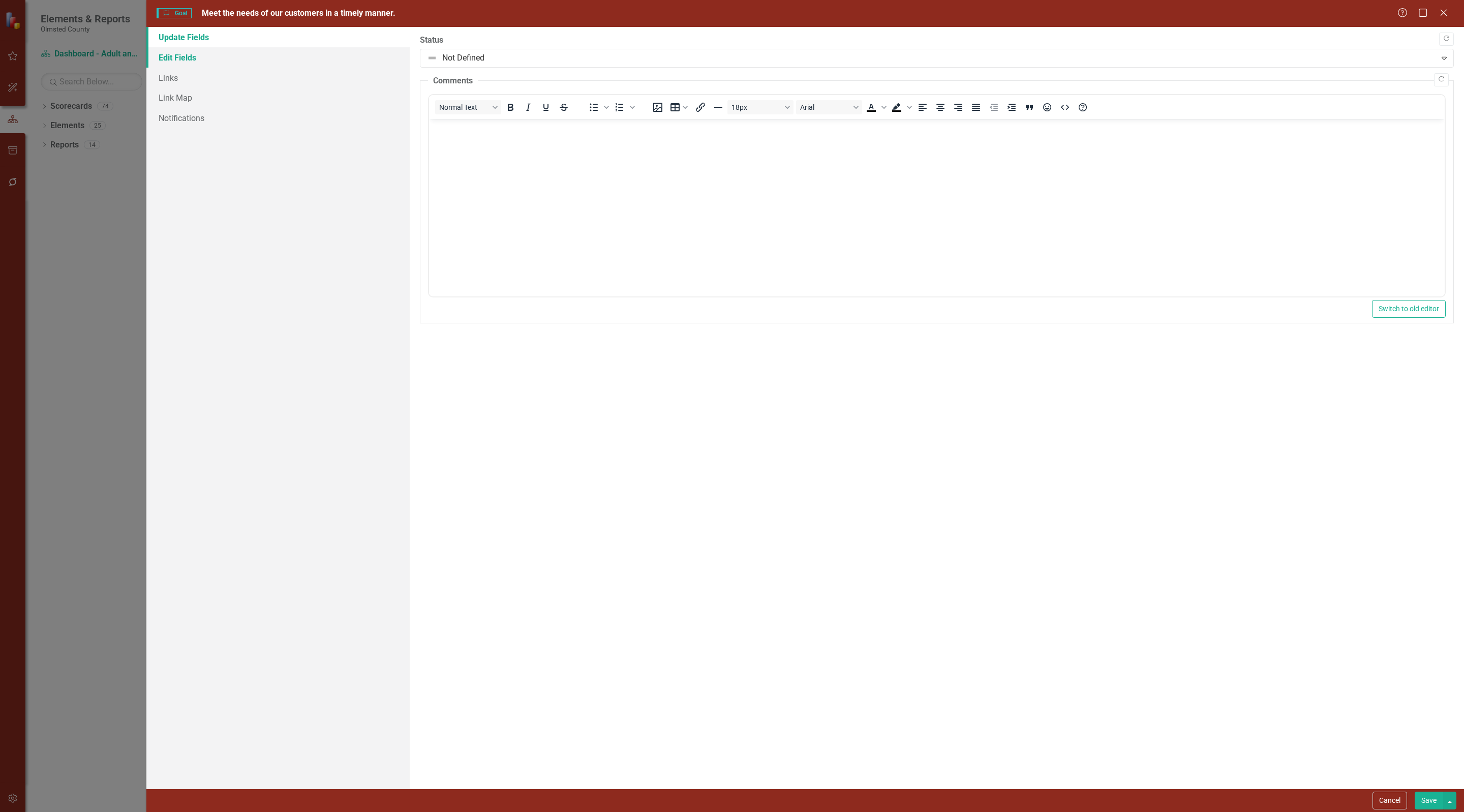
click at [179, 59] on link "Edit Fields" at bounding box center [278, 58] width 263 height 20
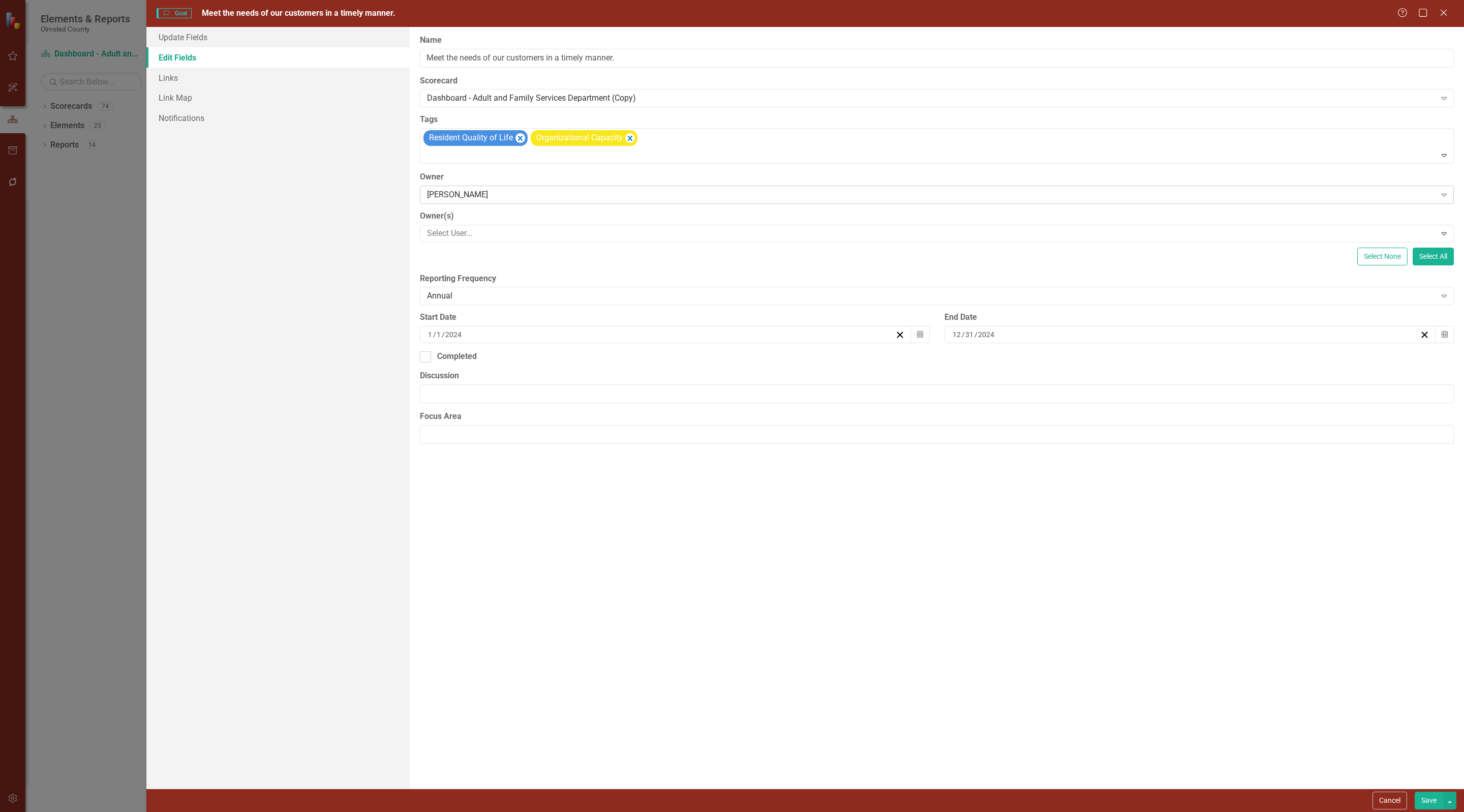
click at [516, 201] on div "[PERSON_NAME]" at bounding box center [931, 195] width 1008 height 12
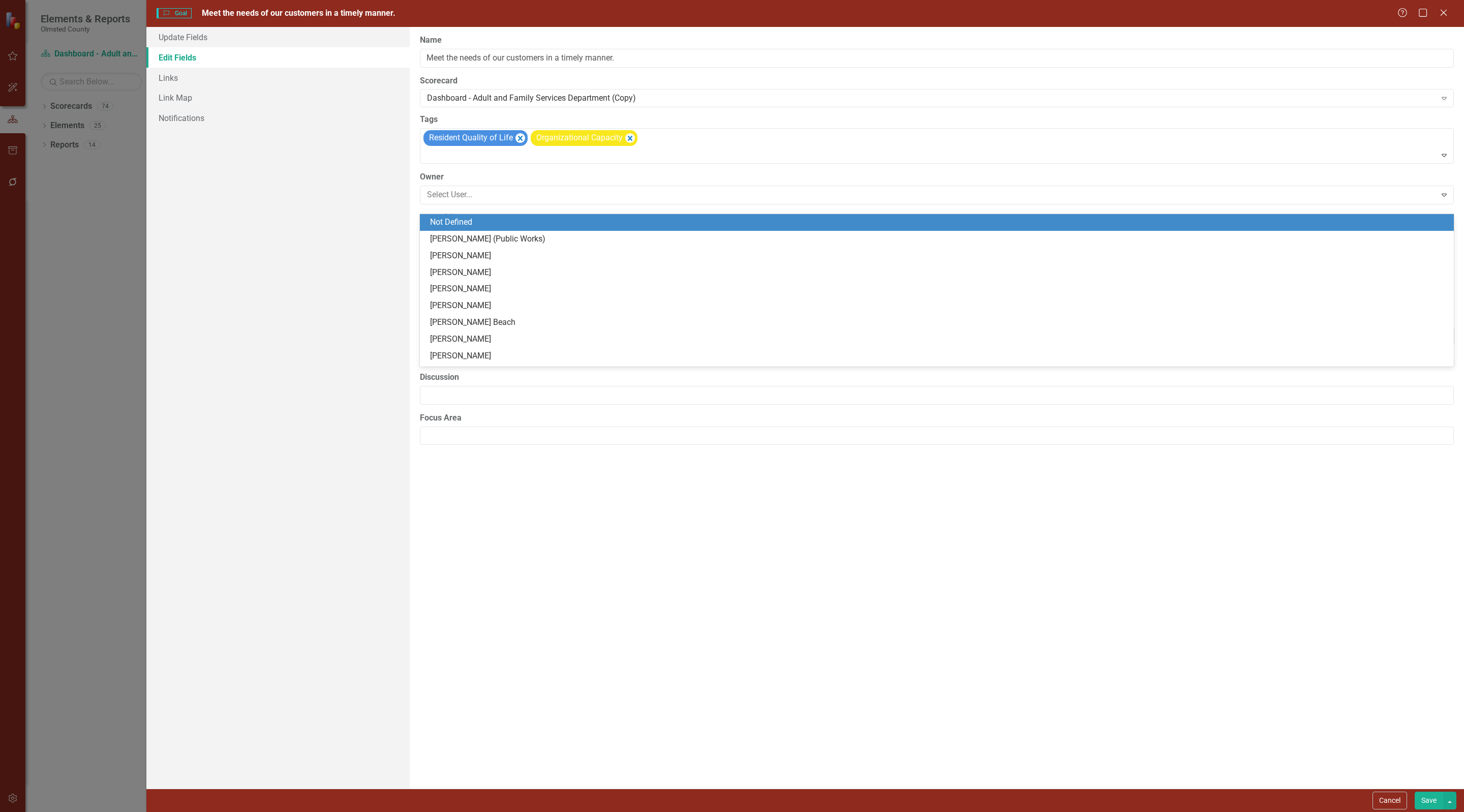
click at [460, 224] on div "Not Defined" at bounding box center [939, 223] width 1018 height 12
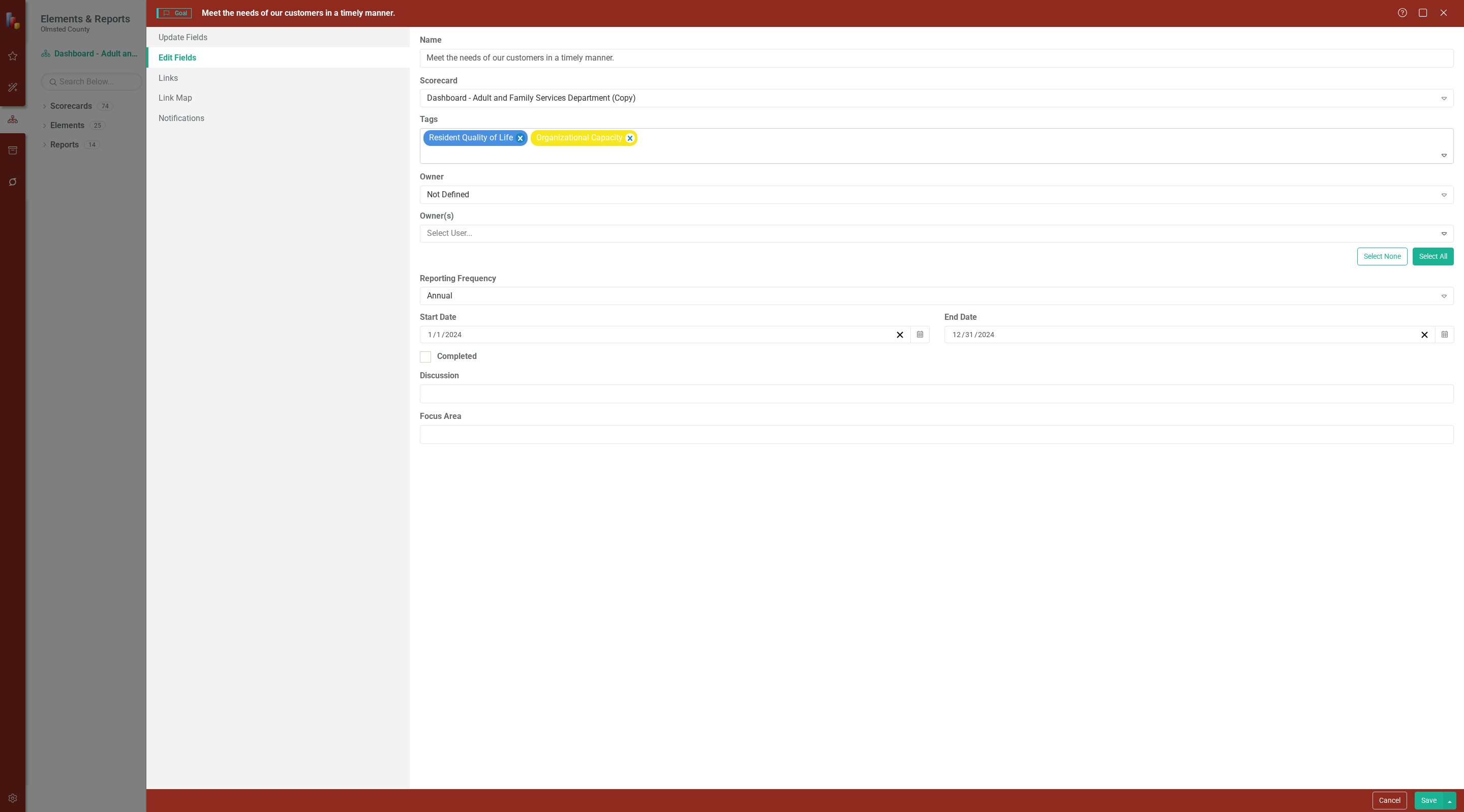
click at [519, 141] on icon "Remove [object Object]" at bounding box center [520, 138] width 4 height 5
click at [525, 142] on icon "Remove [object Object]" at bounding box center [522, 137] width 9 height 13
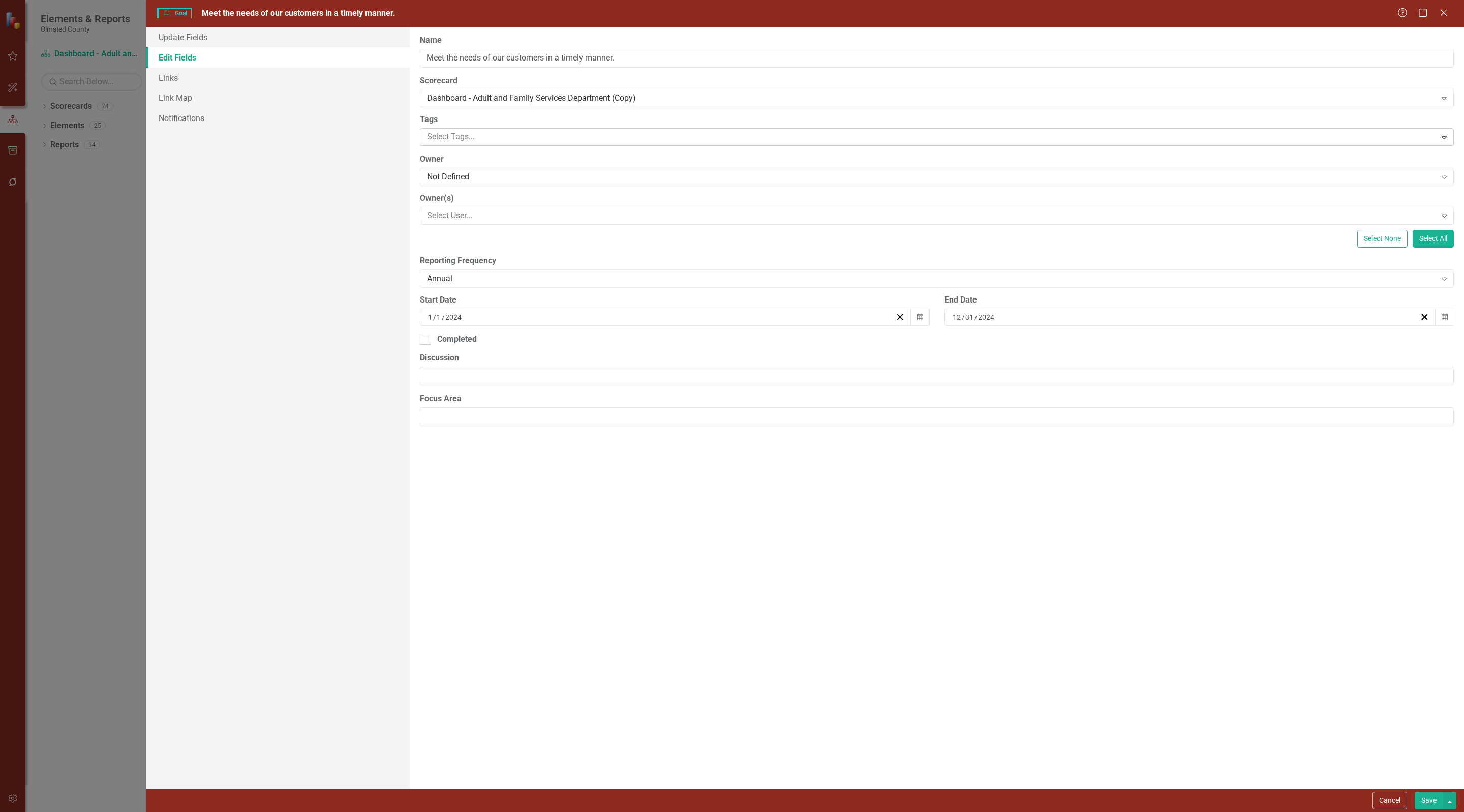
click at [1391, 323] on div "12 / 31 / 2024" at bounding box center [1185, 318] width 469 height 10
click at [1200, 359] on span "December 2024" at bounding box center [1189, 358] width 21 height 8
click at [1245, 356] on button "›" at bounding box center [1244, 359] width 22 height 22
click at [1249, 502] on abbr "December" at bounding box center [1247, 499] width 31 height 8
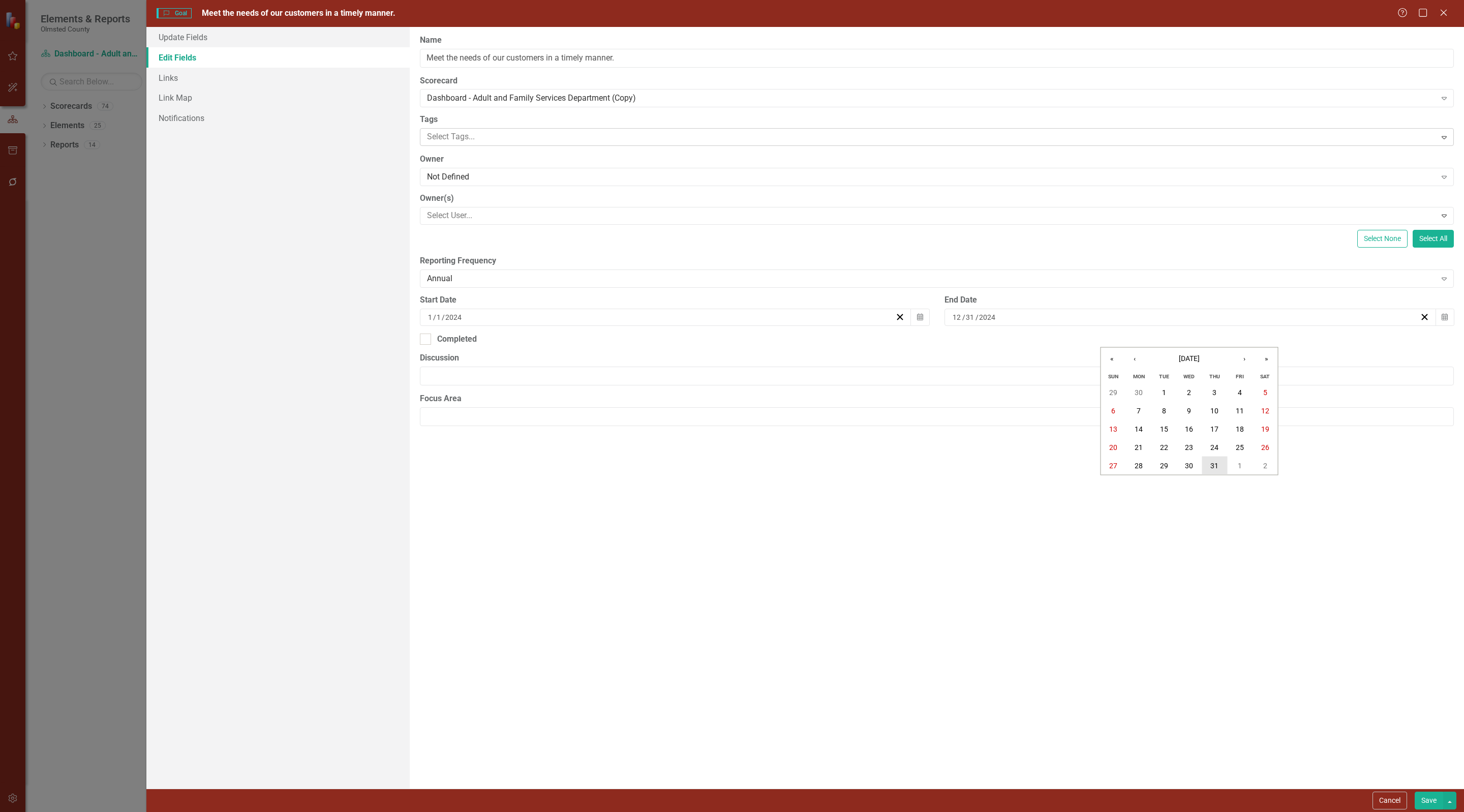
click at [1214, 468] on abbr "31" at bounding box center [1214, 466] width 8 height 8
click at [183, 54] on link "Edit Fields" at bounding box center [278, 58] width 263 height 20
click at [168, 78] on link "Links" at bounding box center [278, 78] width 263 height 20
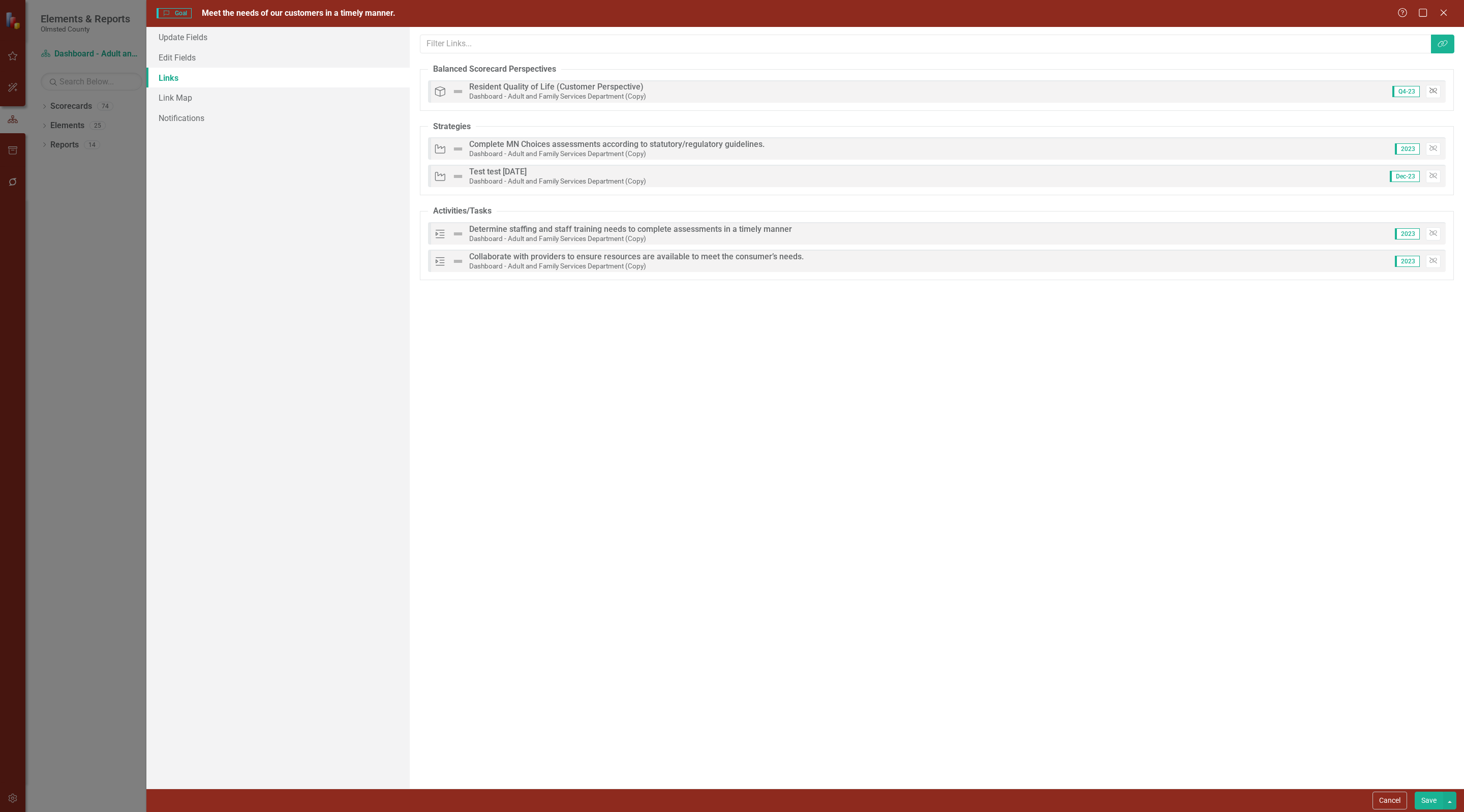
click at [1430, 93] on icon "Unlink" at bounding box center [1433, 91] width 8 height 6
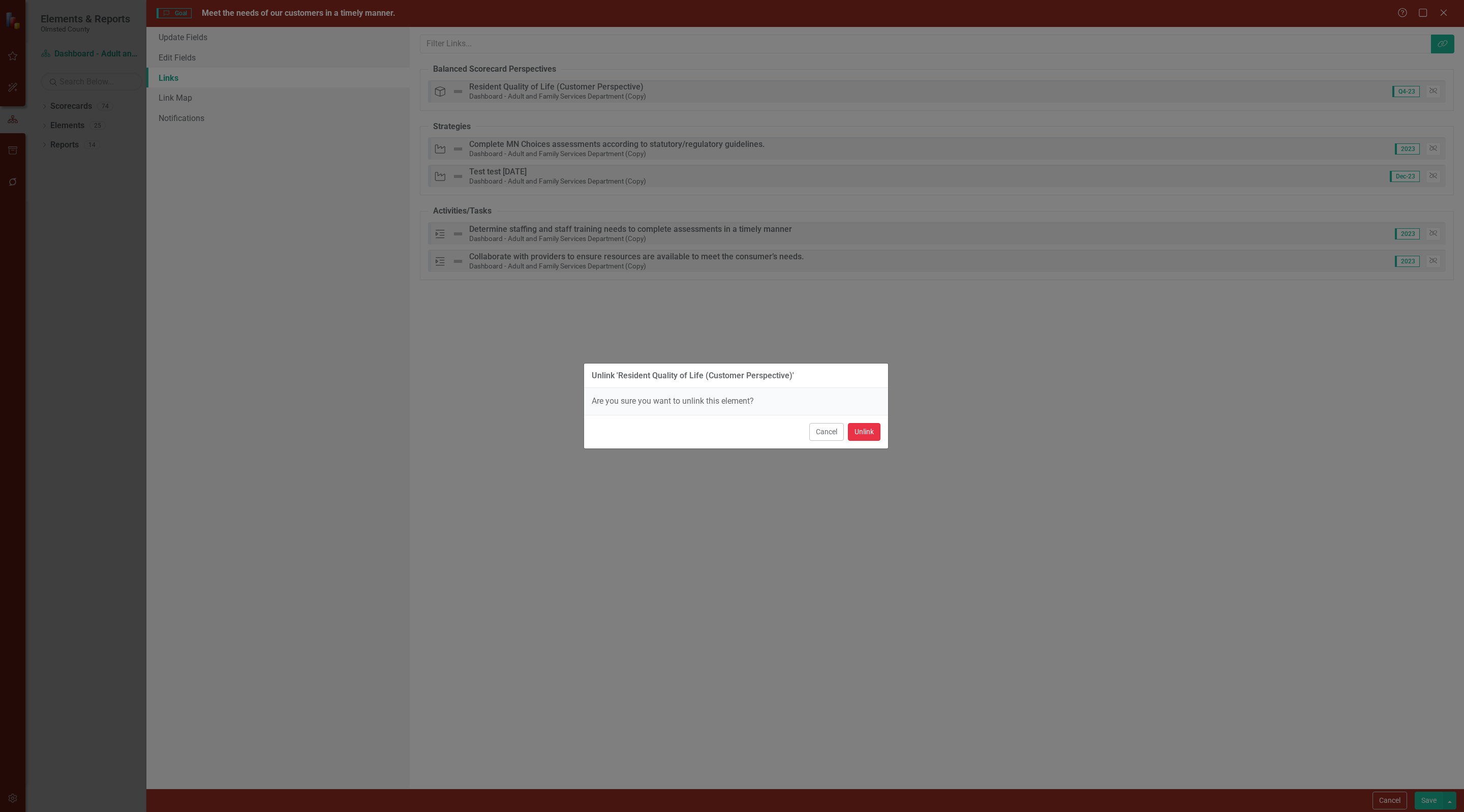
click at [859, 435] on button "Unlink" at bounding box center [864, 432] width 32 height 18
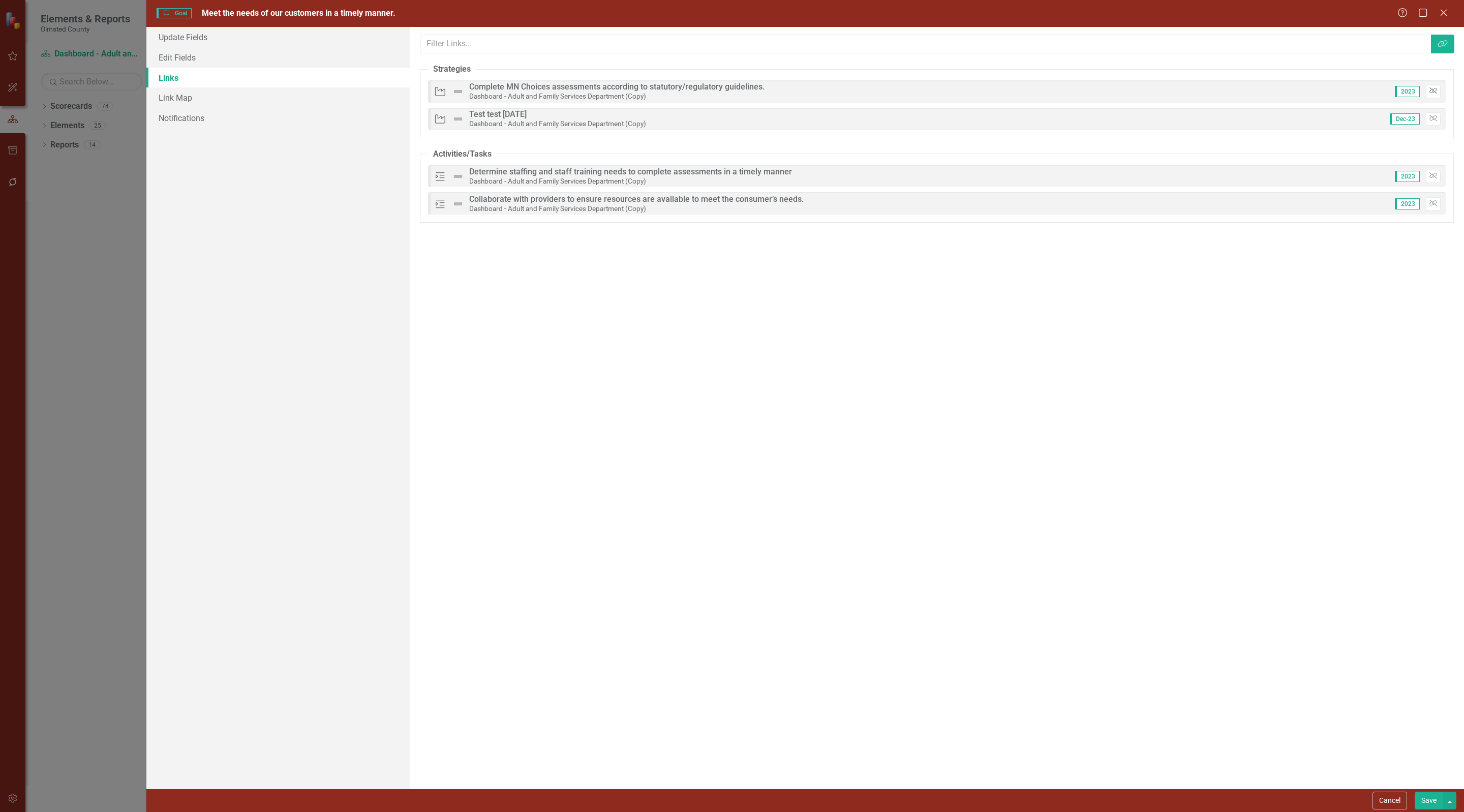
click at [1429, 91] on icon "button" at bounding box center [1433, 91] width 8 height 6
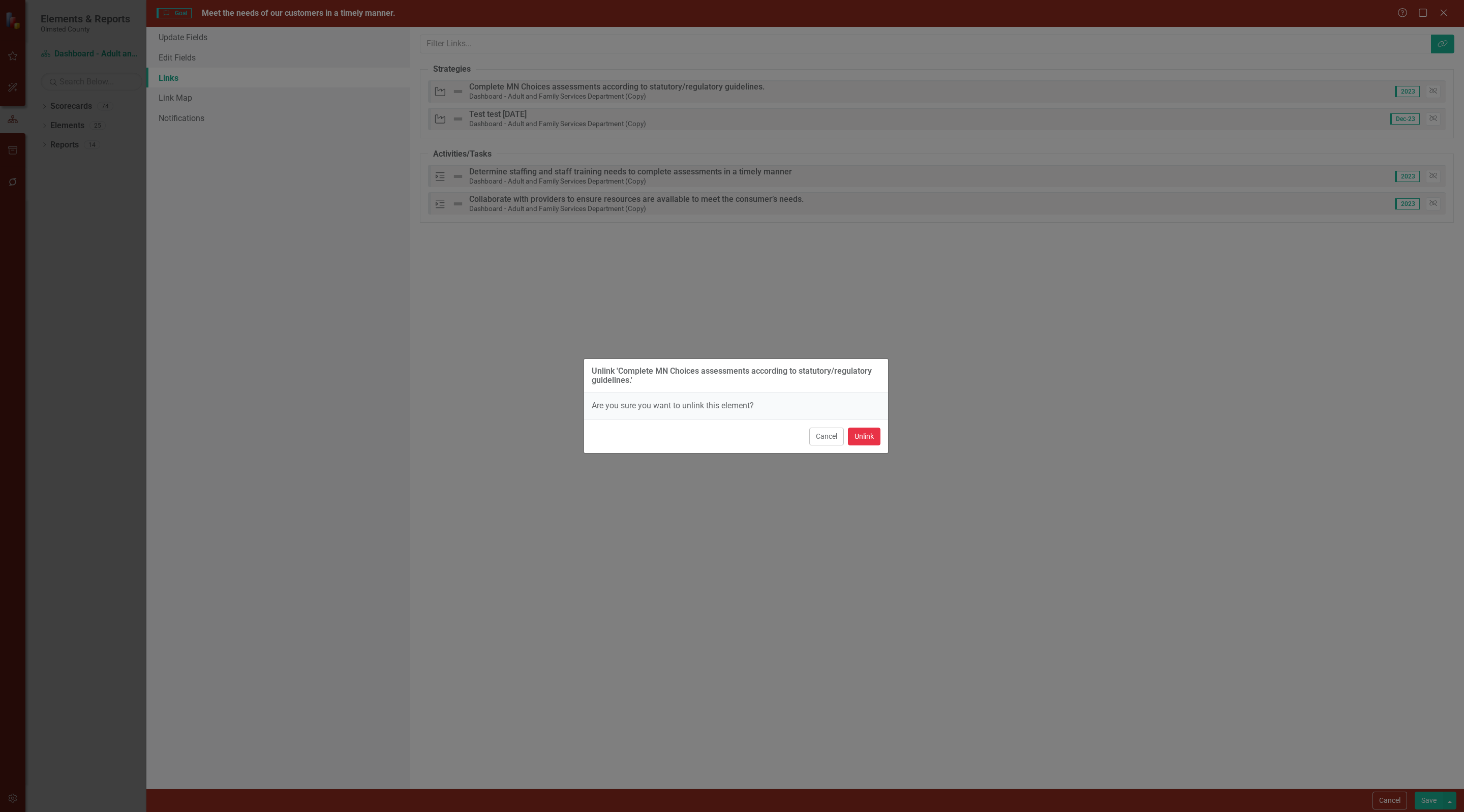
click at [865, 439] on button "Unlink" at bounding box center [864, 436] width 32 height 18
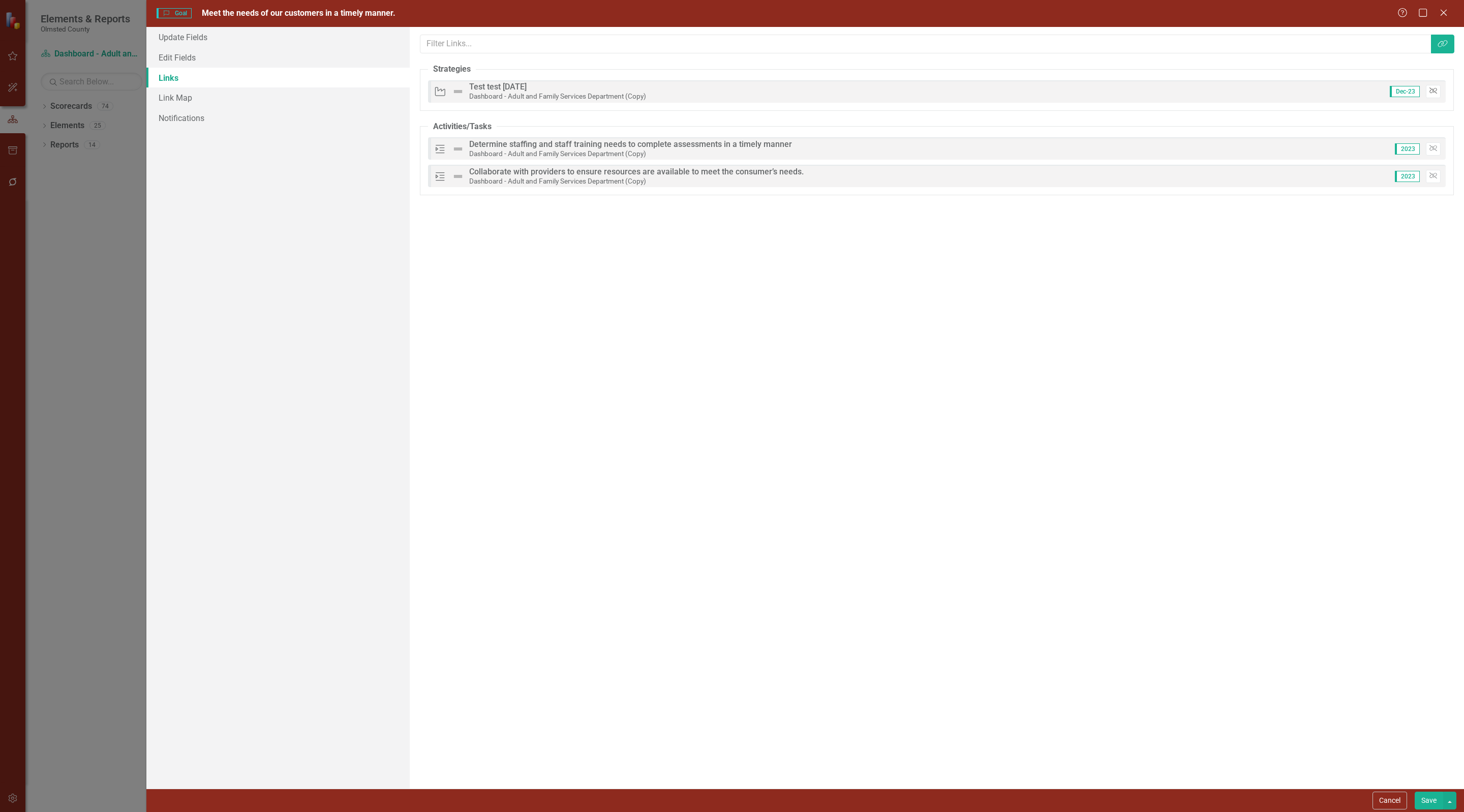
click at [1433, 91] on icon "Unlink" at bounding box center [1433, 91] width 8 height 6
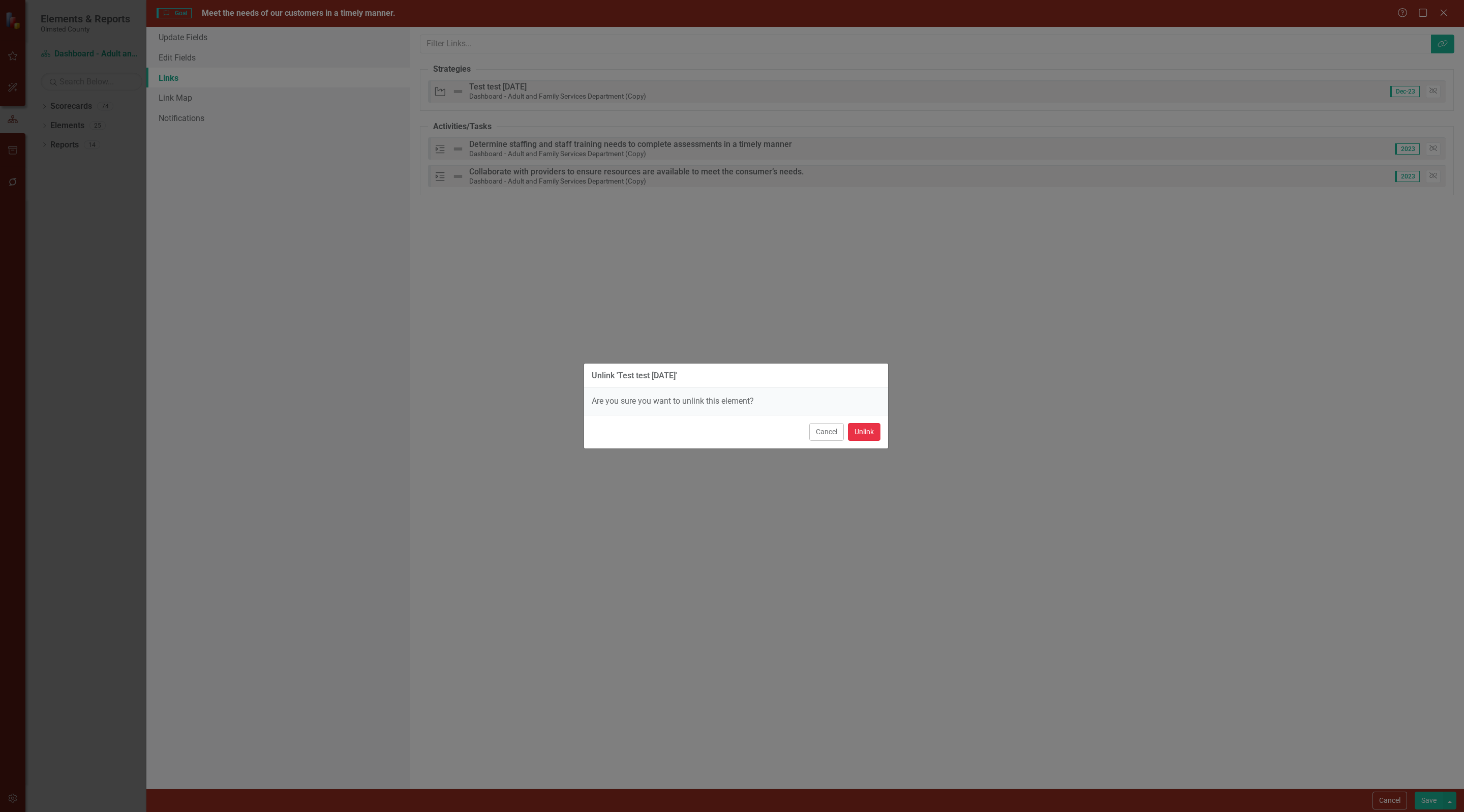
click at [858, 434] on button "Unlink" at bounding box center [864, 432] width 32 height 18
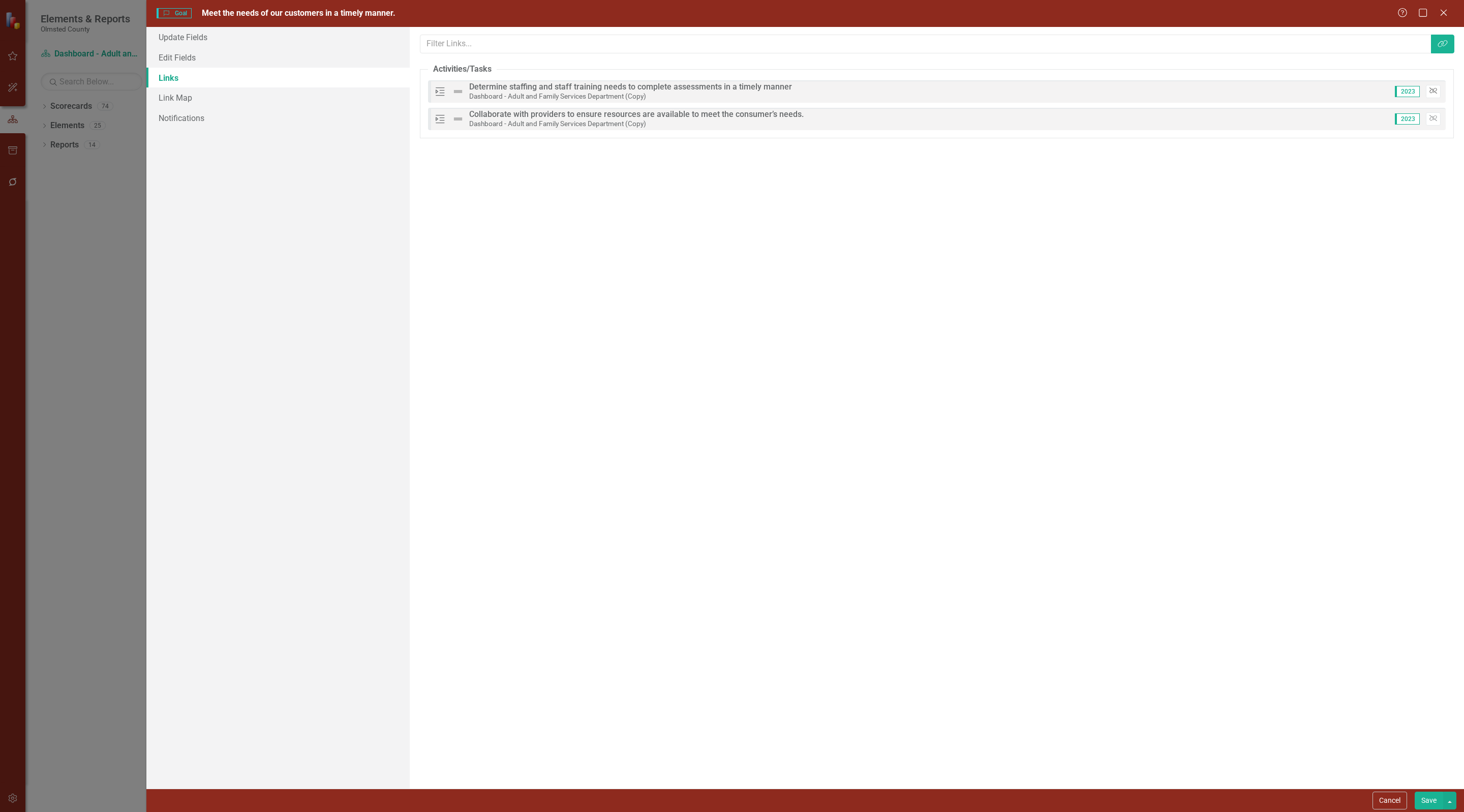
click at [1435, 93] on icon "Unlink" at bounding box center [1433, 91] width 8 height 6
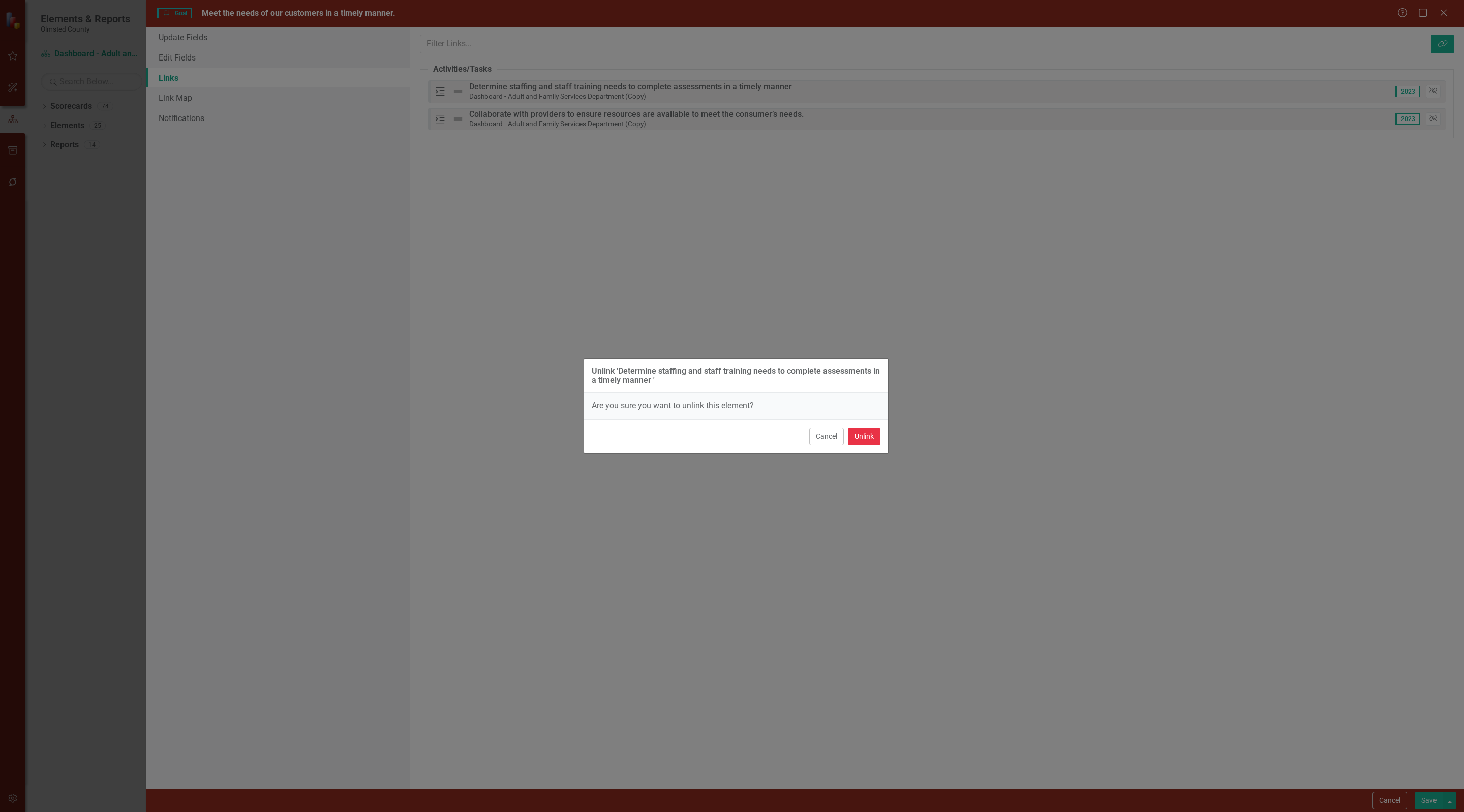
click at [860, 441] on button "Unlink" at bounding box center [864, 436] width 32 height 18
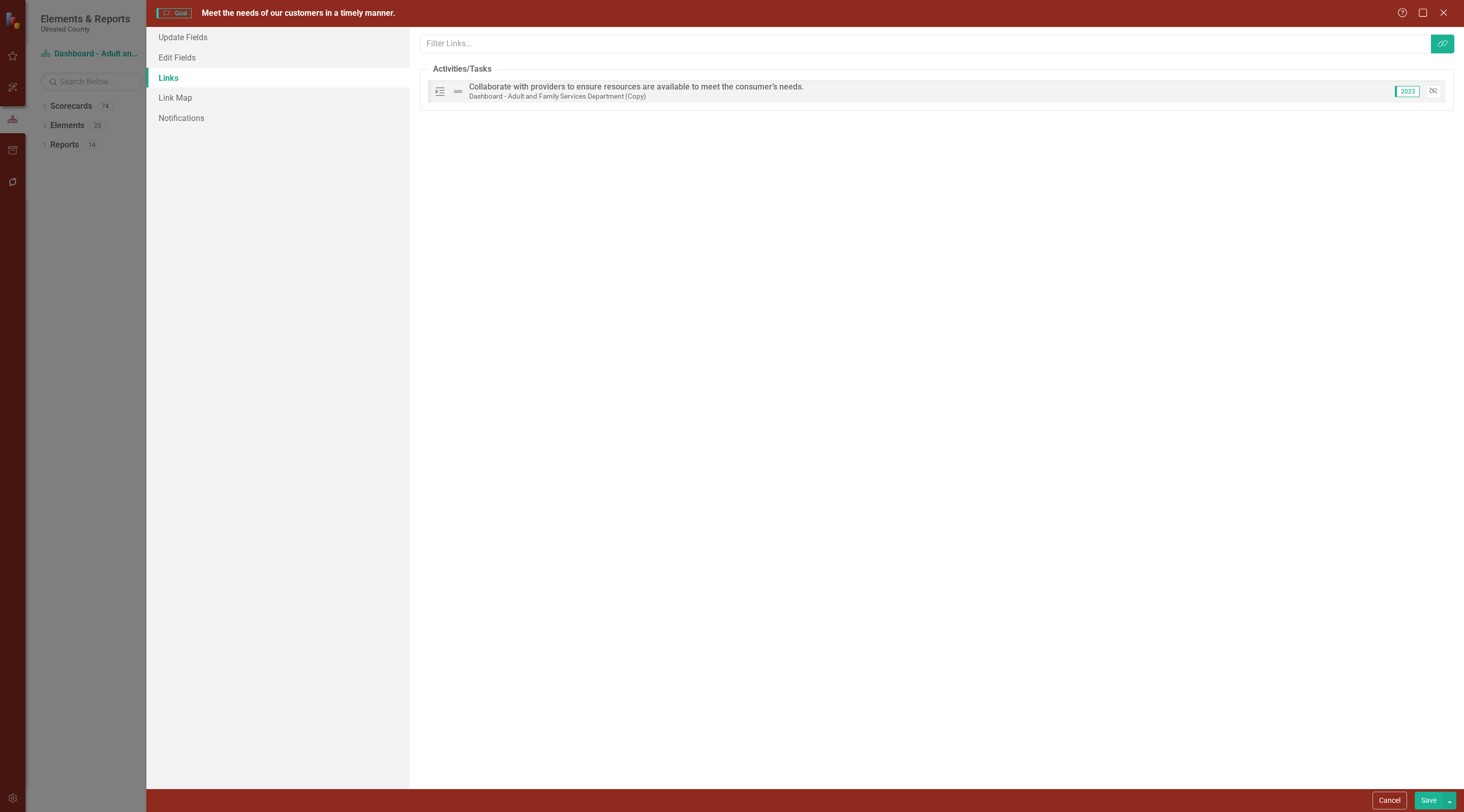
click at [1434, 91] on icon "Unlink" at bounding box center [1433, 91] width 8 height 6
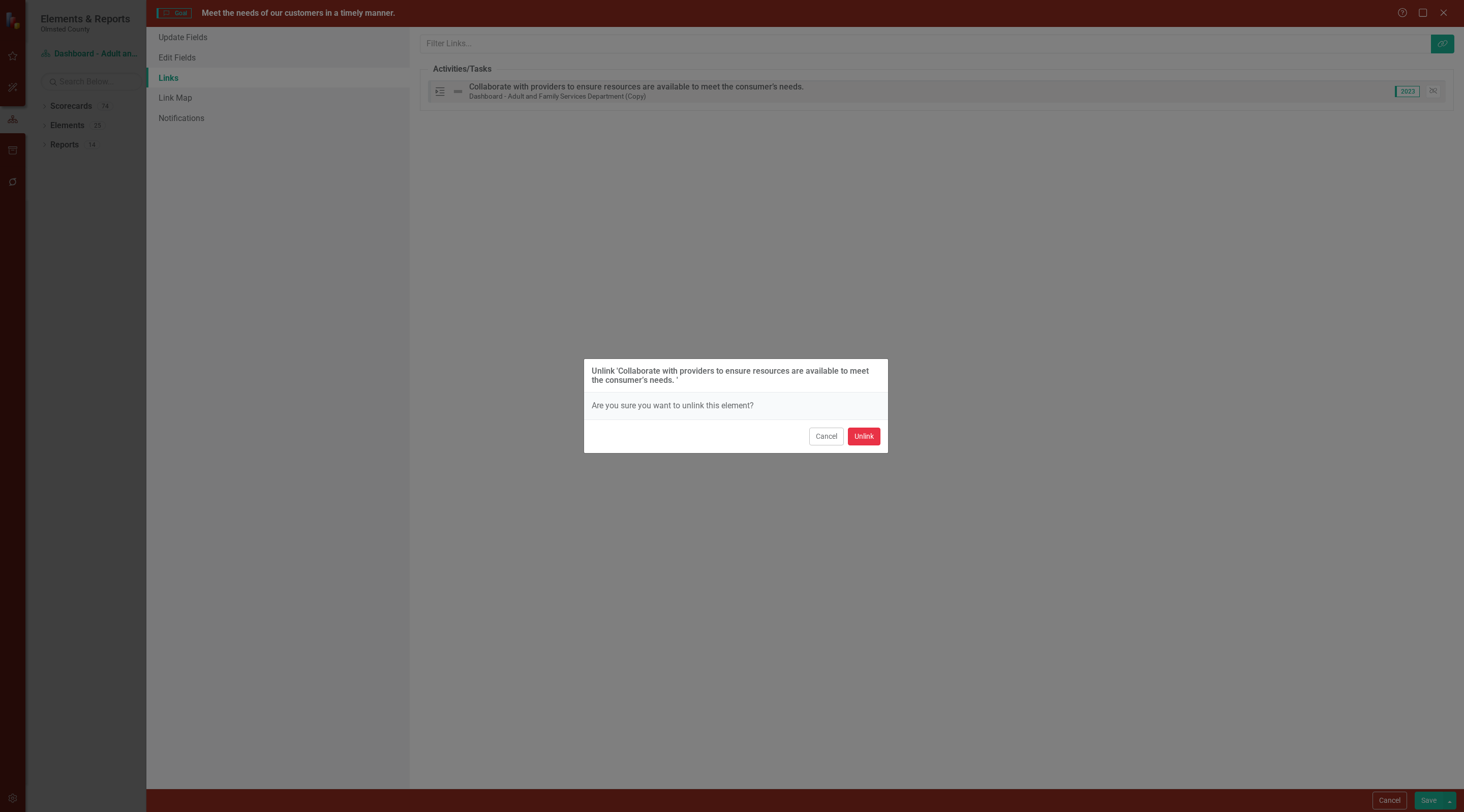
click at [860, 439] on button "Unlink" at bounding box center [864, 436] width 32 height 18
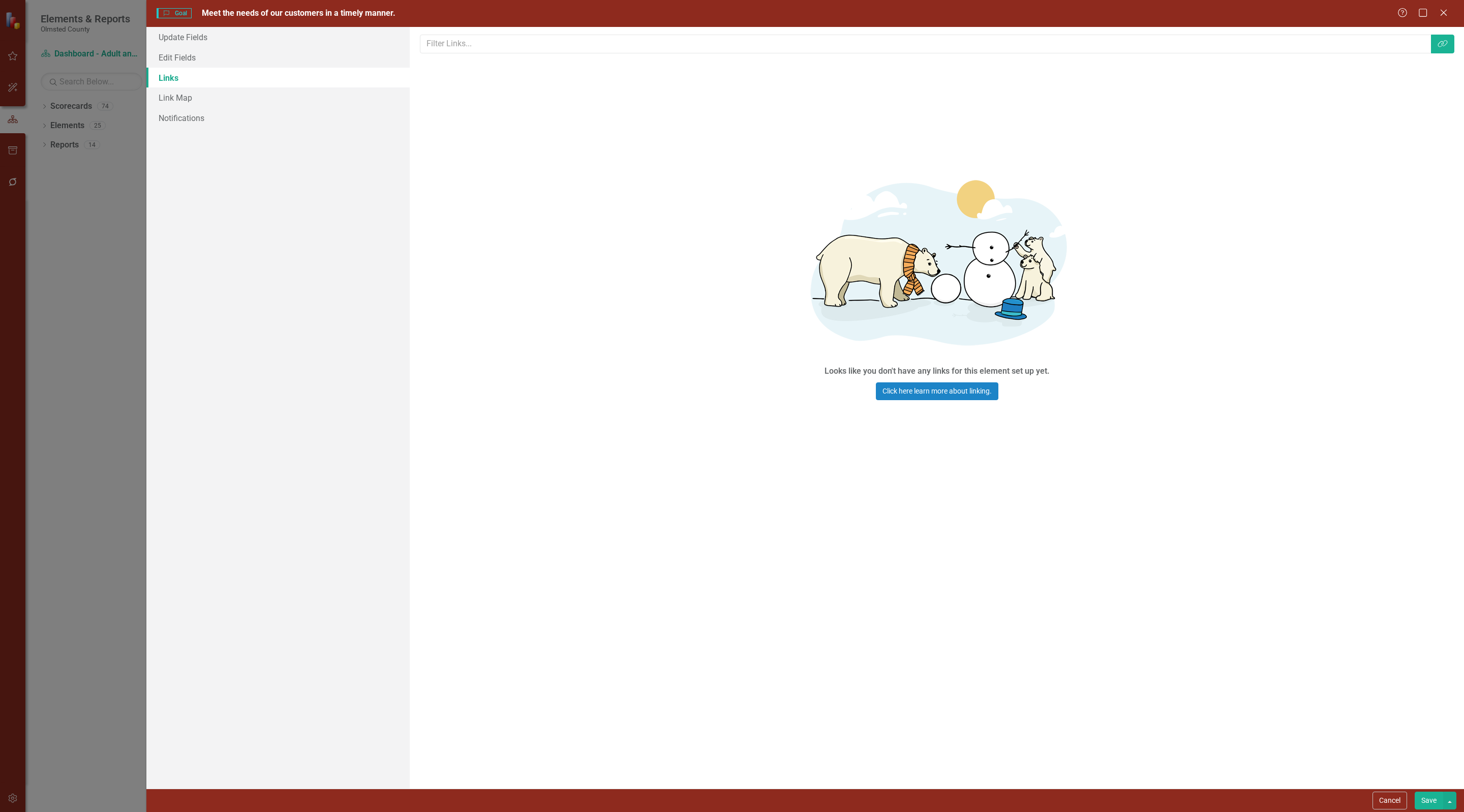
click at [1423, 798] on button "Save" at bounding box center [1429, 800] width 29 height 18
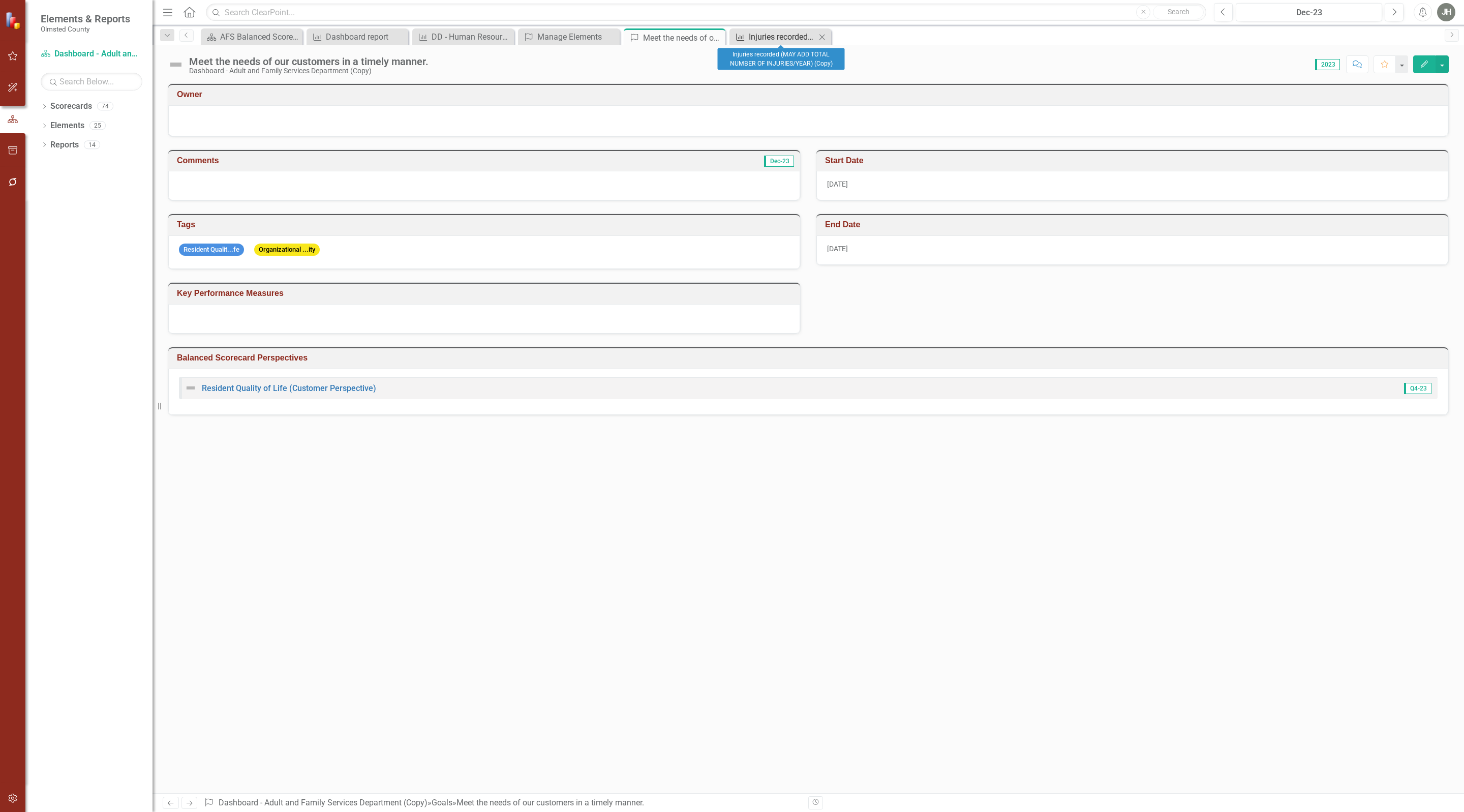
click at [784, 34] on div "Injuries recorded (MAY ADD TOTAL NUMBER OF INJURIES/YEAR) (Copy)" at bounding box center [782, 36] width 67 height 13
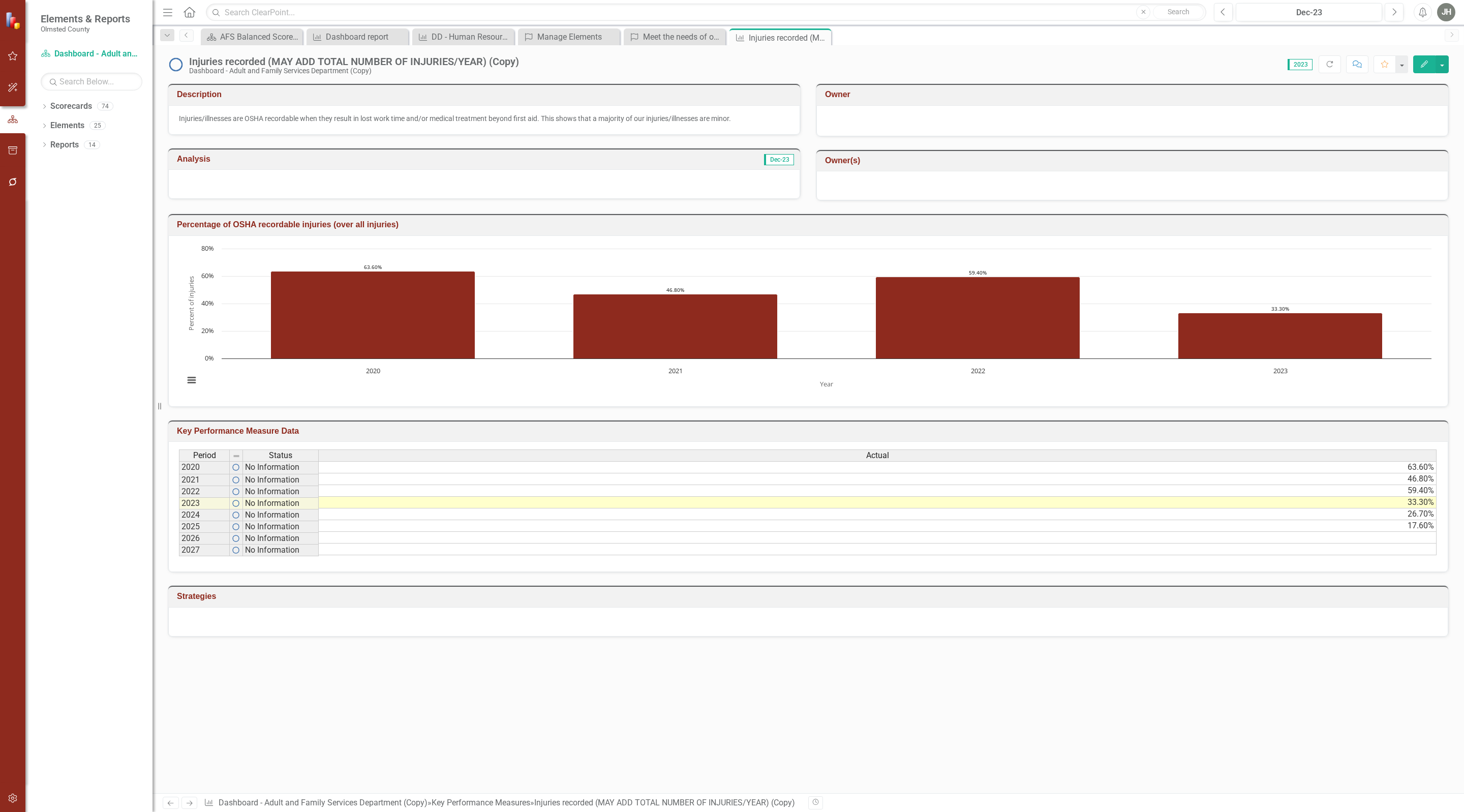
click at [1420, 63] on icon "Edit" at bounding box center [1424, 64] width 9 height 7
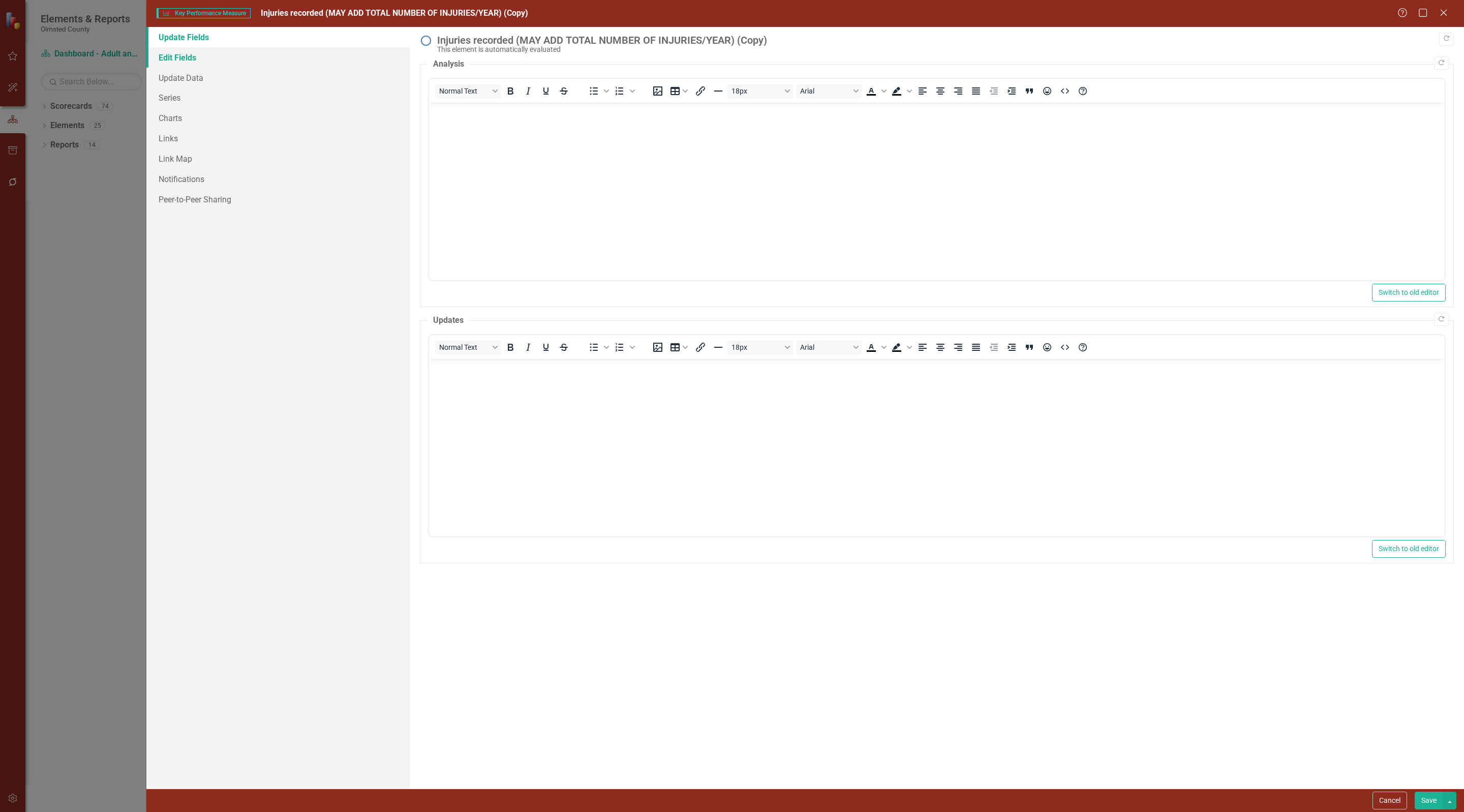
click at [180, 59] on link "Edit Fields" at bounding box center [278, 58] width 263 height 20
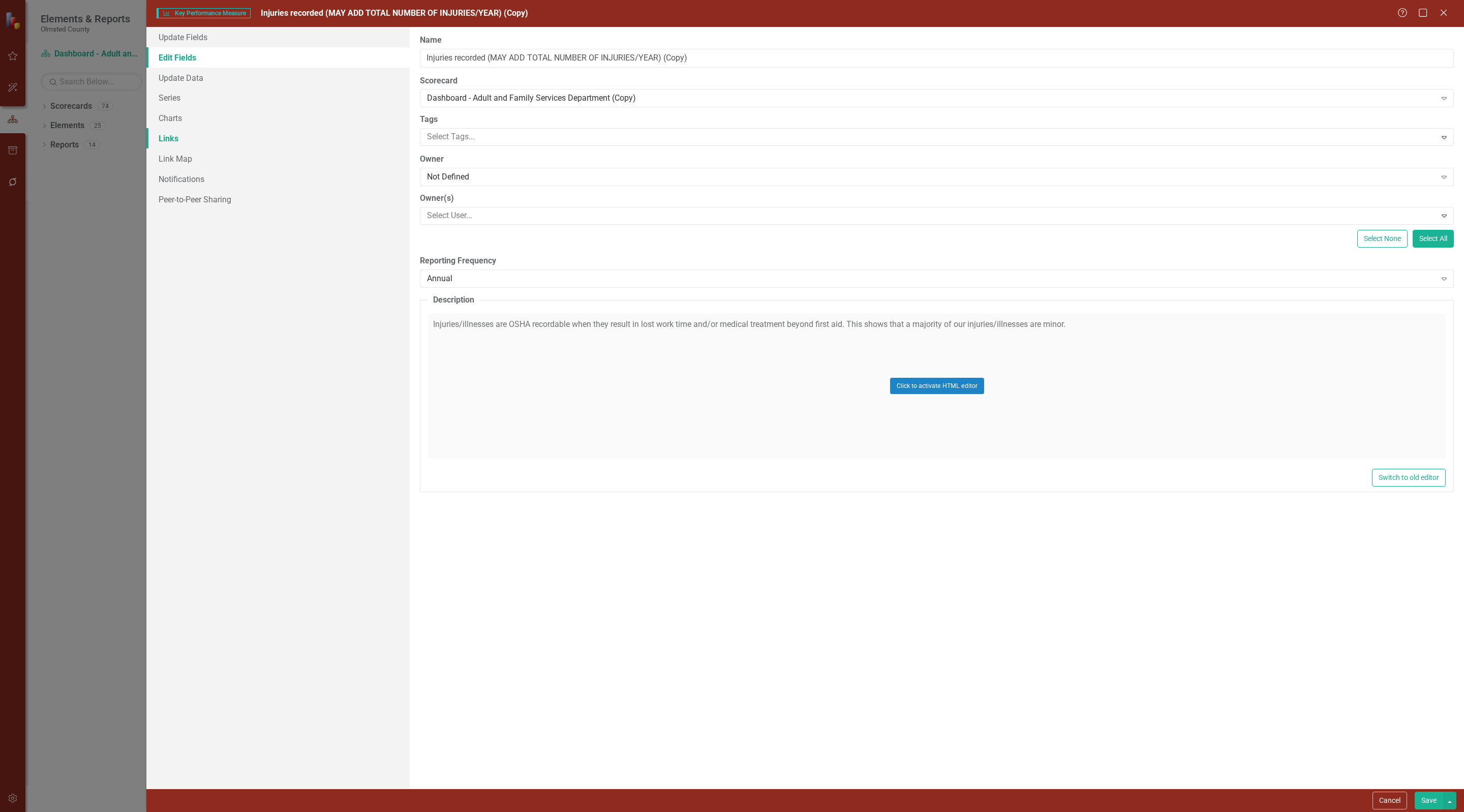
click at [169, 141] on link "Links" at bounding box center [278, 138] width 263 height 20
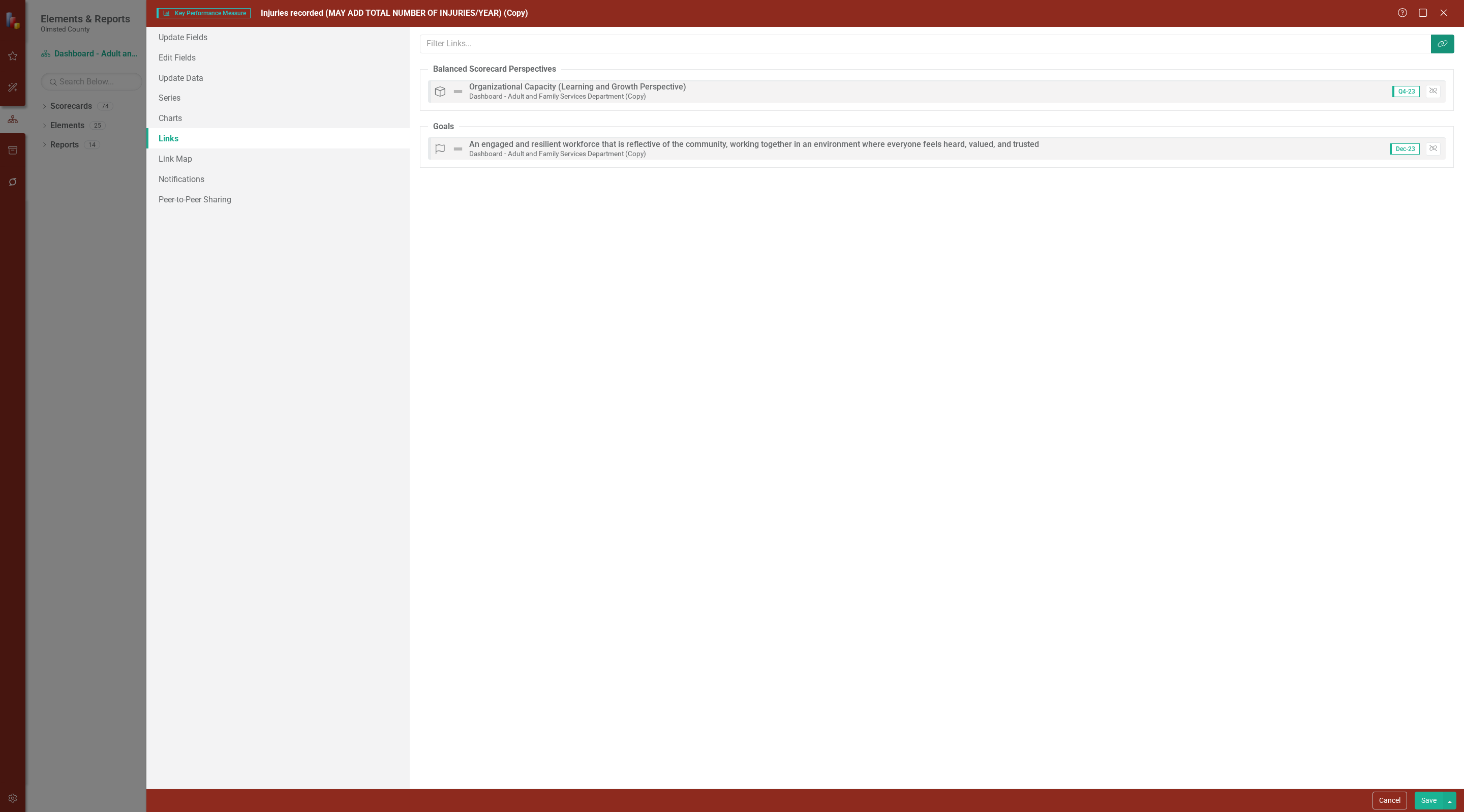
click at [1437, 38] on button "Link Tag" at bounding box center [1443, 44] width 24 height 19
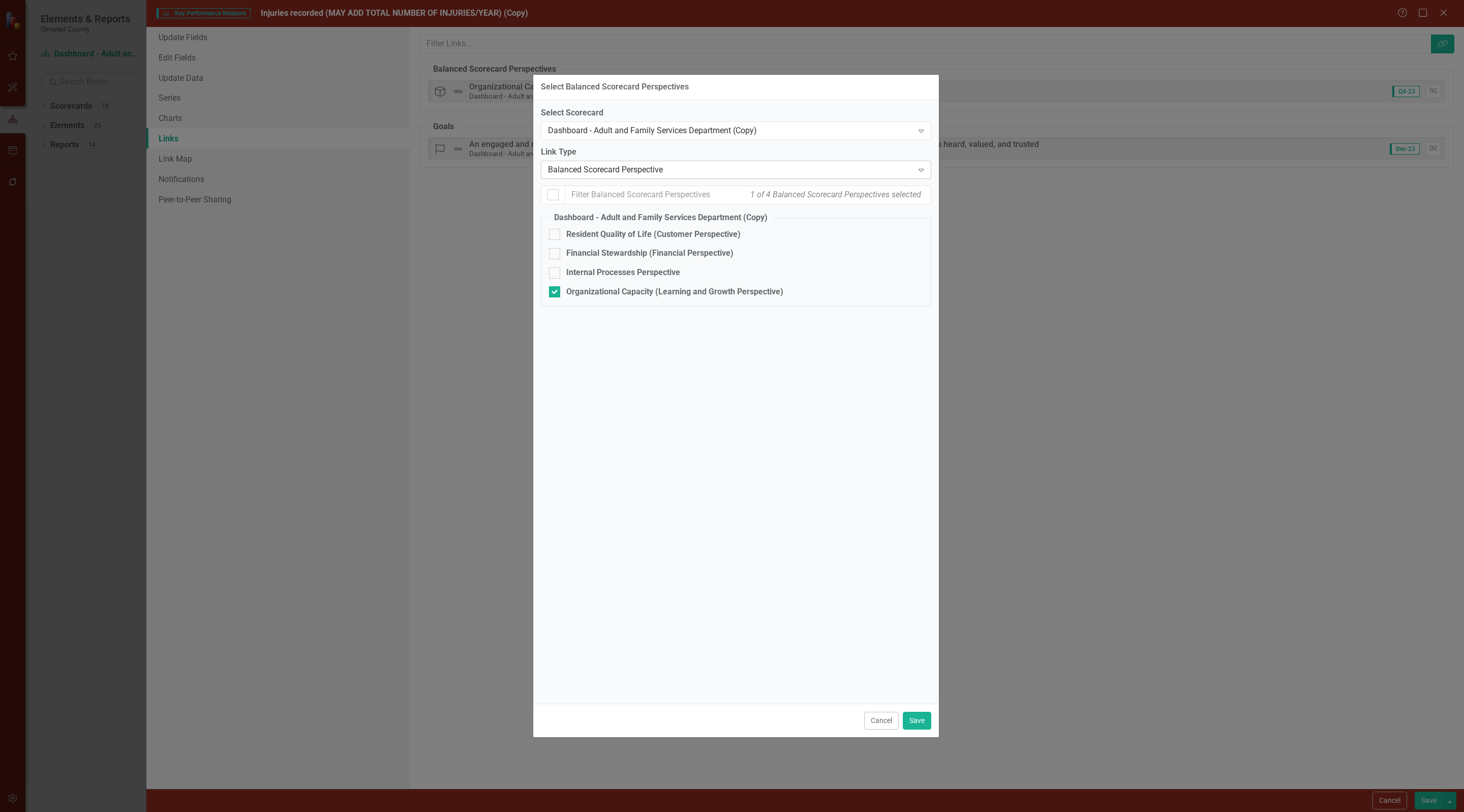
click at [622, 169] on div "Balanced Scorecard Perspective" at bounding box center [731, 169] width 366 height 12
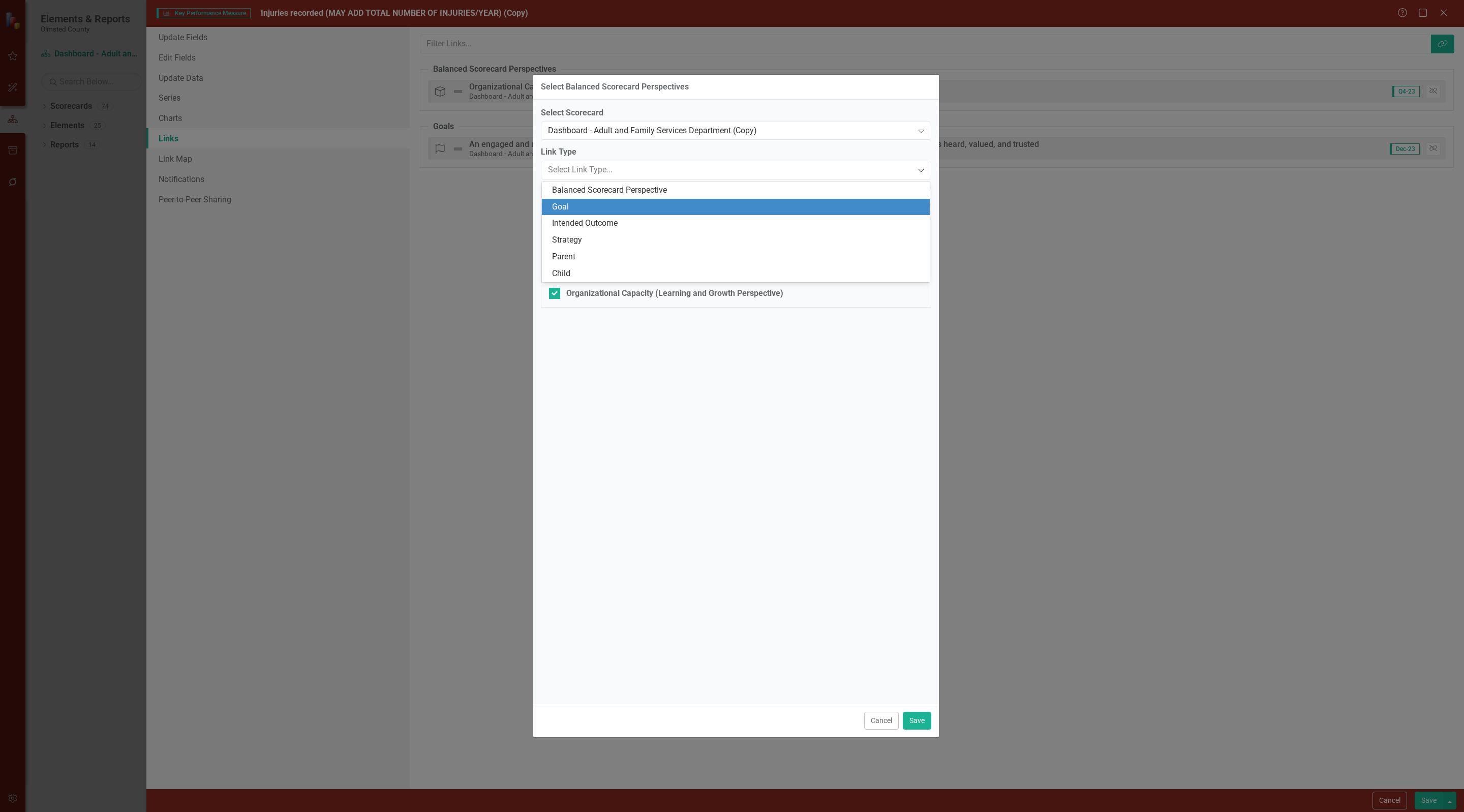
click at [578, 206] on div "Goal" at bounding box center [738, 207] width 372 height 12
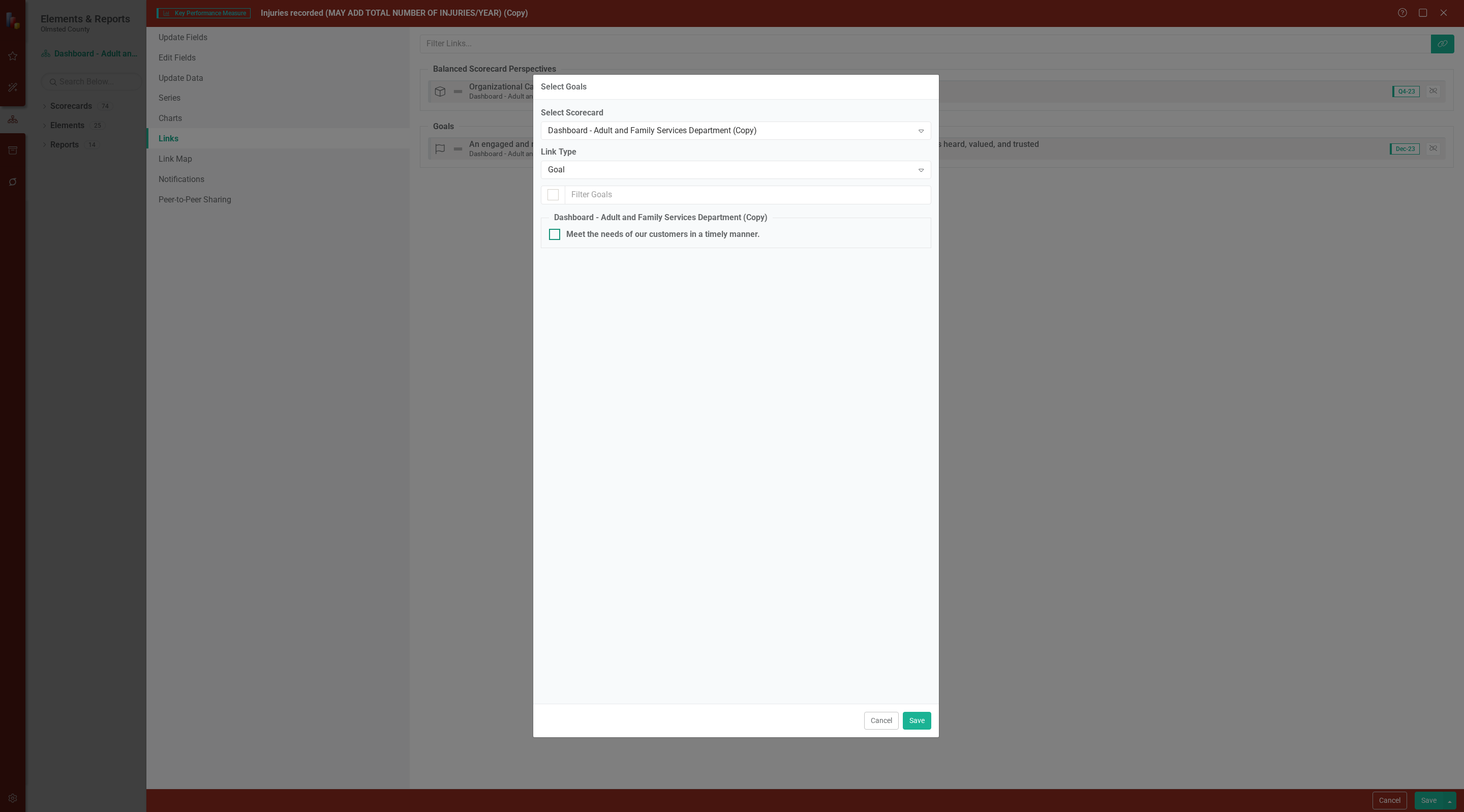
click at [555, 235] on input "Meet the needs of our customers in a timely manner." at bounding box center [552, 232] width 7 height 7
checkbox input "true"
click at [917, 720] on button "Save" at bounding box center [917, 721] width 29 height 18
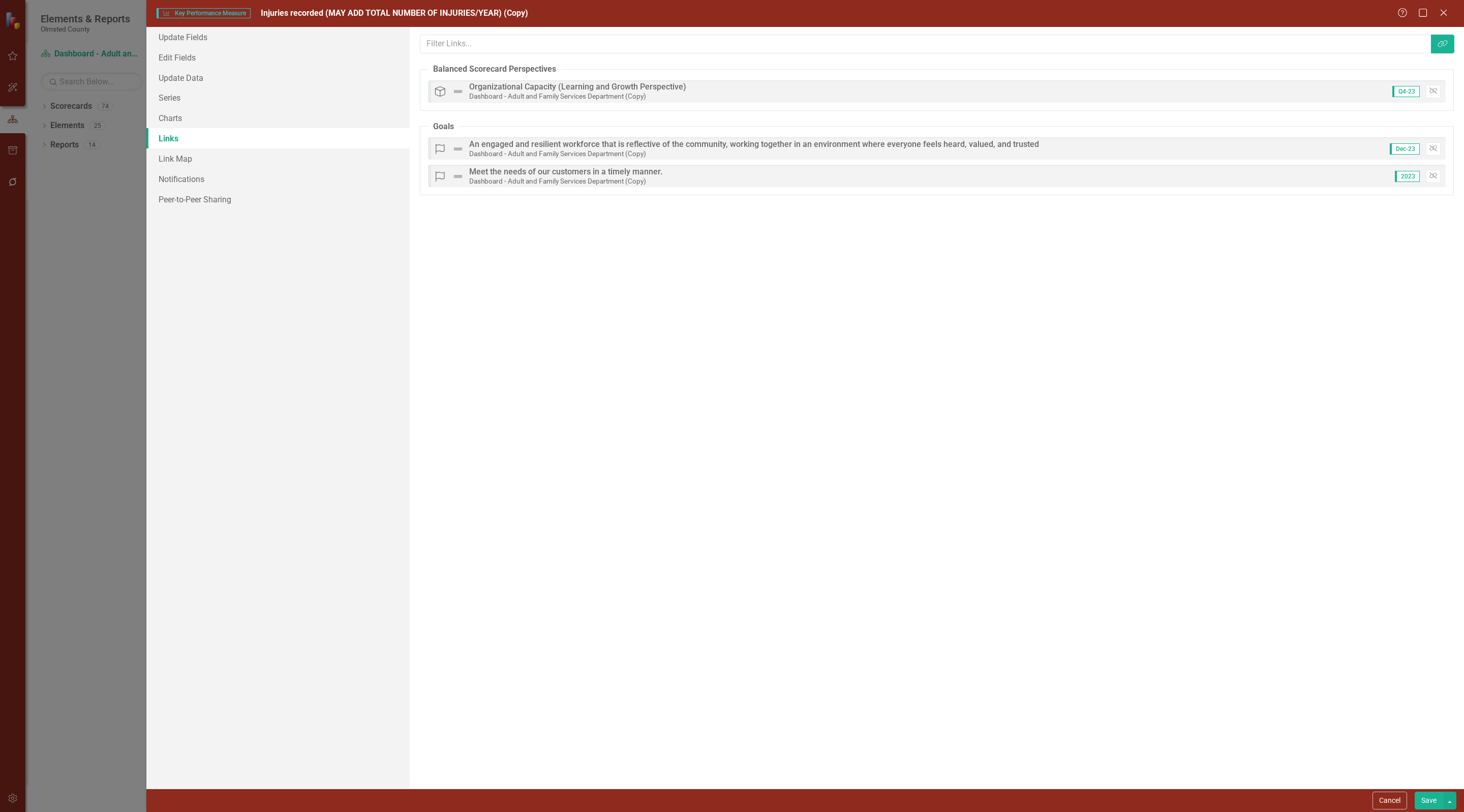
click at [1424, 799] on button "Save" at bounding box center [1429, 800] width 29 height 18
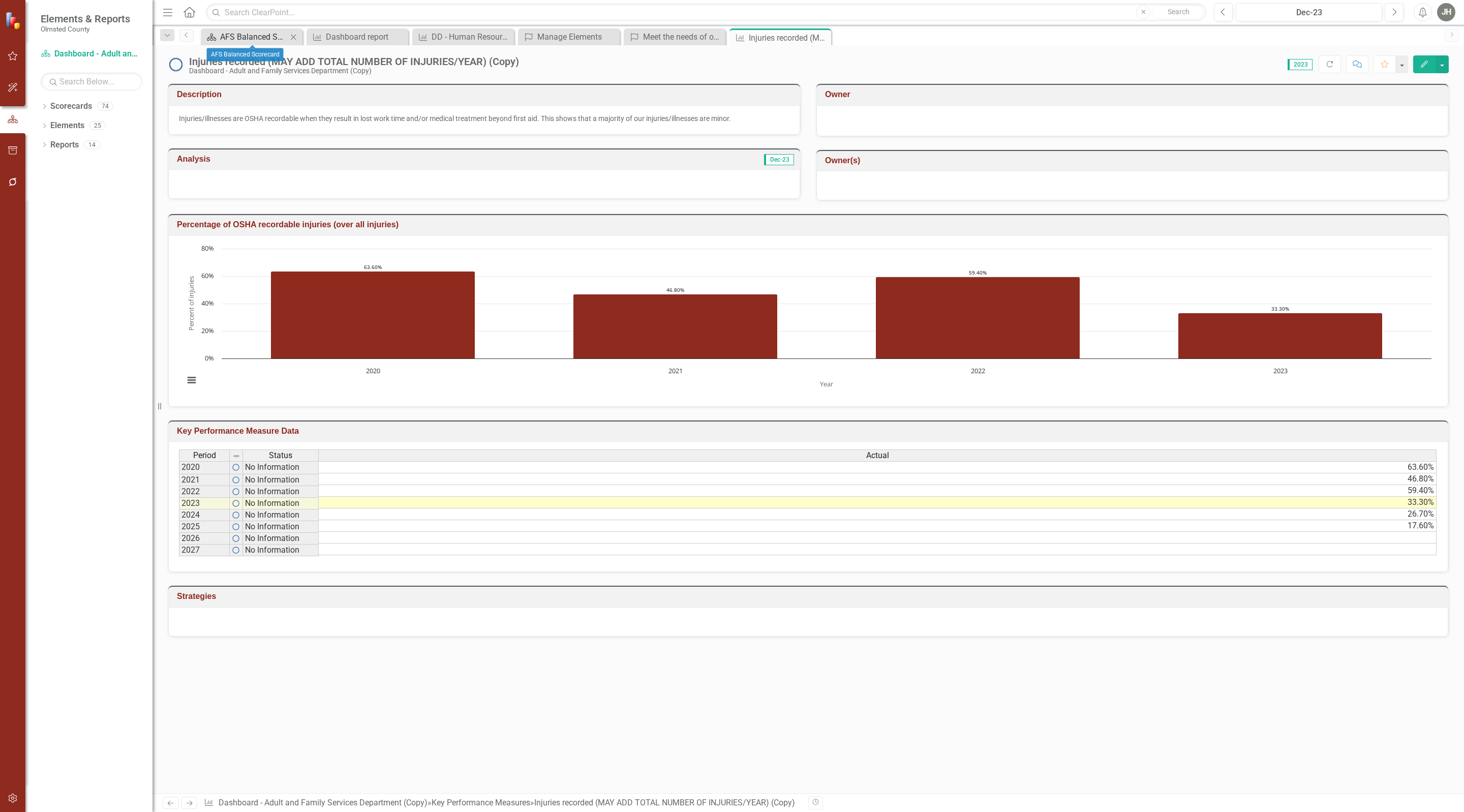
click at [257, 36] on div "AFS Balanced Scorecard" at bounding box center [253, 36] width 67 height 13
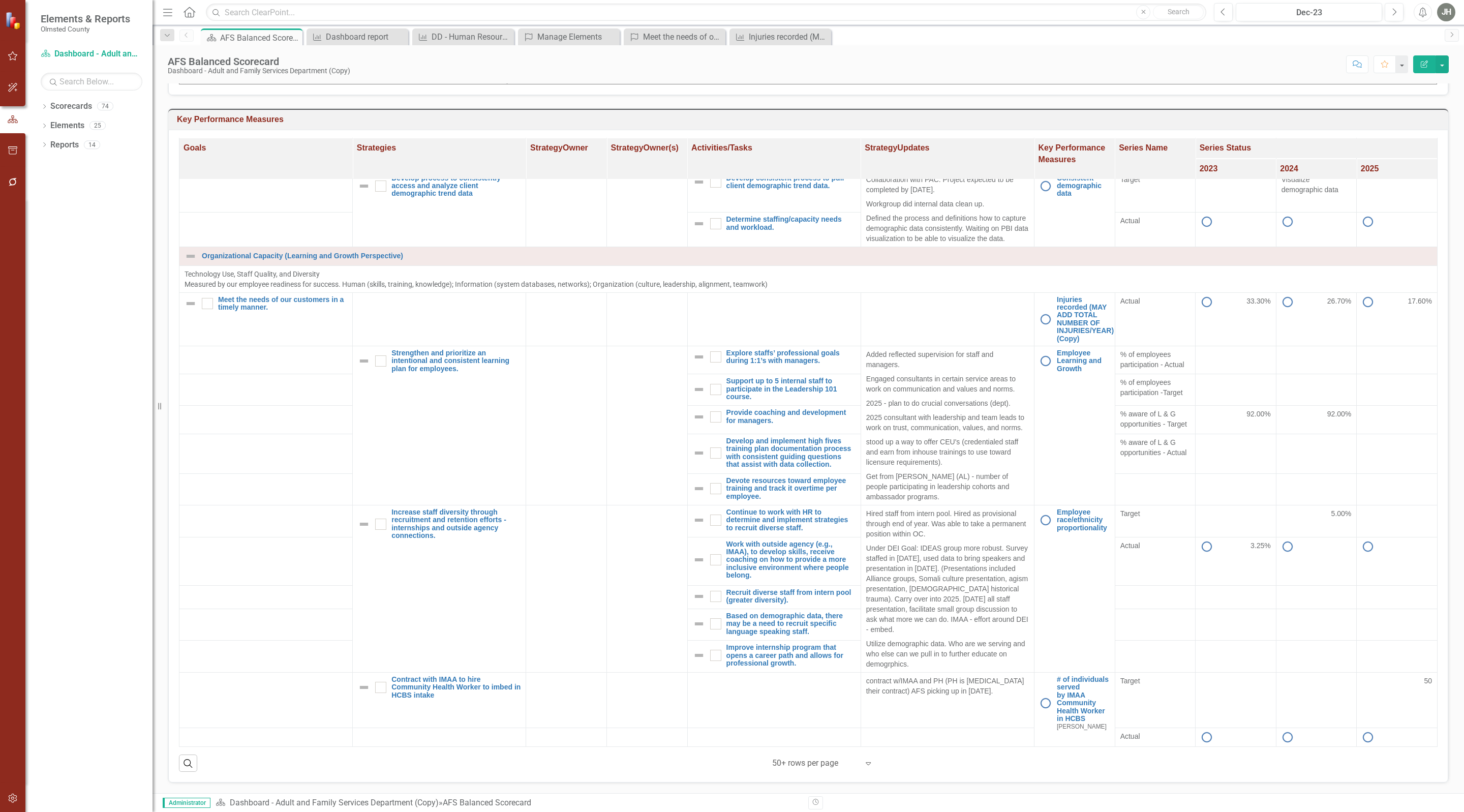
scroll to position [858, 0]
click at [363, 37] on div "Dashboard report" at bounding box center [359, 36] width 67 height 13
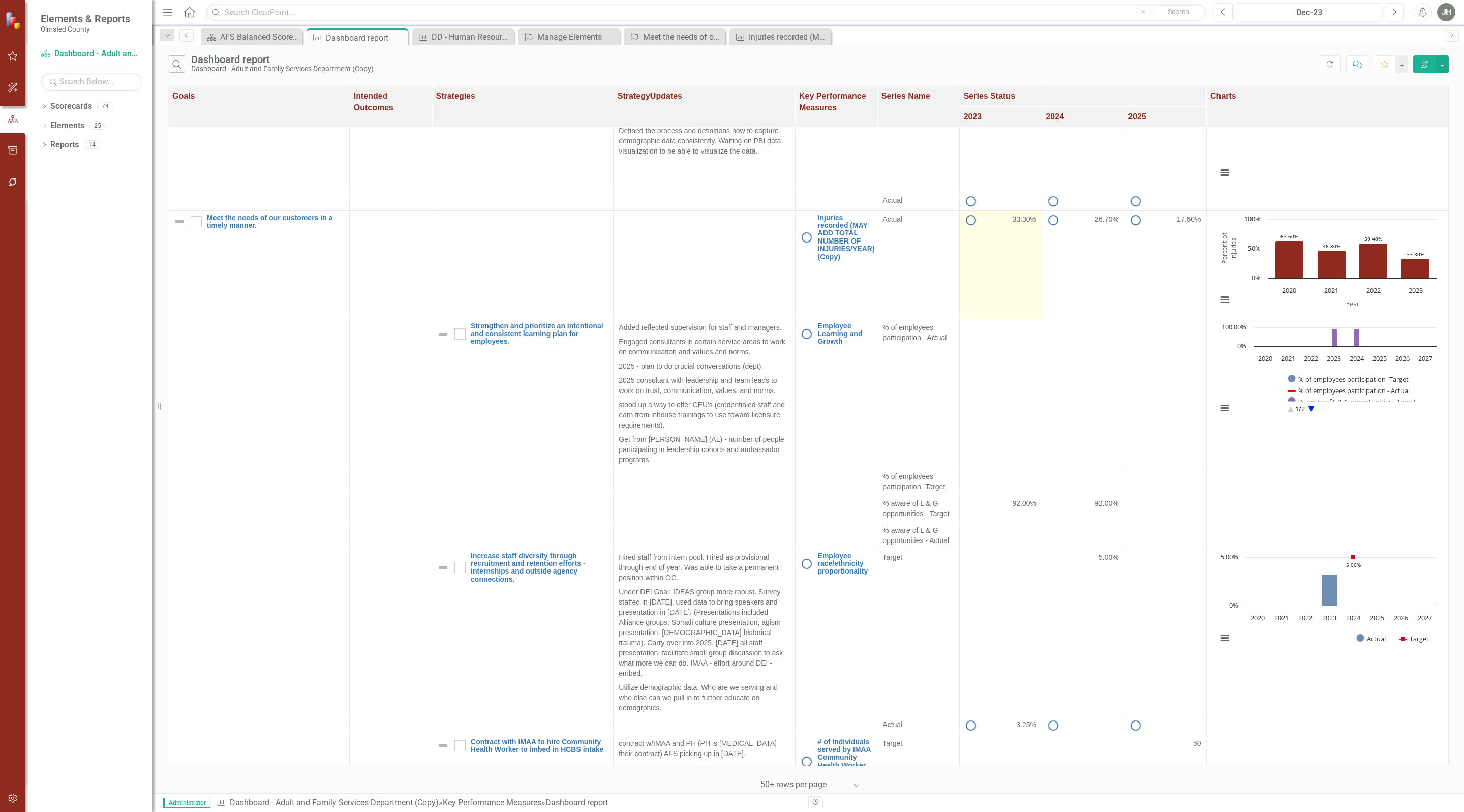
scroll to position [931, 0]
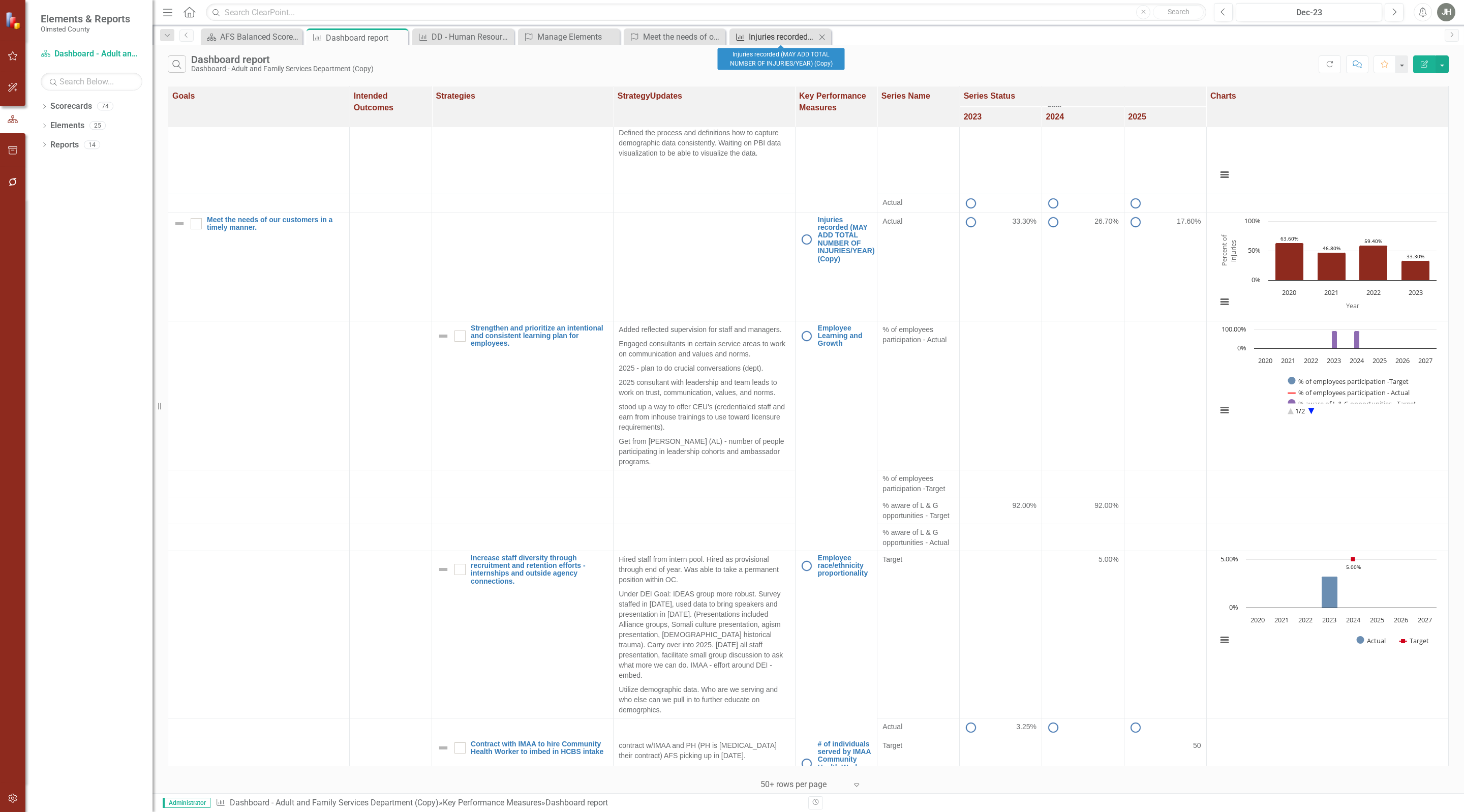
click at [797, 34] on div "Injuries recorded (MAY ADD TOTAL NUMBER OF INJURIES/YEAR) (Copy)" at bounding box center [782, 36] width 67 height 13
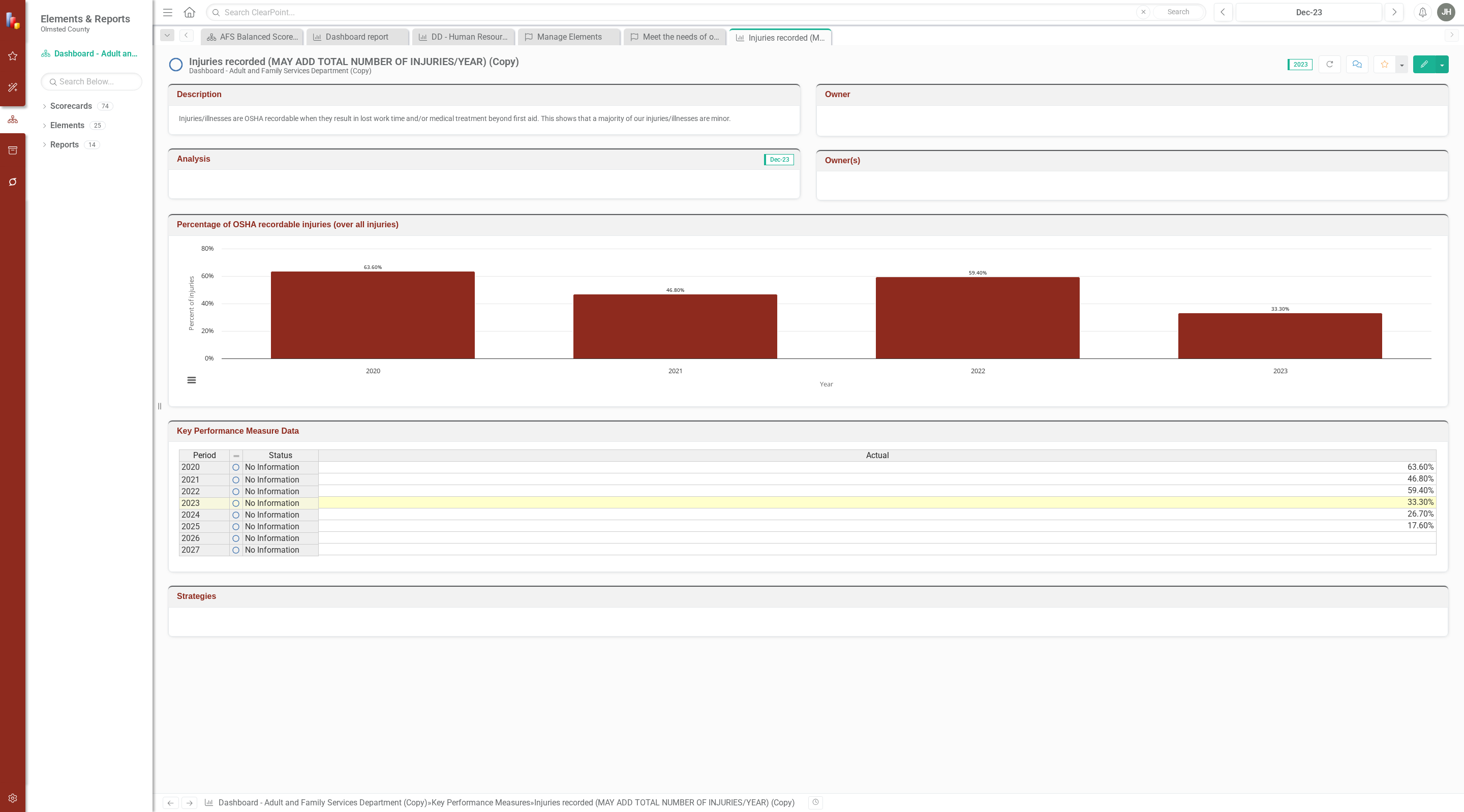
click at [1429, 61] on button "Edit" at bounding box center [1424, 64] width 22 height 18
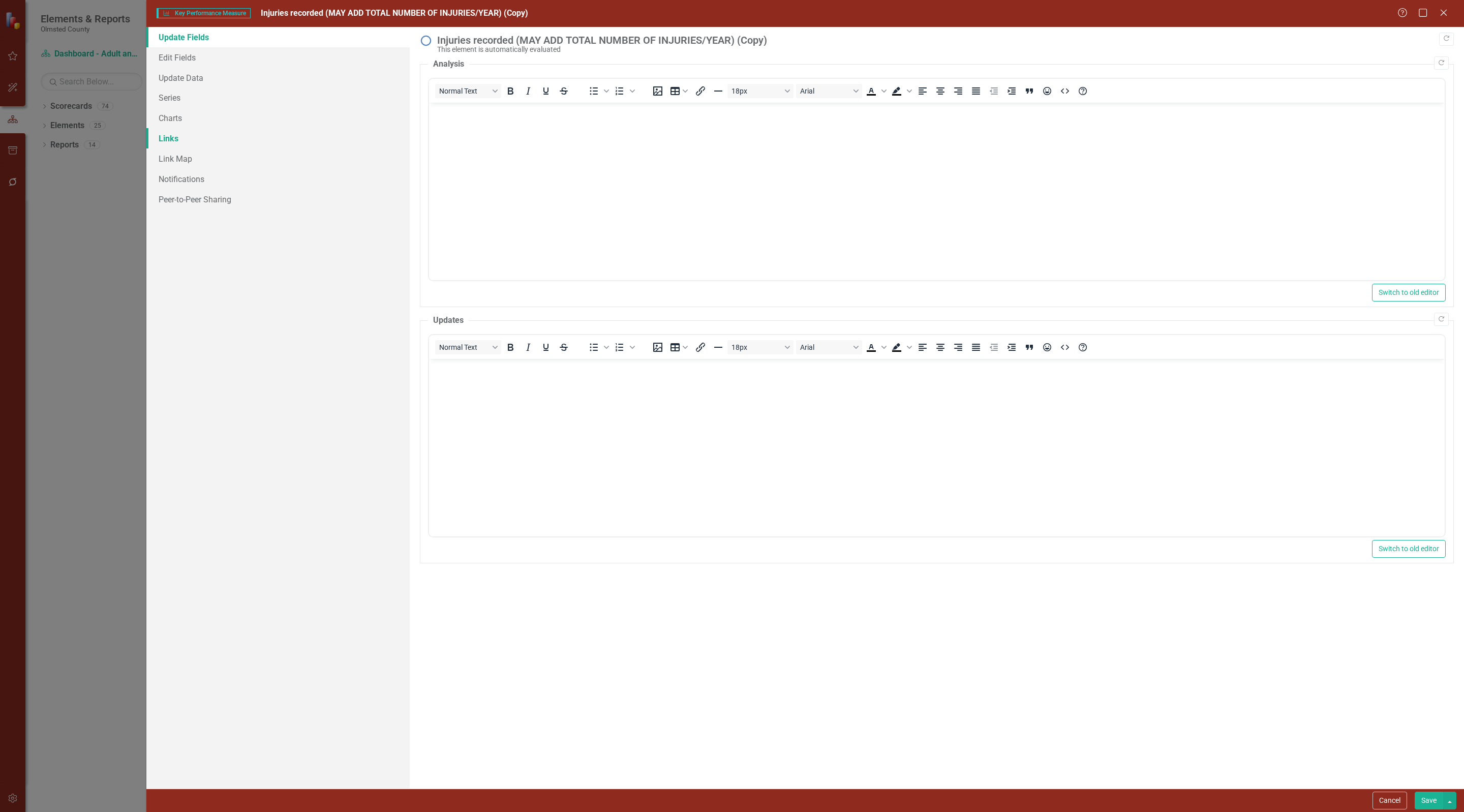
click at [161, 137] on link "Links" at bounding box center [278, 138] width 263 height 20
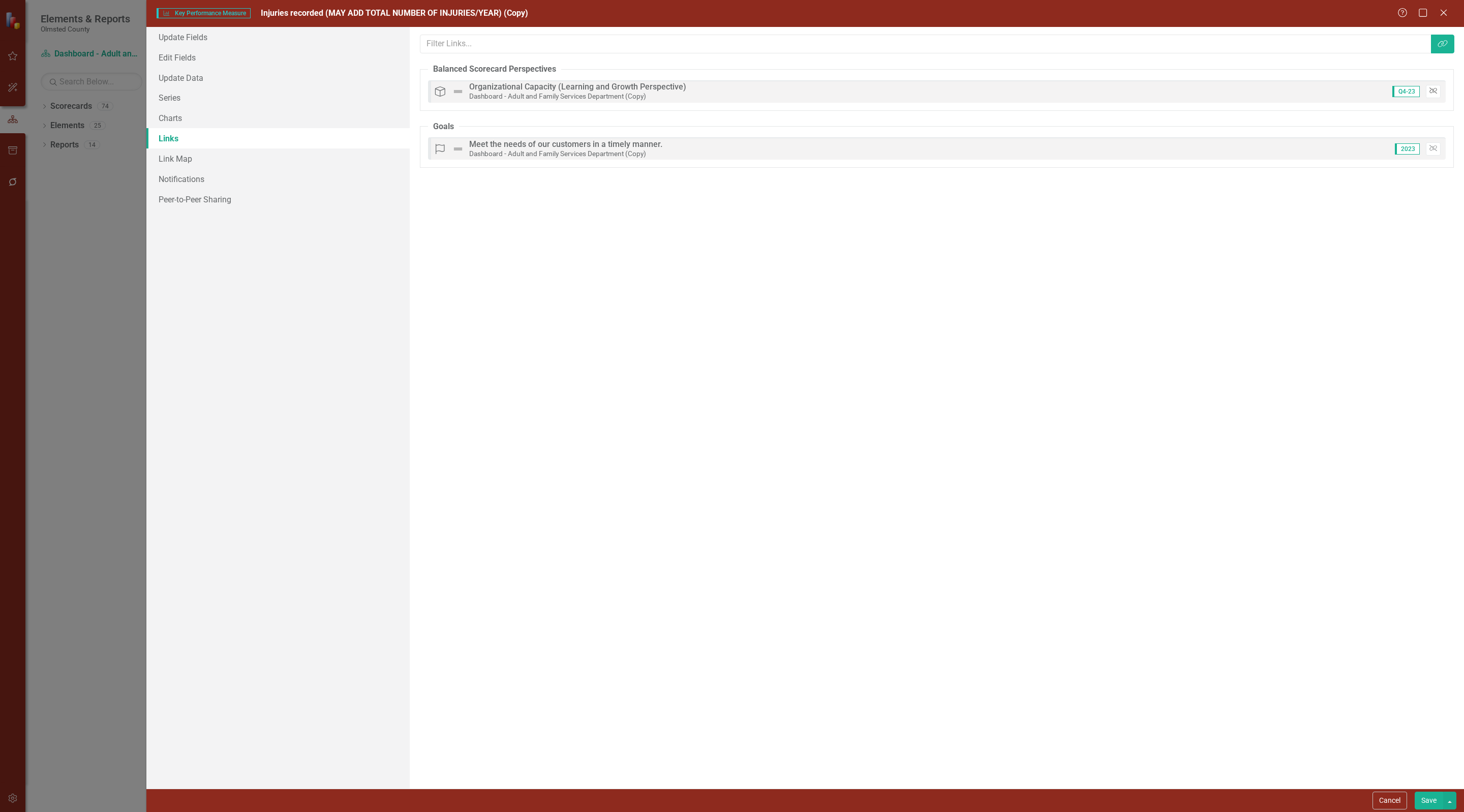
click at [1434, 91] on icon "Unlink" at bounding box center [1433, 91] width 8 height 6
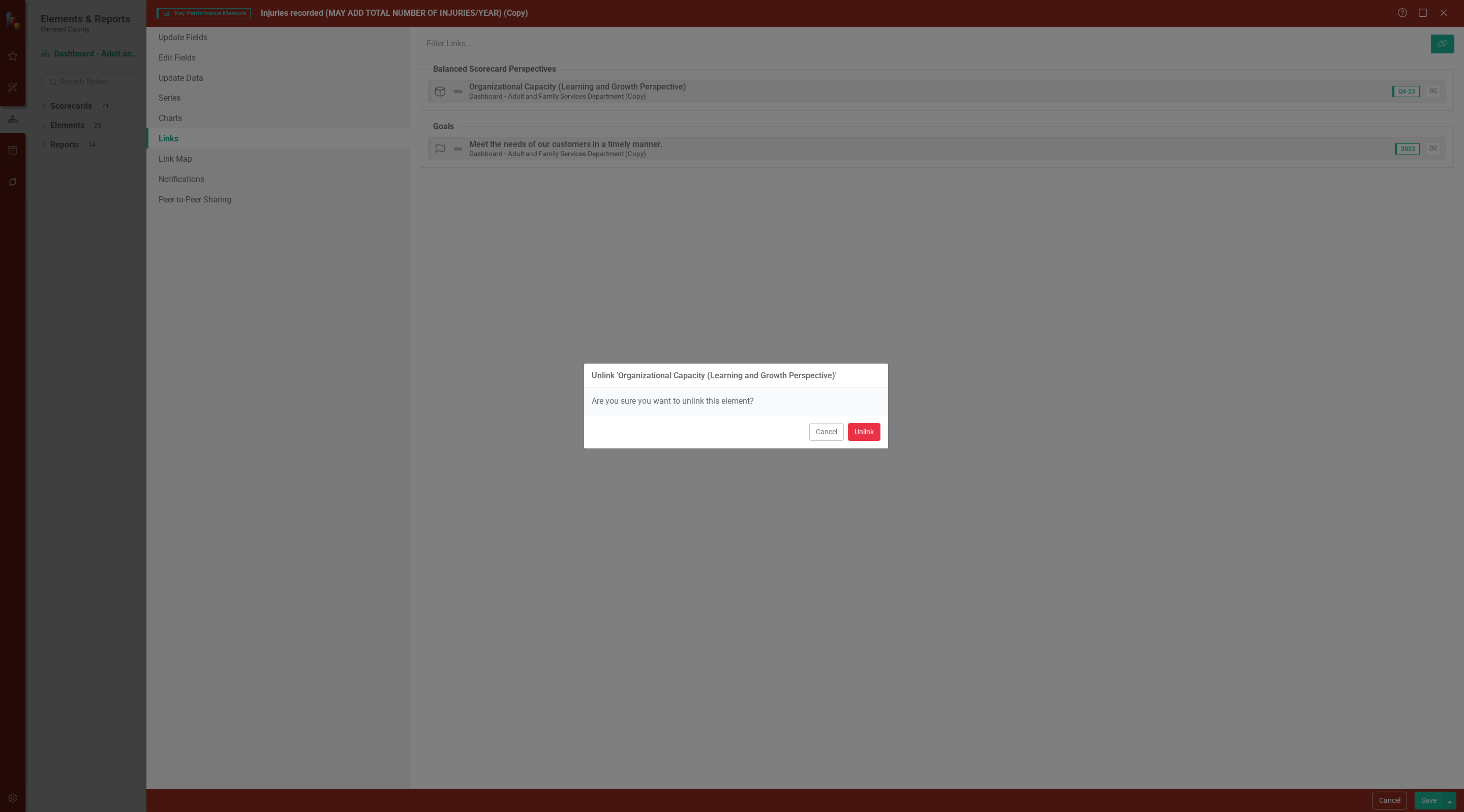
click at [858, 427] on button "Unlink" at bounding box center [864, 432] width 32 height 18
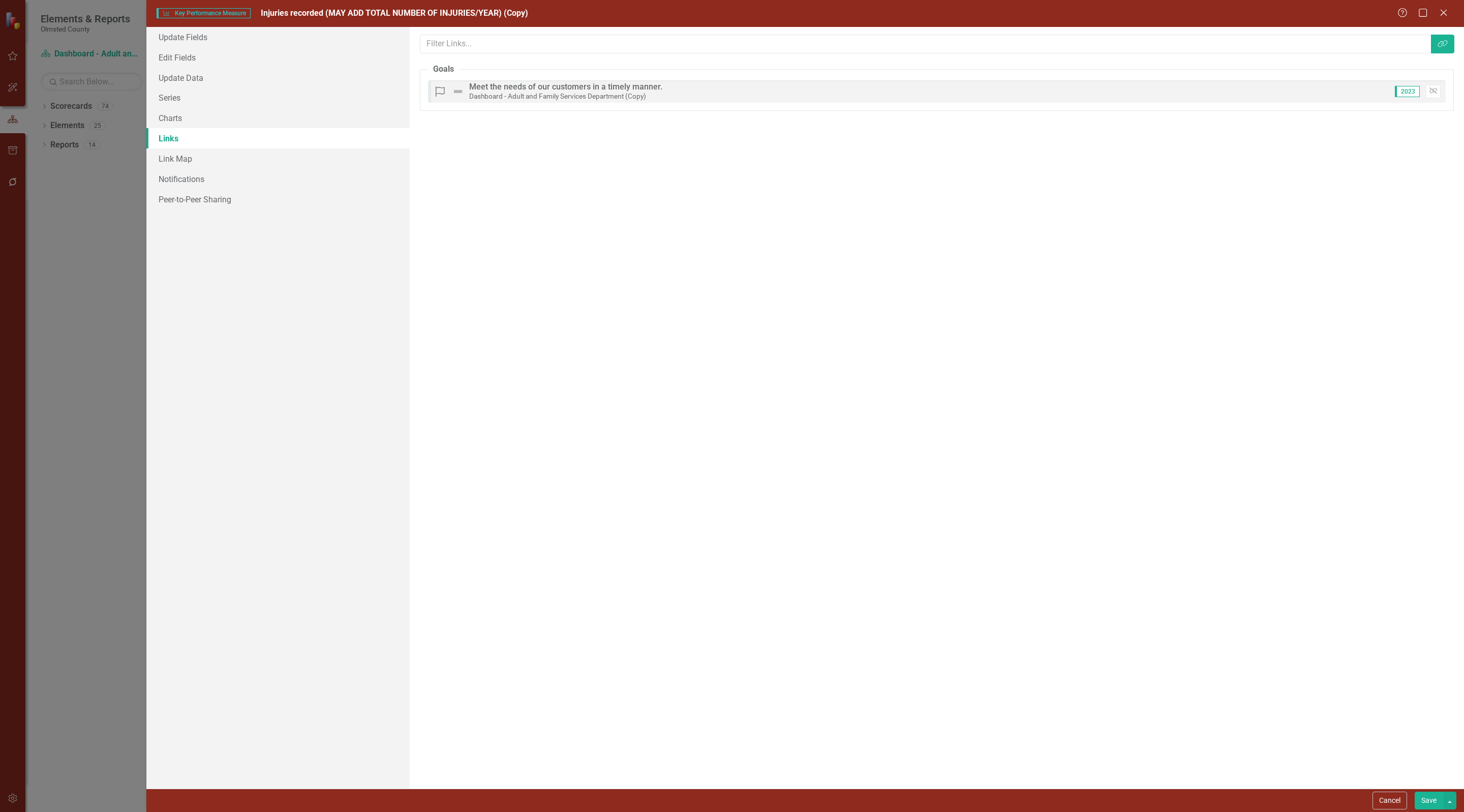
click at [1423, 801] on button "Save" at bounding box center [1429, 800] width 29 height 18
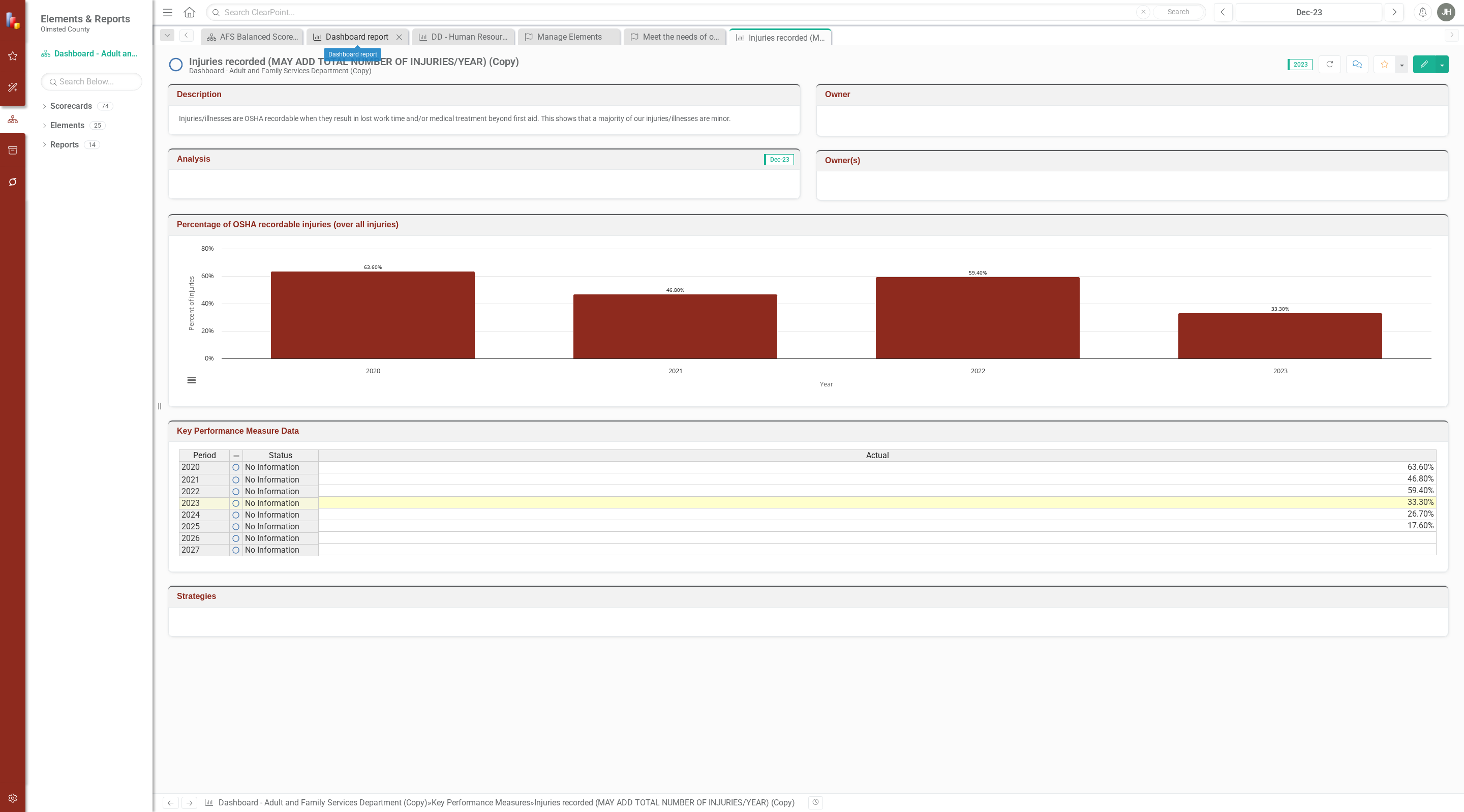
click at [350, 32] on div "Dashboard report" at bounding box center [359, 36] width 67 height 13
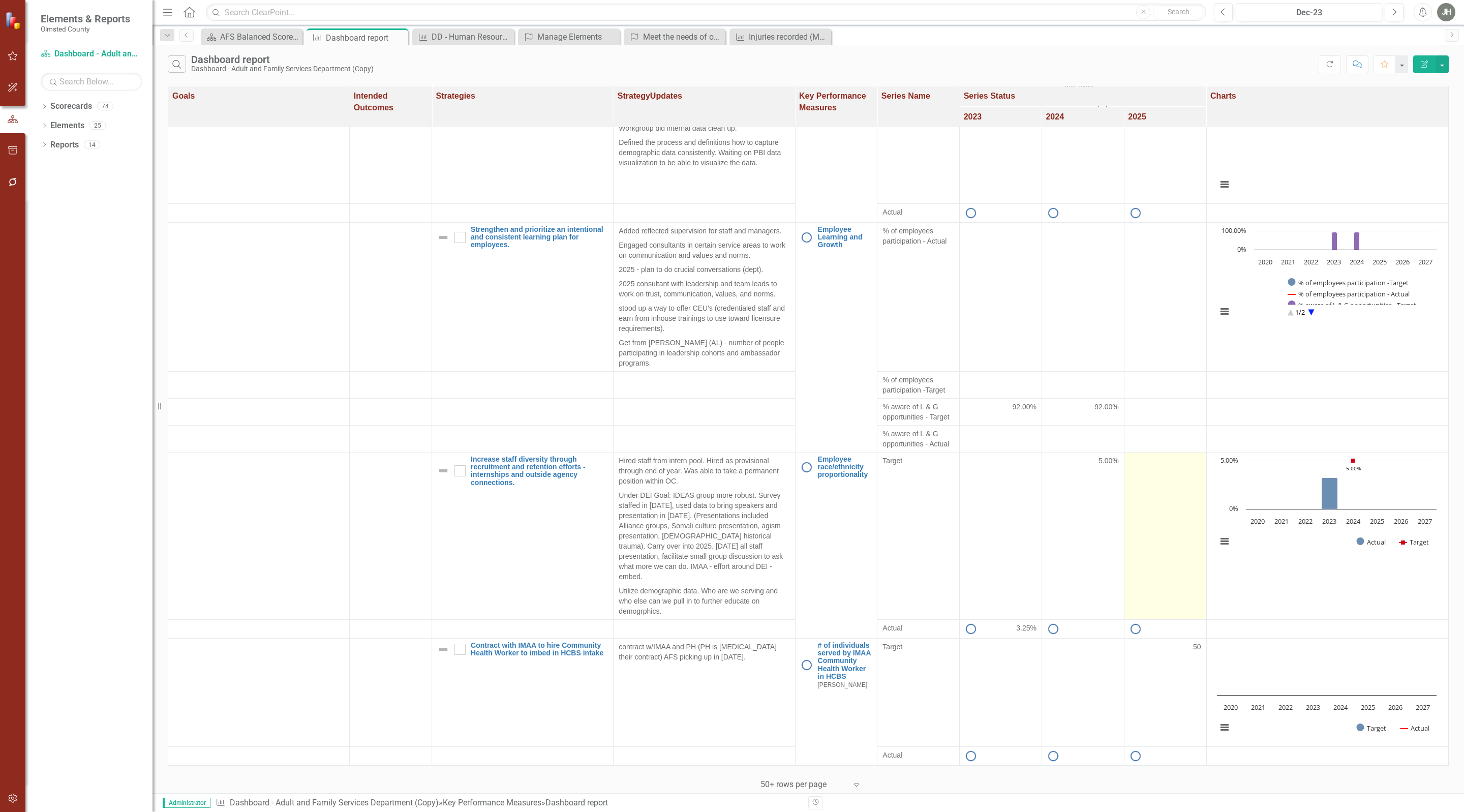
scroll to position [1026, 0]
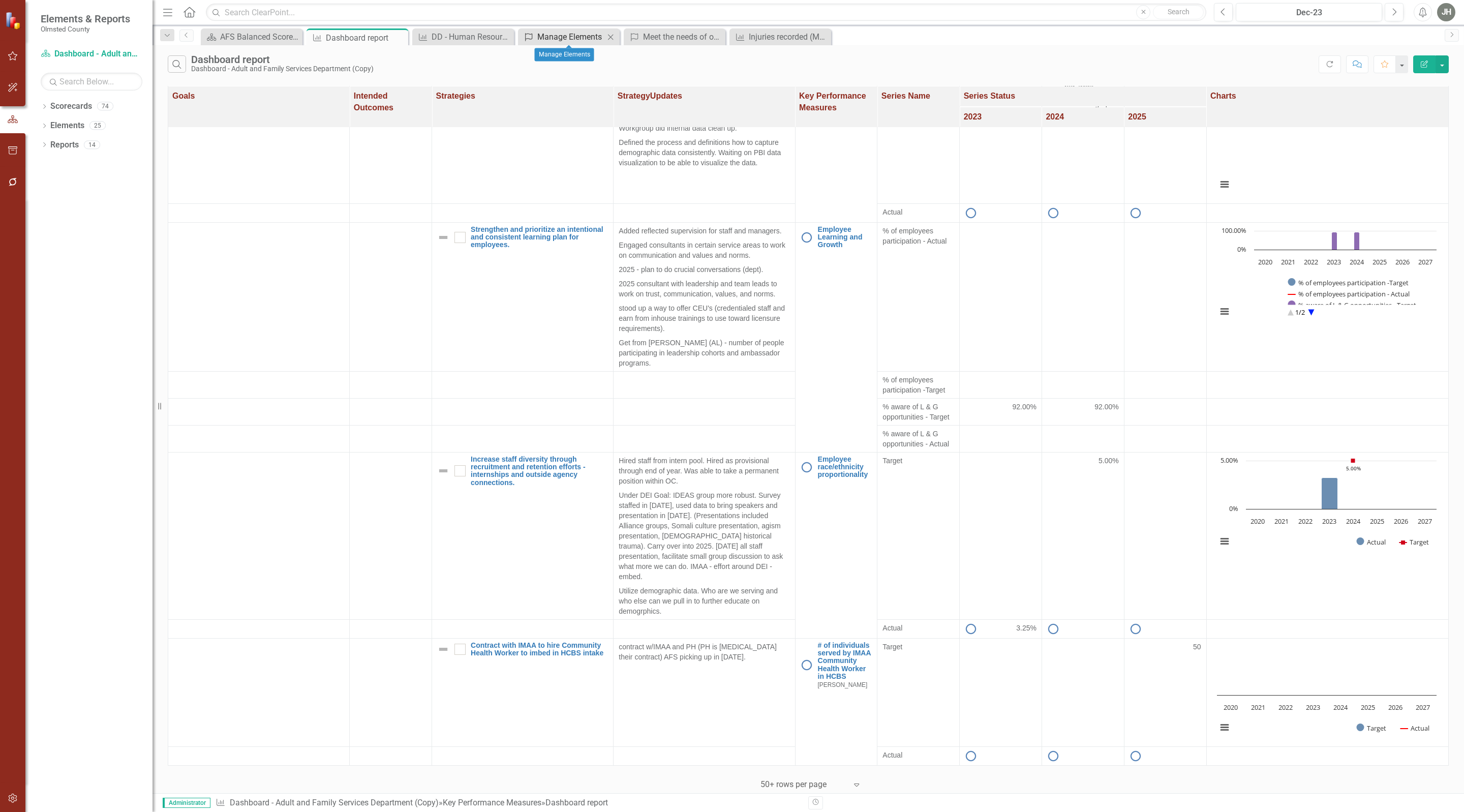
click at [578, 34] on div "Manage Elements" at bounding box center [571, 36] width 67 height 13
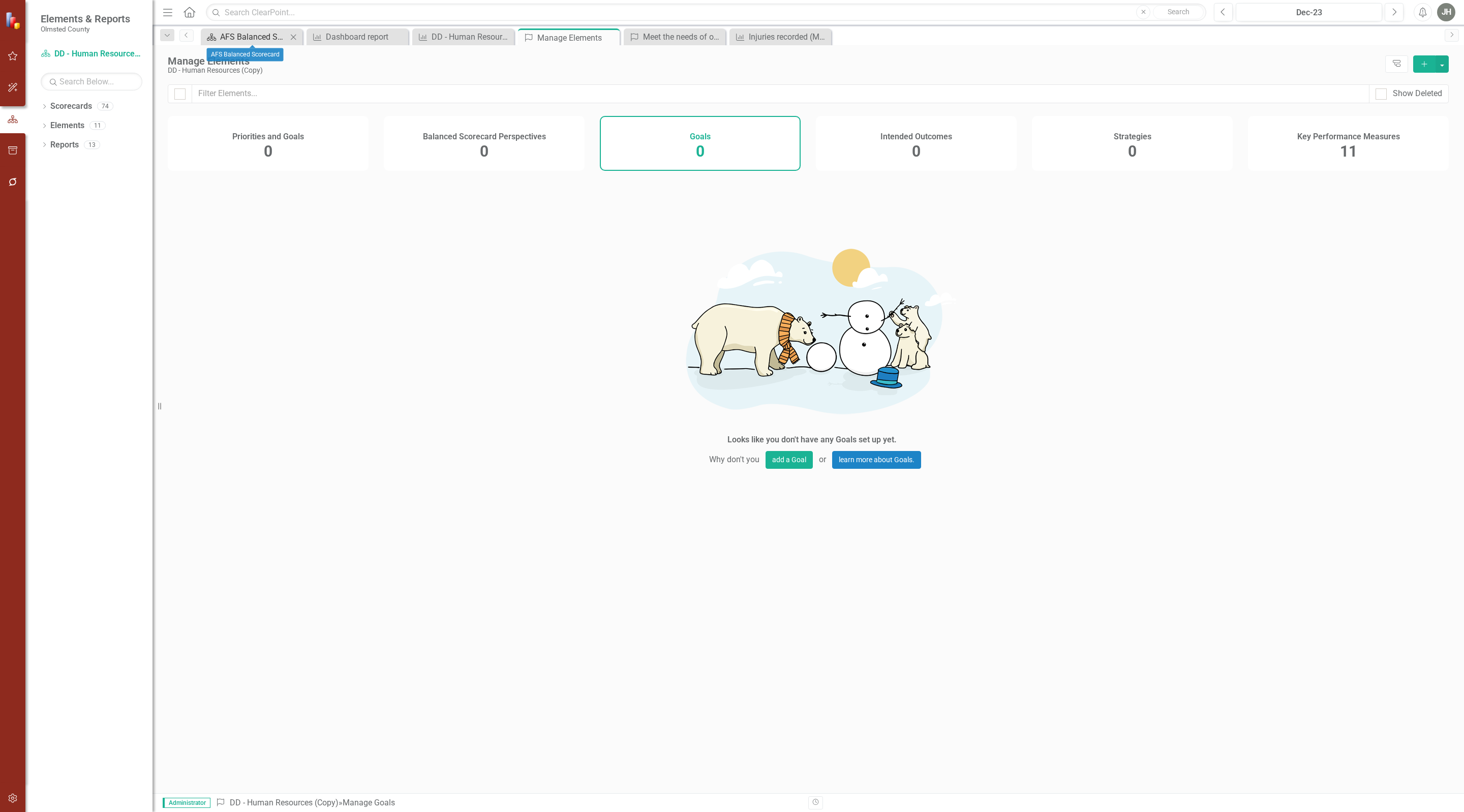
click at [239, 36] on div "AFS Balanced Scorecard" at bounding box center [253, 36] width 67 height 13
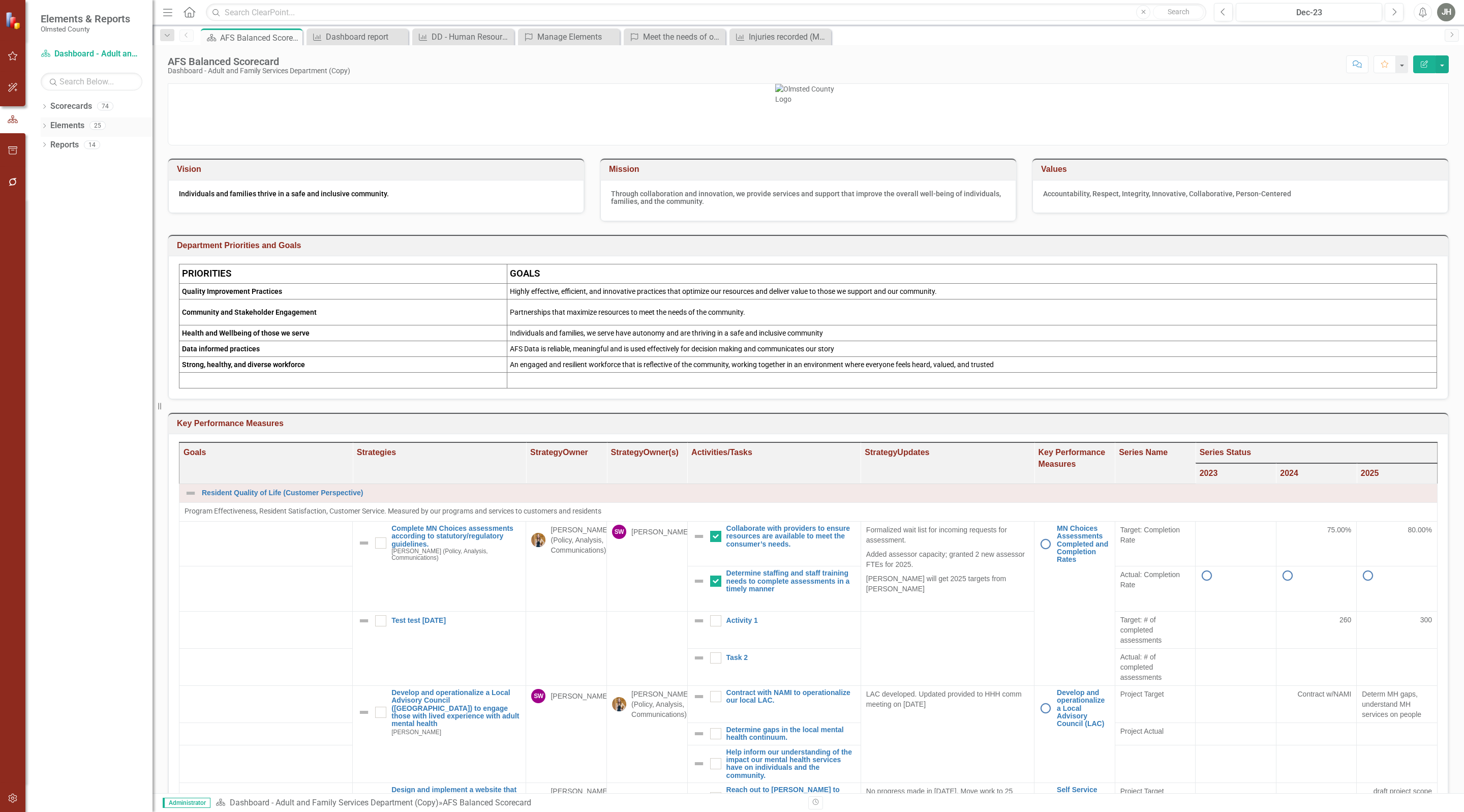
click at [64, 124] on link "Elements" at bounding box center [67, 126] width 34 height 12
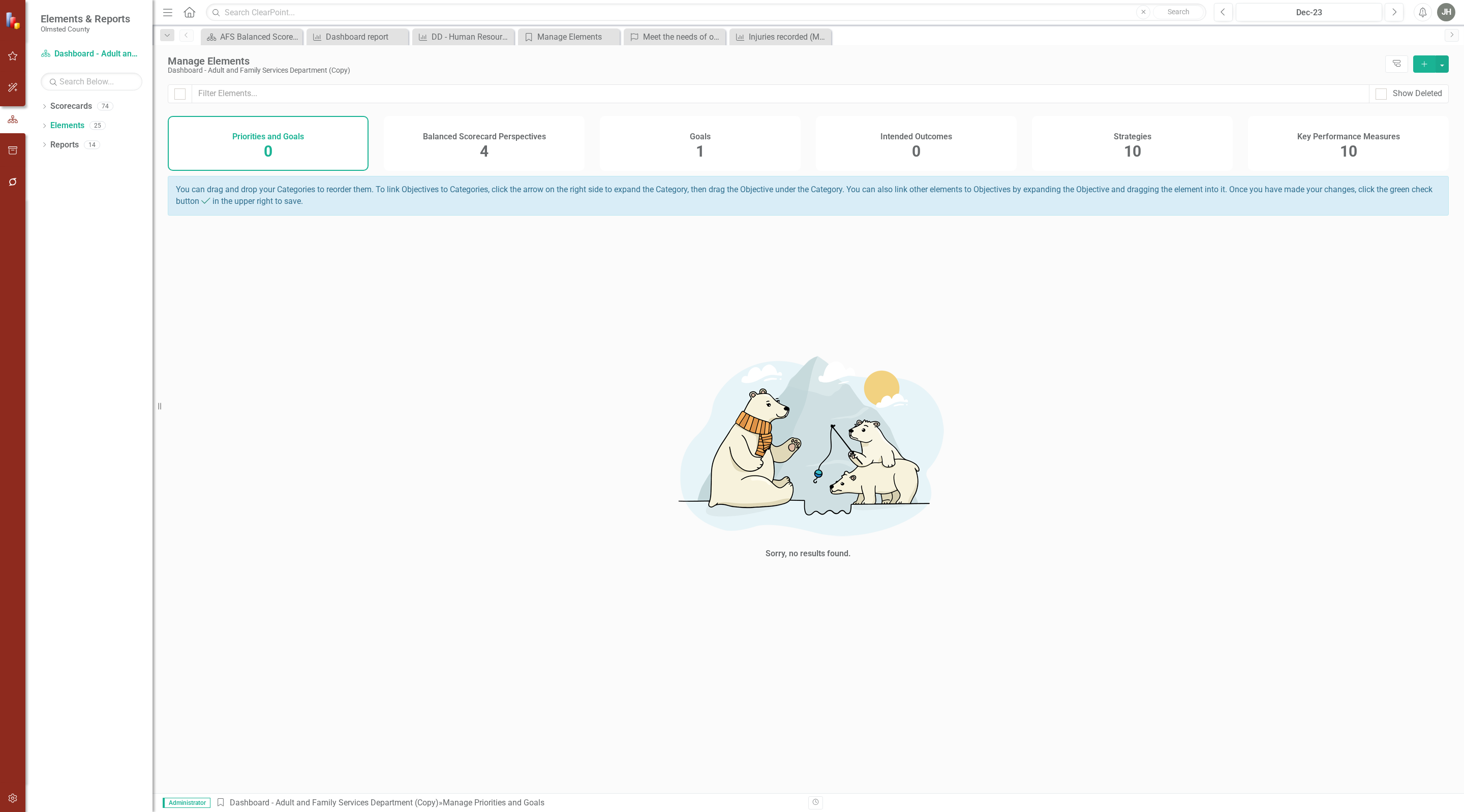
click at [481, 146] on span "4" at bounding box center [484, 151] width 8 height 18
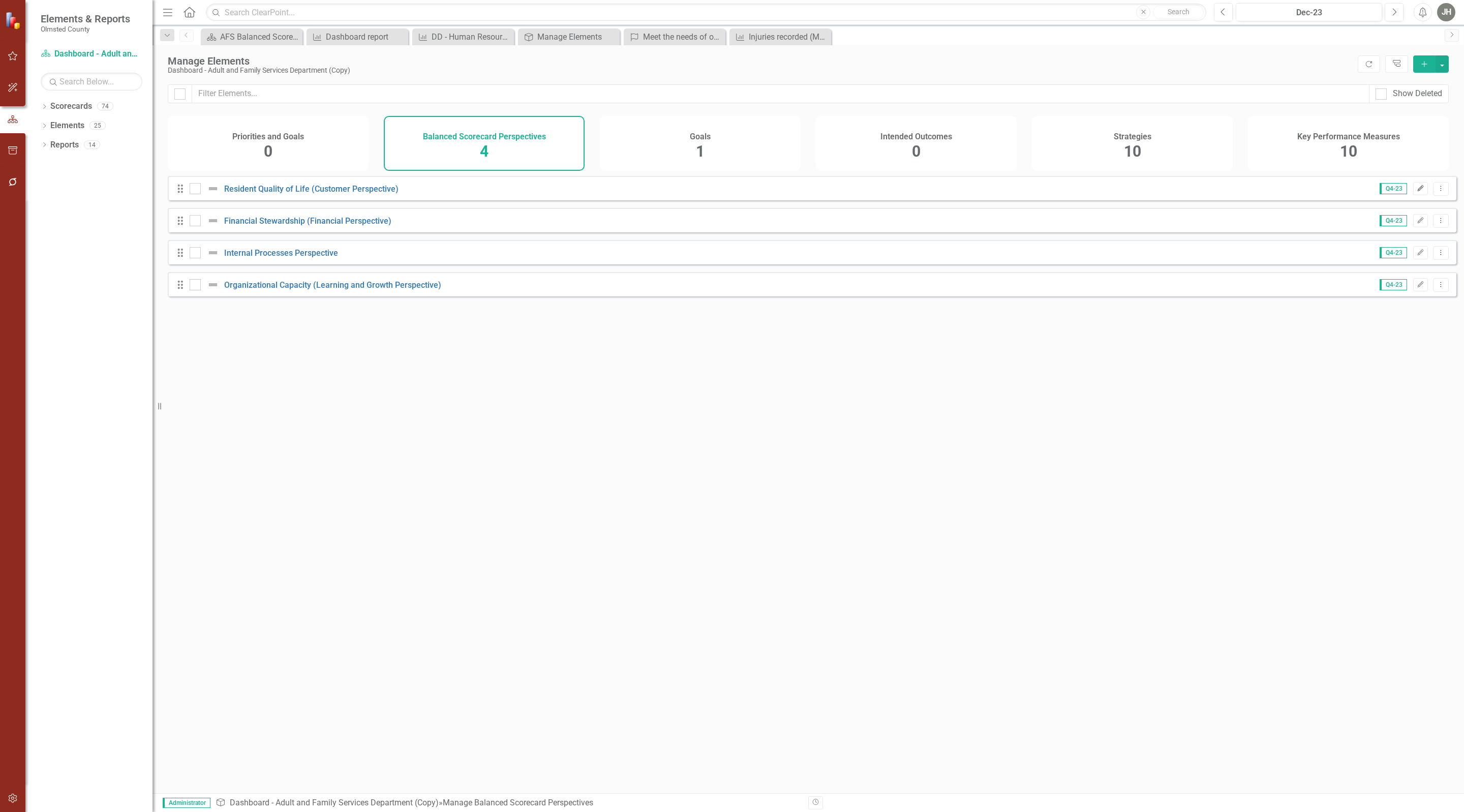
click at [1417, 191] on icon "Edit" at bounding box center [1420, 188] width 8 height 6
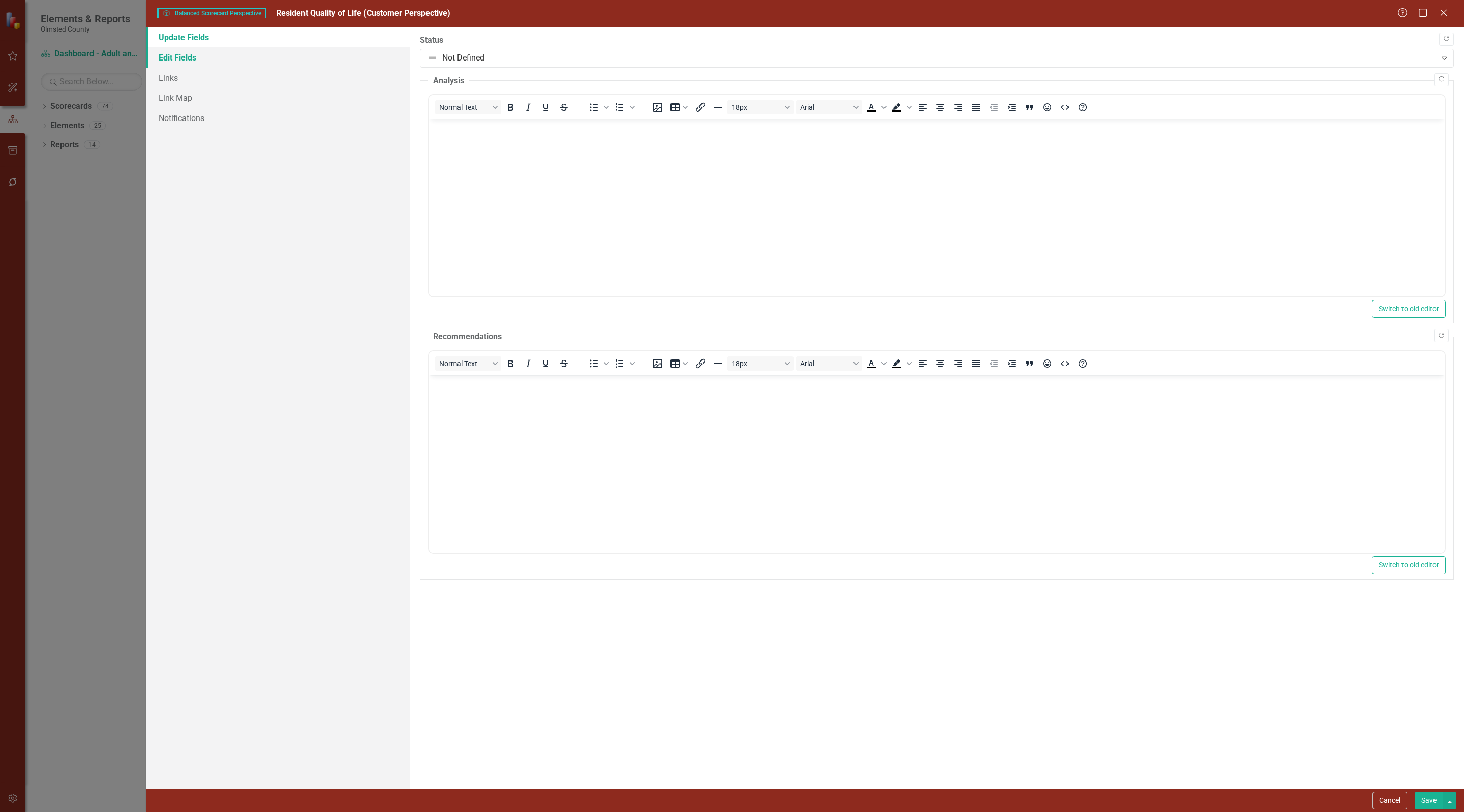
click at [178, 57] on link "Edit Fields" at bounding box center [278, 58] width 263 height 20
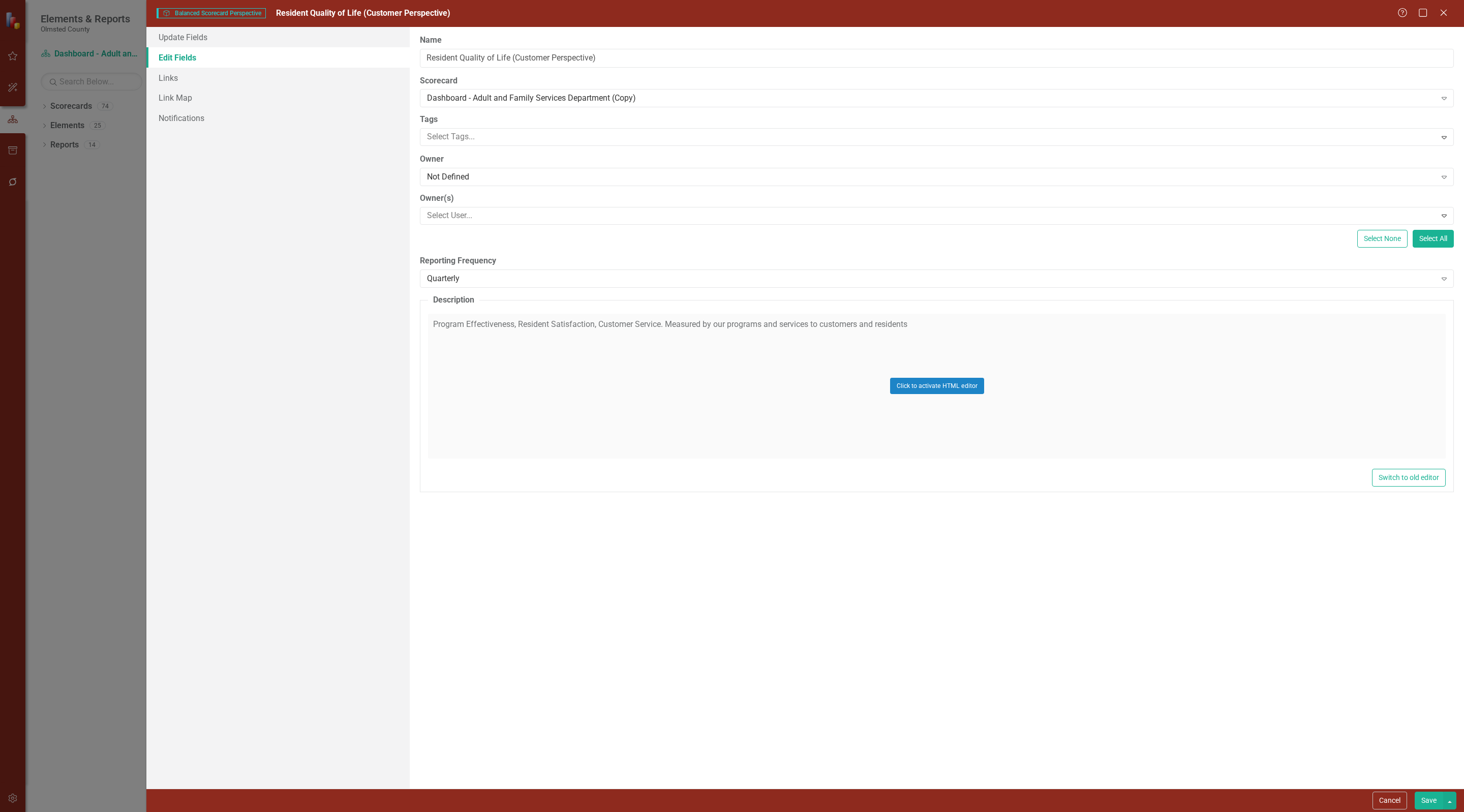
click at [908, 340] on div "Click to activate HTML editor" at bounding box center [937, 385] width 1018 height 145
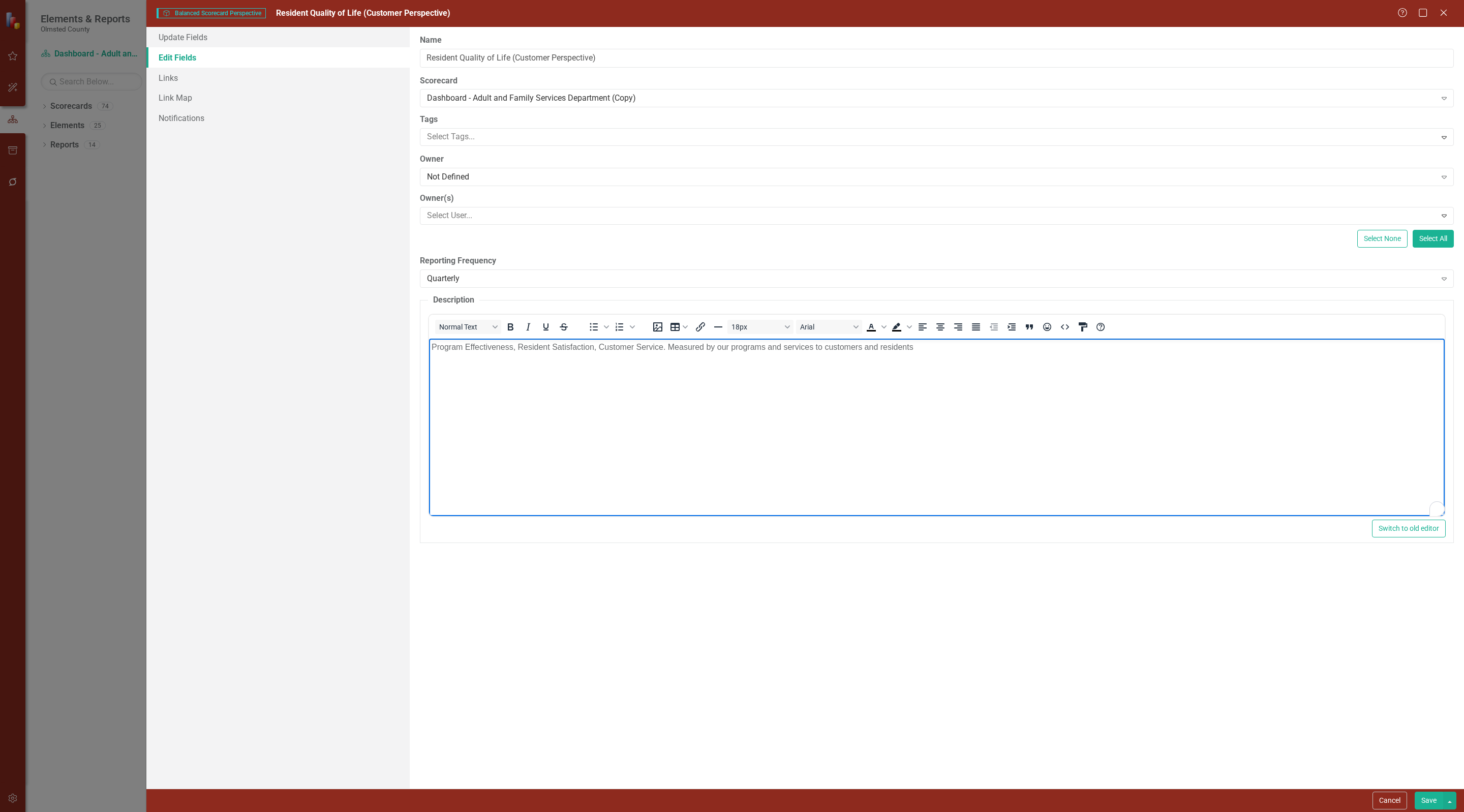
drag, startPoint x: 986, startPoint y: 351, endPoint x: 839, endPoint y: 690, distance: 369.5
click at [429, 340] on html "Program Effectiveness, Resident Satisfaction, Customer Service. Measured by our…" at bounding box center [937, 414] width 1016 height 152
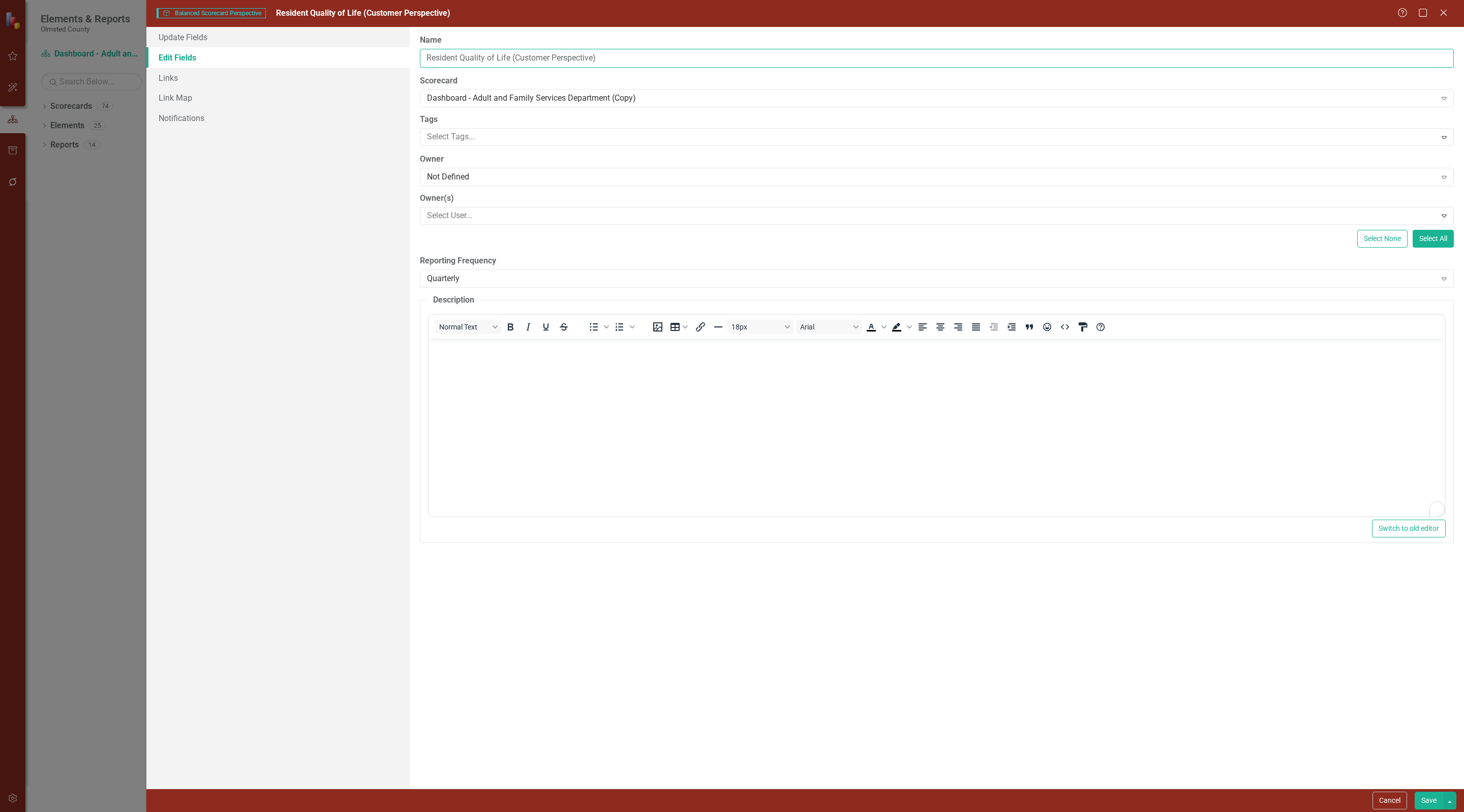
click at [601, 54] on input "Resident Quality of Life (Customer Perspective)" at bounding box center [936, 58] width 1034 height 19
drag, startPoint x: 603, startPoint y: 58, endPoint x: 401, endPoint y: 58, distance: 202.0
click at [401, 58] on div "Update Fields Edit Fields Links Link Map Notifications "Update" fields in Clear…" at bounding box center [805, 407] width 1318 height 761
type input "Human Resources Dashboard"
click at [185, 77] on link "Links" at bounding box center [278, 78] width 263 height 20
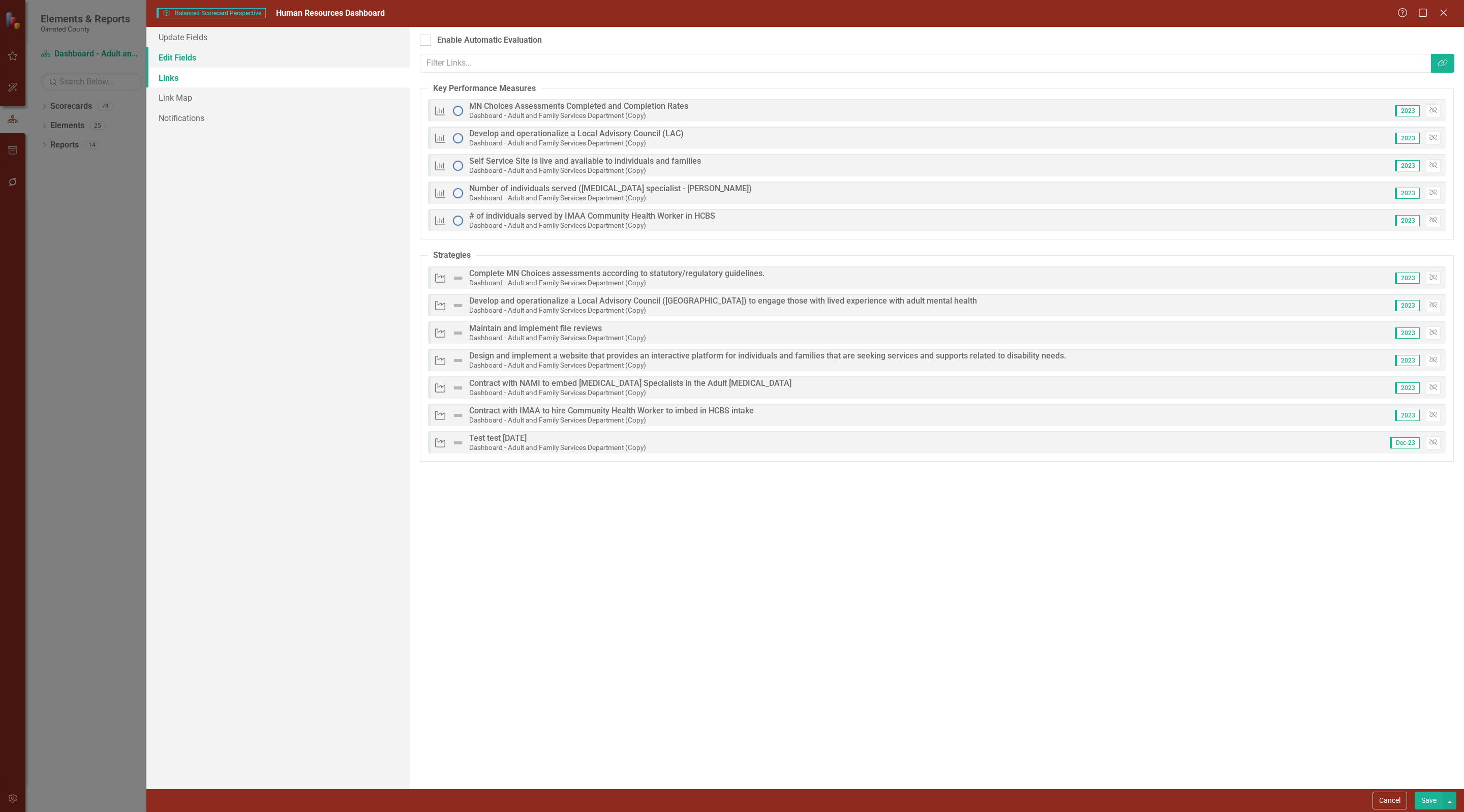
click at [193, 54] on link "Edit Fields" at bounding box center [278, 58] width 263 height 20
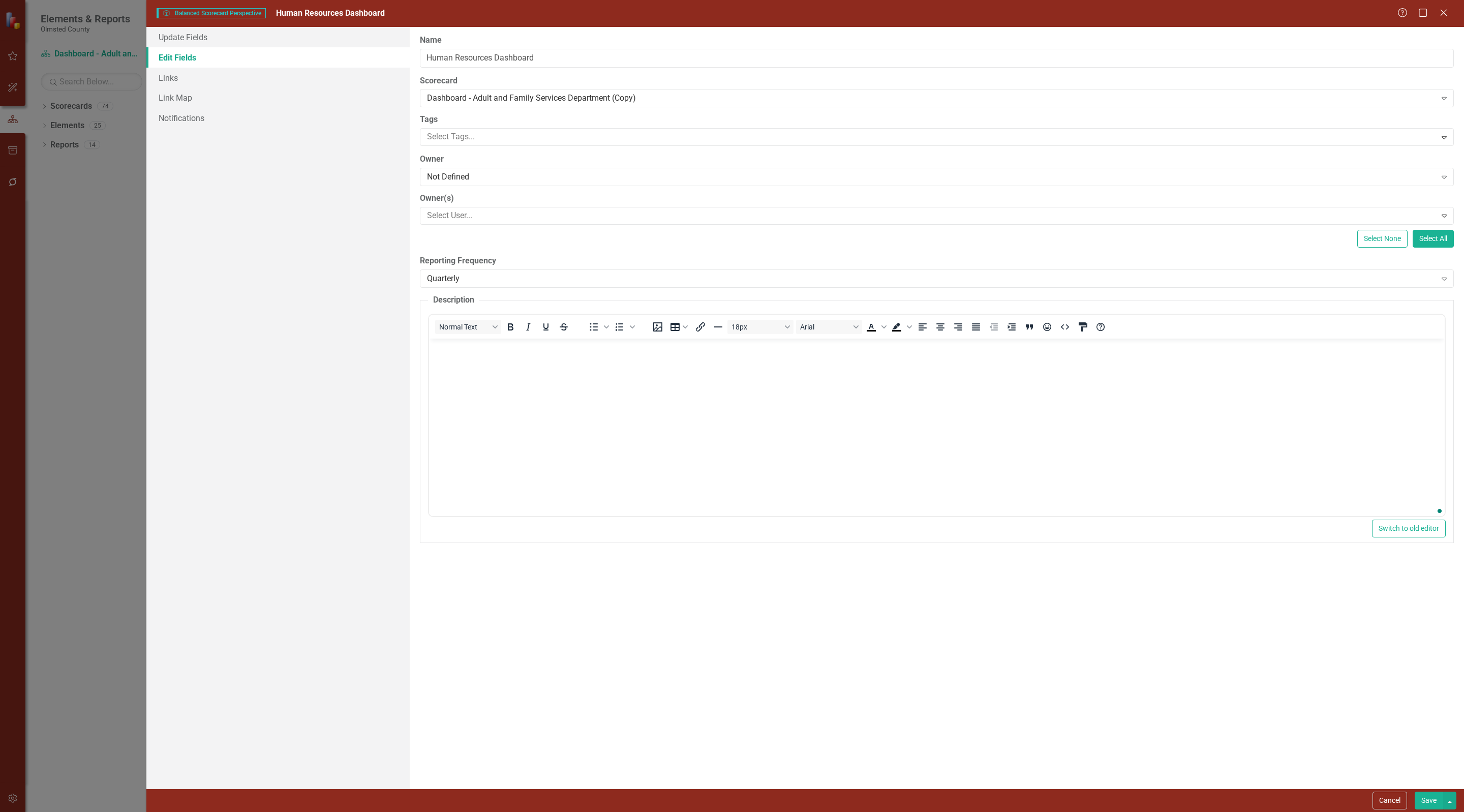
click at [1424, 801] on button "Save" at bounding box center [1429, 800] width 29 height 18
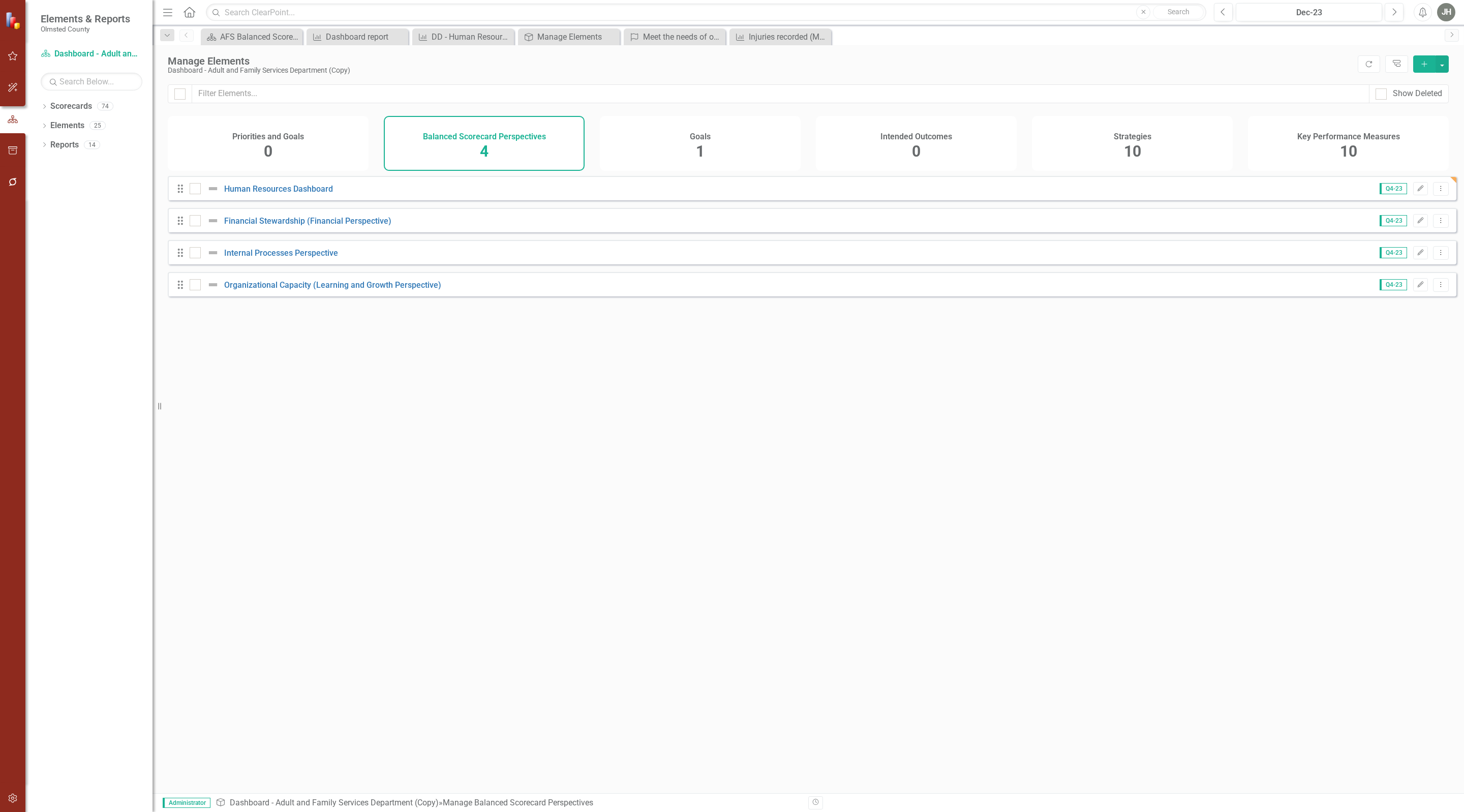
click at [1351, 145] on span "10" at bounding box center [1349, 151] width 17 height 18
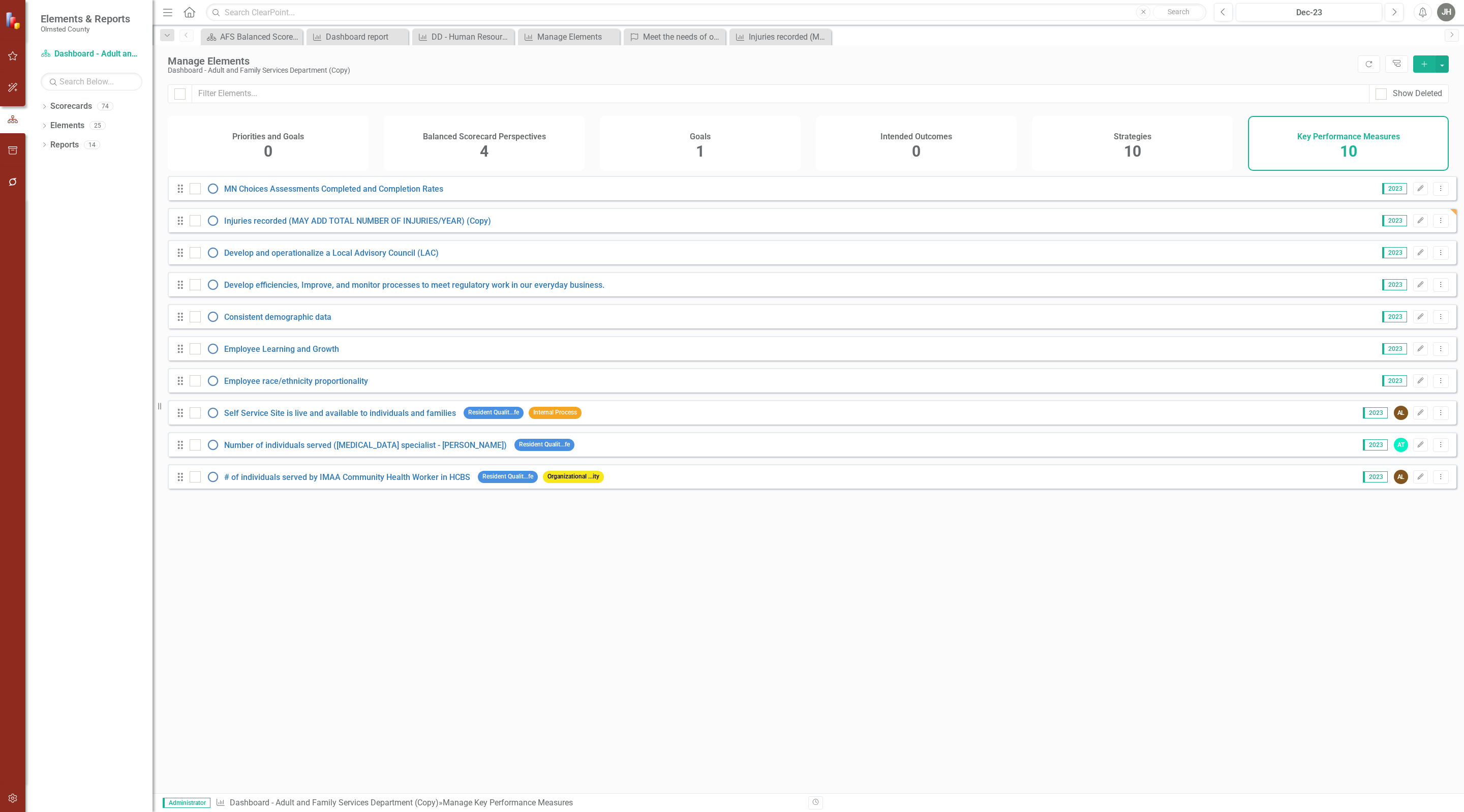
click at [376, 224] on div "Injuries recorded (MAY ADD TOTAL NUMBER OF INJURIES/YEAR) (Copy)" at bounding box center [341, 220] width 304 height 12
click at [375, 226] on link "Injuries recorded (MAY ADD TOTAL NUMBER OF INJURIES/YEAR) (Copy)" at bounding box center [357, 220] width 267 height 9
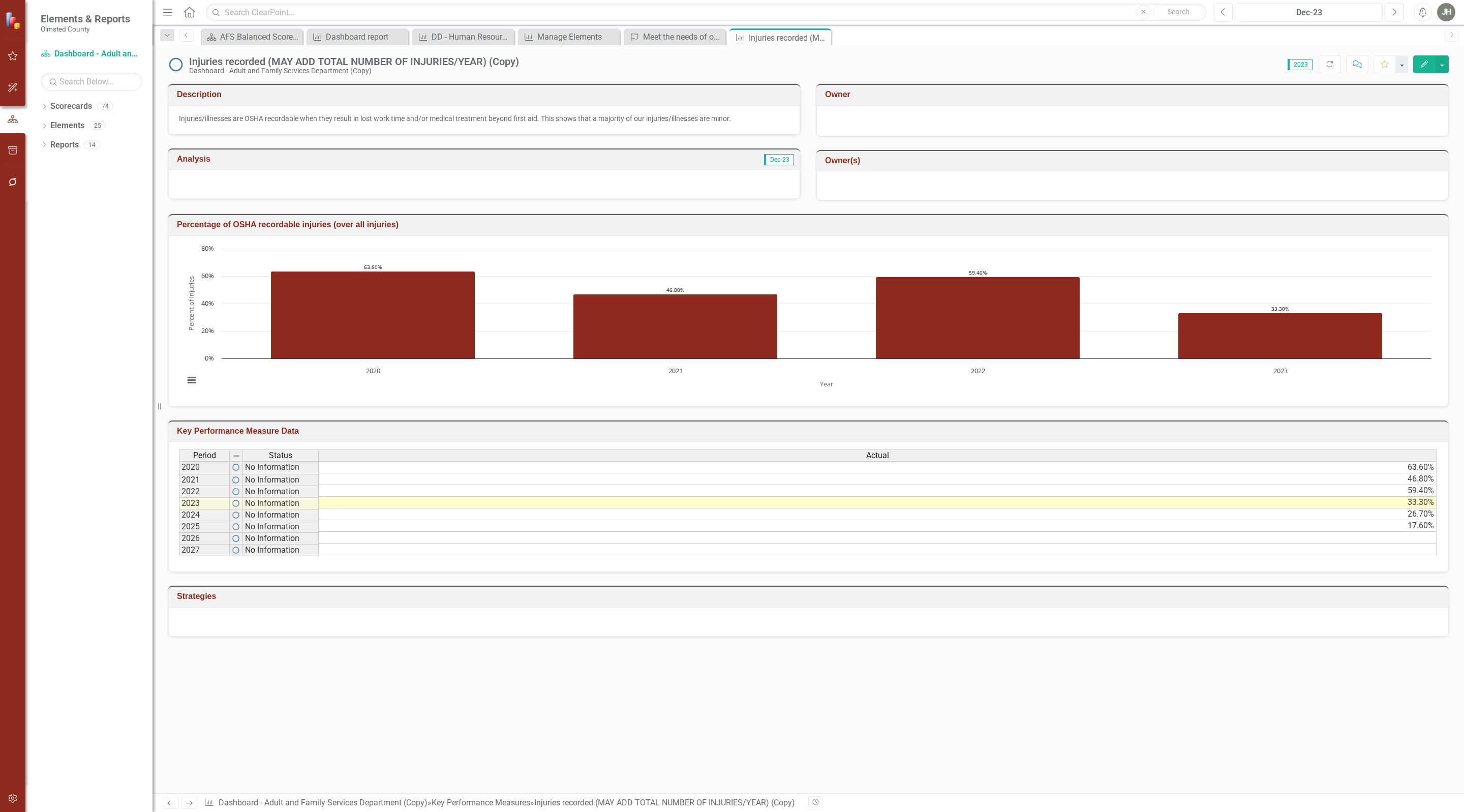
click at [1417, 62] on button "Edit" at bounding box center [1424, 64] width 22 height 18
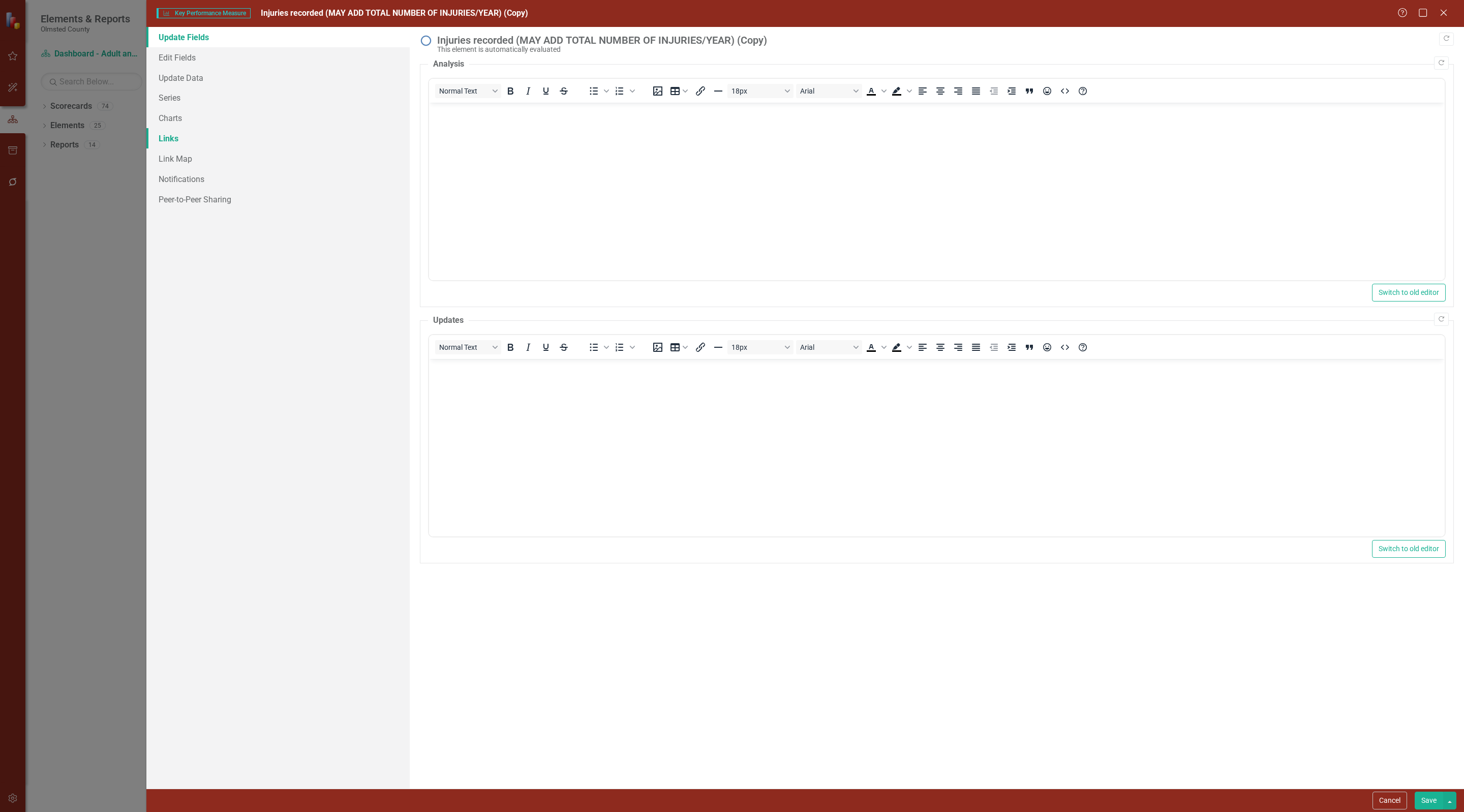
click at [173, 142] on link "Links" at bounding box center [278, 138] width 263 height 20
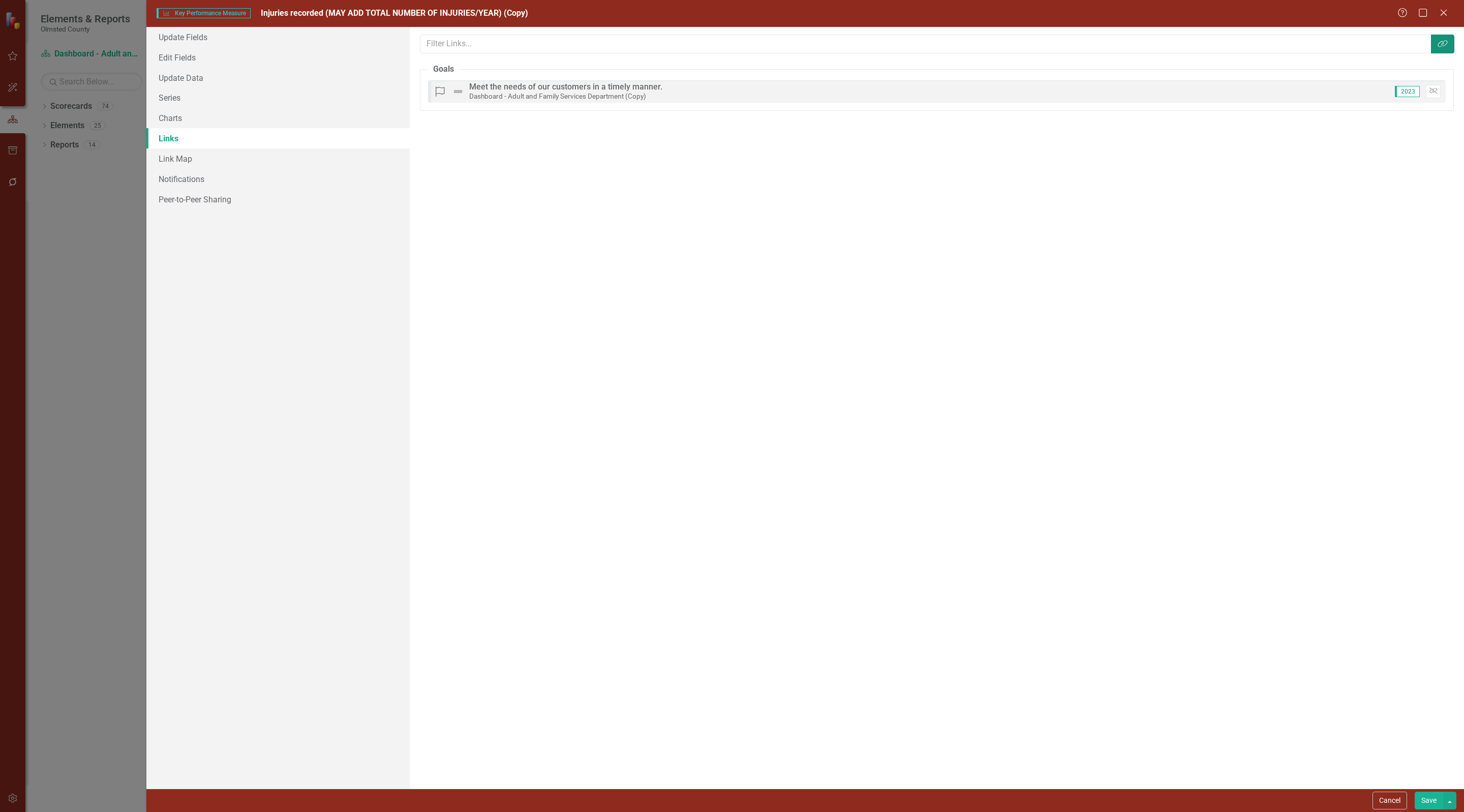
click at [1441, 44] on icon "button" at bounding box center [1442, 43] width 9 height 7
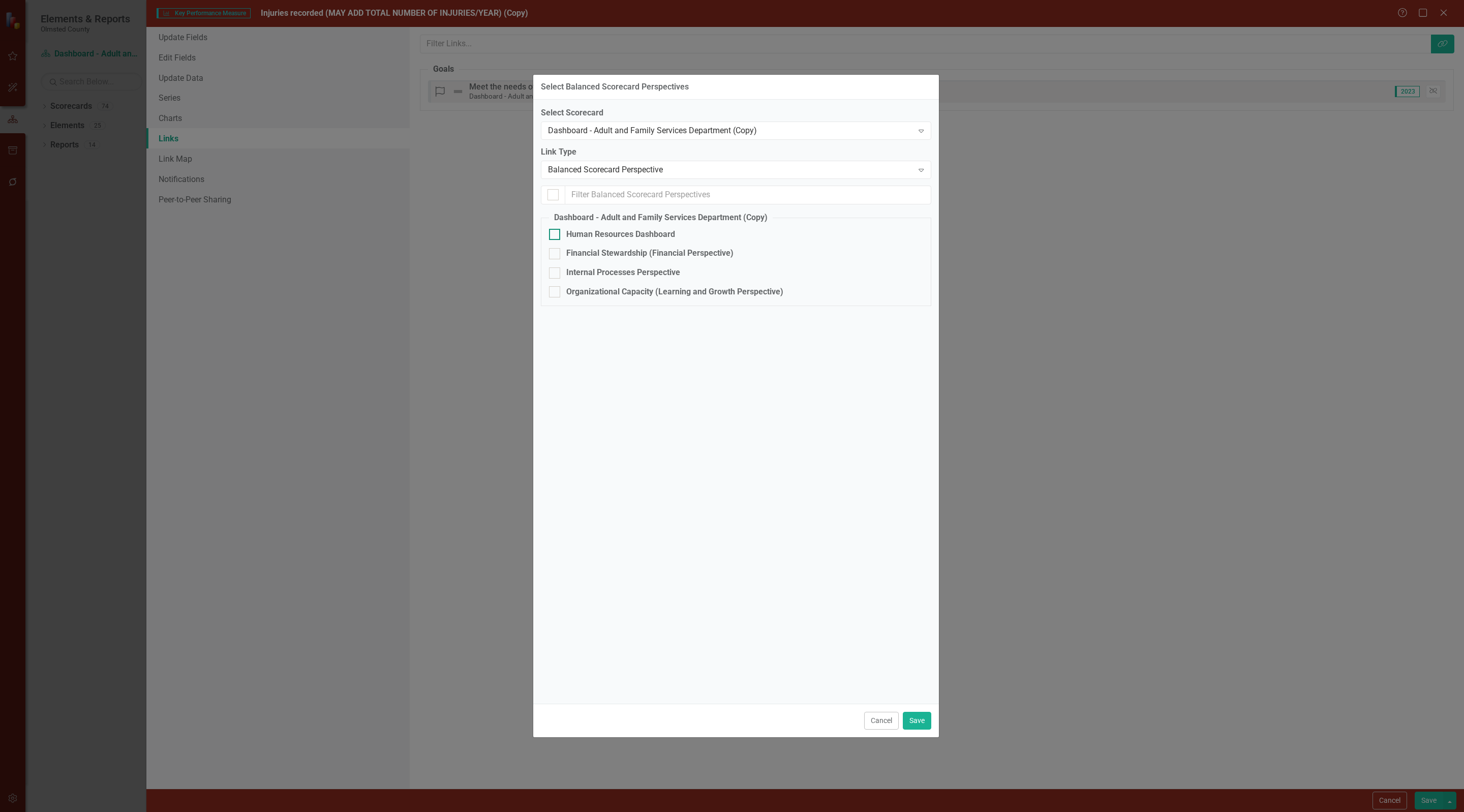
click at [555, 235] on input "Human Resources Dashboard" at bounding box center [552, 232] width 7 height 7
checkbox input "true"
click at [914, 717] on button "Save" at bounding box center [917, 721] width 29 height 18
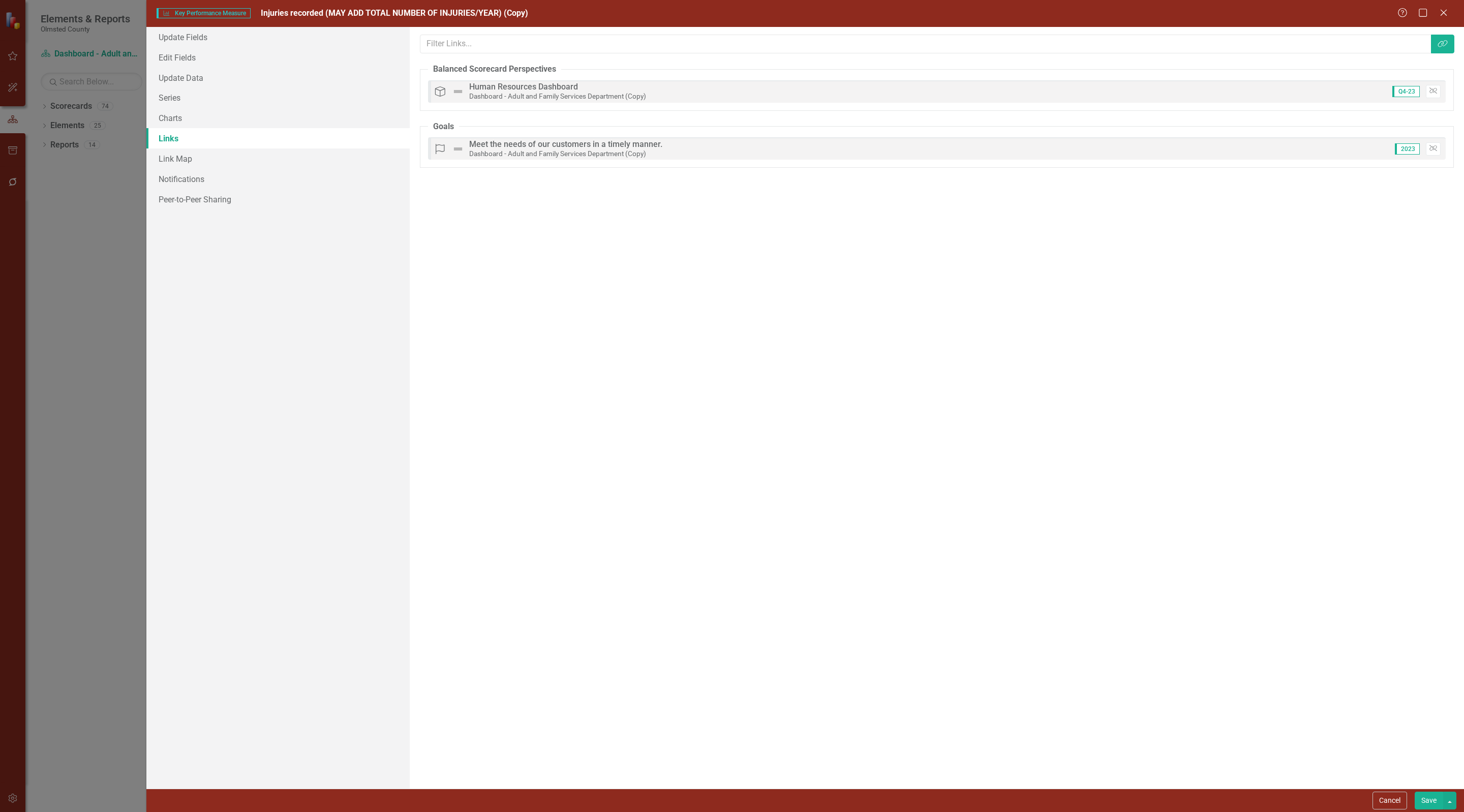
drag, startPoint x: 1428, startPoint y: 804, endPoint x: 1157, endPoint y: 666, distance: 304.1
click at [1428, 803] on button "Save" at bounding box center [1429, 800] width 29 height 18
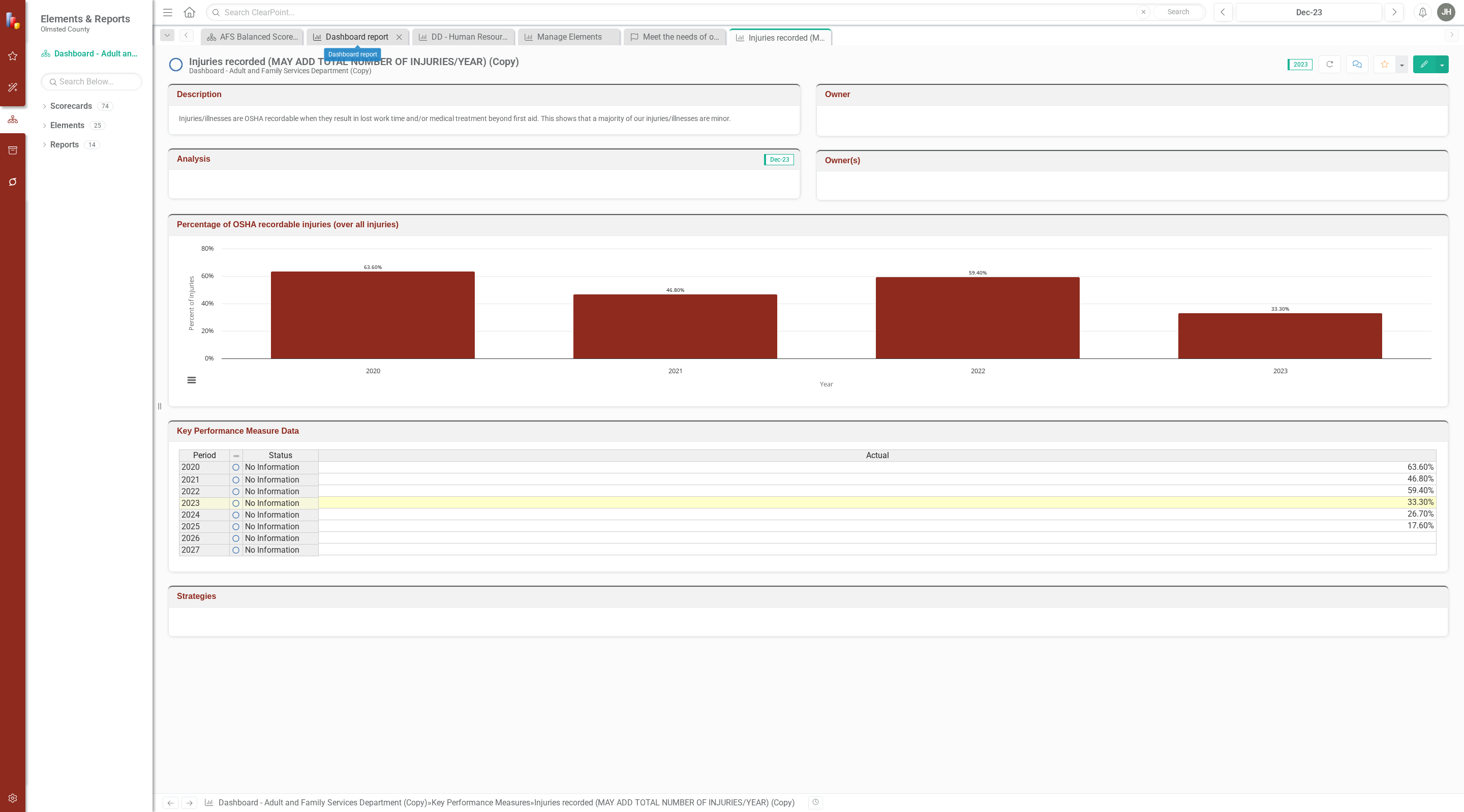
click at [356, 39] on div "Dashboard report" at bounding box center [359, 36] width 67 height 13
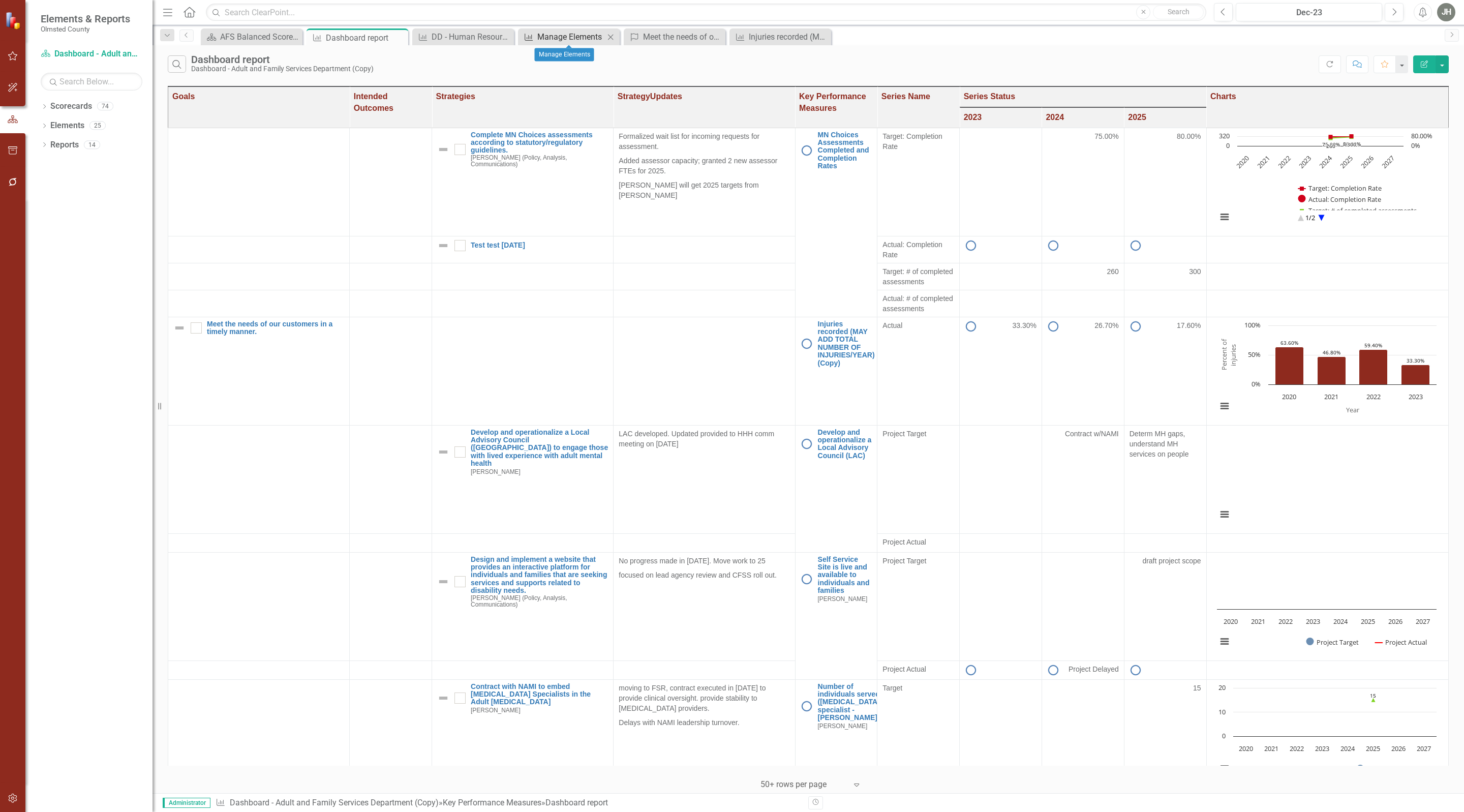
click at [583, 34] on div "Manage Elements" at bounding box center [571, 36] width 67 height 13
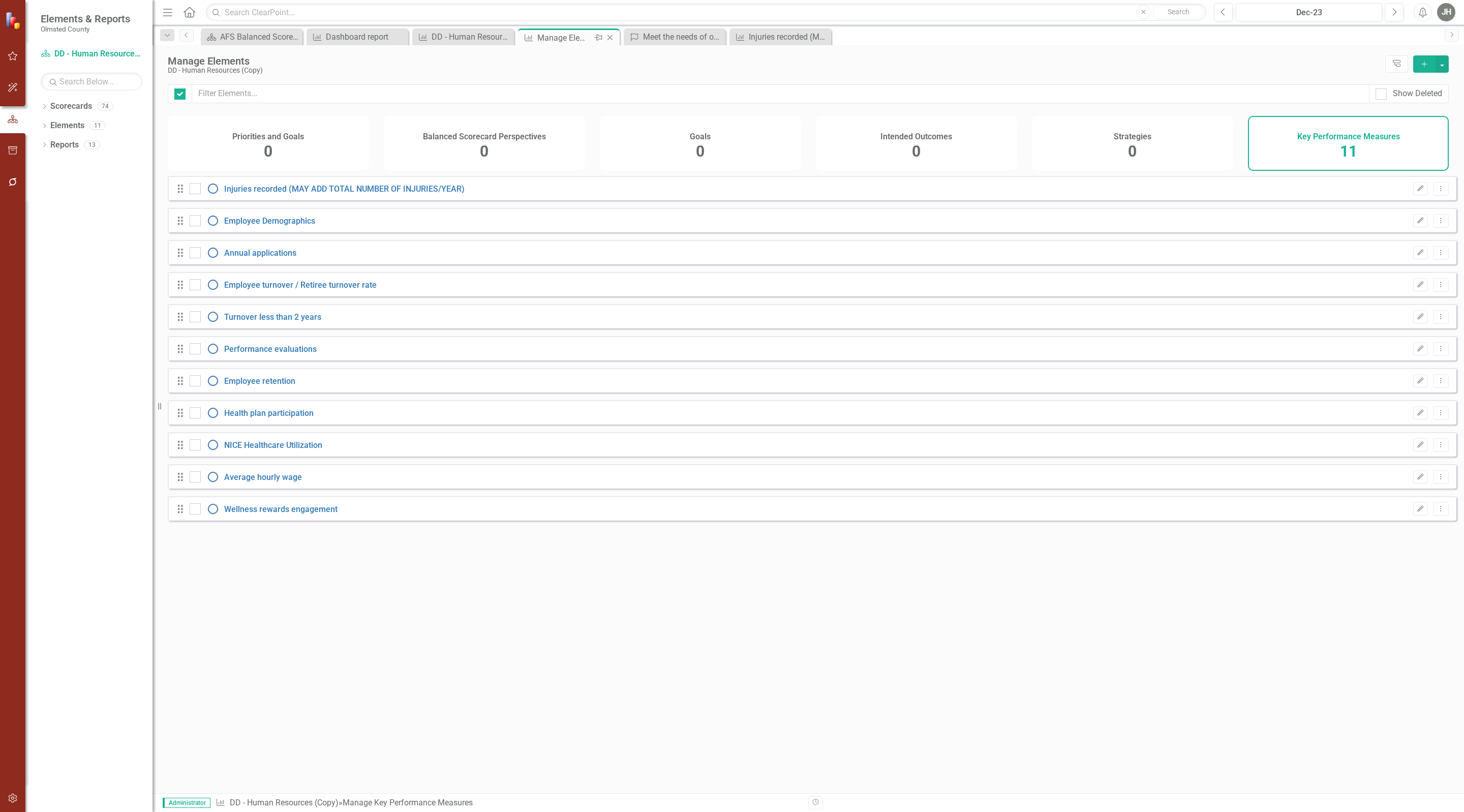
checkbox input "false"
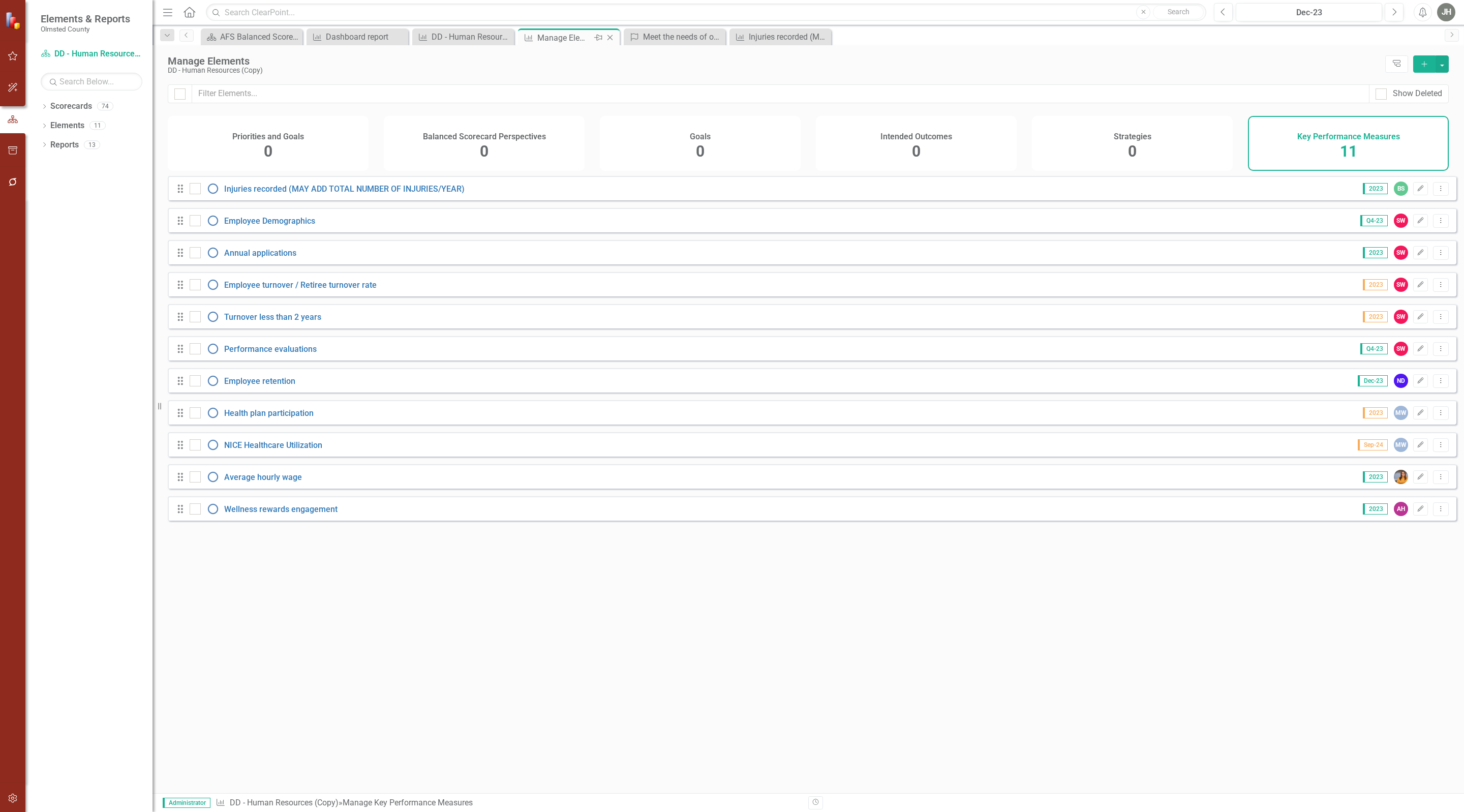
click at [612, 36] on icon "Close" at bounding box center [610, 38] width 10 height 8
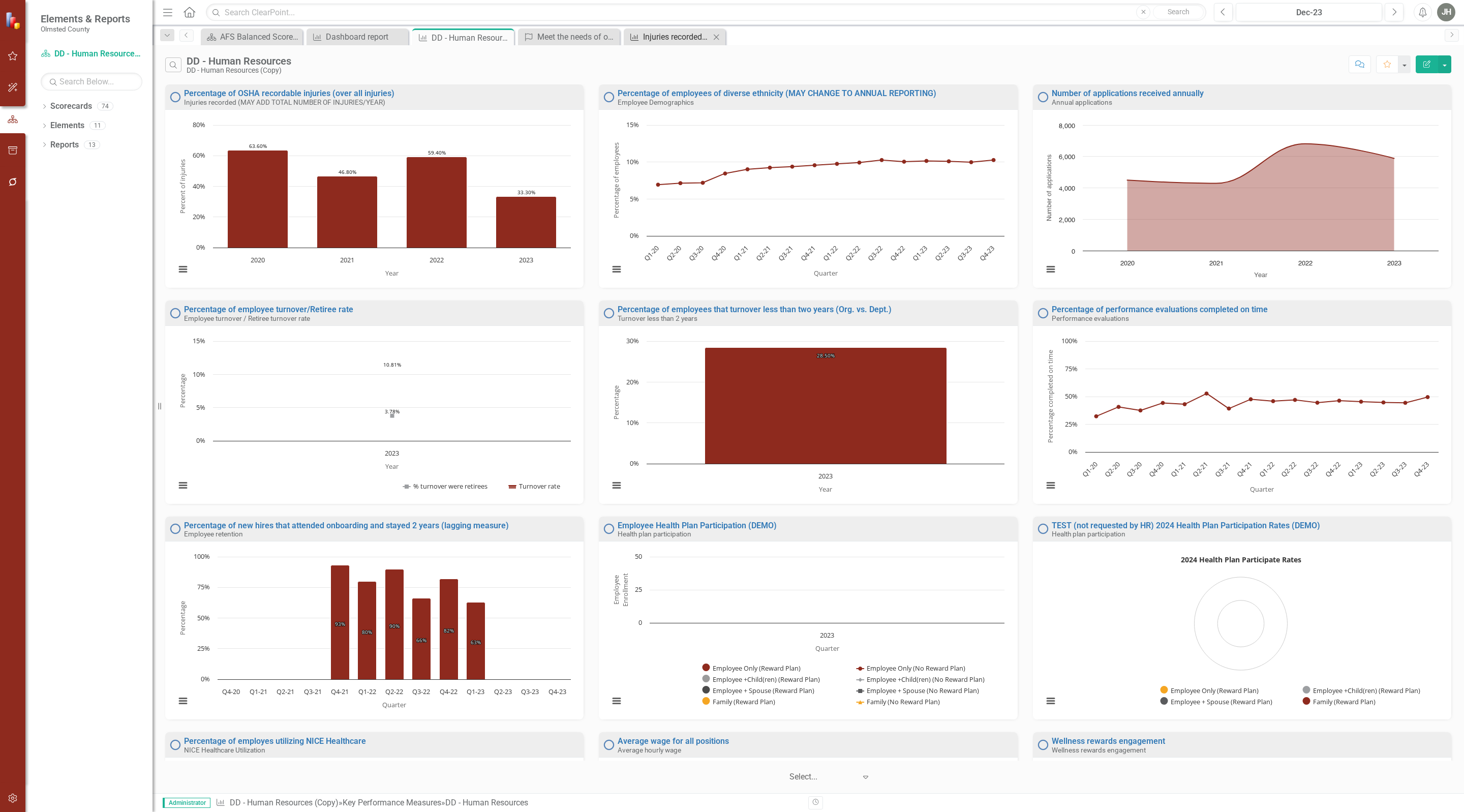
drag, startPoint x: 677, startPoint y: 35, endPoint x: 715, endPoint y: 36, distance: 38.0
click at [677, 36] on div "Injuries recorded (MAY ADD TOTAL NUMBER OF INJURIES/YEAR) (Copy)" at bounding box center [676, 36] width 67 height 13
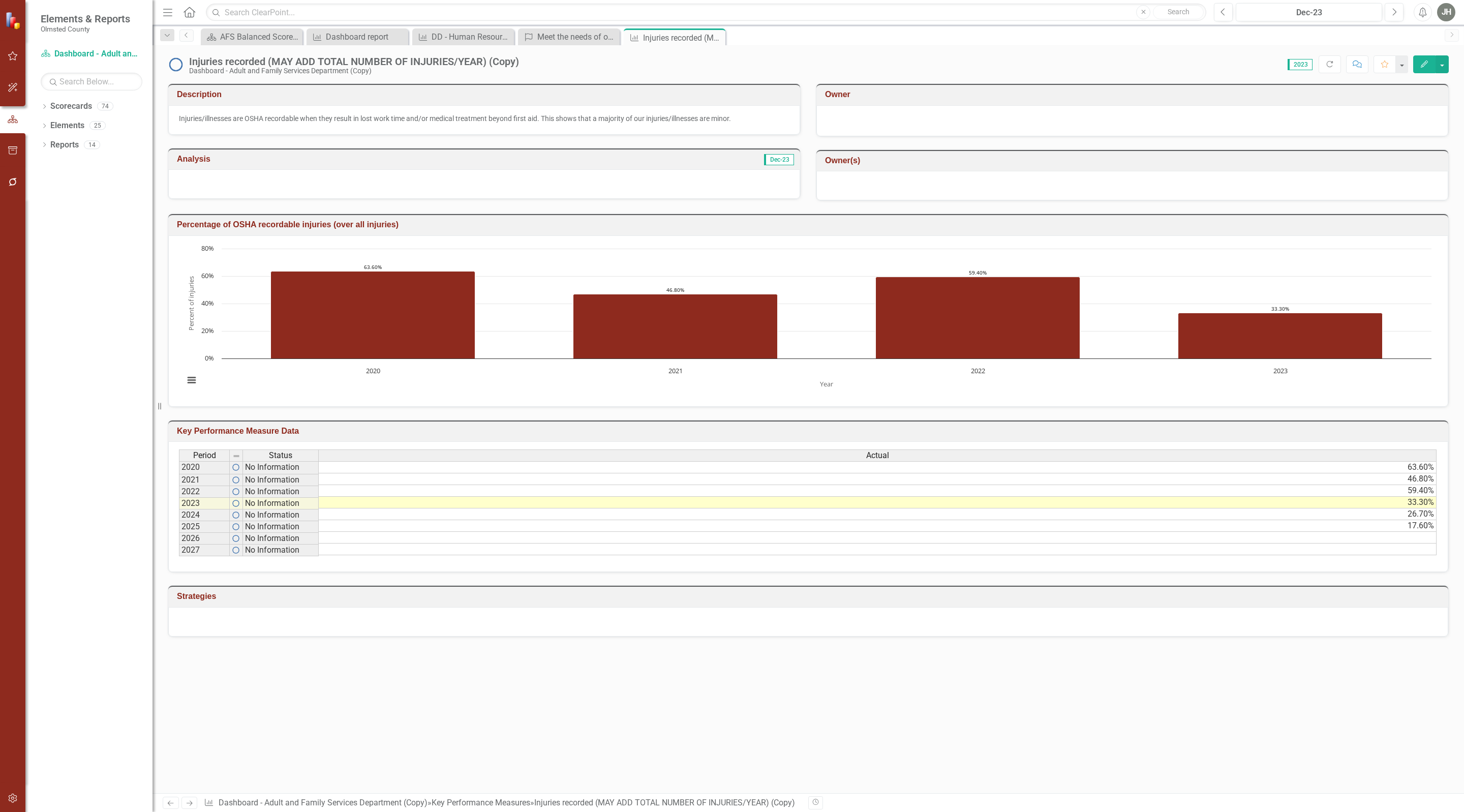
click at [0, 0] on icon "Close" at bounding box center [0, 0] width 0 height 0
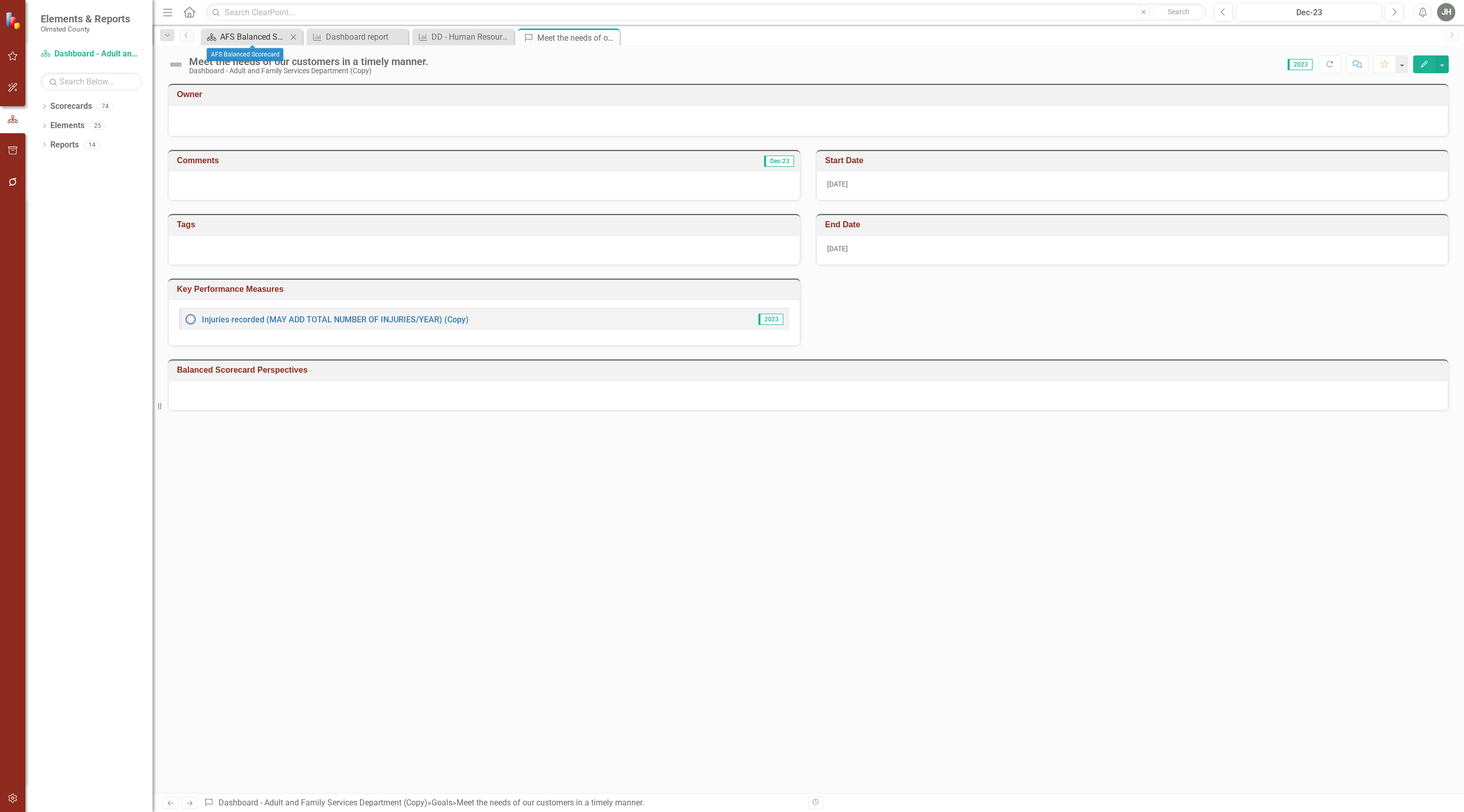
click at [254, 34] on div "AFS Balanced Scorecard" at bounding box center [253, 36] width 67 height 13
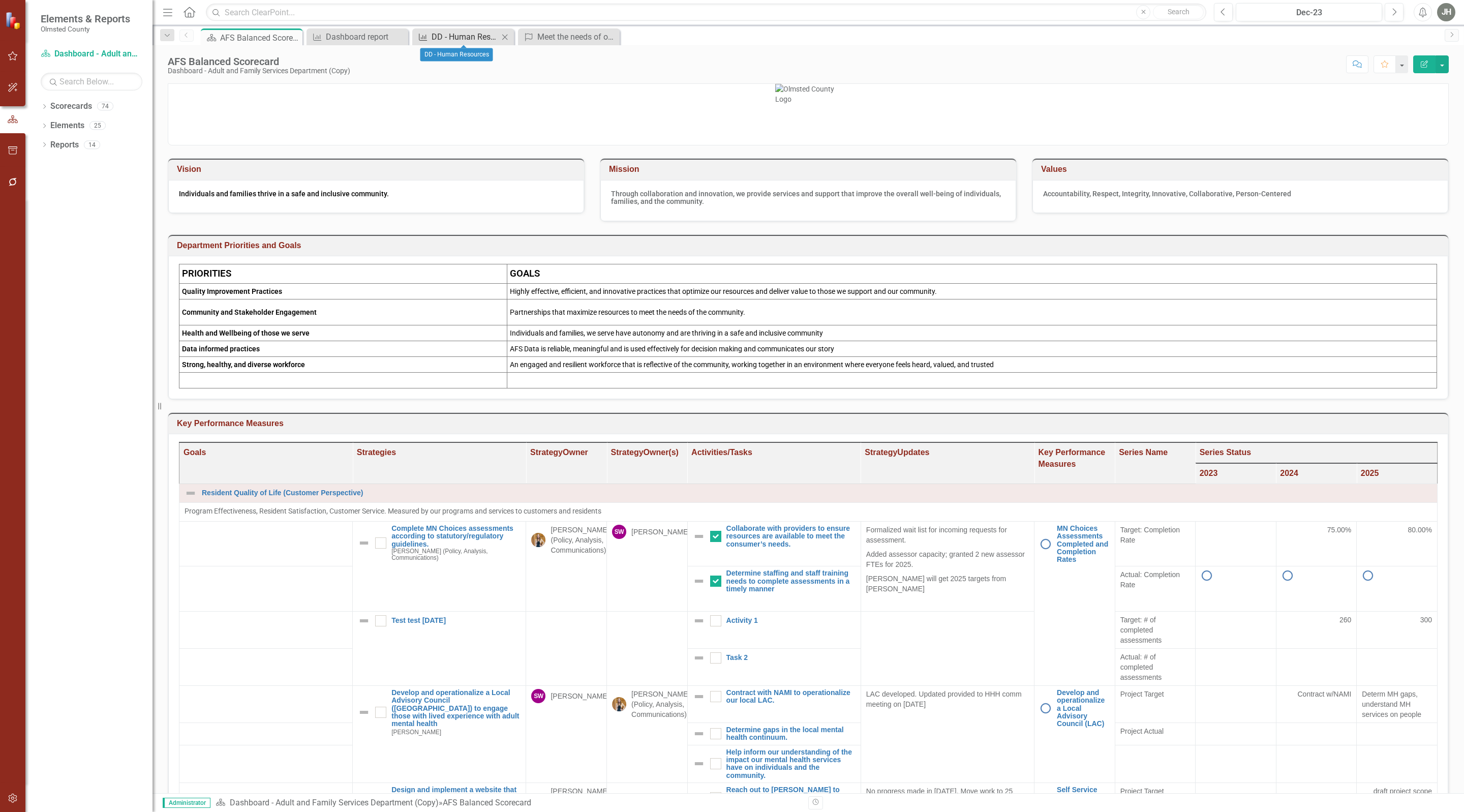
click at [472, 32] on div "DD - Human Resources" at bounding box center [465, 36] width 67 height 13
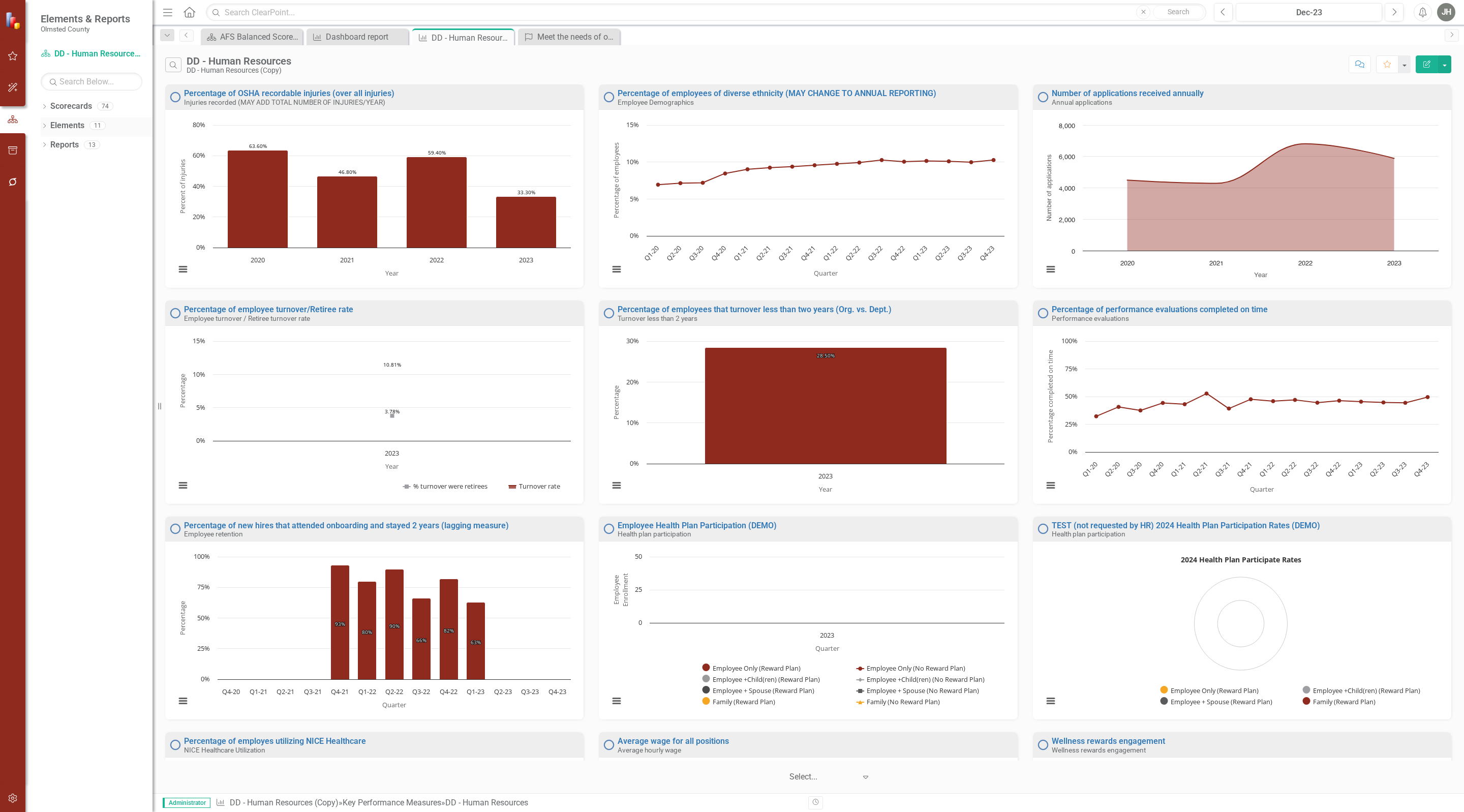
click at [70, 120] on link "Elements" at bounding box center [67, 126] width 34 height 12
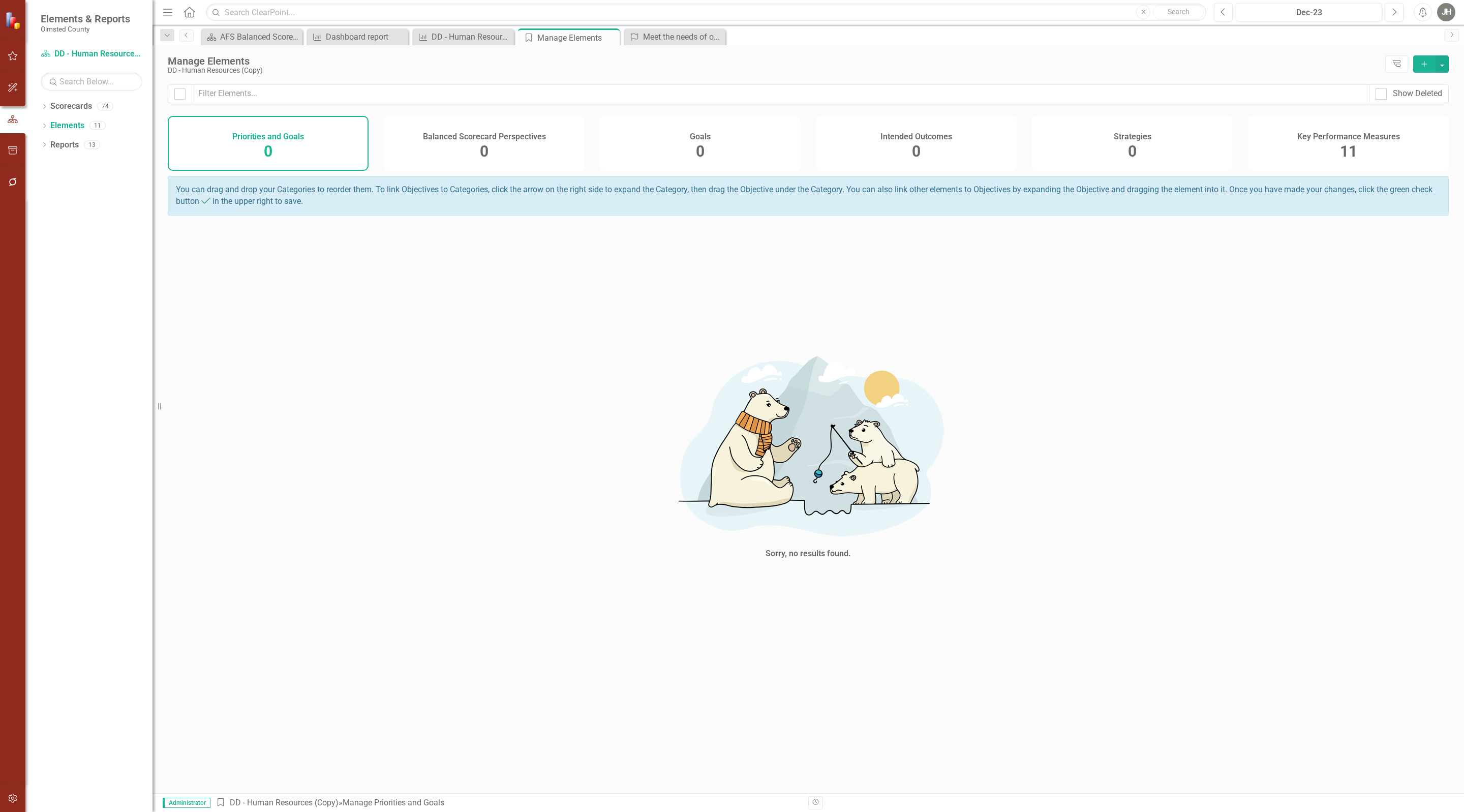
click at [1344, 145] on div "11" at bounding box center [1349, 152] width 17 height 22
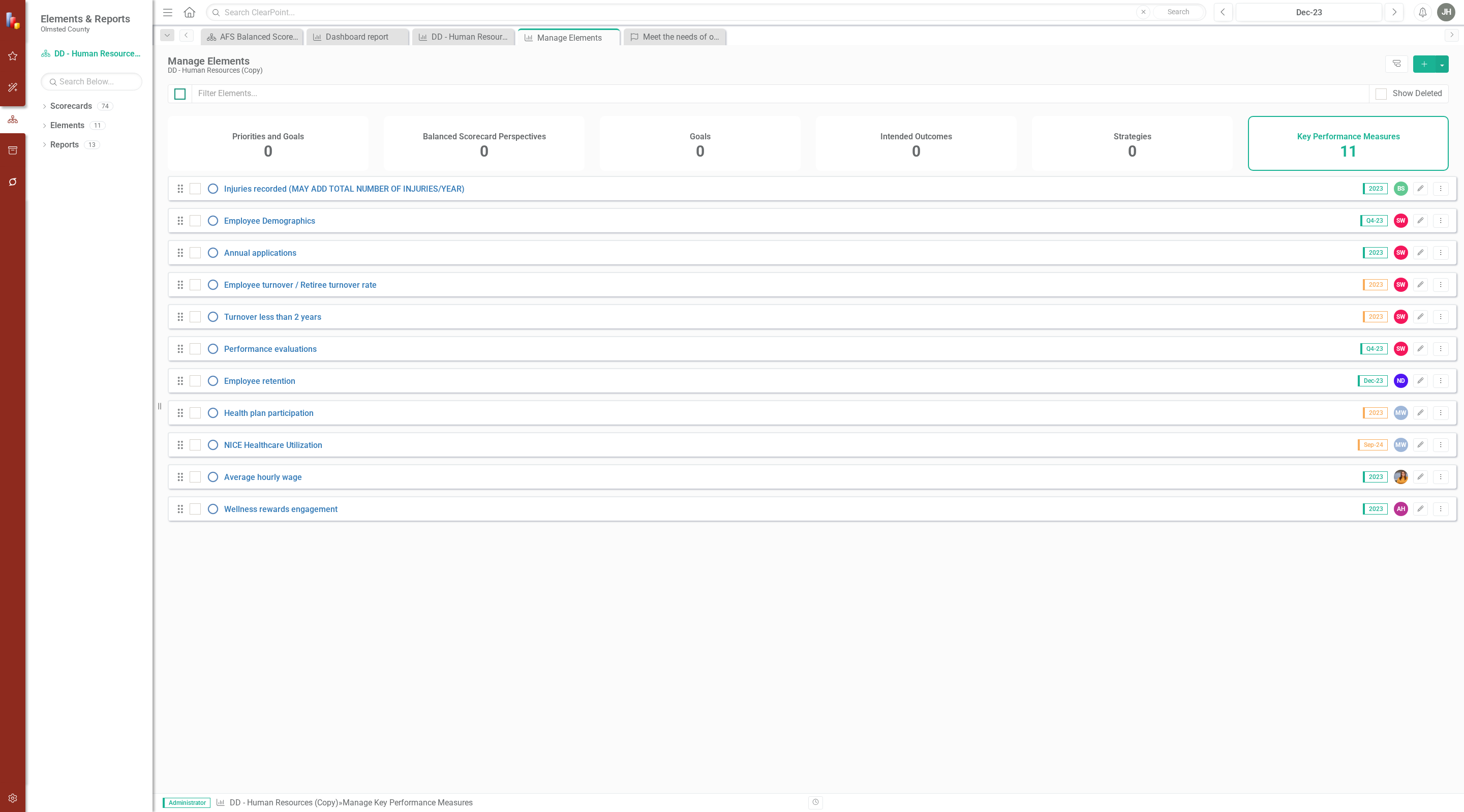
click at [180, 95] on input "checkbox" at bounding box center [178, 91] width 7 height 7
checkbox input "true"
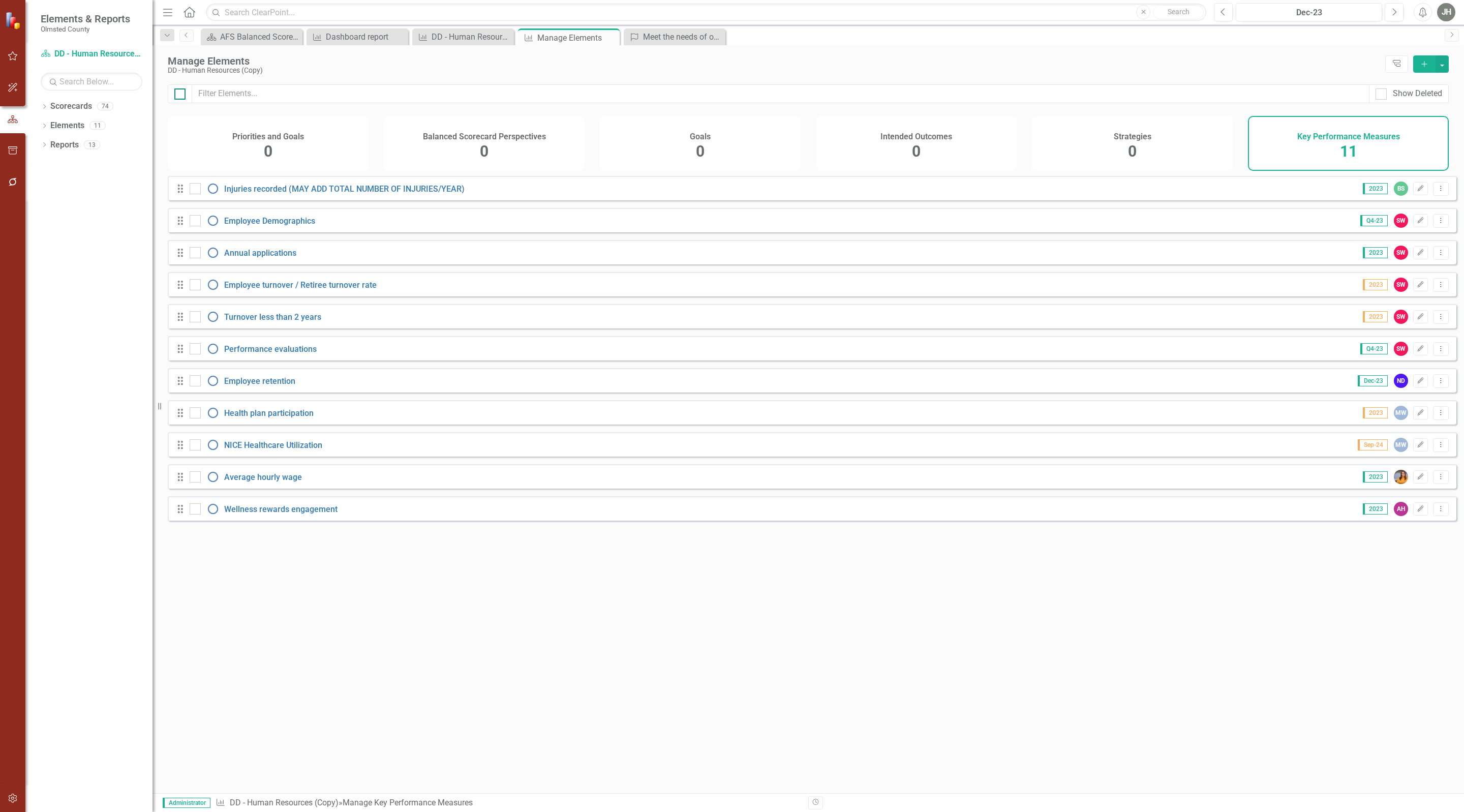
checkbox input "true"
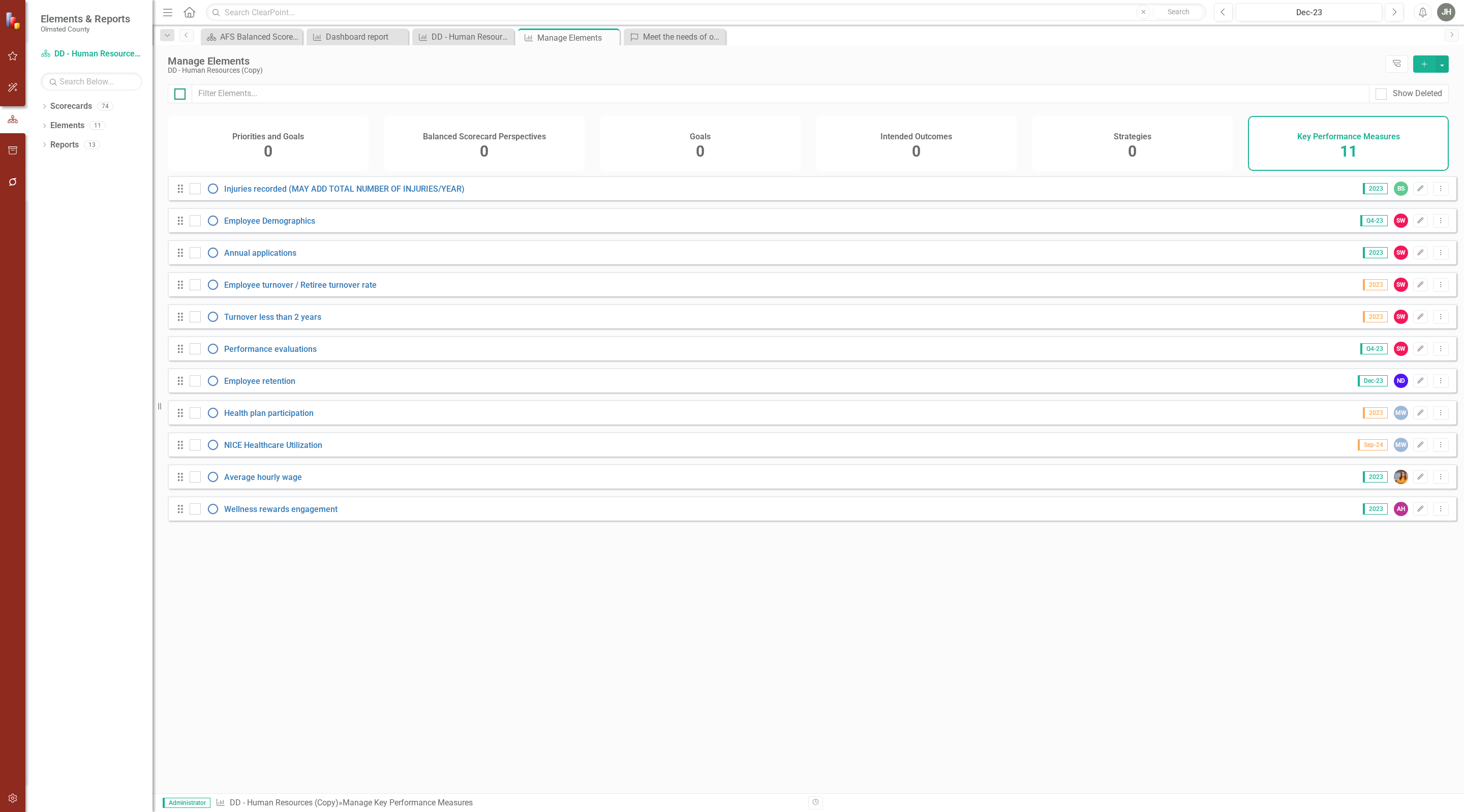
checkbox input "true"
click at [1443, 63] on button "button" at bounding box center [1442, 64] width 14 height 17
click at [183, 97] on div at bounding box center [180, 93] width 11 height 11
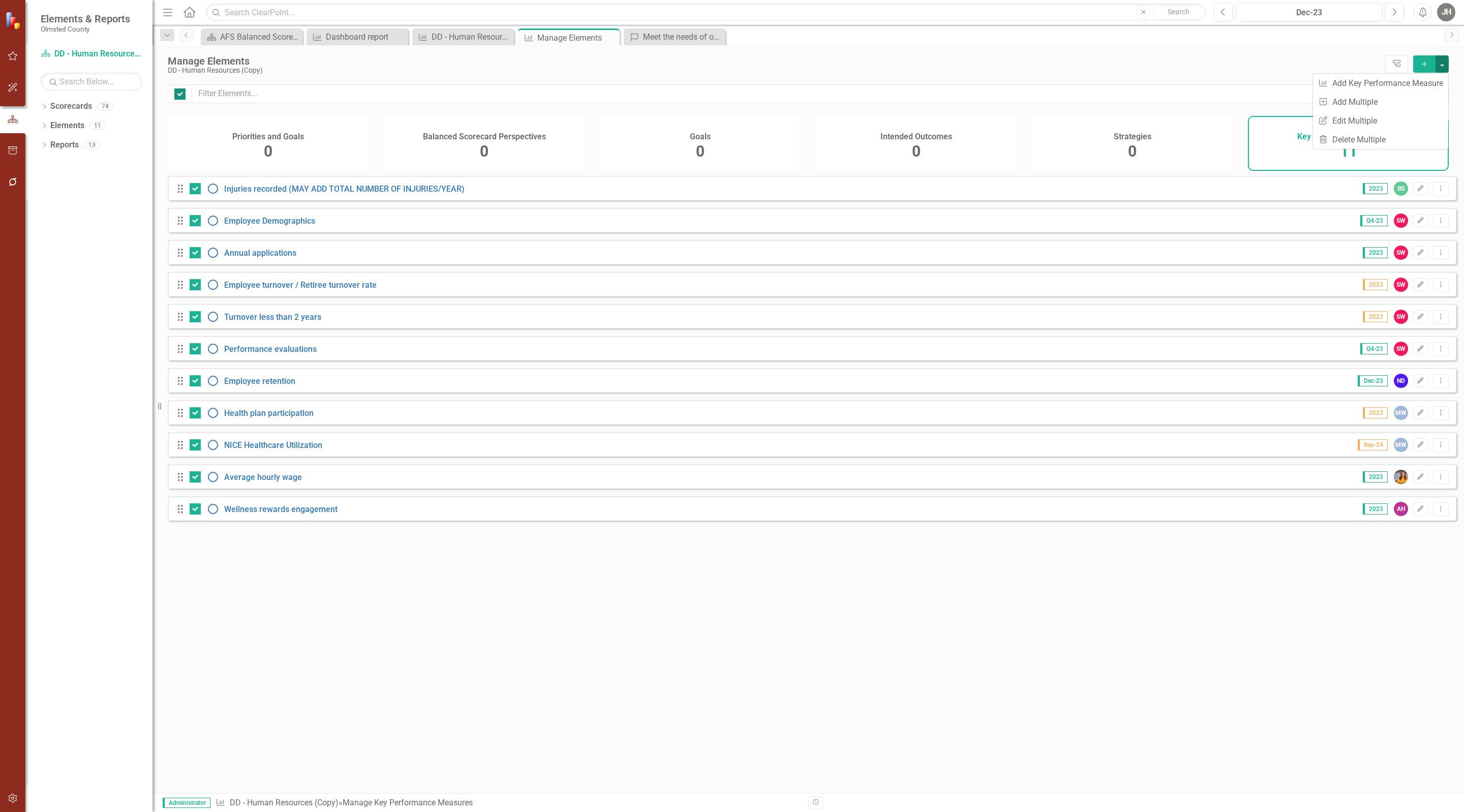
click at [181, 95] on input "checkbox" at bounding box center [178, 91] width 7 height 7
checkbox input "false"
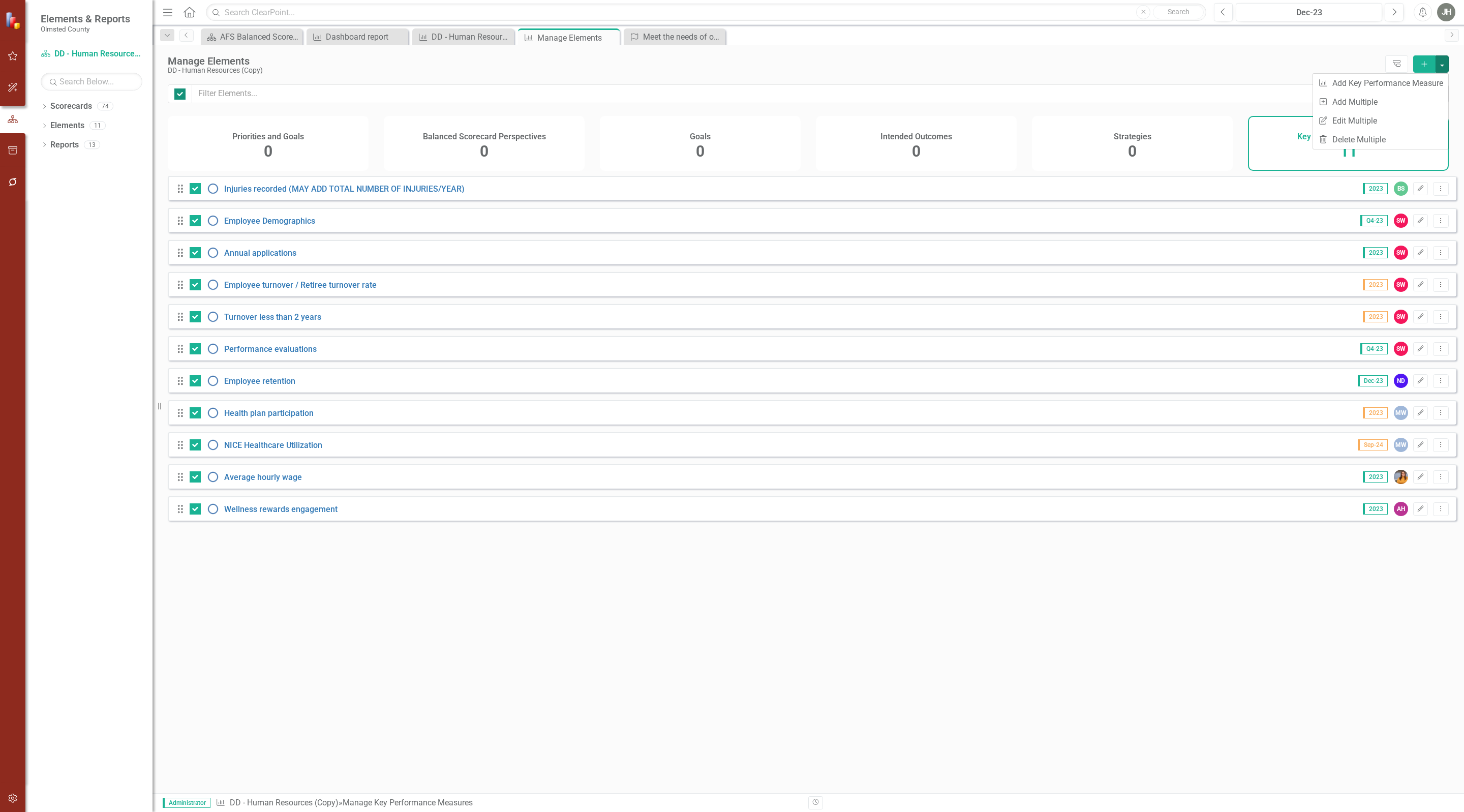
checkbox input "false"
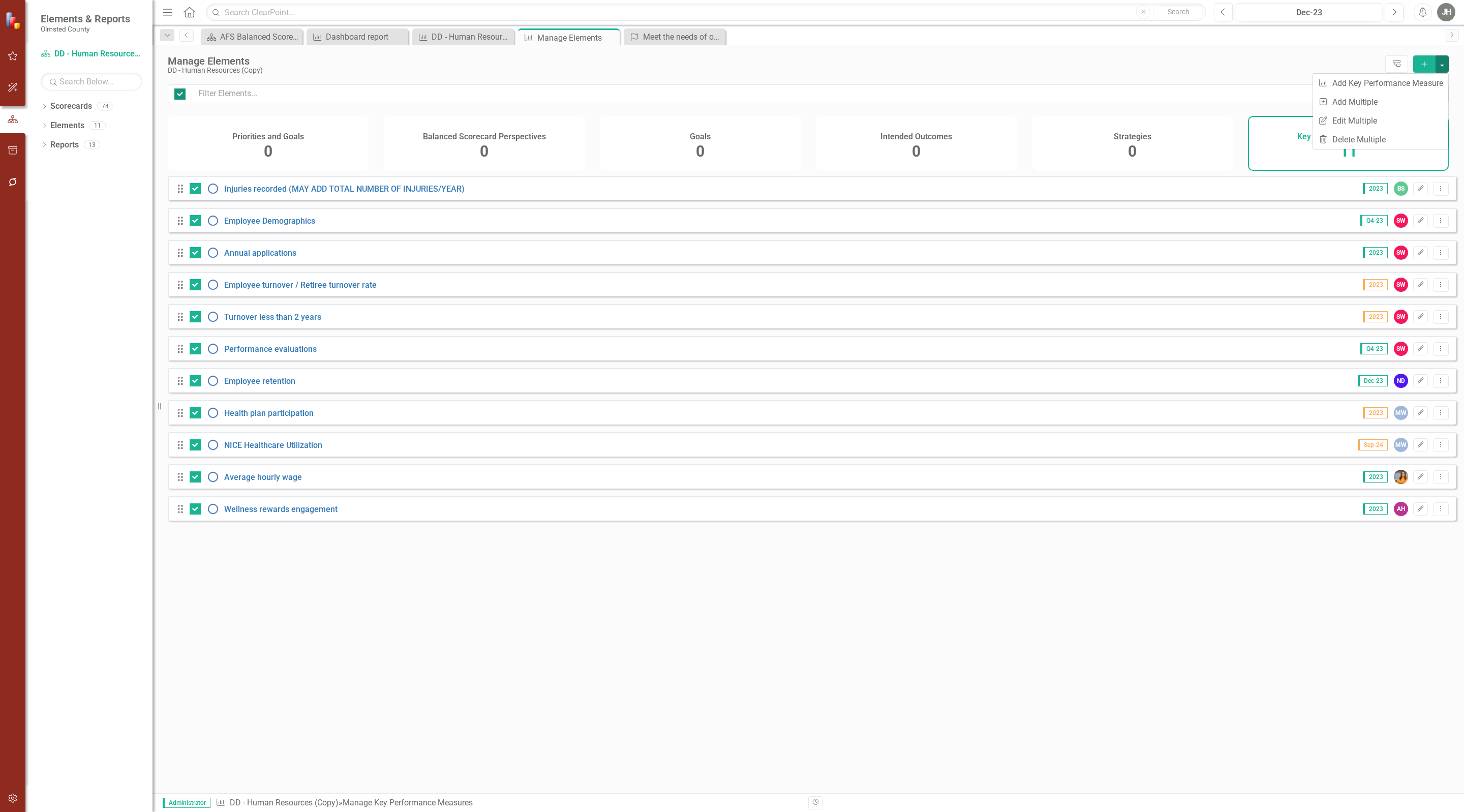
checkbox input "false"
click at [1437, 224] on icon "Dropdown Menu" at bounding box center [1441, 220] width 8 height 7
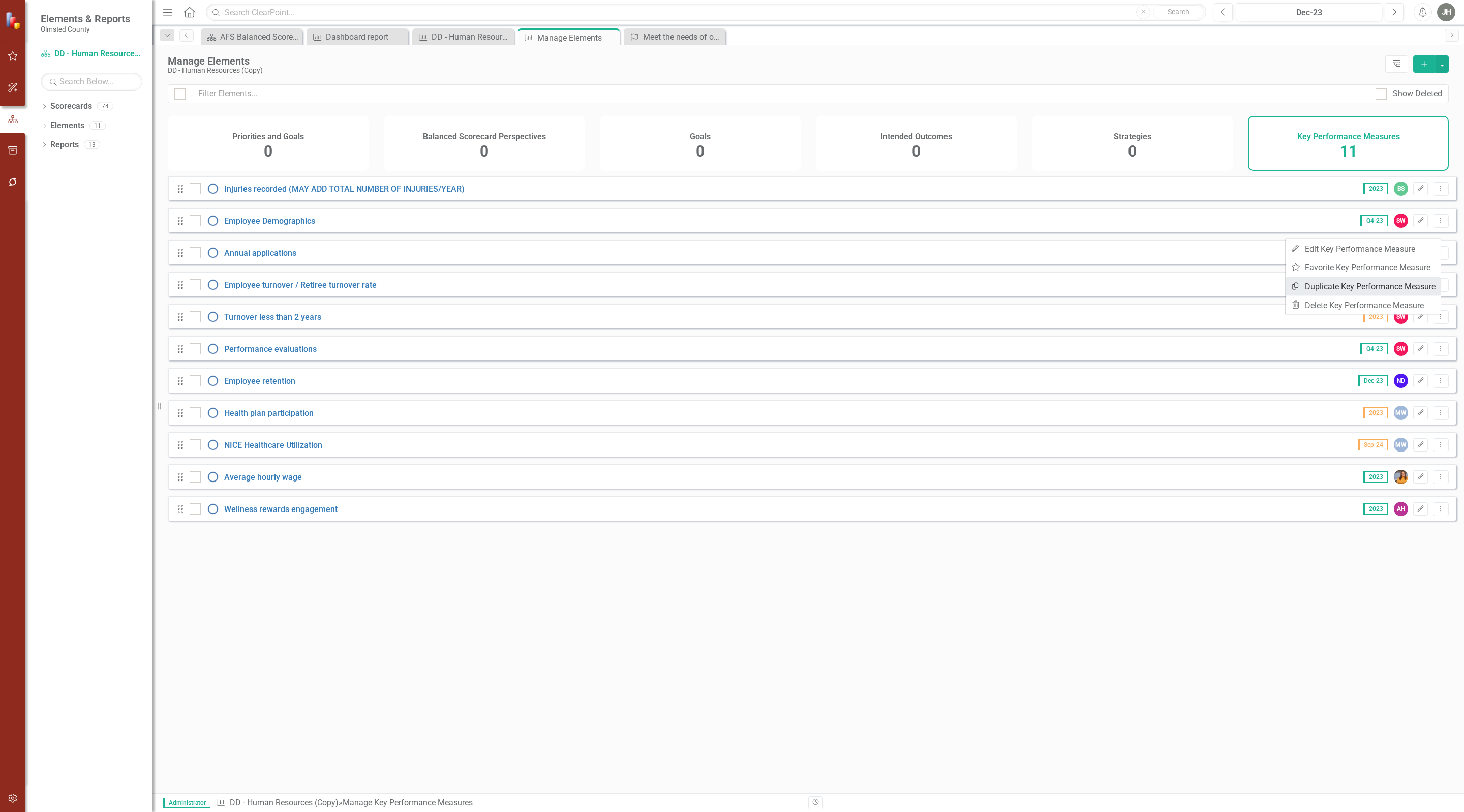
click at [1334, 287] on link "Copy Duplicate Key Performance Measure" at bounding box center [1362, 286] width 155 height 19
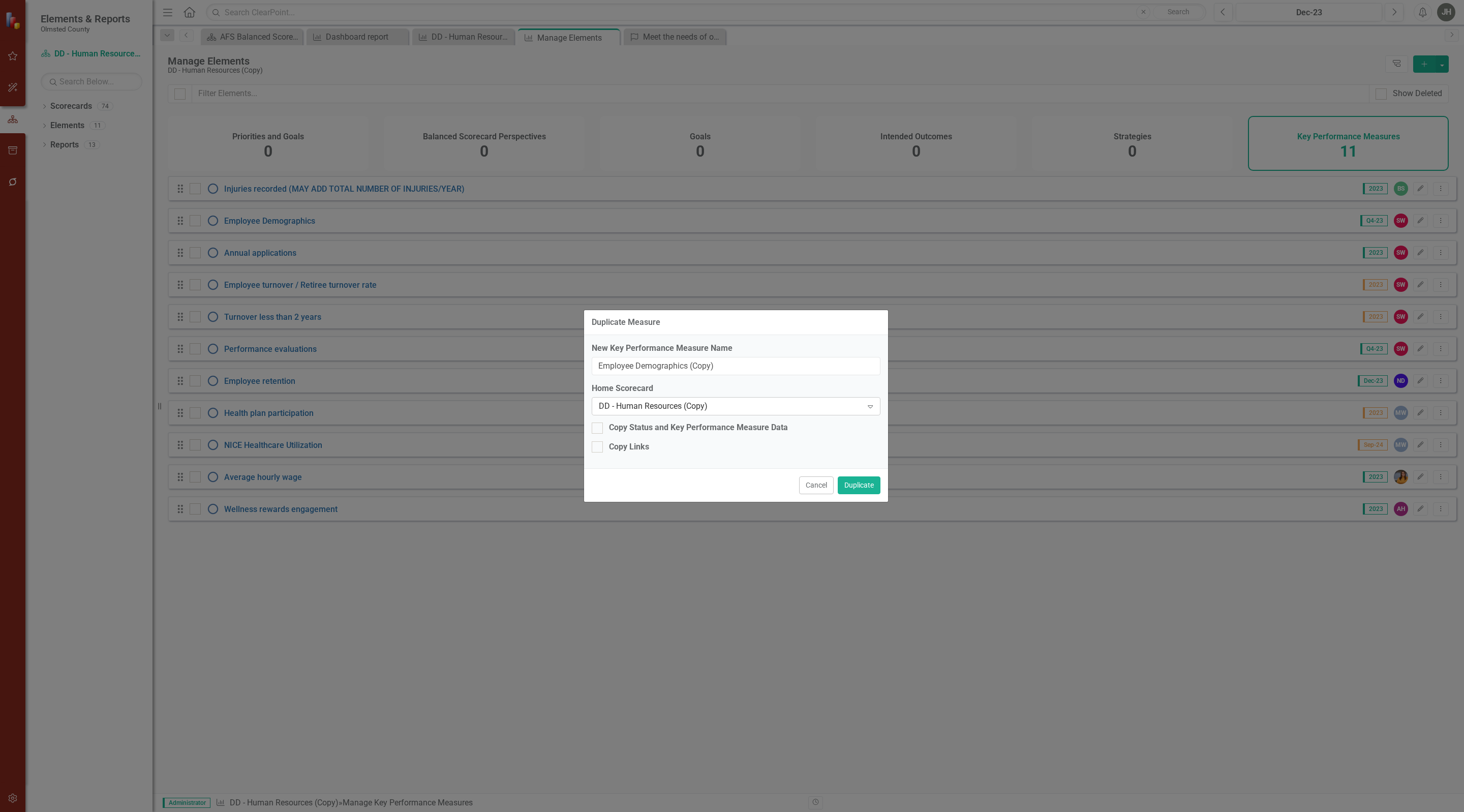
click at [702, 405] on div "DD - Human Resources (Copy)" at bounding box center [731, 406] width 264 height 12
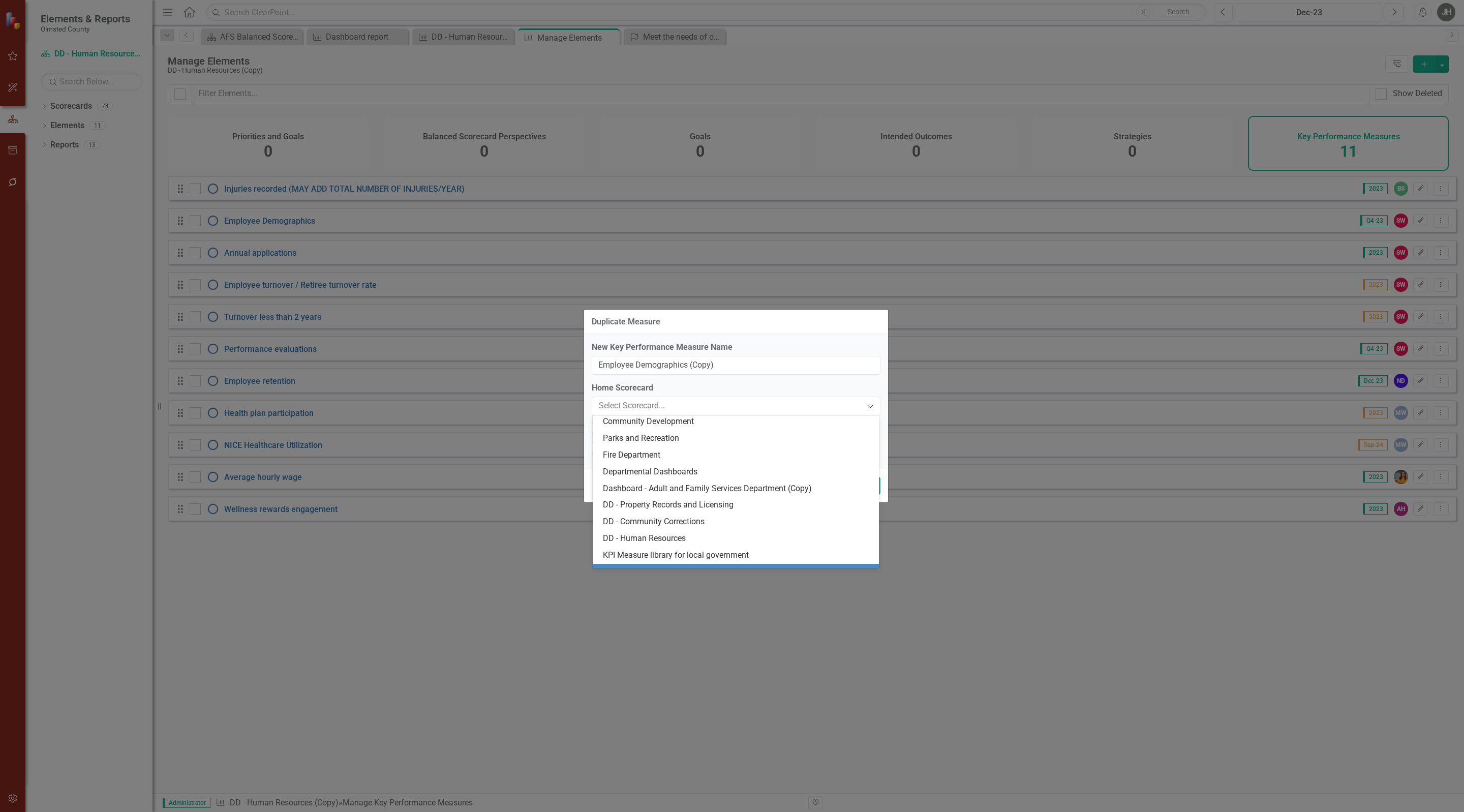
scroll to position [1083, 0]
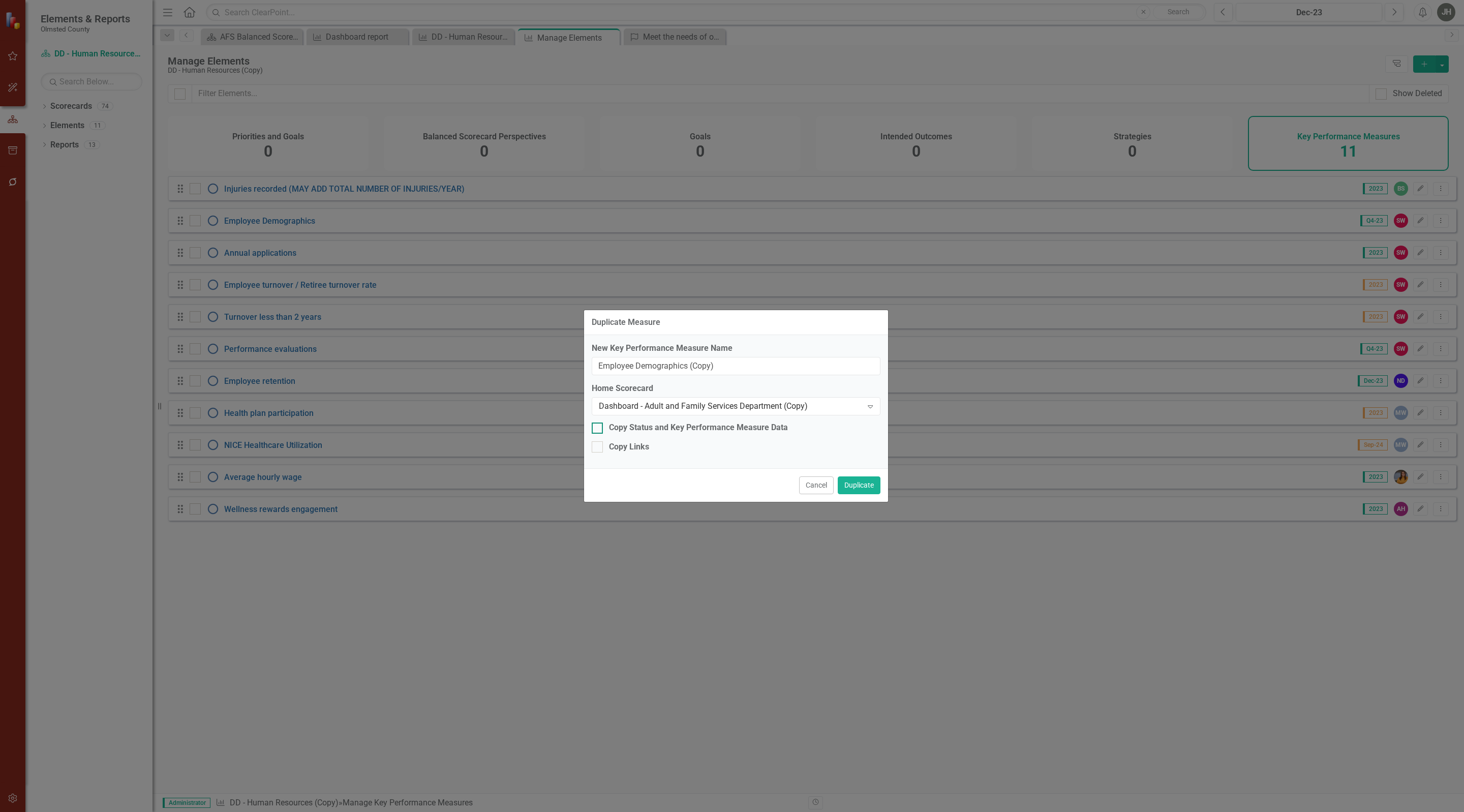
click at [599, 427] on div at bounding box center [597, 428] width 11 height 11
click at [599, 427] on input "Copy Status and Key Performance Measure Data" at bounding box center [595, 426] width 7 height 7
checkbox input "true"
click at [859, 489] on button "Duplicate" at bounding box center [859, 485] width 42 height 18
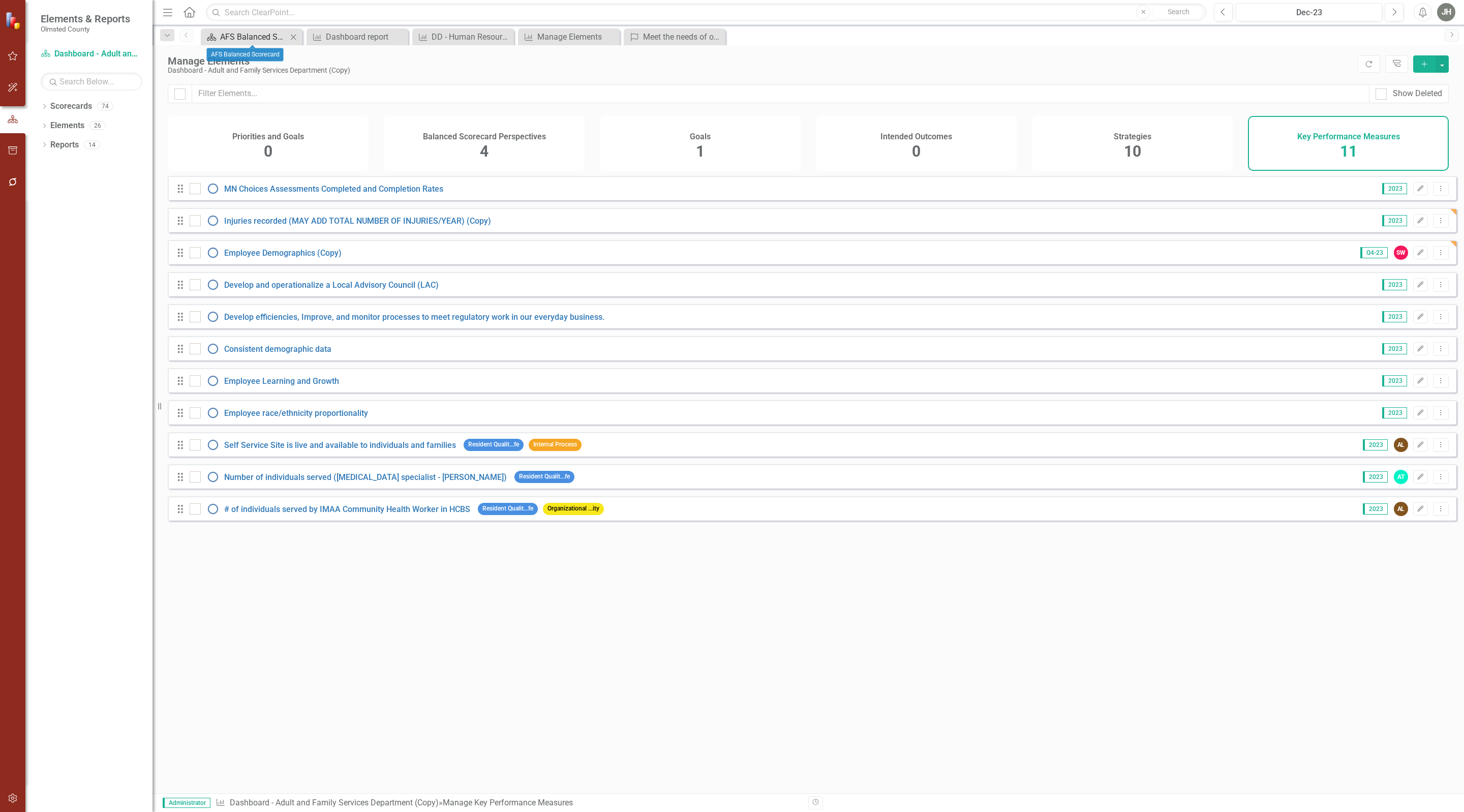
click at [249, 35] on div "AFS Balanced Scorecard" at bounding box center [253, 36] width 67 height 13
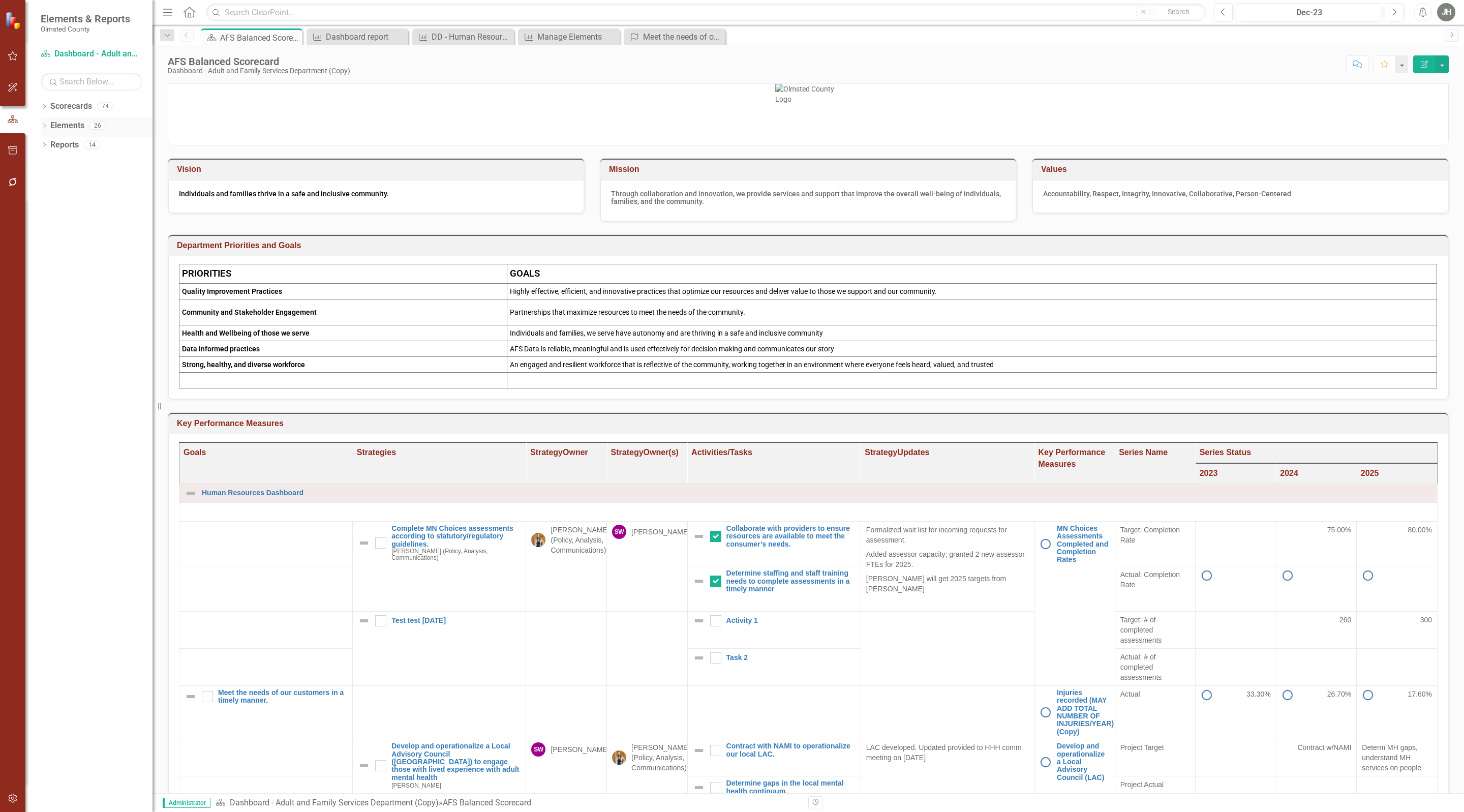
click at [70, 122] on link "Elements" at bounding box center [67, 126] width 34 height 12
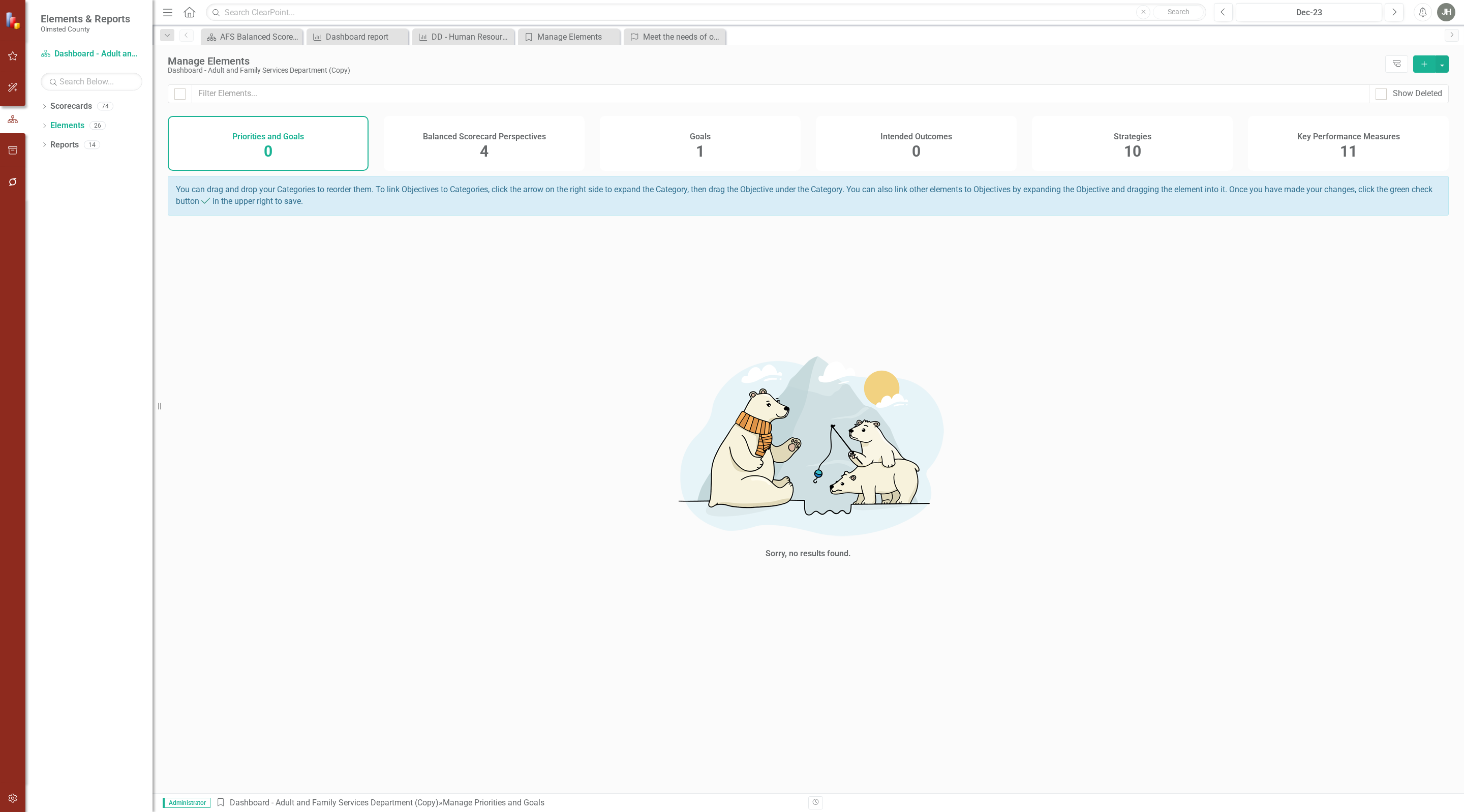
click at [1351, 148] on span "11" at bounding box center [1349, 151] width 17 height 18
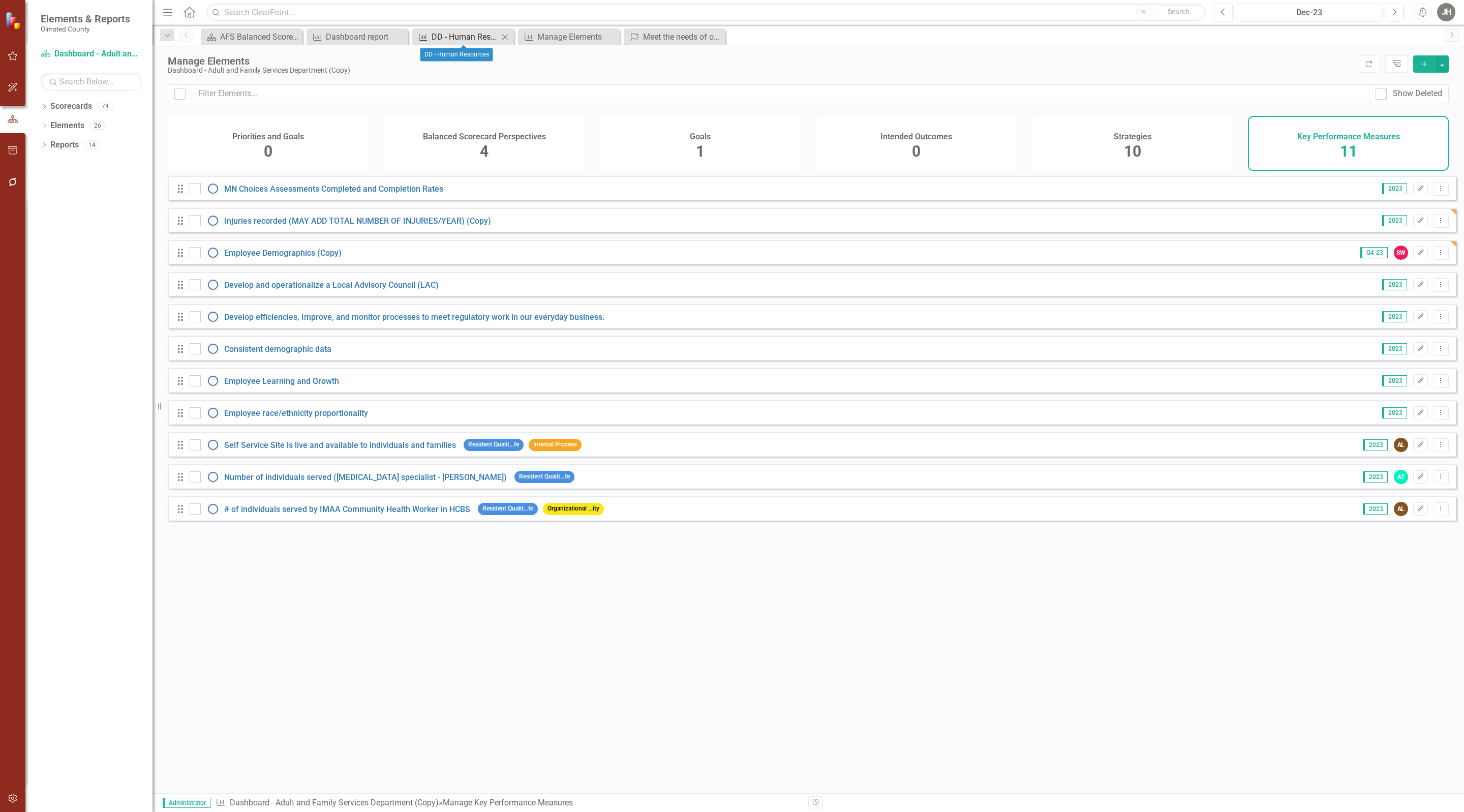
click at [456, 32] on div "DD - Human Resources" at bounding box center [465, 36] width 67 height 13
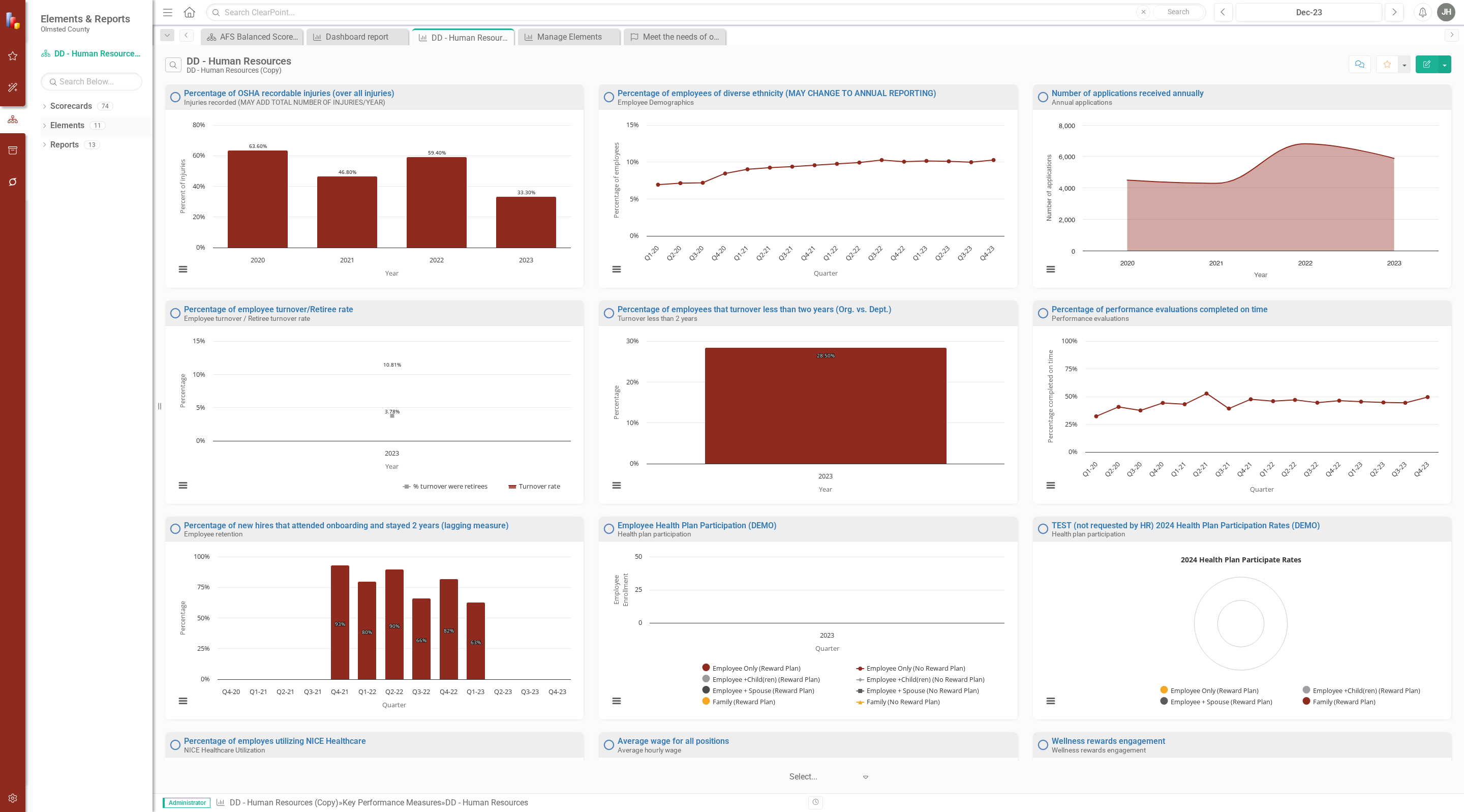
click at [67, 125] on link "Elements" at bounding box center [67, 126] width 34 height 12
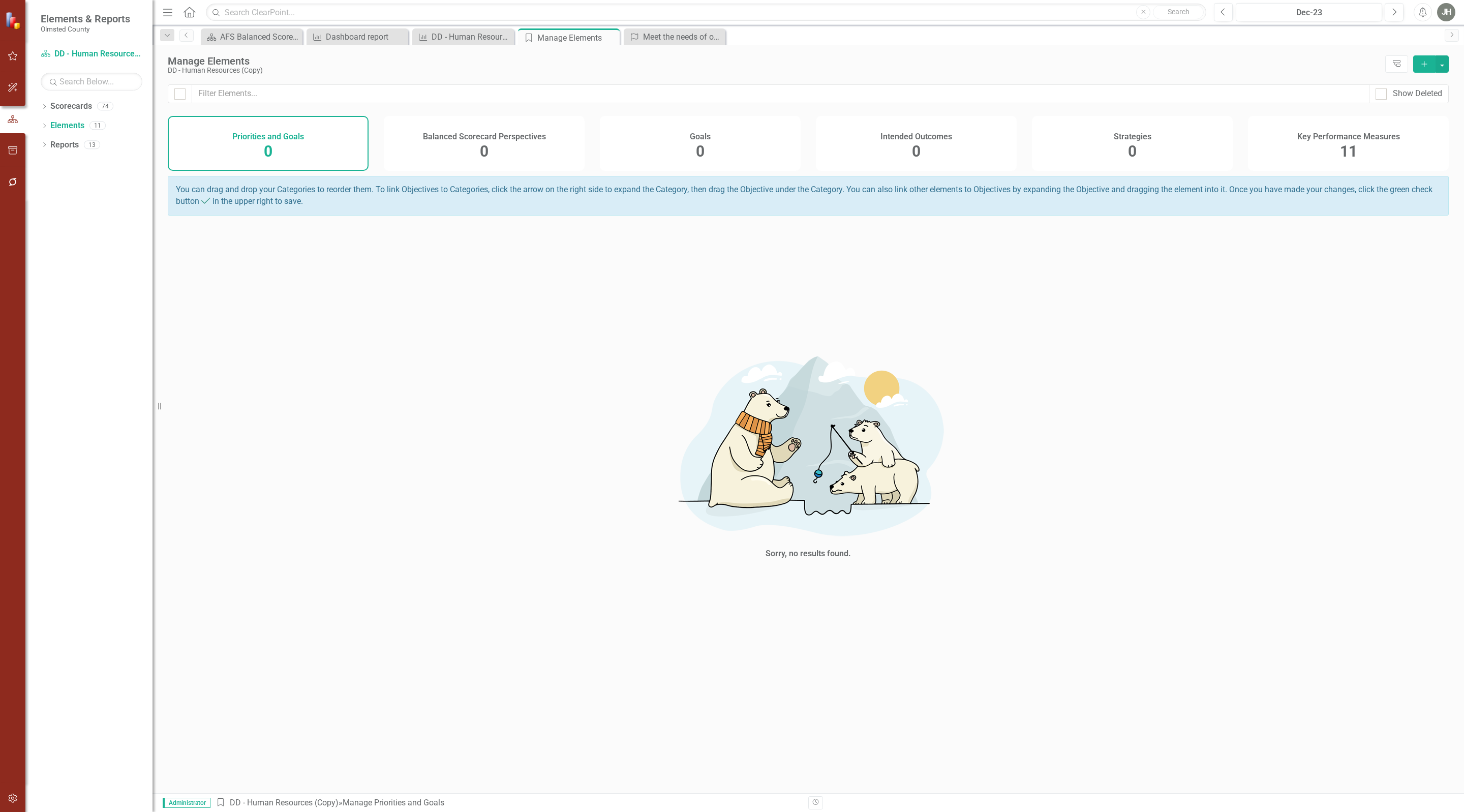
click at [1351, 141] on h4 "Key Performance Measures" at bounding box center [1348, 136] width 102 height 9
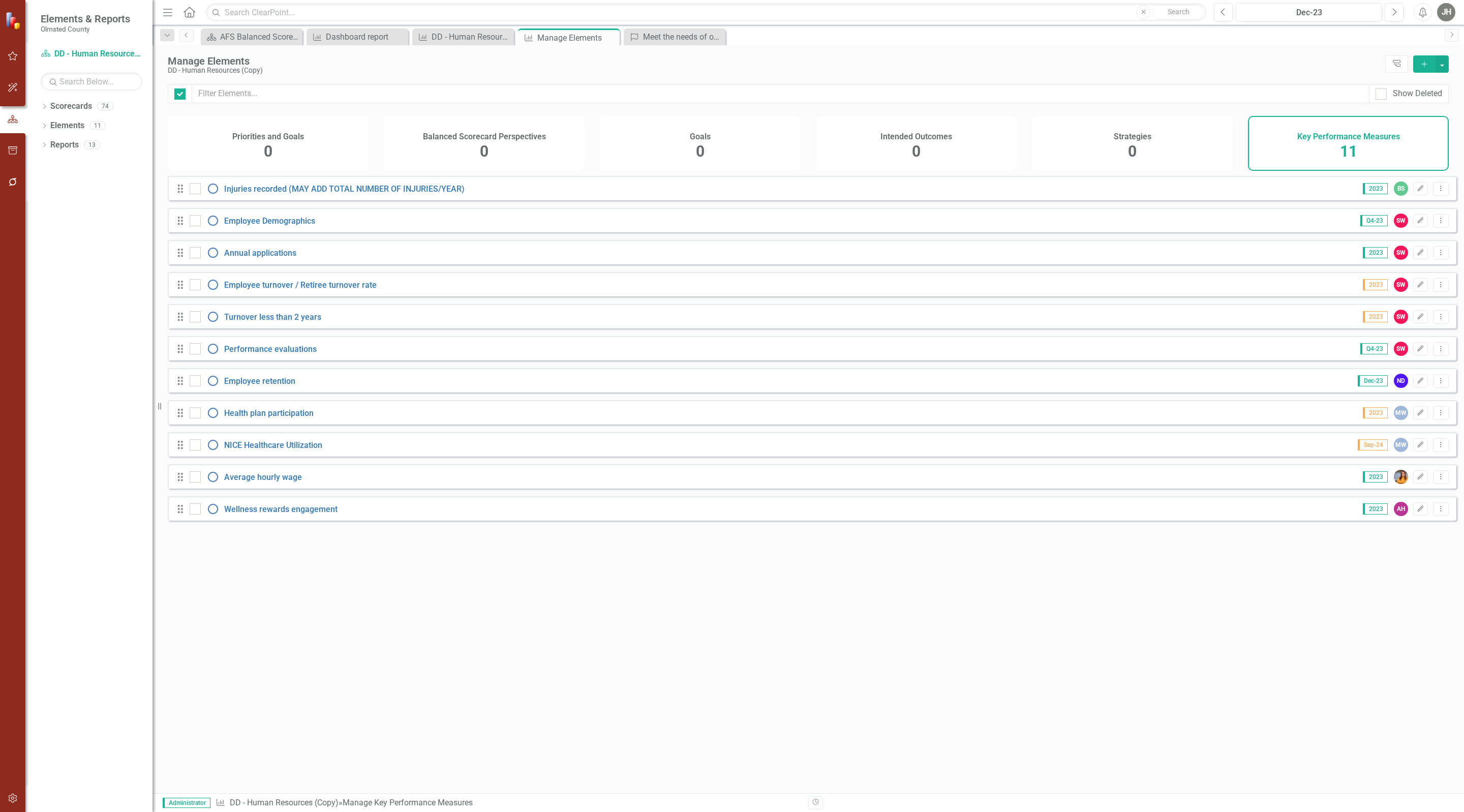
checkbox input "false"
click at [249, 31] on div "AFS Balanced Scorecard" at bounding box center [253, 36] width 67 height 13
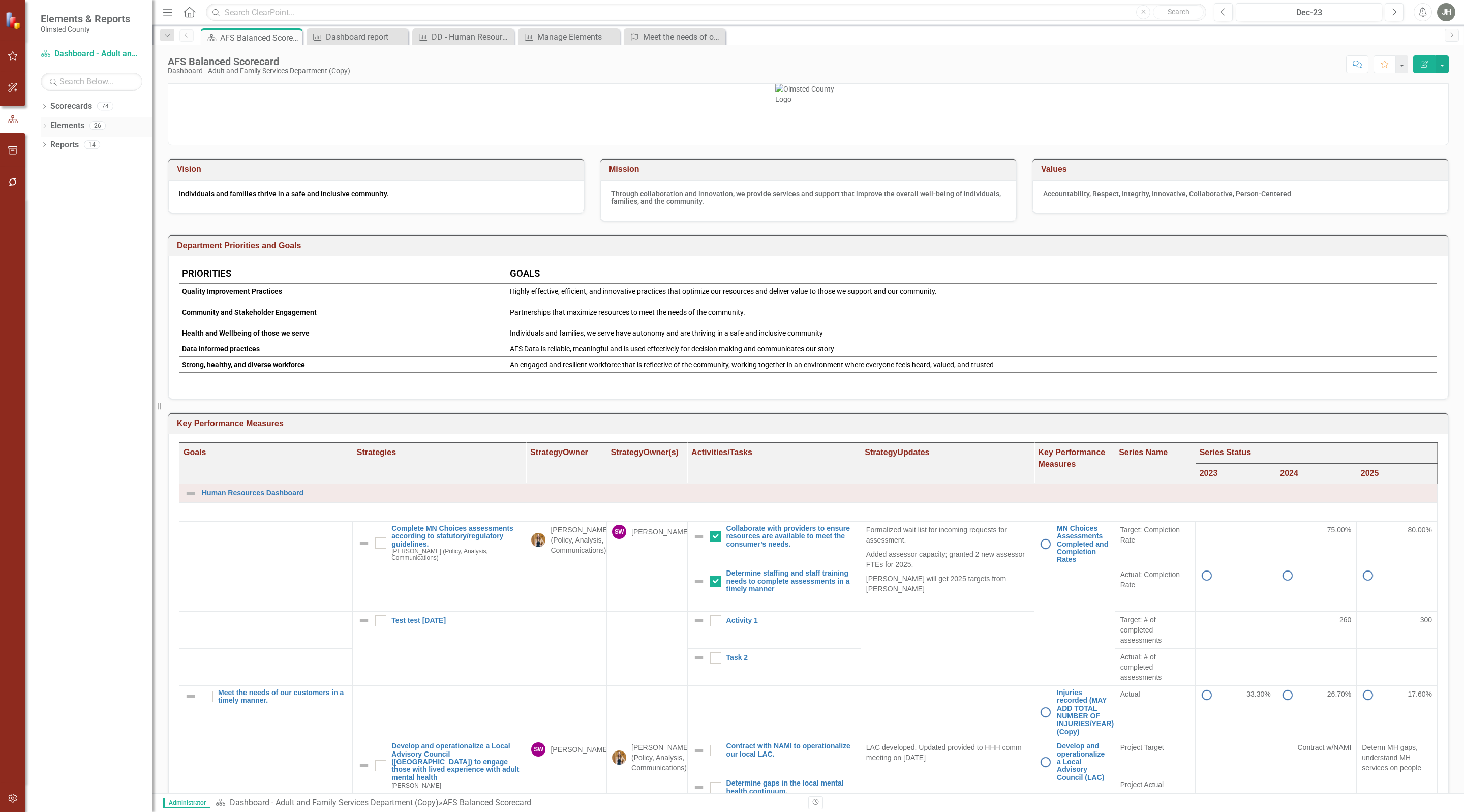
click at [61, 124] on link "Elements" at bounding box center [67, 126] width 34 height 12
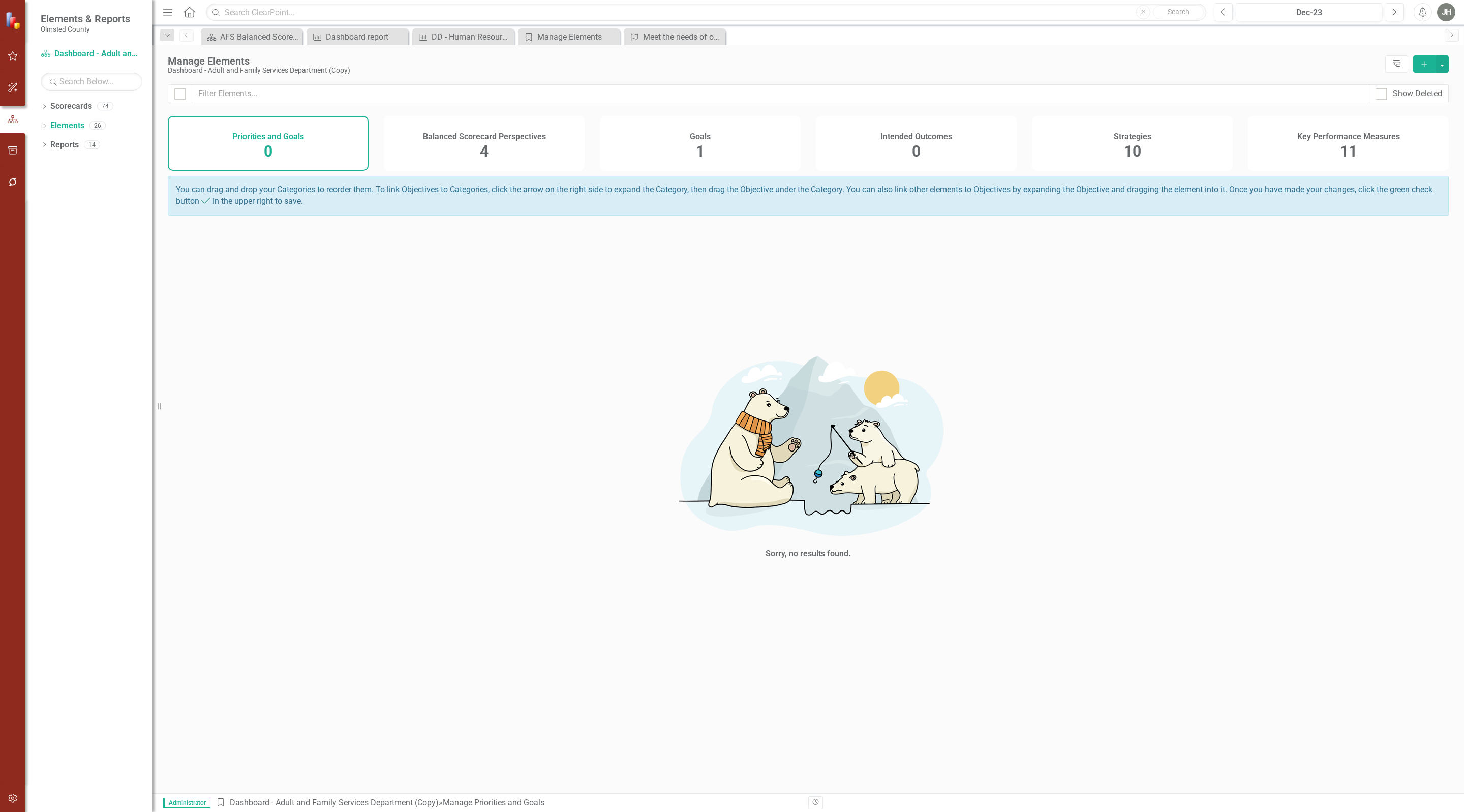
click at [1356, 152] on span "11" at bounding box center [1349, 151] width 17 height 18
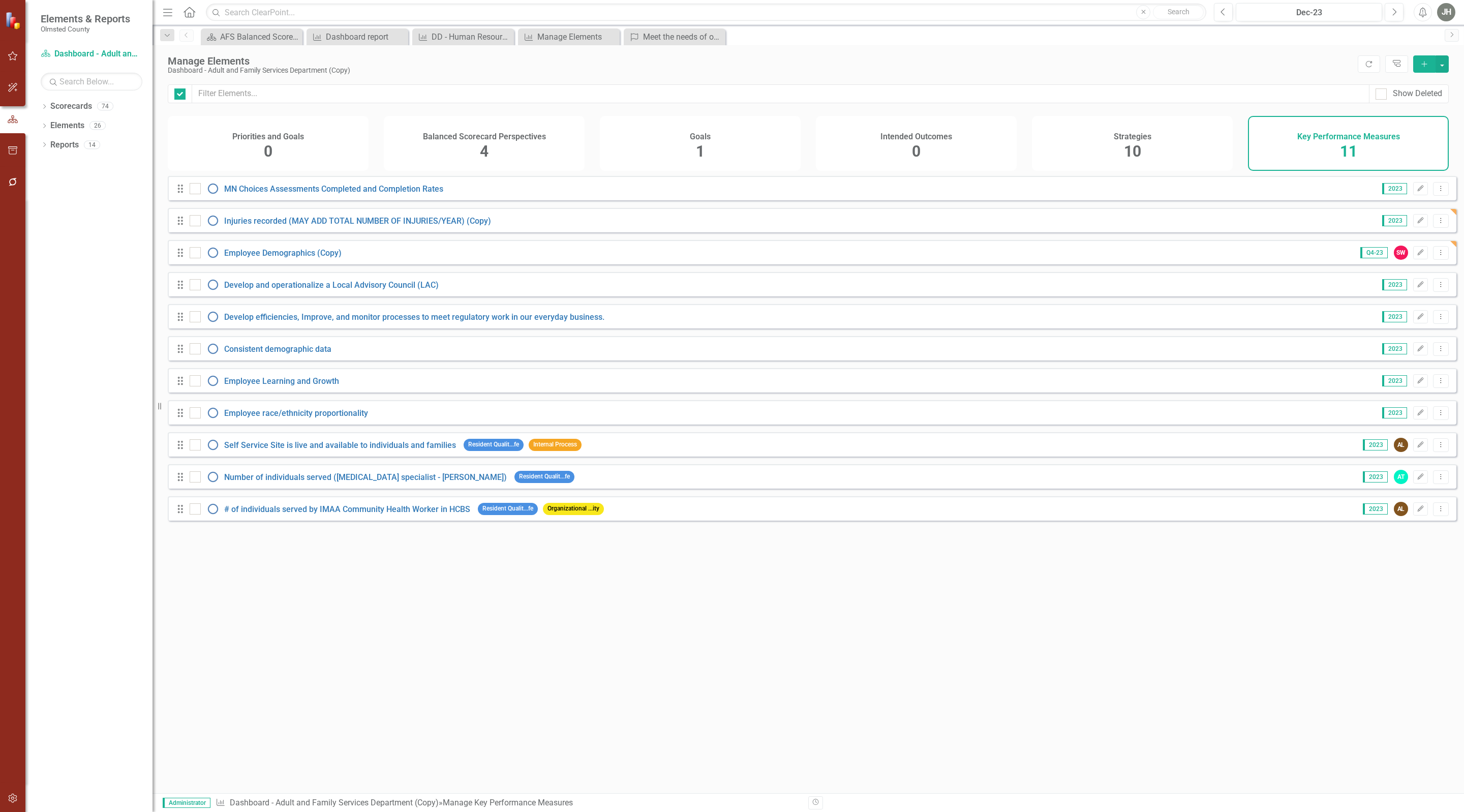
checkbox input "false"
click at [194, 190] on input "checkbox" at bounding box center [193, 186] width 7 height 7
checkbox input "true"
click at [186, 88] on div at bounding box center [180, 94] width 25 height 19
click at [181, 89] on div at bounding box center [180, 93] width 11 height 11
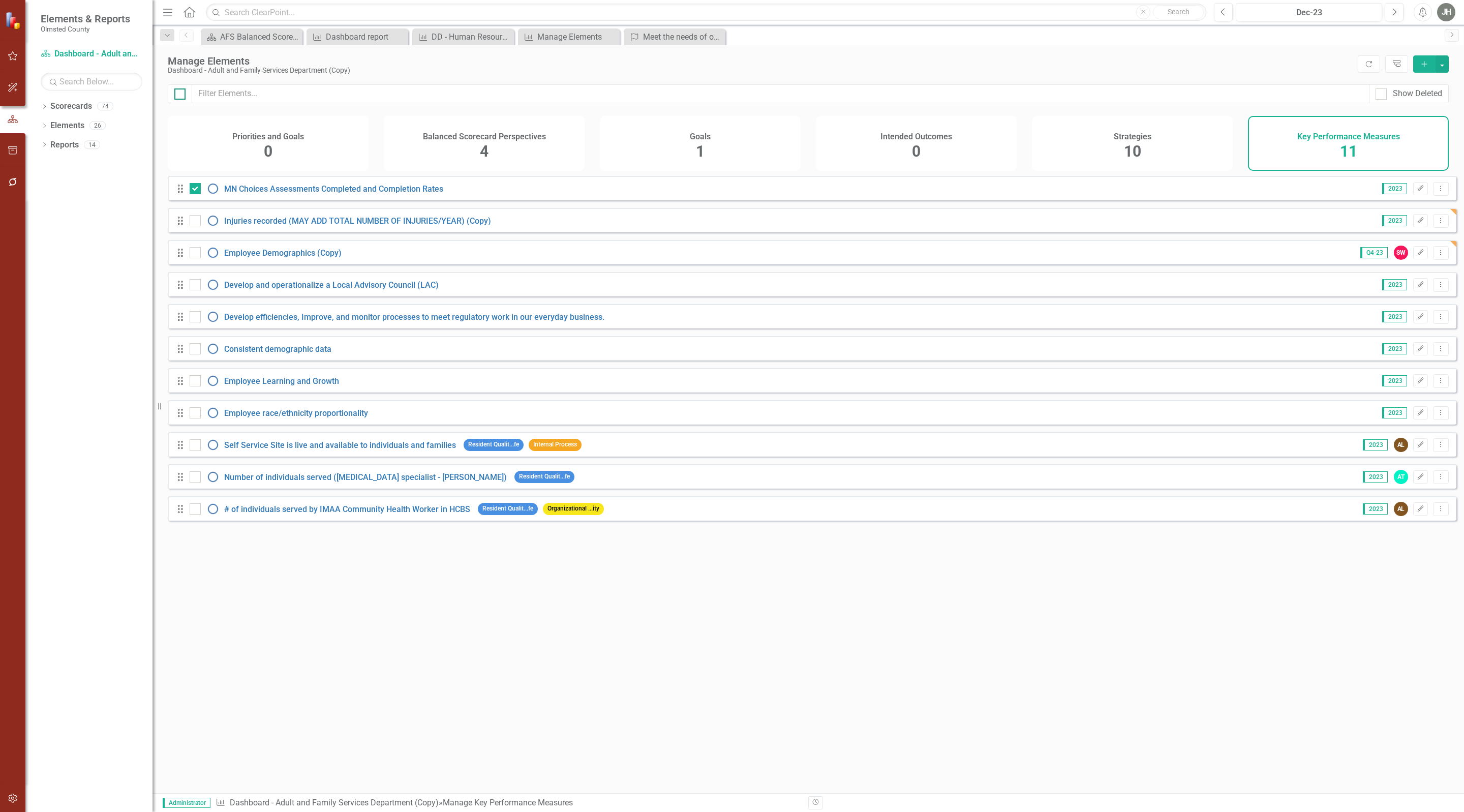
click at [181, 89] on input "checkbox" at bounding box center [178, 91] width 7 height 7
checkbox input "true"
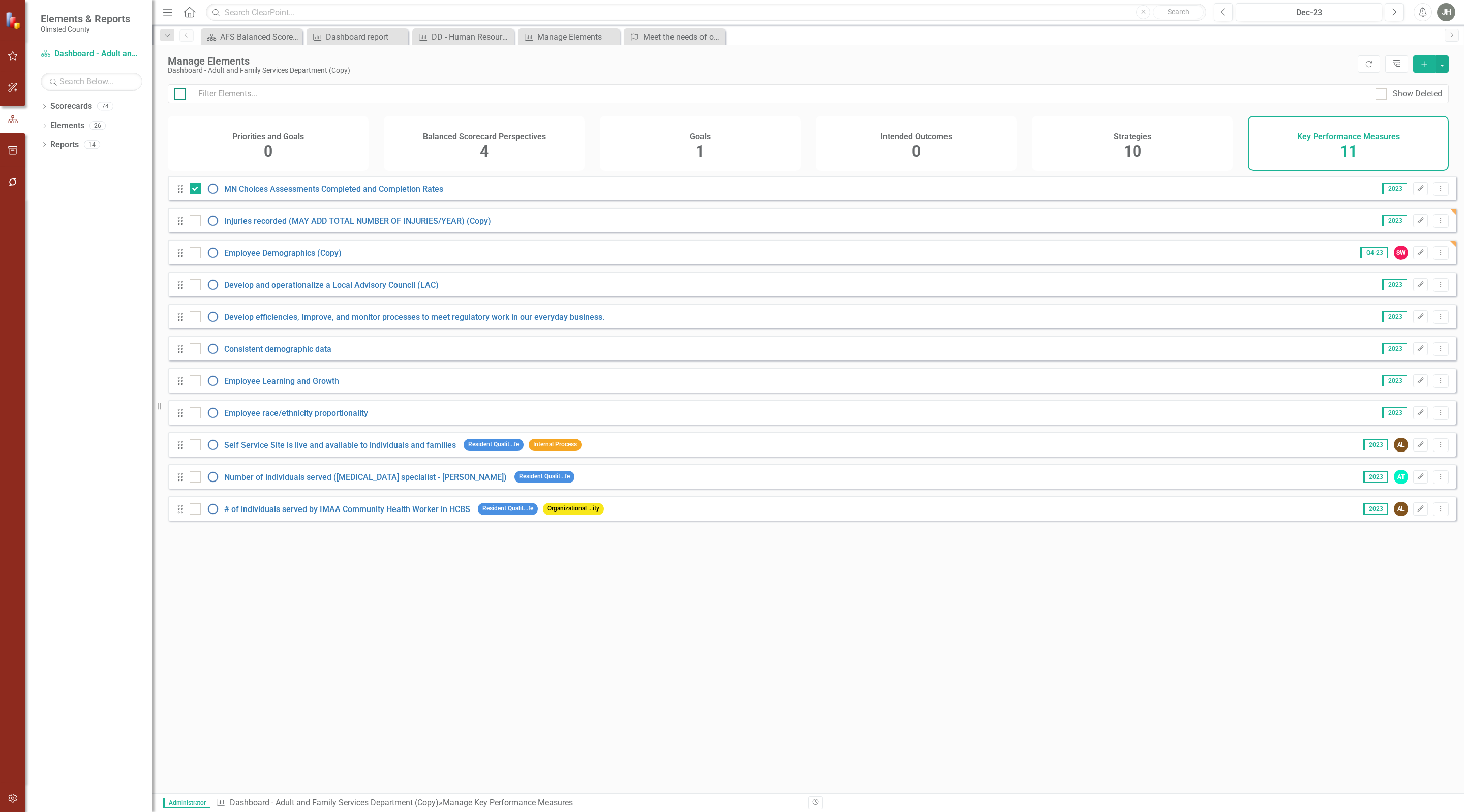
checkbox input "true"
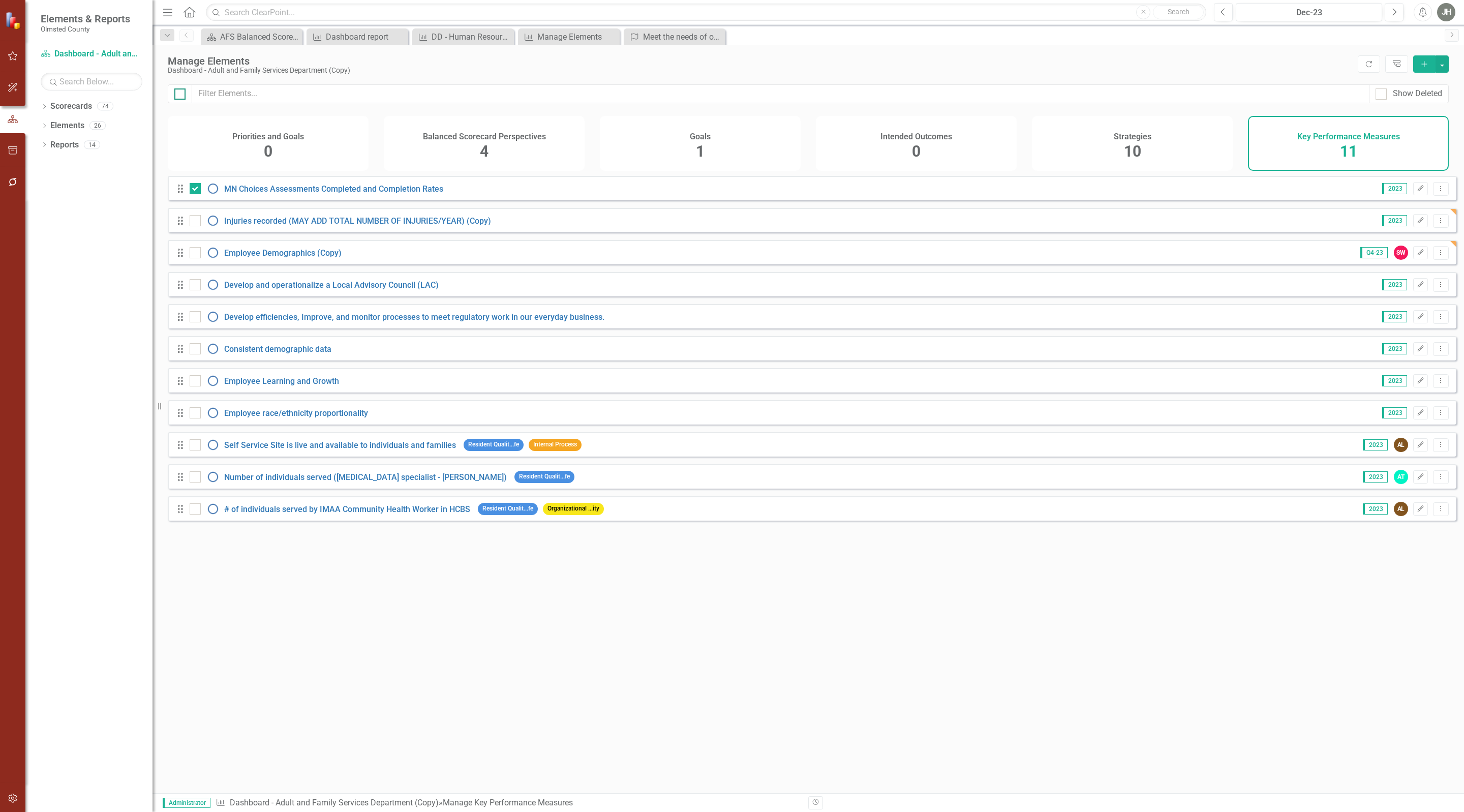
checkbox input "true"
click at [192, 222] on input "checkbox" at bounding box center [193, 218] width 7 height 7
checkbox input "false"
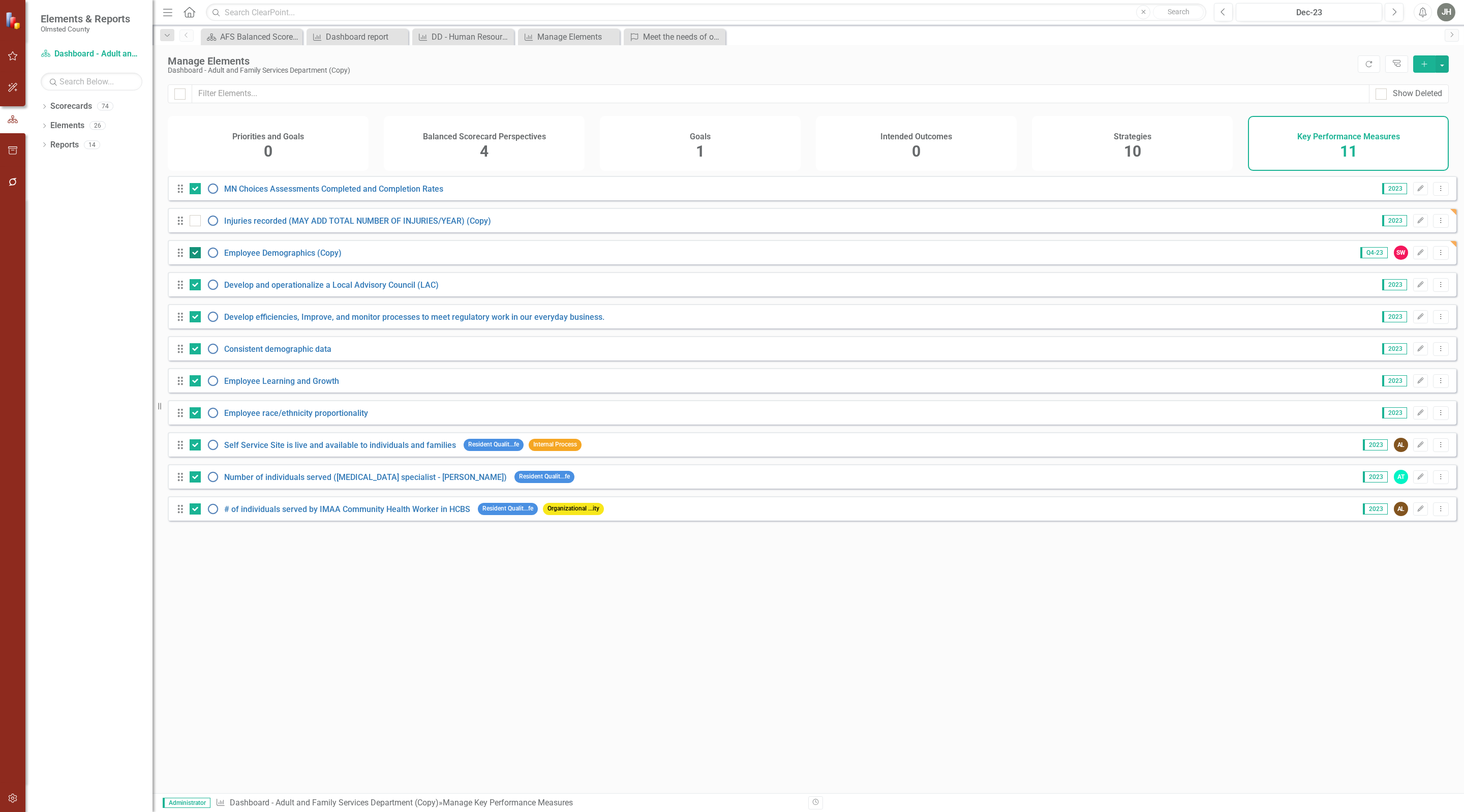
click at [194, 254] on input "checkbox" at bounding box center [193, 251] width 7 height 7
checkbox input "false"
click at [1442, 61] on button "button" at bounding box center [1442, 64] width 14 height 17
click at [1359, 135] on link "Trash Delete Multiple" at bounding box center [1381, 140] width 135 height 19
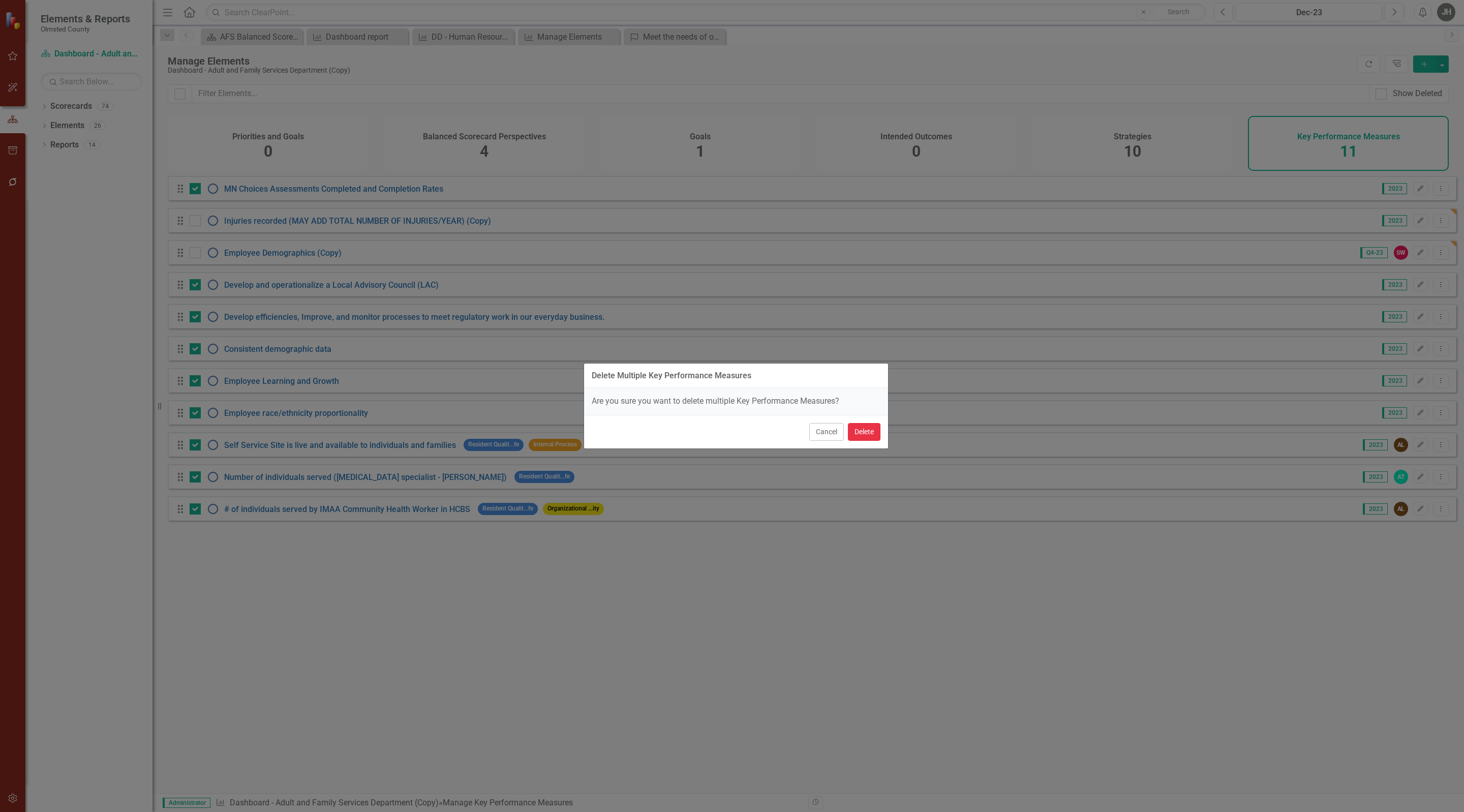
click at [863, 437] on button "Delete" at bounding box center [864, 432] width 32 height 18
checkbox input "false"
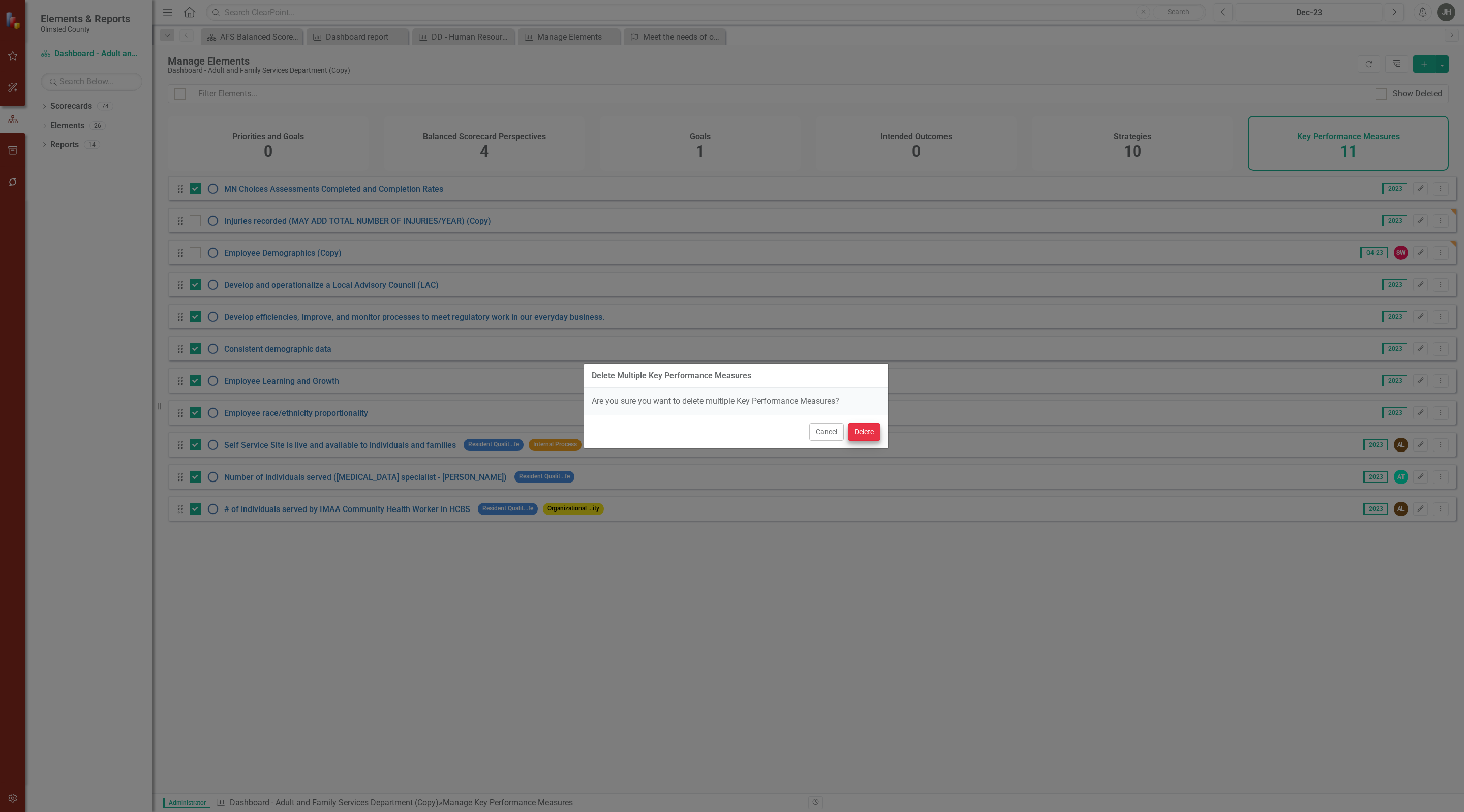
checkbox input "false"
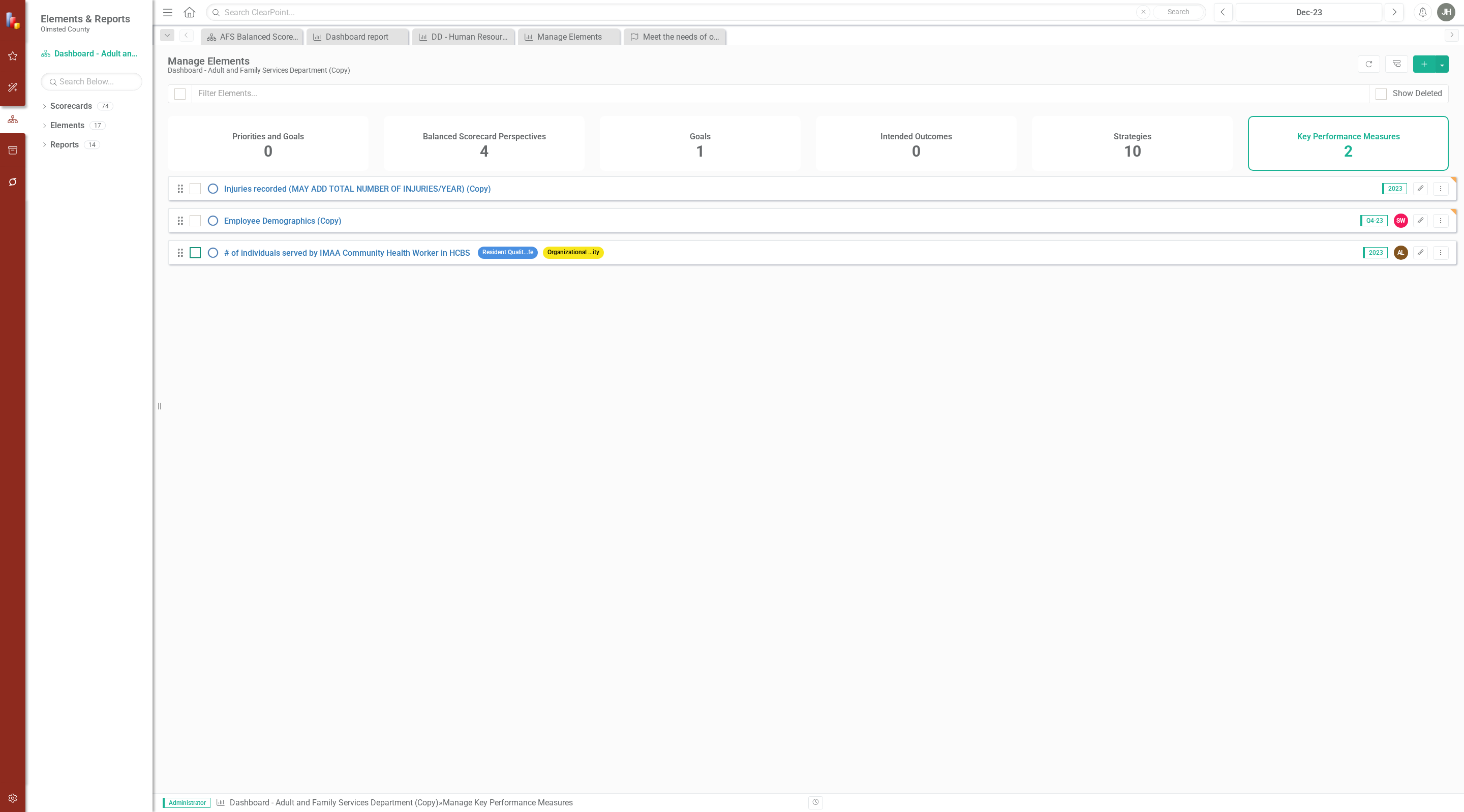
click at [196, 254] on input "checkbox" at bounding box center [193, 251] width 7 height 7
click at [1440, 255] on icon at bounding box center [1440, 252] width 1 height 5
click at [1351, 336] on link "Trash Delete Key Performance Measure" at bounding box center [1362, 338] width 155 height 19
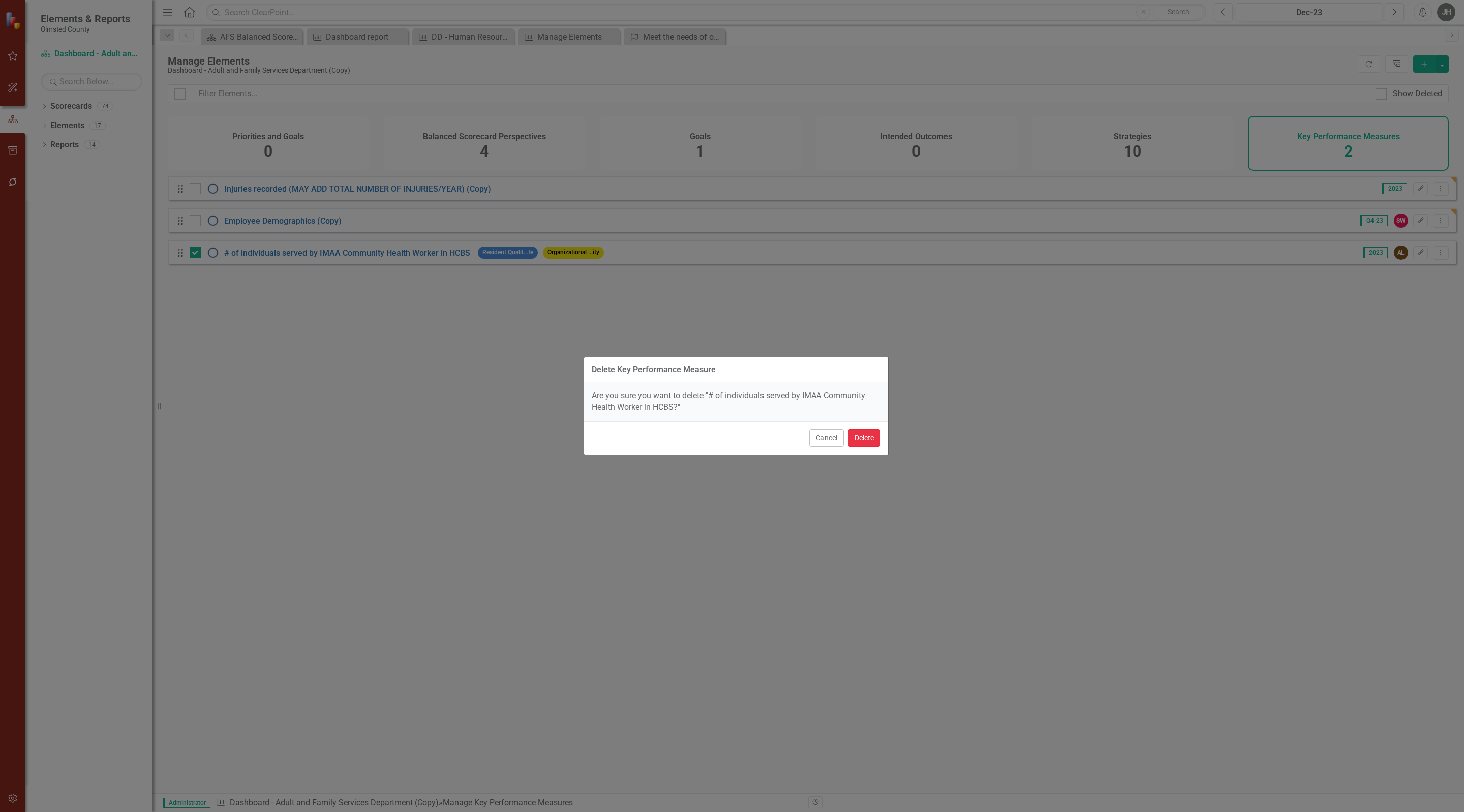
click at [864, 439] on button "Delete" at bounding box center [864, 438] width 32 height 18
checkbox input "false"
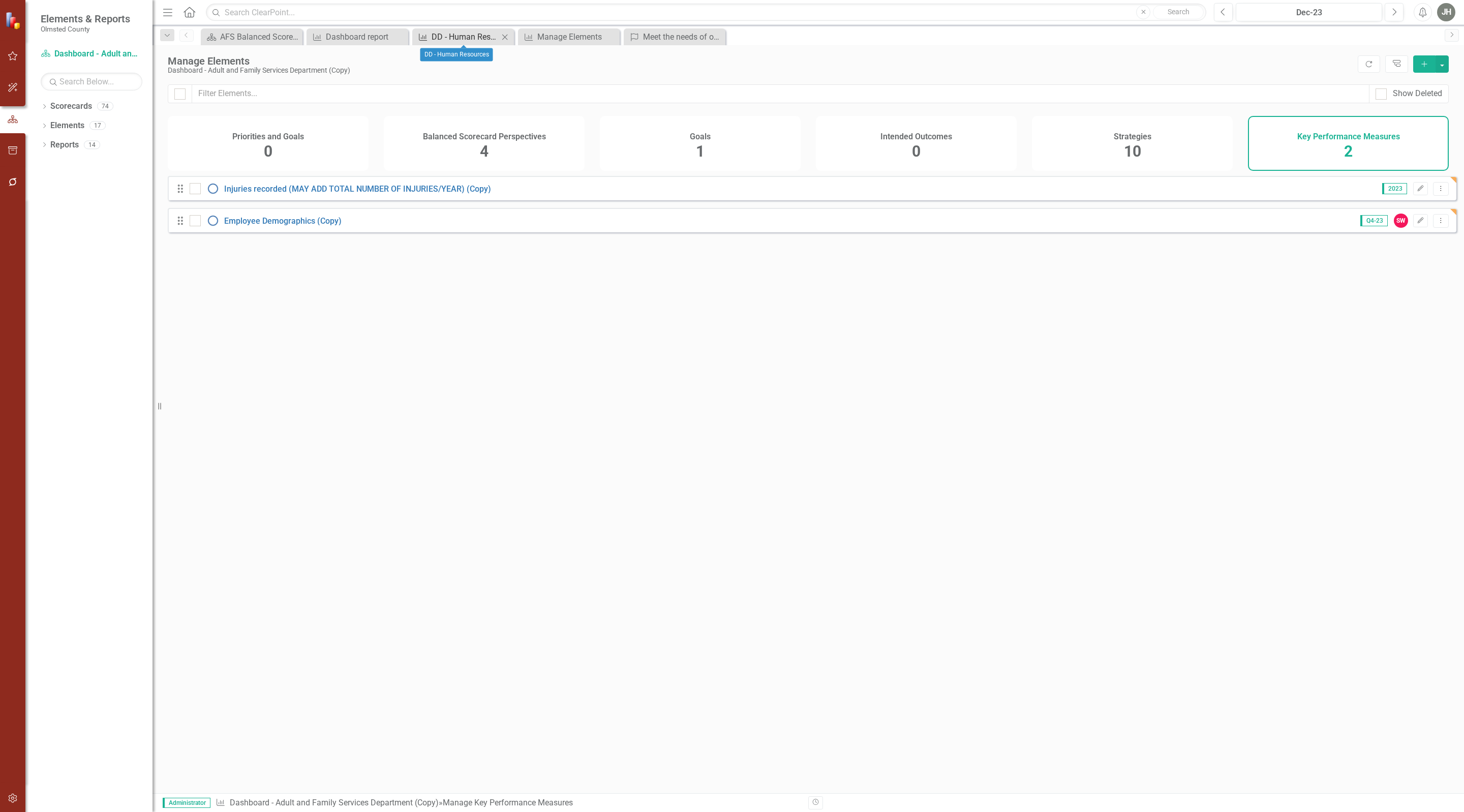
click at [470, 37] on div "DD - Human Resources" at bounding box center [465, 36] width 67 height 13
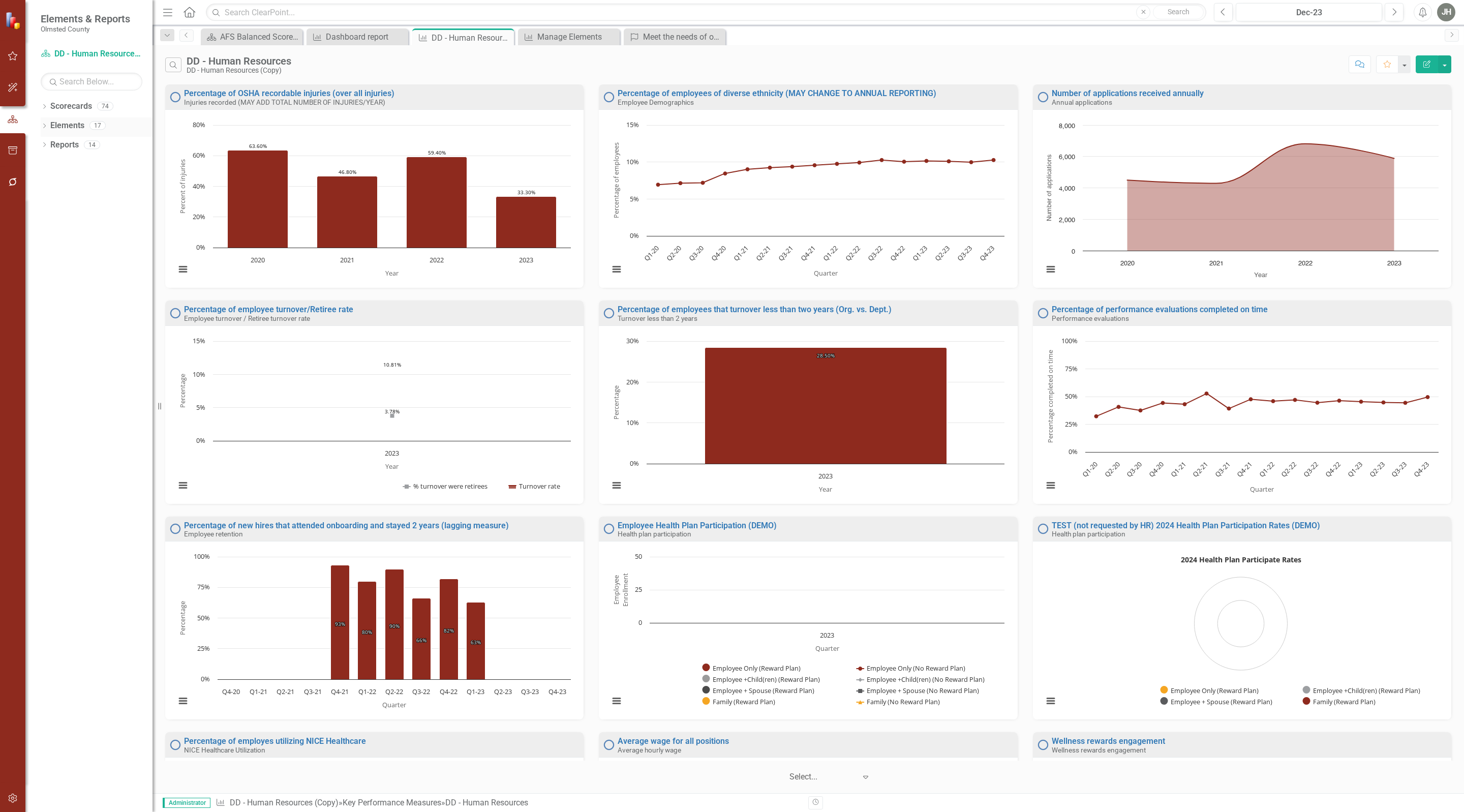
click at [64, 125] on link "Elements" at bounding box center [67, 126] width 34 height 12
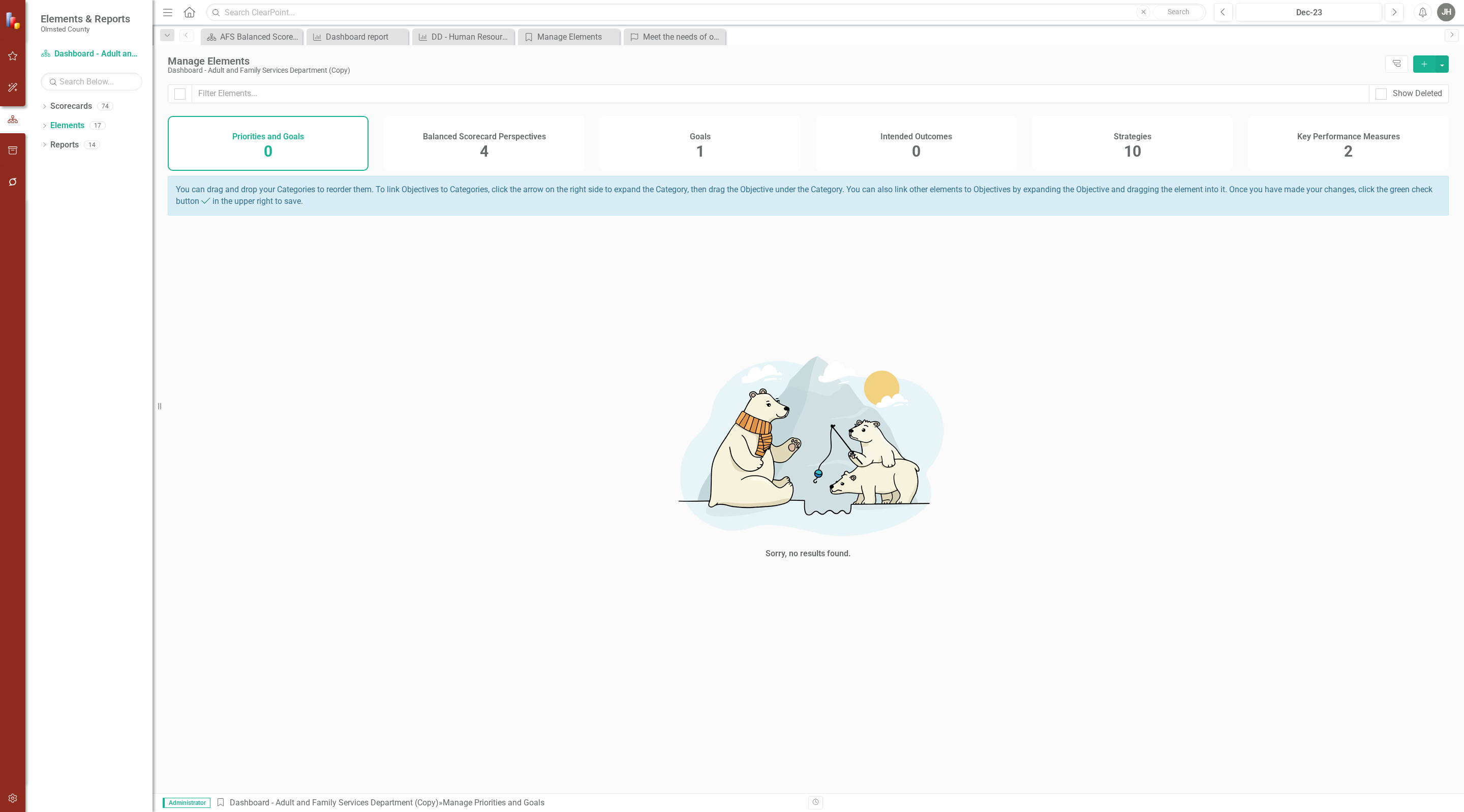
click at [1347, 146] on span "2" at bounding box center [1348, 151] width 8 height 18
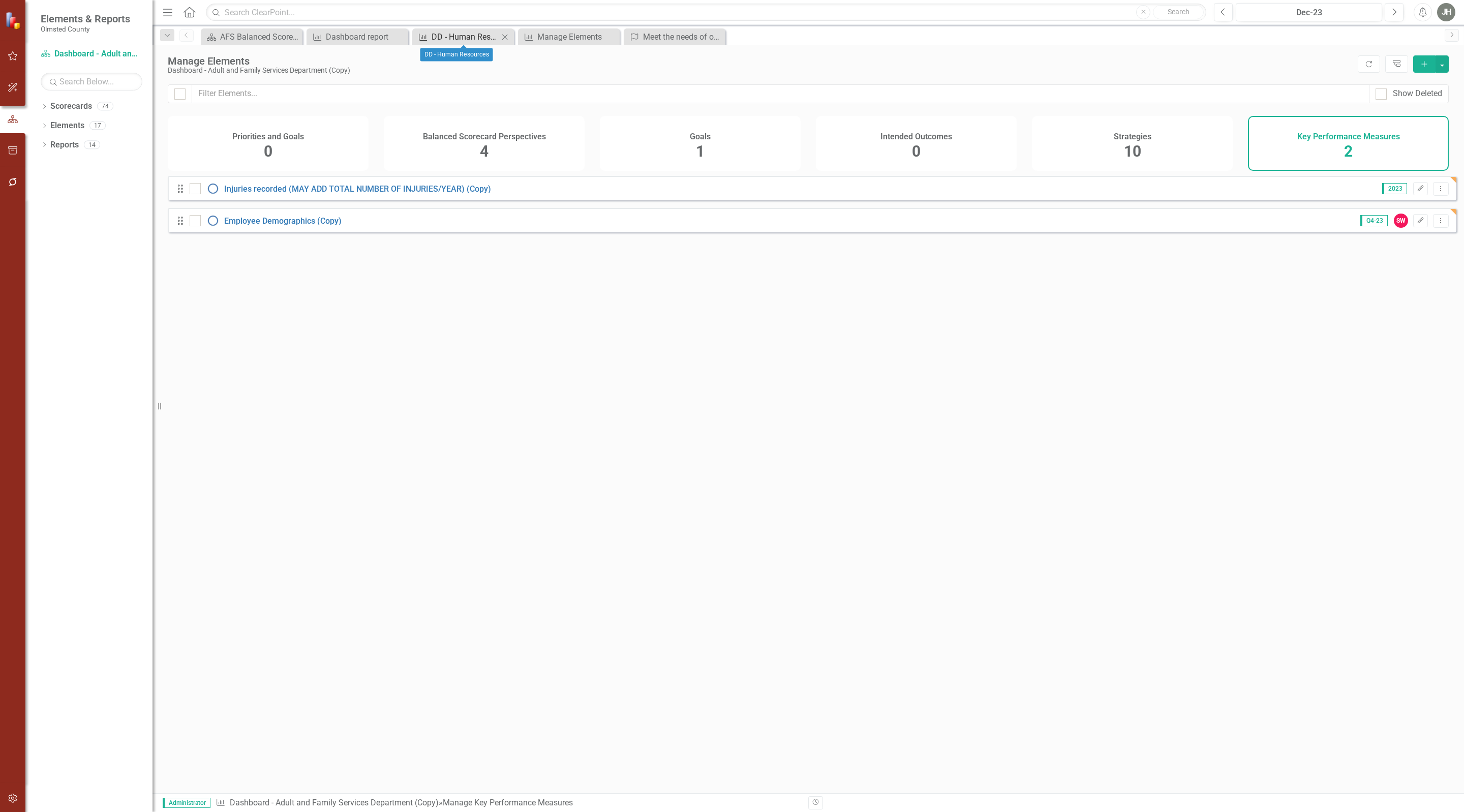
click at [462, 38] on div "DD - Human Resources" at bounding box center [465, 36] width 67 height 13
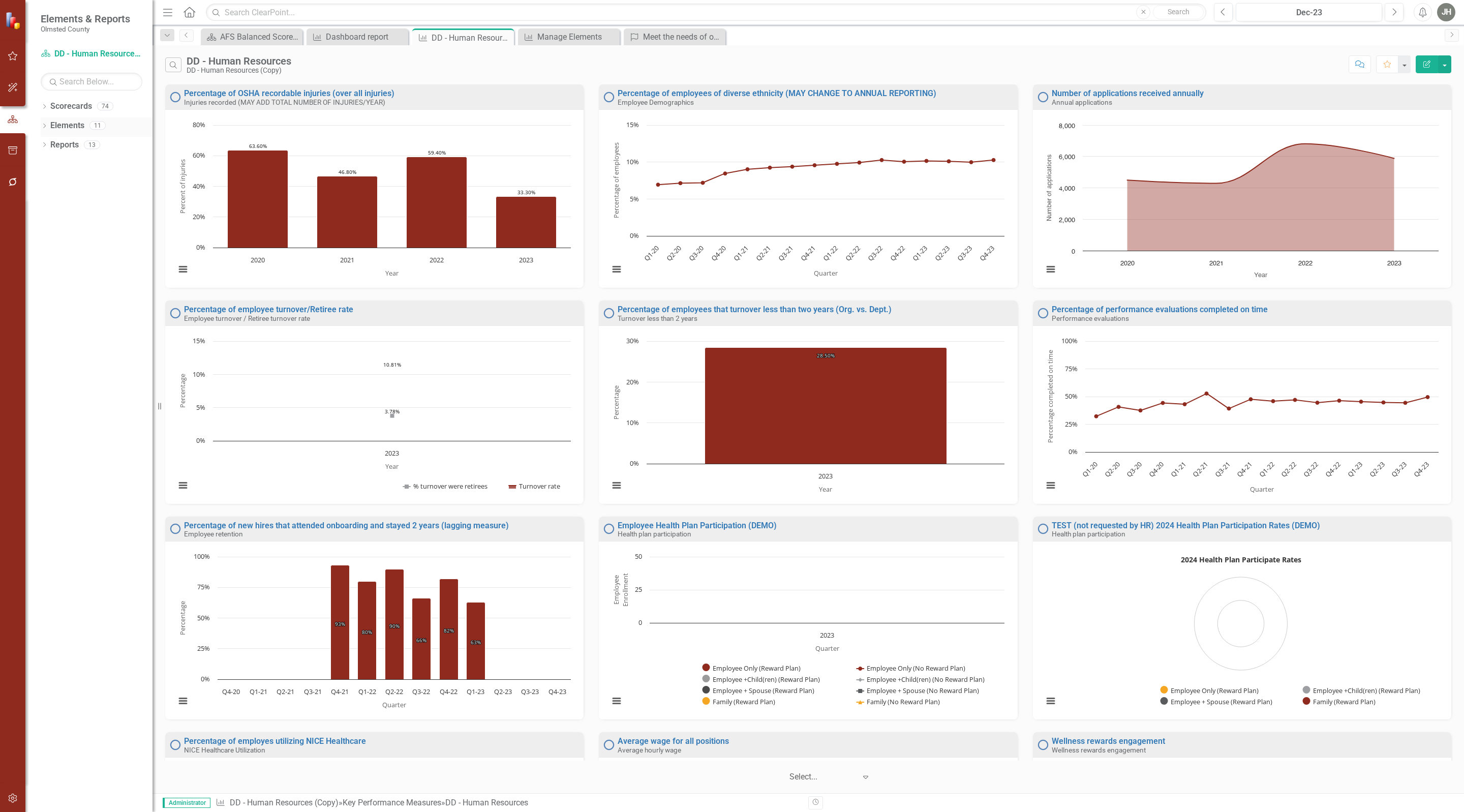
click at [66, 125] on link "Elements" at bounding box center [67, 126] width 34 height 12
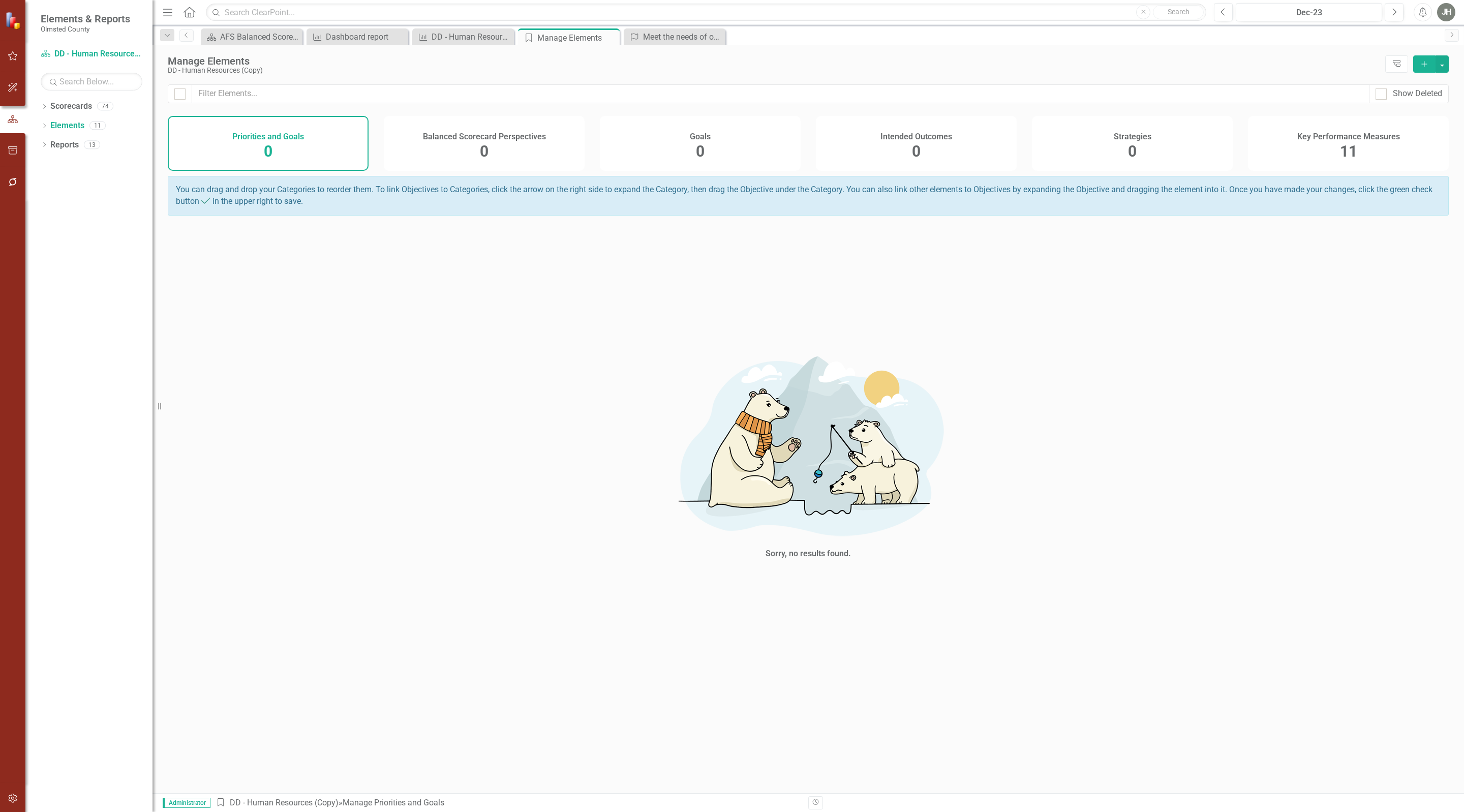
click at [1351, 148] on span "11" at bounding box center [1349, 151] width 17 height 18
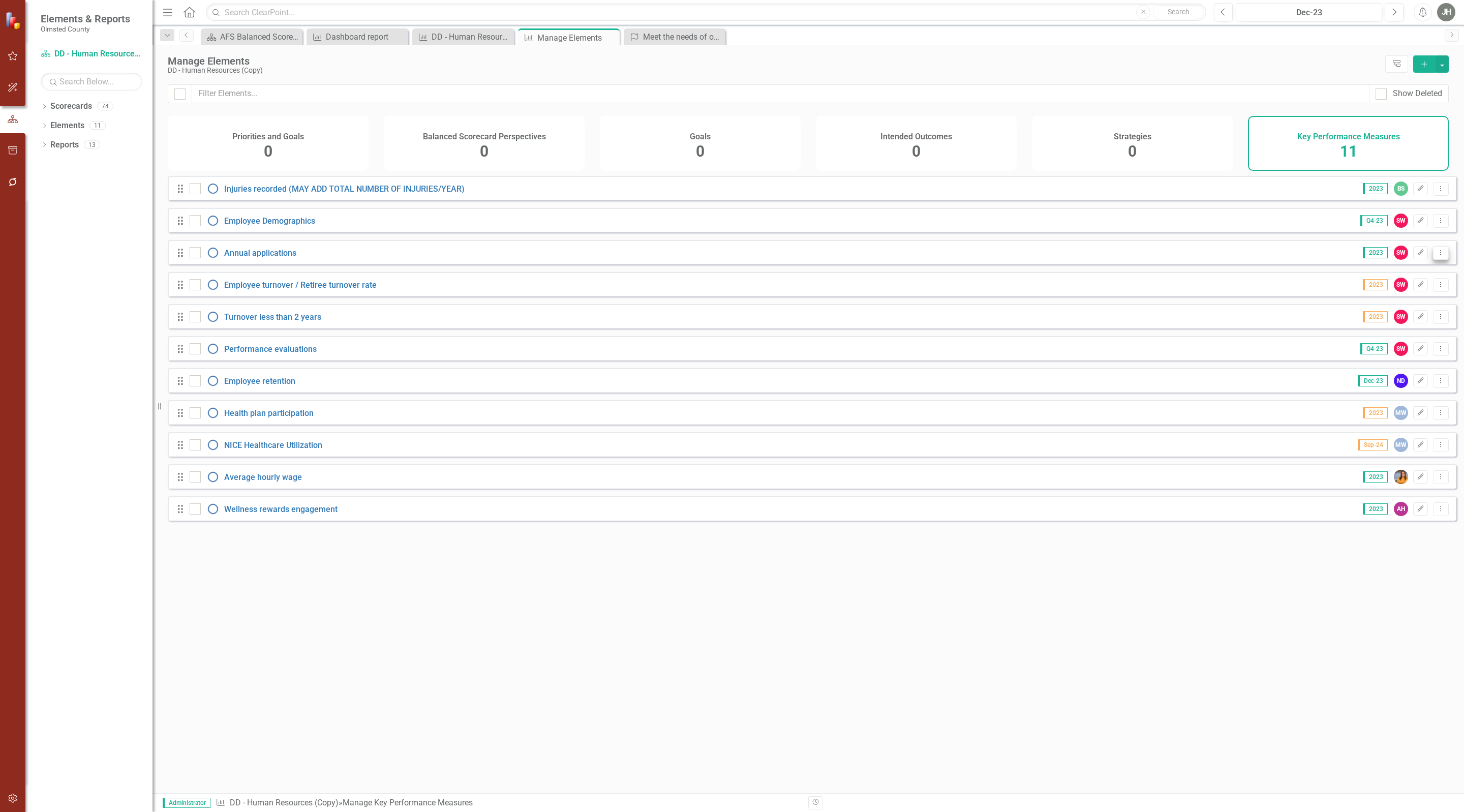
click at [1437, 256] on icon "Dropdown Menu" at bounding box center [1441, 252] width 8 height 7
click at [1344, 336] on link "Trash Delete Key Performance Measure" at bounding box center [1362, 337] width 155 height 19
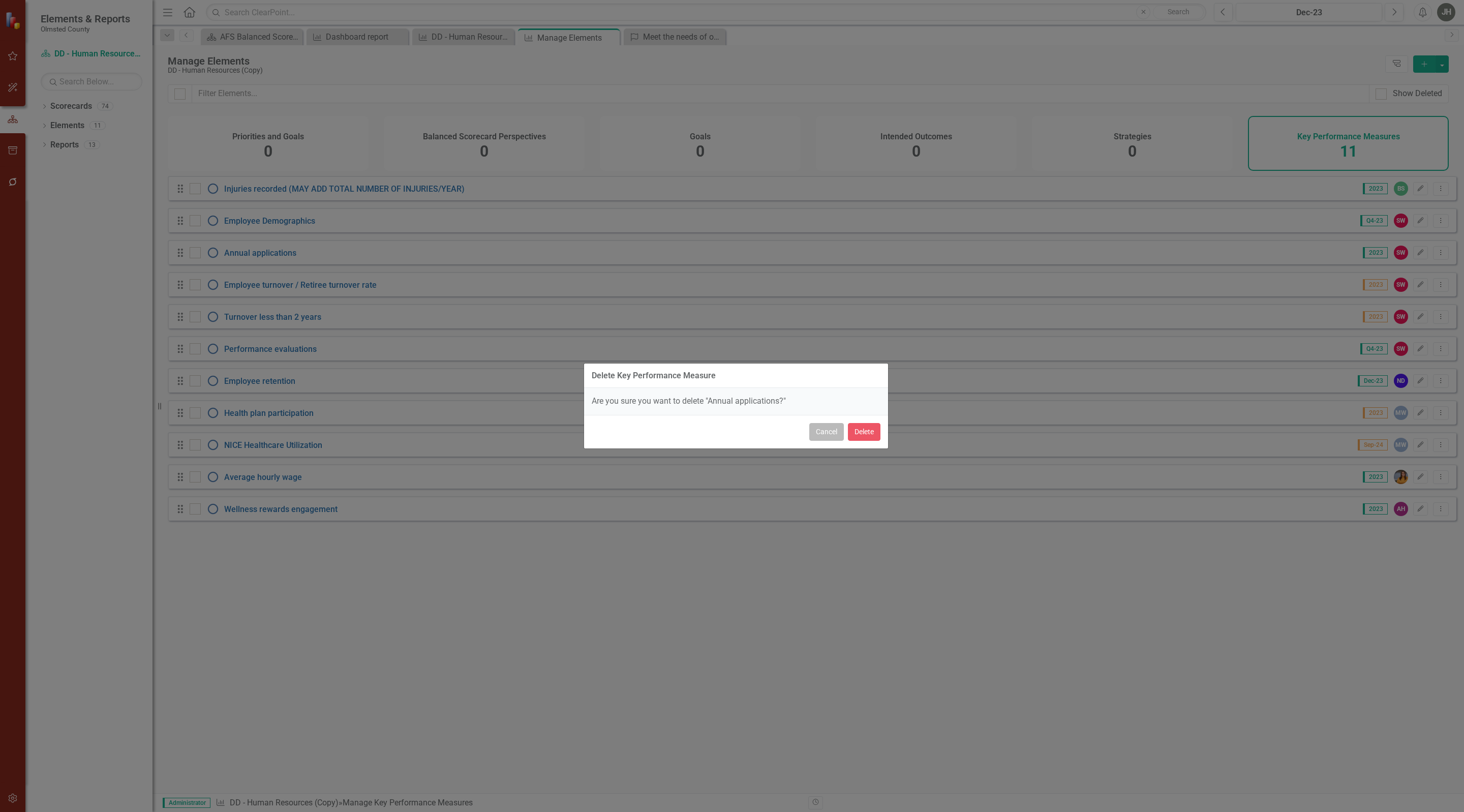
click at [831, 435] on button "Cancel" at bounding box center [826, 432] width 35 height 18
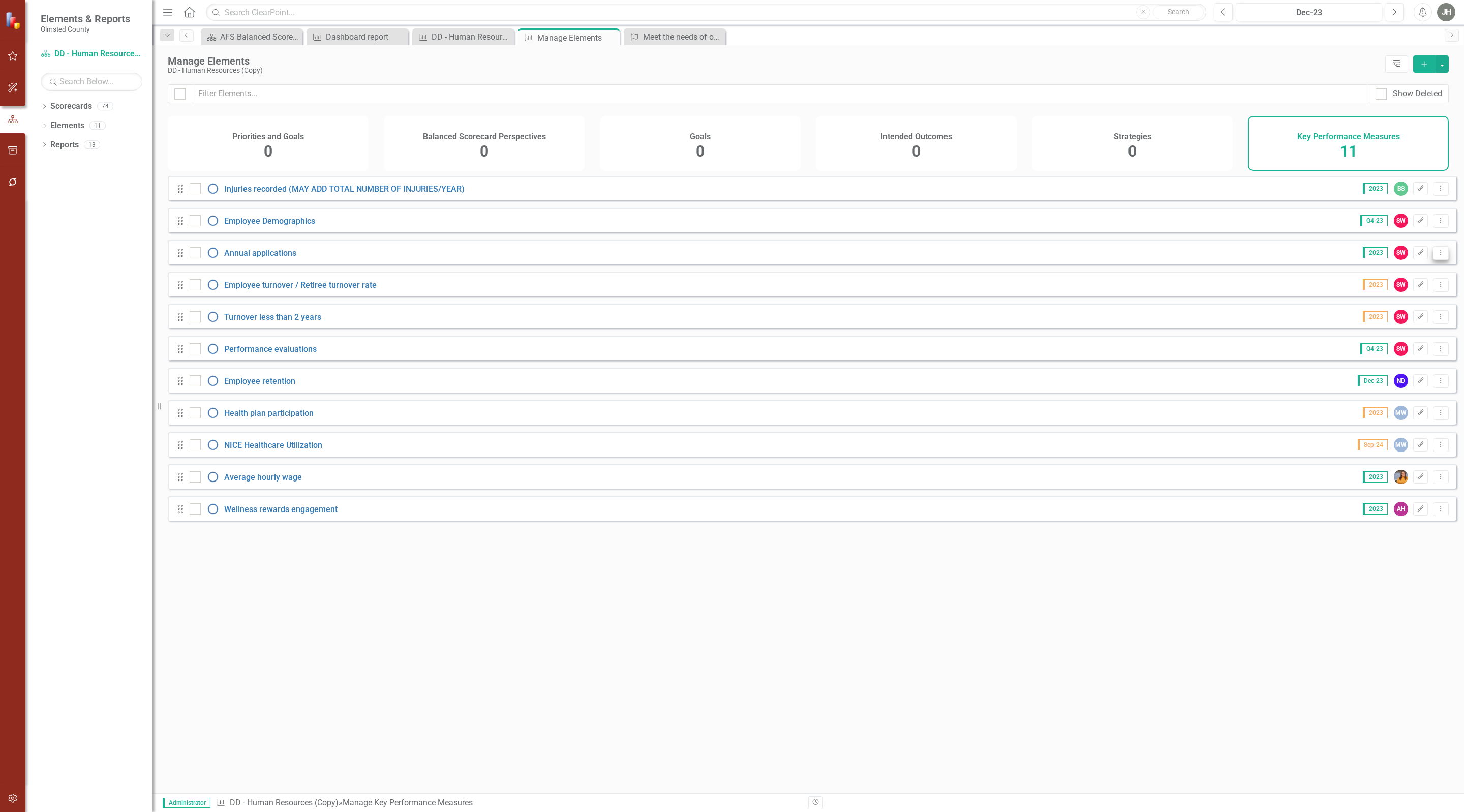
click at [1437, 260] on button "Dropdown Menu" at bounding box center [1440, 253] width 16 height 14
click at [1392, 318] on link "Copy Duplicate Key Performance Measure" at bounding box center [1362, 318] width 155 height 19
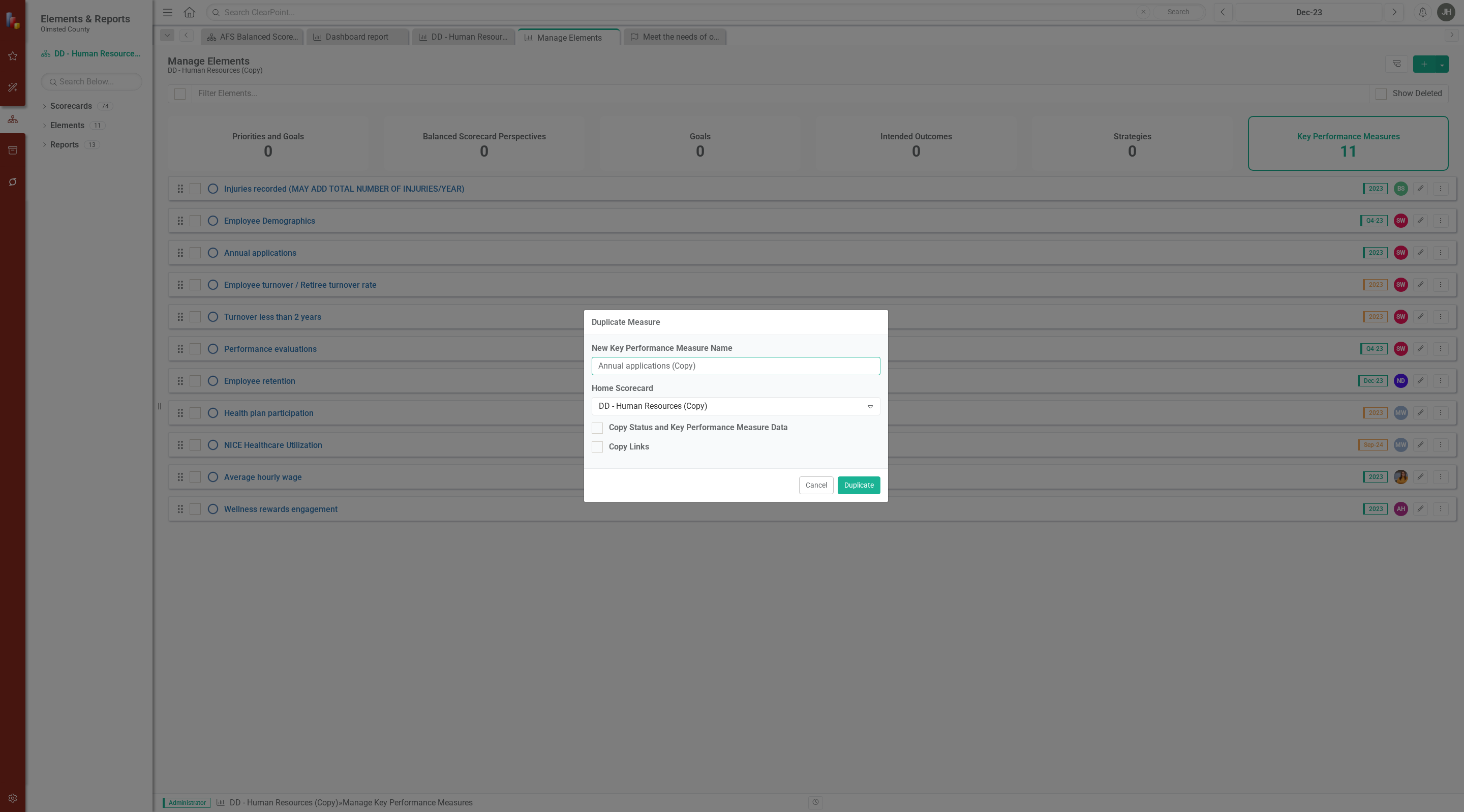
click at [729, 363] on input "Annual applications (Copy)" at bounding box center [736, 366] width 289 height 19
click at [738, 406] on div "DD - Human Resources (Copy)" at bounding box center [731, 406] width 264 height 12
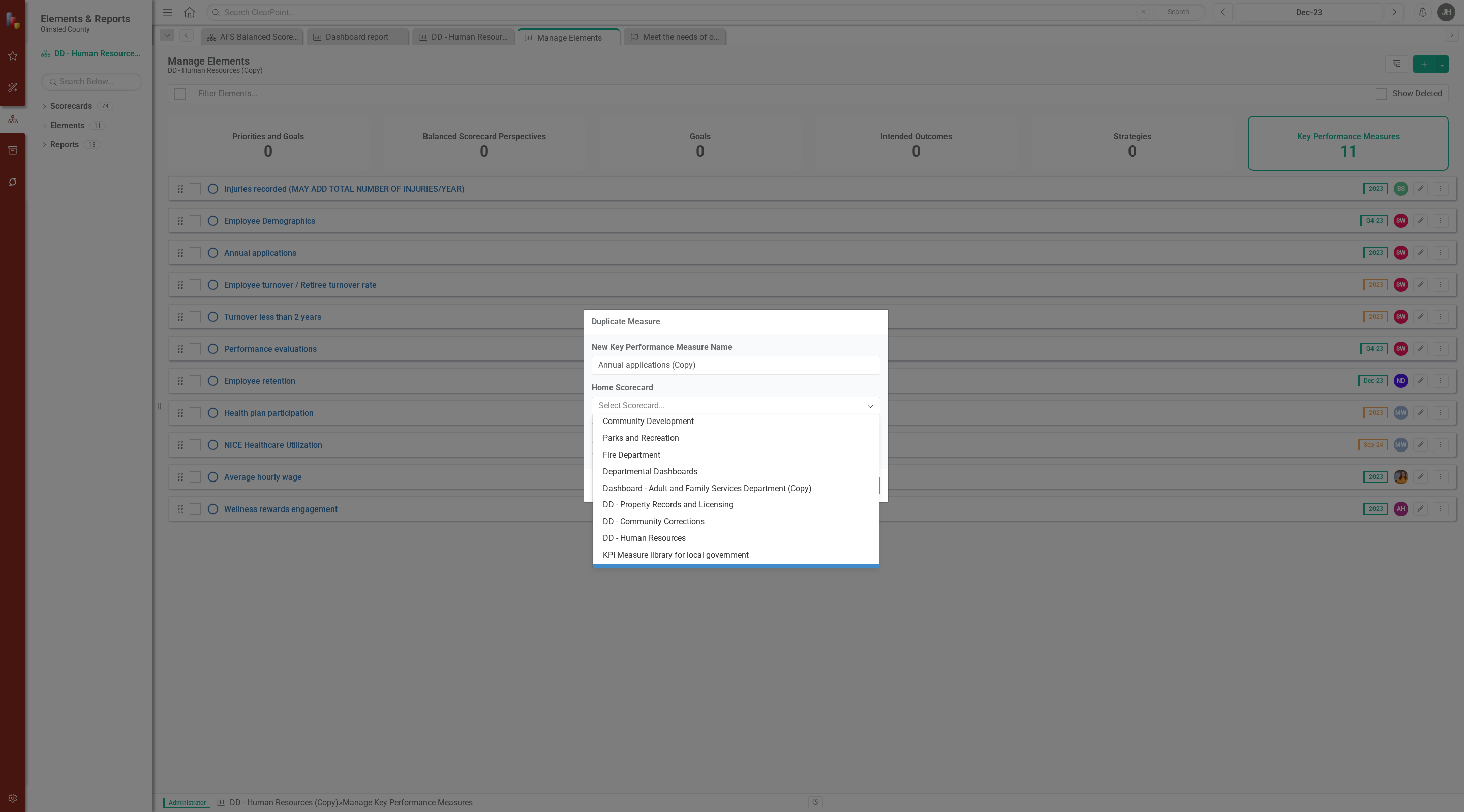
scroll to position [1083, 0]
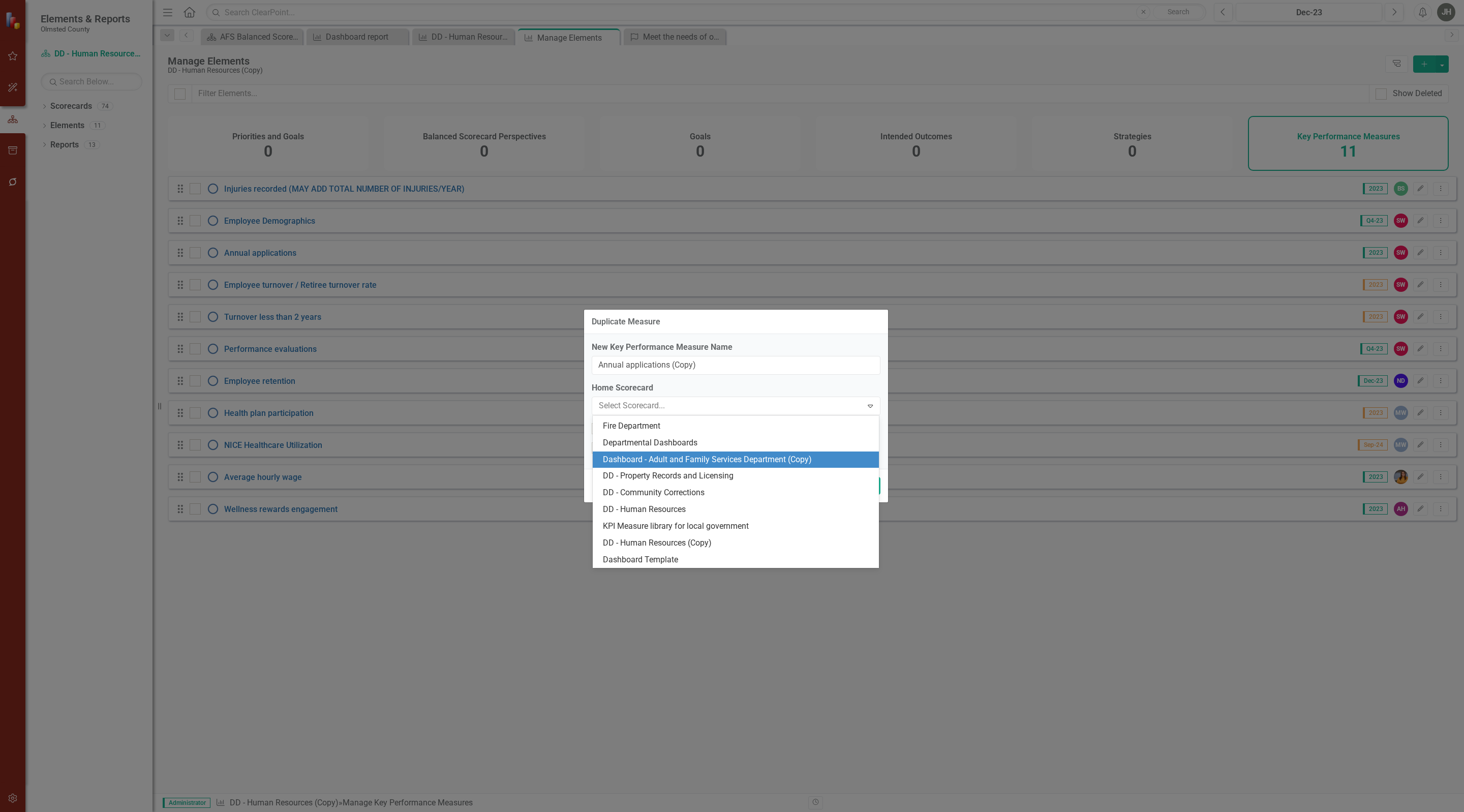
click at [749, 462] on div "Dashboard - Adult and Family Services Department (Copy)" at bounding box center [738, 460] width 270 height 12
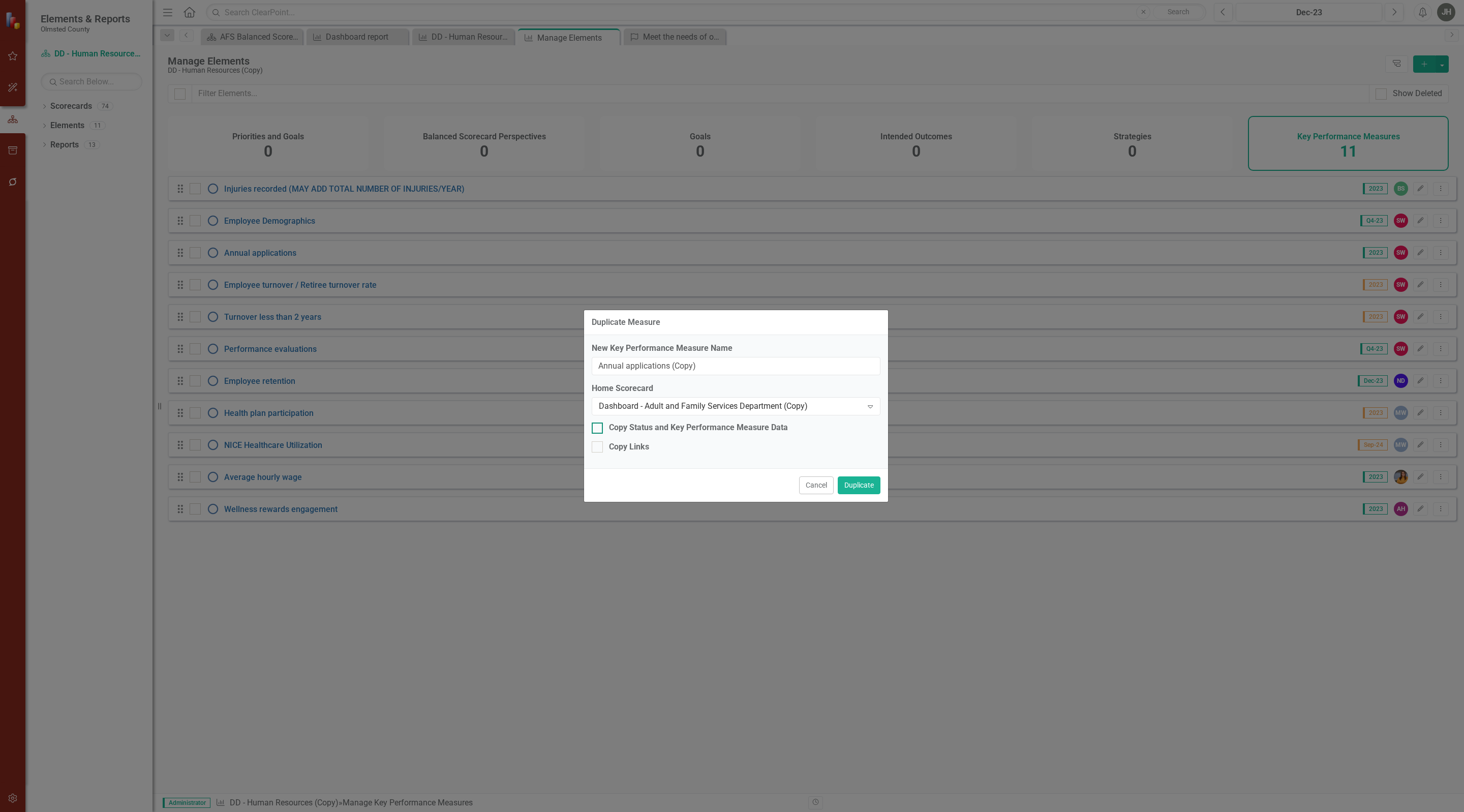
click at [599, 423] on input "Copy Status and Key Performance Measure Data" at bounding box center [595, 426] width 7 height 7
checkbox input "true"
click at [858, 488] on button "Duplicate" at bounding box center [859, 485] width 42 height 18
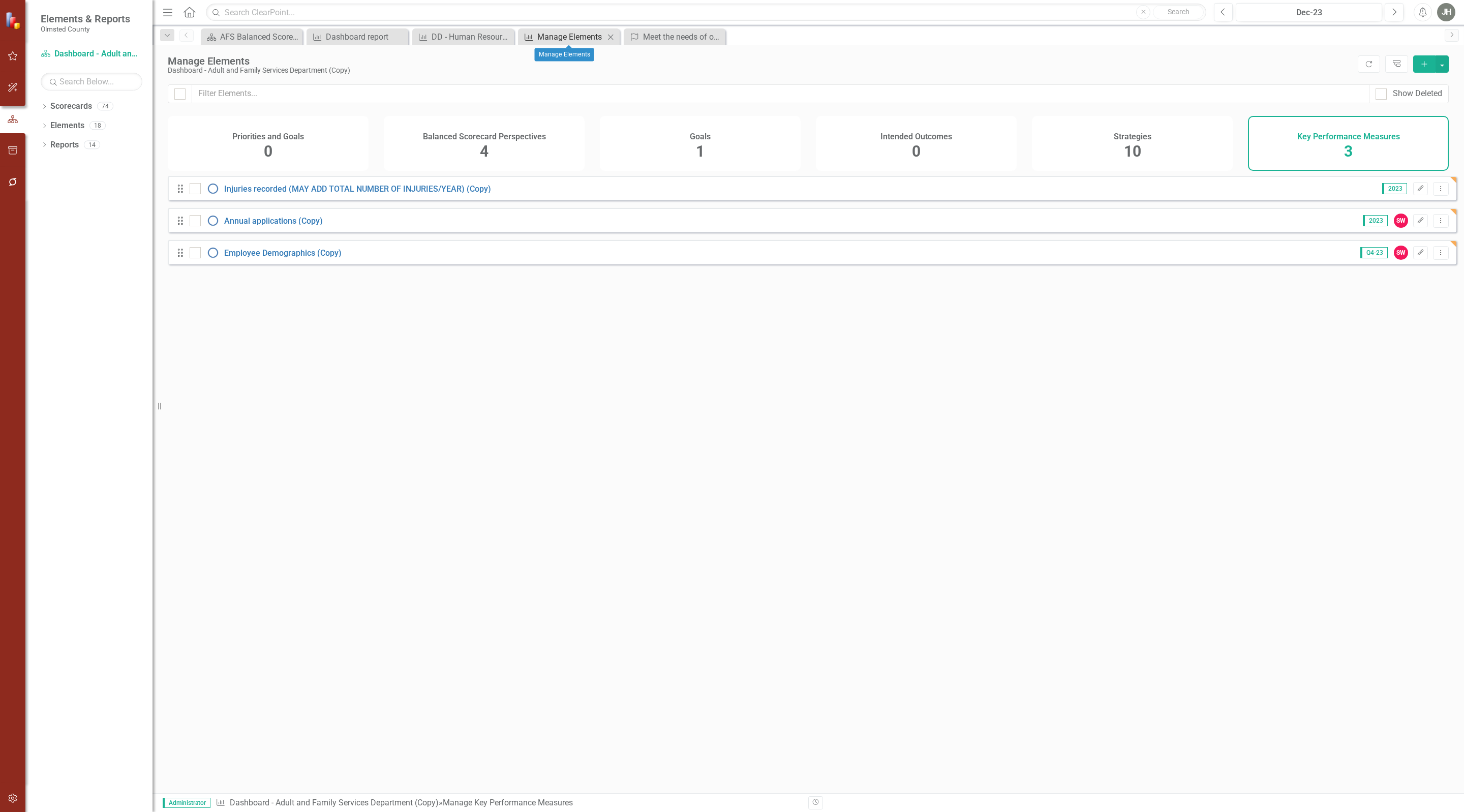
click at [567, 34] on div "Manage Elements" at bounding box center [571, 36] width 67 height 13
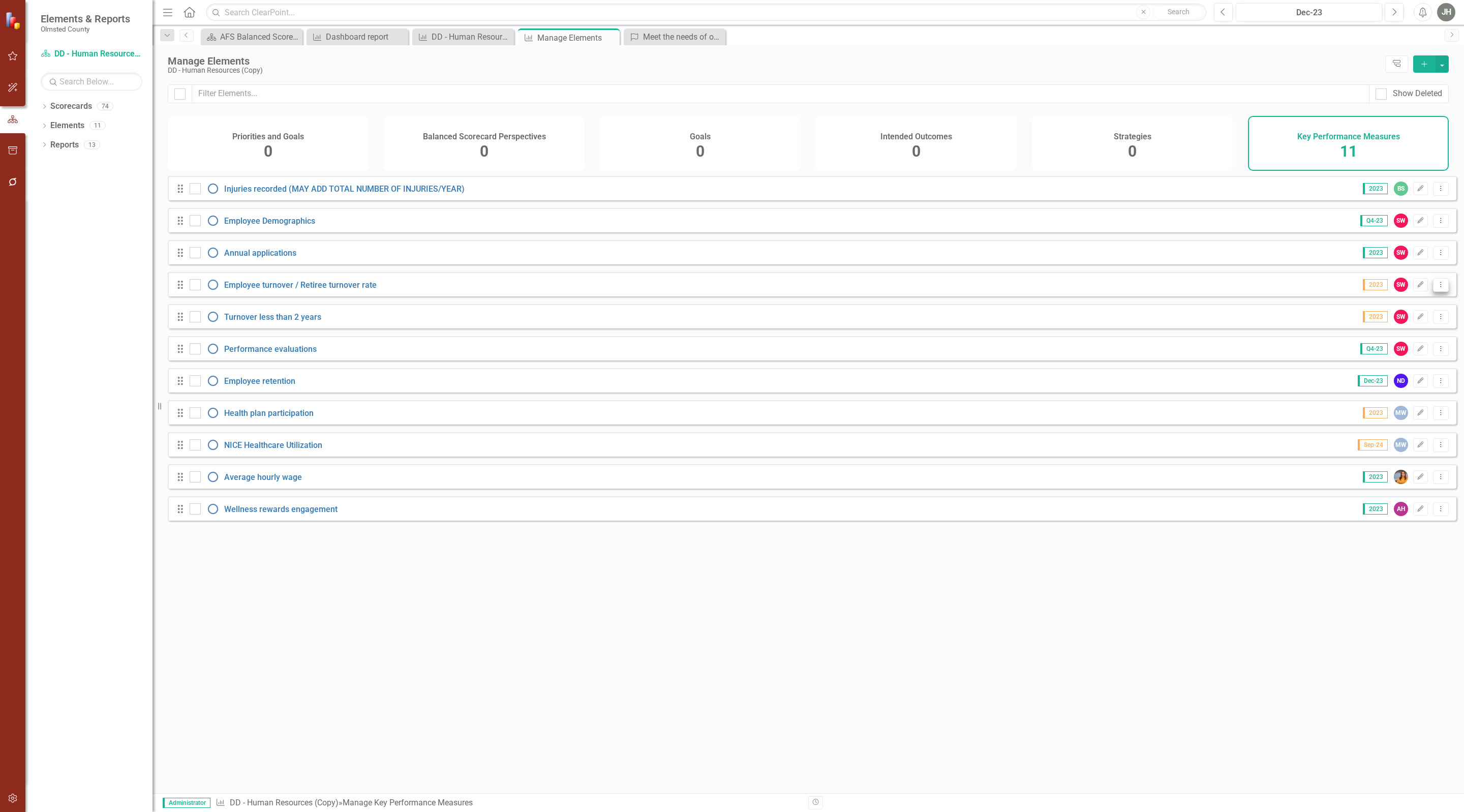
click at [1437, 288] on icon "Dropdown Menu" at bounding box center [1441, 284] width 8 height 7
click at [1388, 345] on link "Copy Duplicate Key Performance Measure" at bounding box center [1362, 351] width 155 height 19
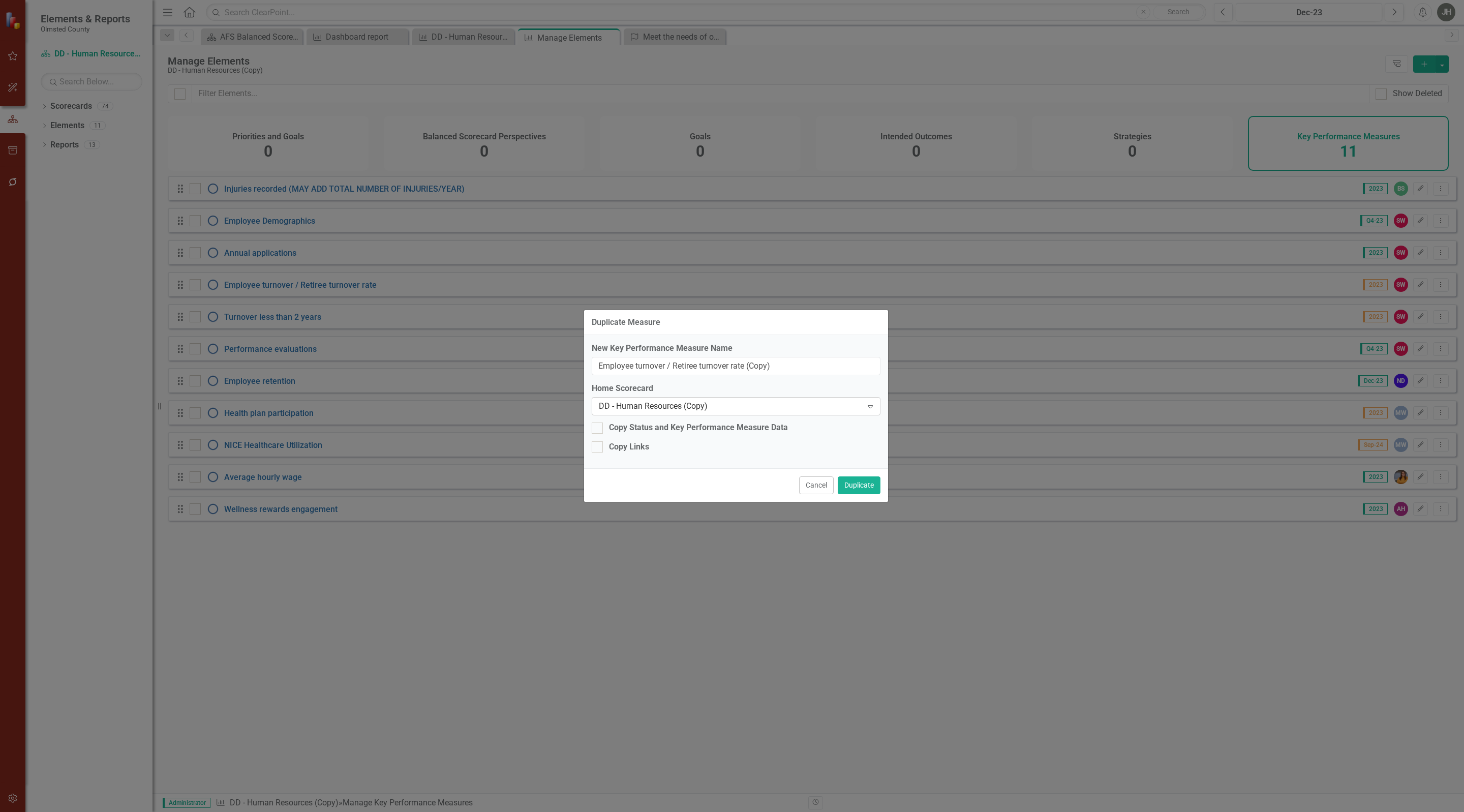
click at [778, 407] on div "DD - Human Resources (Copy)" at bounding box center [731, 406] width 264 height 12
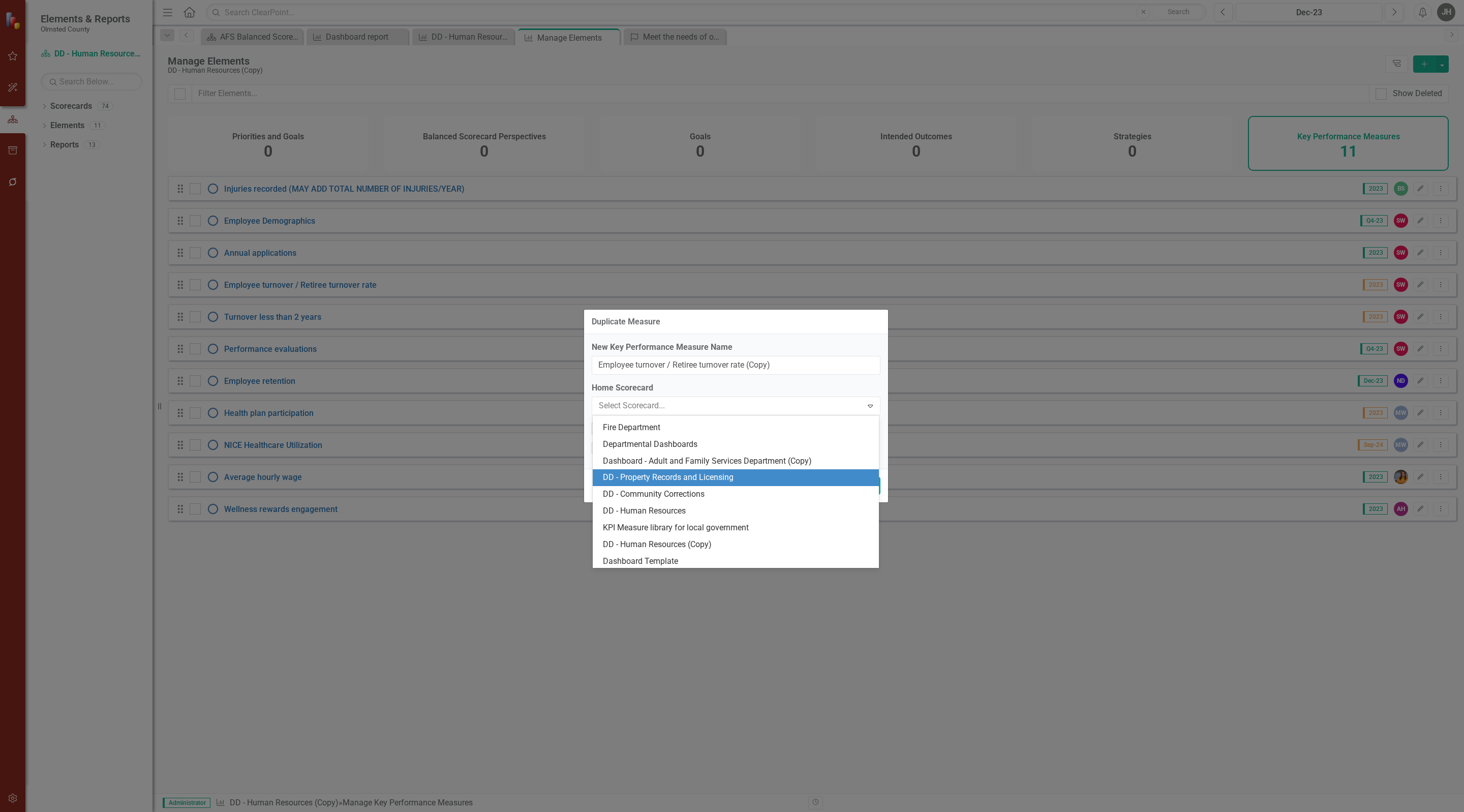
scroll to position [1083, 0]
click at [754, 454] on div "Dashboard - Adult and Family Services Department (Copy)" at bounding box center [738, 460] width 270 height 12
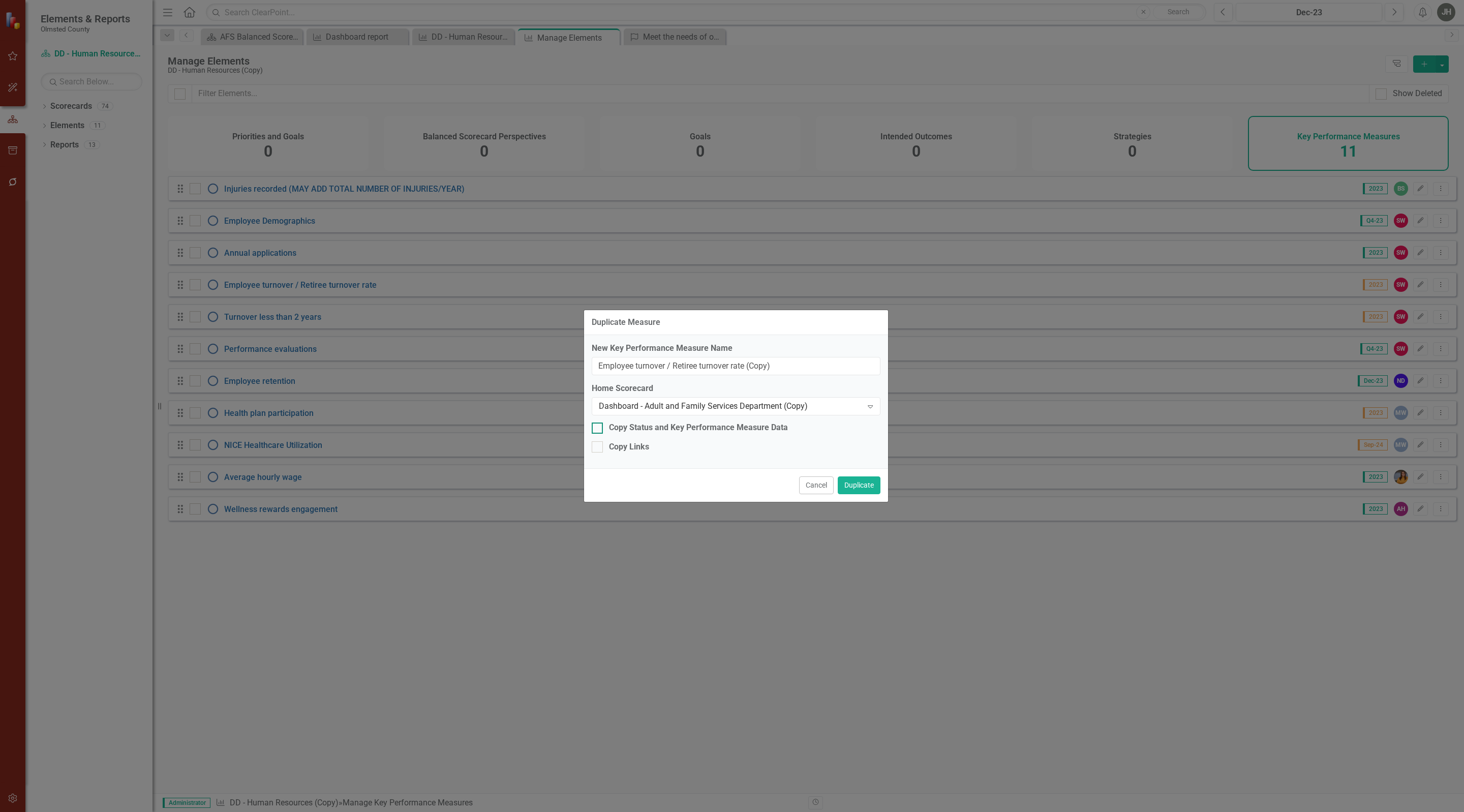
click at [596, 423] on input "Copy Status and Key Performance Measure Data" at bounding box center [595, 426] width 7 height 7
checkbox input "true"
click at [858, 487] on button "Duplicate" at bounding box center [859, 485] width 42 height 18
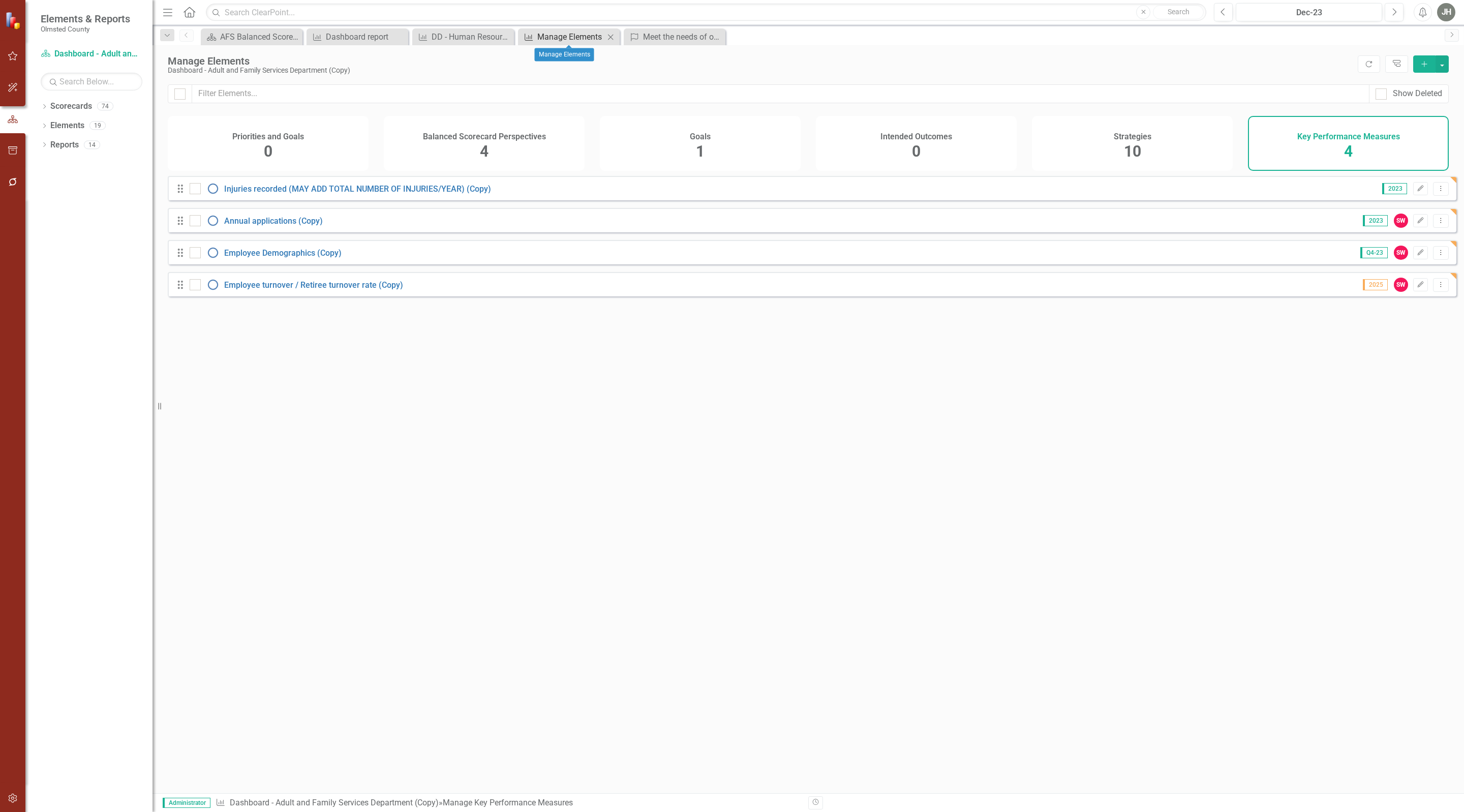
click at [564, 34] on div "Manage Elements" at bounding box center [571, 36] width 67 height 13
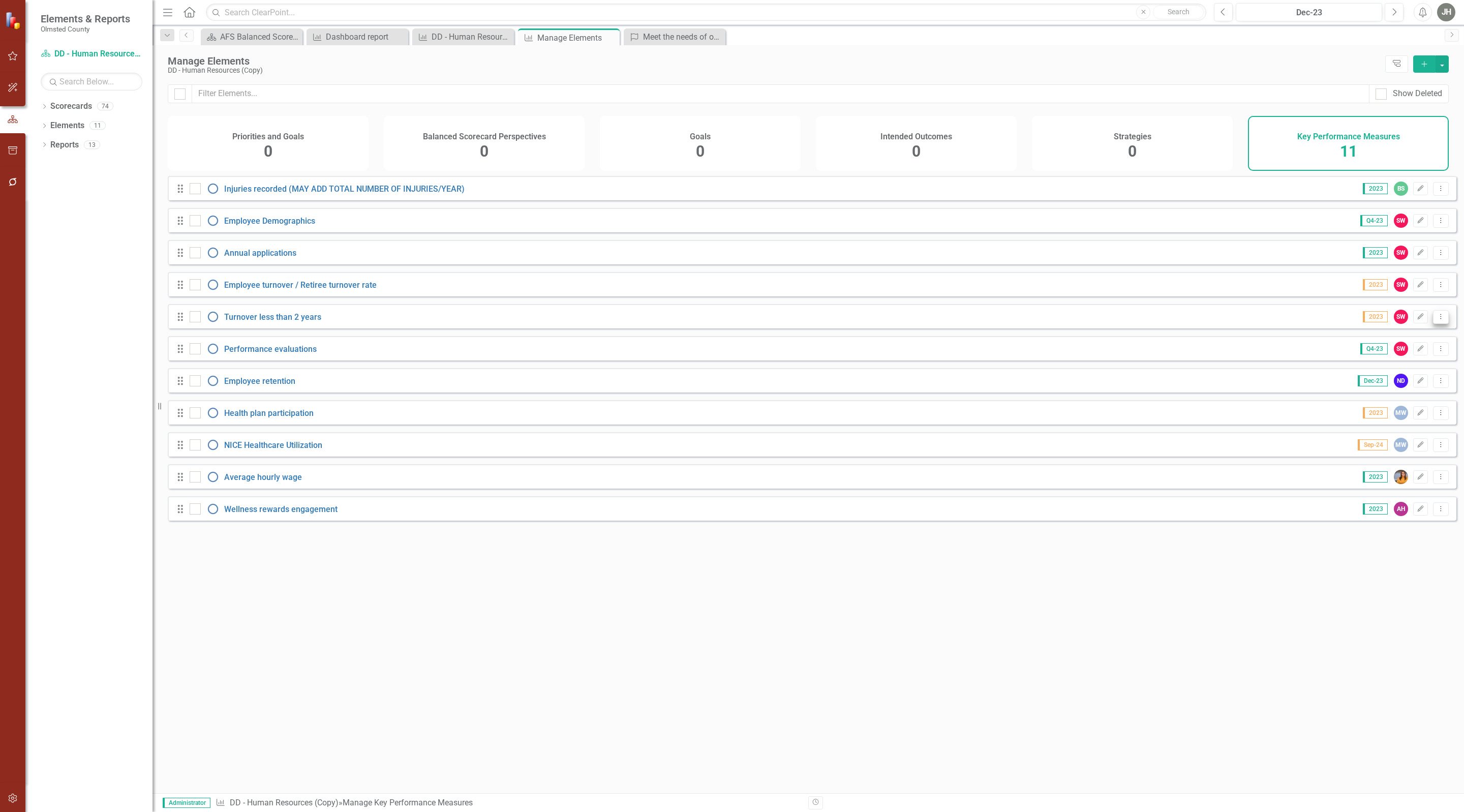
click at [1437, 320] on icon "Dropdown Menu" at bounding box center [1441, 317] width 8 height 7
click at [1397, 382] on link "Copy Duplicate Key Performance Measure" at bounding box center [1362, 383] width 155 height 19
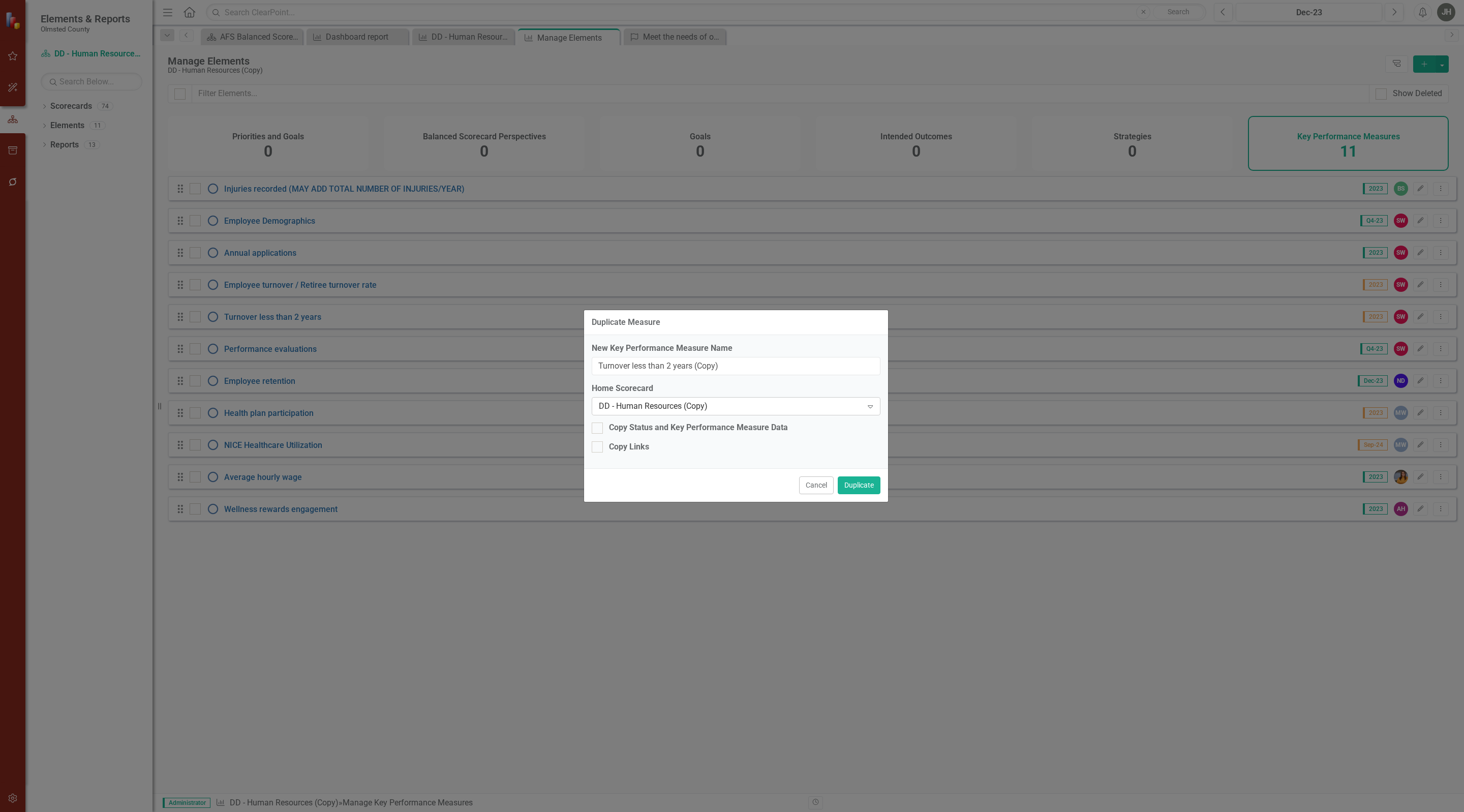
click at [651, 405] on div "DD - Human Resources (Copy)" at bounding box center [731, 406] width 264 height 12
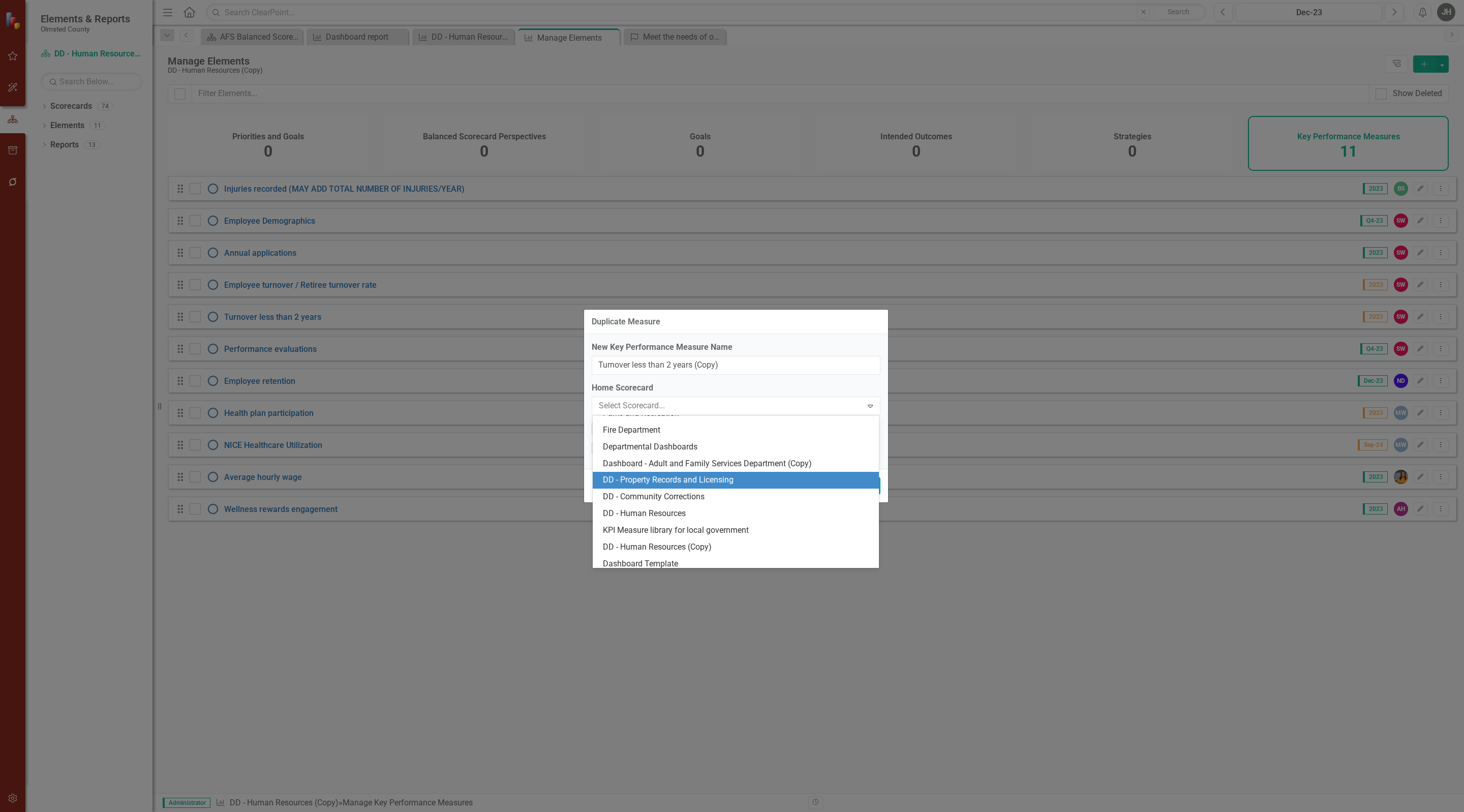
scroll to position [1083, 0]
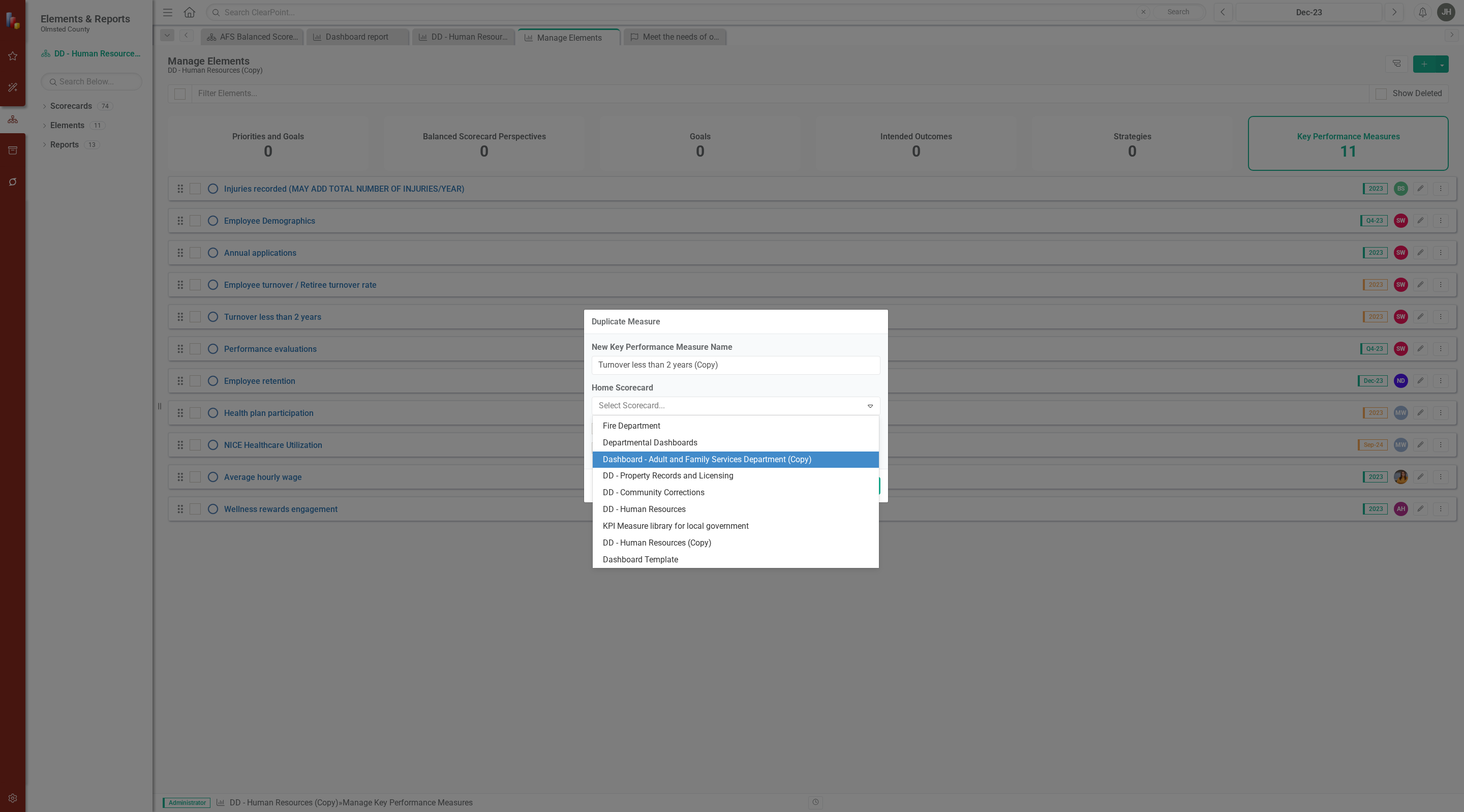
click at [696, 460] on div "Dashboard - Adult and Family Services Department (Copy)" at bounding box center [738, 460] width 270 height 12
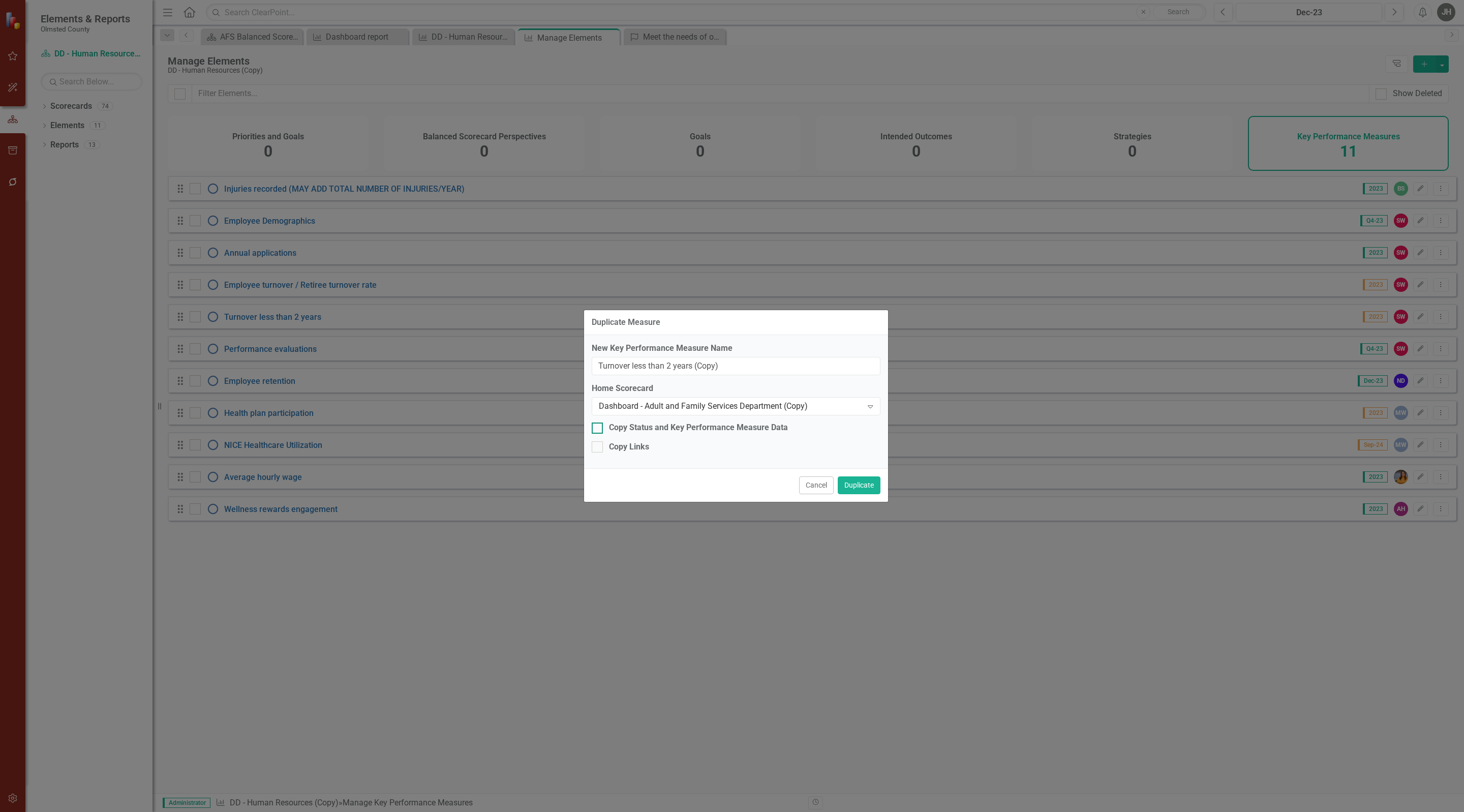
click at [597, 427] on input "Copy Status and Key Performance Measure Data" at bounding box center [595, 426] width 7 height 7
checkbox input "true"
click at [854, 488] on button "Duplicate" at bounding box center [859, 485] width 42 height 18
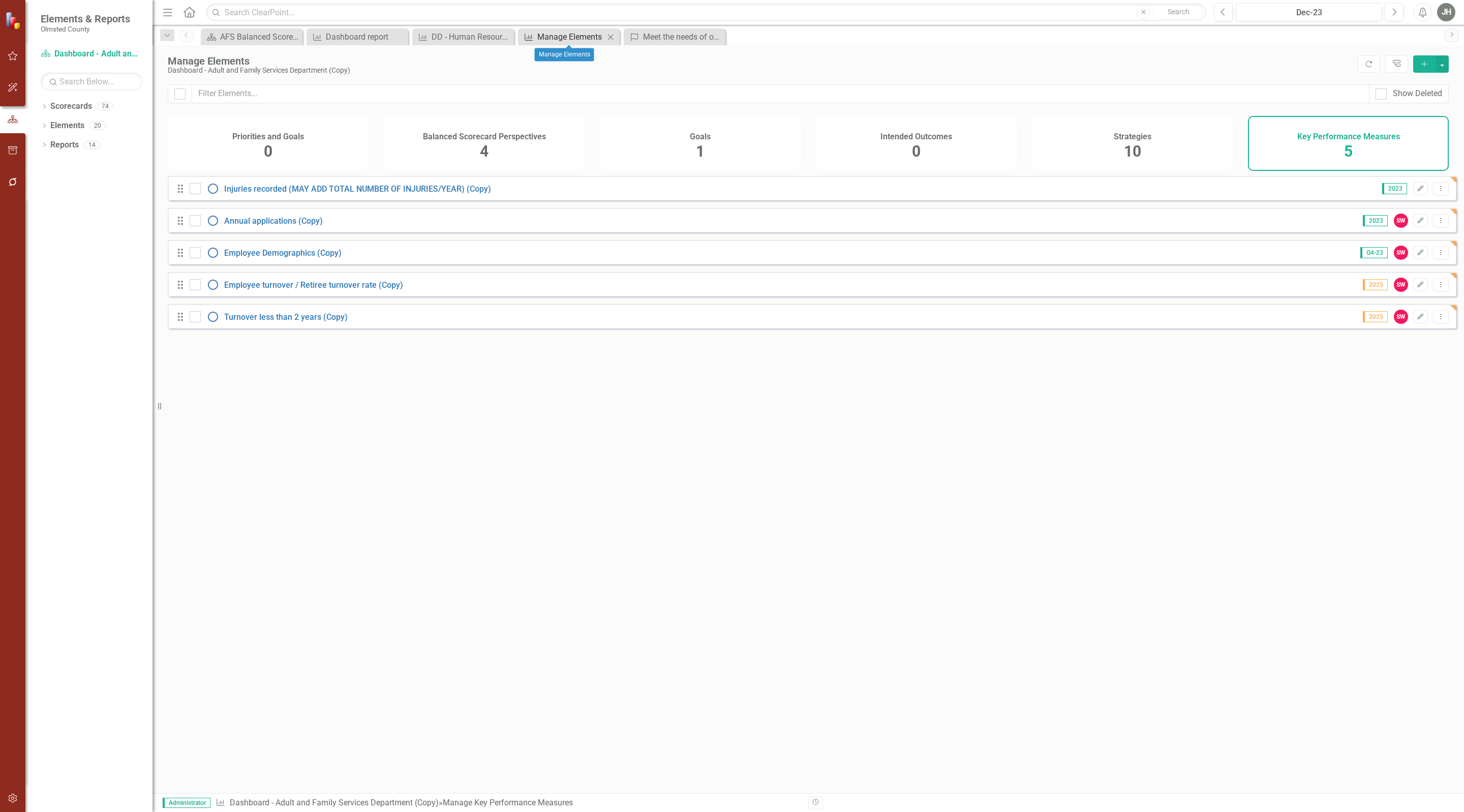
click at [563, 32] on div "Manage Elements" at bounding box center [571, 36] width 67 height 13
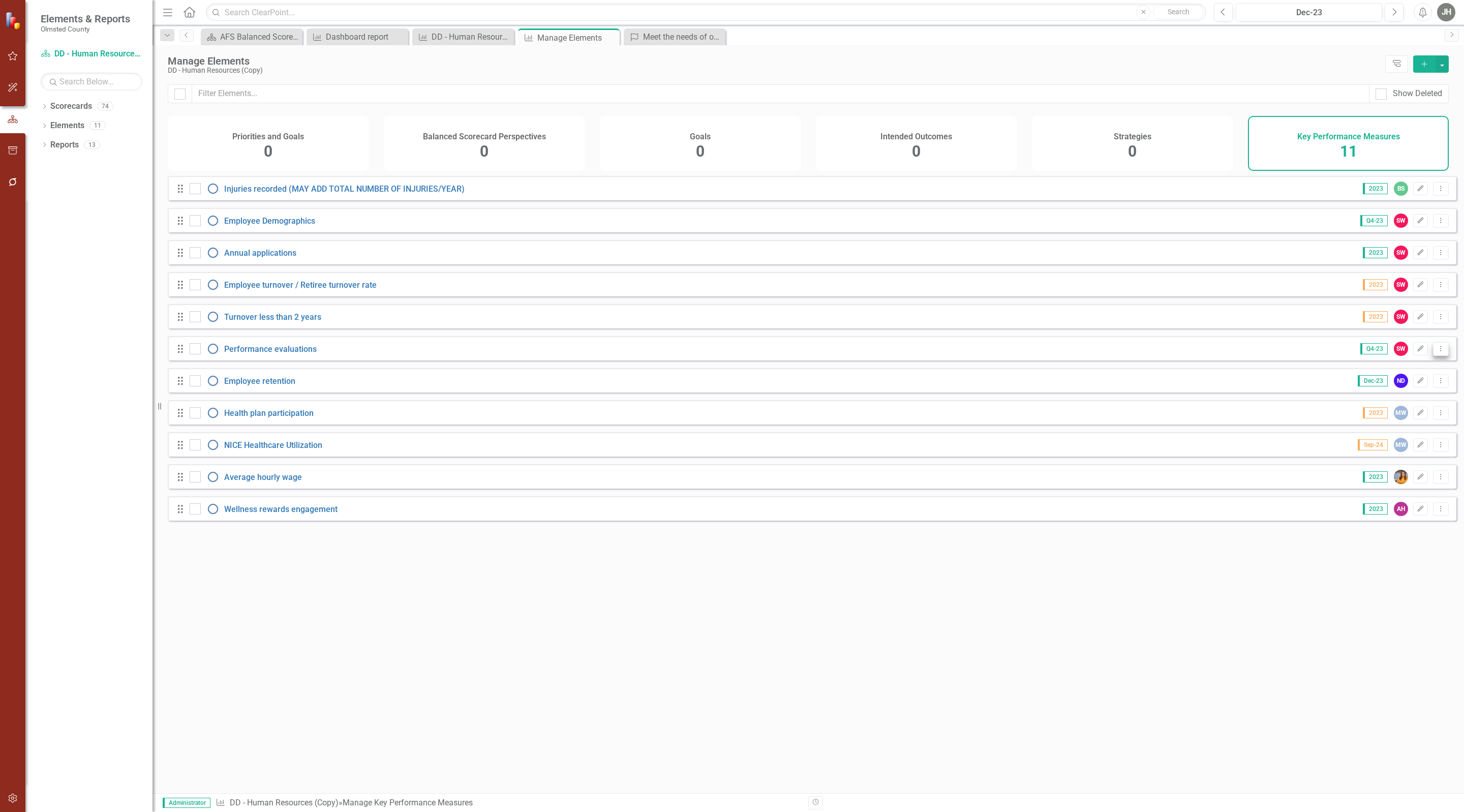
click at [1433, 353] on button "Dropdown Menu" at bounding box center [1440, 349] width 16 height 14
click at [1338, 411] on link "Copy Duplicate Key Performance Measure" at bounding box center [1362, 414] width 155 height 19
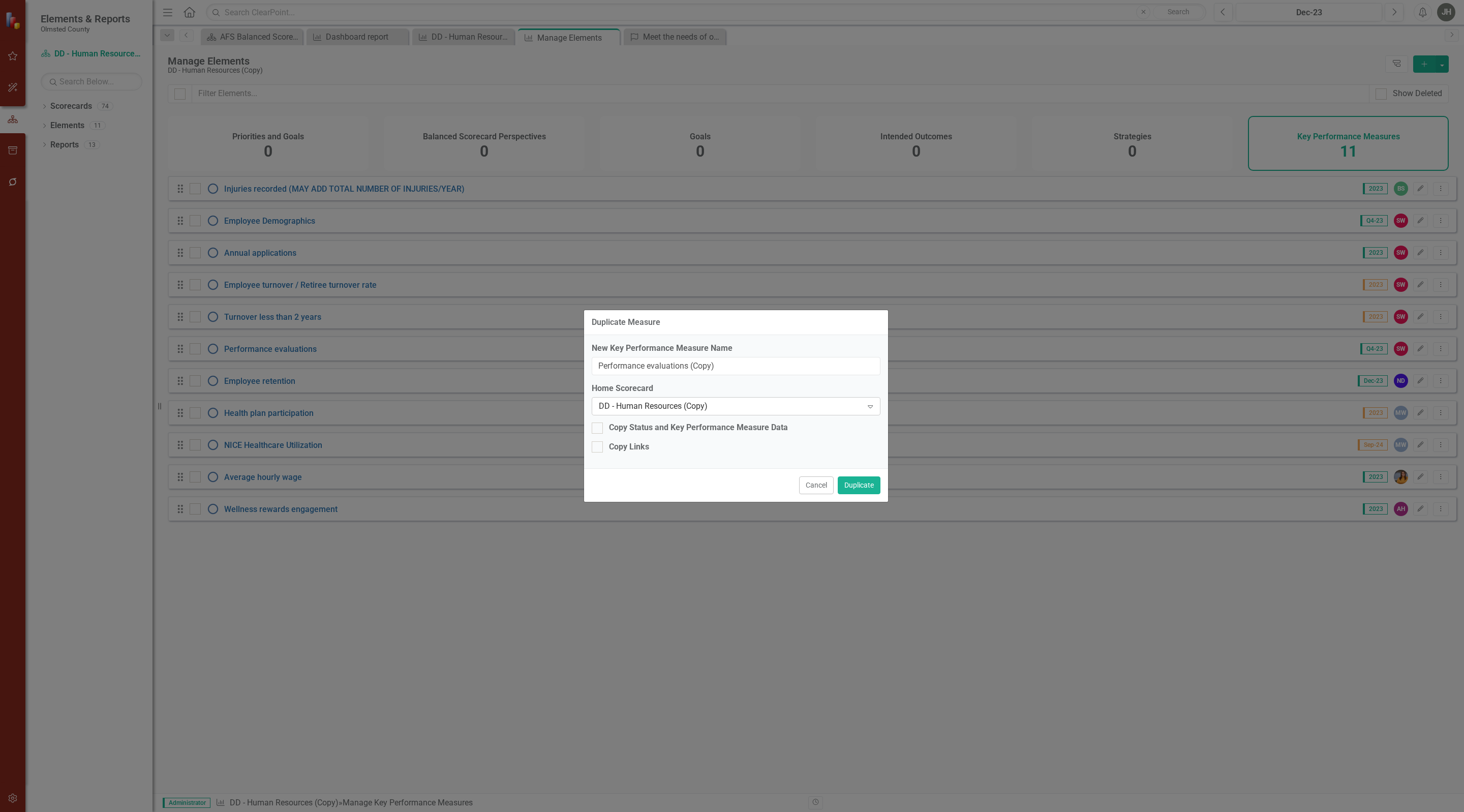
click at [655, 406] on div "DD - Human Resources (Copy)" at bounding box center [731, 406] width 264 height 12
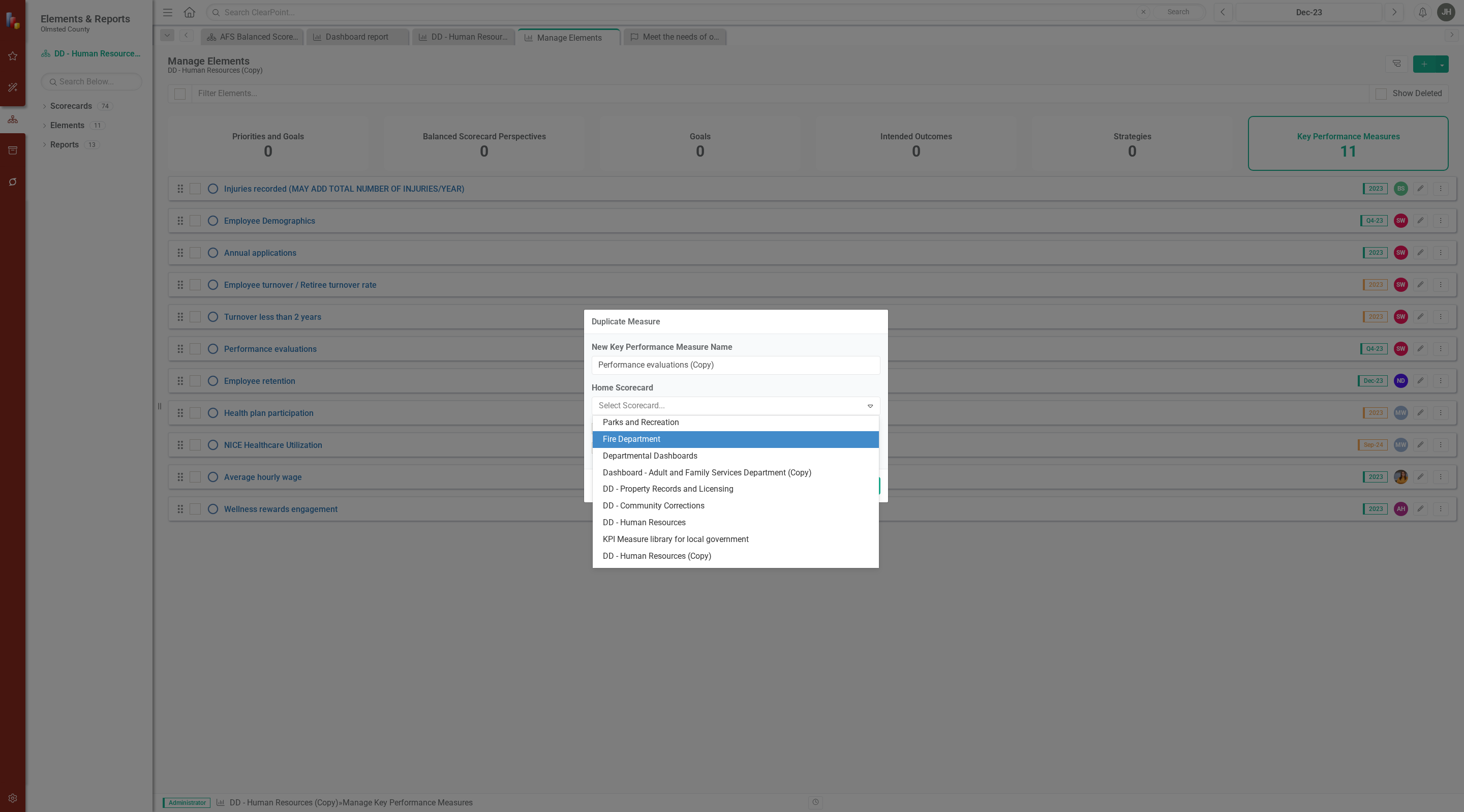
scroll to position [1083, 0]
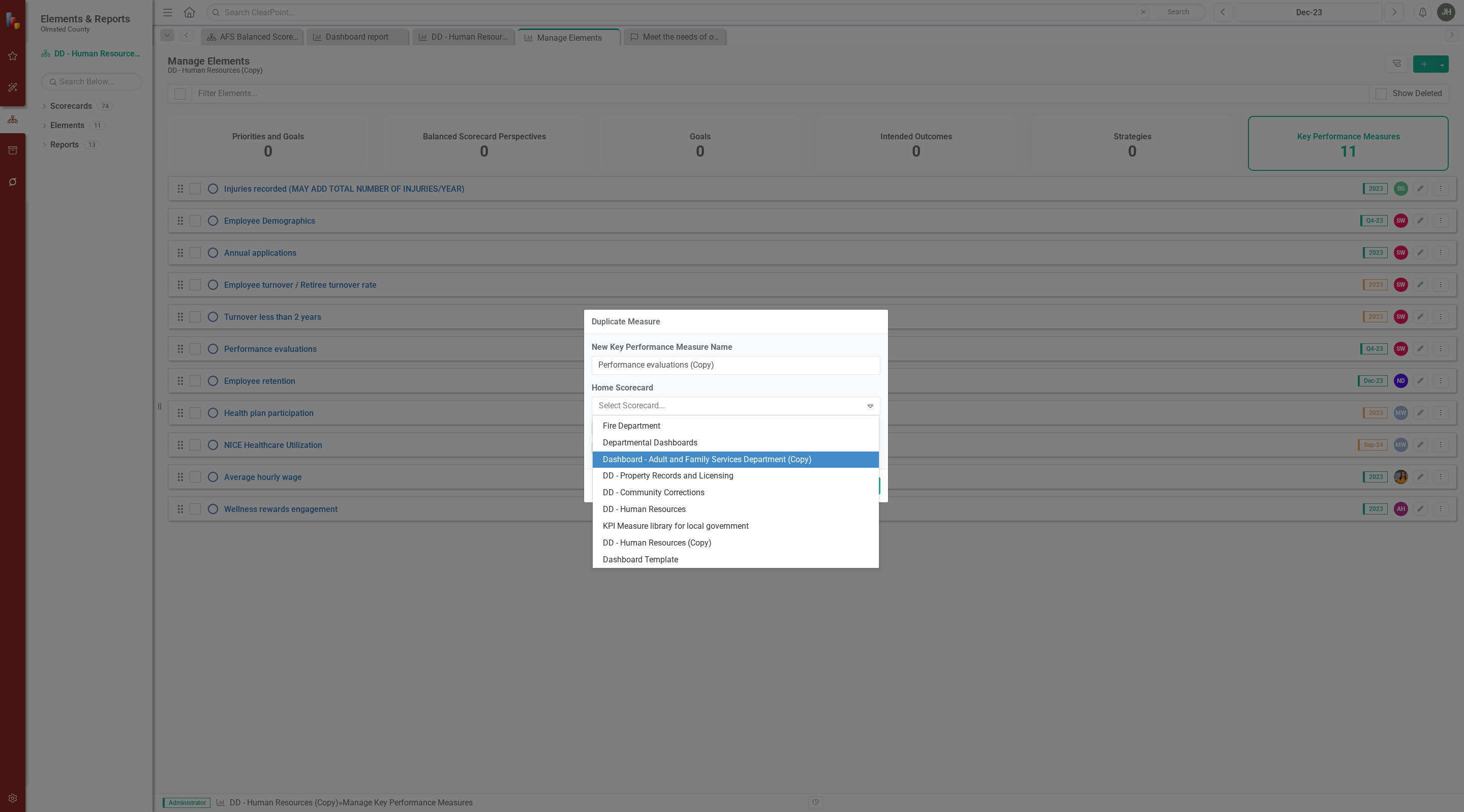
click at [700, 456] on div "Dashboard - Adult and Family Services Department (Copy)" at bounding box center [738, 460] width 270 height 12
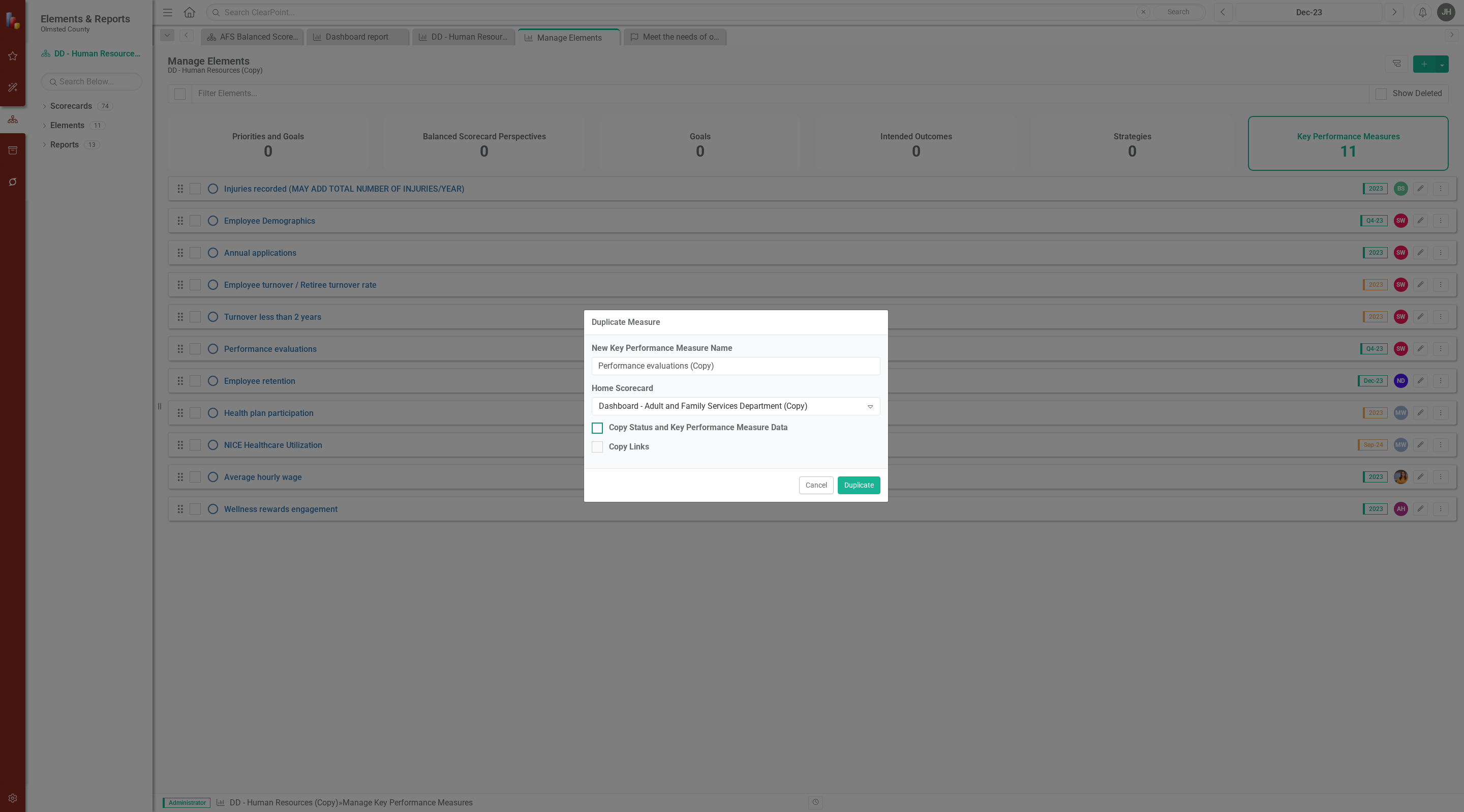
click at [601, 423] on div at bounding box center [597, 428] width 11 height 11
click at [599, 423] on input "Copy Status and Key Performance Measure Data" at bounding box center [595, 426] width 7 height 7
checkbox input "true"
click at [863, 489] on button "Duplicate" at bounding box center [859, 485] width 42 height 18
